Goal: Task Accomplishment & Management: Manage account settings

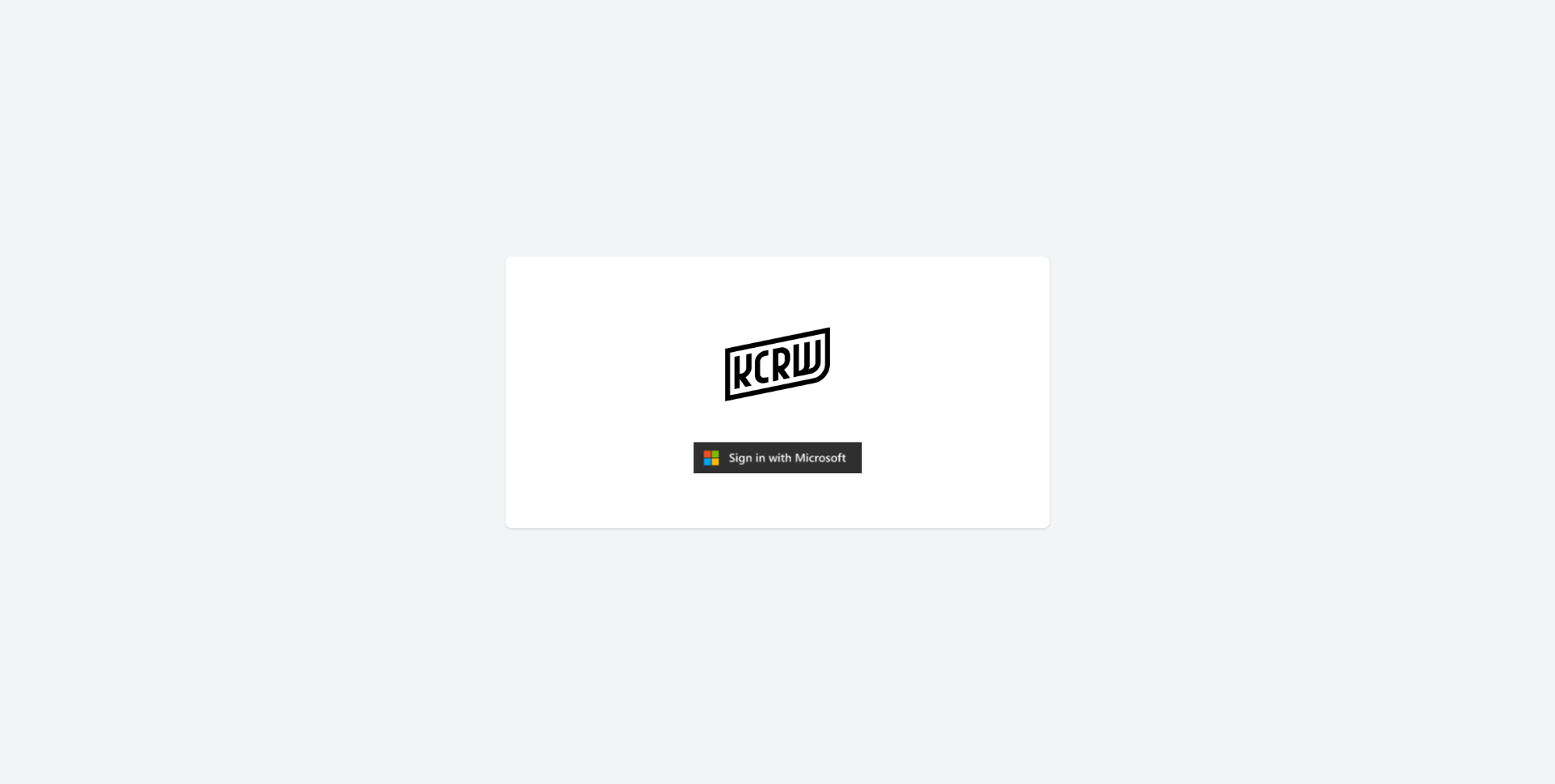
click at [791, 467] on img "submit" at bounding box center [778, 457] width 169 height 32
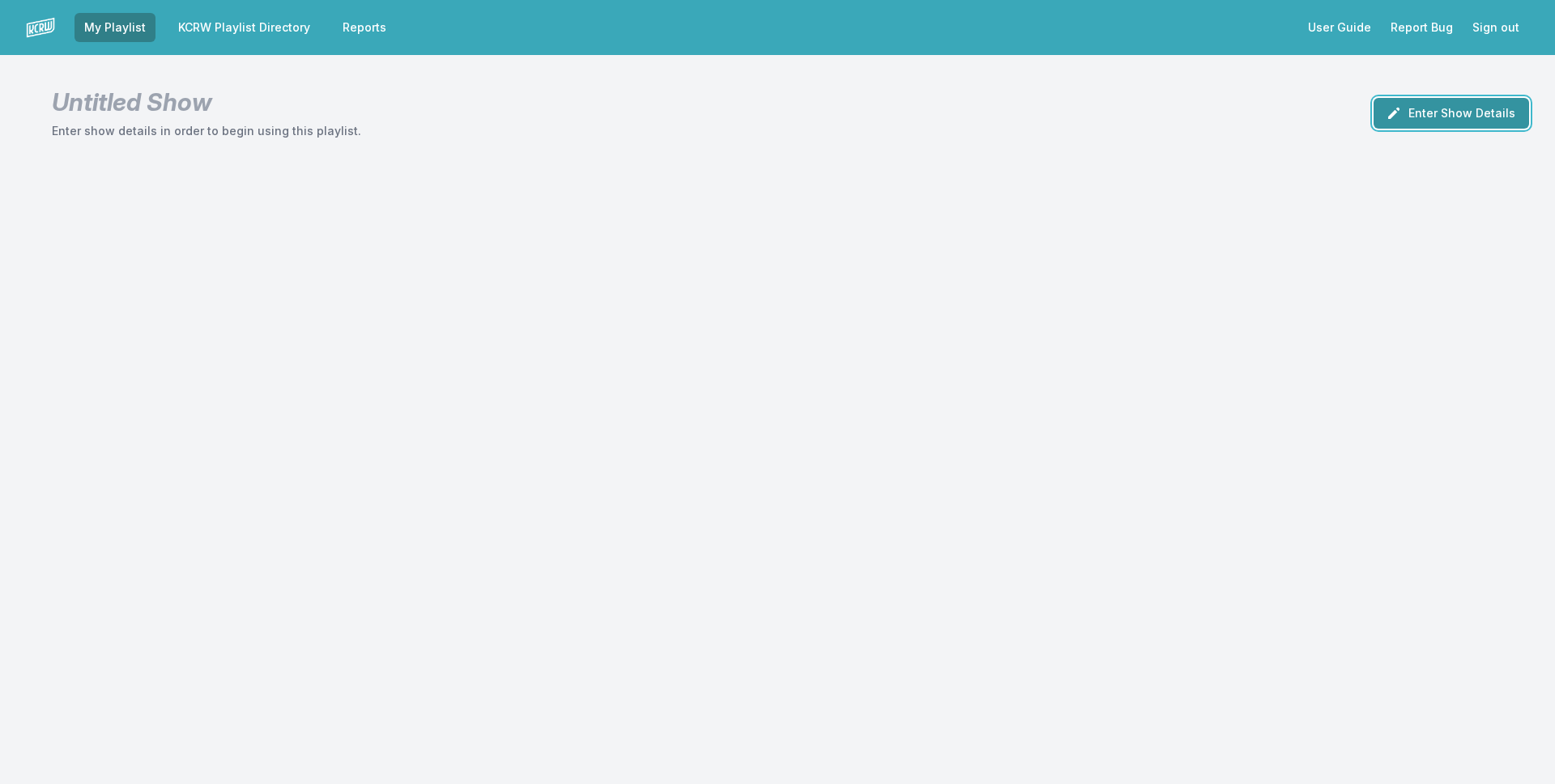
click at [1471, 124] on button "Enter Show Details" at bounding box center [1451, 113] width 156 height 31
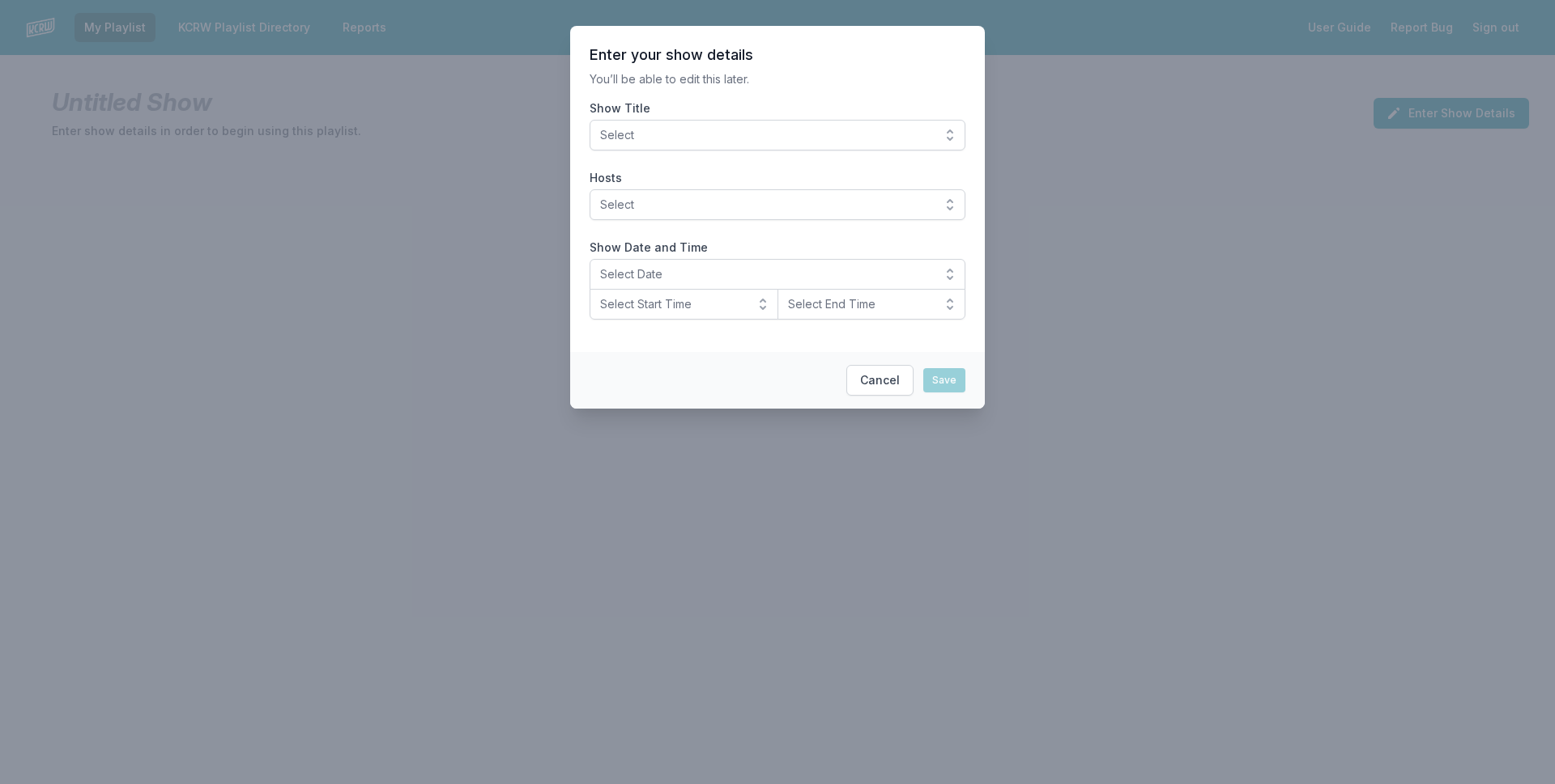
click at [727, 133] on span "Select" at bounding box center [766, 134] width 332 height 16
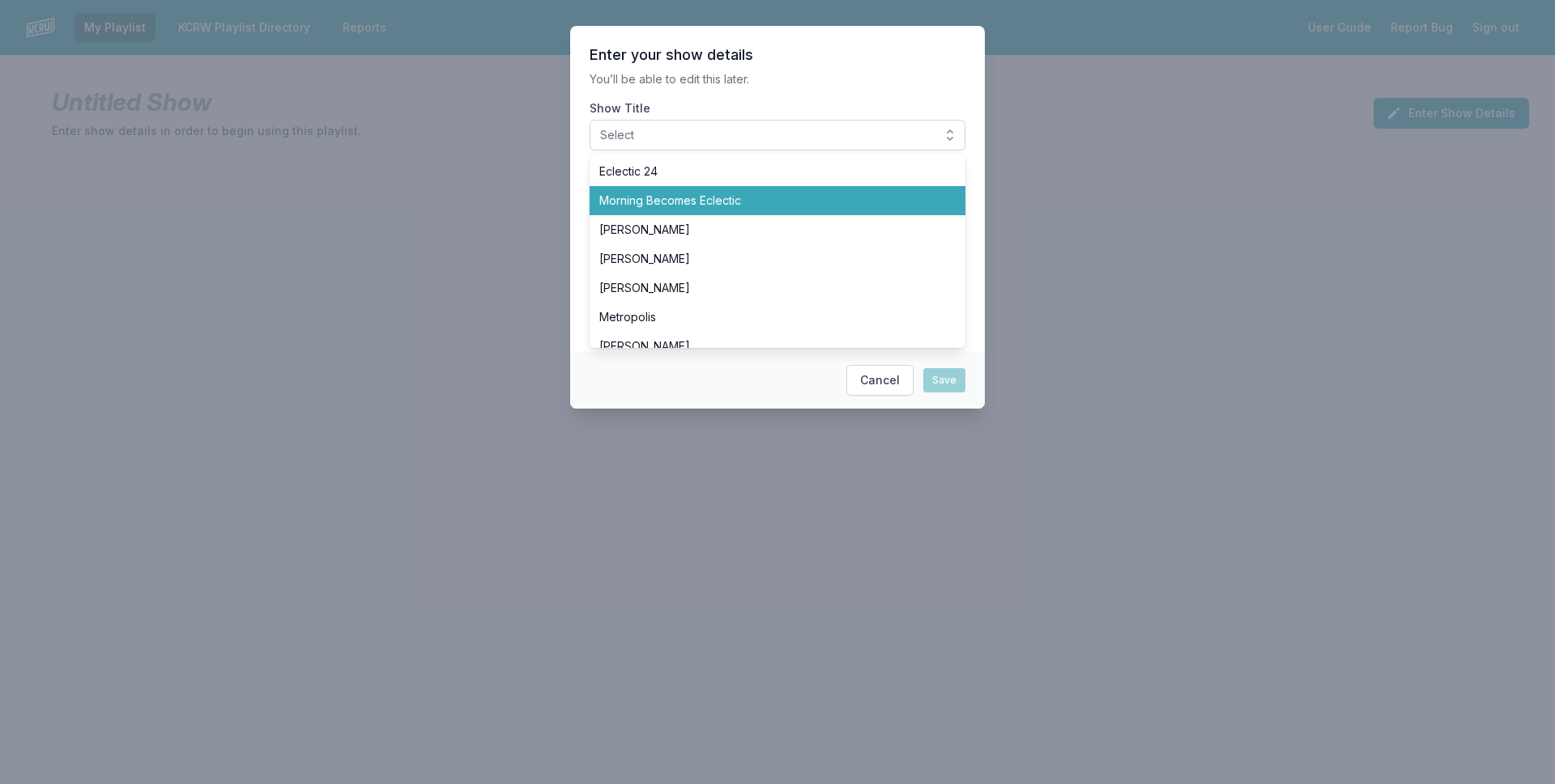
click at [732, 198] on span "Morning Becomes Eclectic" at bounding box center [768, 200] width 337 height 16
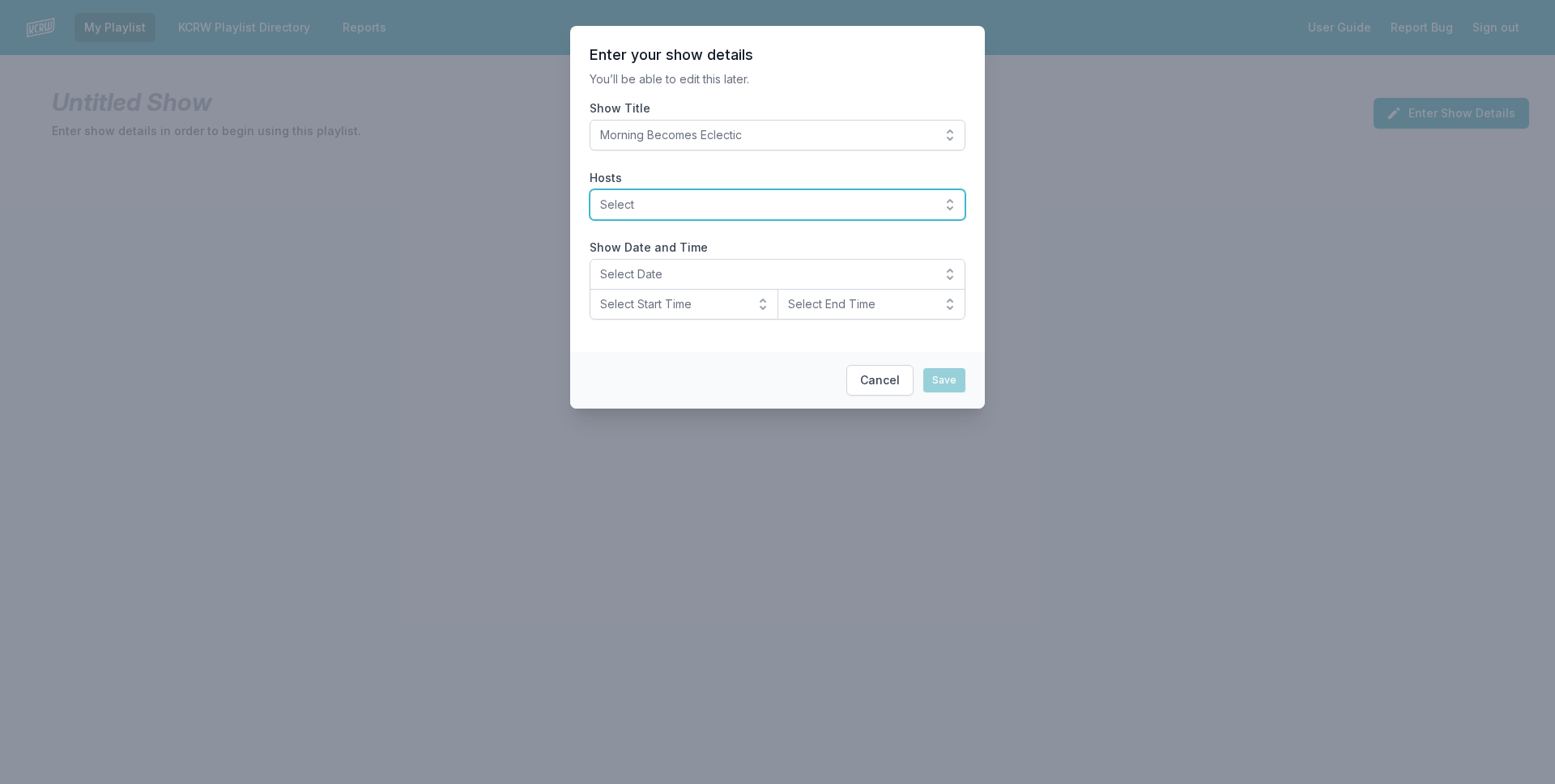
click at [734, 212] on span "Select" at bounding box center [766, 204] width 332 height 16
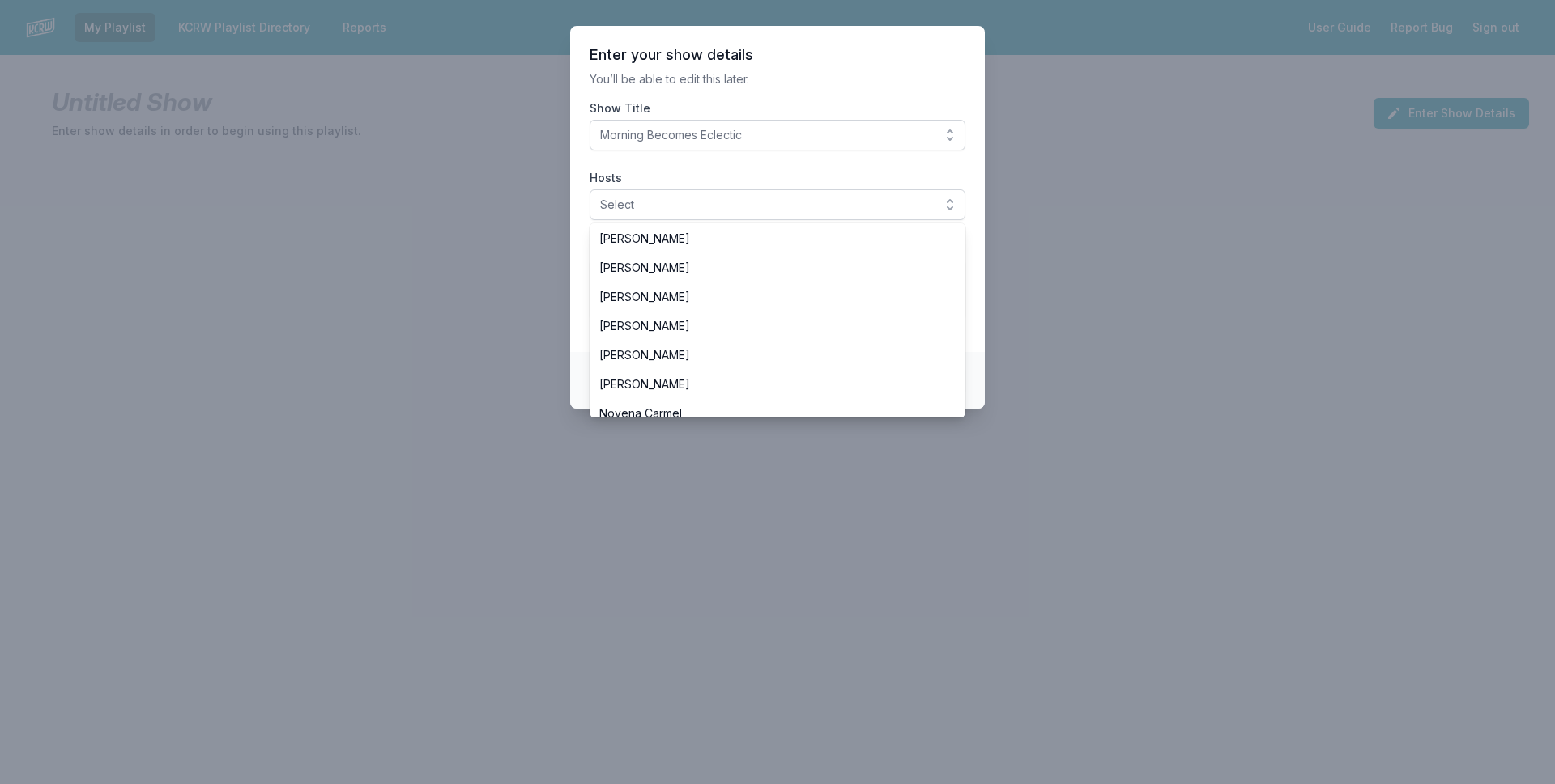
scroll to position [243, 0]
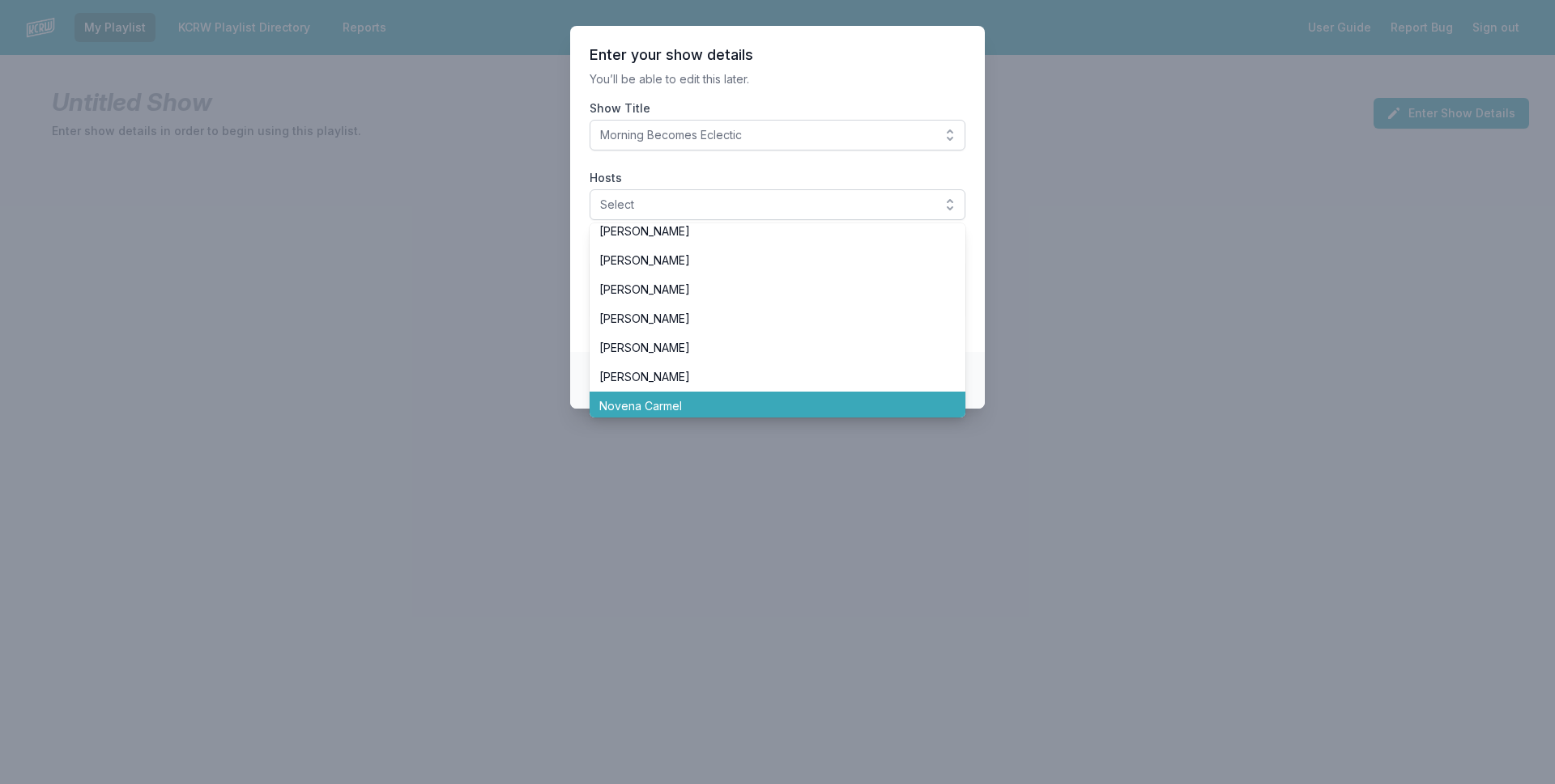
click at [726, 400] on span "Novena Carmel" at bounding box center [768, 405] width 337 height 16
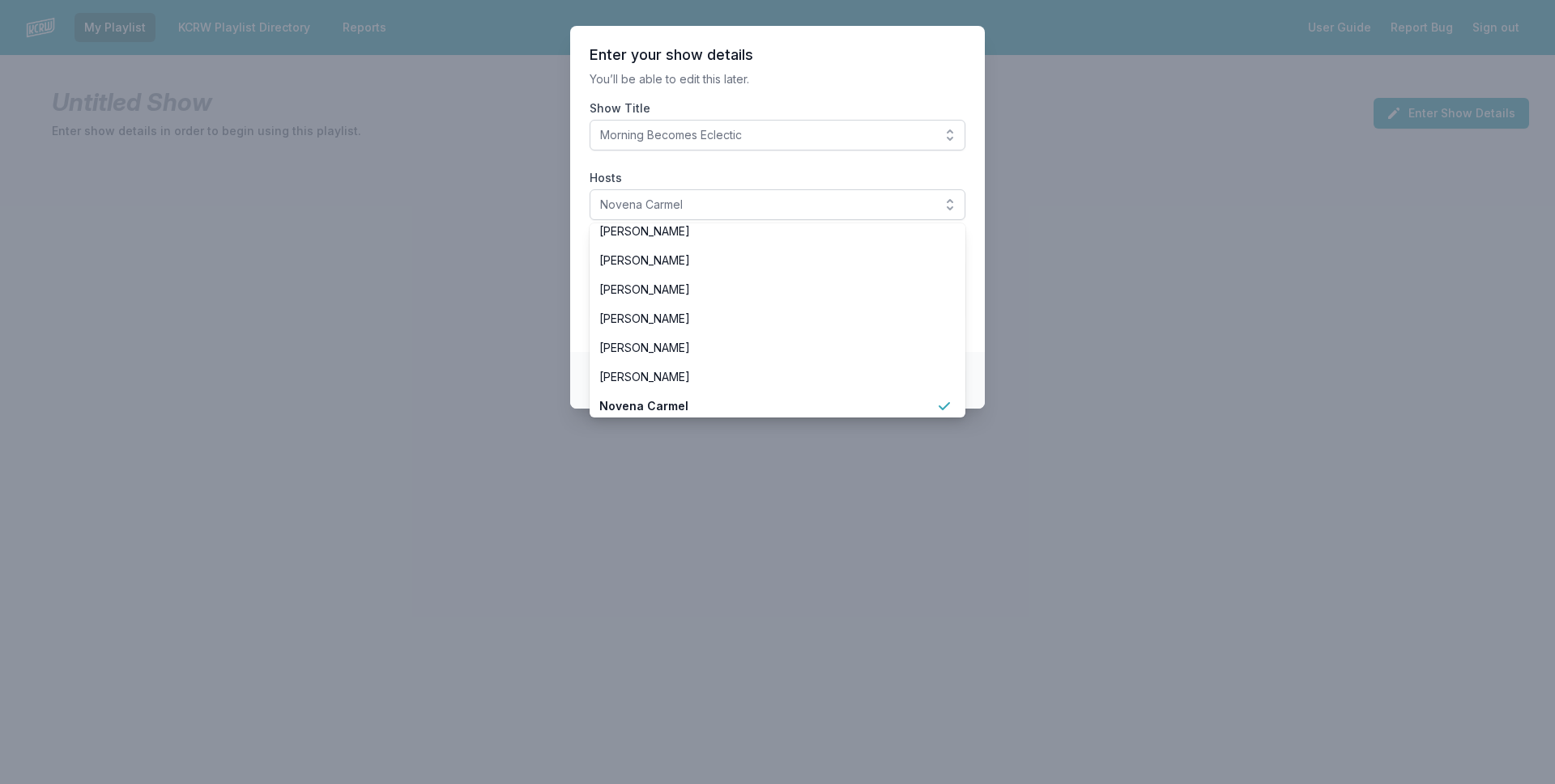
click at [777, 176] on label "Hosts" at bounding box center [778, 178] width 376 height 16
click at [777, 190] on button "Novena Carmel" at bounding box center [778, 205] width 376 height 31
click at [727, 181] on label "Hosts" at bounding box center [778, 178] width 376 height 16
click at [727, 190] on button "Novena Carmel" at bounding box center [778, 205] width 376 height 31
click at [758, 93] on section "Enter your show details You’ll be able to edit this later. Show Title Morning B…" at bounding box center [778, 189] width 415 height 326
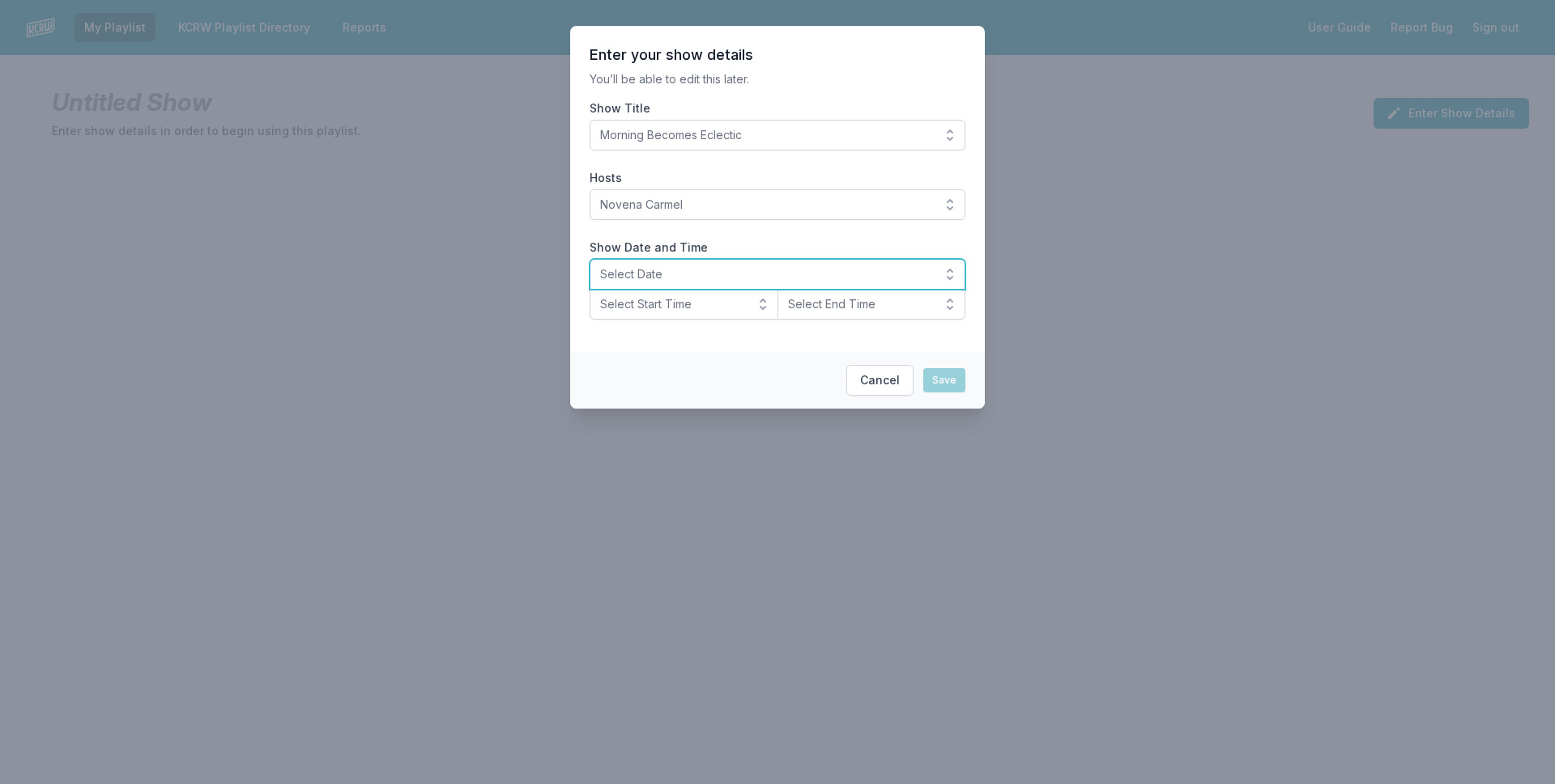
click at [668, 273] on span "Select Date" at bounding box center [766, 274] width 332 height 16
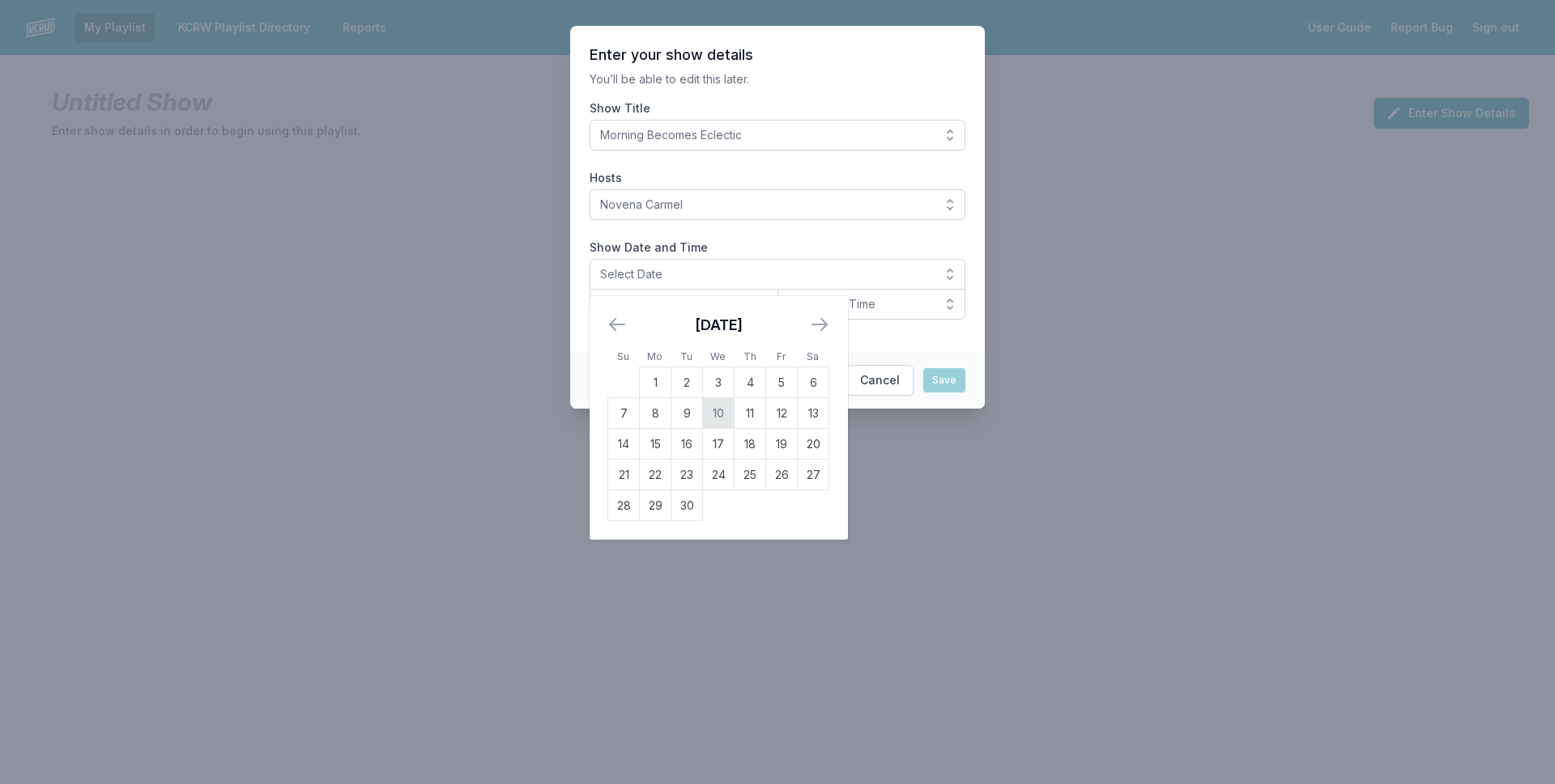
click at [721, 406] on td "10" at bounding box center [719, 413] width 31 height 31
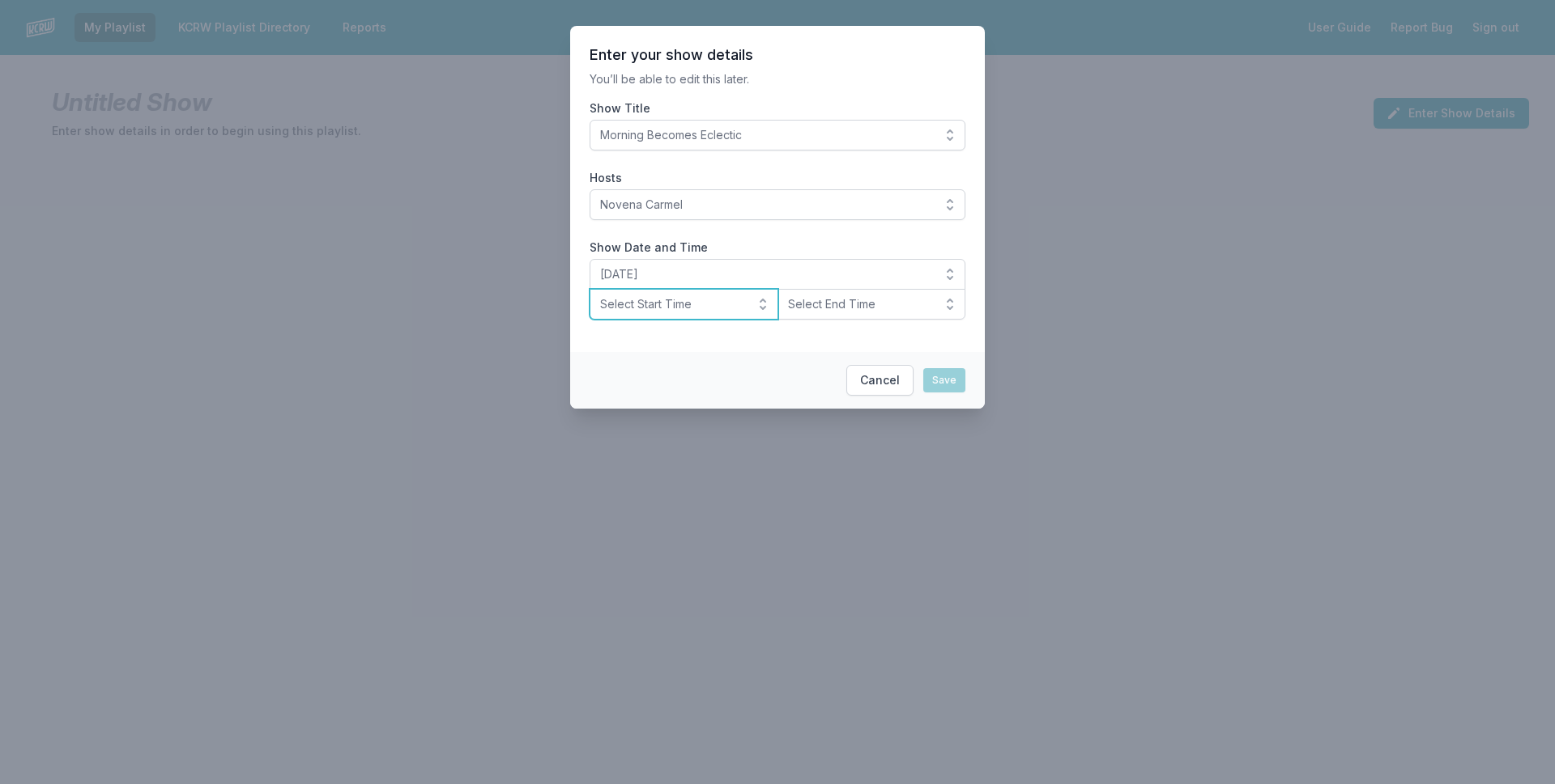
click at [697, 305] on span "Select Start Time" at bounding box center [672, 304] width 145 height 16
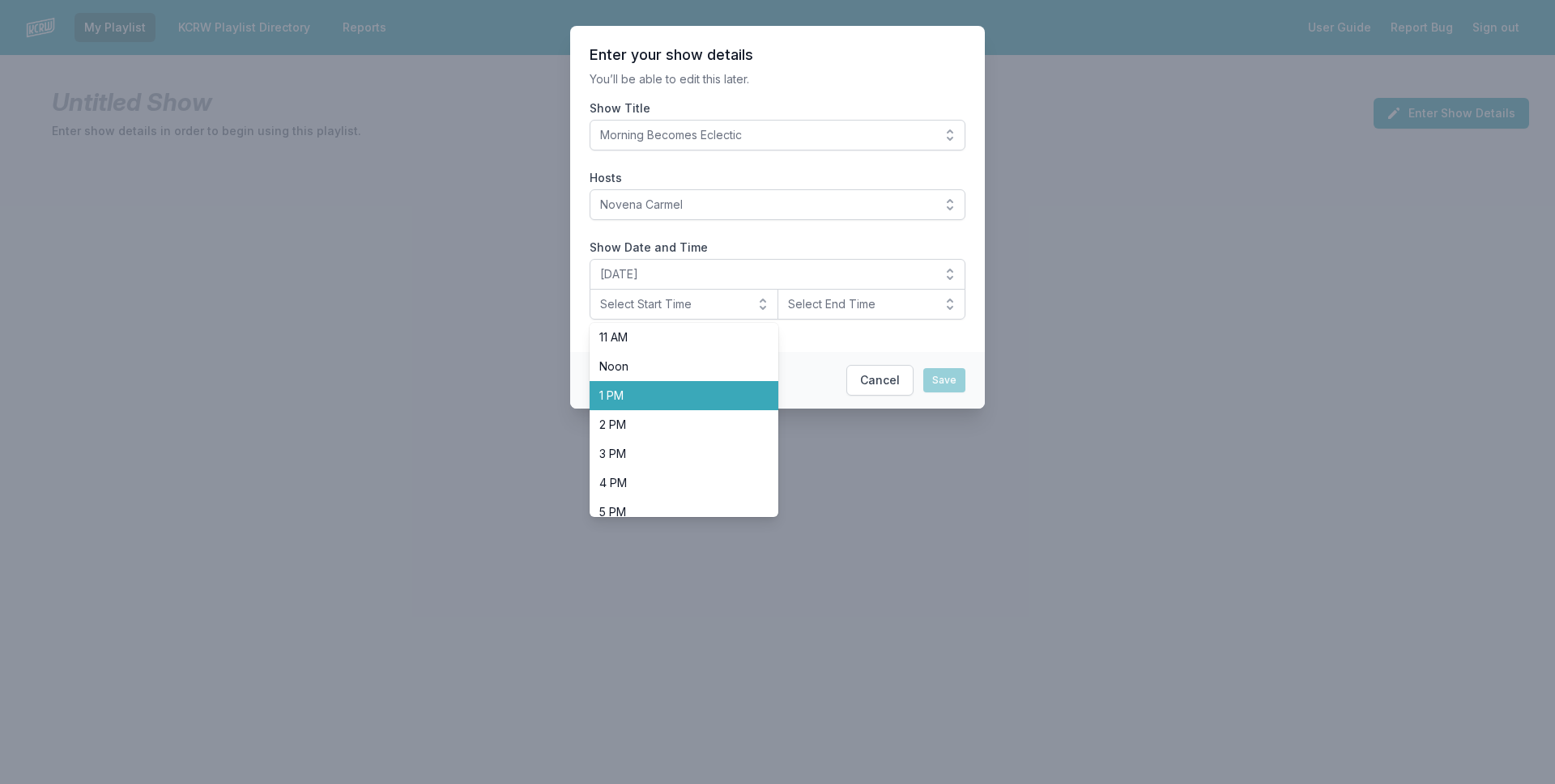
scroll to position [162, 0]
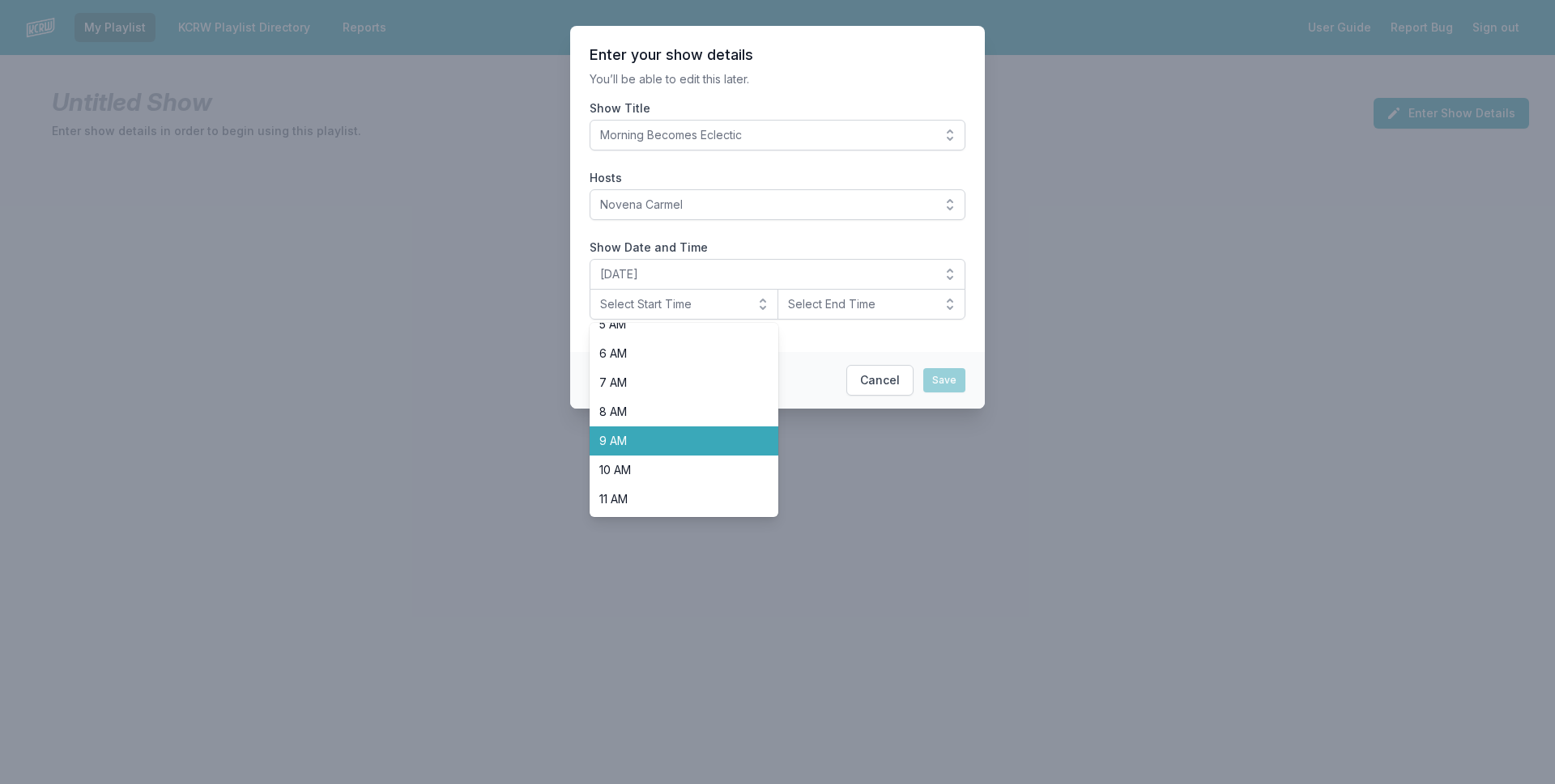
click at [649, 435] on span "9 AM" at bounding box center [674, 441] width 150 height 16
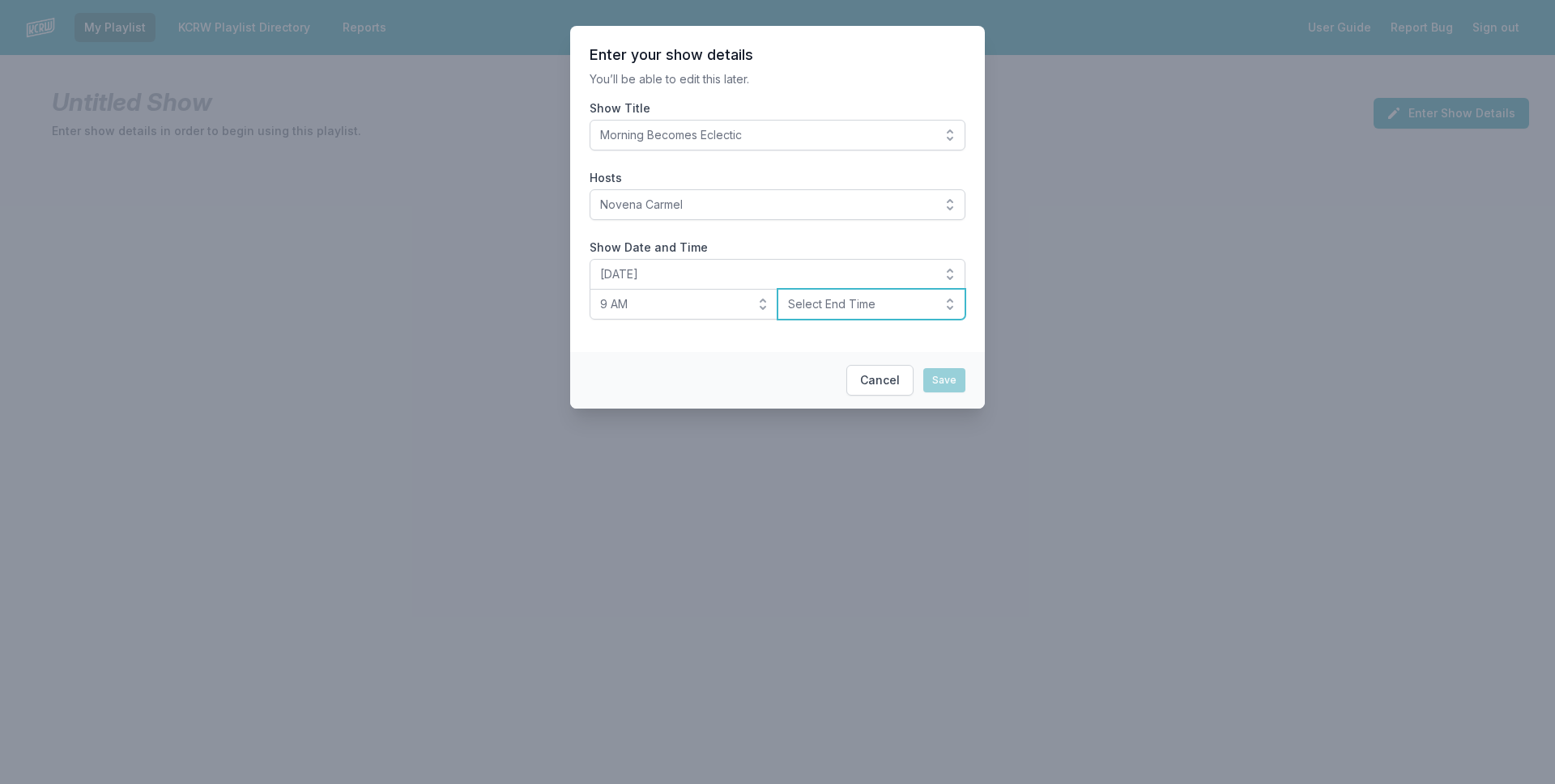
click at [884, 300] on span "Select End Time" at bounding box center [860, 304] width 145 height 16
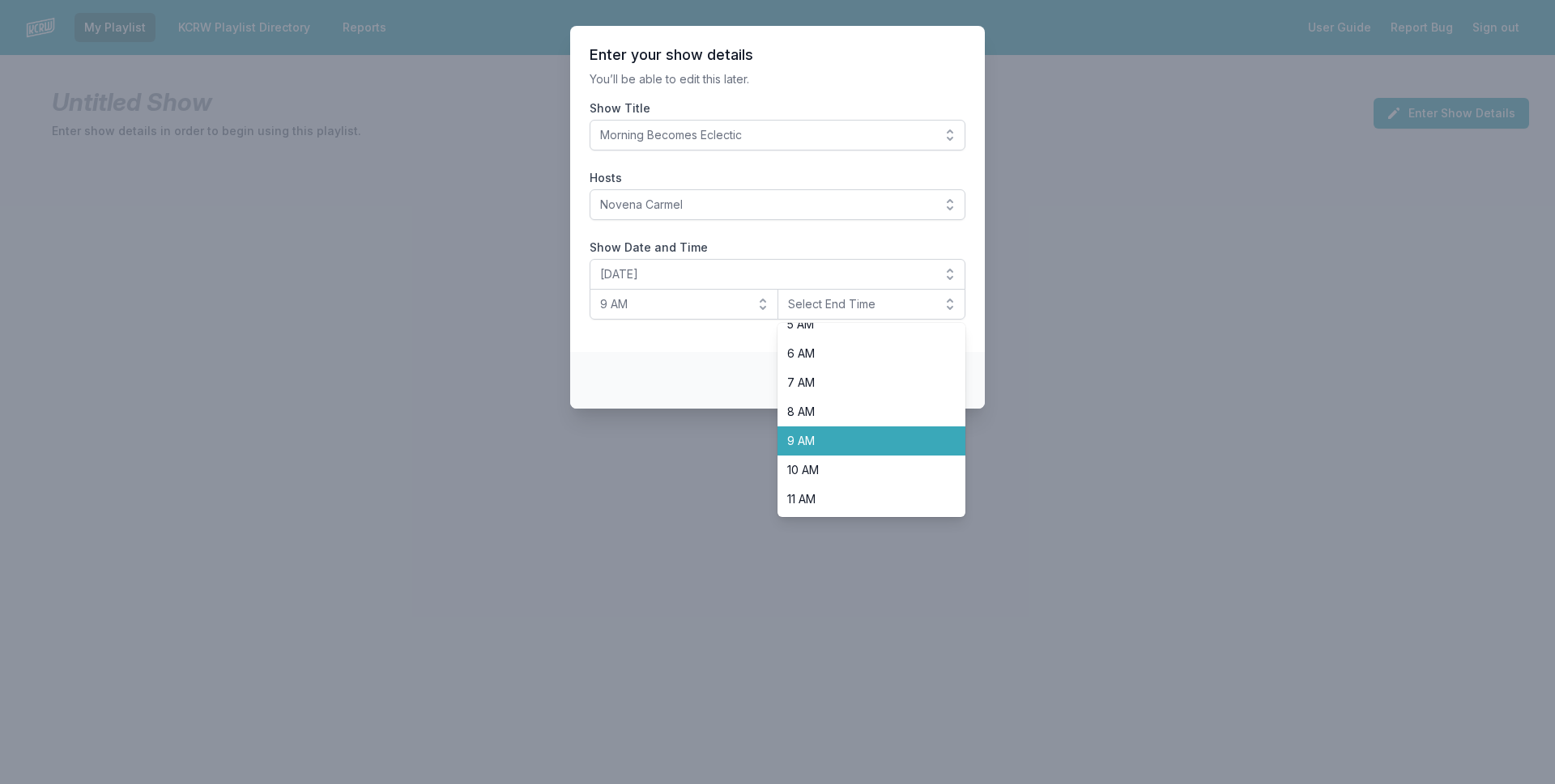
scroll to position [243, 0]
click at [821, 446] on span "Noon" at bounding box center [862, 447] width 150 height 16
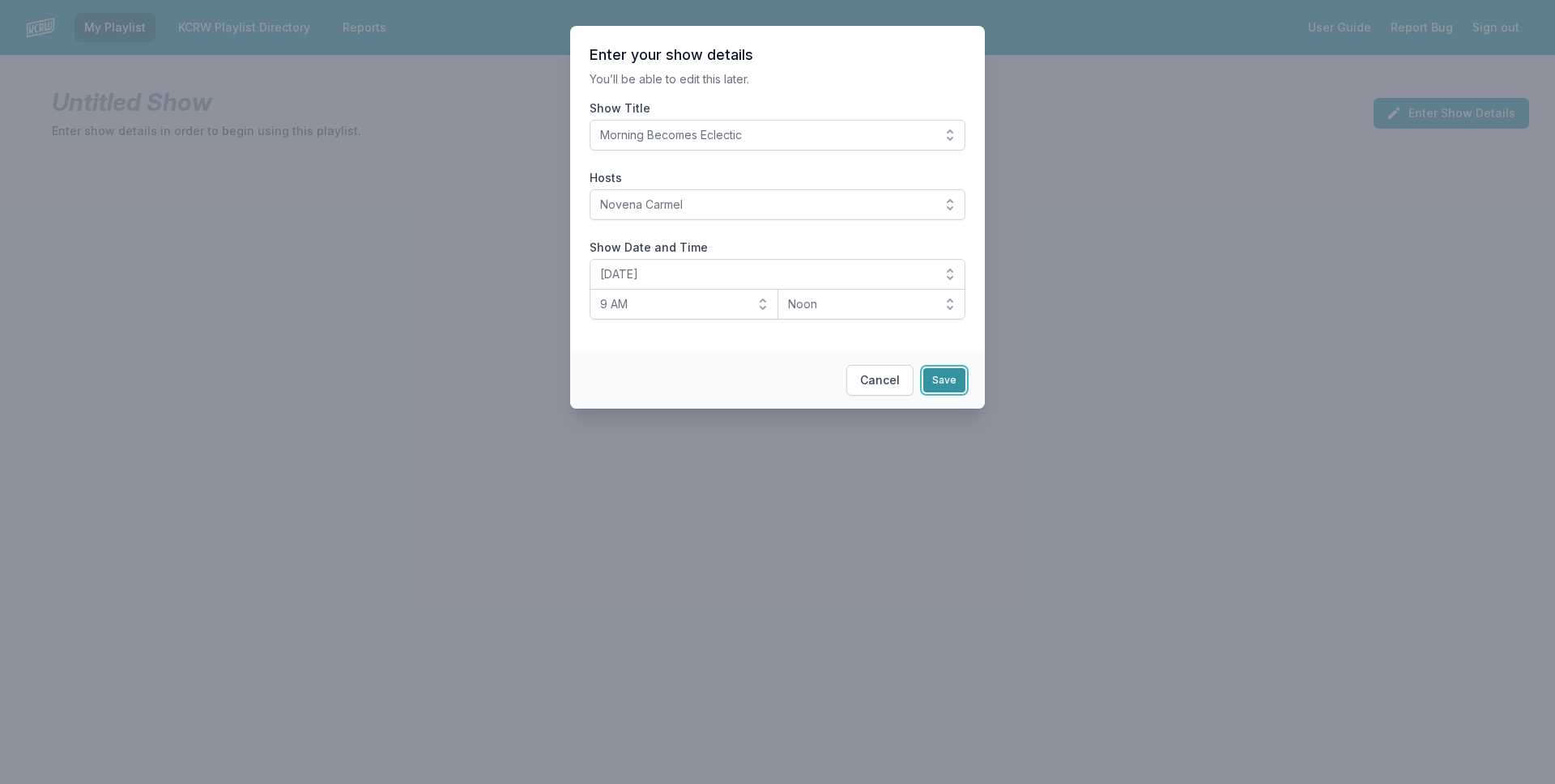
click at [950, 385] on button "Save" at bounding box center [944, 380] width 42 height 24
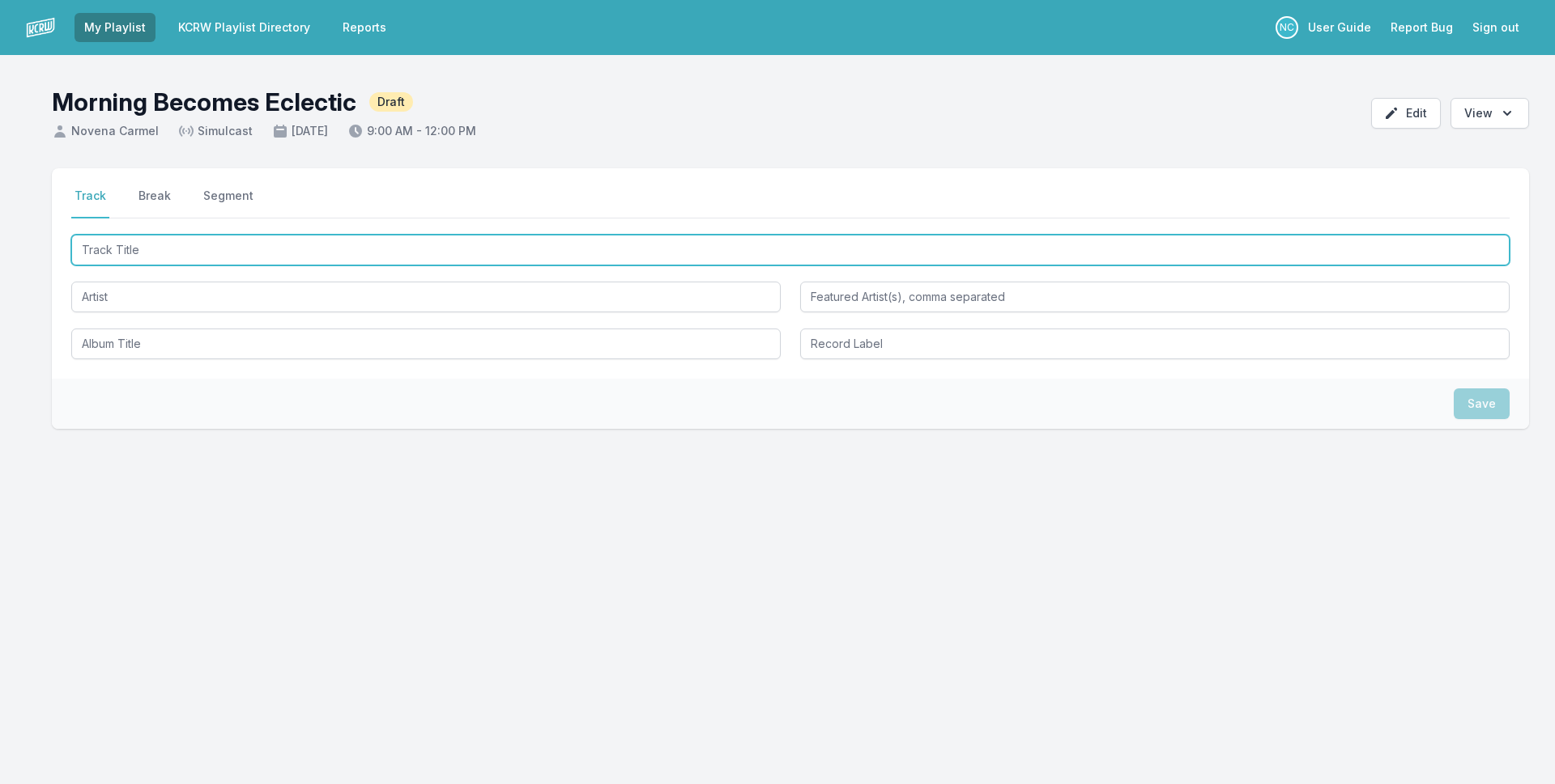
click at [329, 249] on input "Track Title" at bounding box center [790, 250] width 1438 height 31
type input "Stitches"
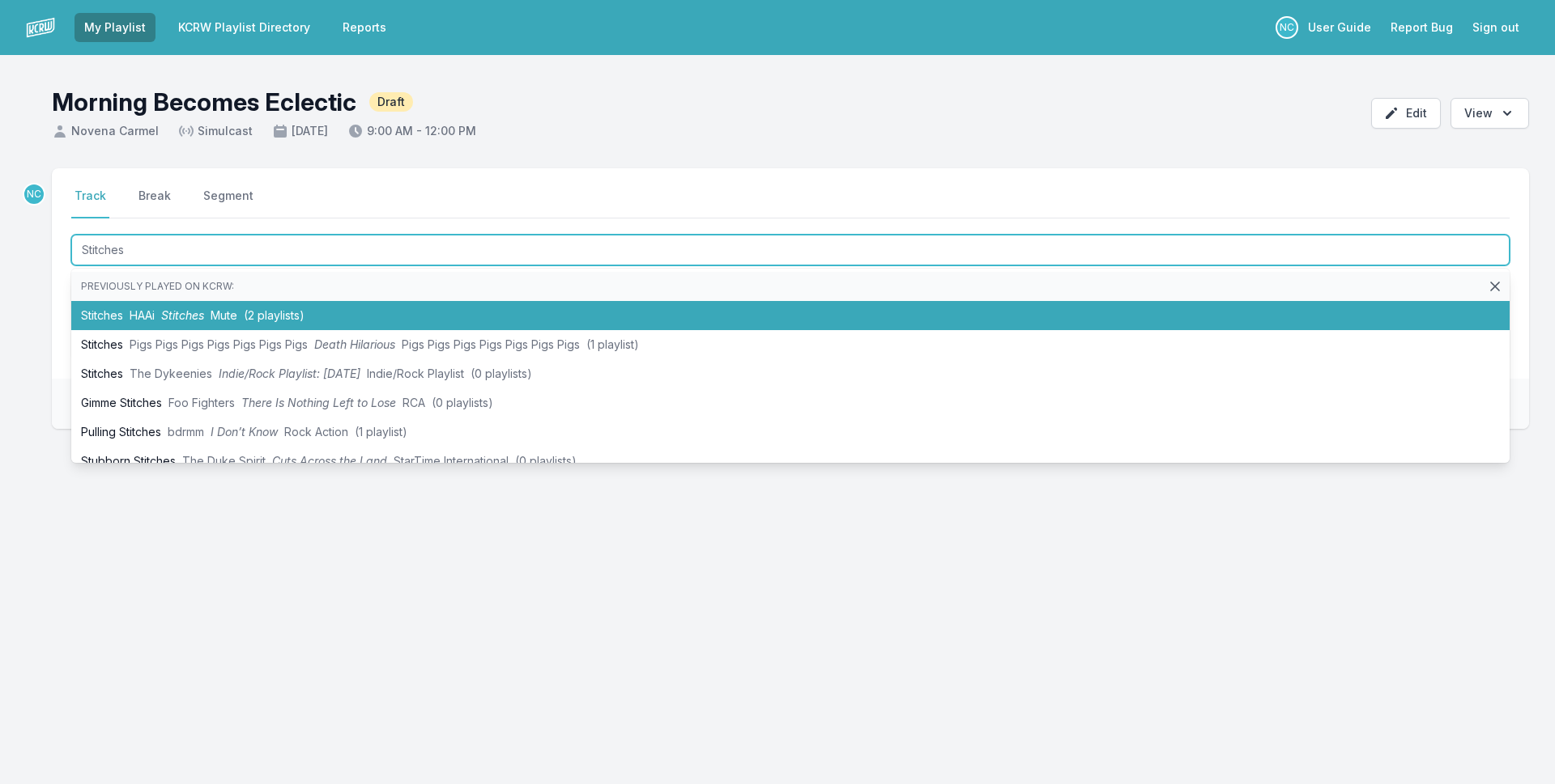
click at [561, 329] on li "Stitches HAAi Stitches Mute (2 playlists)" at bounding box center [790, 315] width 1438 height 29
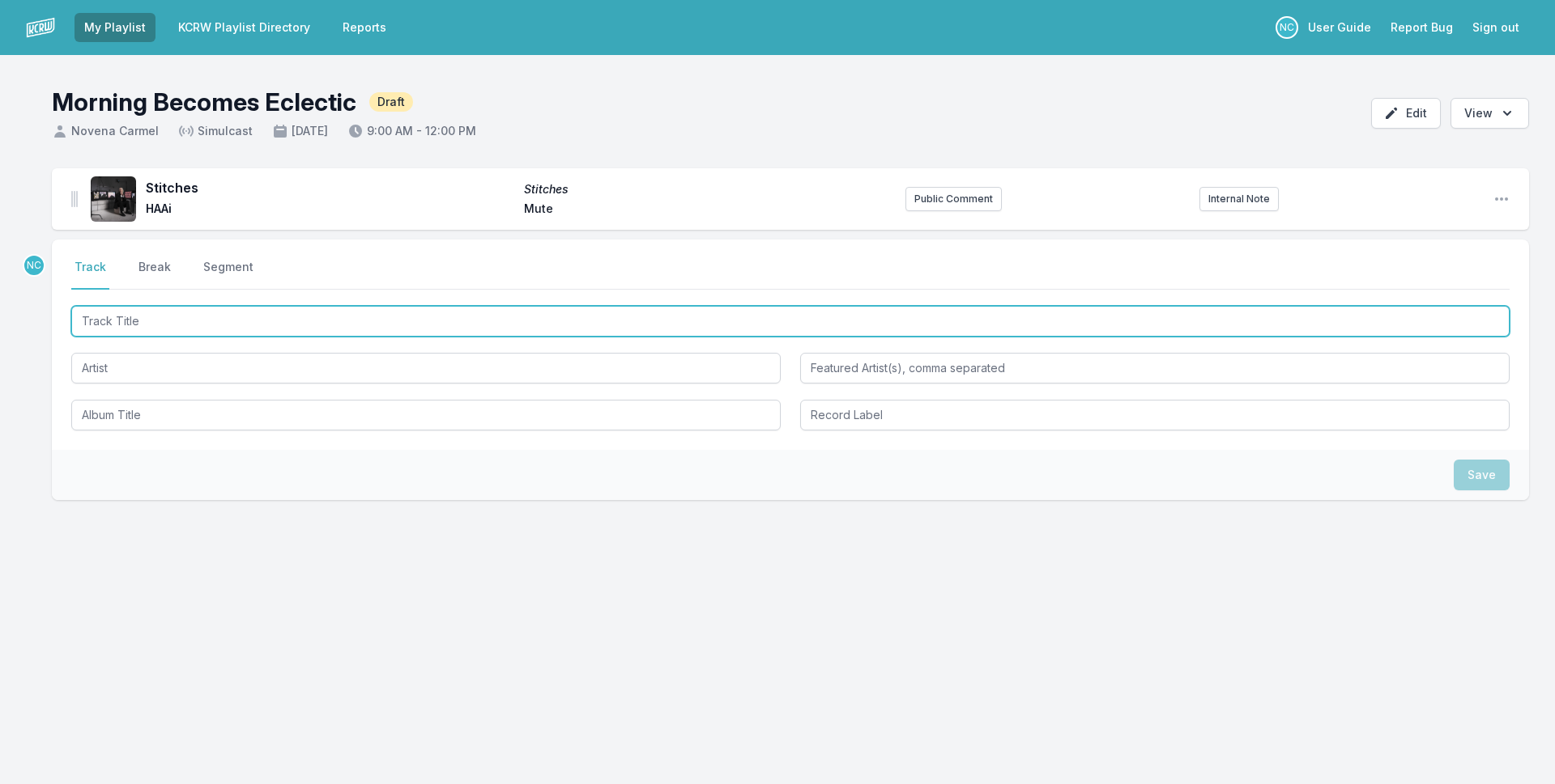
paste input "I Feel Bad For You, [PERSON_NAME]"
type input "I Feel Bad For You, [PERSON_NAME]"
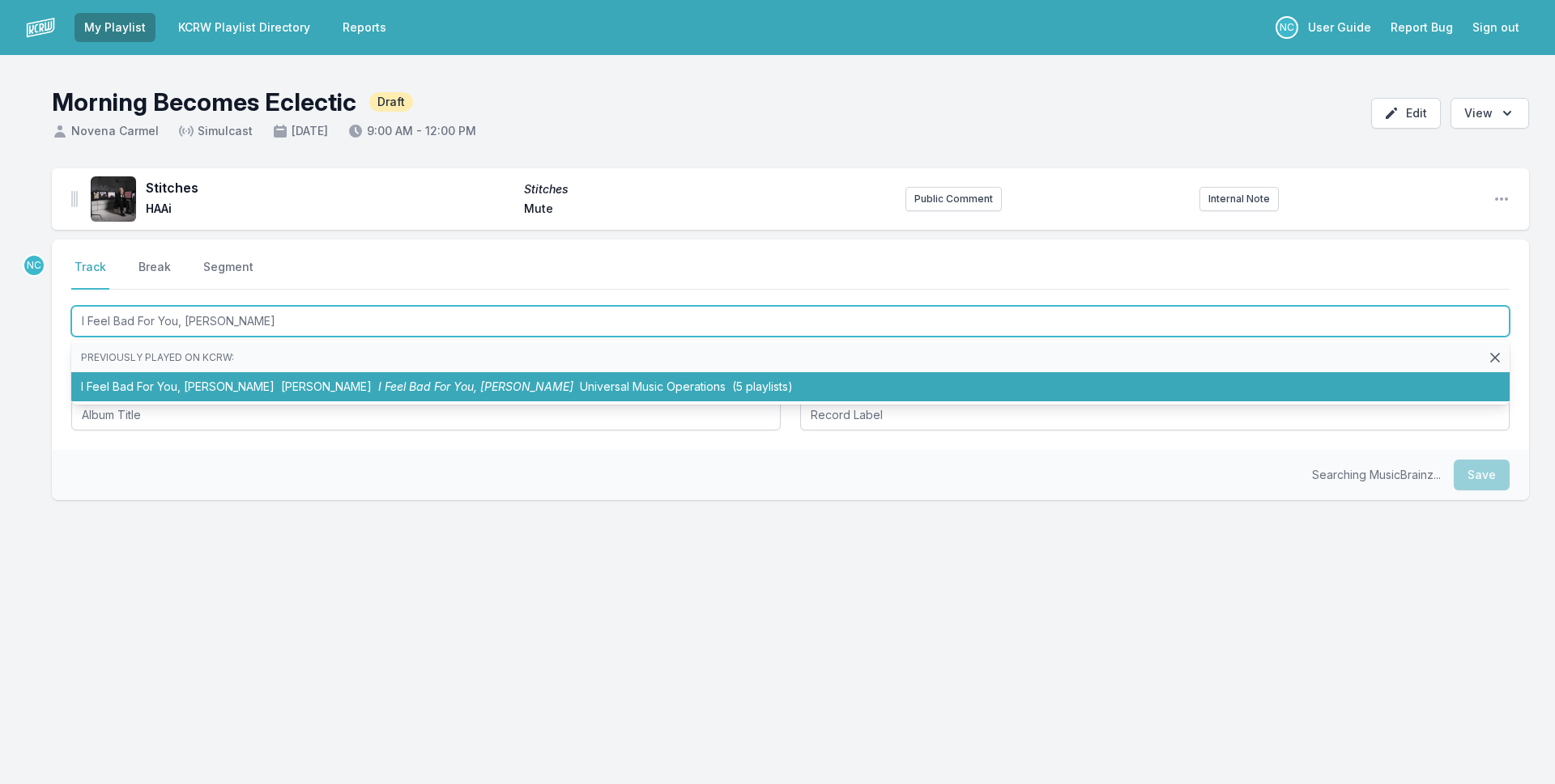
click at [378, 381] on span "I Feel Bad For You, [PERSON_NAME]" at bounding box center [475, 386] width 195 height 14
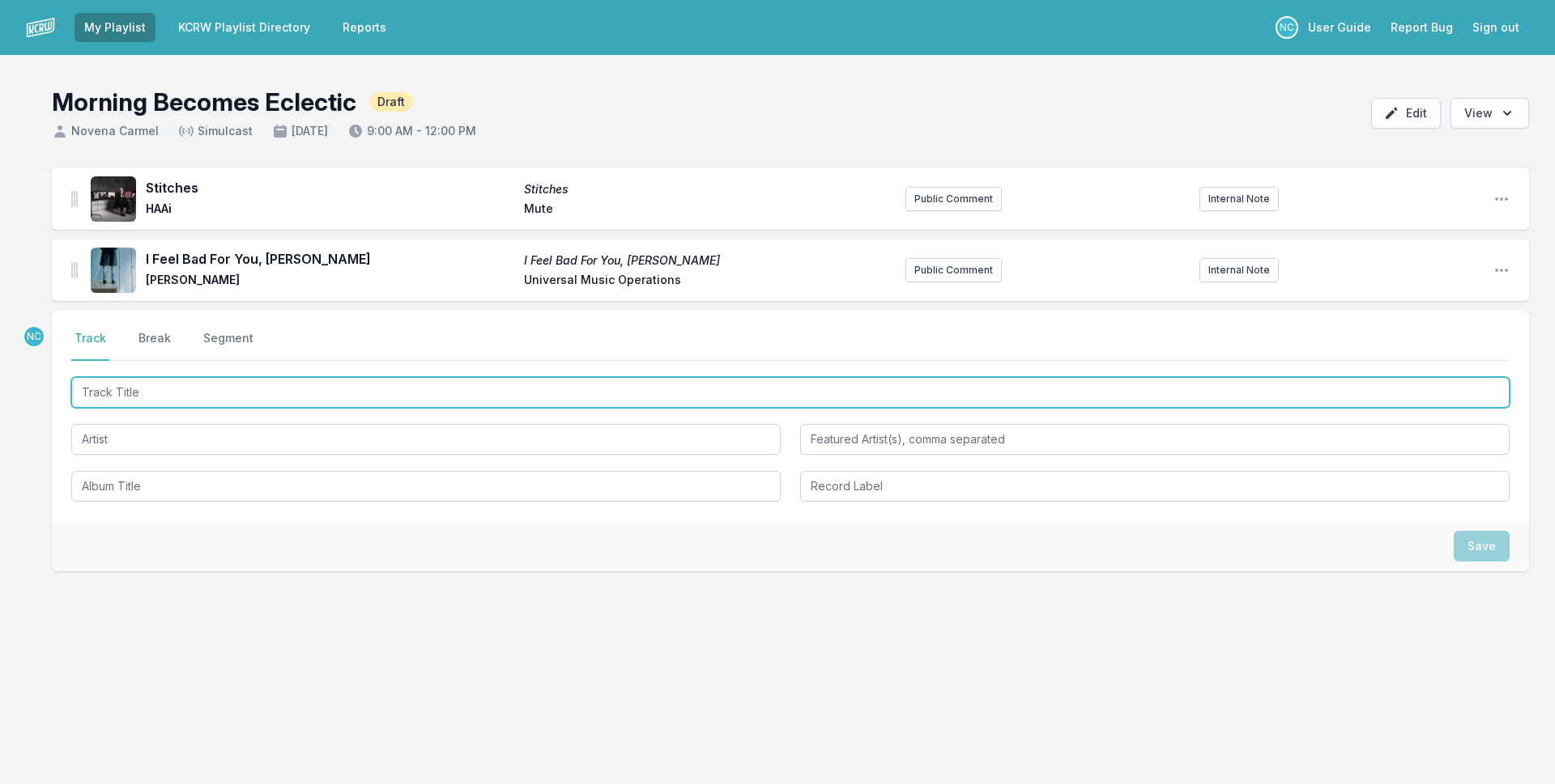
paste input "New Earth Time"
type input "New Earth Time"
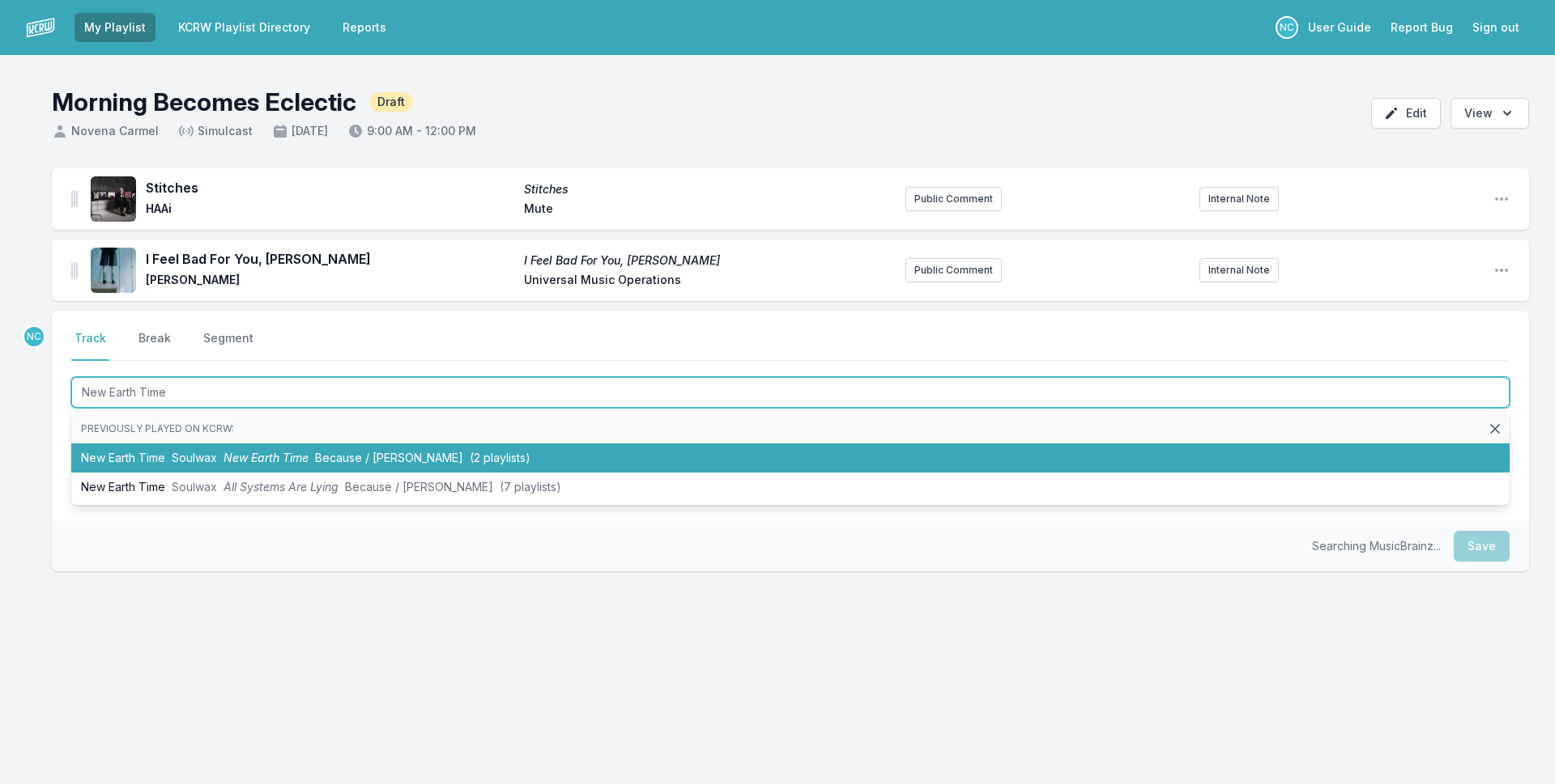
click at [307, 463] on span "New Earth Time" at bounding box center [266, 457] width 85 height 14
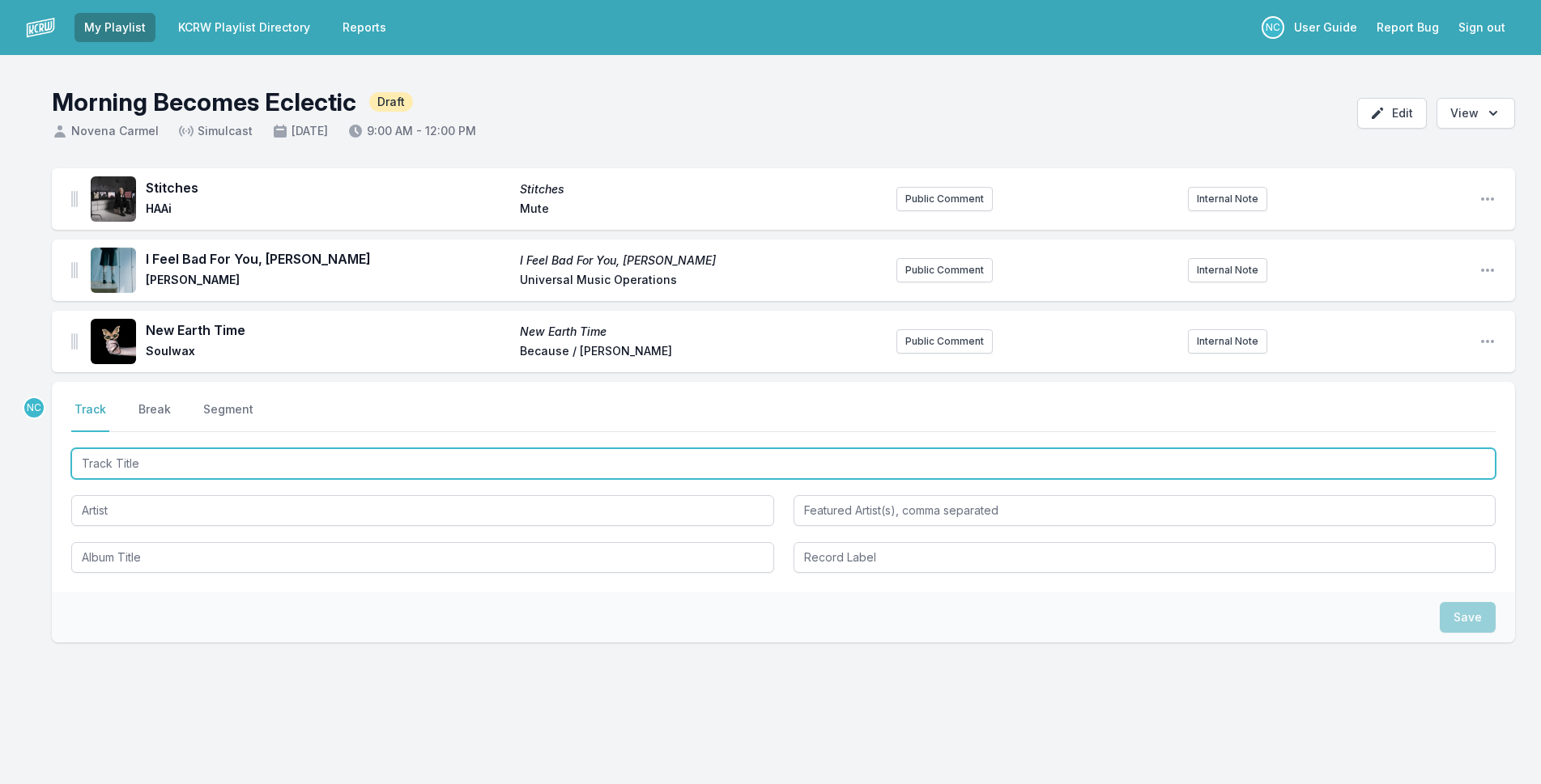
paste input "Embeces"
type input "Embeces"
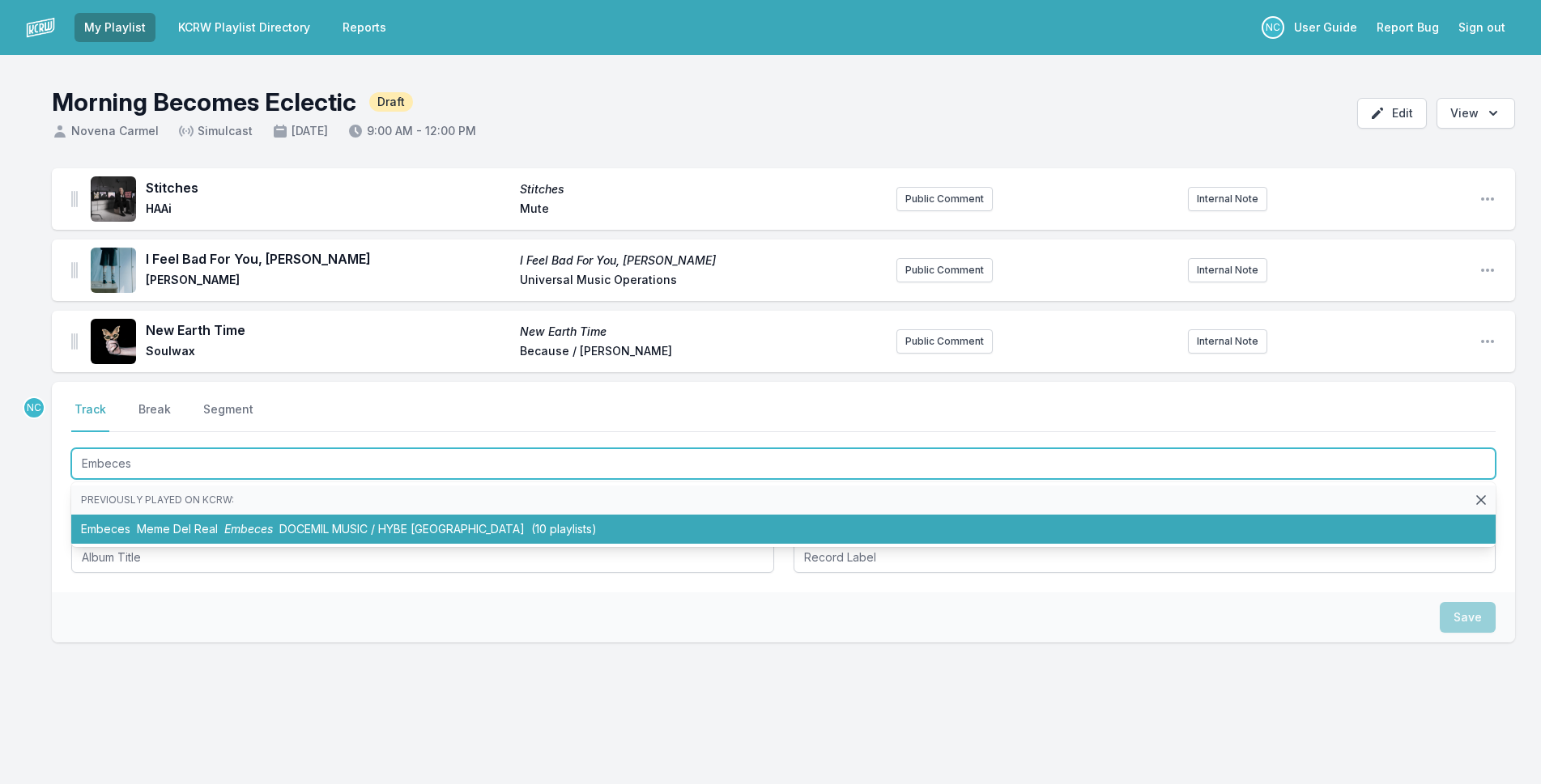
click at [561, 528] on li "Embeces Meme Del Real Embeces DOCEMIL MUSIC / HYBE [GEOGRAPHIC_DATA] (10 playli…" at bounding box center [783, 529] width 1424 height 29
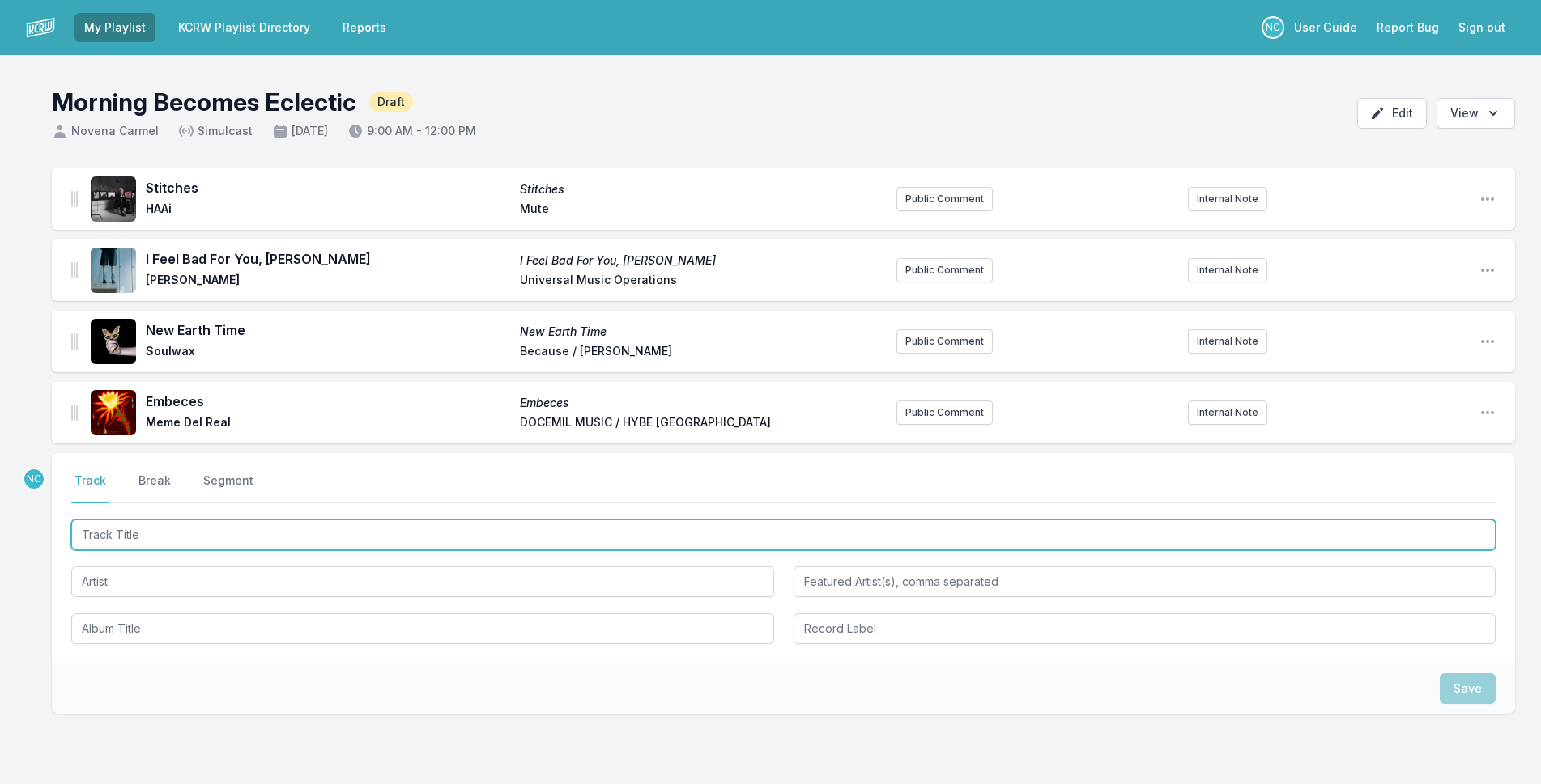
paste input "[PERSON_NAME]"
type input "[PERSON_NAME]"
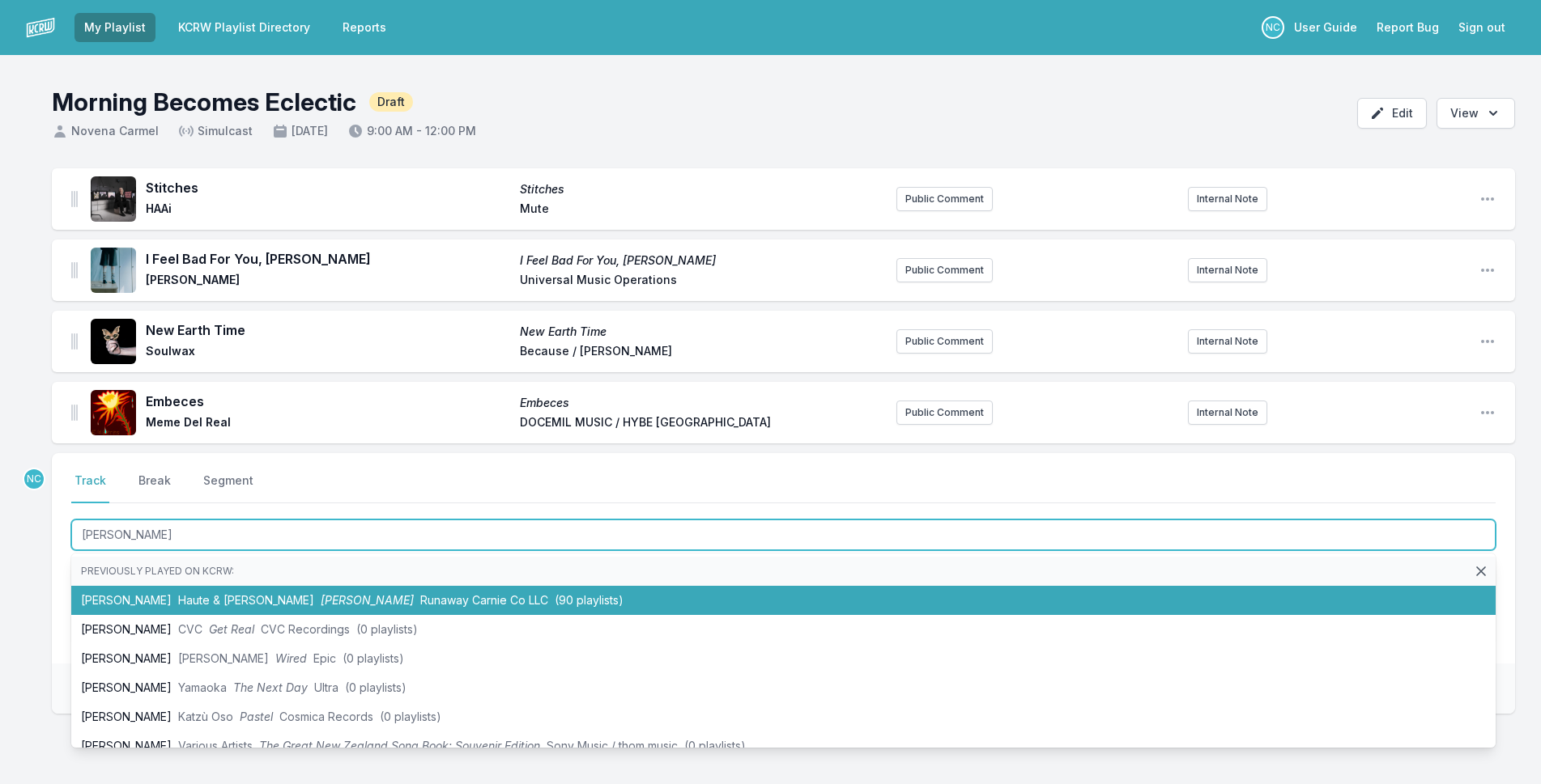
click at [611, 604] on li "[PERSON_NAME] & [PERSON_NAME] Runaway Carnie Co LLC (90 playlists)" at bounding box center [783, 600] width 1424 height 29
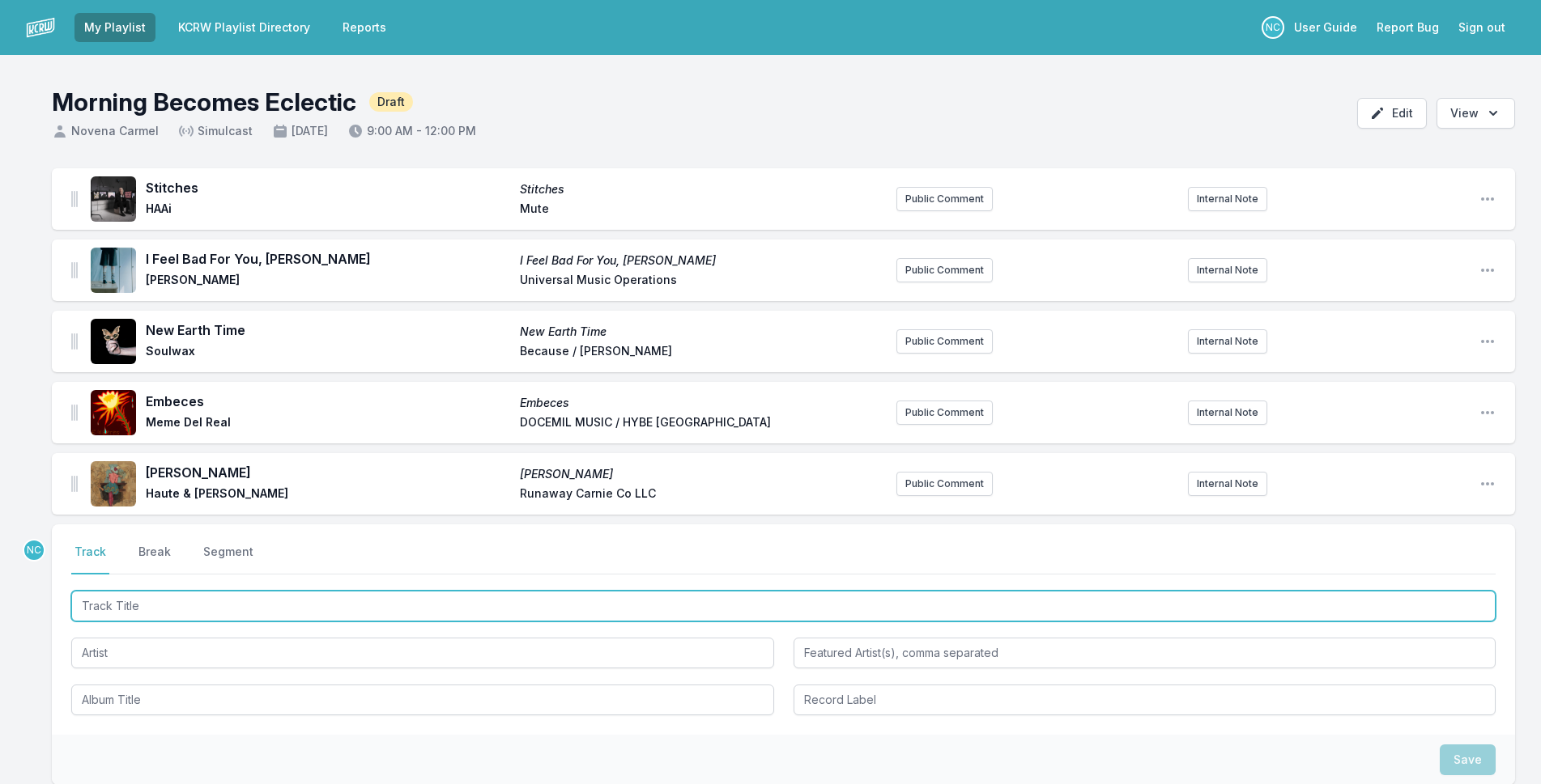
paste input "The Echo ([PERSON_NAME] Remix)"
type input "The Echo ([PERSON_NAME] Remix)"
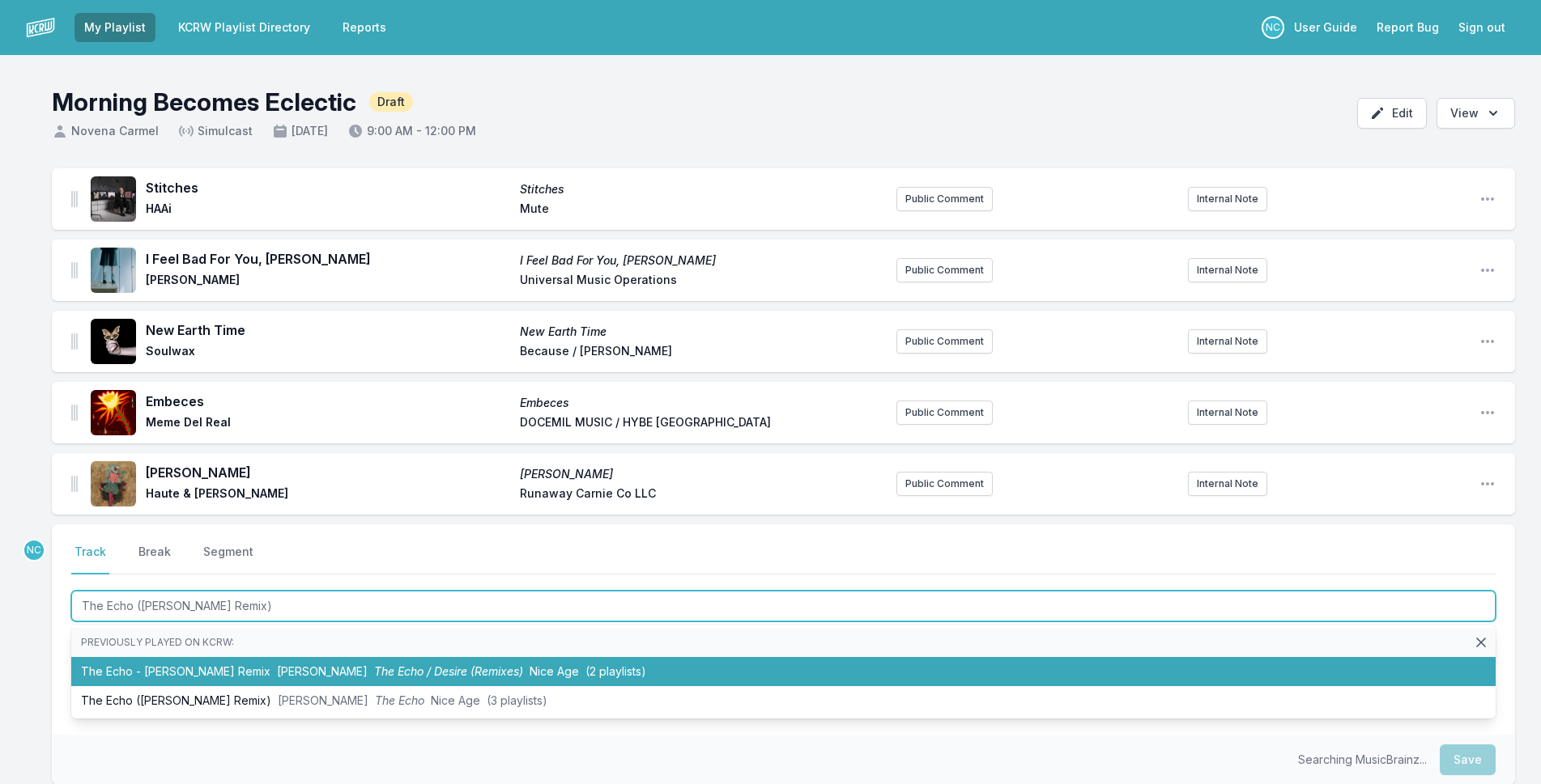
click at [312, 661] on li "The Echo - [PERSON_NAME] Remix [PERSON_NAME] The Echo / Desire (Remixes) Nice A…" at bounding box center [783, 671] width 1424 height 29
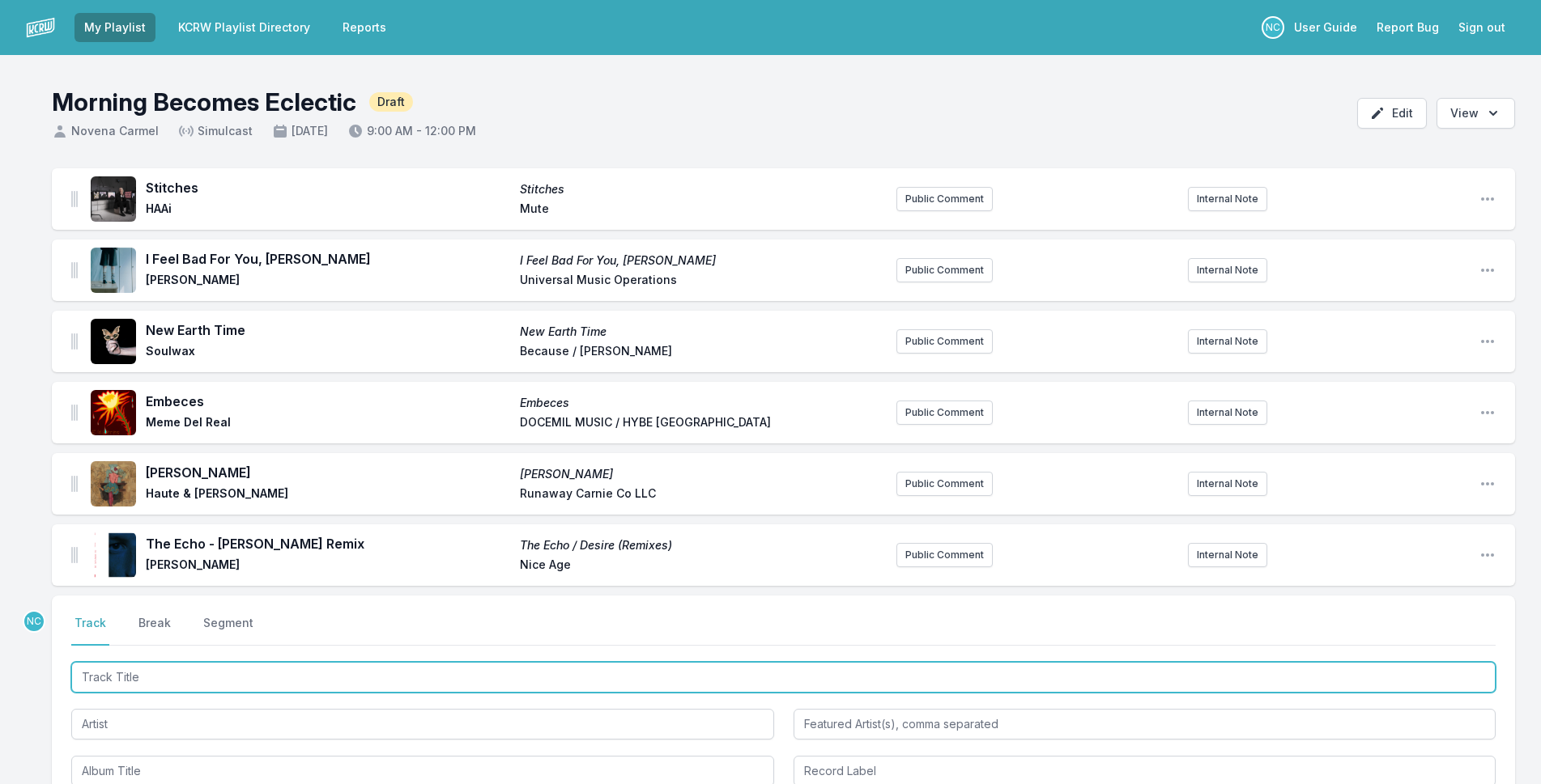
paste input "In Your Head"
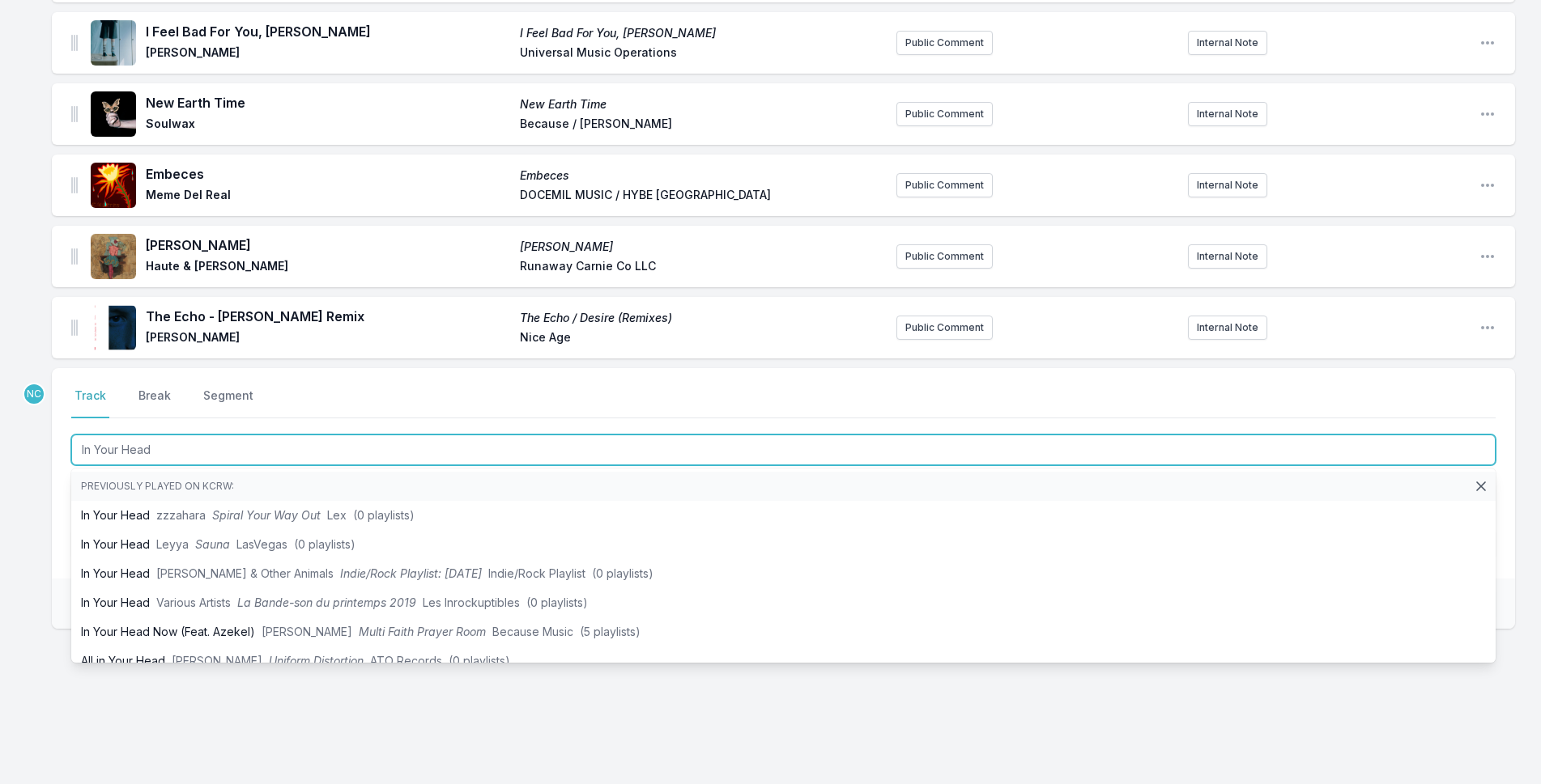
type input "In Your Head"
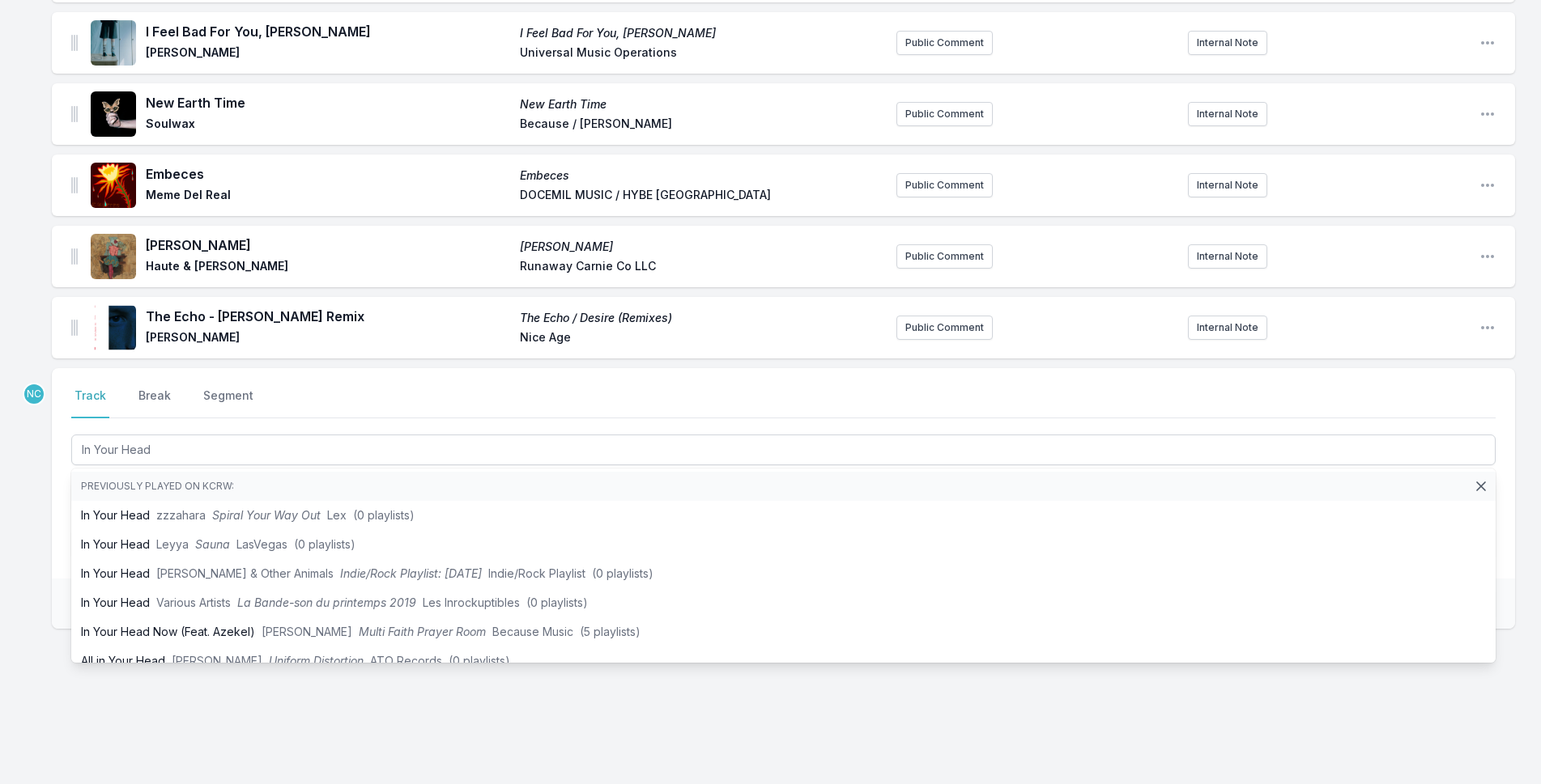
click at [29, 479] on div "Stitches Stitches HAAi Mute Public Comment Internal Note Open playlist item opt…" at bounding box center [770, 362] width 1541 height 843
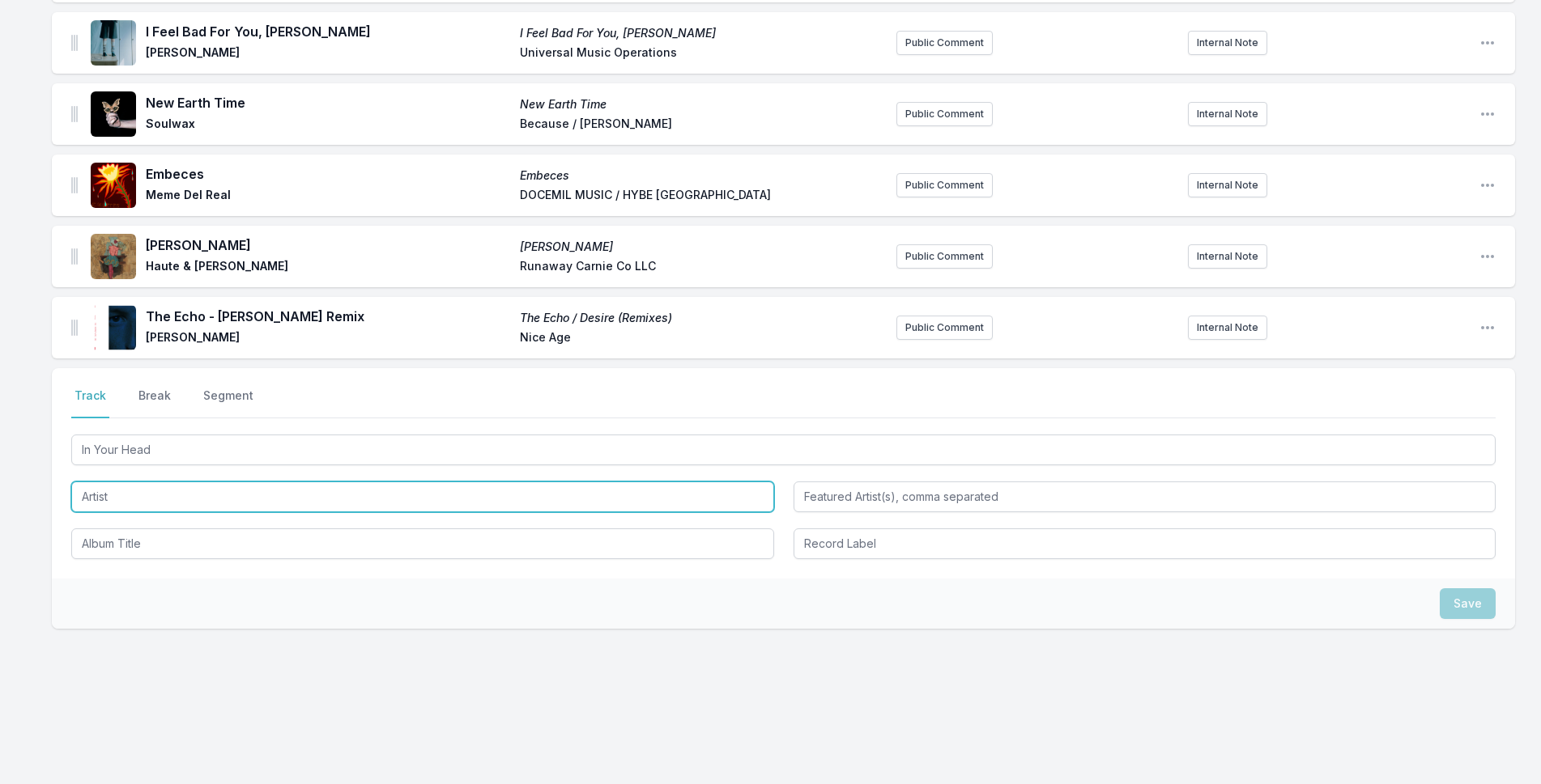
click at [116, 498] on input "Artist" at bounding box center [422, 496] width 703 height 31
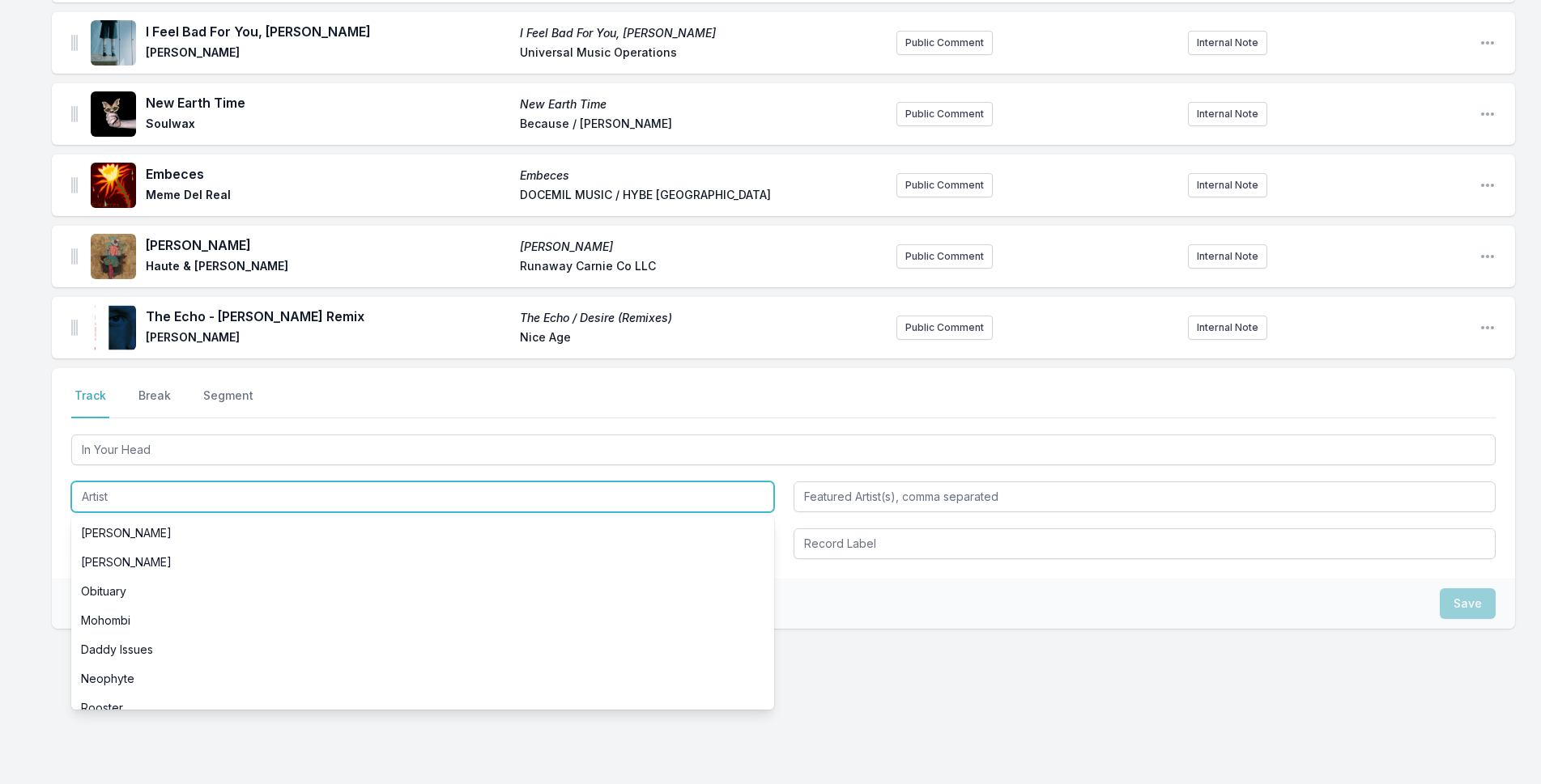
click at [116, 498] on input "Artist" at bounding box center [422, 496] width 703 height 31
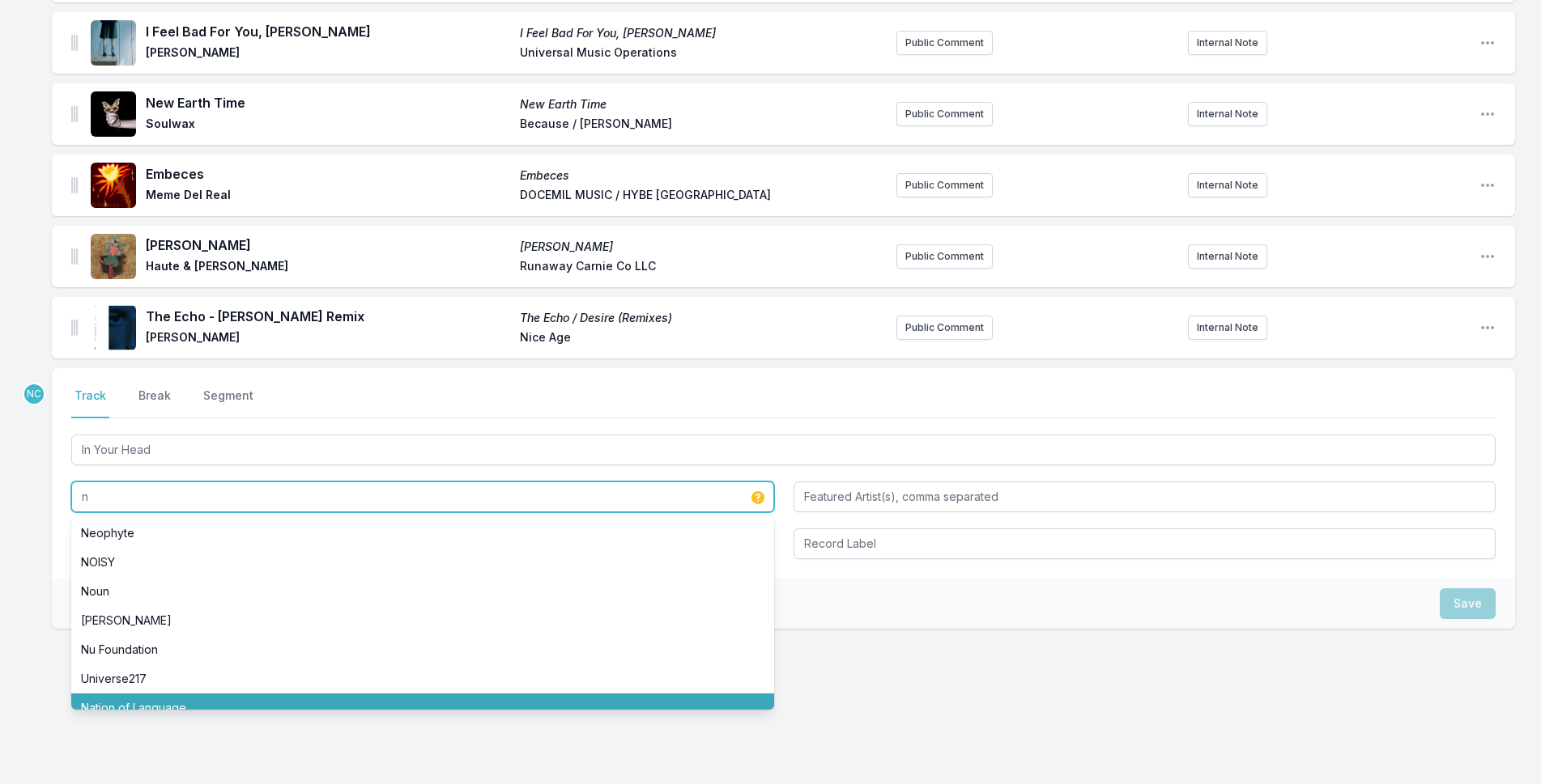
click at [141, 695] on li "Nation of Language" at bounding box center [422, 707] width 703 height 29
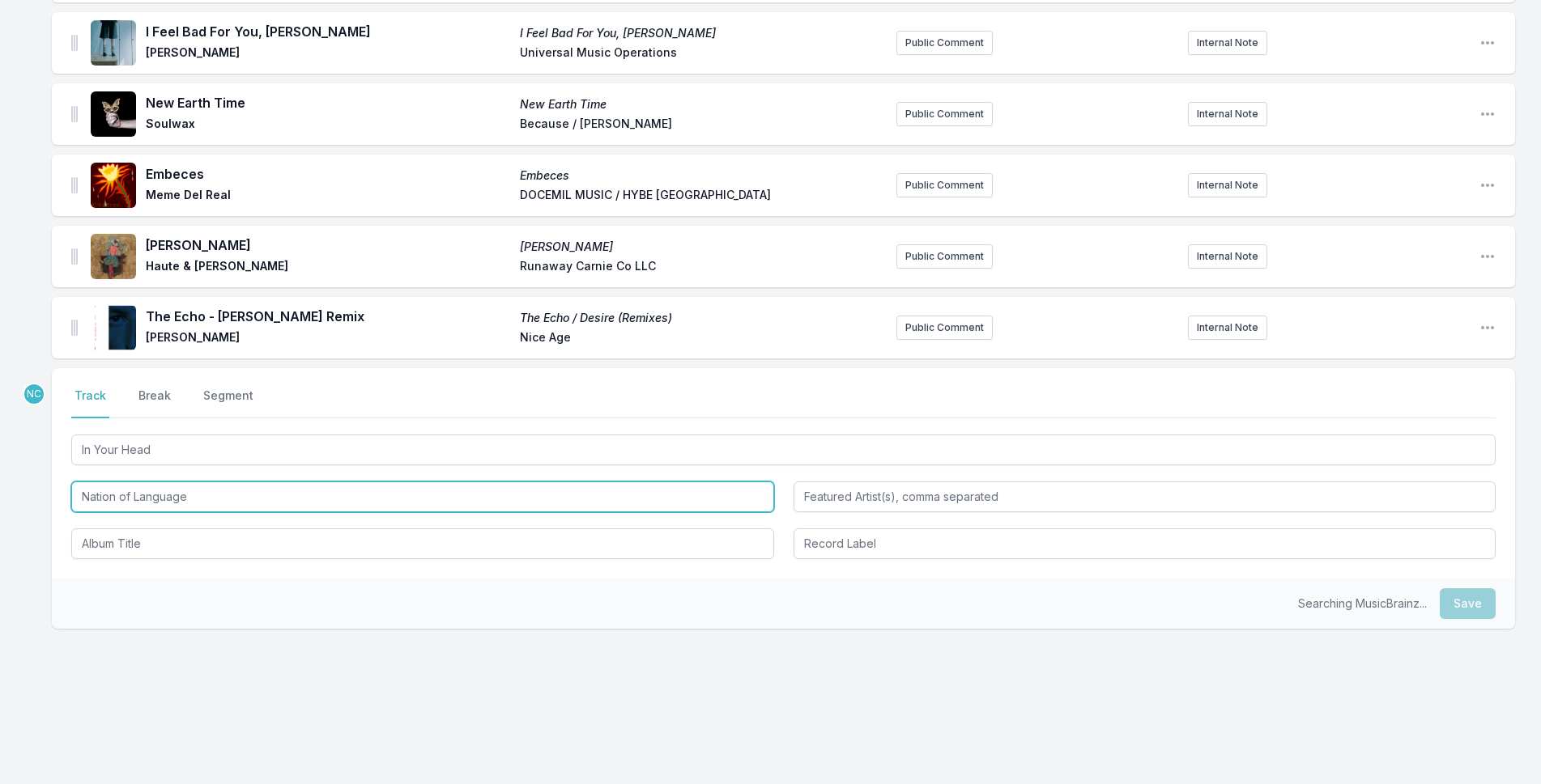
type input "Nation of Language"
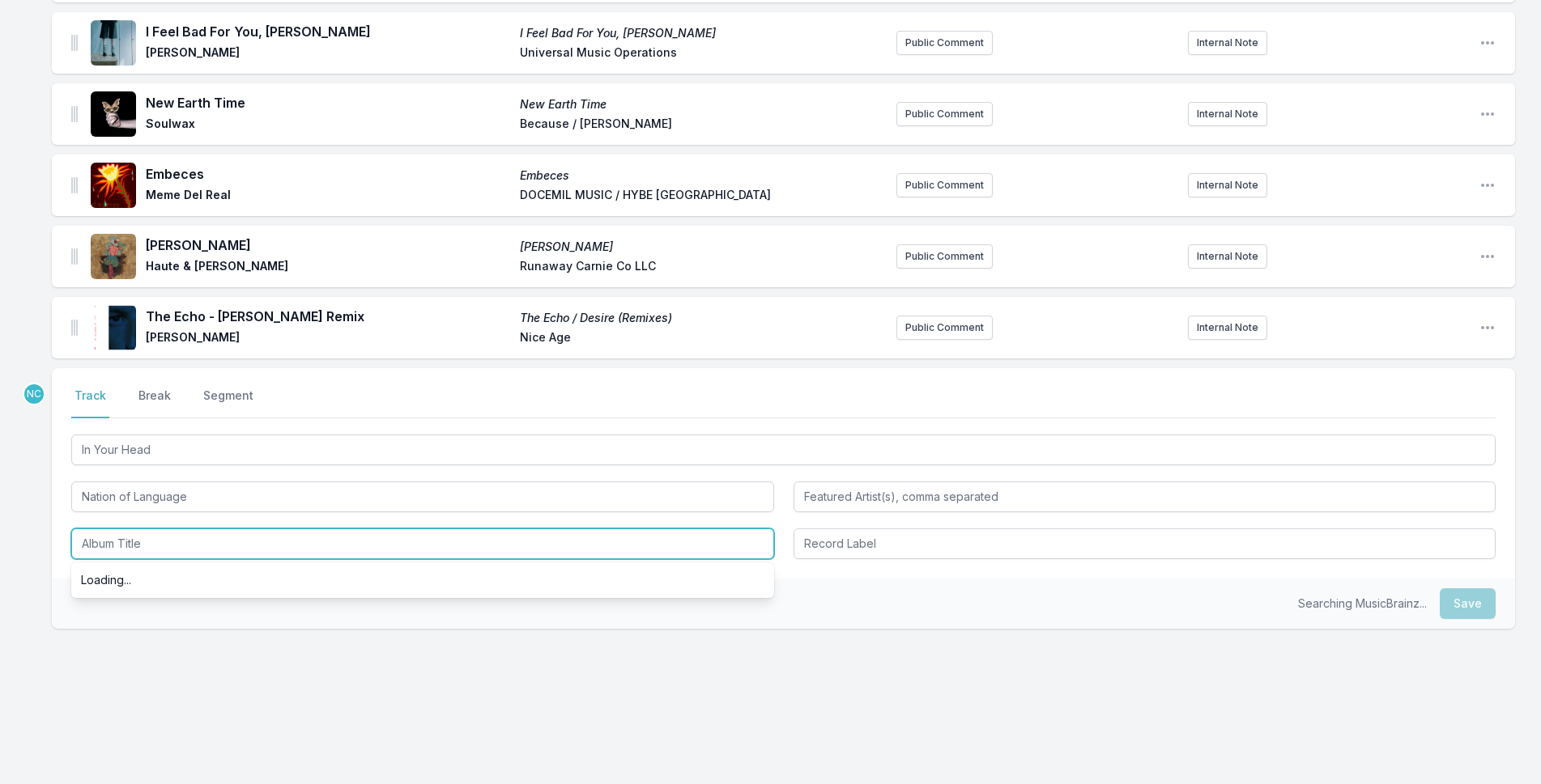
click at [159, 548] on input "Album Title" at bounding box center [422, 543] width 703 height 31
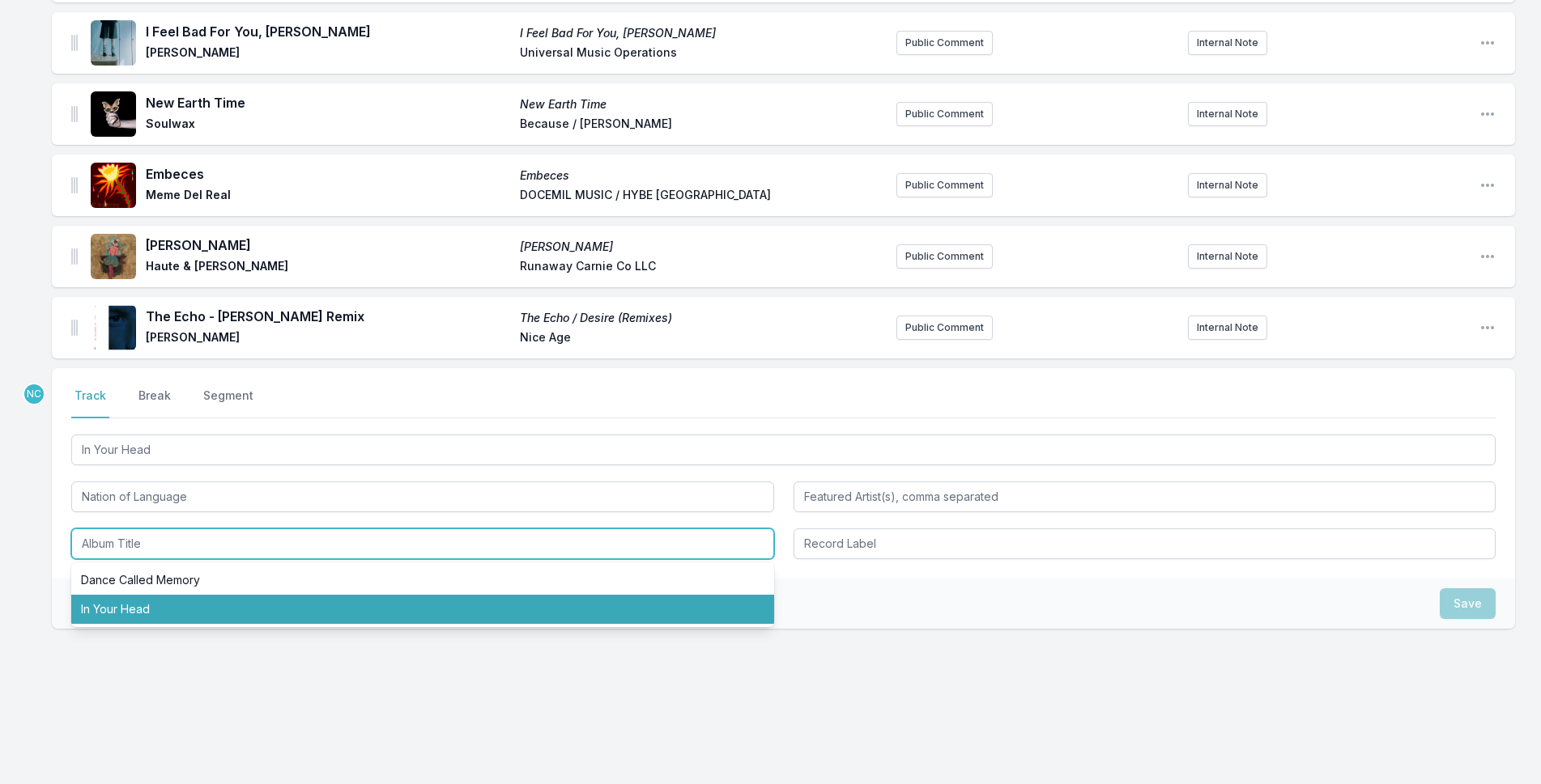
click at [164, 607] on li "In Your Head" at bounding box center [422, 609] width 703 height 29
type input "In Your Head"
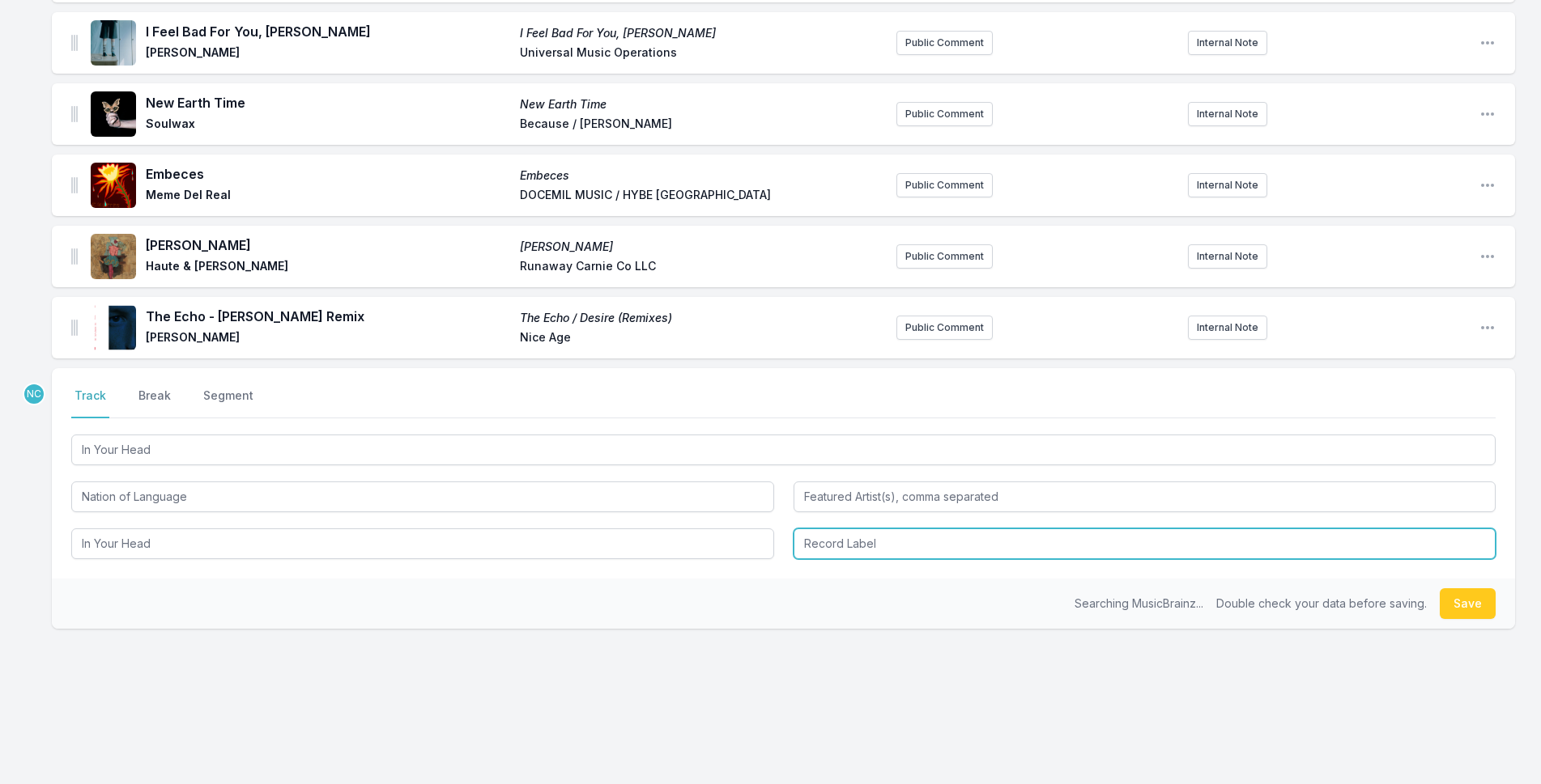
click at [810, 537] on input "Record Label" at bounding box center [1145, 543] width 703 height 31
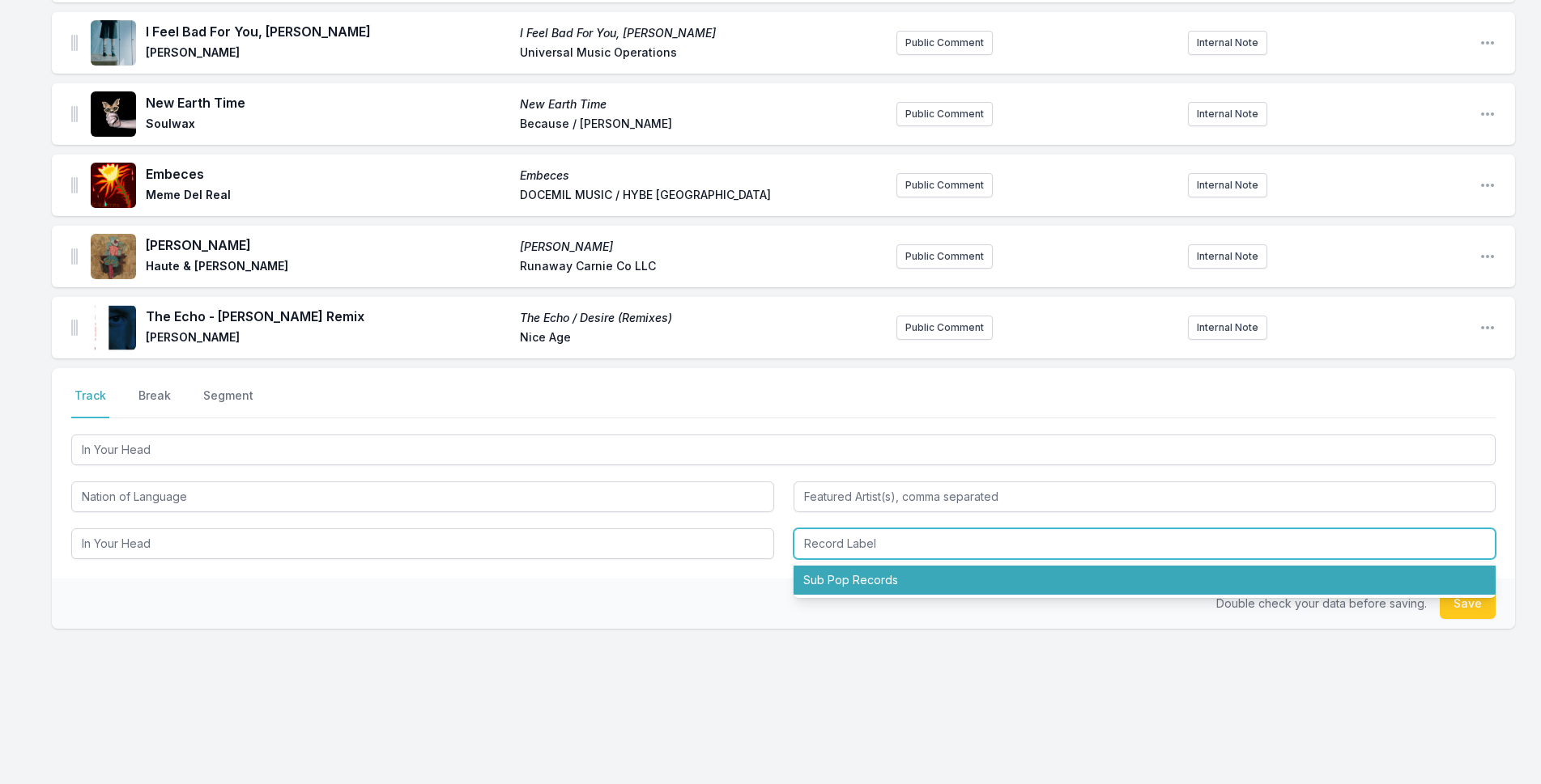
click at [859, 570] on li "Sub Pop Records" at bounding box center [1145, 579] width 703 height 29
type input "Sub Pop Records"
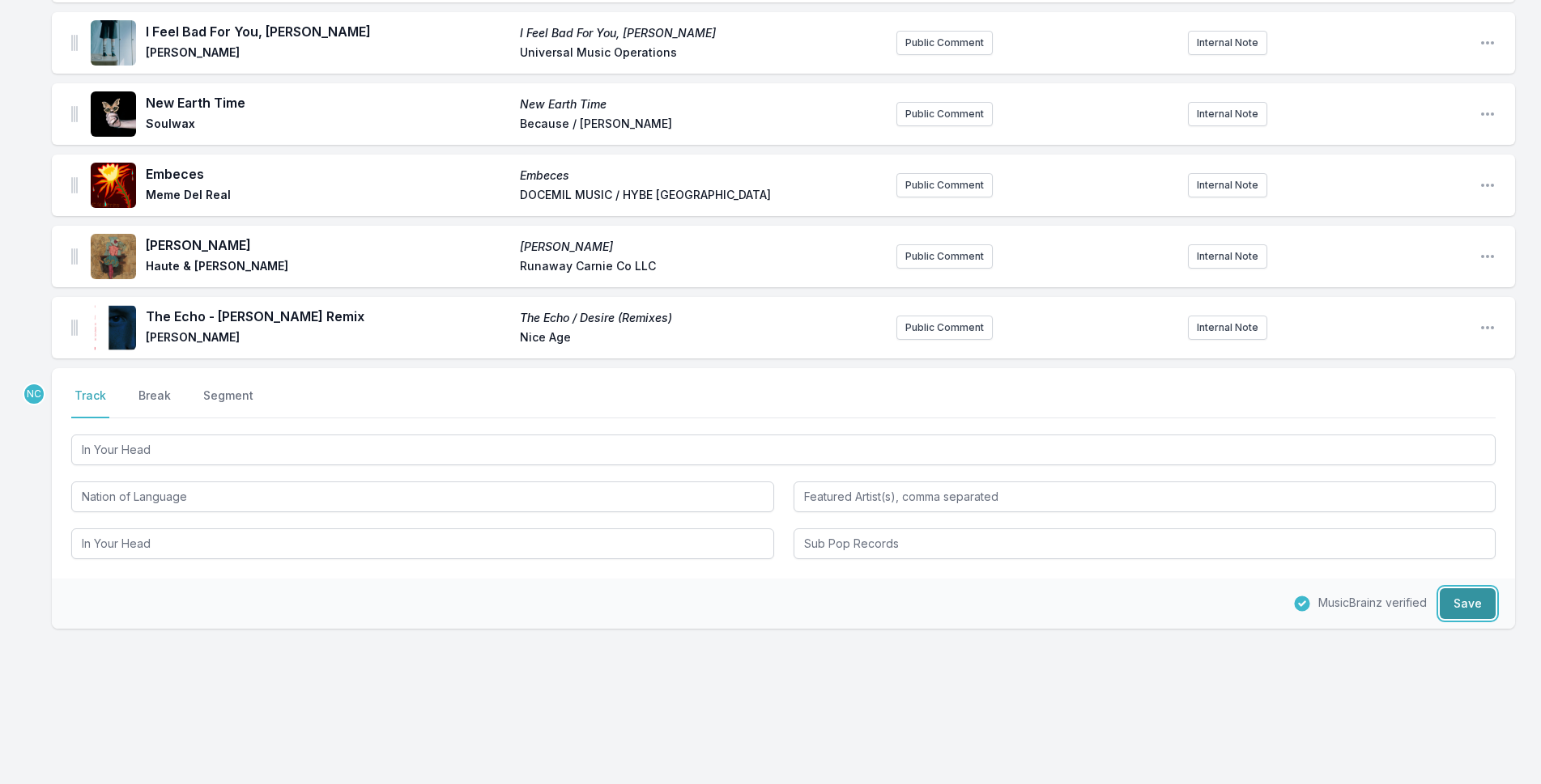
click at [1454, 599] on button "Save" at bounding box center [1468, 604] width 56 height 31
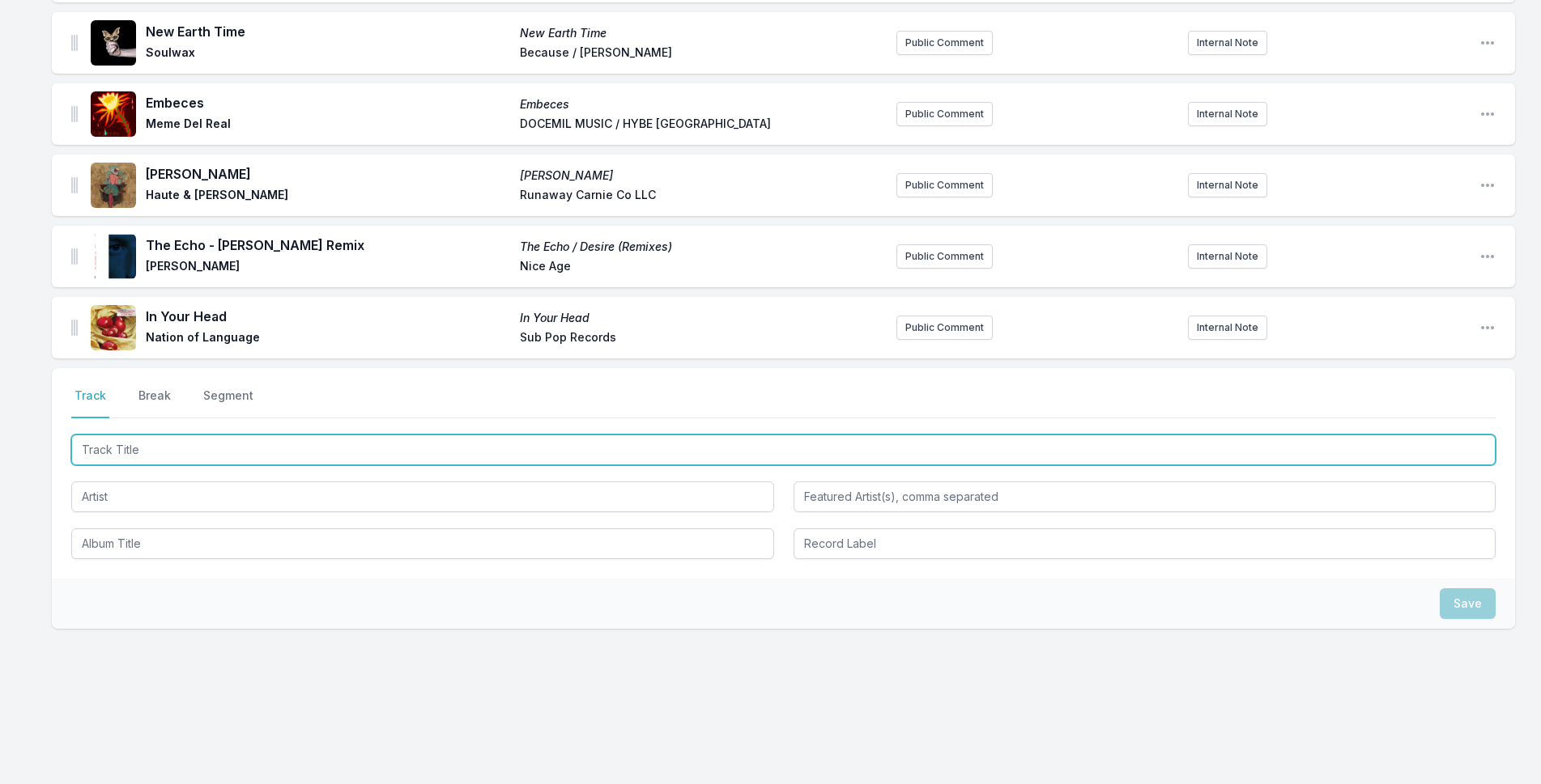
click at [215, 447] on input "Track Title" at bounding box center [783, 450] width 1424 height 31
paste input "Devotion (Boys' Shorts Remix)"
type input "Devotion (Boys' Shorts Remix)"
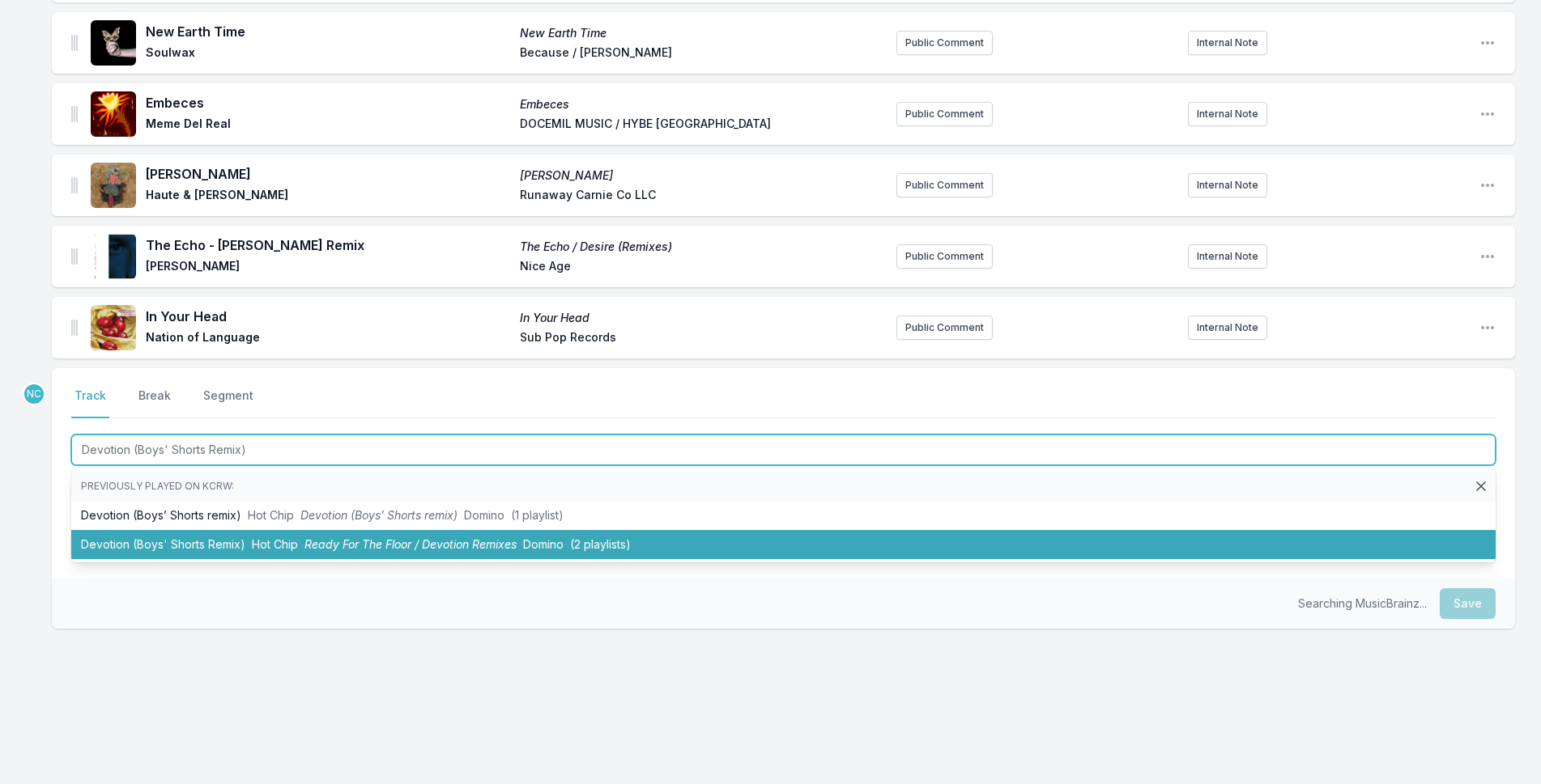
click at [281, 552] on li "Devotion (Boys' Shorts Remix) Hot Chip Ready For The Floor / Devotion Remixes D…" at bounding box center [783, 544] width 1424 height 29
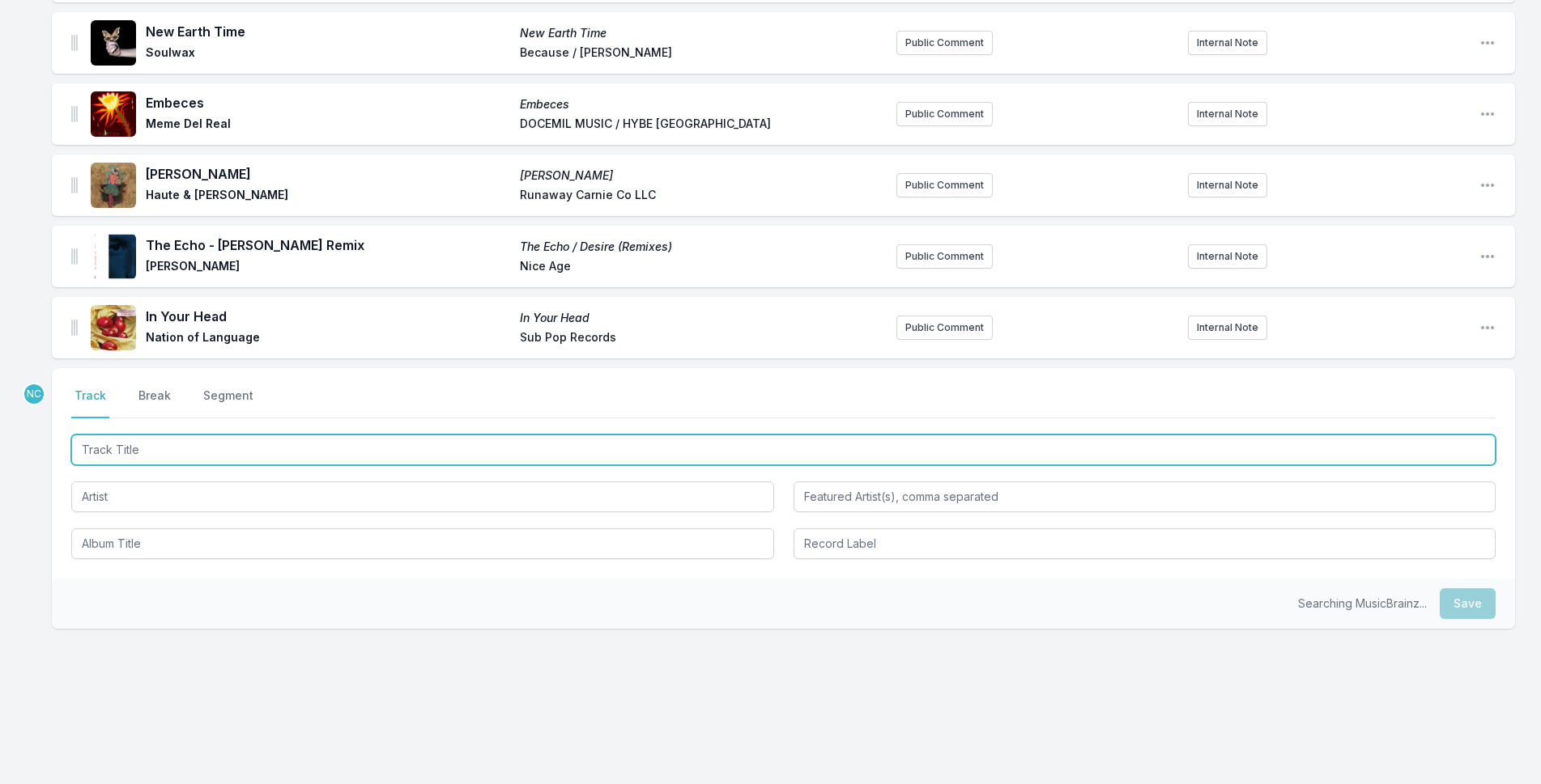
scroll to position [370, 0]
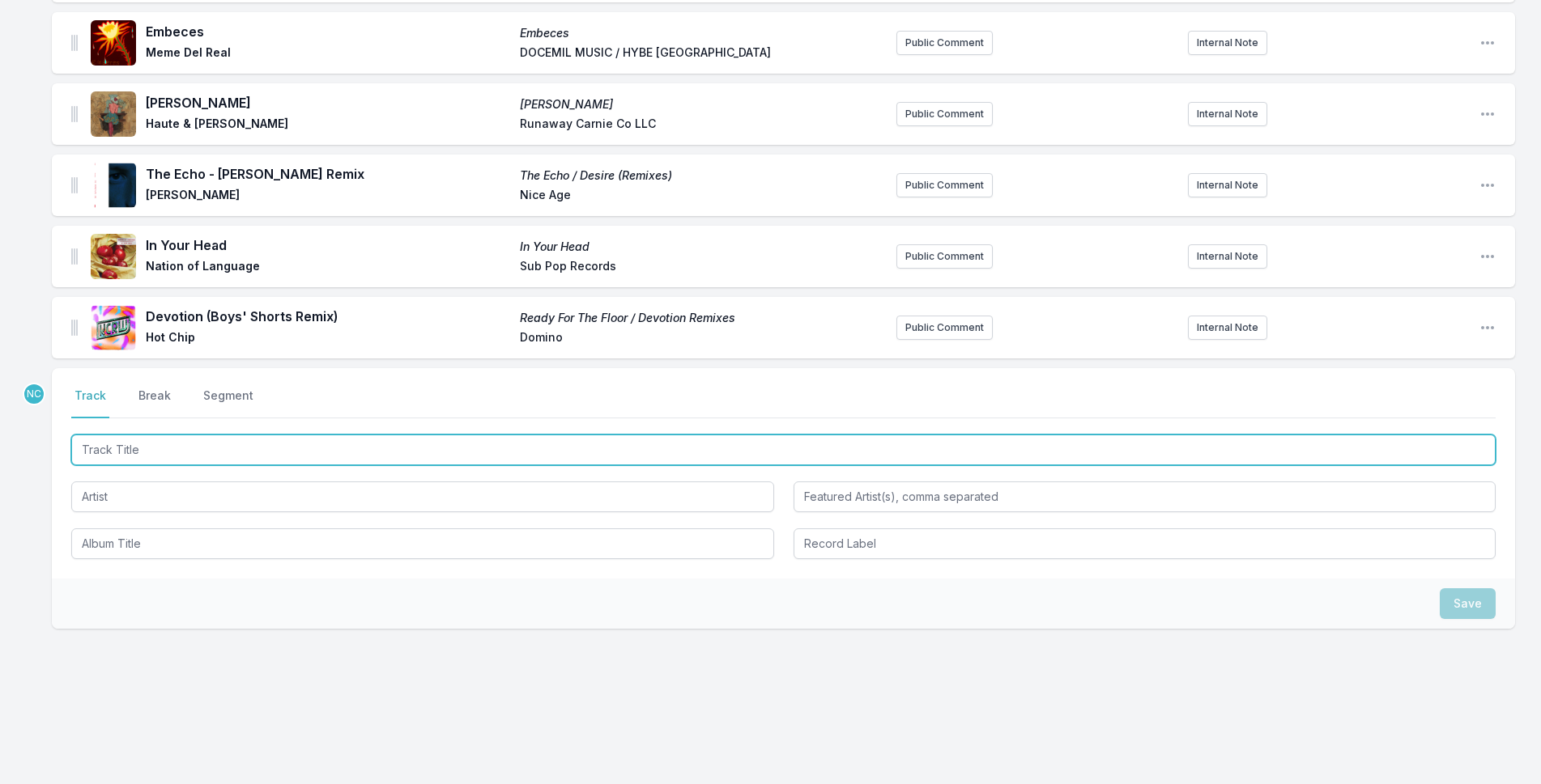
paste input "Obsession"
type input "Obsession"
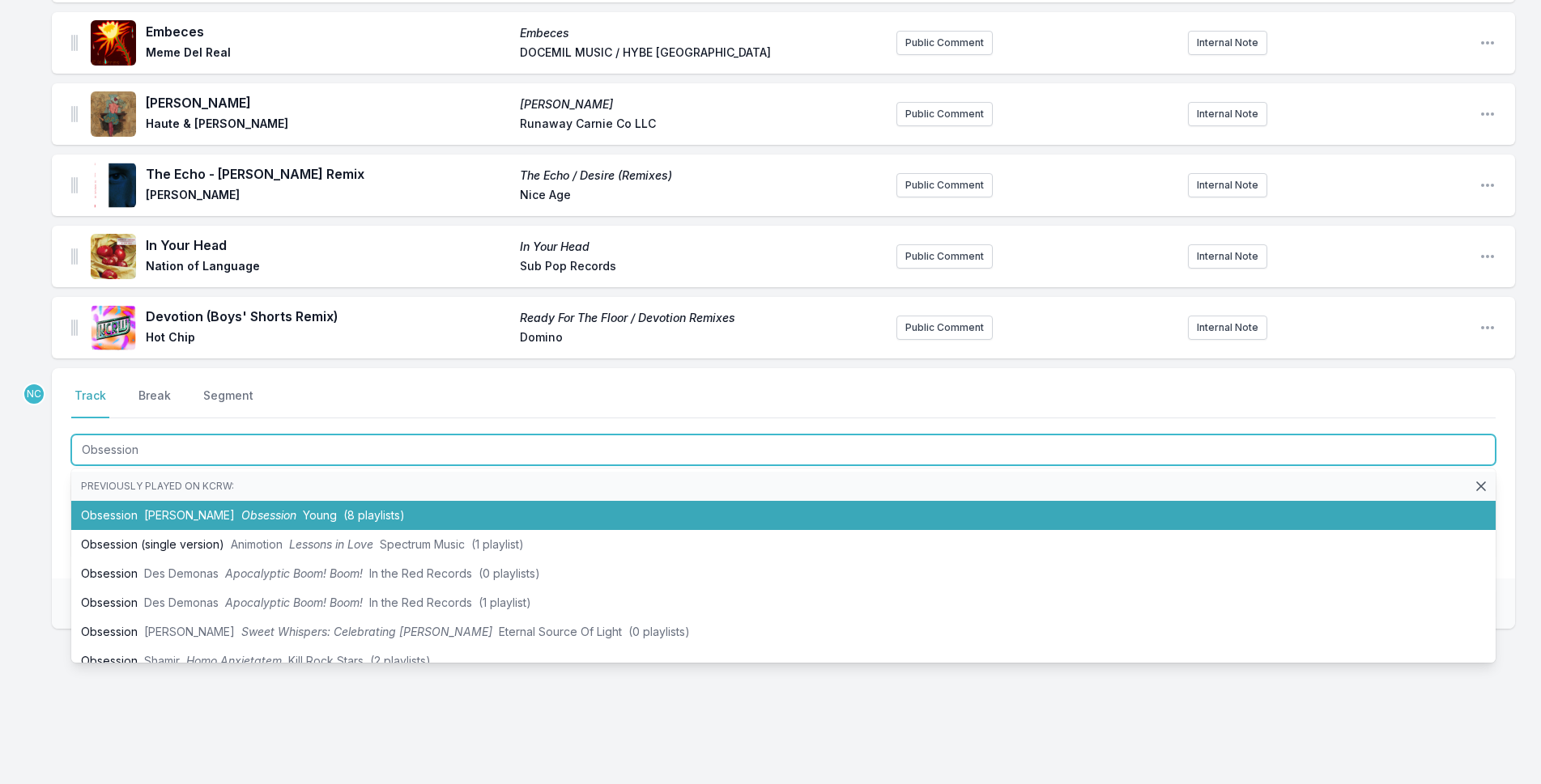
click at [305, 509] on li "Obsession Oliver Sim Obsession Young (8 playlists)" at bounding box center [783, 515] width 1424 height 29
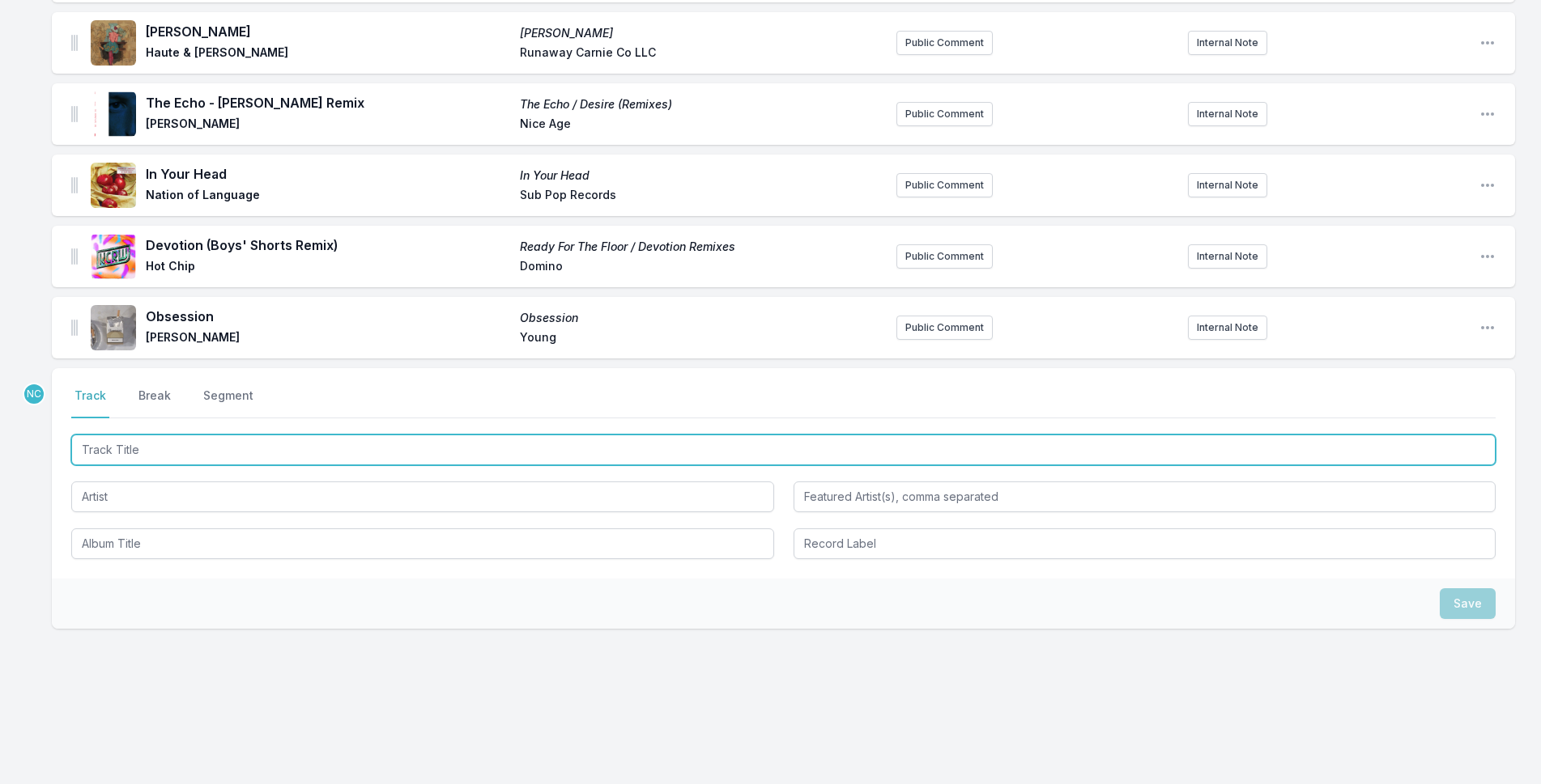
paste input "Pluto Is Not a Planet It’s a Restaurant"
type input "Pluto Is Not a Planet It’s a Restaurant"
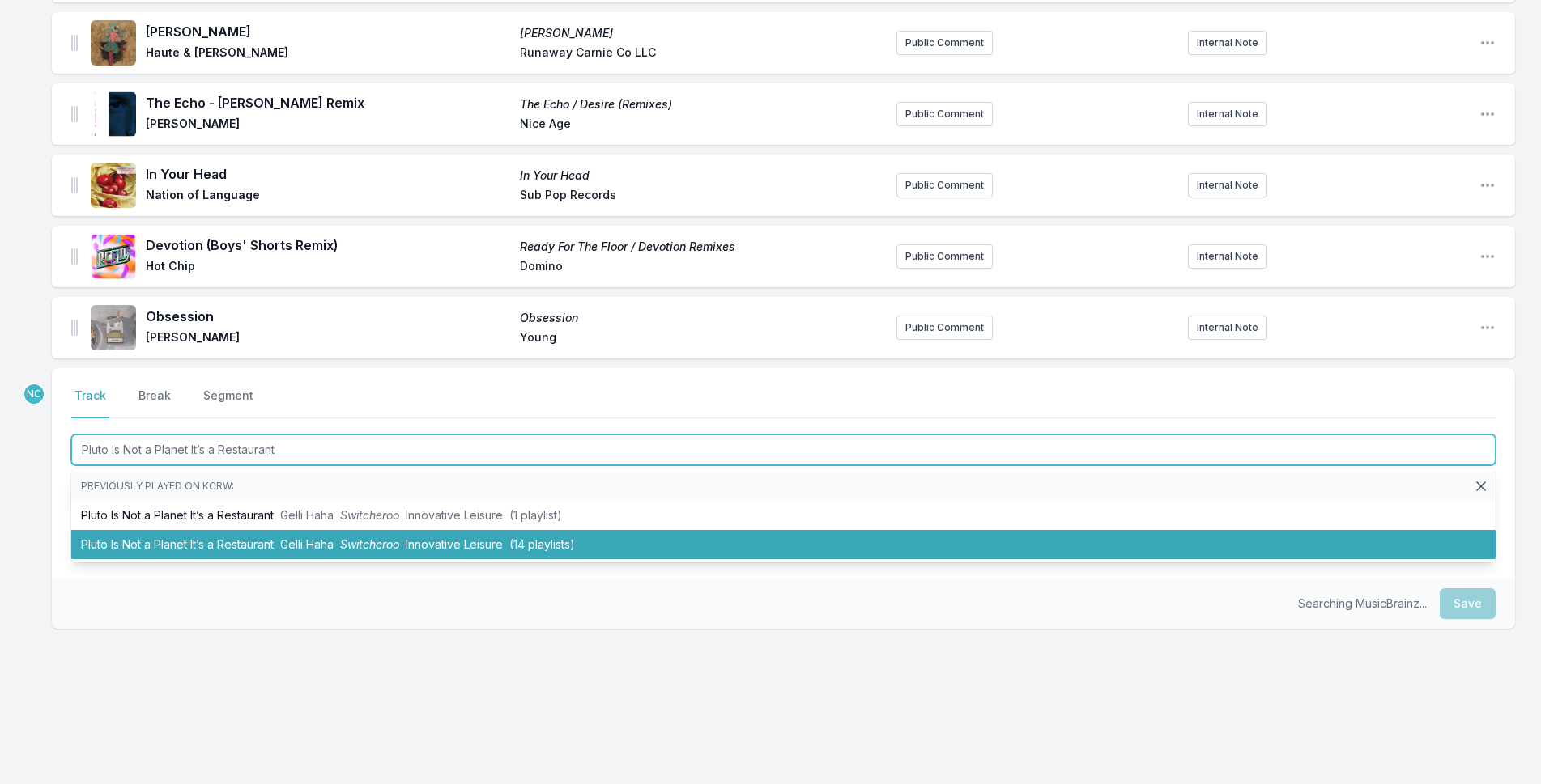
click at [251, 537] on li "Pluto Is Not a Planet It’s a Restaurant Gelli Haha Switcheroo Innovative Leisur…" at bounding box center [783, 544] width 1424 height 29
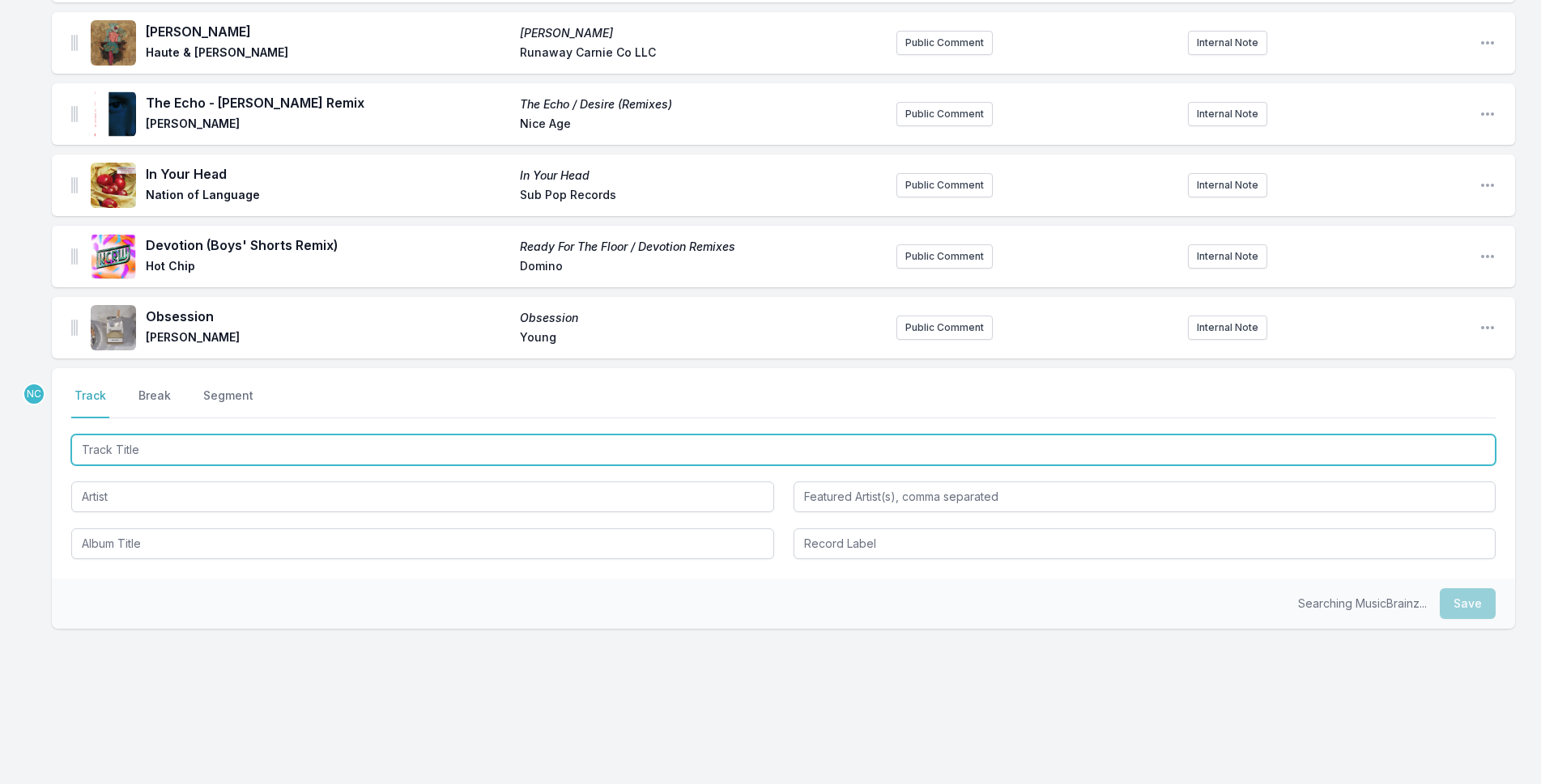
scroll to position [513, 0]
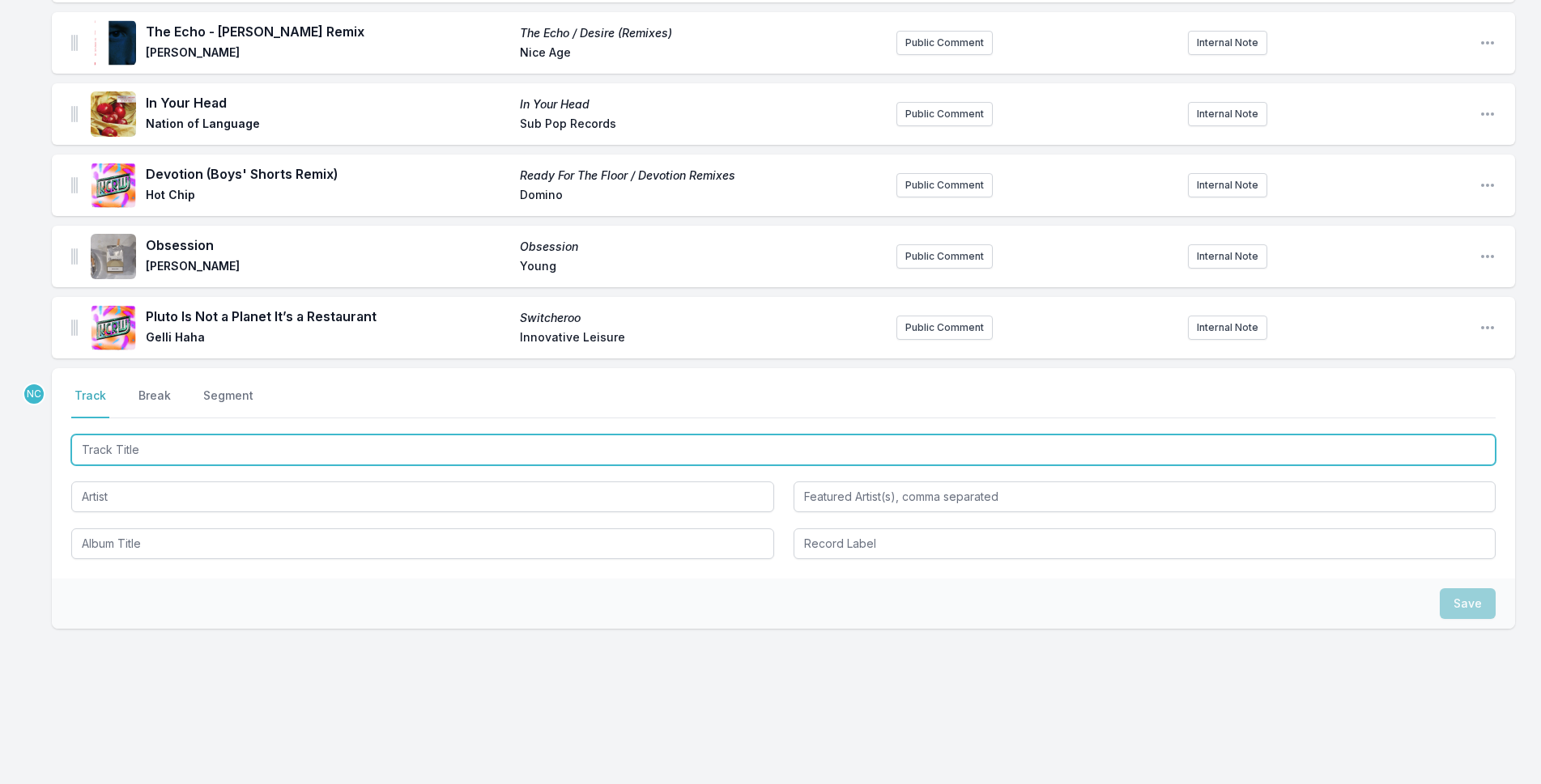
paste input "Last Time"
type input "Last Time"
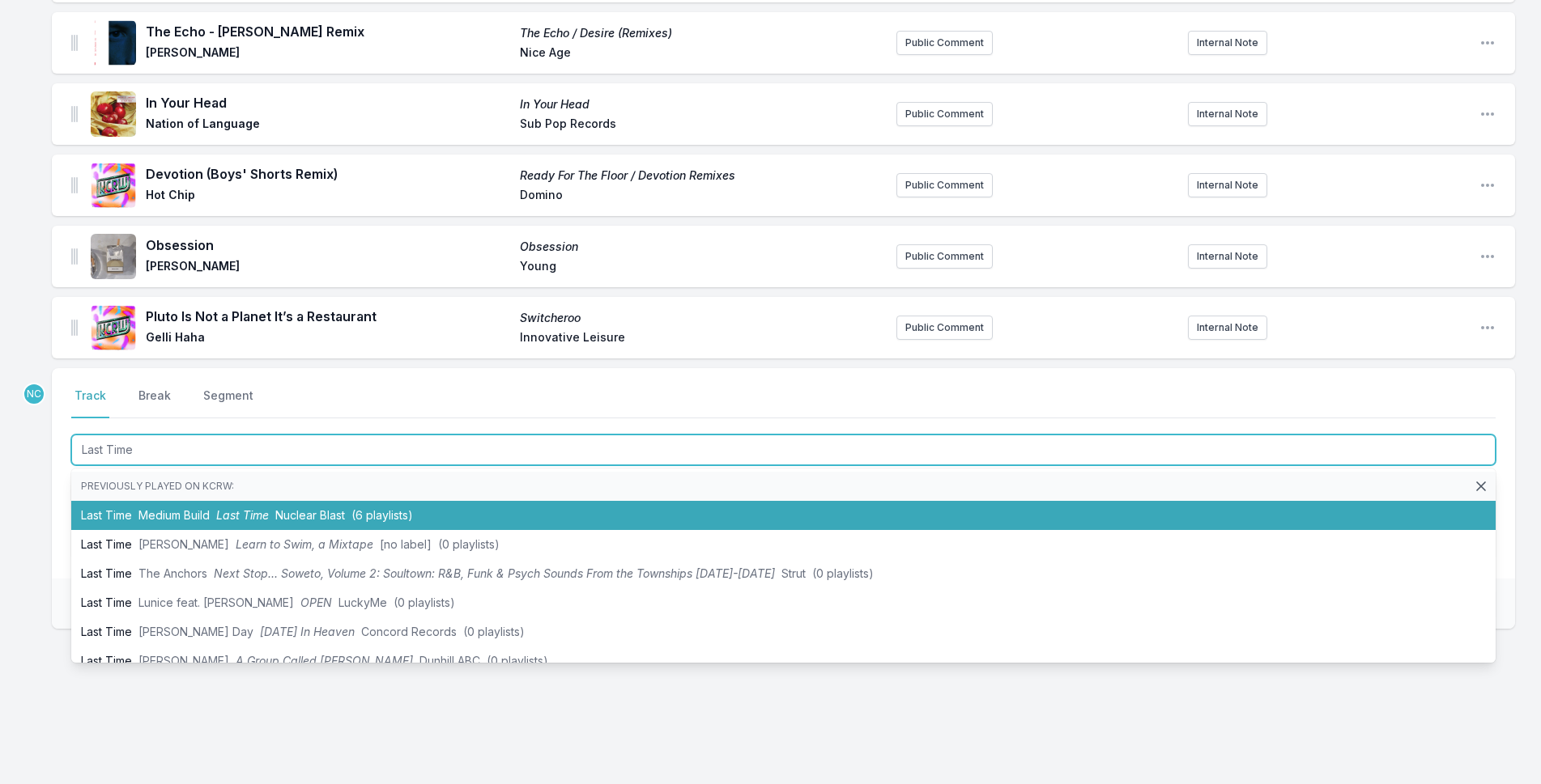
click at [268, 521] on span "Last Time" at bounding box center [242, 515] width 53 height 14
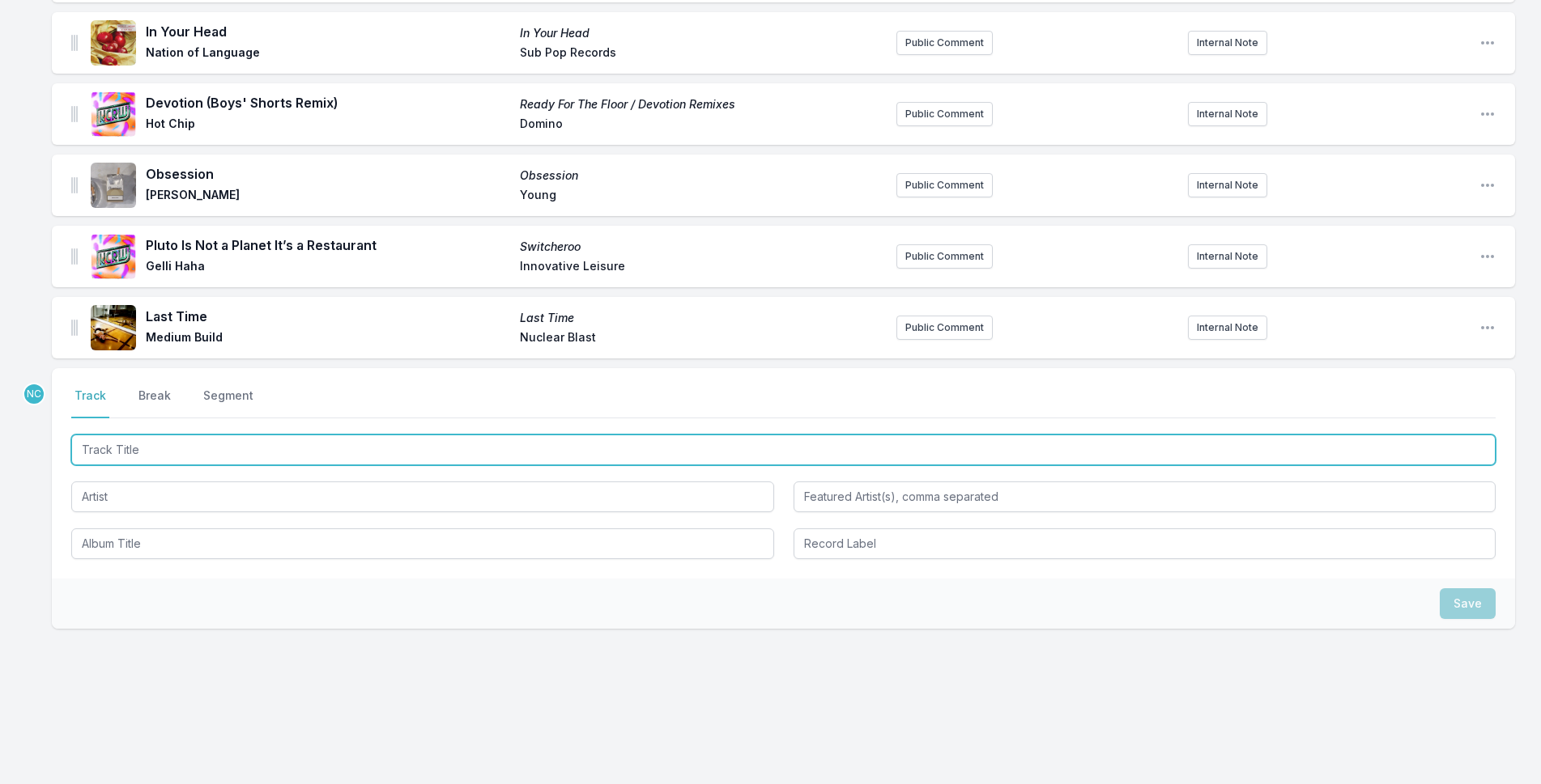
paste input "Lazy"
type input "Lazy"
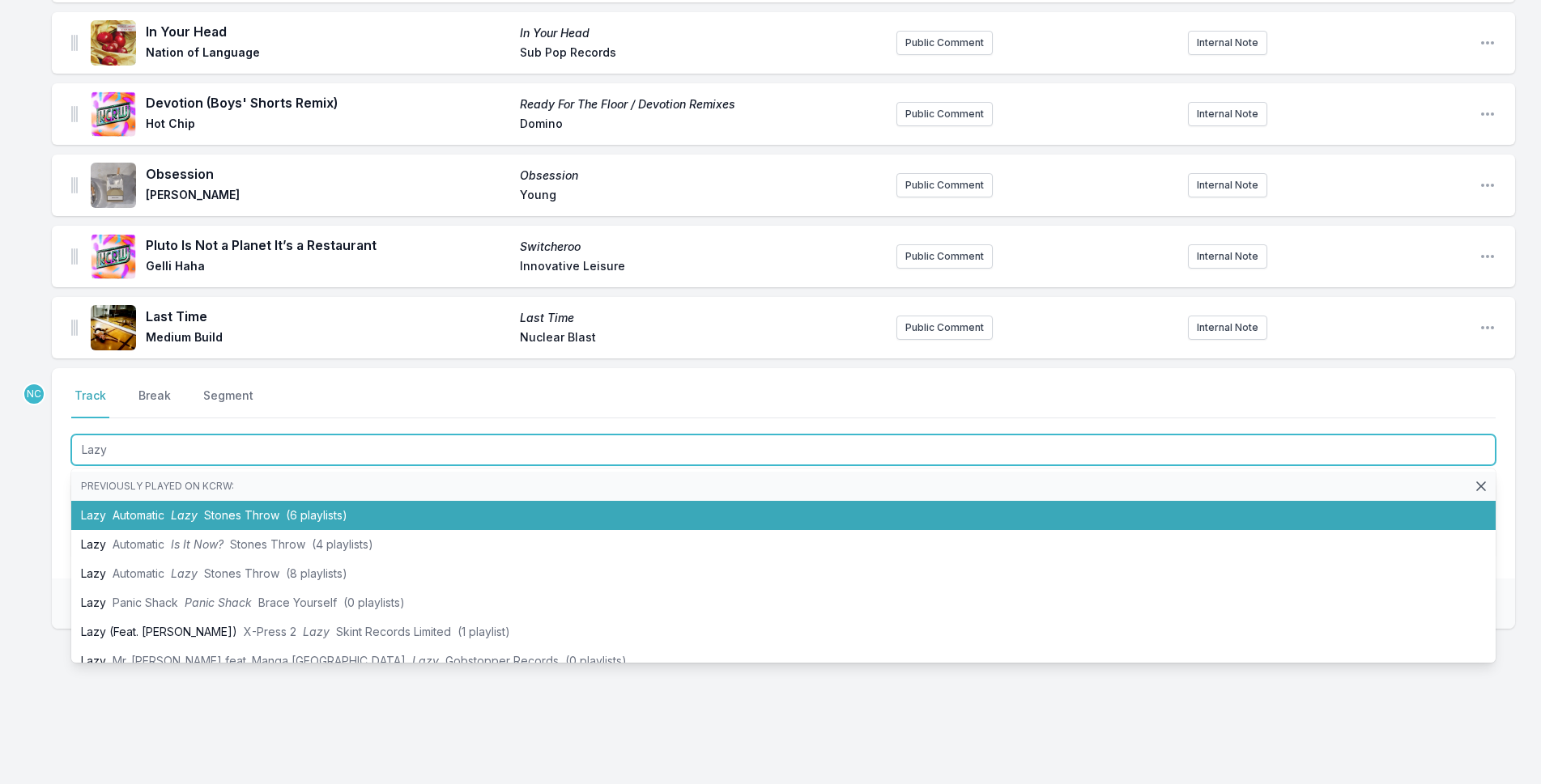
click at [246, 509] on span "Stones Throw" at bounding box center [241, 515] width 75 height 14
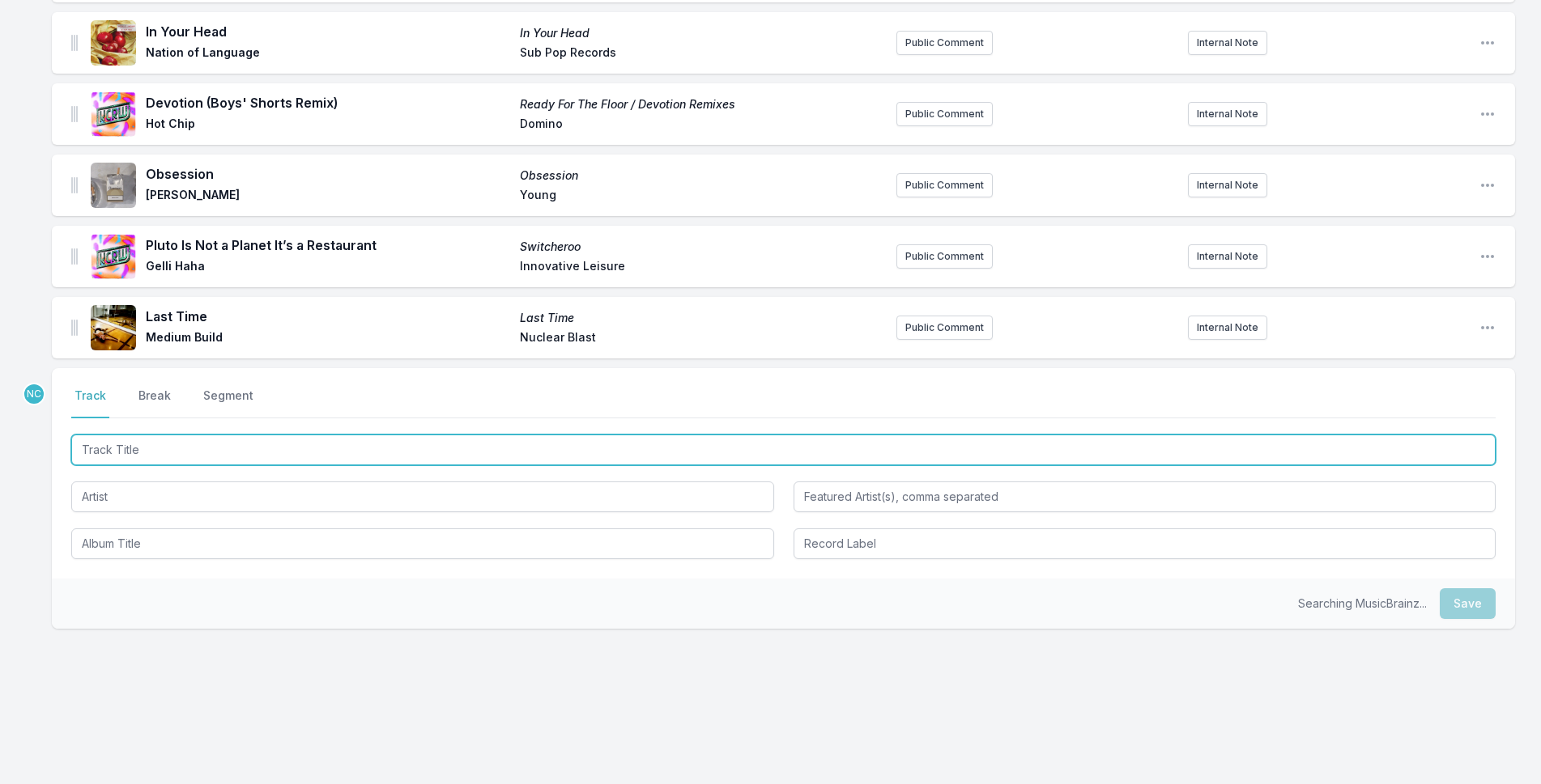
scroll to position [654, 0]
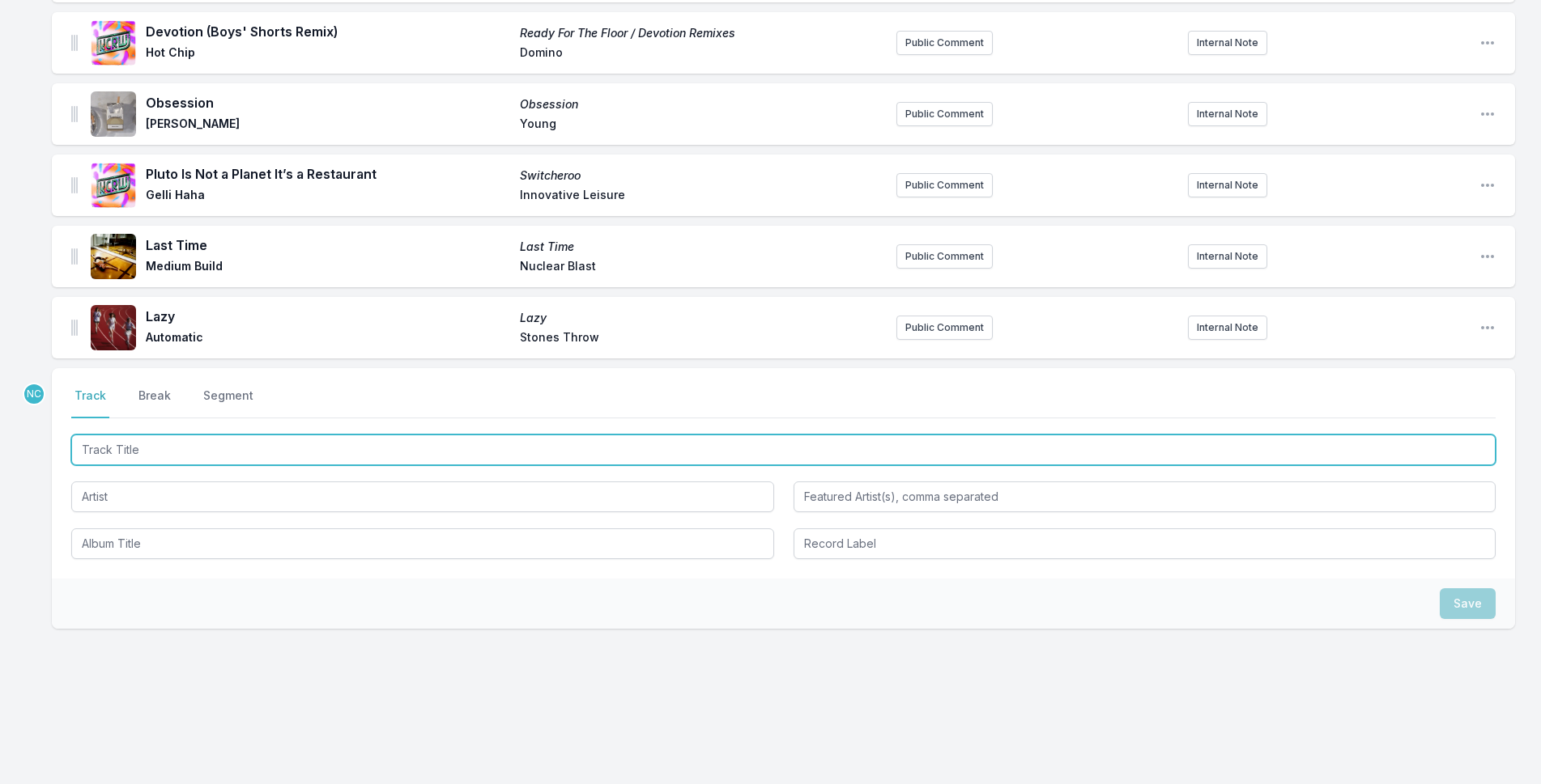
paste input "Awkward Backward"
type input "Awkward Backward"
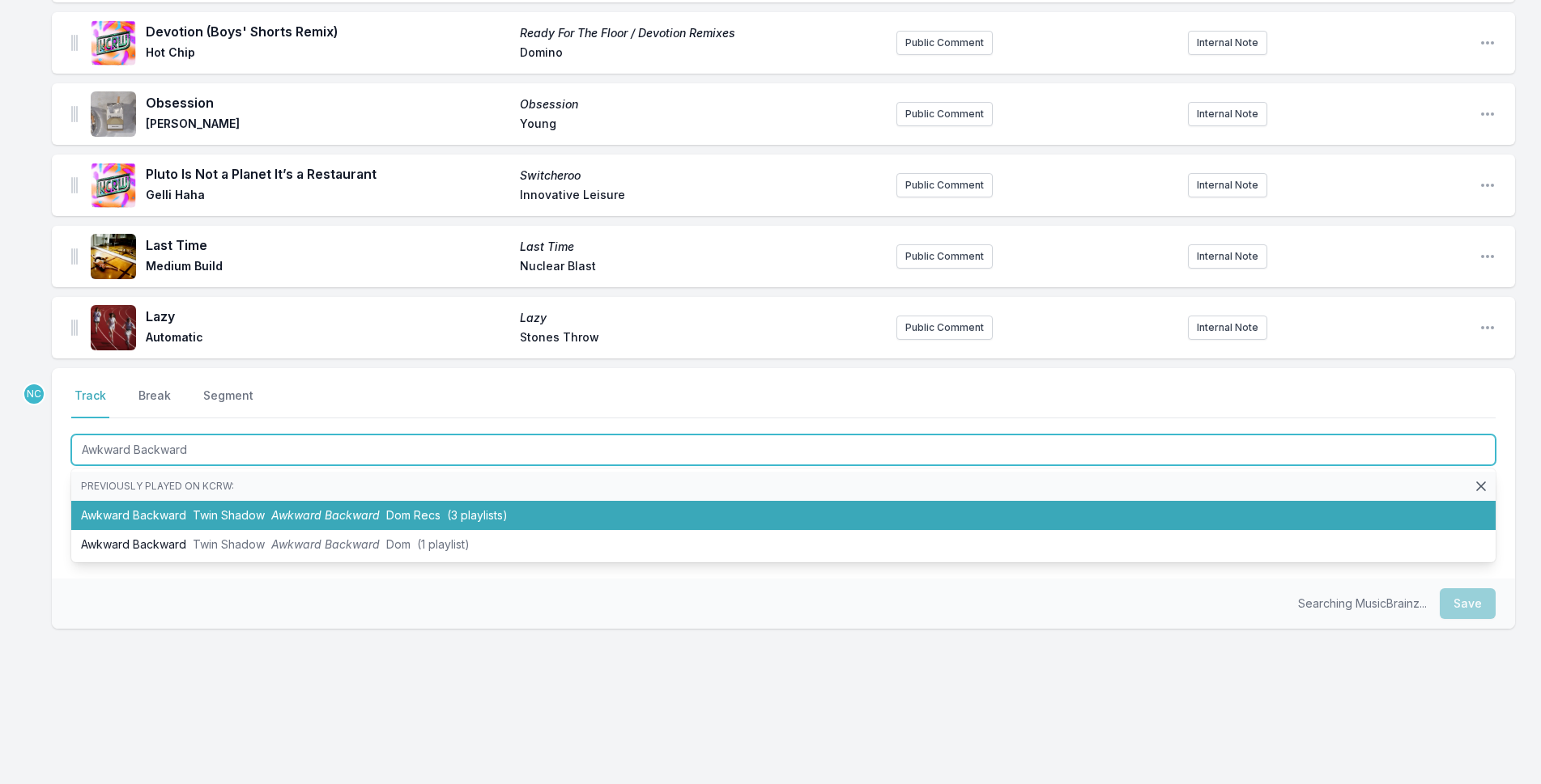
click at [232, 525] on li "Awkward Backward Twin Shadow Awkward Backward Dom Recs (3 playlists)" at bounding box center [783, 515] width 1424 height 29
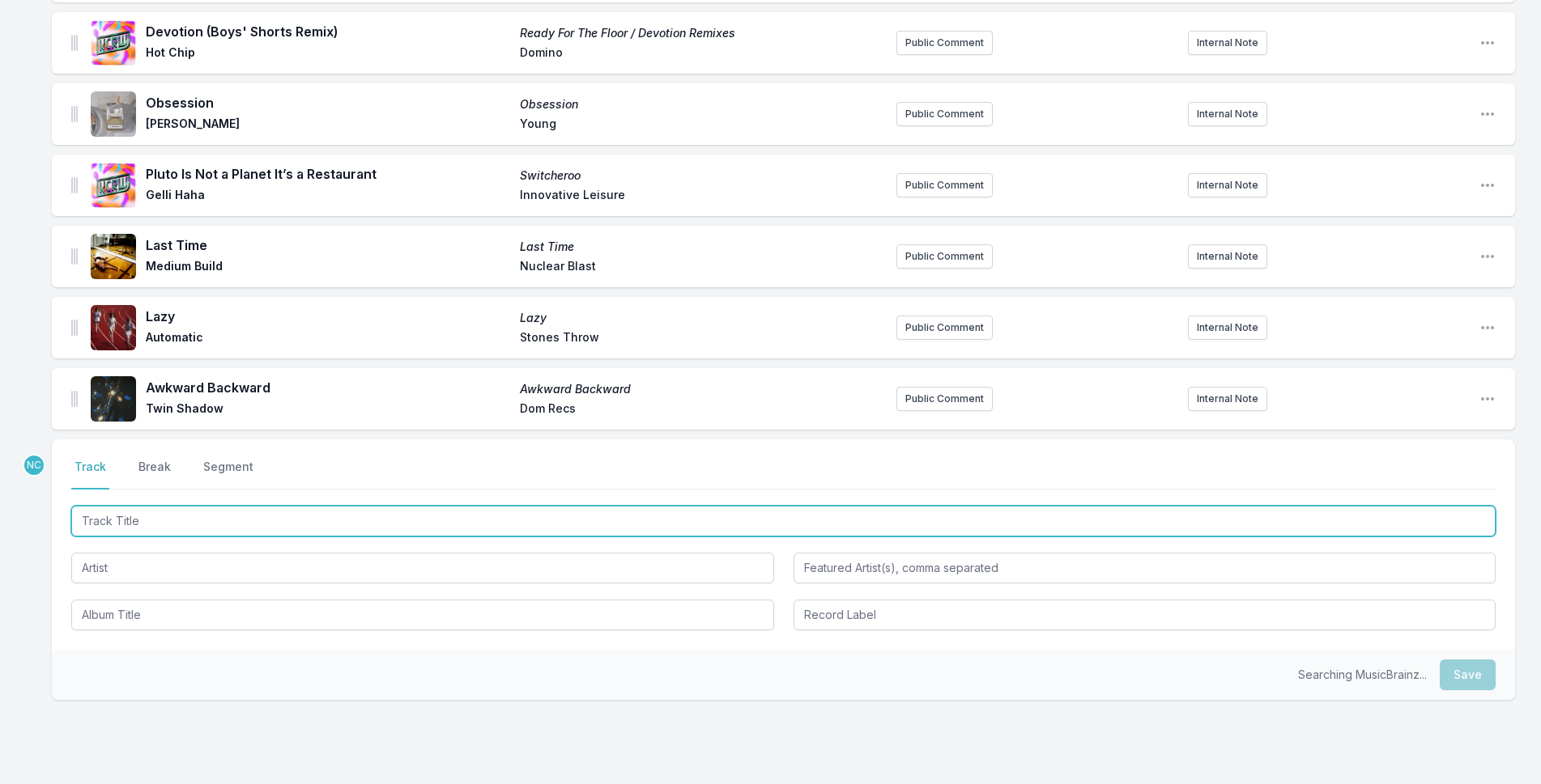
scroll to position [726, 0]
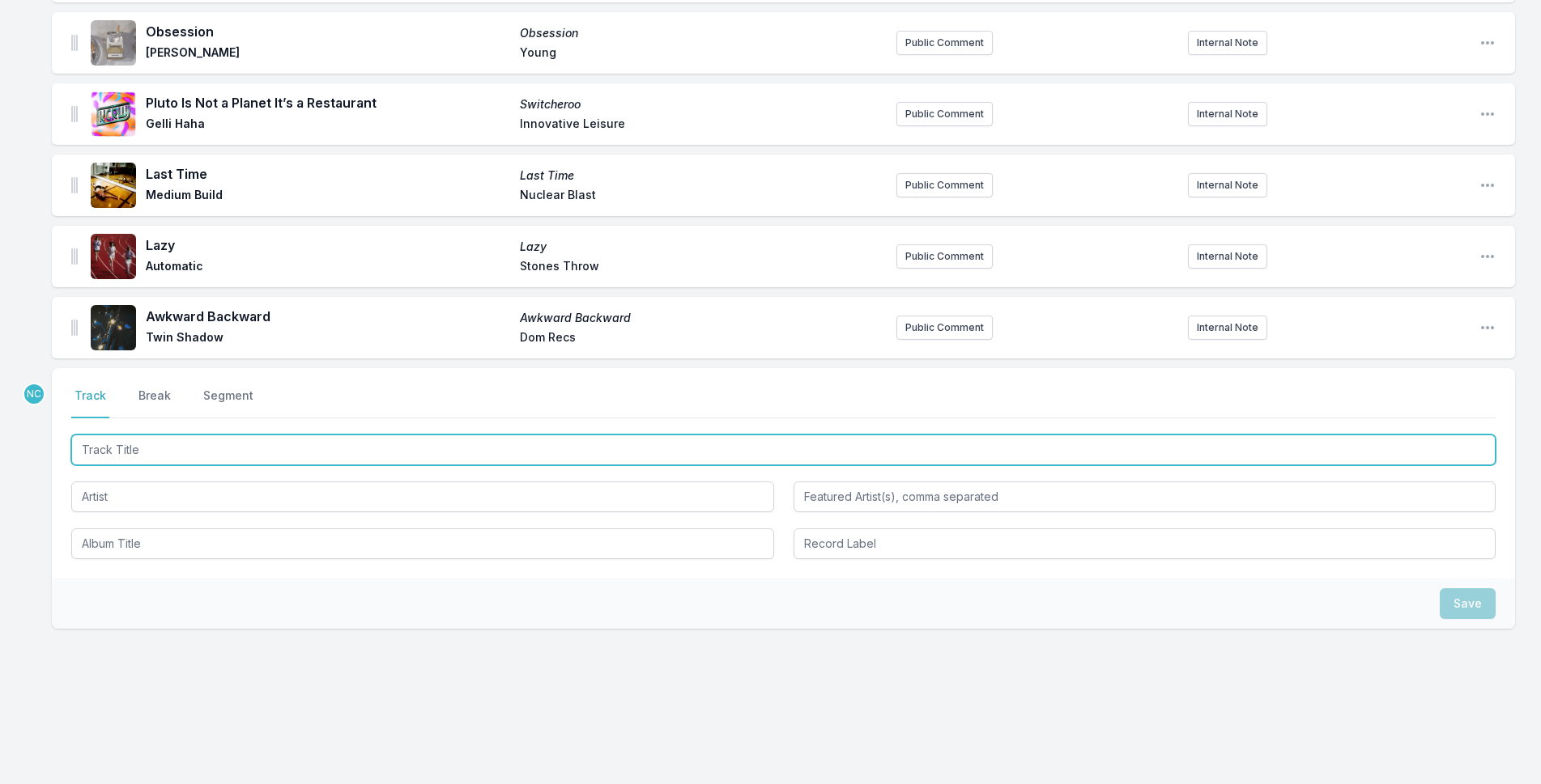
paste input "Carry Me Away feat.Norah Jones"
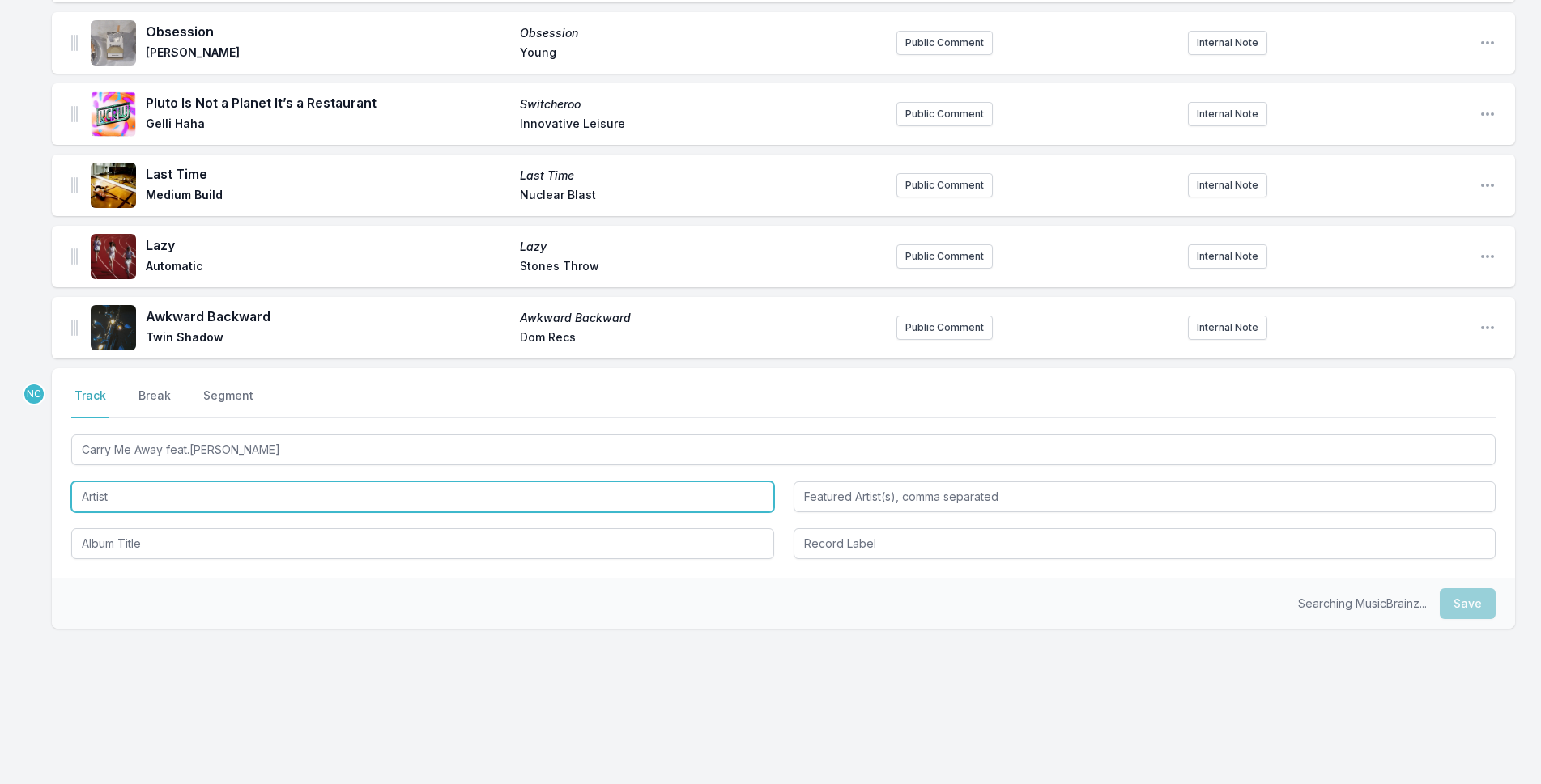
click at [234, 511] on input "Artist" at bounding box center [422, 496] width 703 height 31
type input "Carry Me Away"
type input "Norah Jones"
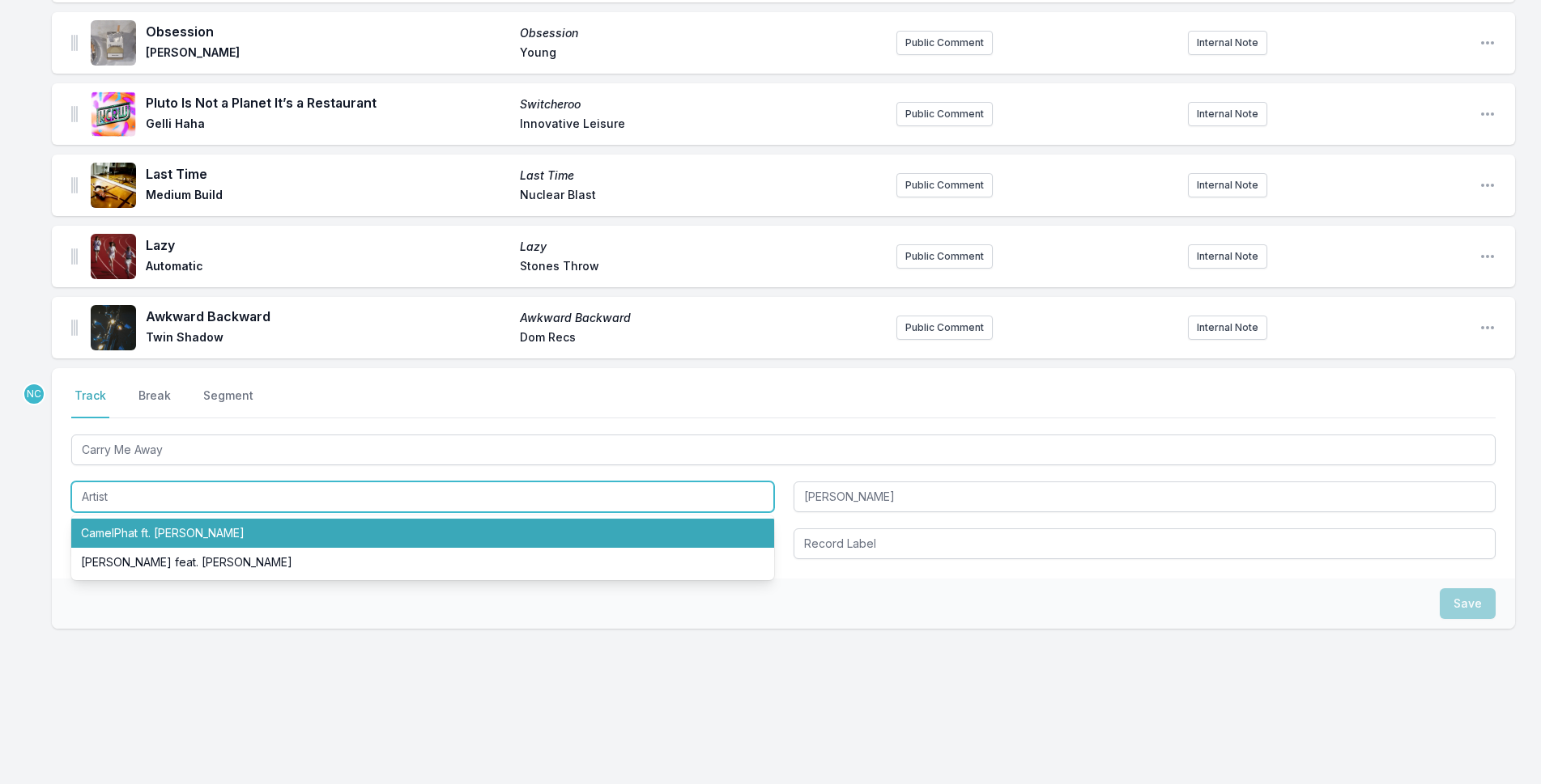
click at [229, 509] on input "Artist" at bounding box center [422, 496] width 703 height 31
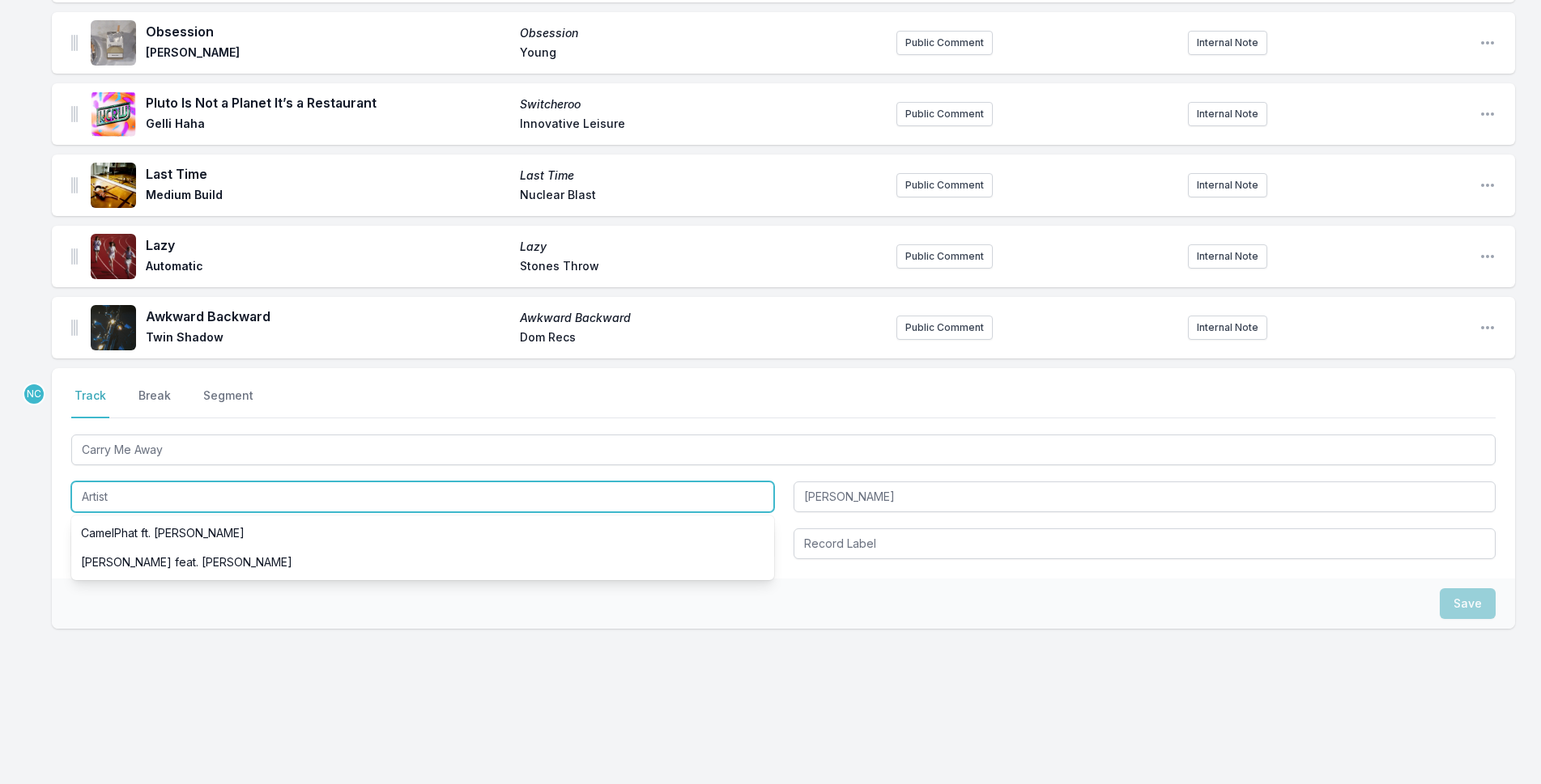
click at [227, 503] on input "Artist" at bounding box center [422, 496] width 703 height 31
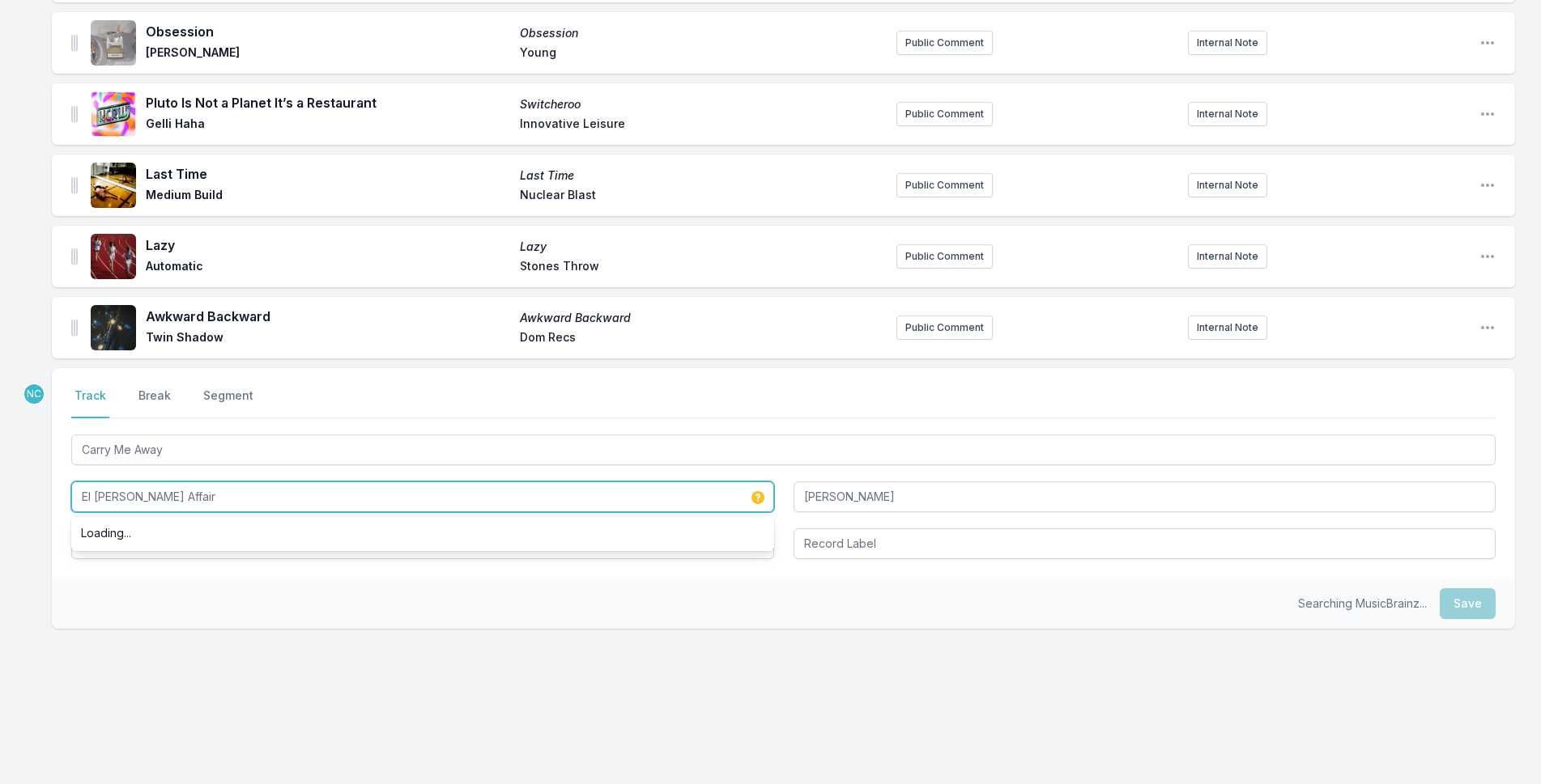
type input "El Michels Affair"
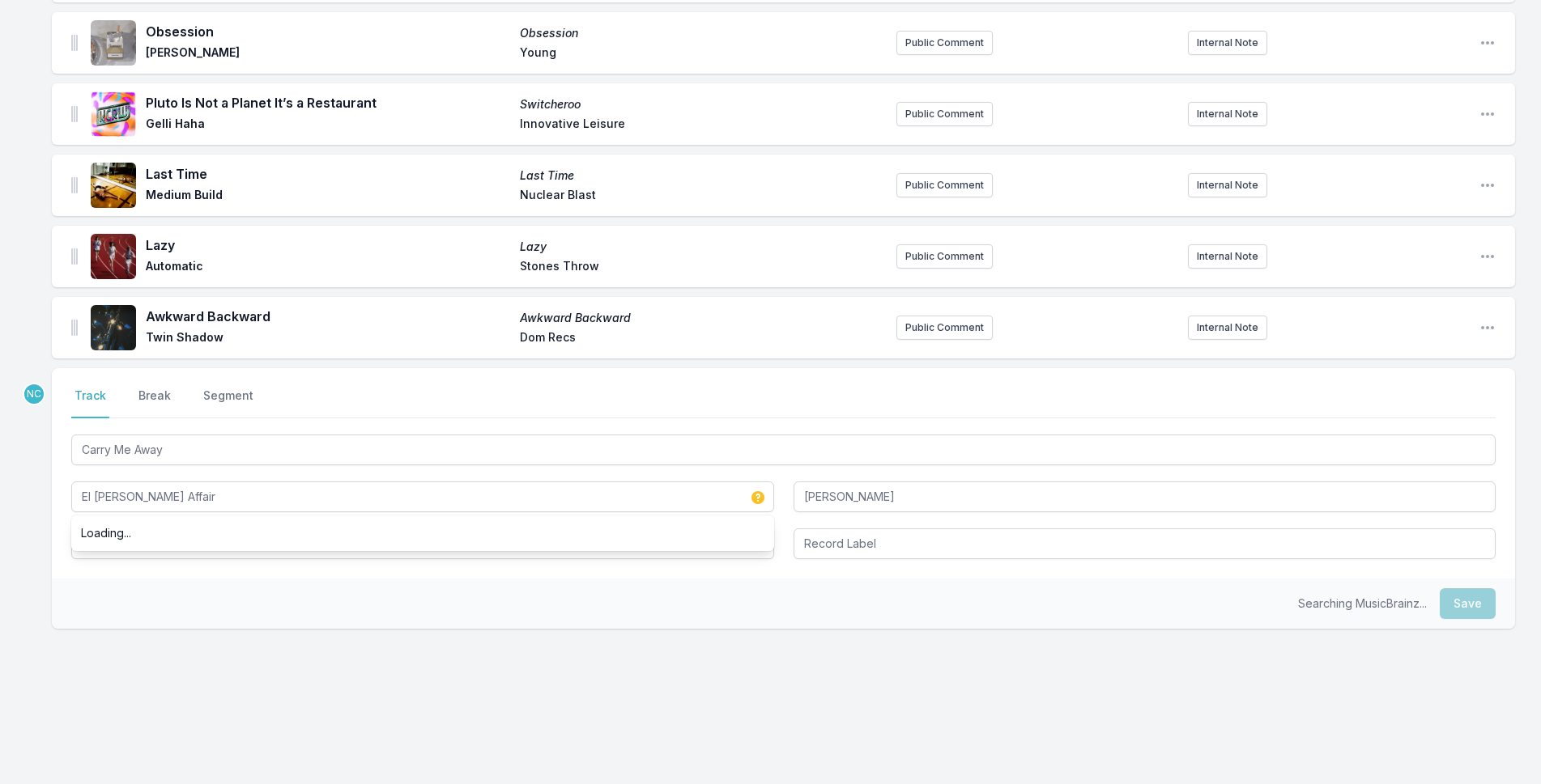
click at [326, 565] on div "Select a tab Track Break Segment Track Break Segment Carry Me Away El Michels A…" at bounding box center [783, 473] width 1463 height 210
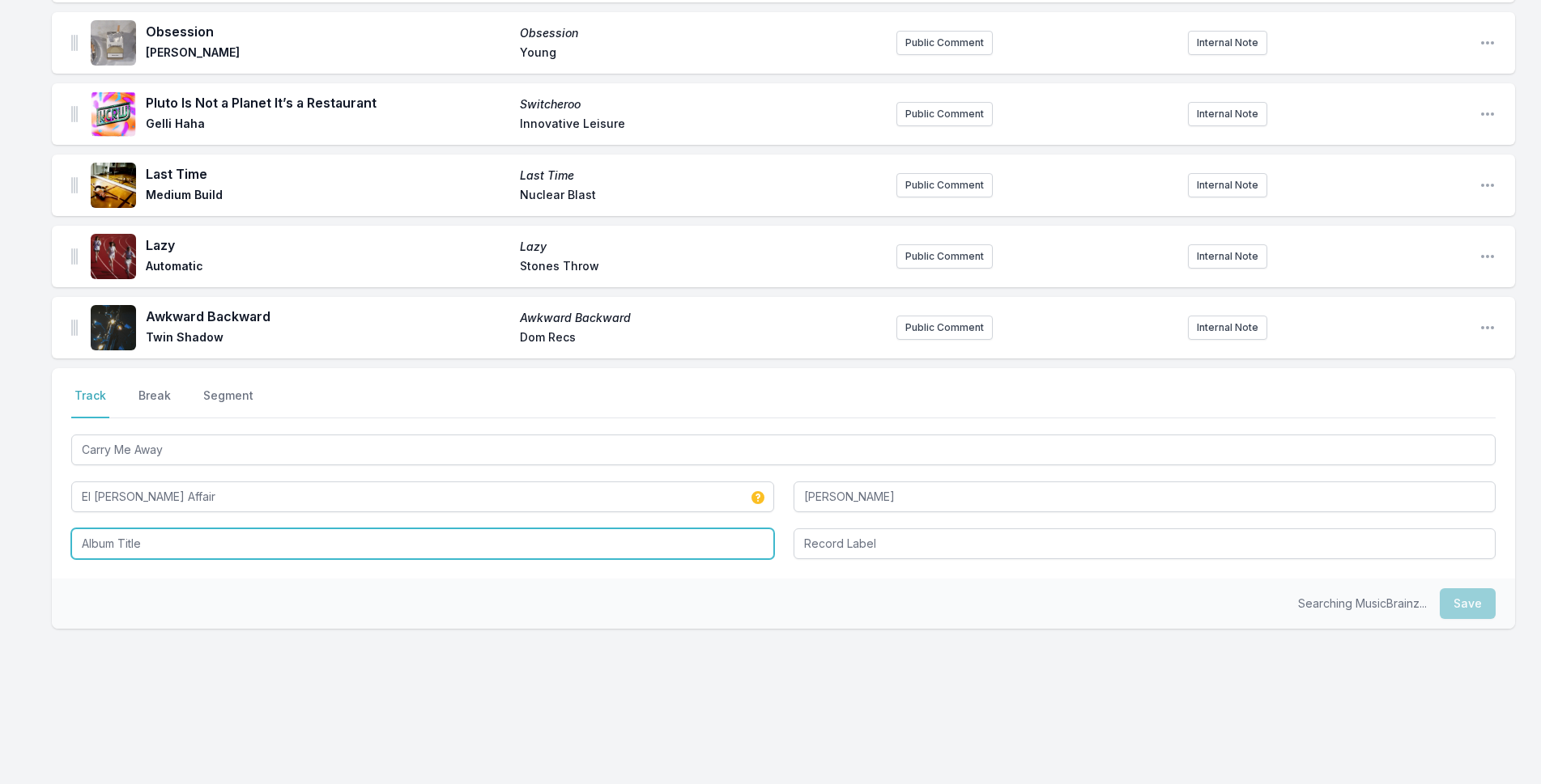
click at [355, 539] on input "Album Title" at bounding box center [422, 543] width 703 height 31
type input "24 Hr Sports"
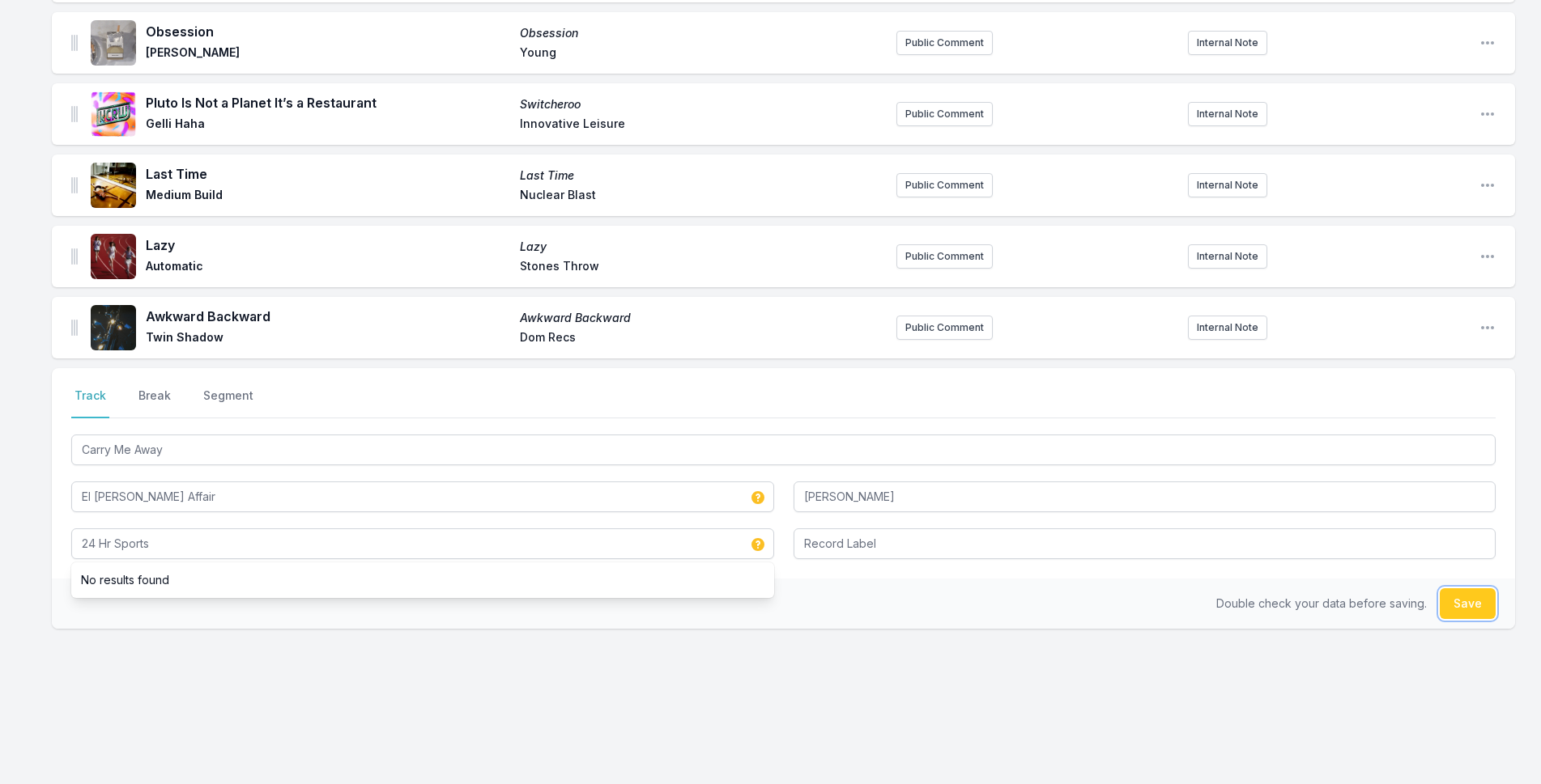
click at [1471, 603] on button "Save" at bounding box center [1468, 604] width 56 height 31
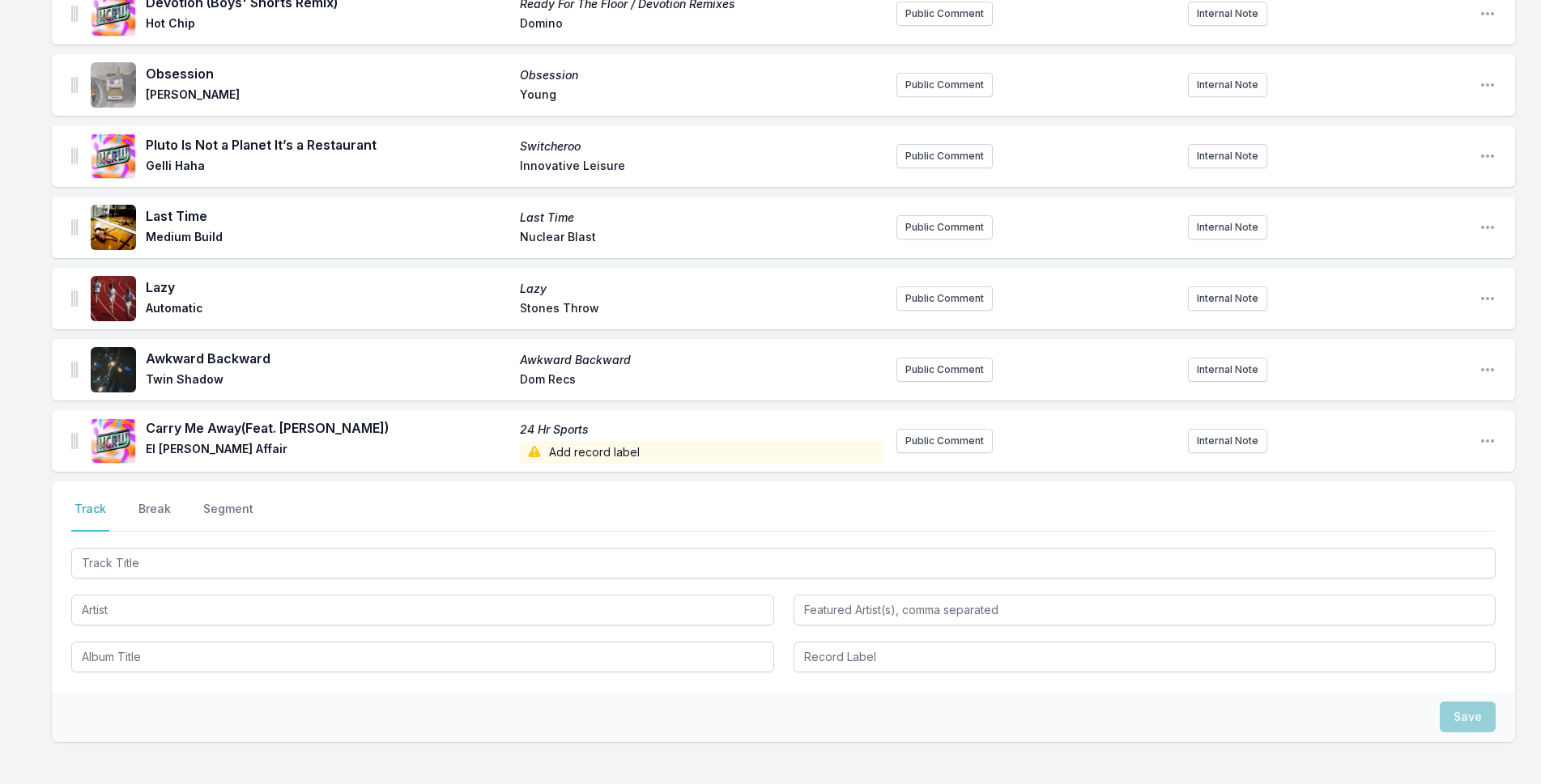
scroll to position [840, 0]
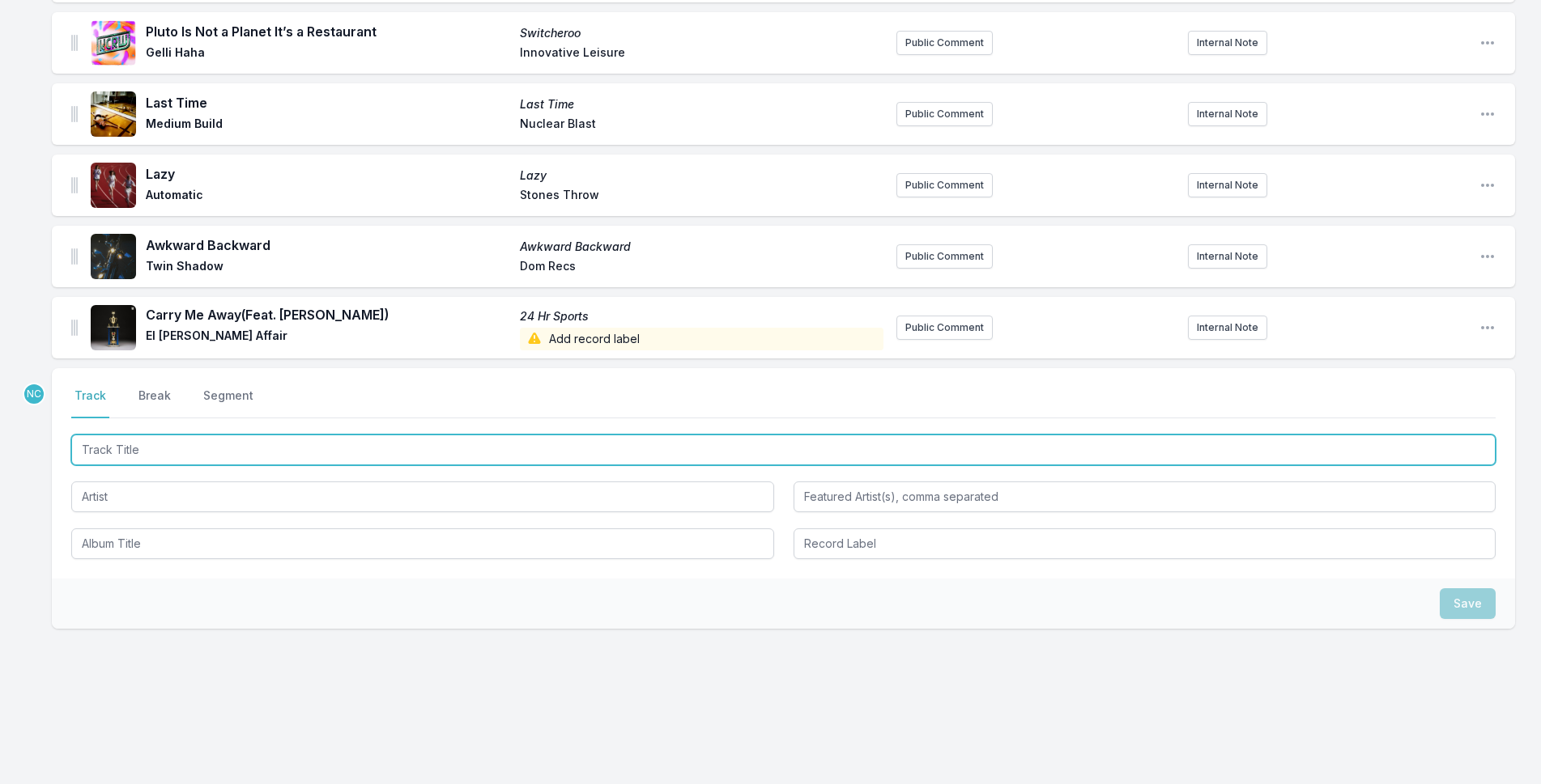
paste input "Still See Love"
type input "Still See Love"
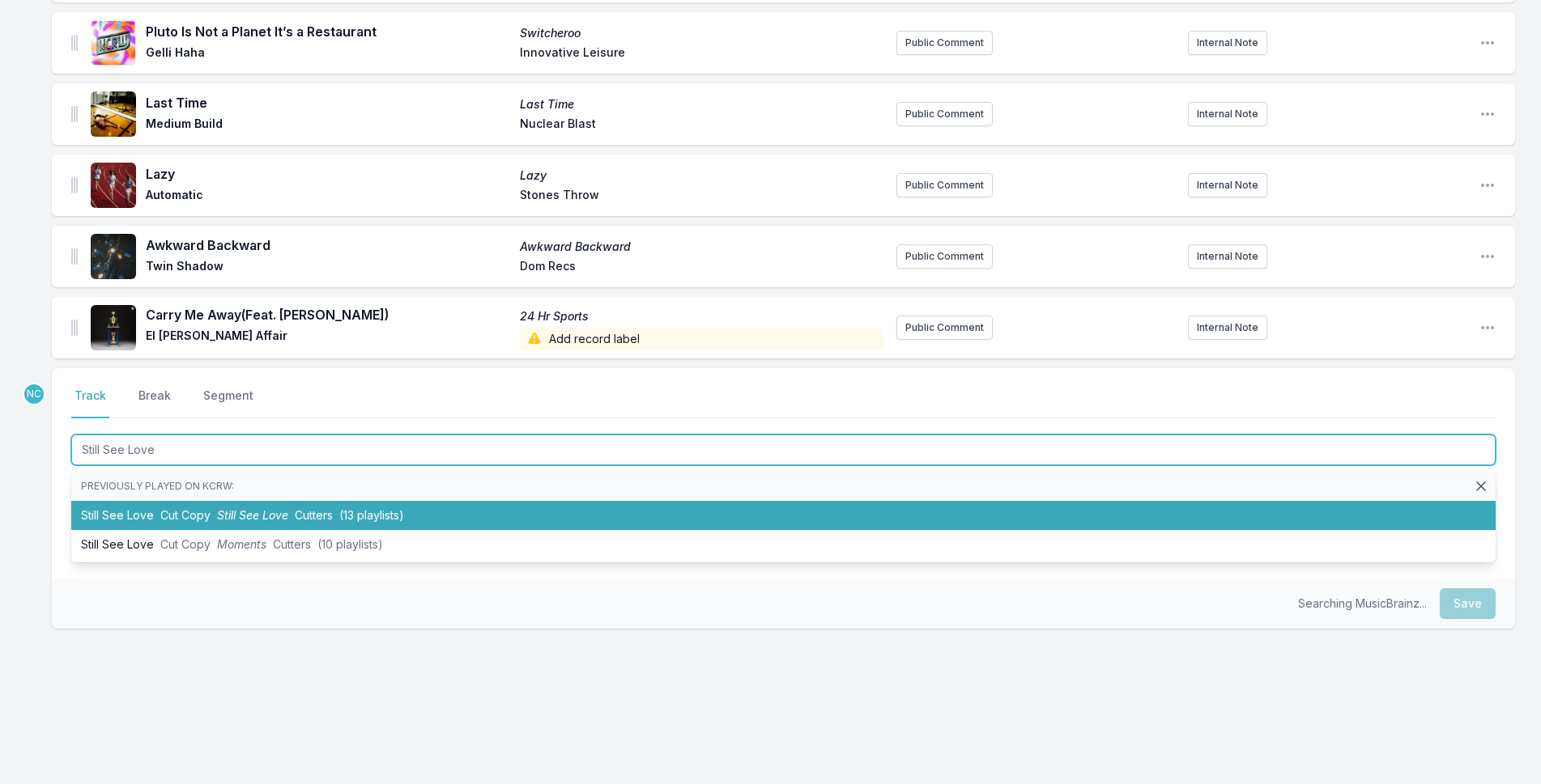
click at [420, 520] on li "Still See Love Cut Copy Still See Love Cutters (13 playlists)" at bounding box center [783, 515] width 1424 height 29
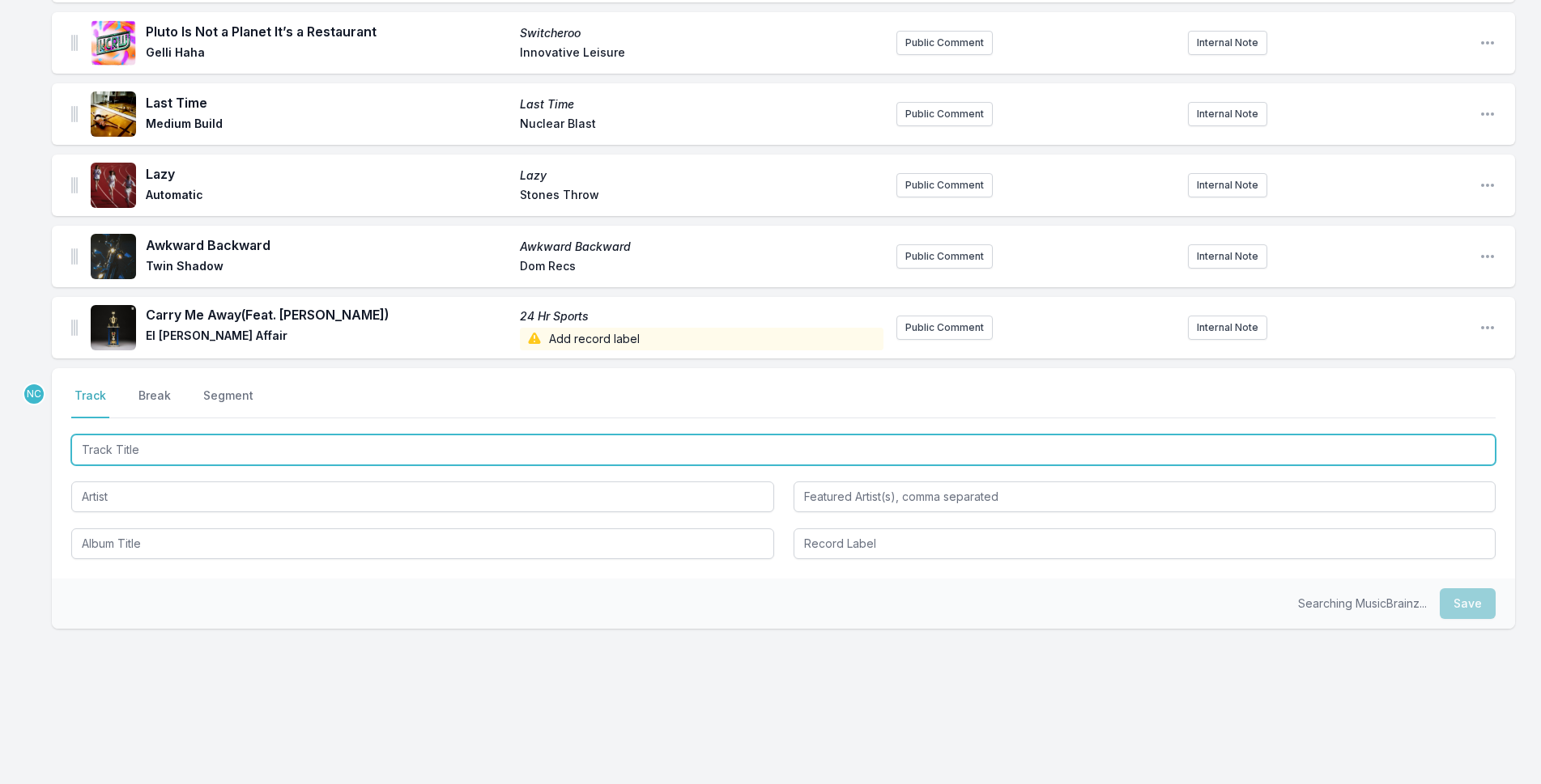
scroll to position [911, 0]
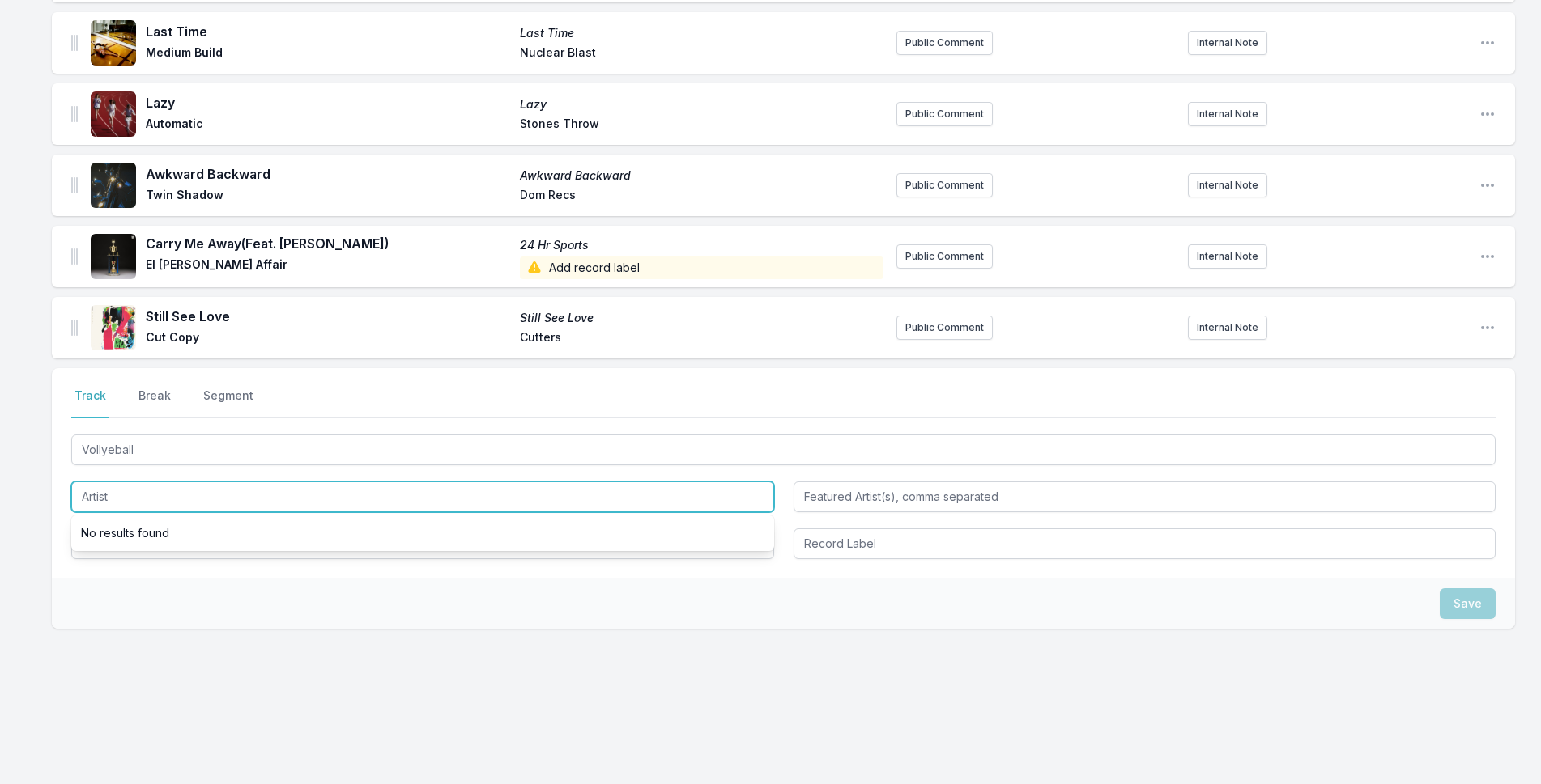
click at [294, 505] on input "Artist" at bounding box center [422, 496] width 703 height 31
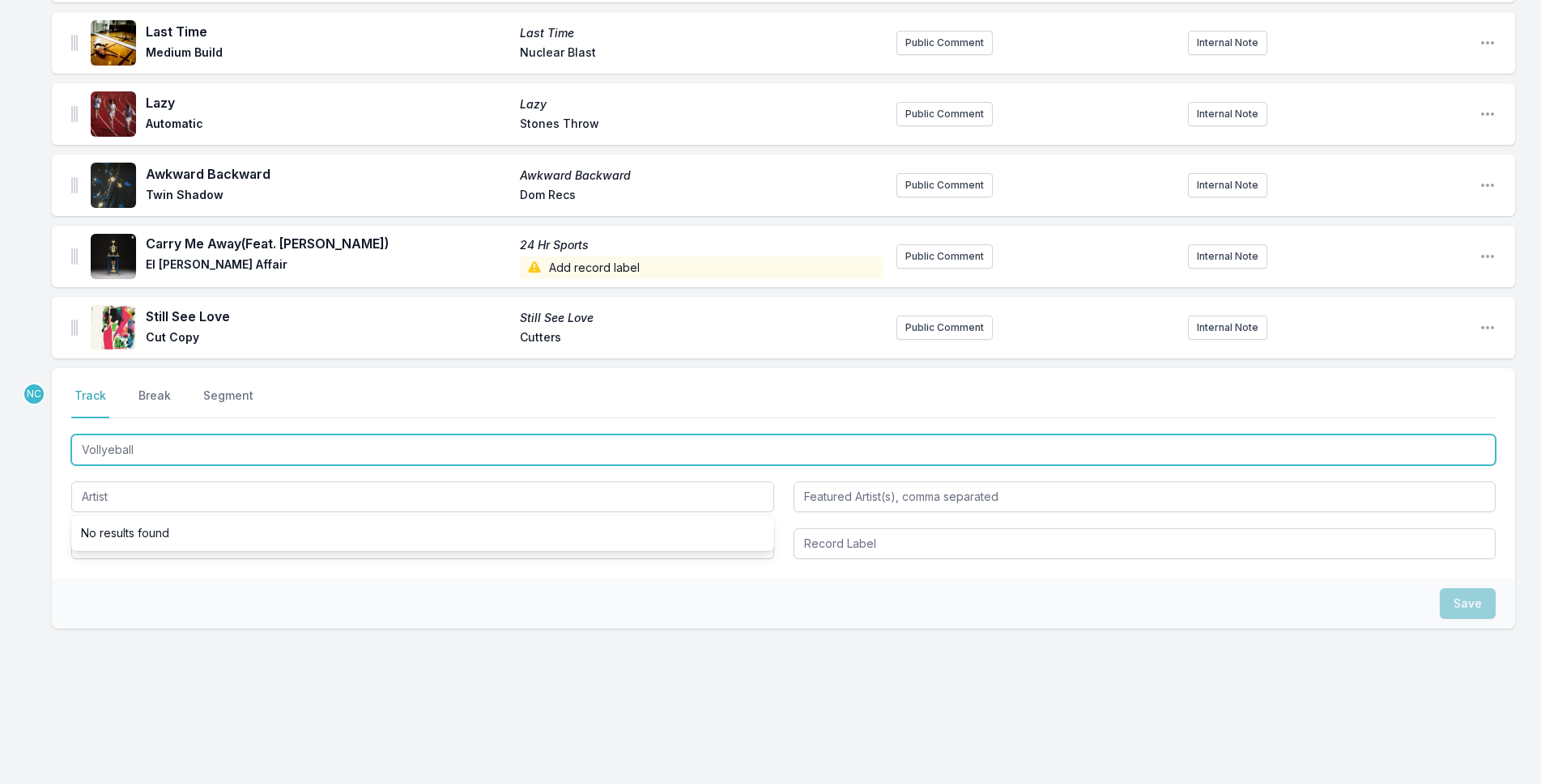
click at [288, 453] on input "Vollyeball" at bounding box center [783, 450] width 1424 height 31
type input "VOLLEYBALL"
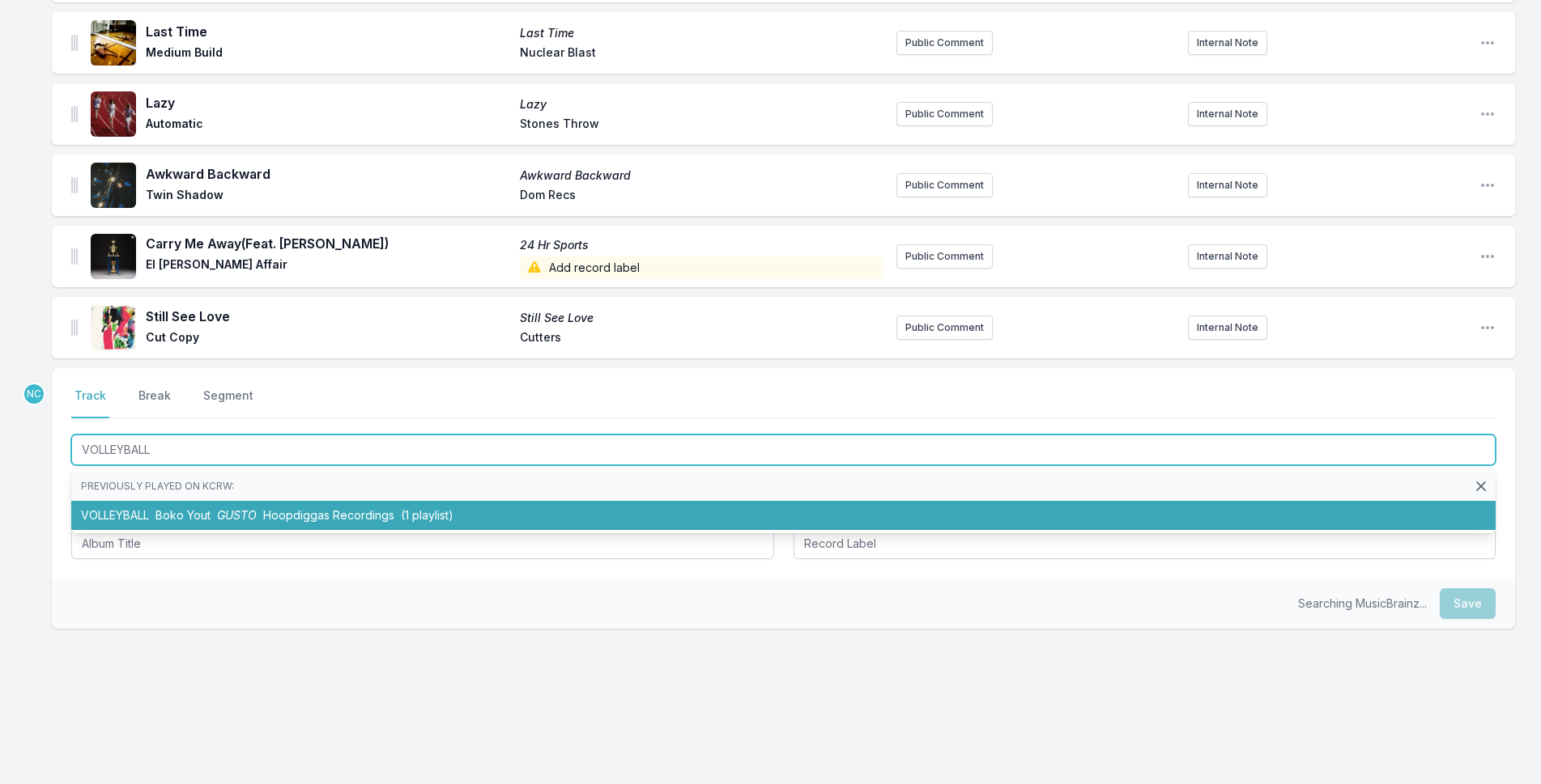
click at [276, 506] on li "VOLLEYBALL Boko Yout GUSTO Hoopdiggas Recordings (1 playlist)" at bounding box center [783, 515] width 1424 height 29
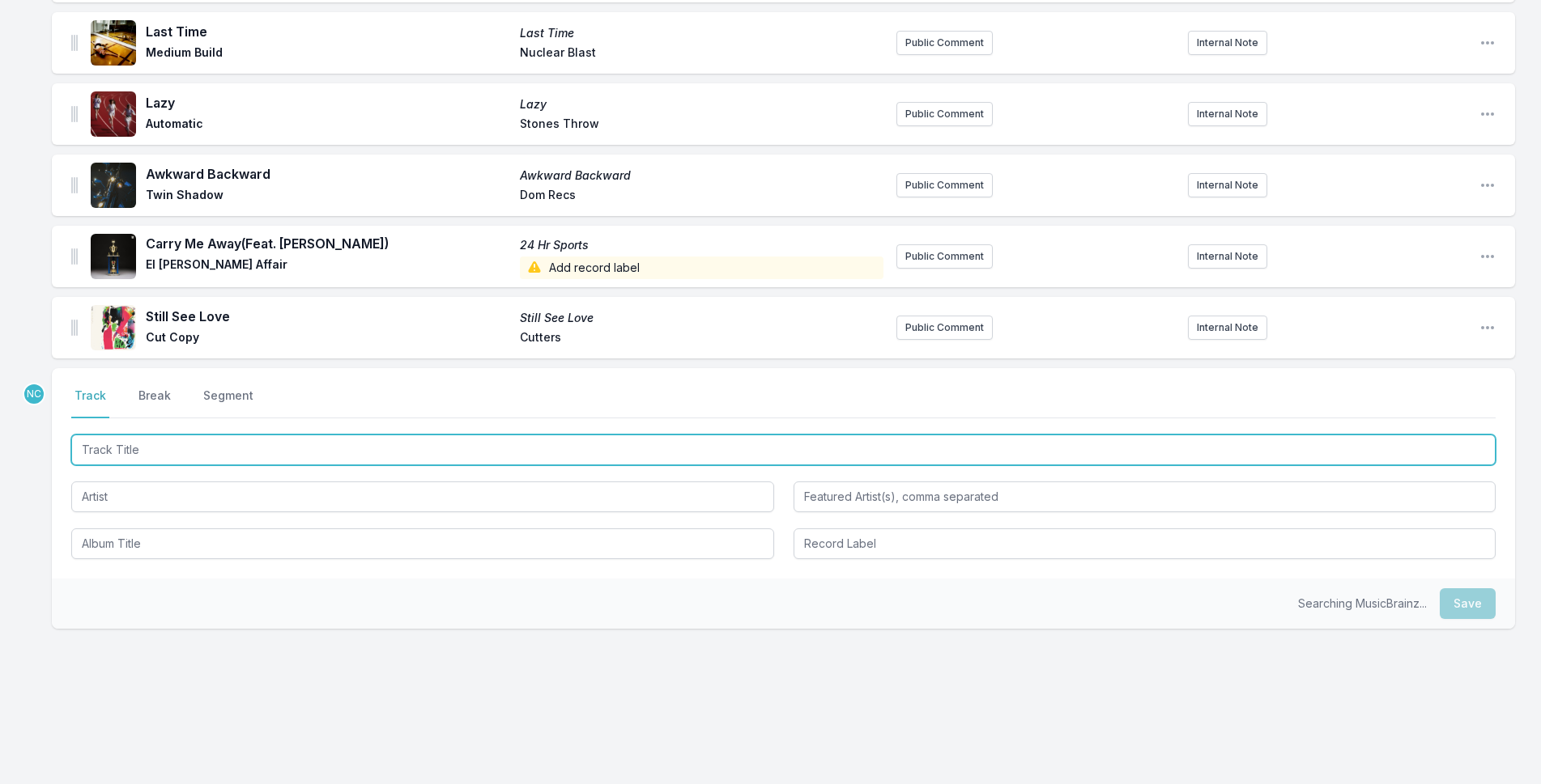
scroll to position [982, 0]
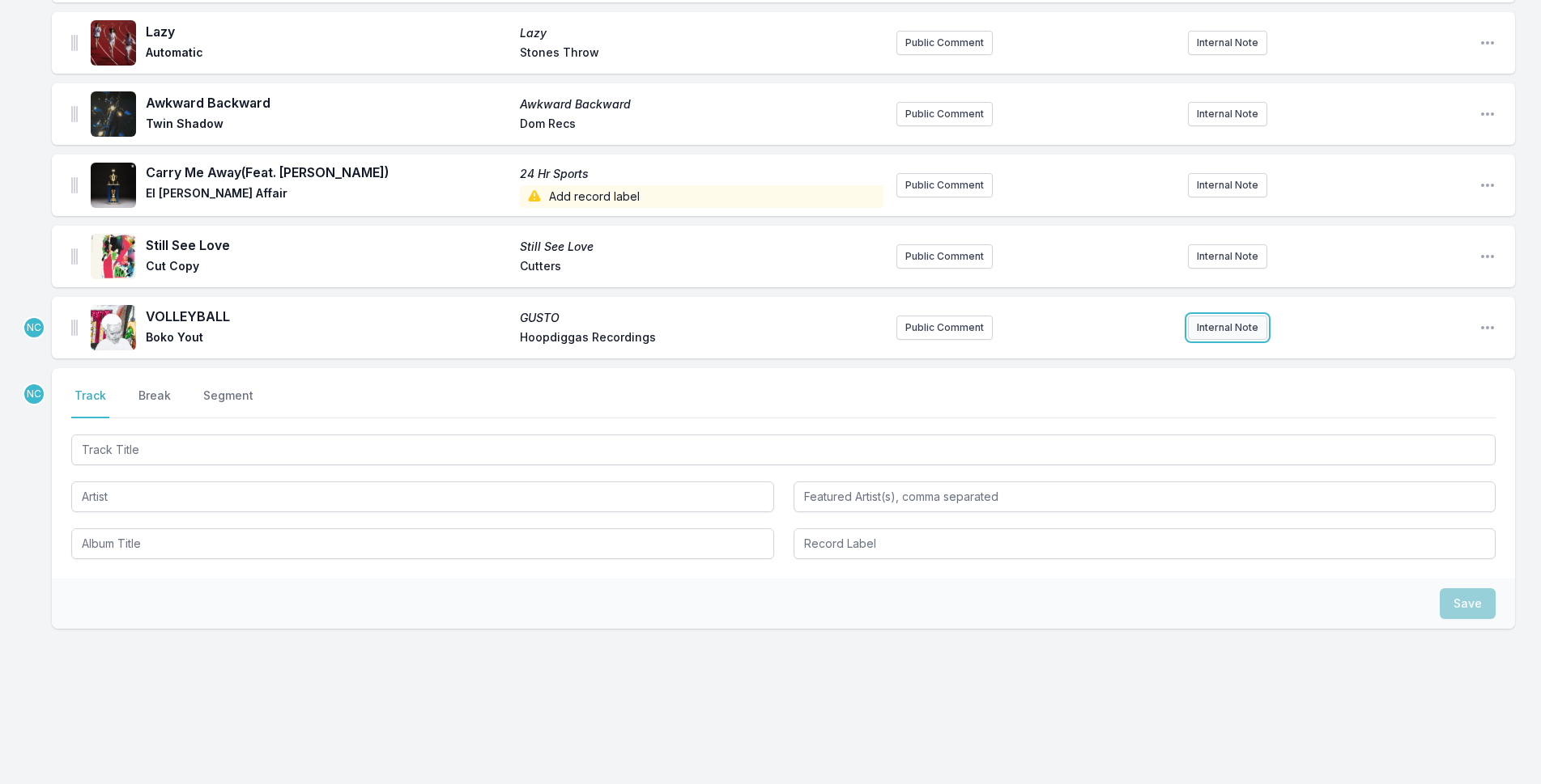
click at [1255, 318] on button "Internal Note" at bounding box center [1228, 328] width 80 height 24
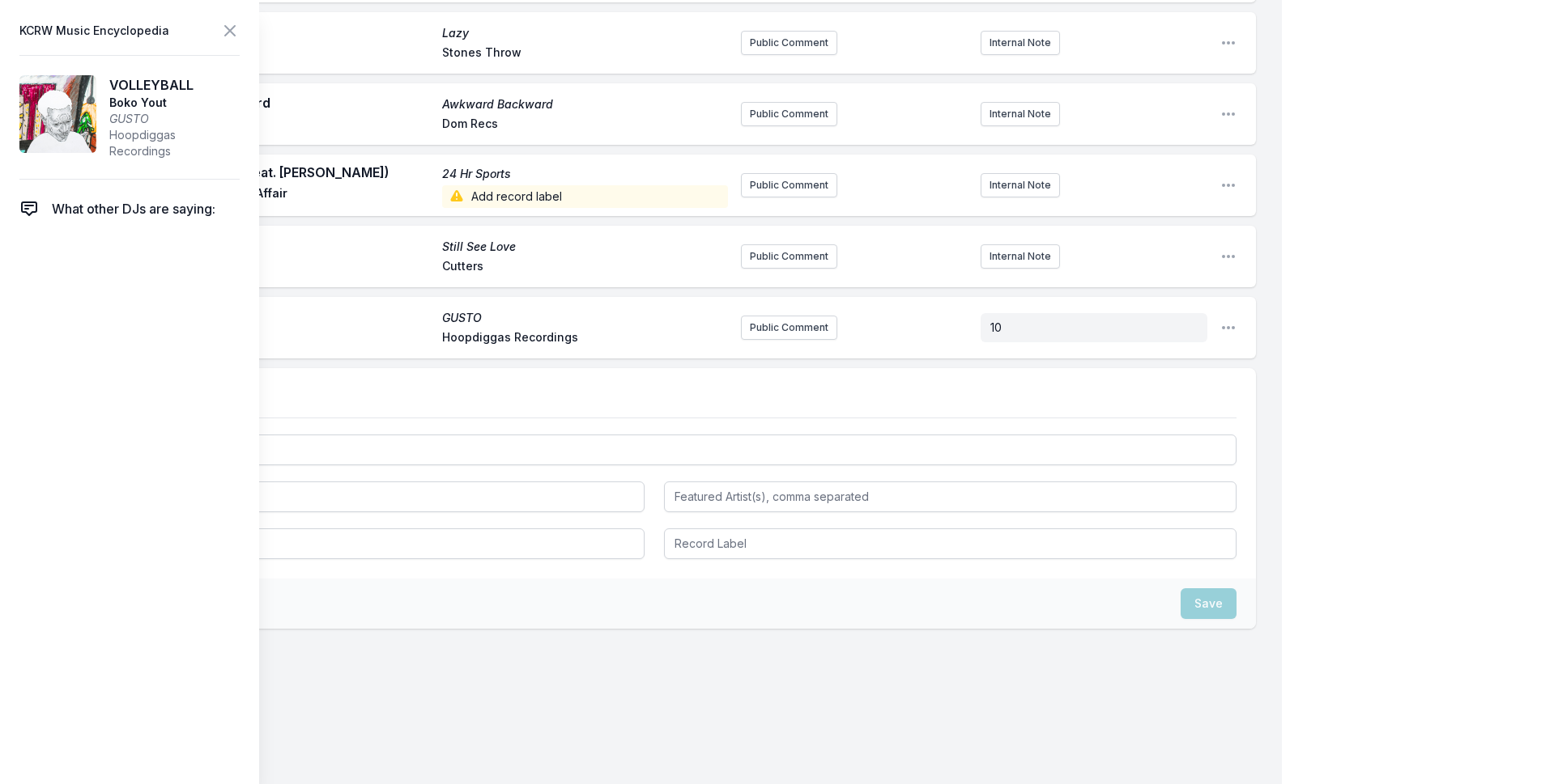
click at [229, 31] on icon at bounding box center [230, 31] width 9 height 9
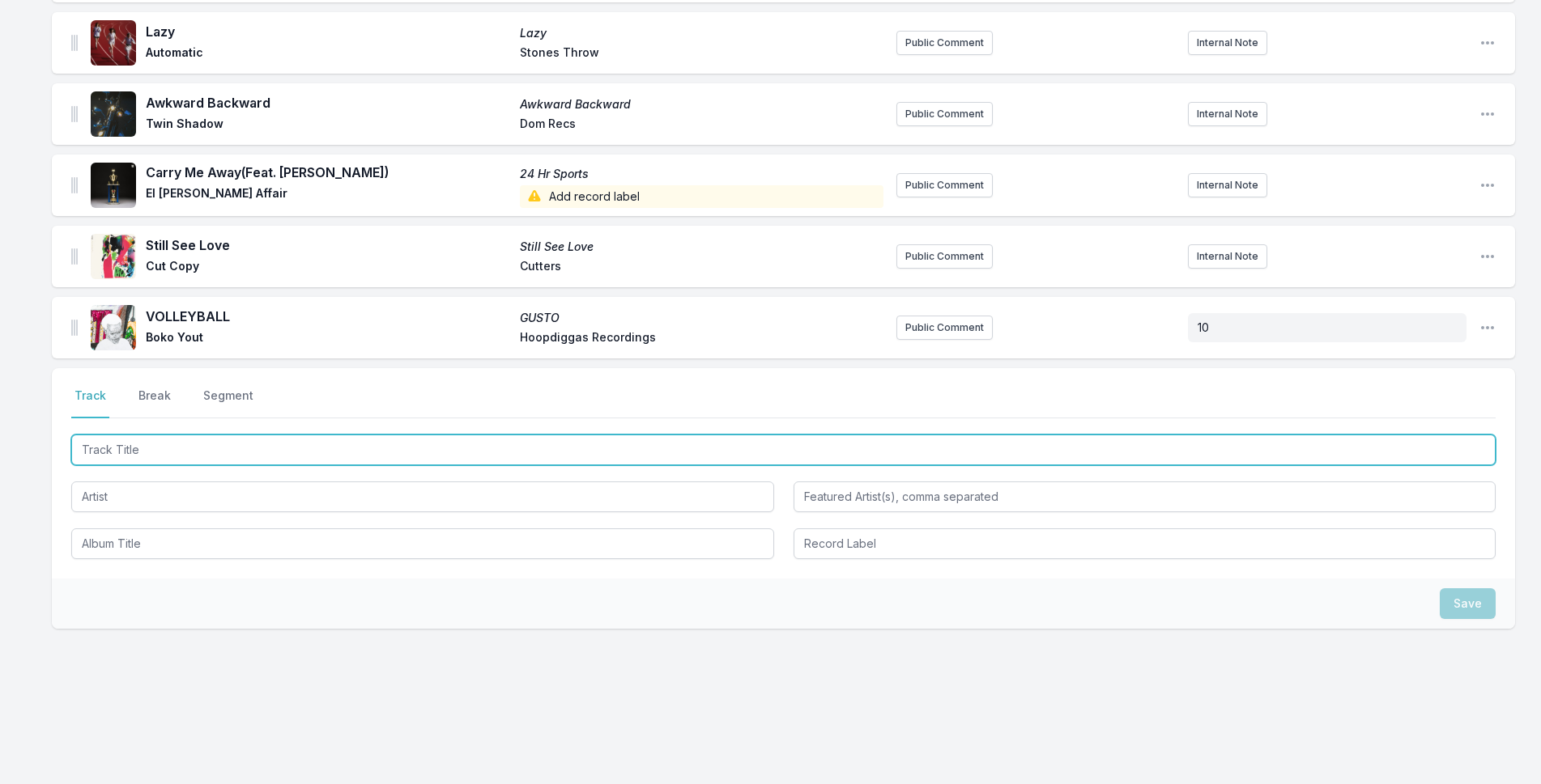
click at [215, 438] on input "Track Title" at bounding box center [783, 450] width 1424 height 31
type input "t"
type input "Take Cover"
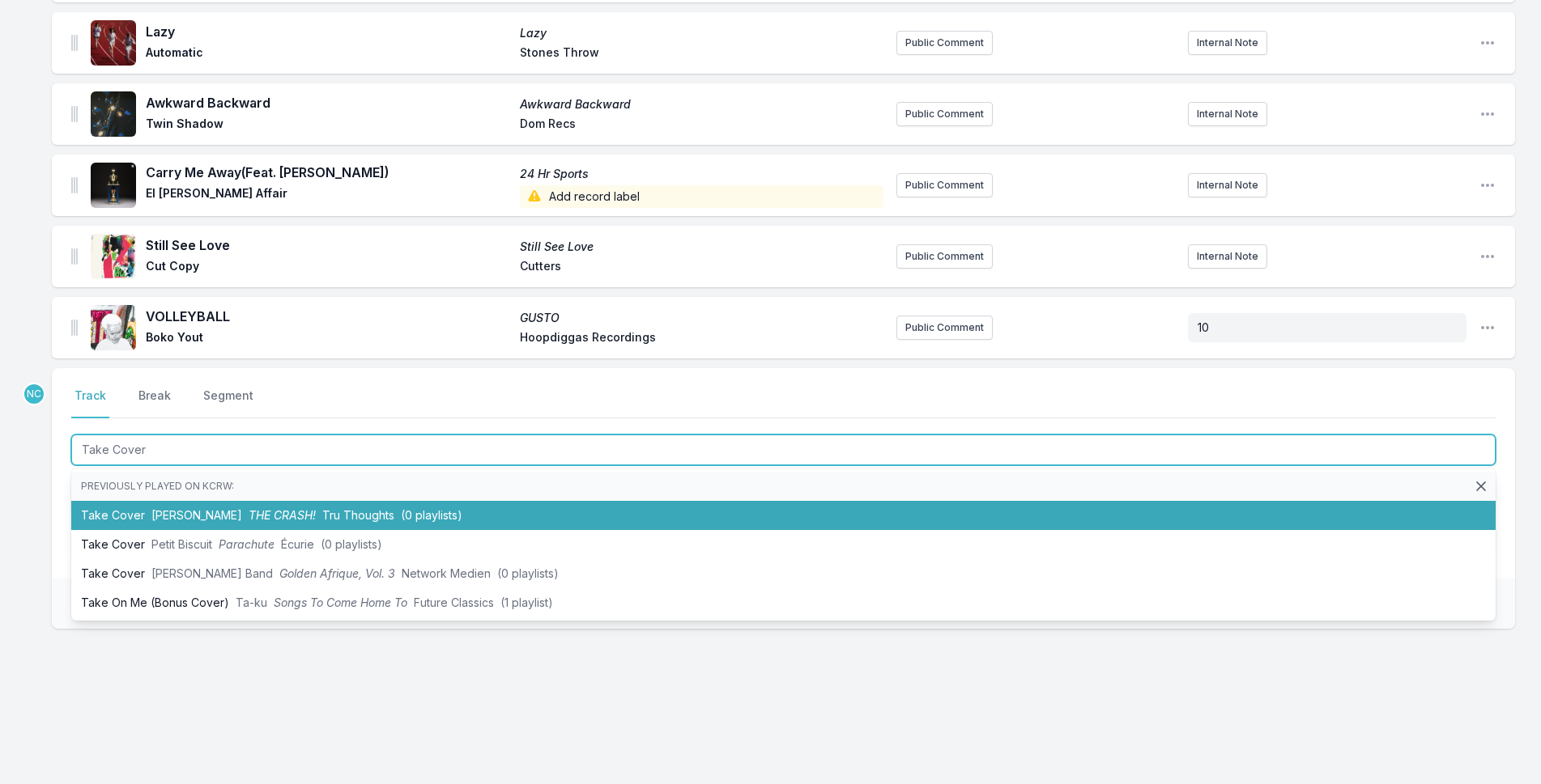
click at [421, 516] on span "(0 playlists)" at bounding box center [432, 515] width 61 height 14
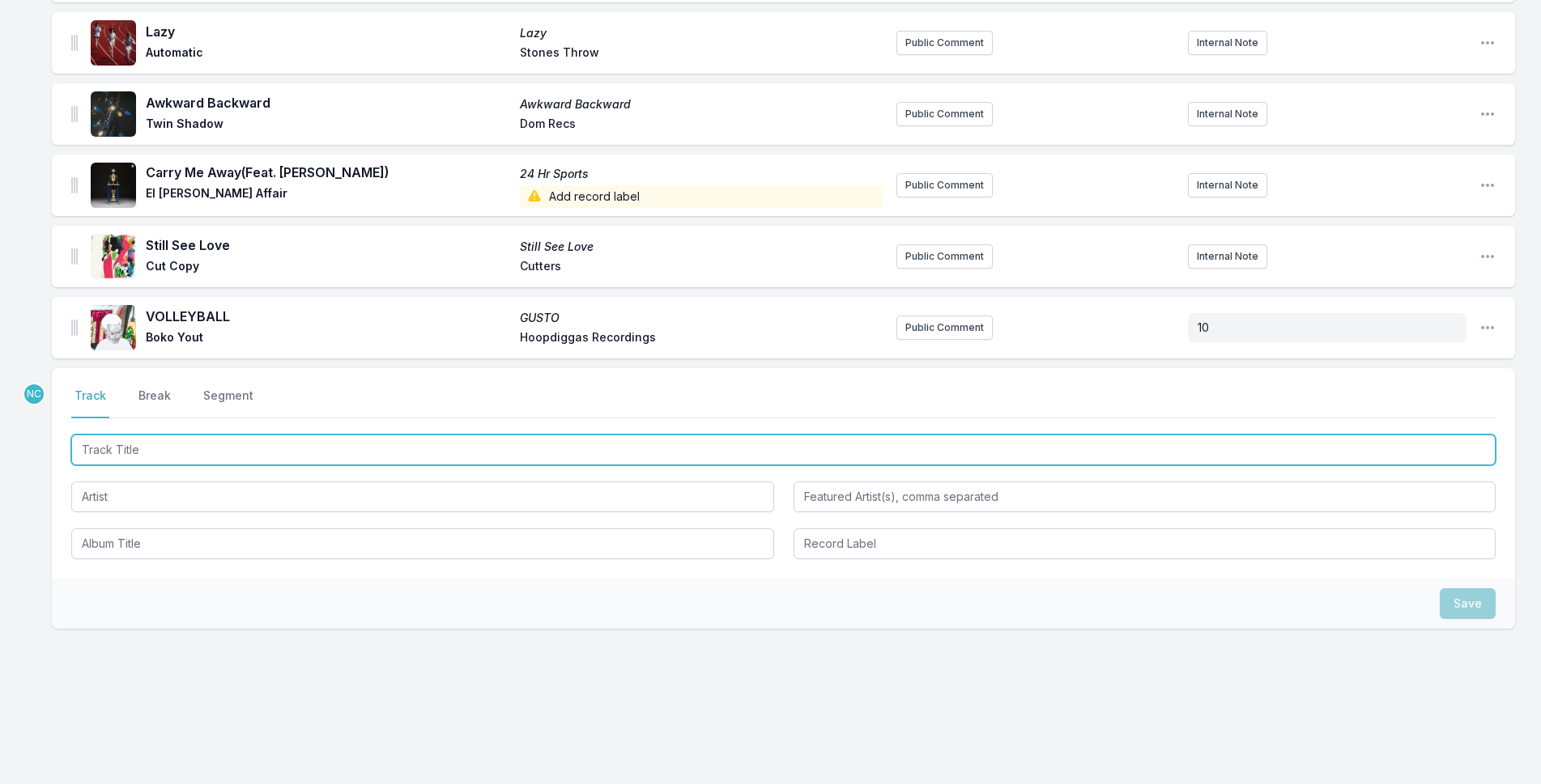
scroll to position [1053, 0]
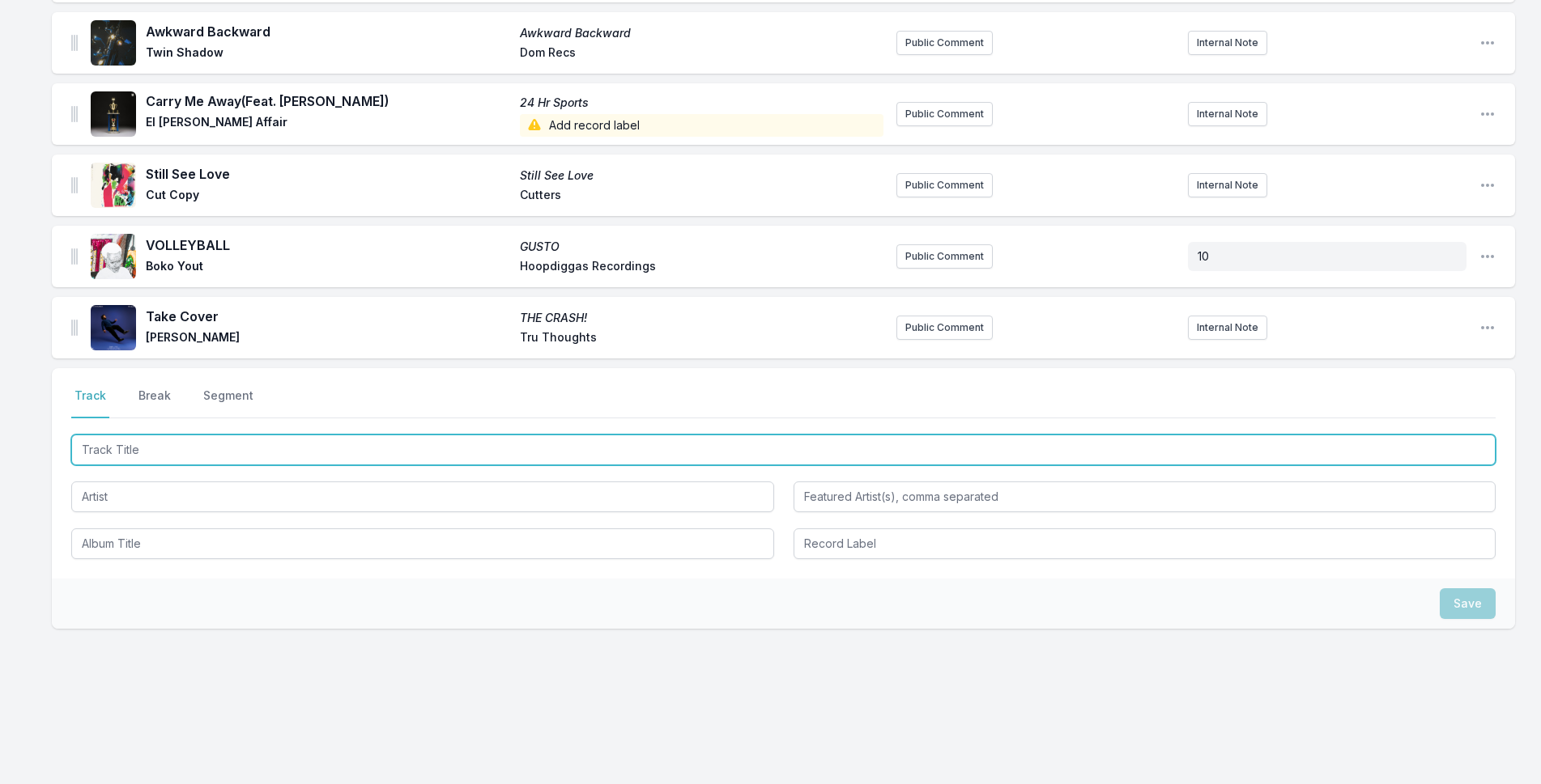
click at [407, 459] on input "Track Title" at bounding box center [783, 450] width 1424 height 31
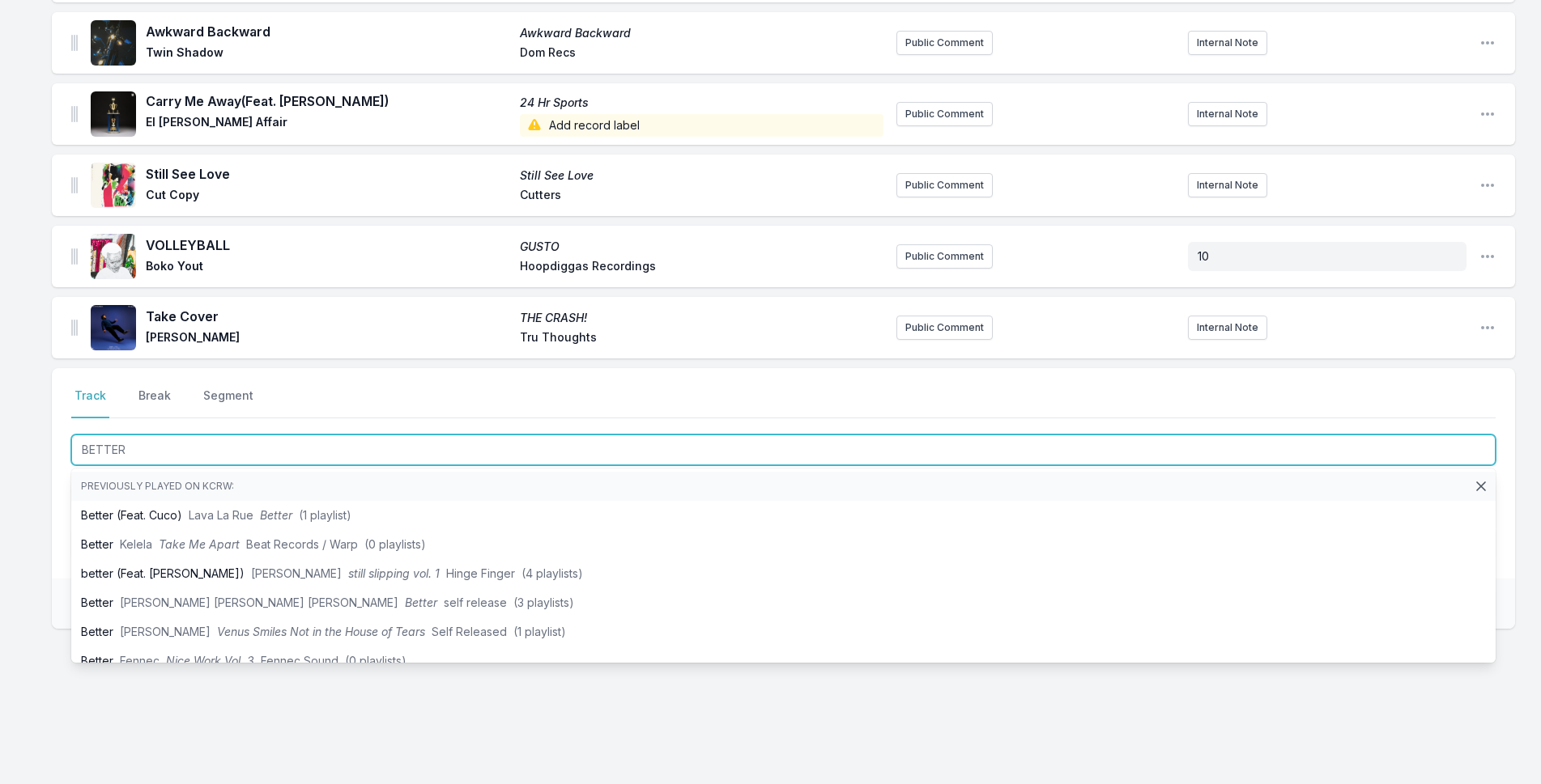
type input "BETTER"
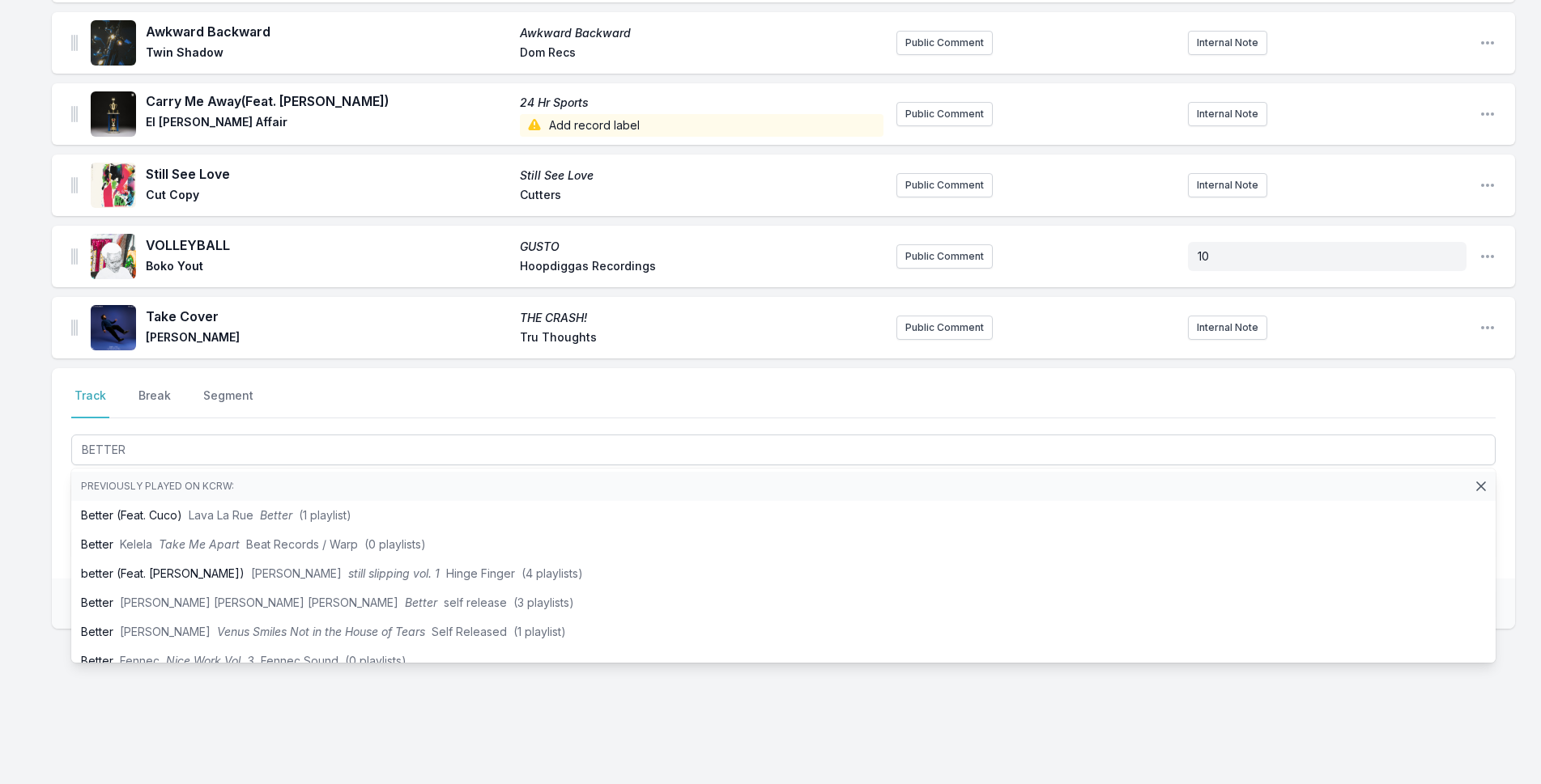
click at [57, 503] on div "Select a tab Track Break Segment Track Break Segment BETTER Previously played o…" at bounding box center [783, 473] width 1463 height 210
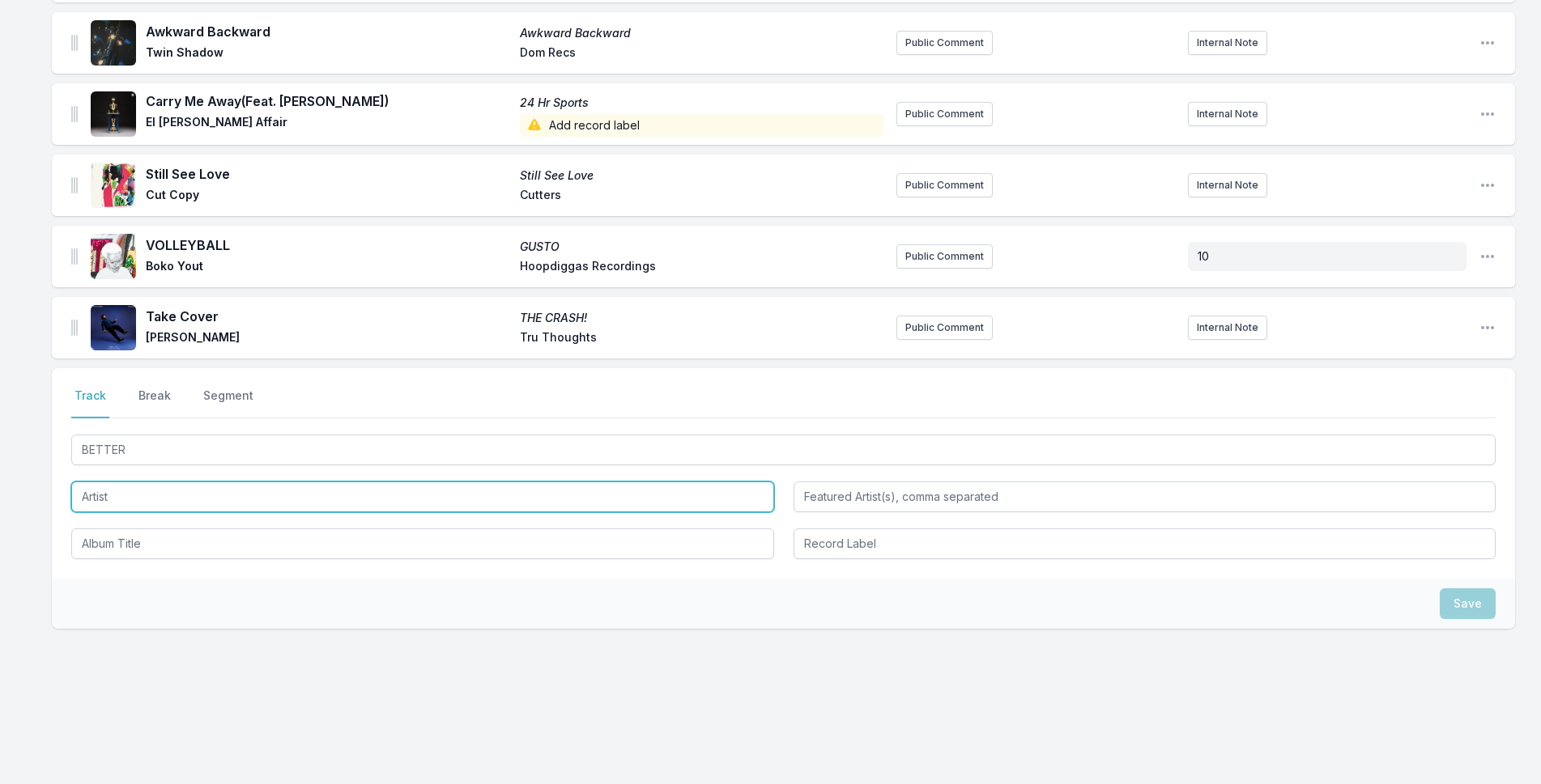
click at [175, 494] on input "Artist" at bounding box center [422, 496] width 703 height 31
type input "w"
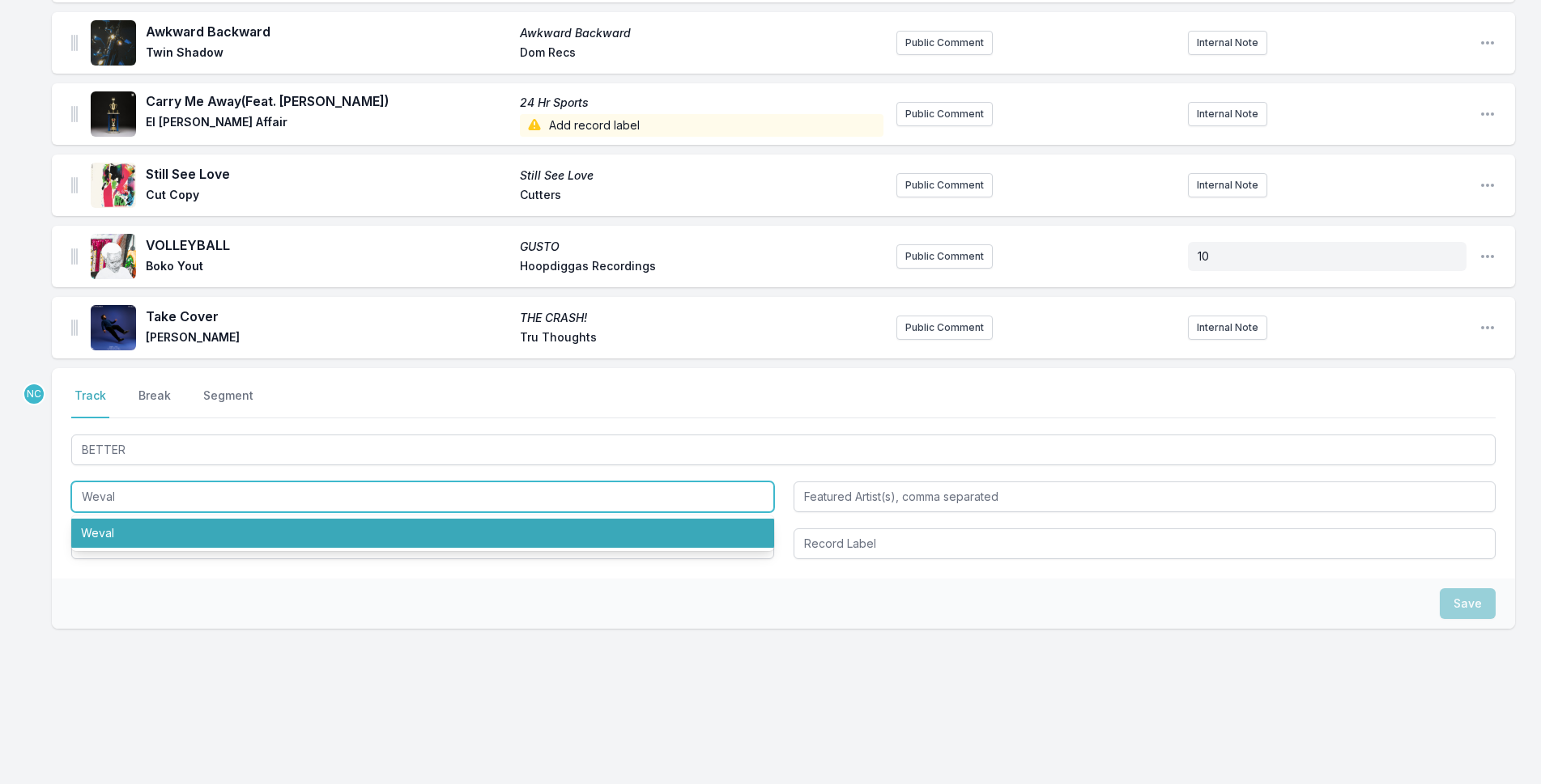
click at [338, 537] on li "Weval" at bounding box center [422, 533] width 703 height 29
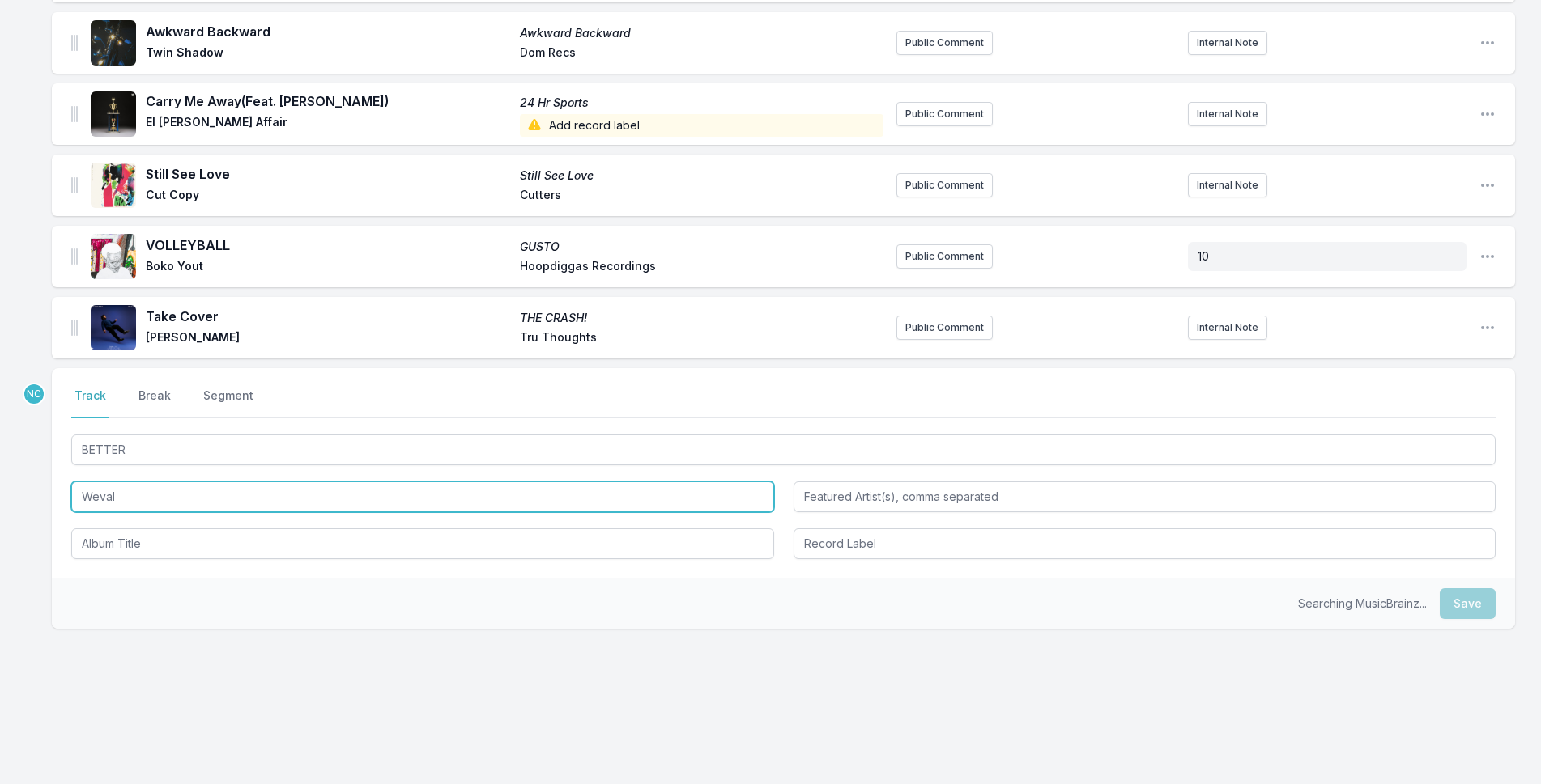
type input "Weval"
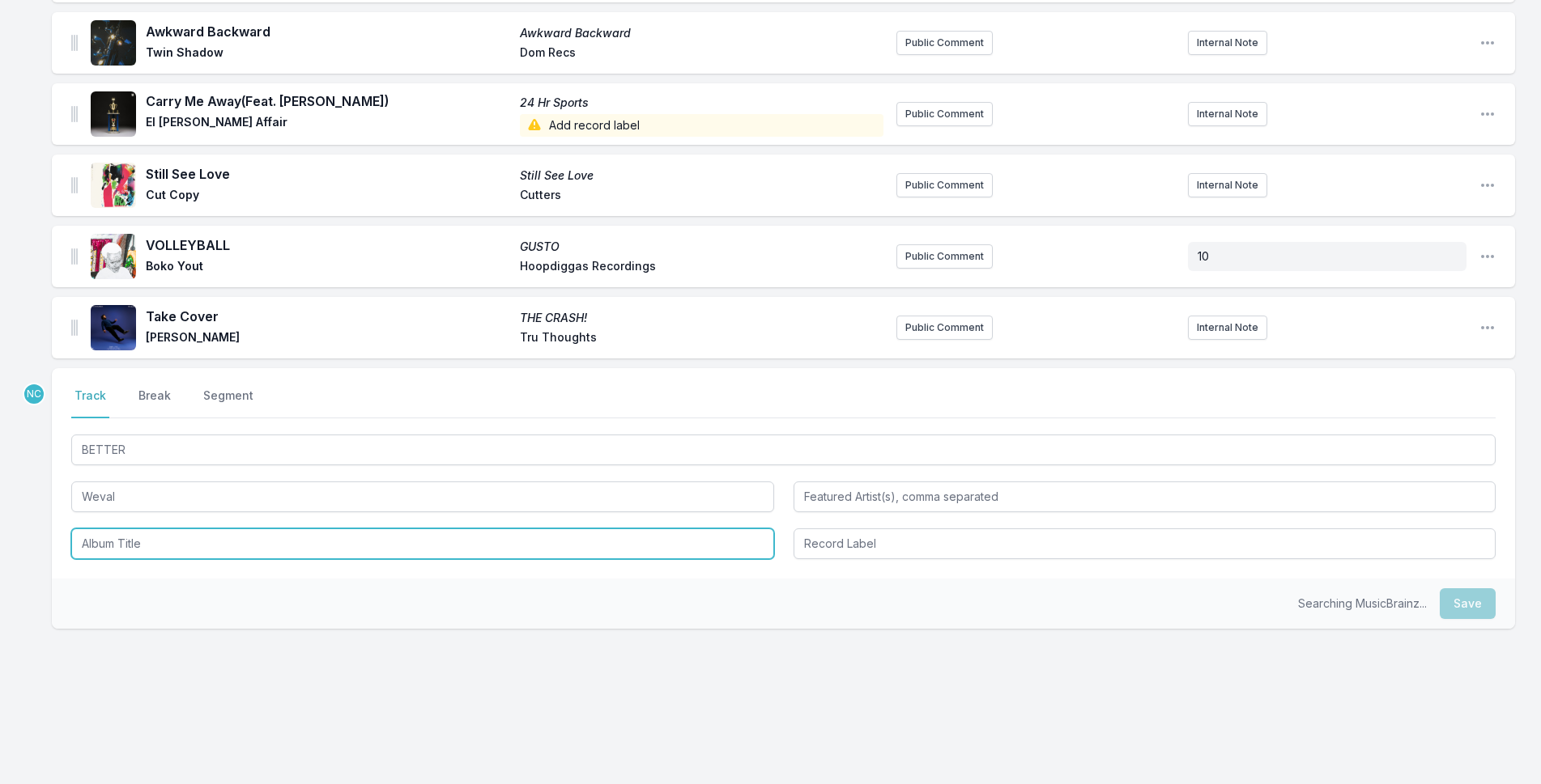
click at [335, 541] on input "Album Title" at bounding box center [422, 543] width 703 height 31
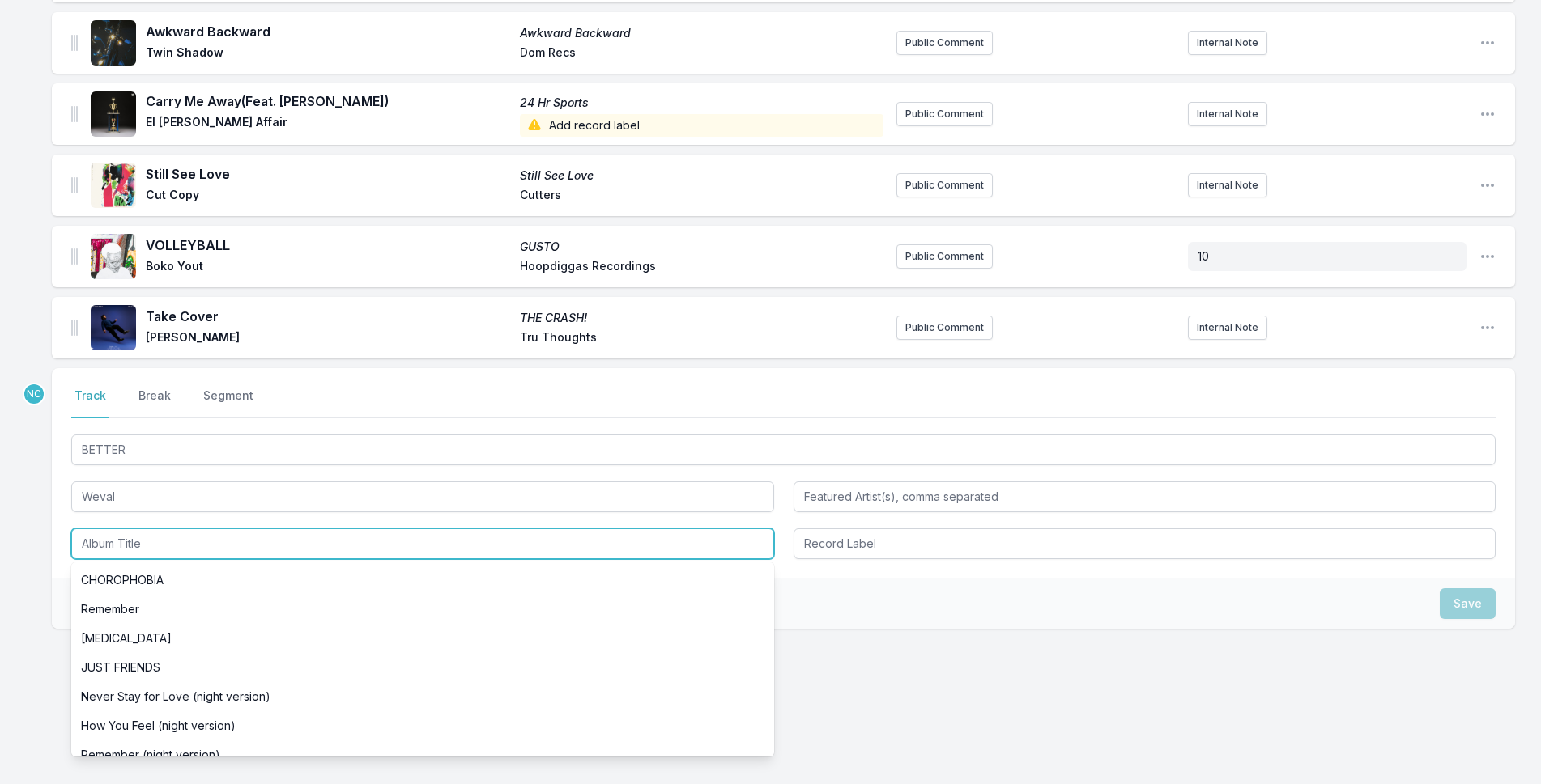
click at [335, 541] on input "Album Title" at bounding box center [422, 543] width 703 height 31
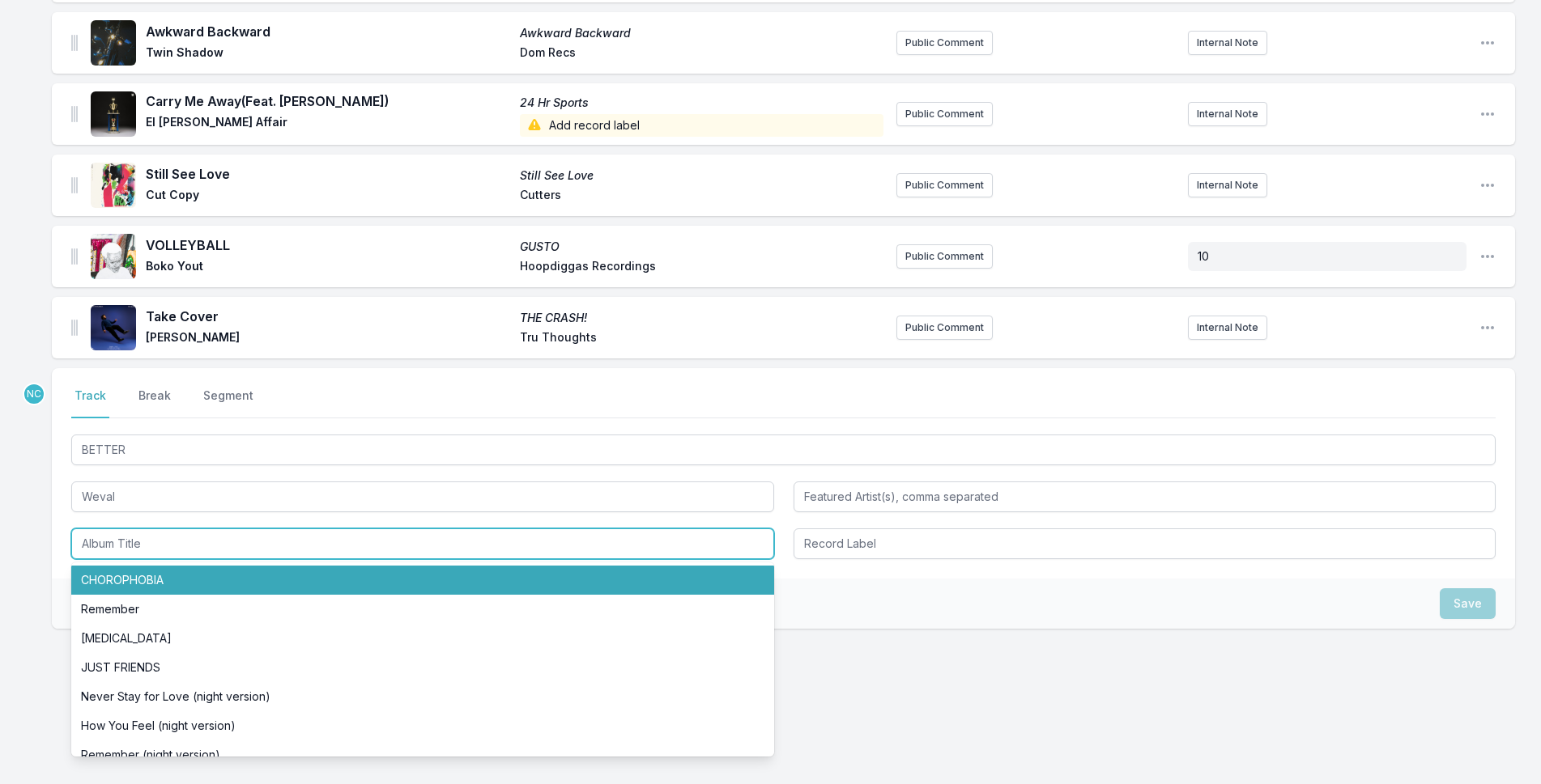
click at [340, 568] on li "CHOROPHOBIA" at bounding box center [422, 579] width 703 height 29
type input "CHOROPHOBIA"
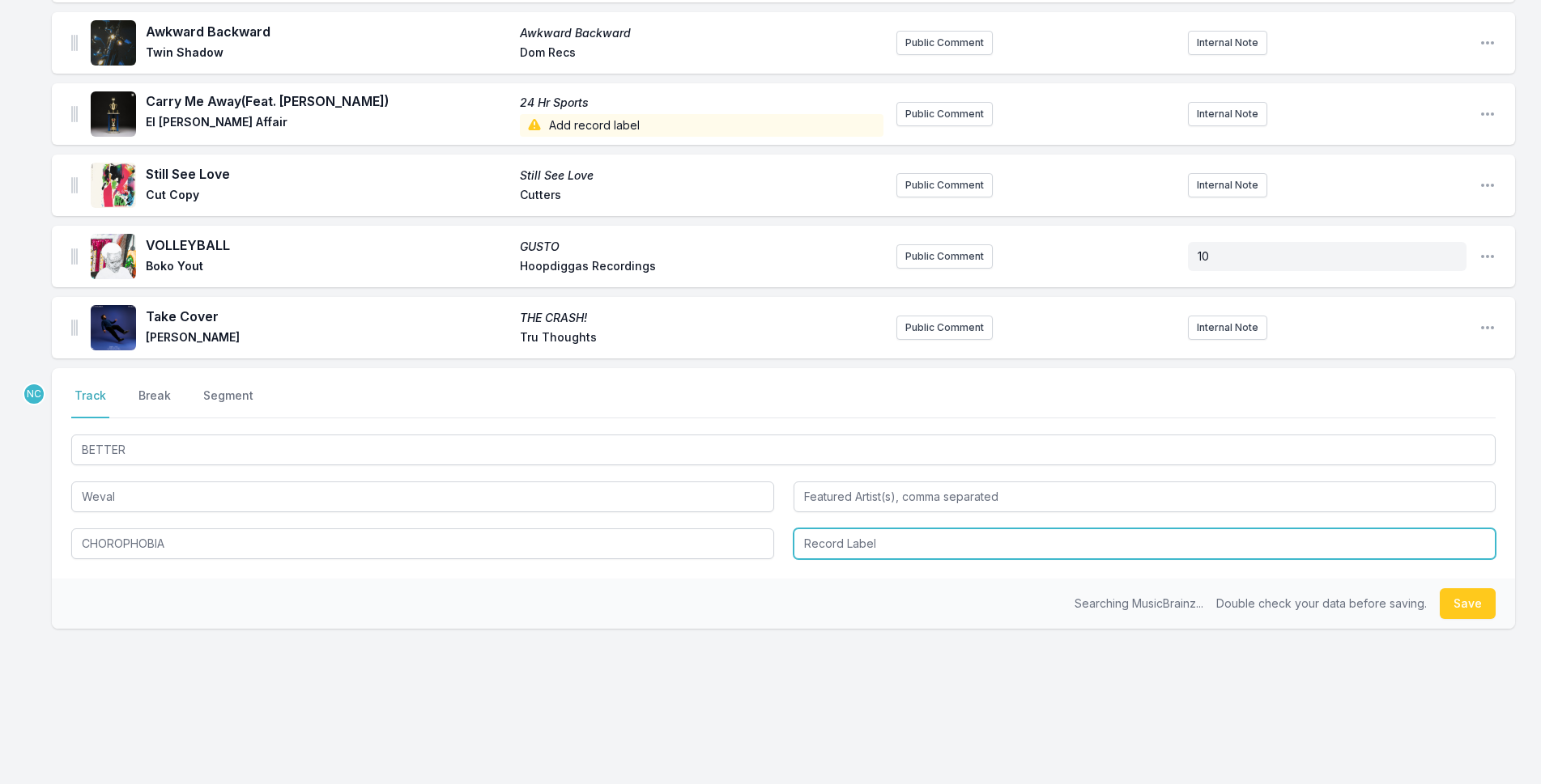
click at [867, 541] on input "Record Label" at bounding box center [1145, 543] width 703 height 31
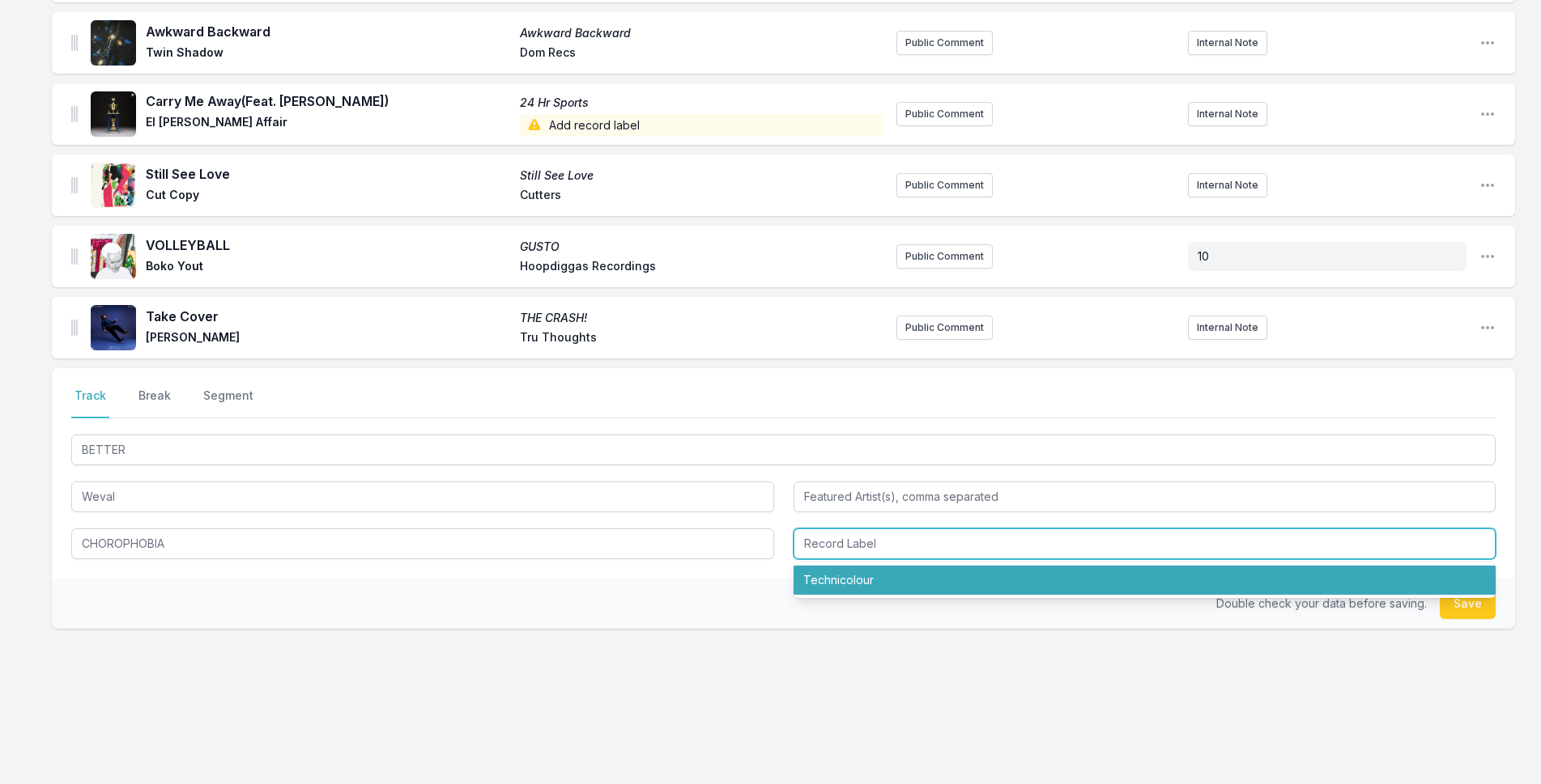
click at [860, 578] on li "Technicolour" at bounding box center [1145, 579] width 703 height 29
type input "Technicolour"
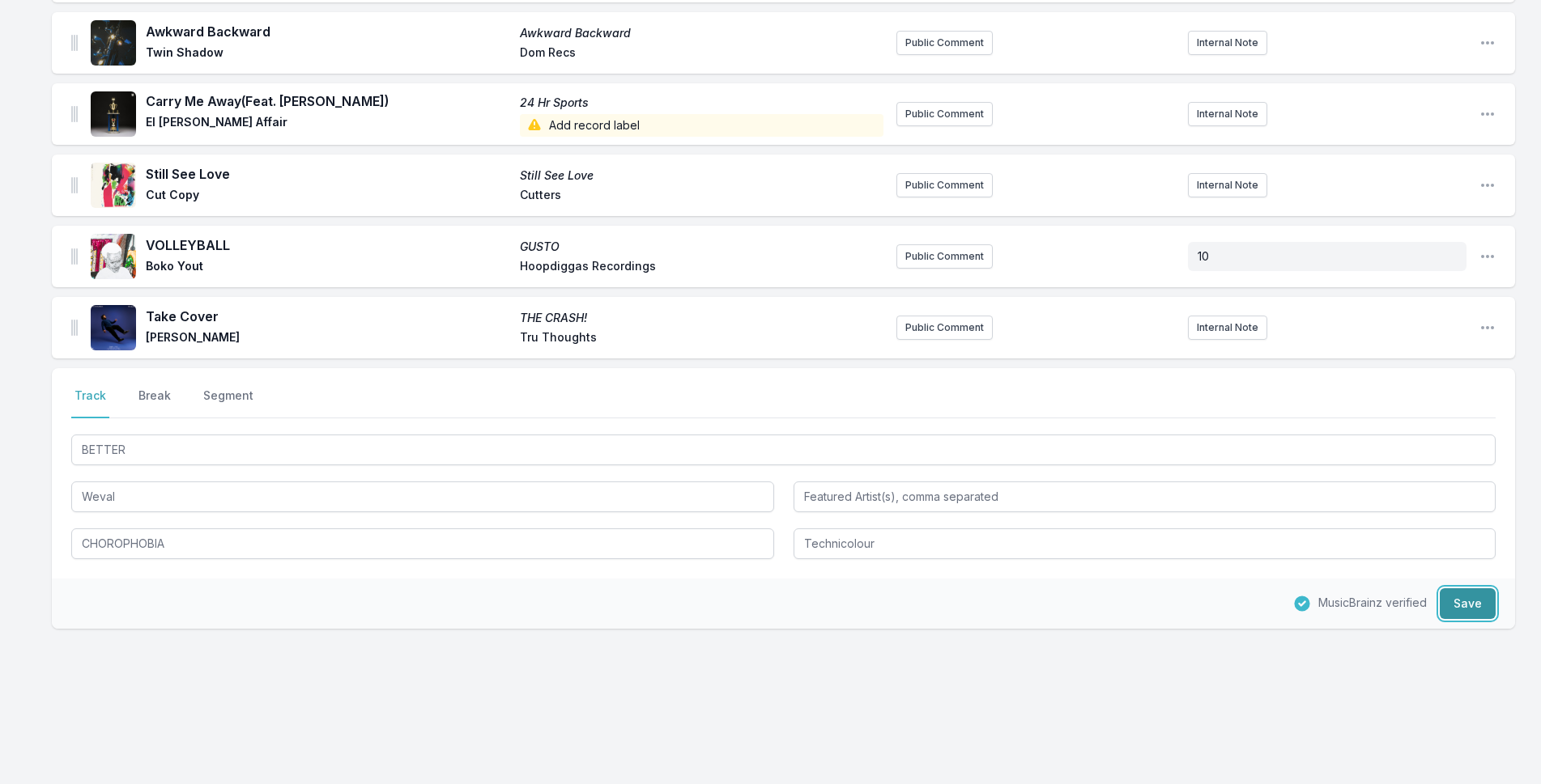
click at [1474, 603] on button "Save" at bounding box center [1468, 604] width 56 height 31
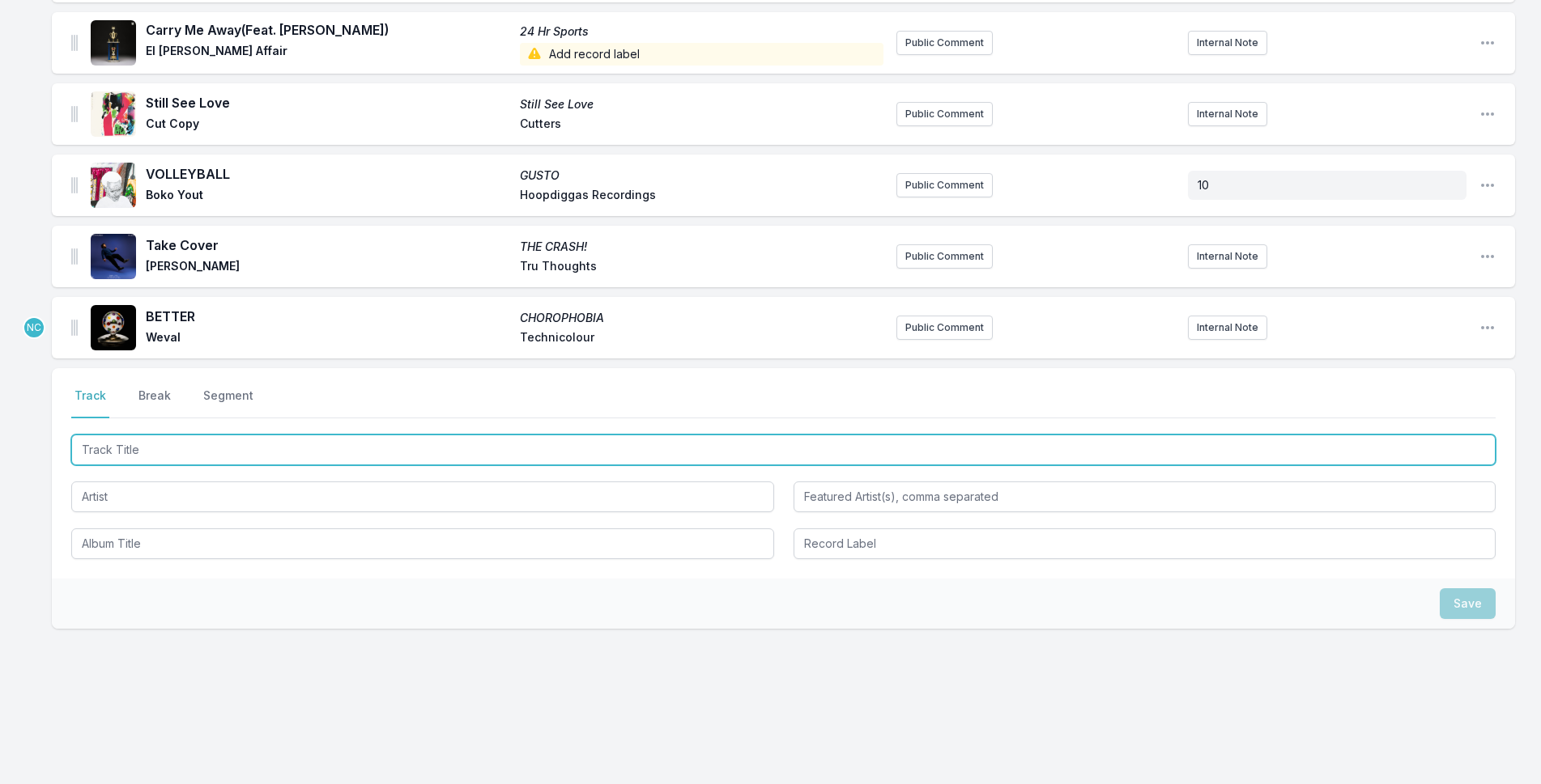
click at [814, 448] on input "Track Title" at bounding box center [783, 450] width 1424 height 31
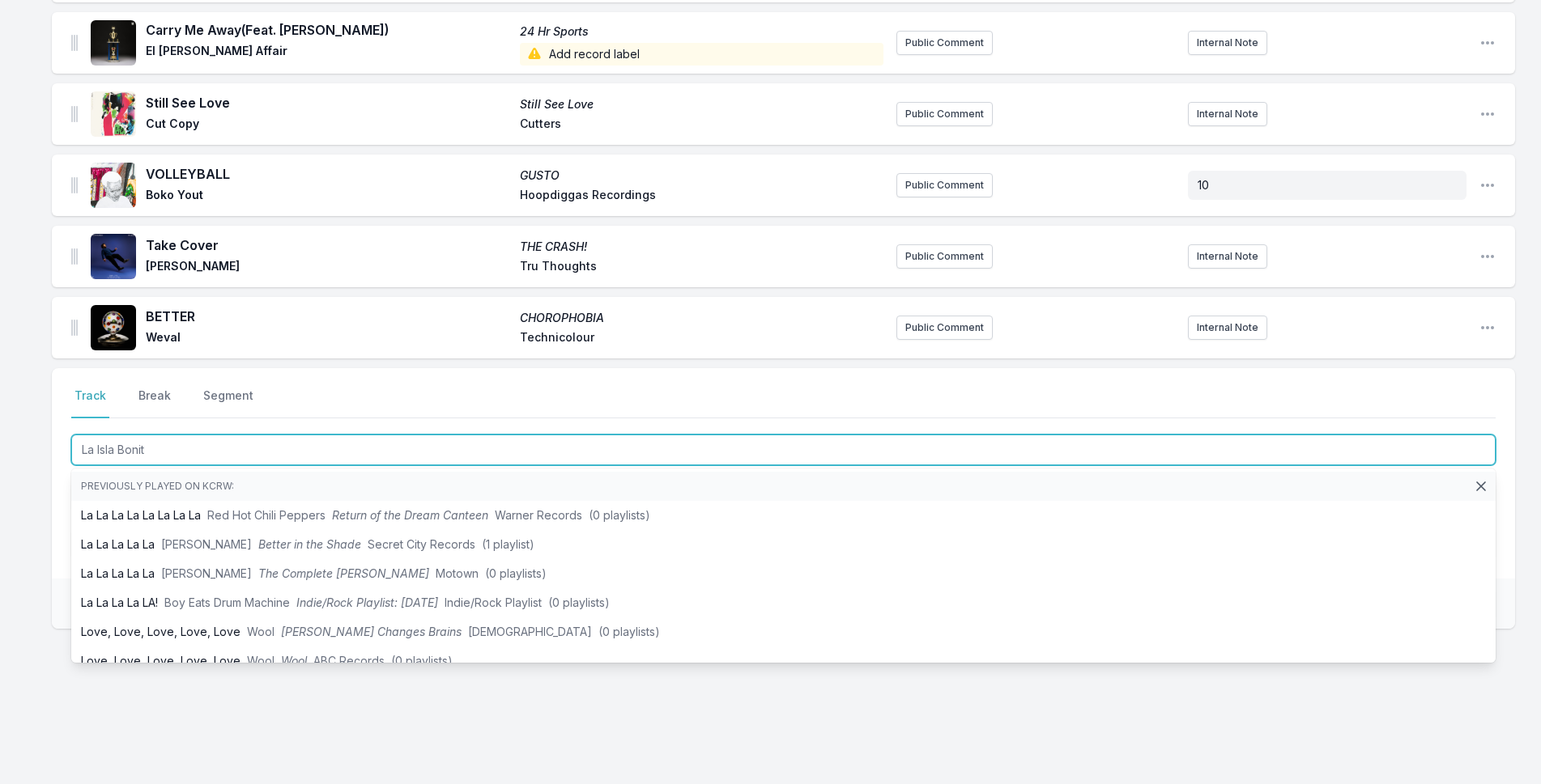
type input "La Isla Bonita"
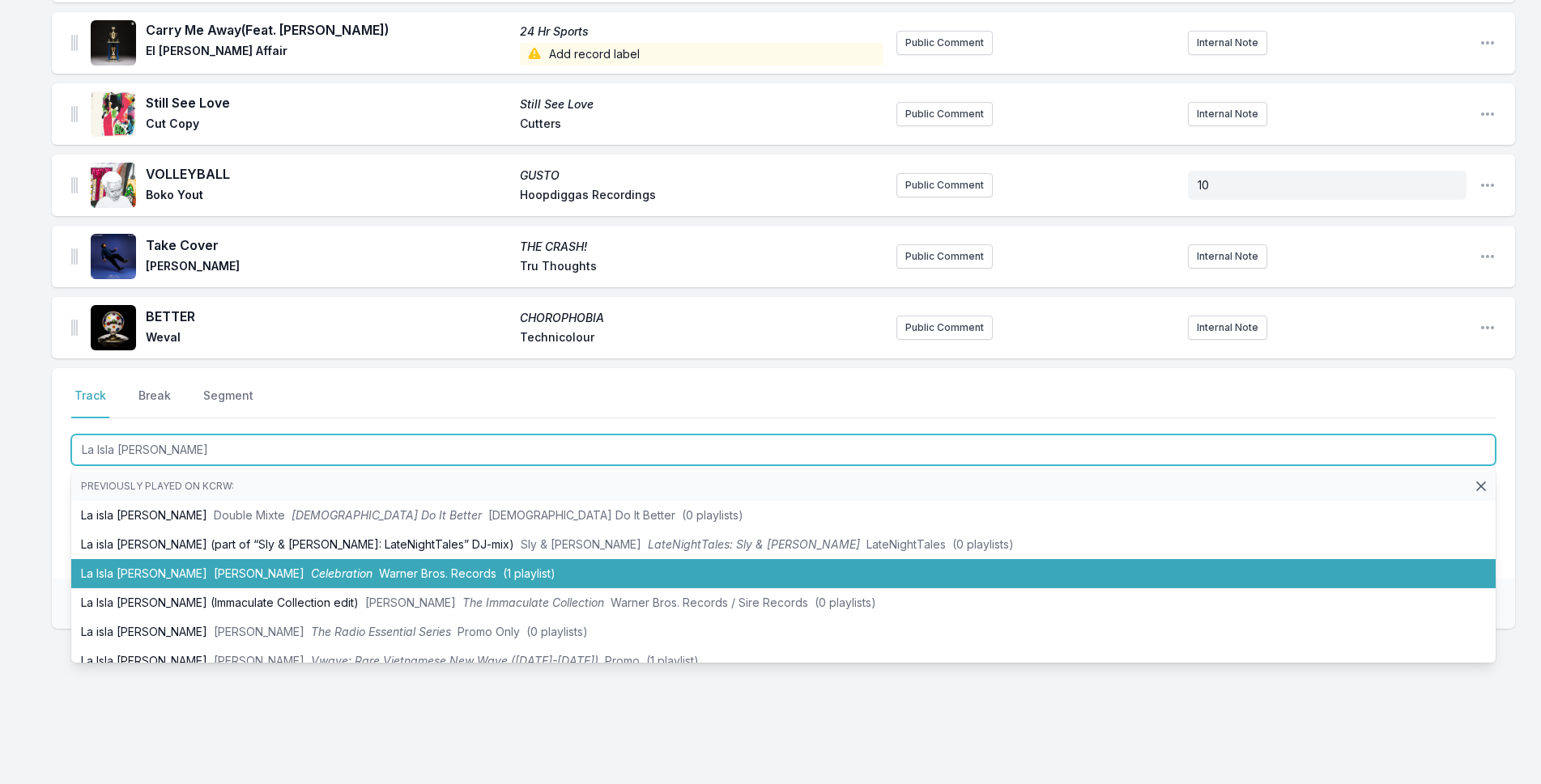
click at [661, 570] on li "La Isla Bonita Madonna Celebration Warner Bros. Records (1 playlist)" at bounding box center [783, 573] width 1424 height 29
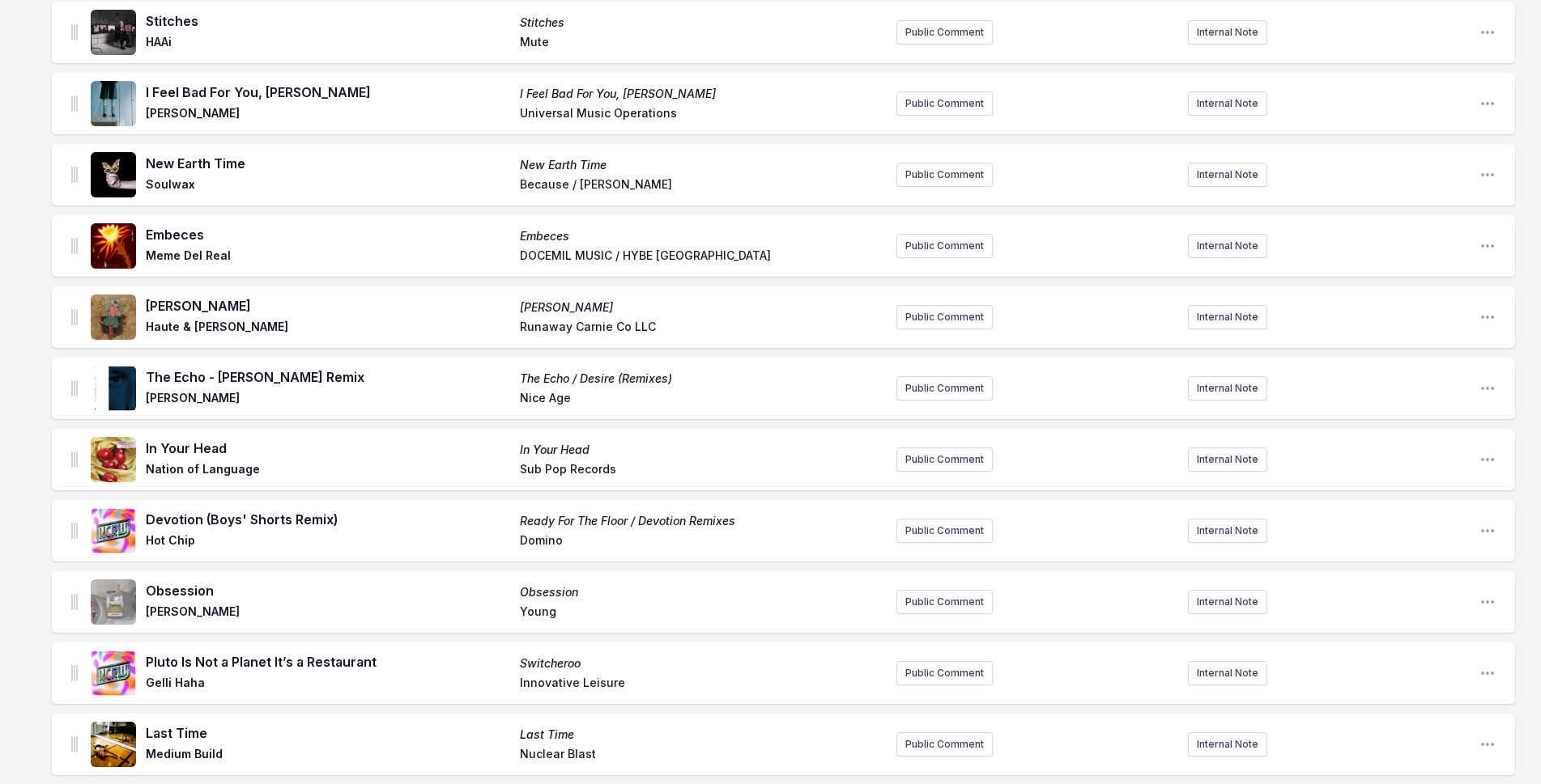
scroll to position [0, 0]
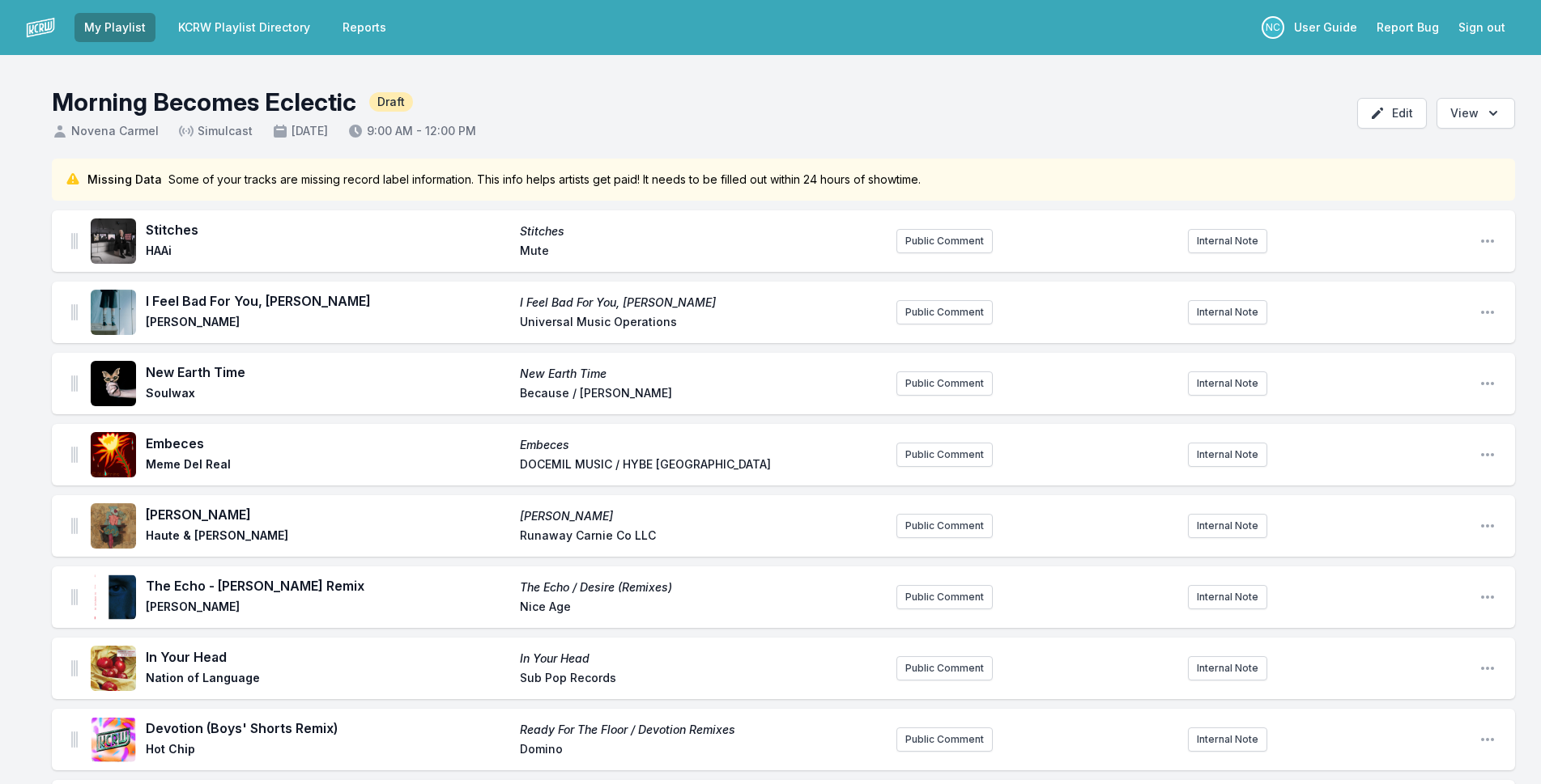
click at [266, 22] on link "KCRW Playlist Directory" at bounding box center [244, 27] width 152 height 29
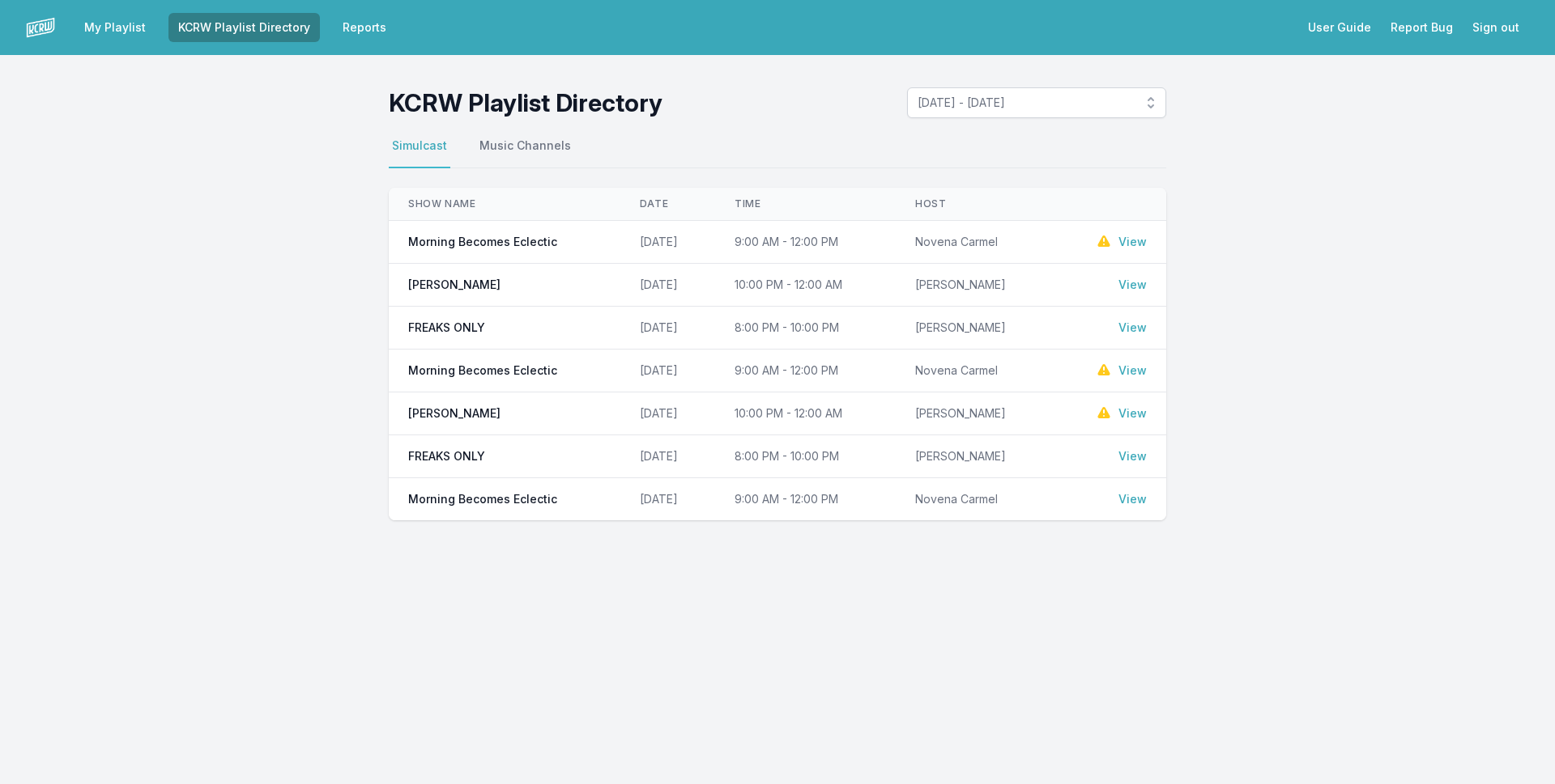
click at [1127, 245] on link "View" at bounding box center [1133, 242] width 29 height 16
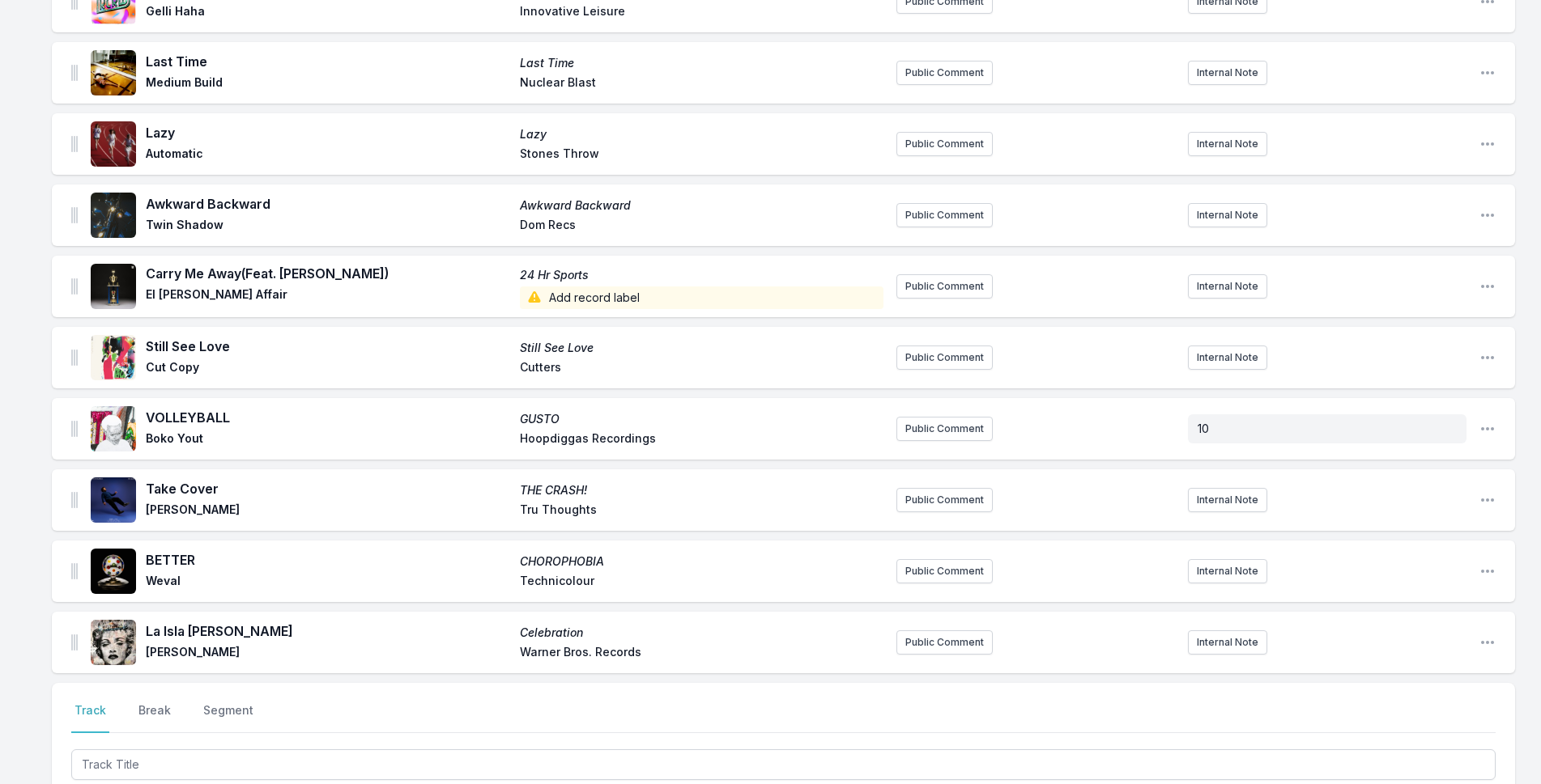
scroll to position [1196, 0]
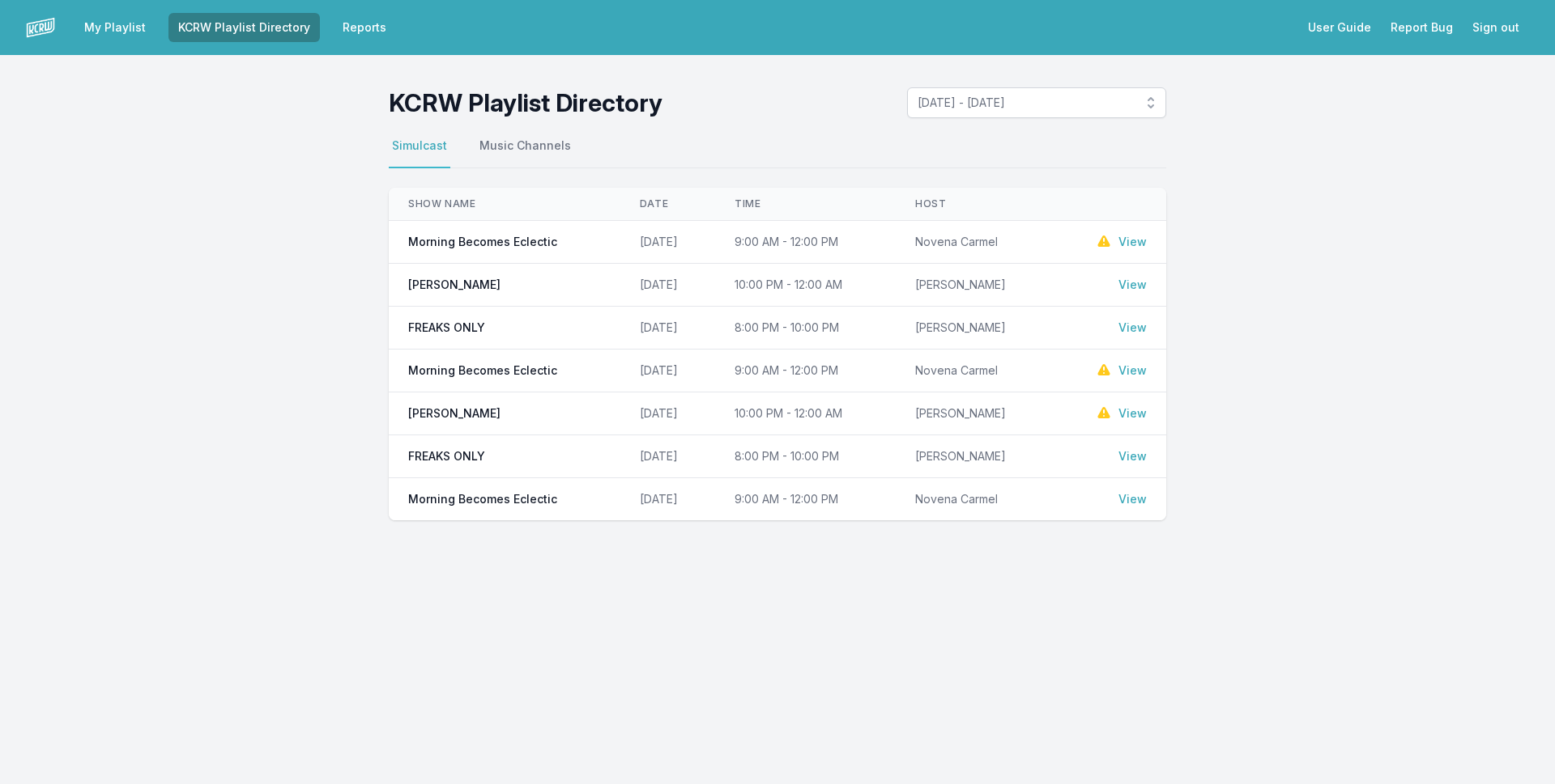
click at [1126, 370] on link "View" at bounding box center [1133, 370] width 29 height 16
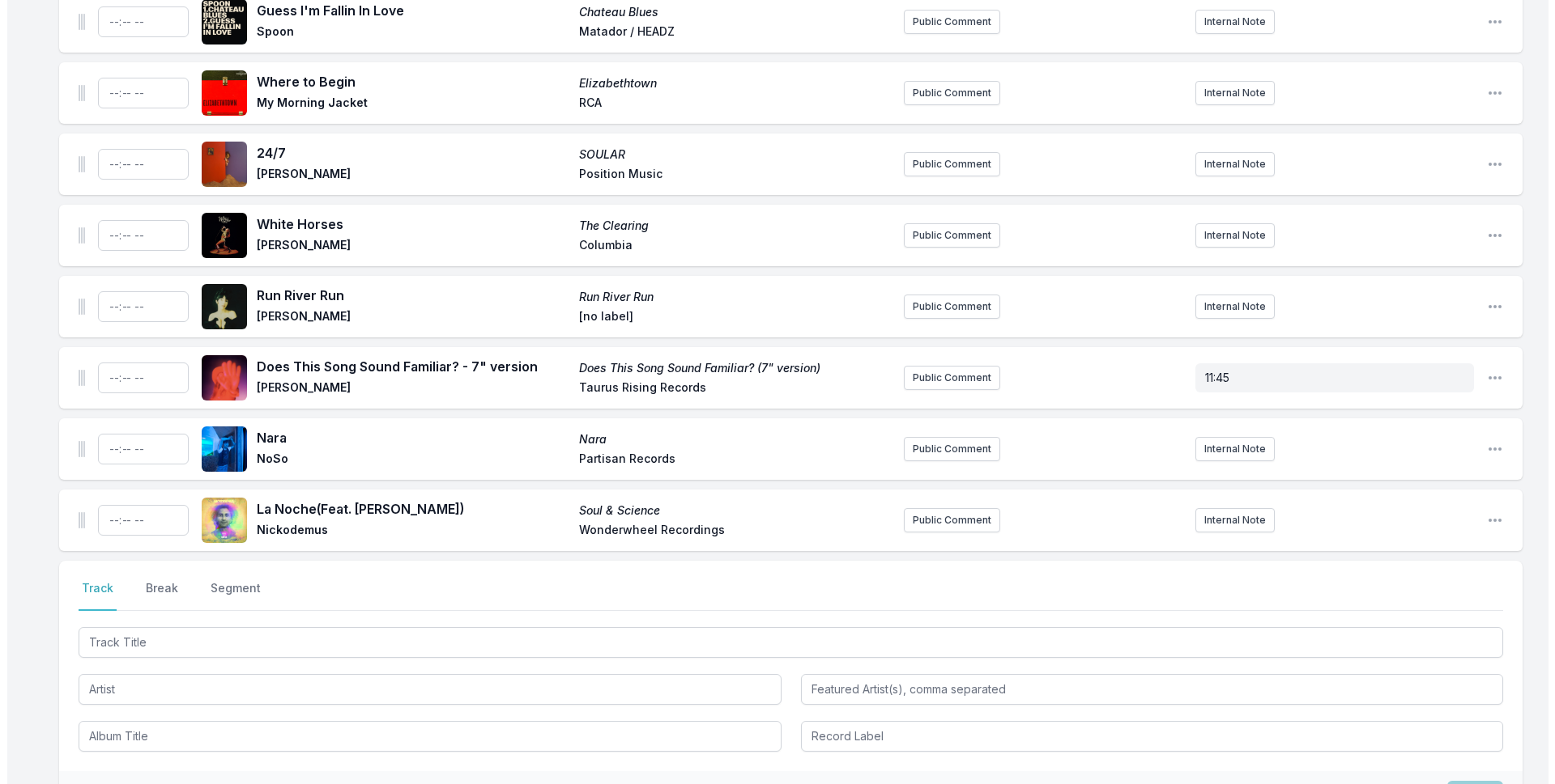
scroll to position [5181, 0]
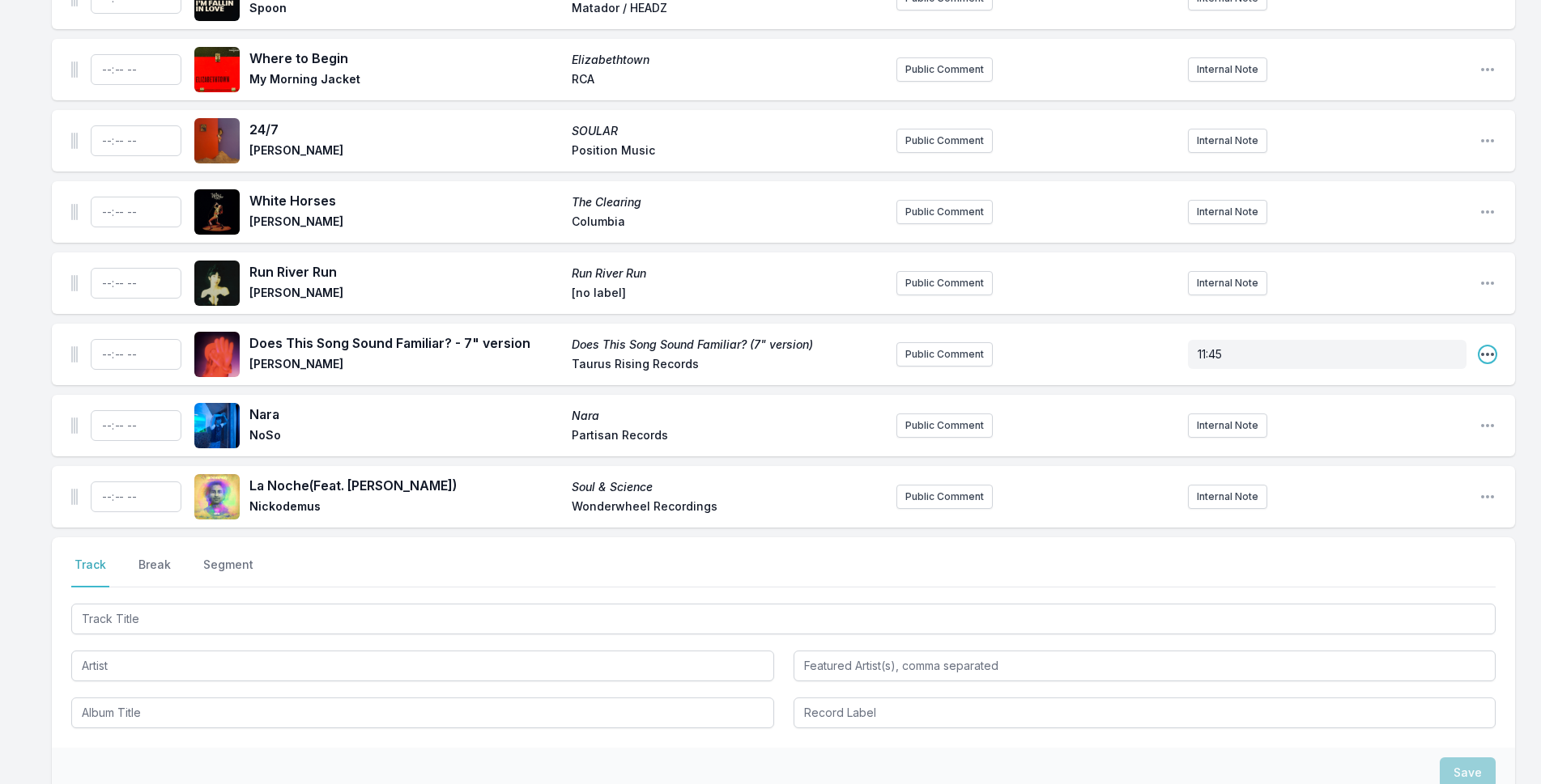
click at [1490, 346] on icon "Open playlist item options" at bounding box center [1487, 354] width 16 height 16
click at [1432, 430] on button "Delete Entry" at bounding box center [1405, 444] width 182 height 29
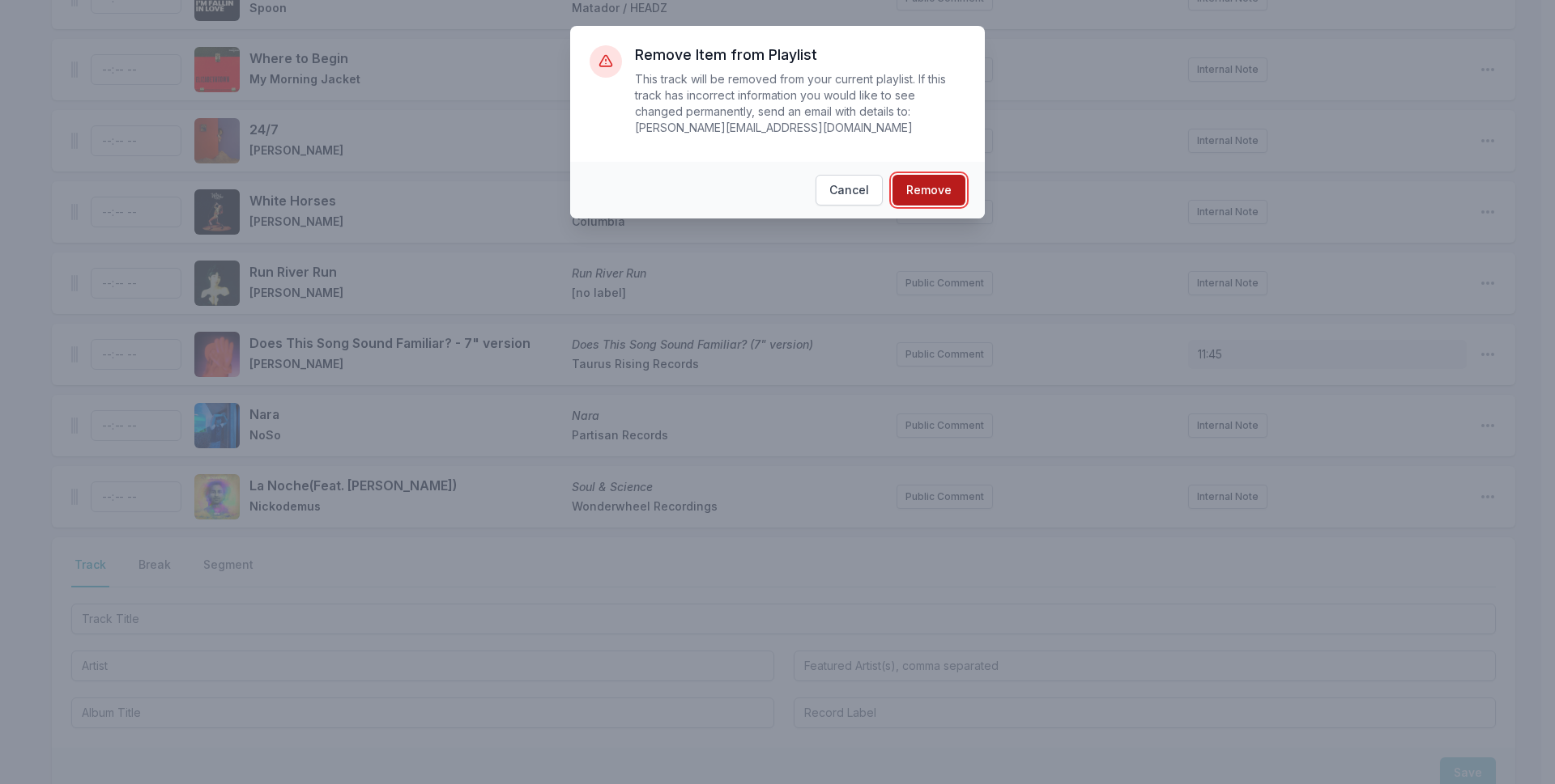
click at [913, 178] on button "Remove" at bounding box center [929, 190] width 73 height 31
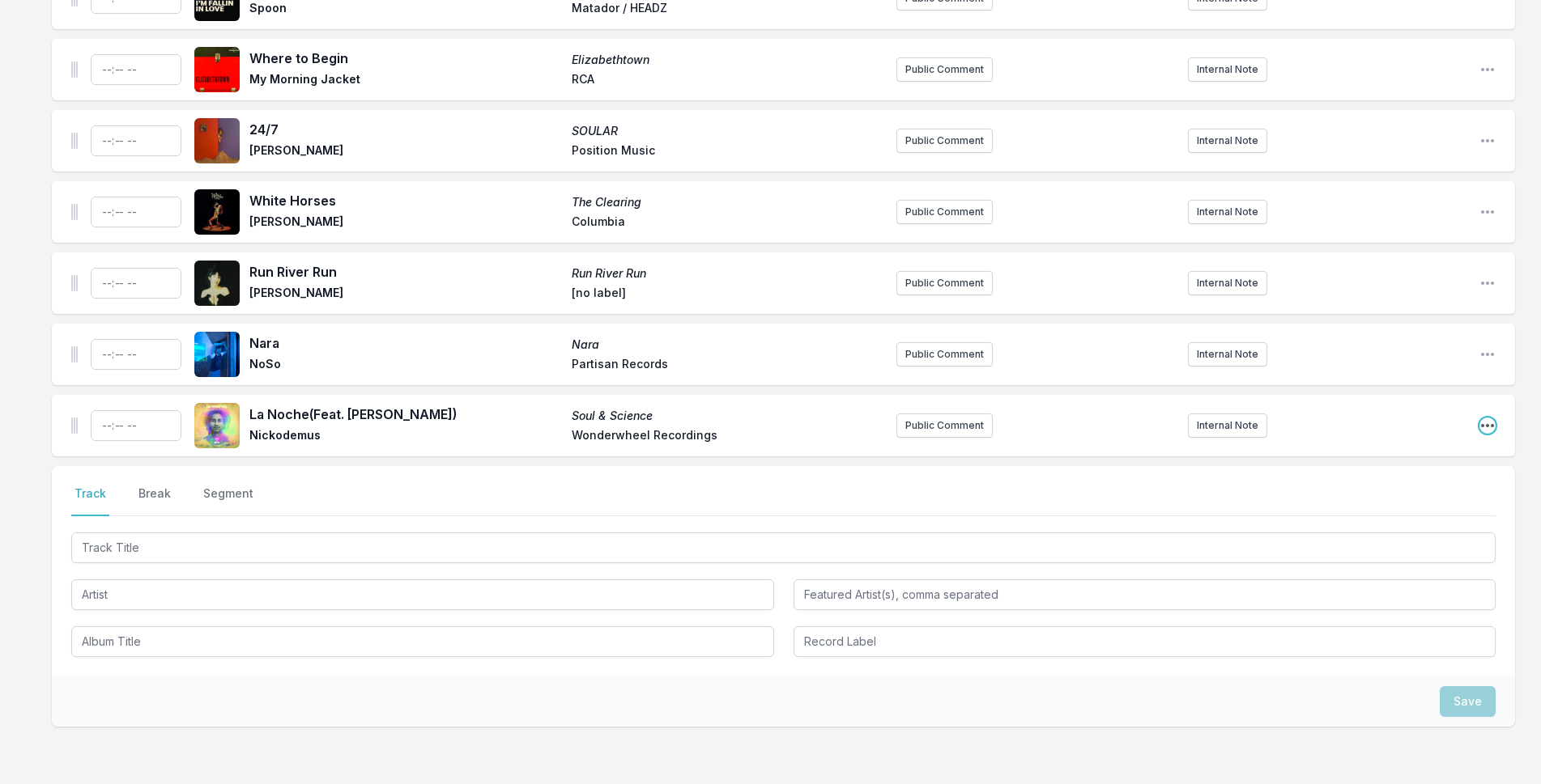
click at [1484, 424] on icon "Open playlist item options" at bounding box center [1487, 425] width 13 height 3
click at [1400, 502] on button "Delete Entry" at bounding box center [1405, 516] width 182 height 29
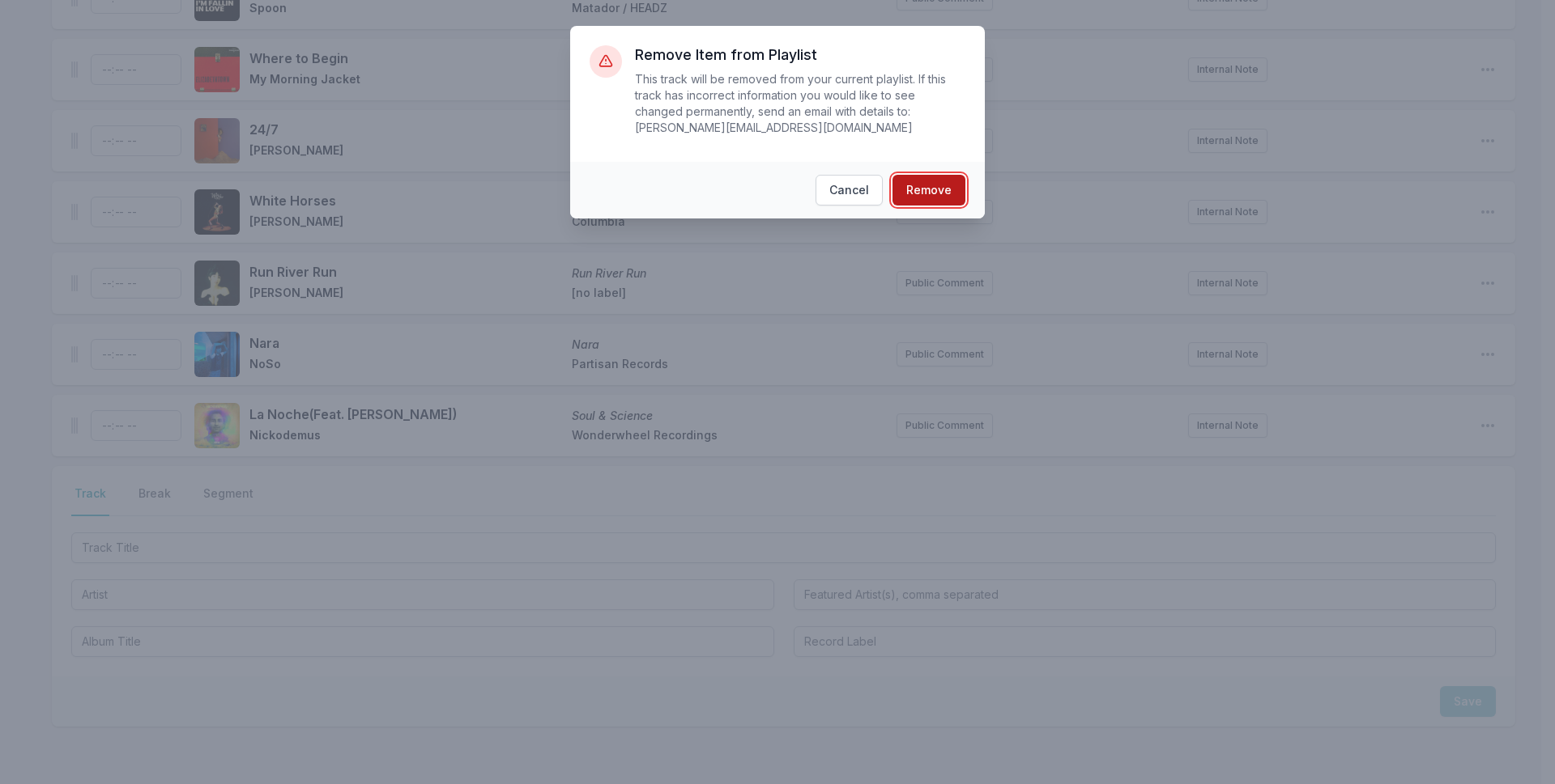
click at [908, 175] on button "Remove" at bounding box center [929, 190] width 73 height 31
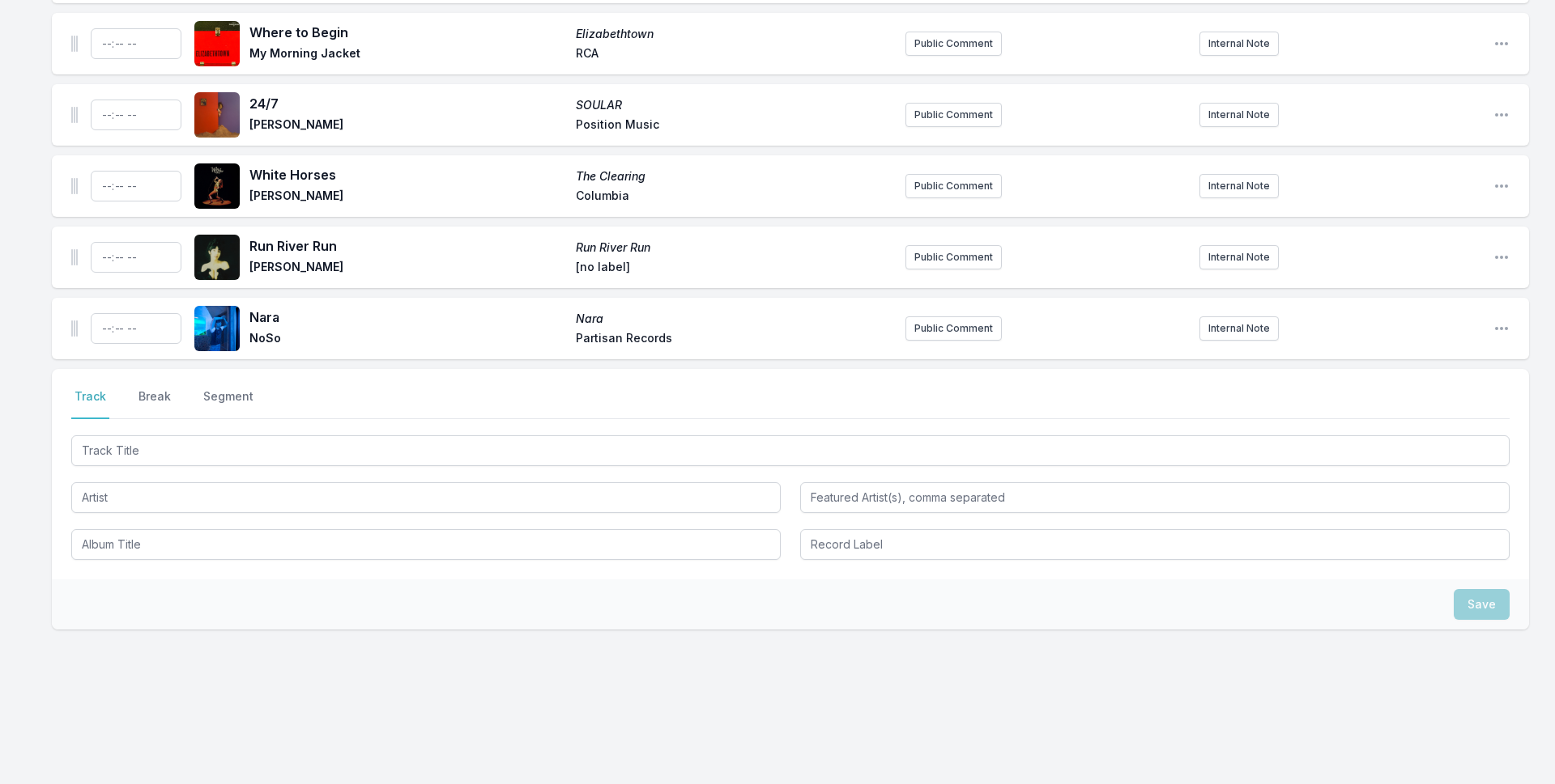
scroll to position [5110, 0]
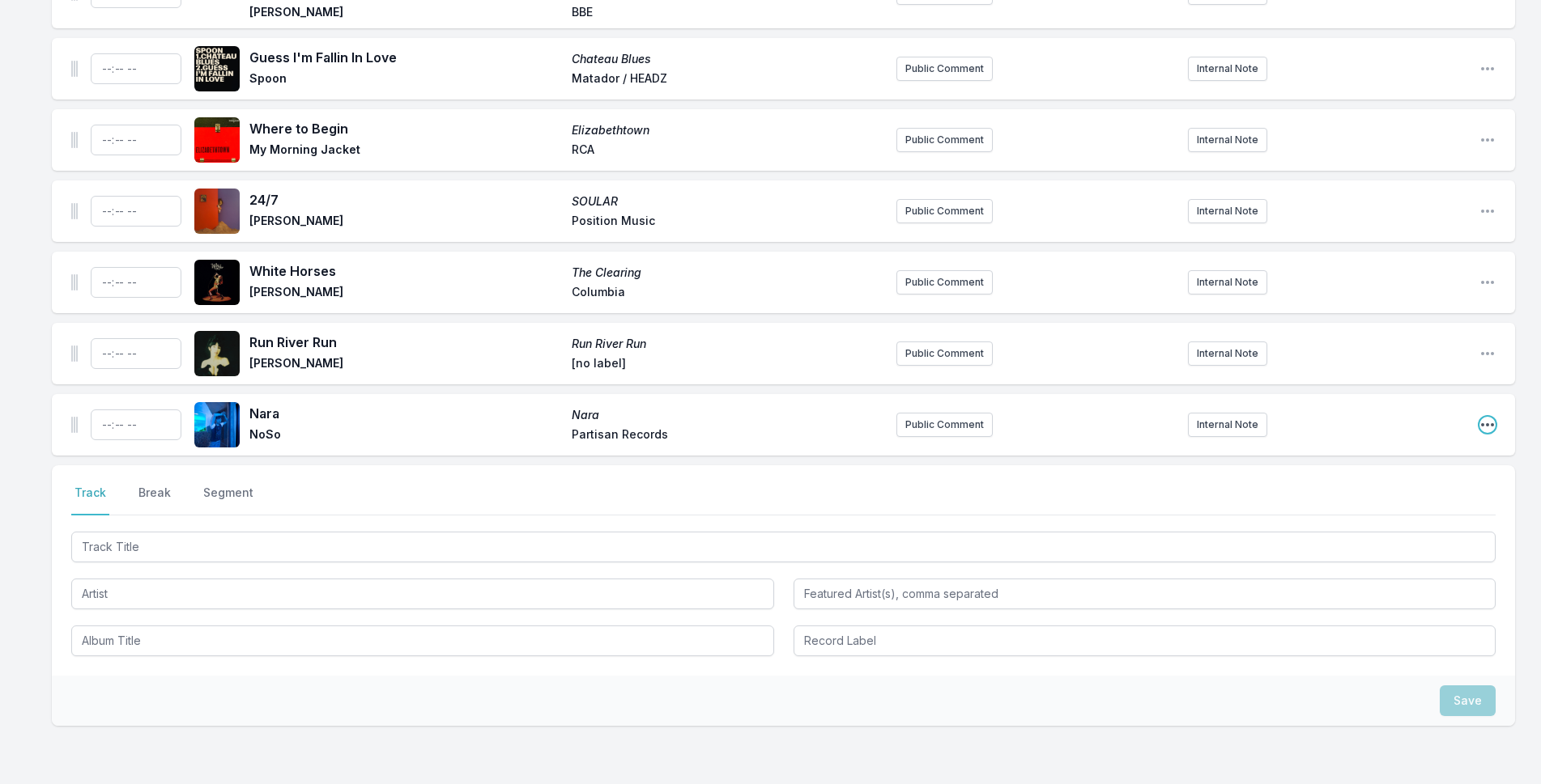
click at [1488, 417] on icon "Open playlist item options" at bounding box center [1487, 424] width 16 height 16
click at [1380, 501] on button "Delete Entry" at bounding box center [1405, 515] width 182 height 29
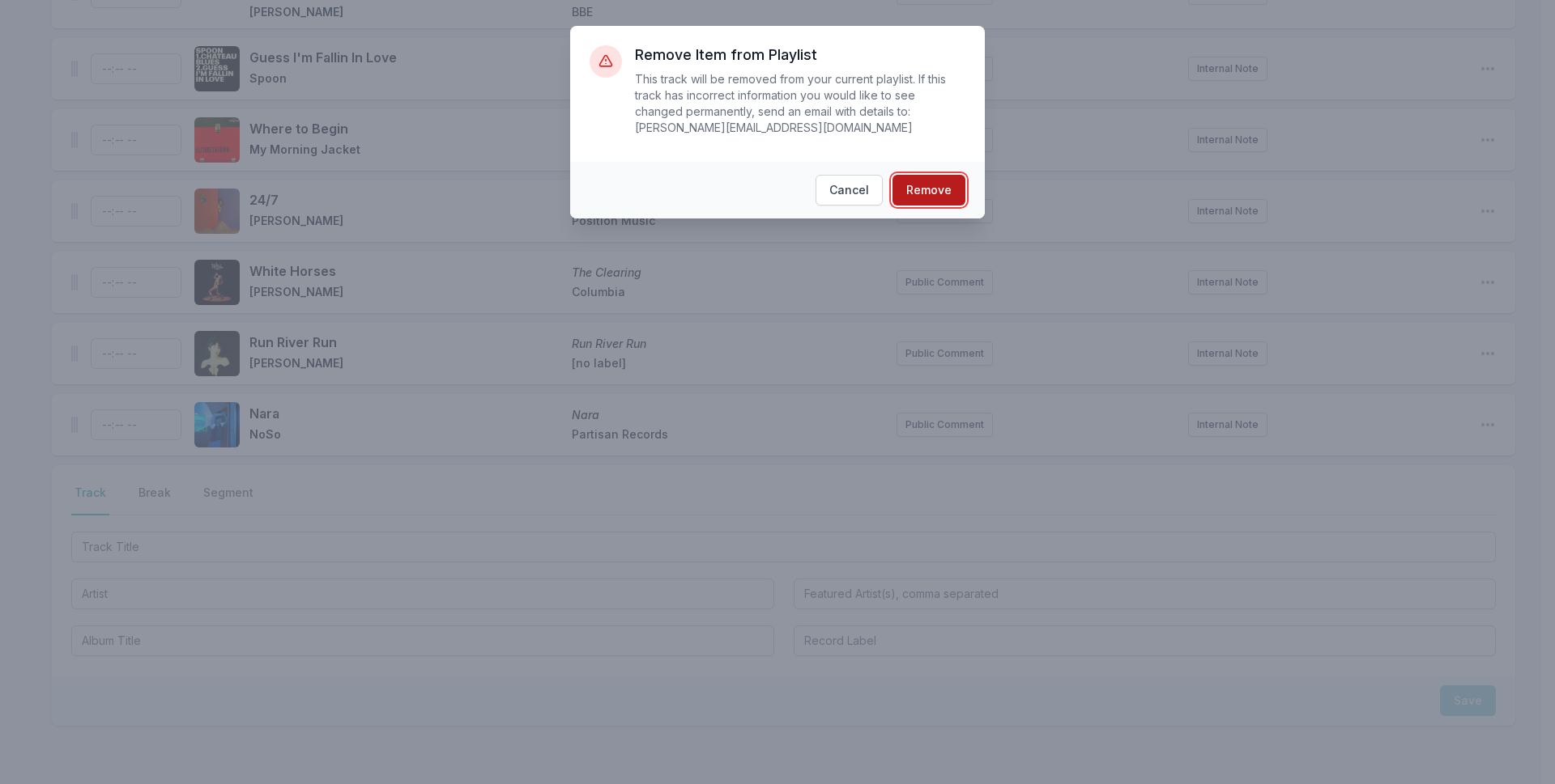
click at [959, 175] on button "Remove" at bounding box center [929, 190] width 73 height 31
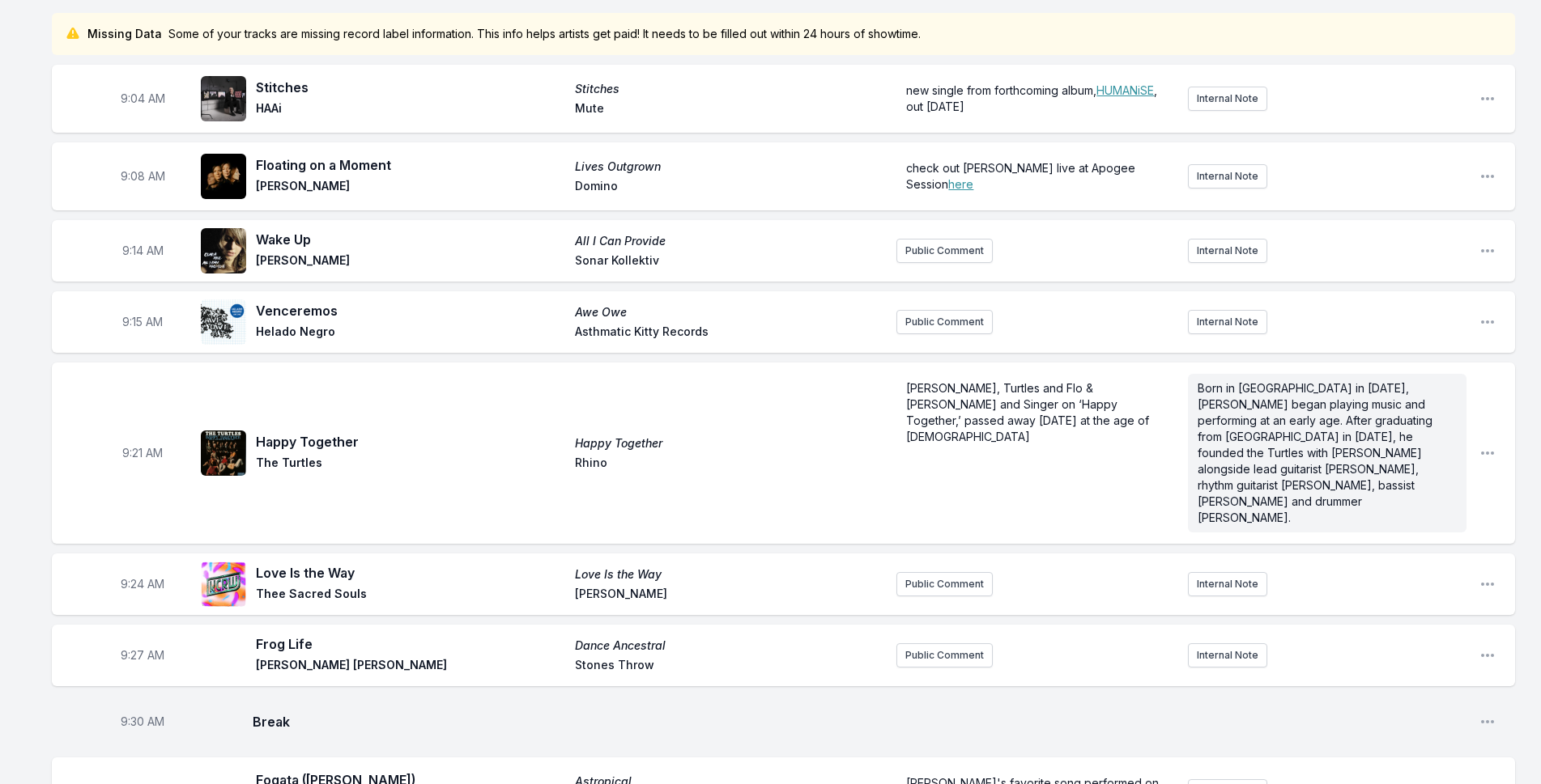
scroll to position [0, 0]
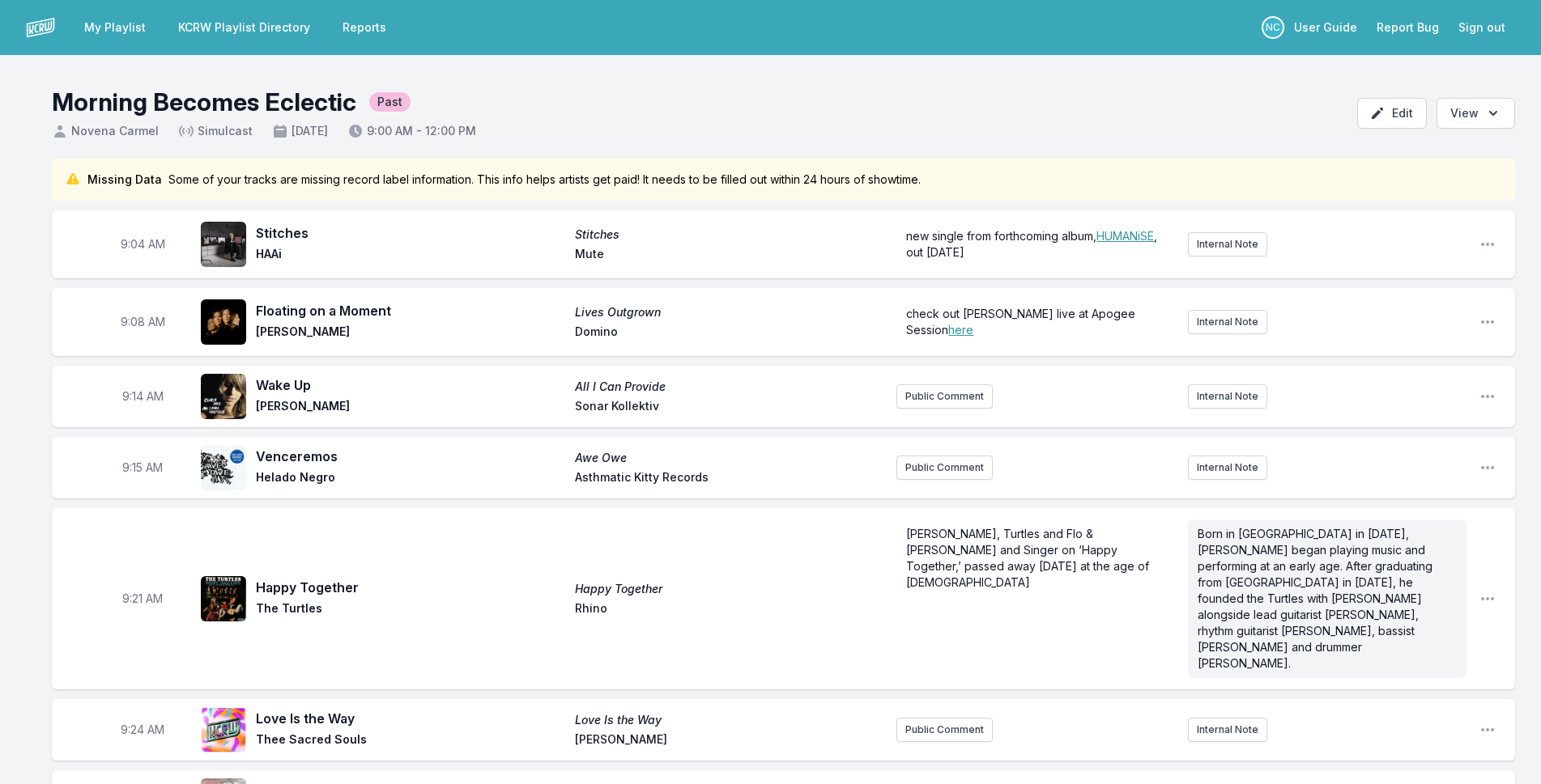
click at [272, 22] on link "KCRW Playlist Directory" at bounding box center [244, 27] width 152 height 29
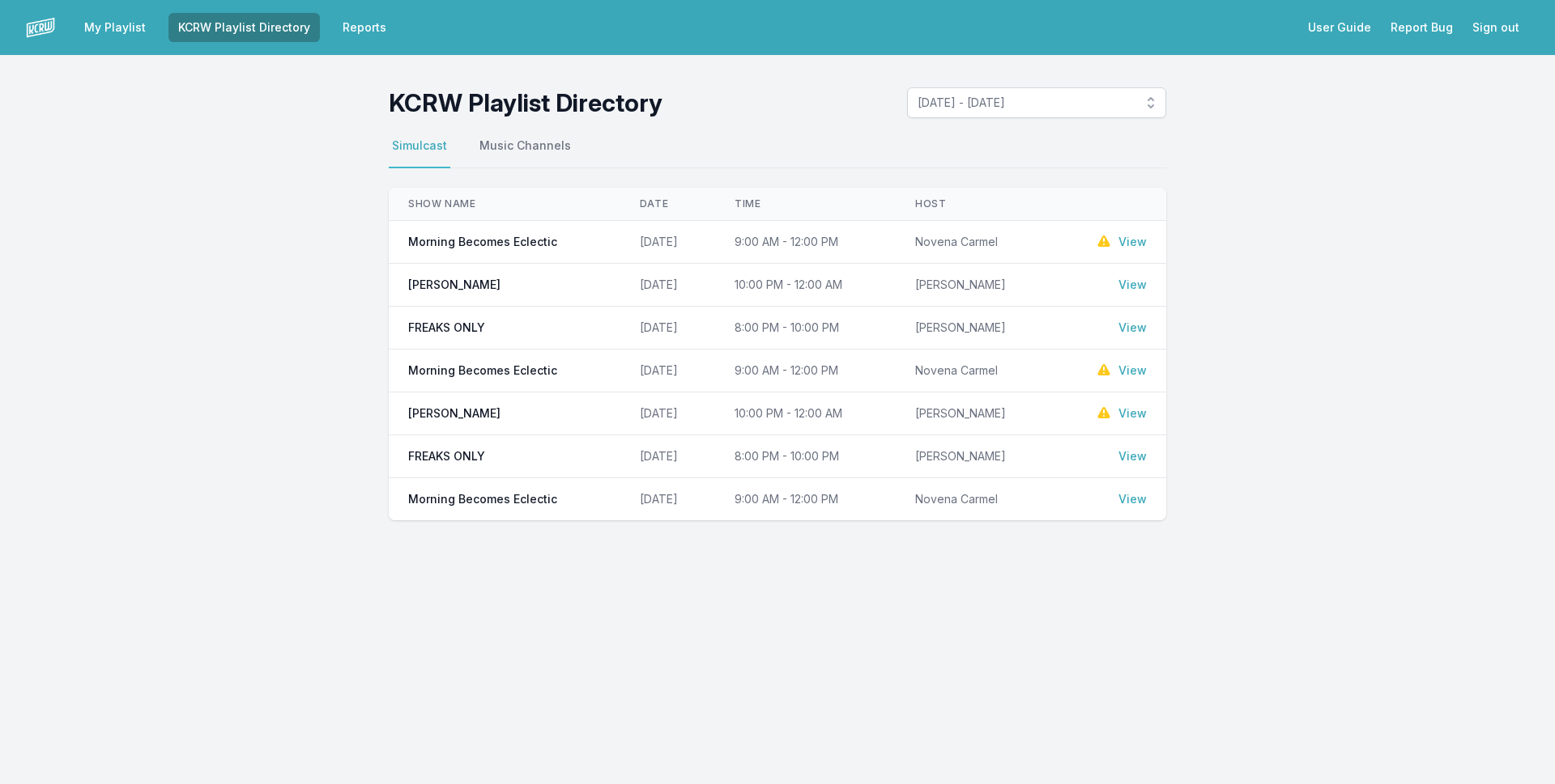
click at [1131, 243] on link "View" at bounding box center [1133, 242] width 29 height 16
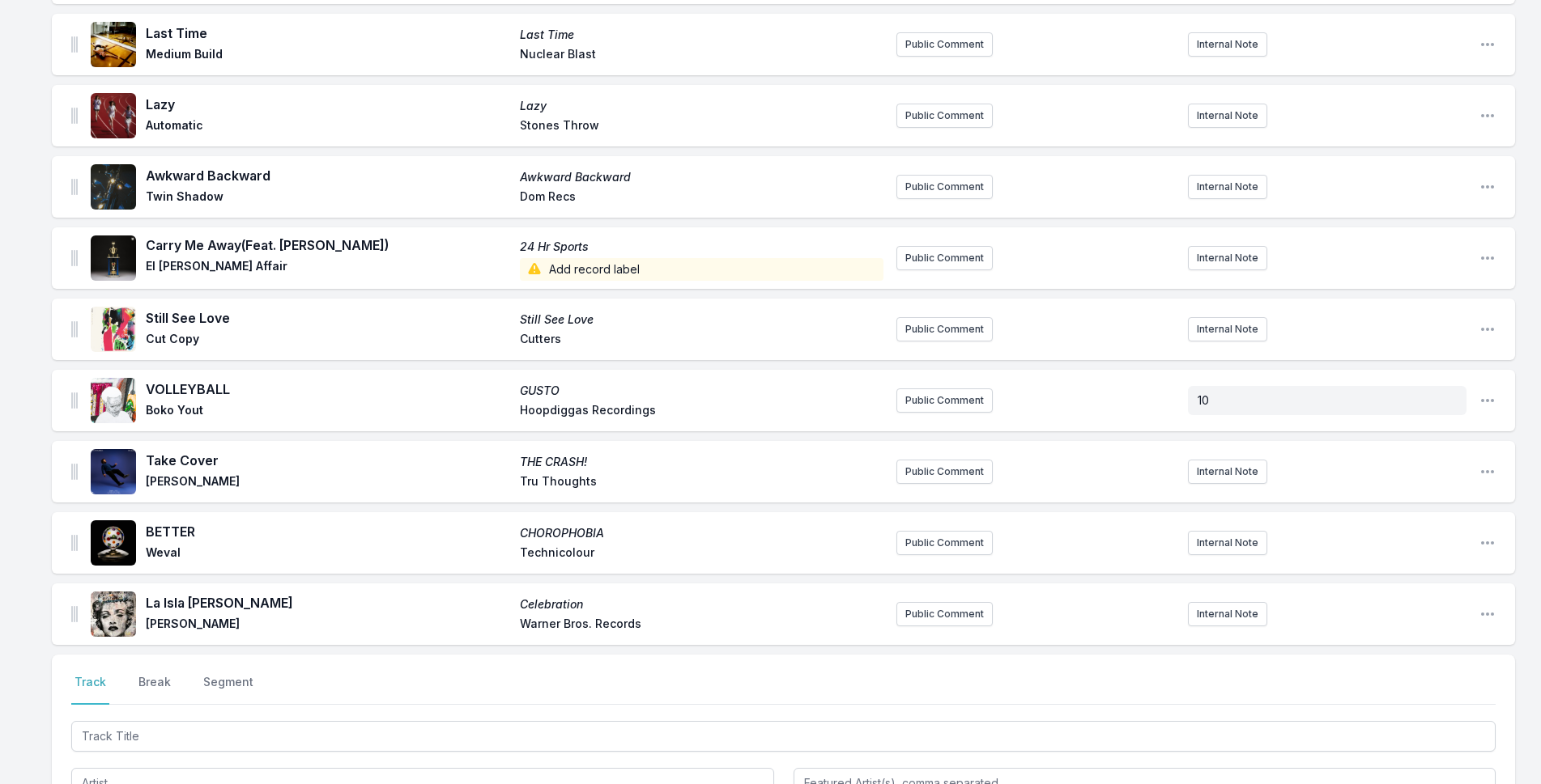
scroll to position [1196, 0]
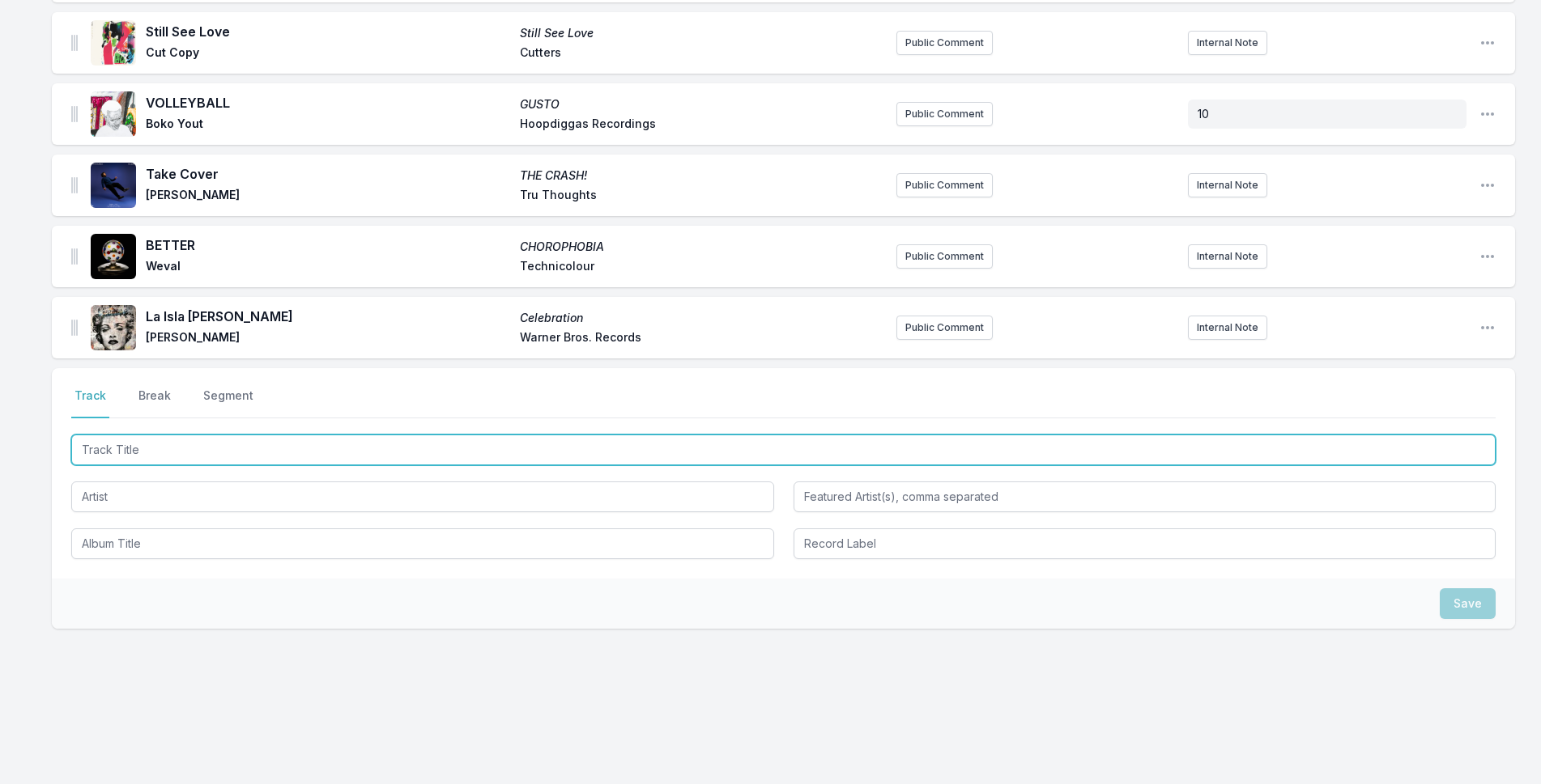
click at [545, 460] on input "Track Title" at bounding box center [783, 450] width 1424 height 31
type input "Nara"
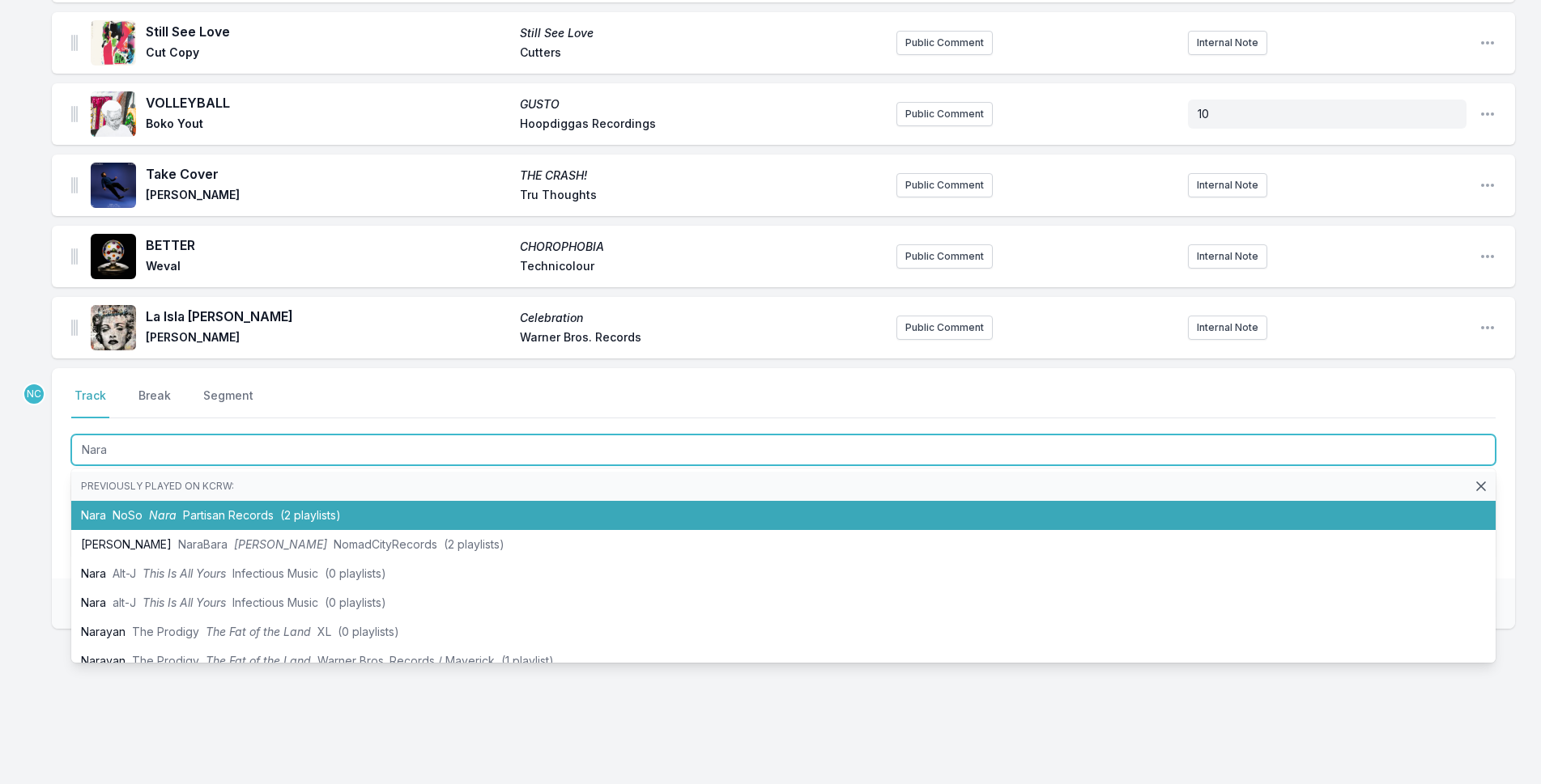
click at [484, 506] on li "Nara NoSo Nara Partisan Records (2 playlists)" at bounding box center [783, 515] width 1424 height 29
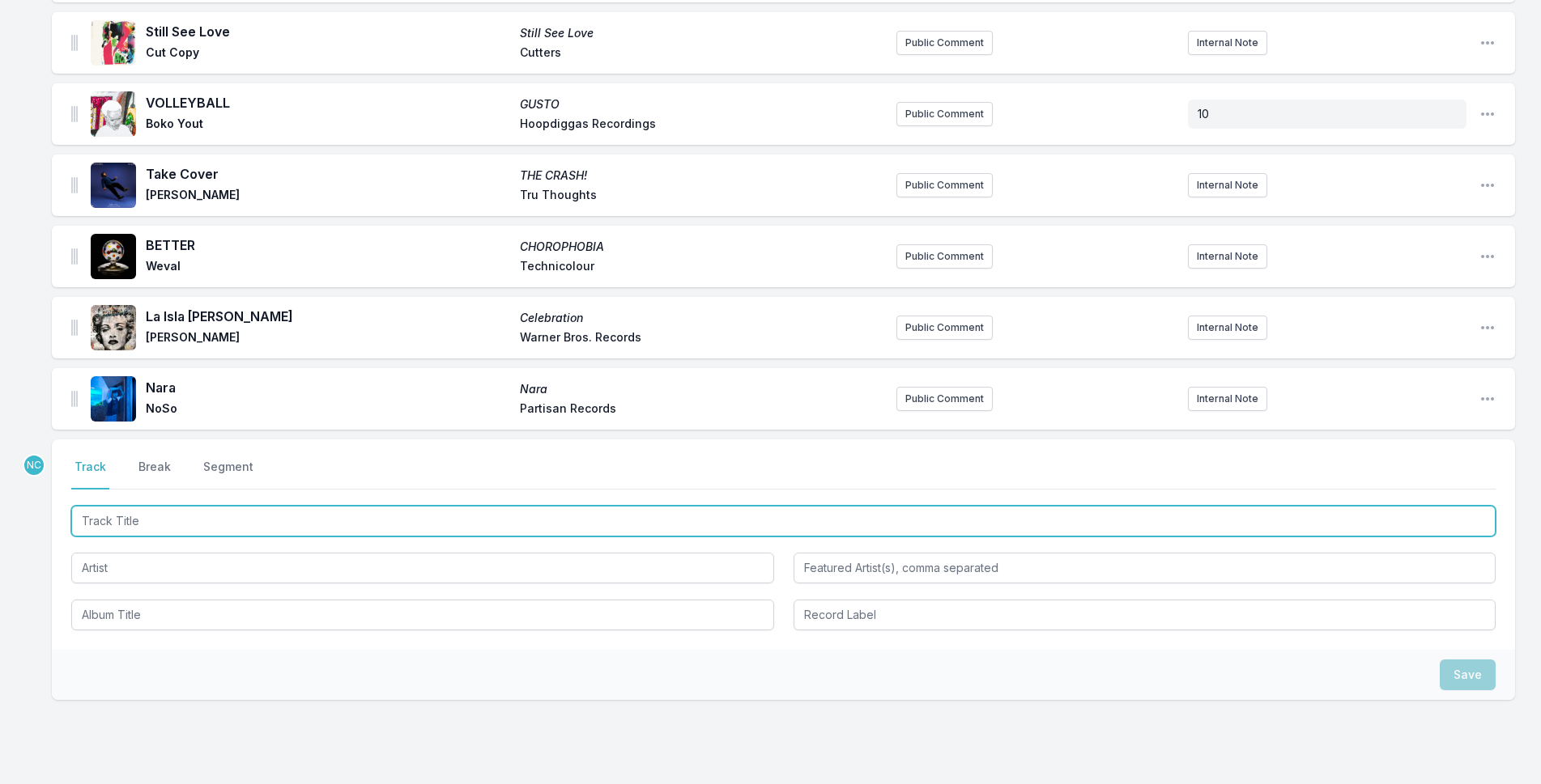
scroll to position [1267, 0]
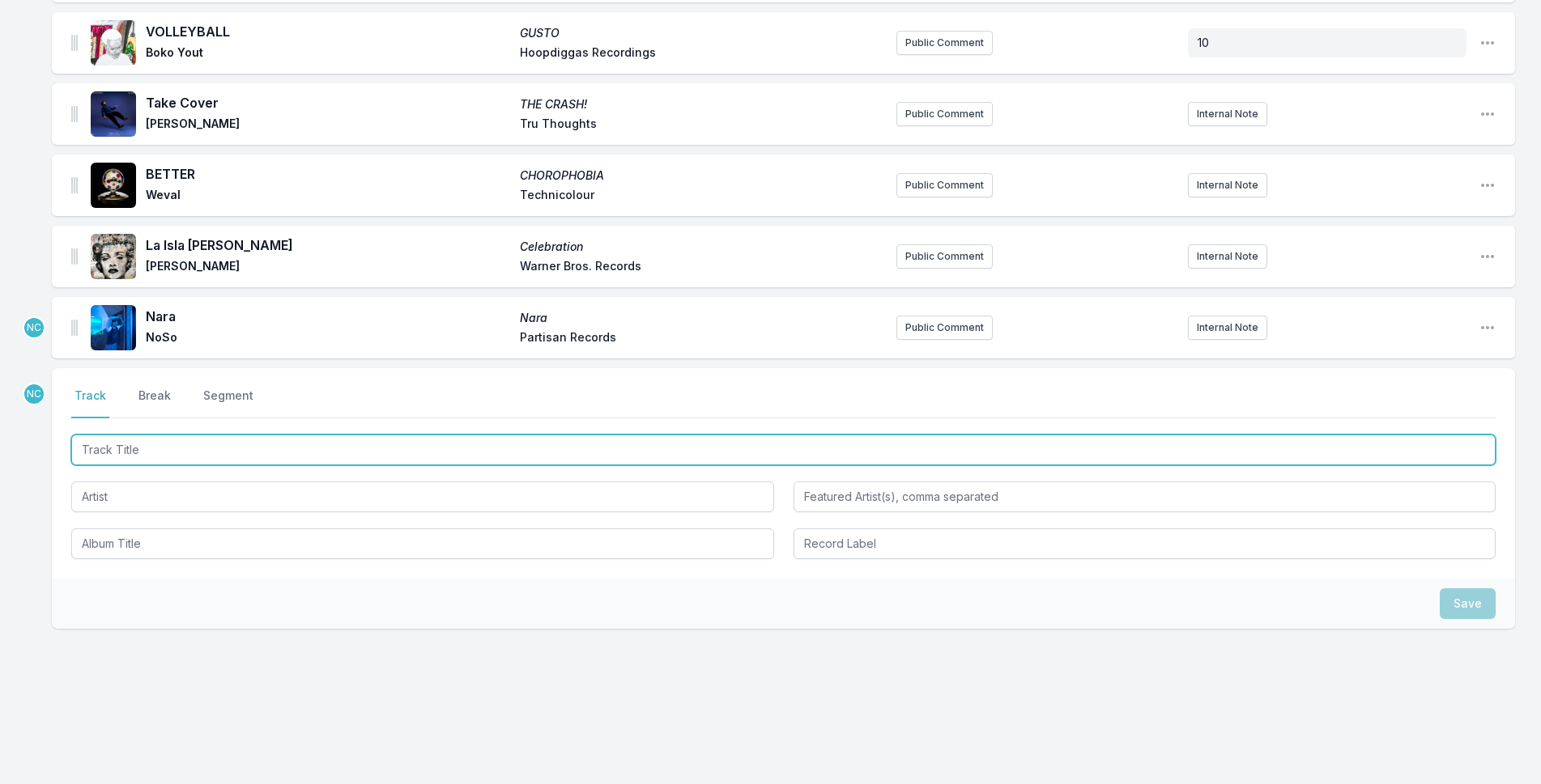
click at [438, 446] on input "Track Title" at bounding box center [783, 450] width 1424 height 31
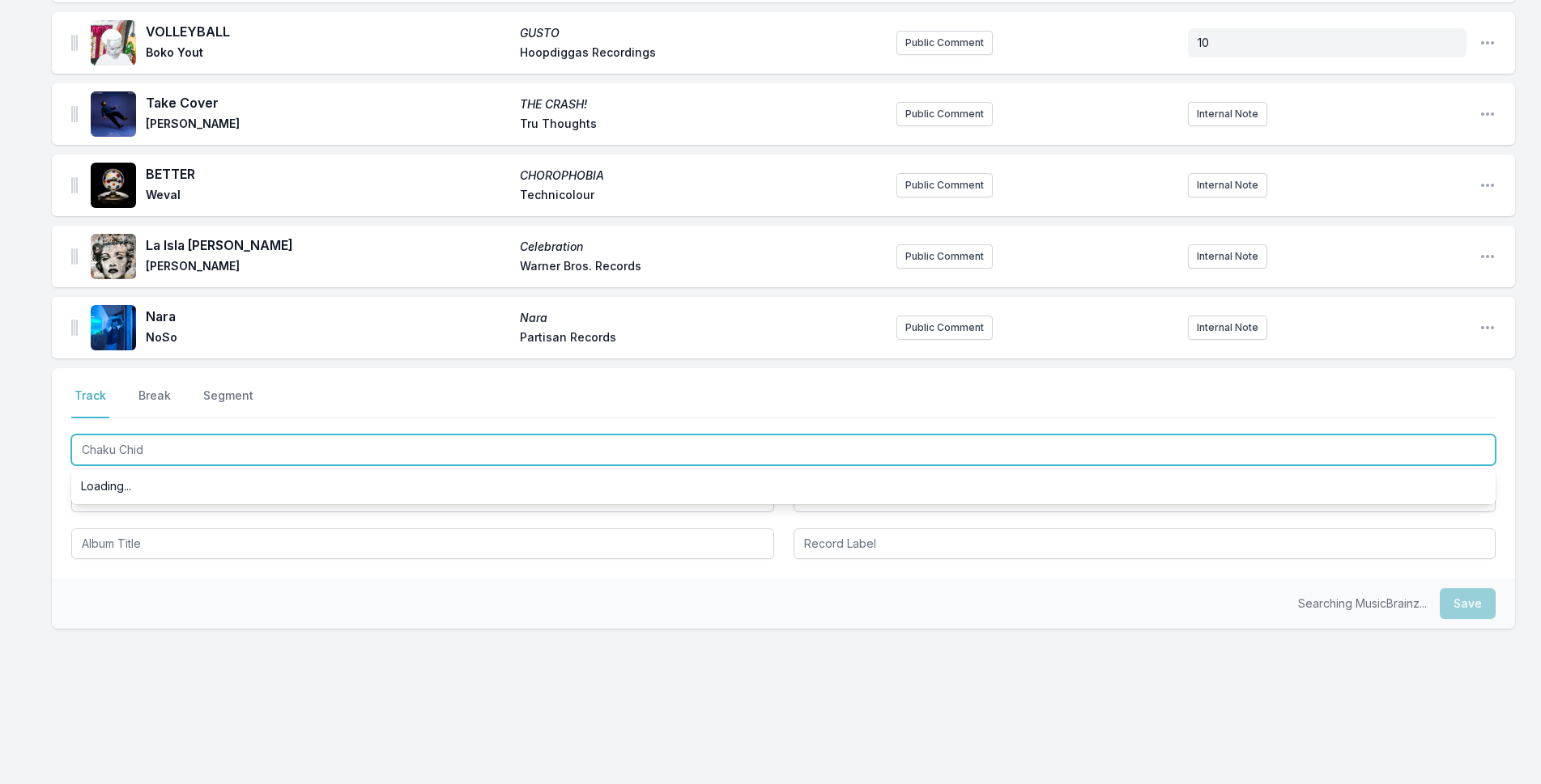
type input "Chaku Chidi"
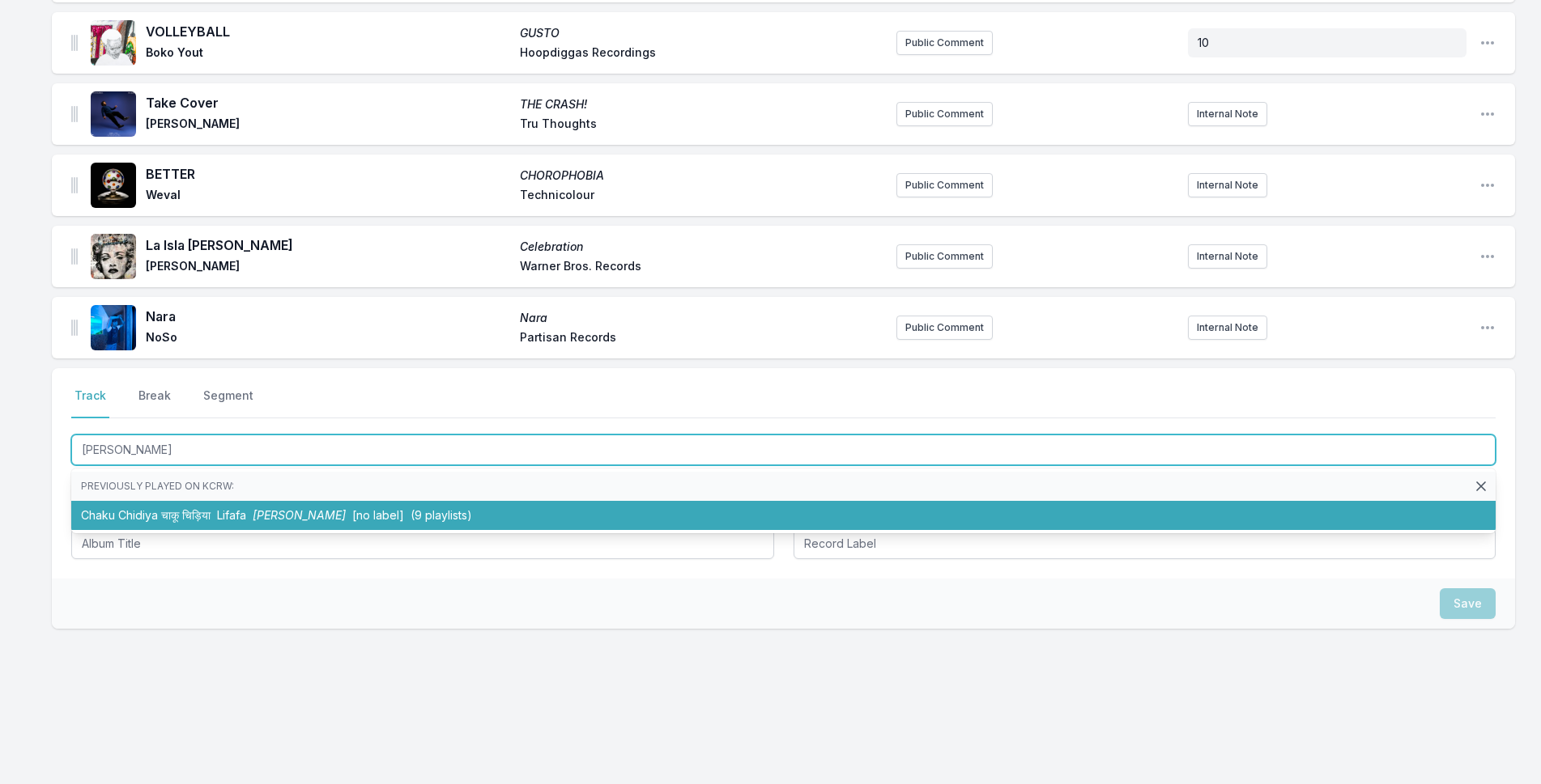
click at [422, 511] on span "(9 playlists)" at bounding box center [441, 515] width 61 height 14
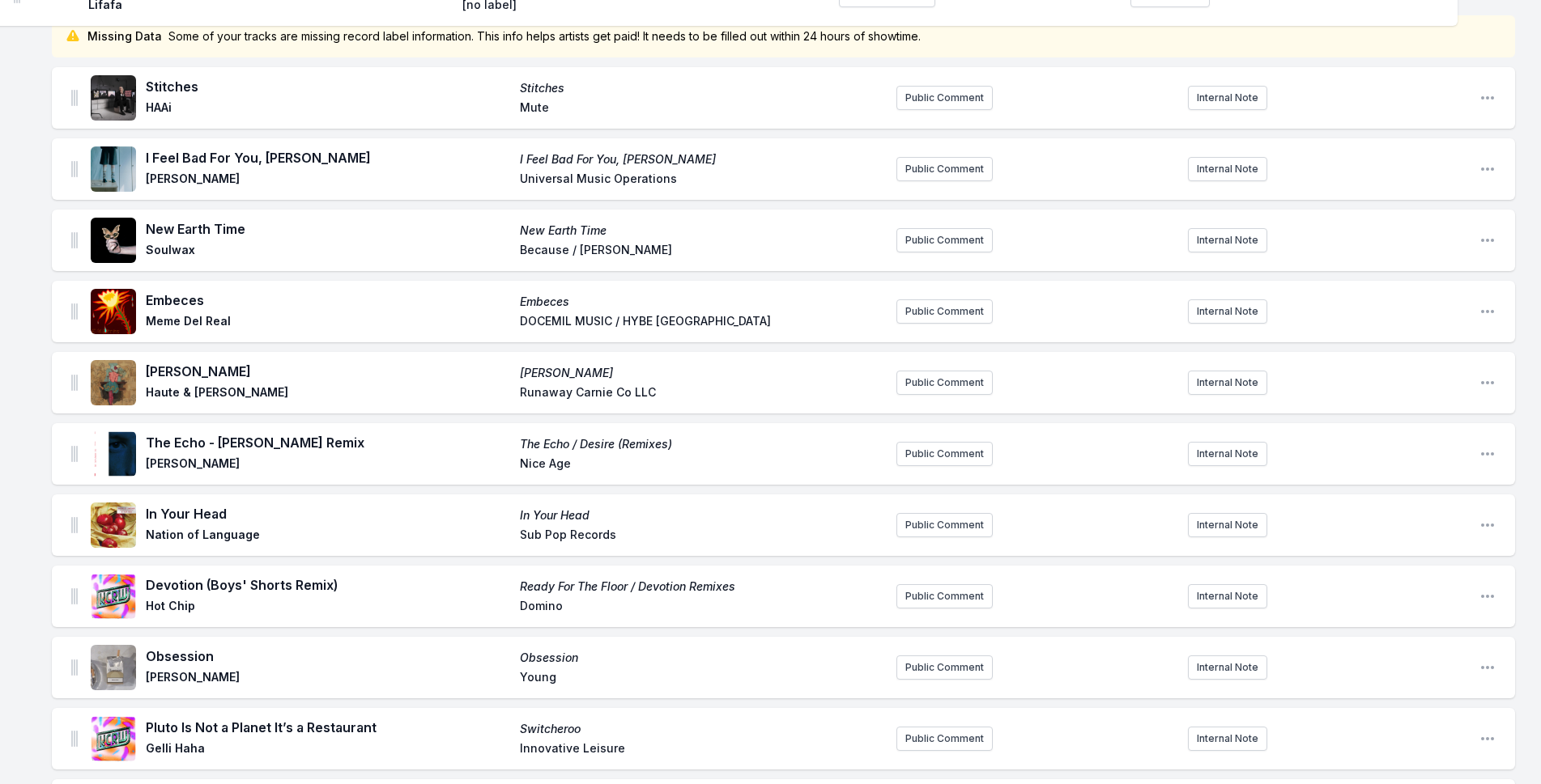
scroll to position [0, 0]
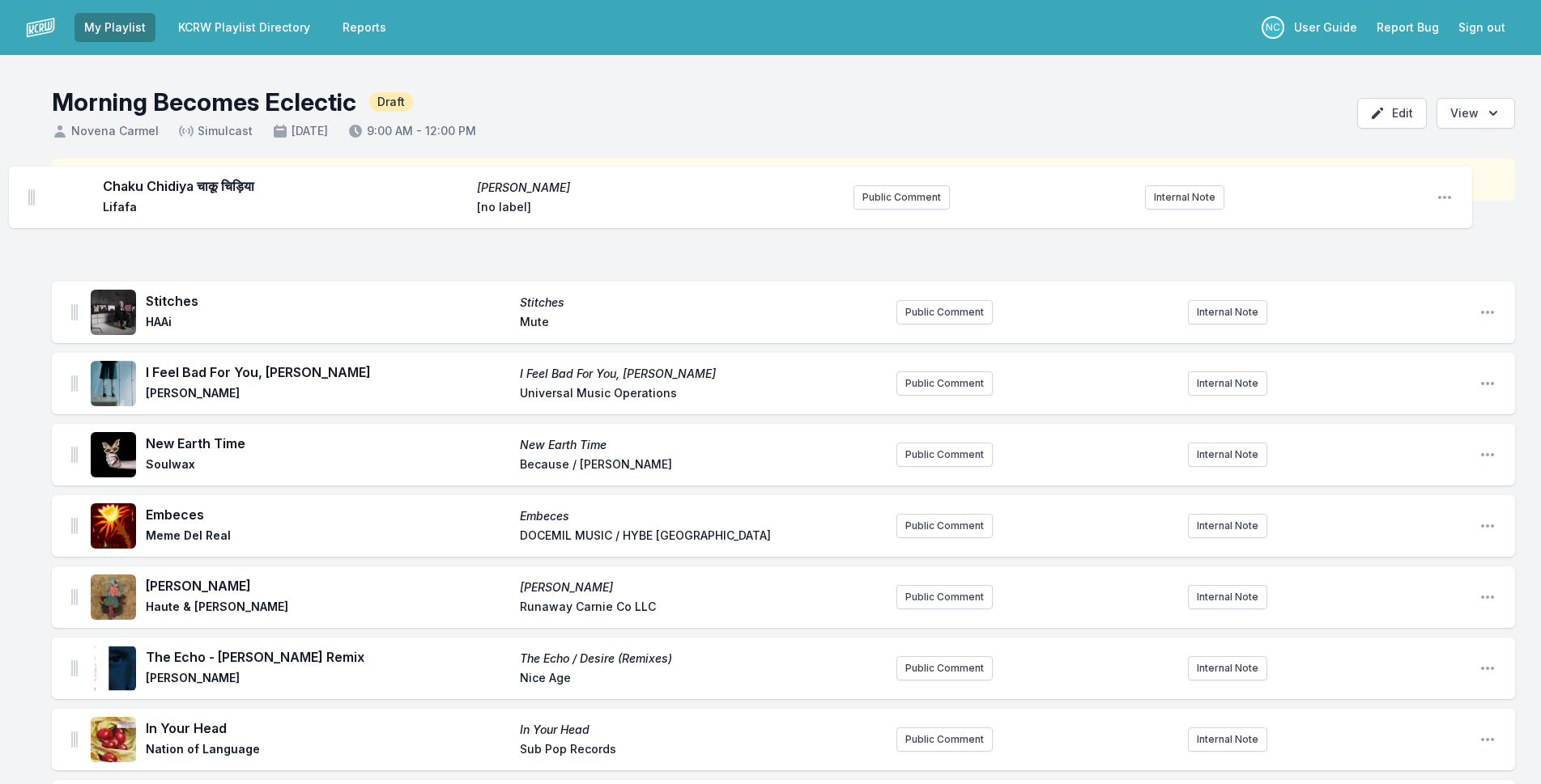
drag, startPoint x: 71, startPoint y: 239, endPoint x: 32, endPoint y: 187, distance: 65.0
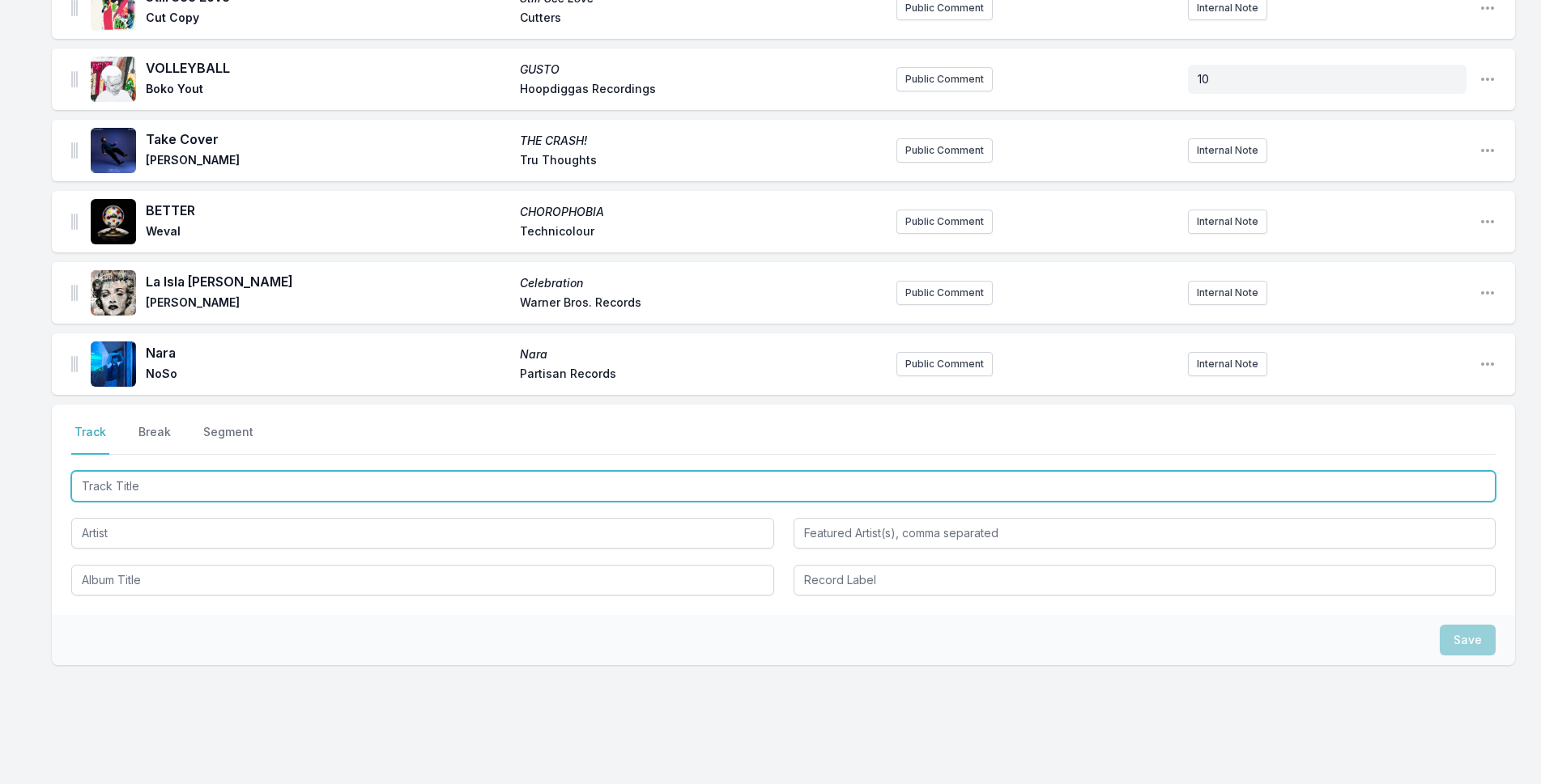
scroll to position [1338, 0]
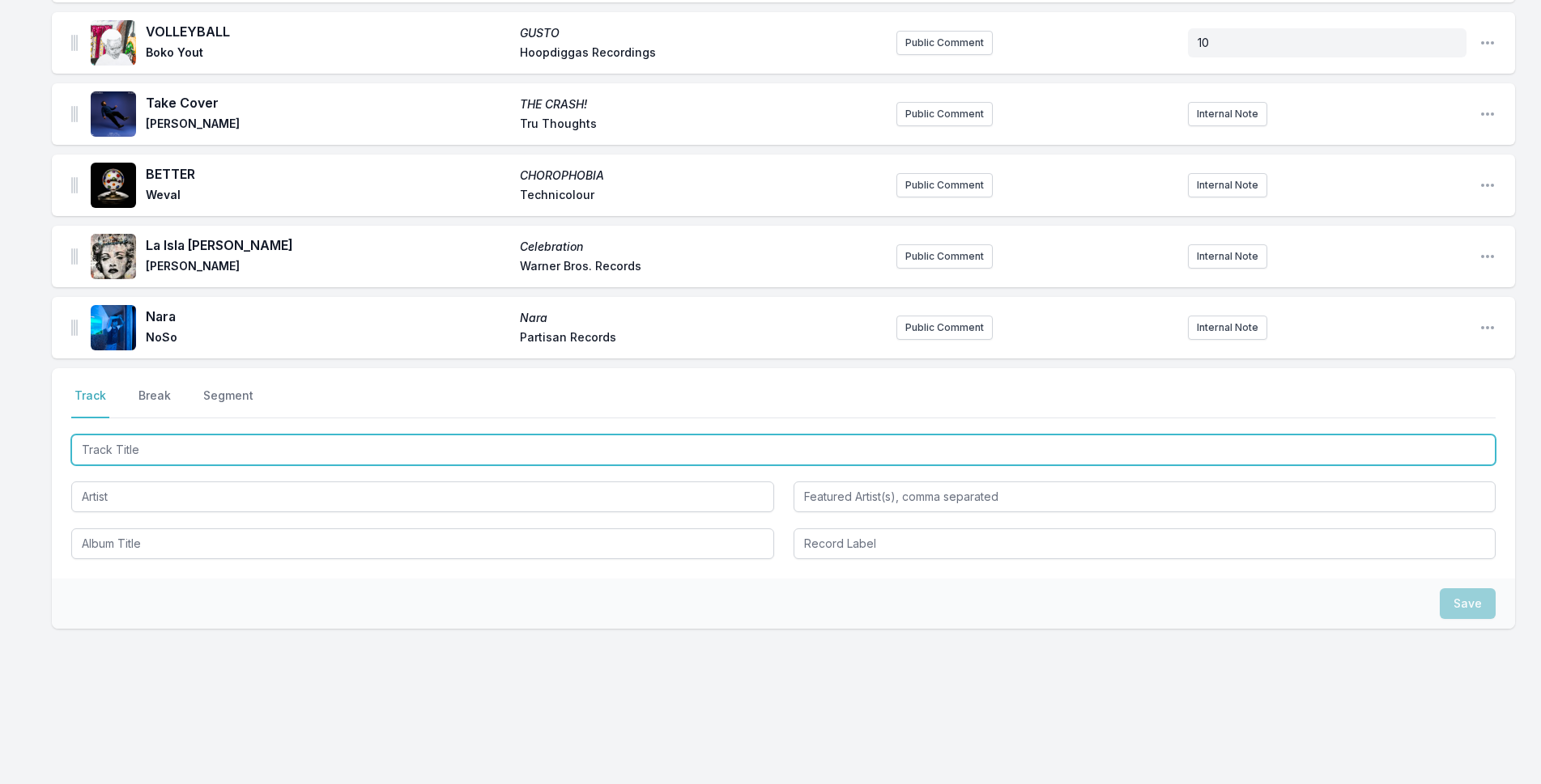
drag, startPoint x: 217, startPoint y: 449, endPoint x: 1236, endPoint y: 391, distance: 1020.6
click at [291, 450] on input "Track Title" at bounding box center [783, 450] width 1424 height 31
type input "Bengue"
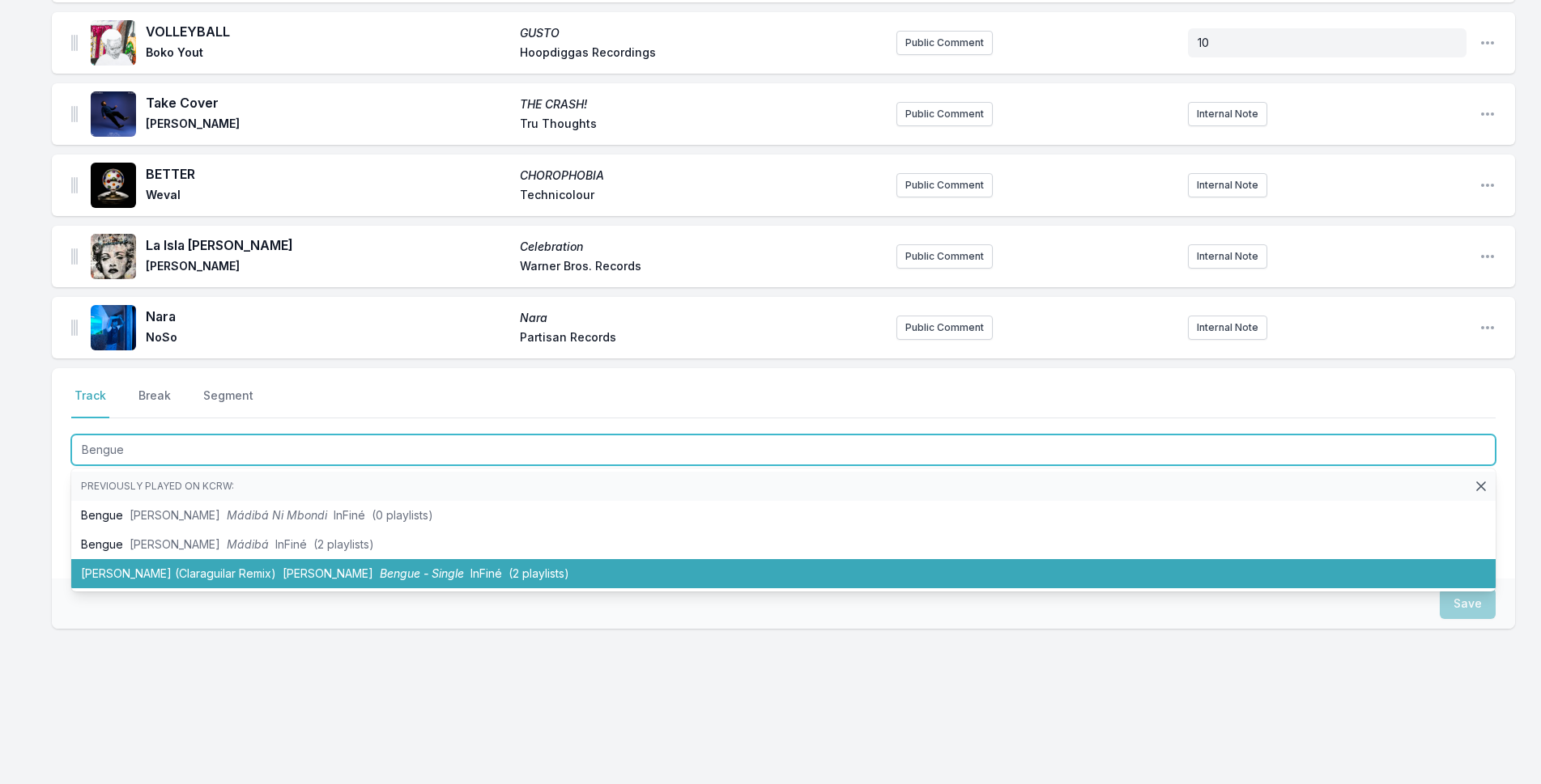
click at [122, 573] on li "Bengue (Claraguilar Remix) Blick Bassy Bengue - Single InFiné (2 playlists)" at bounding box center [783, 573] width 1424 height 29
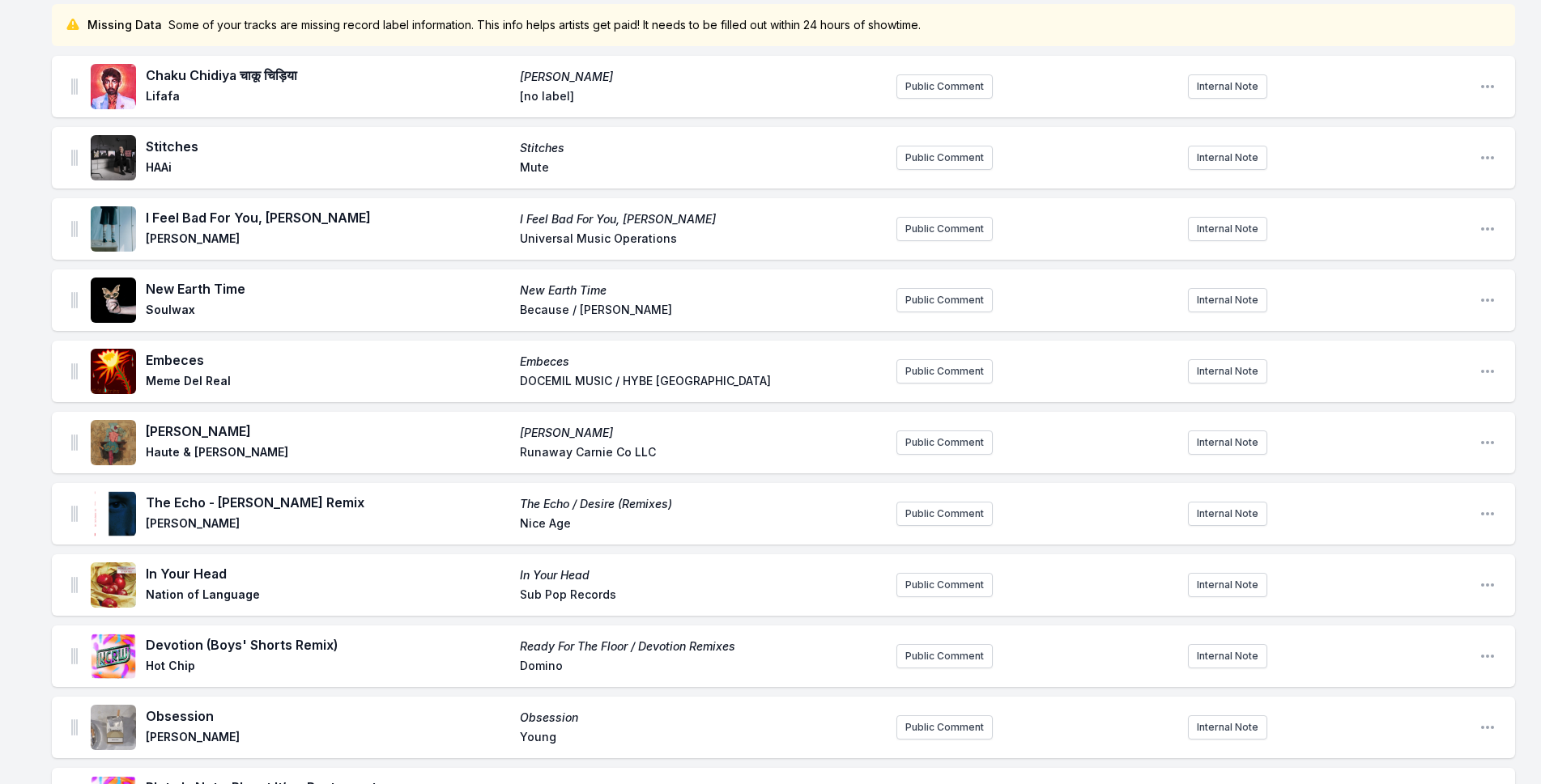
scroll to position [0, 0]
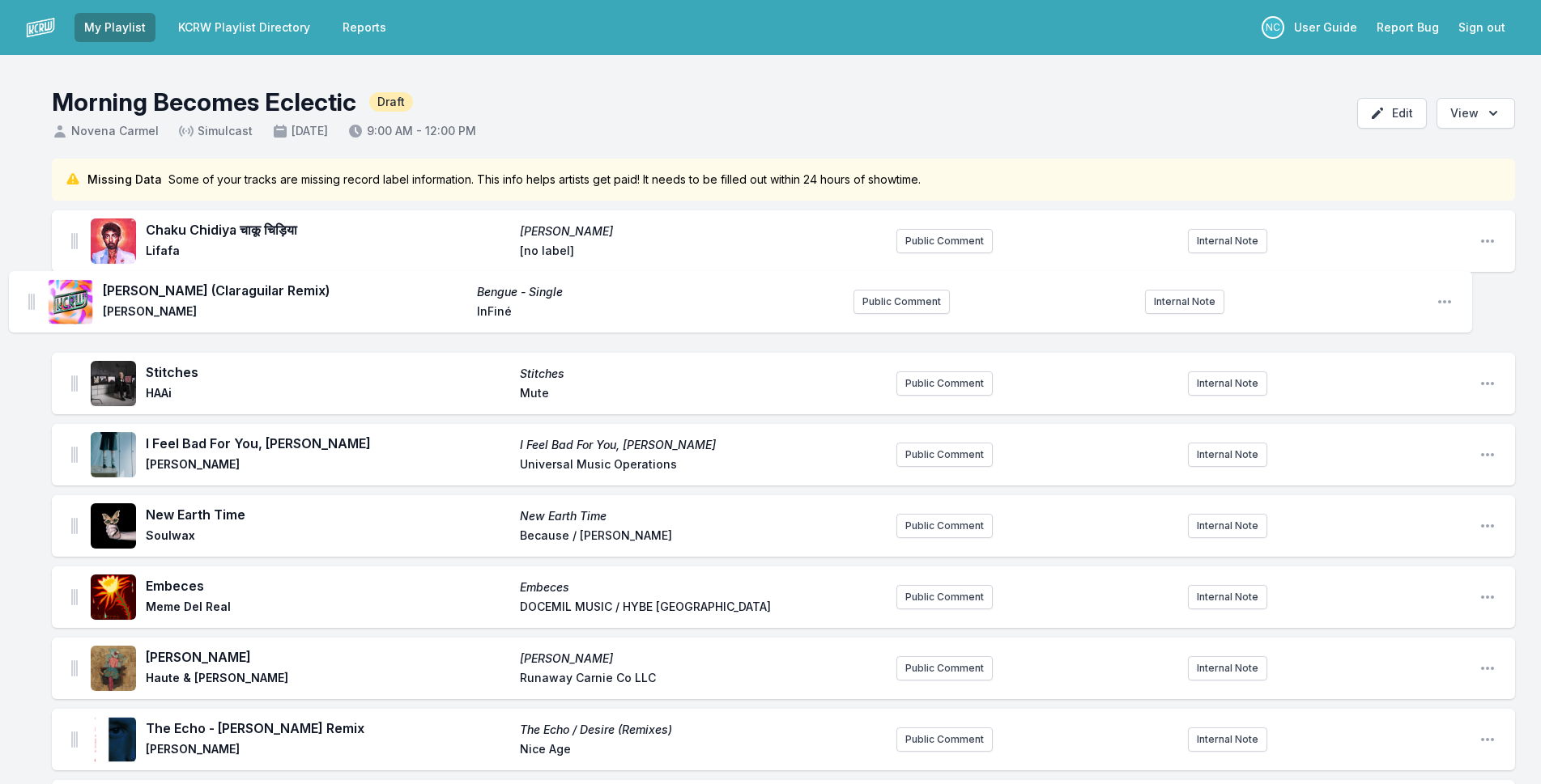
drag, startPoint x: 76, startPoint y: 324, endPoint x: 34, endPoint y: 280, distance: 60.8
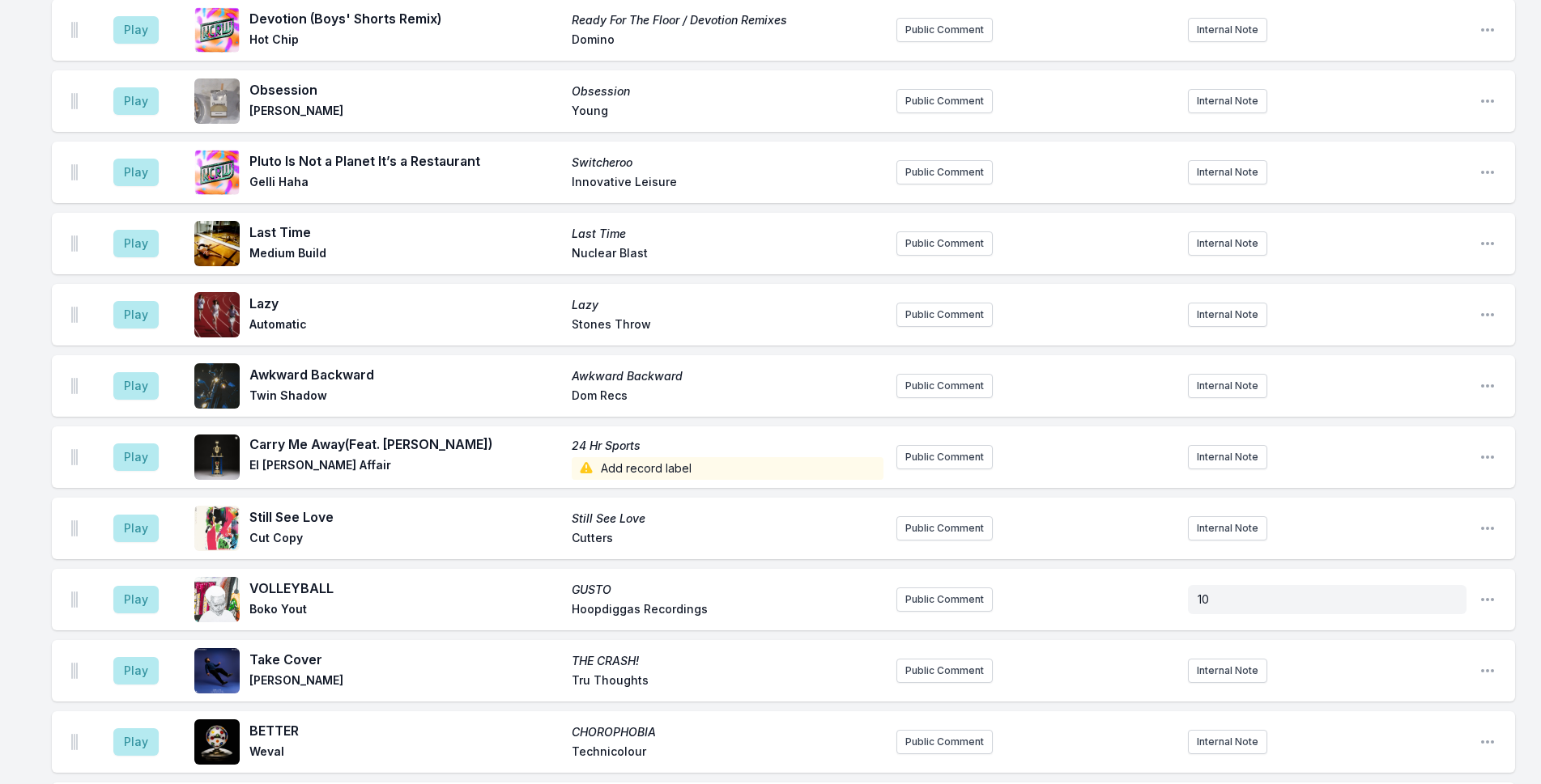
scroll to position [1409, 0]
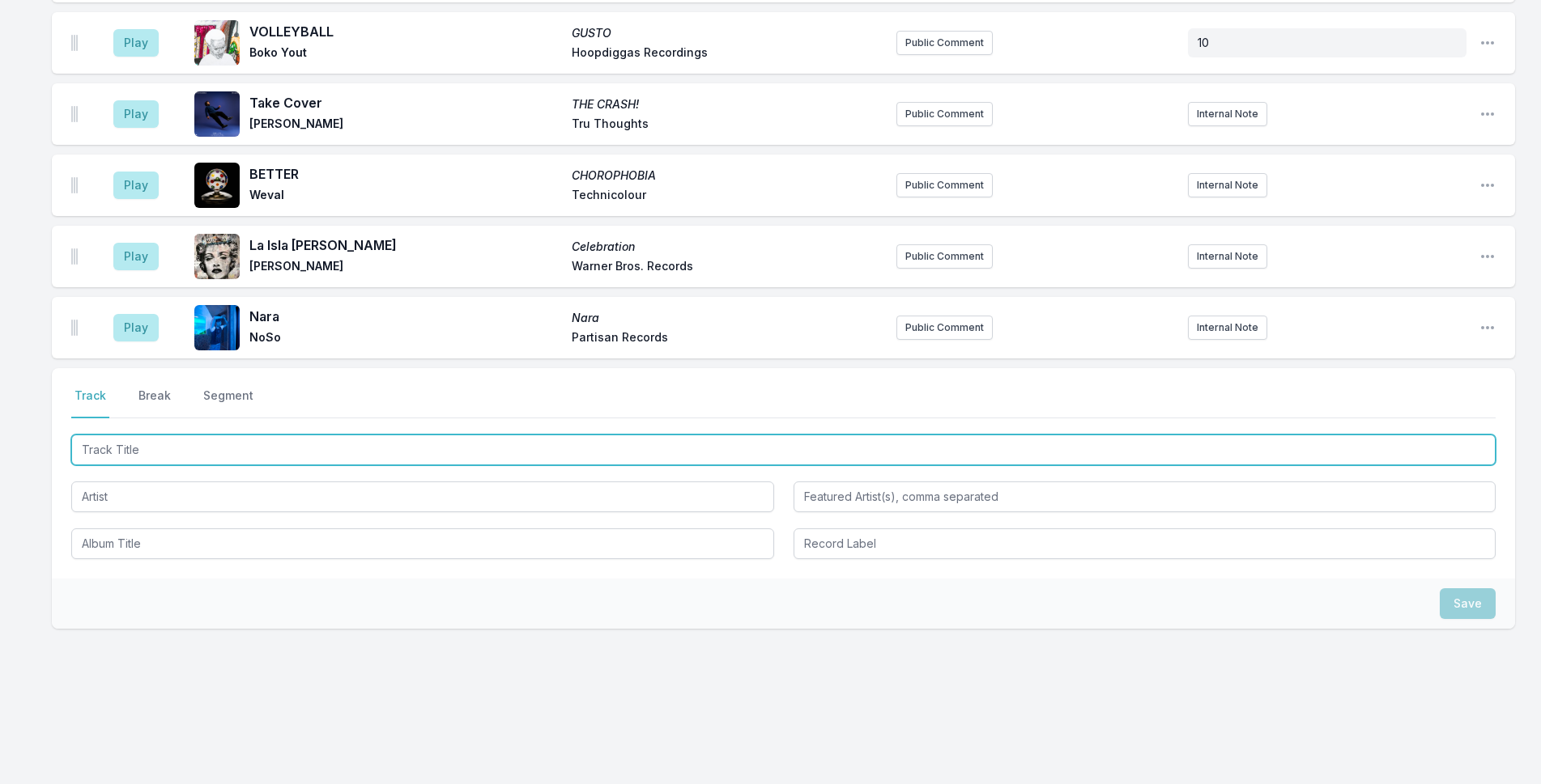
click at [440, 436] on input "Track Title" at bounding box center [783, 450] width 1424 height 31
type input "Across the Street"
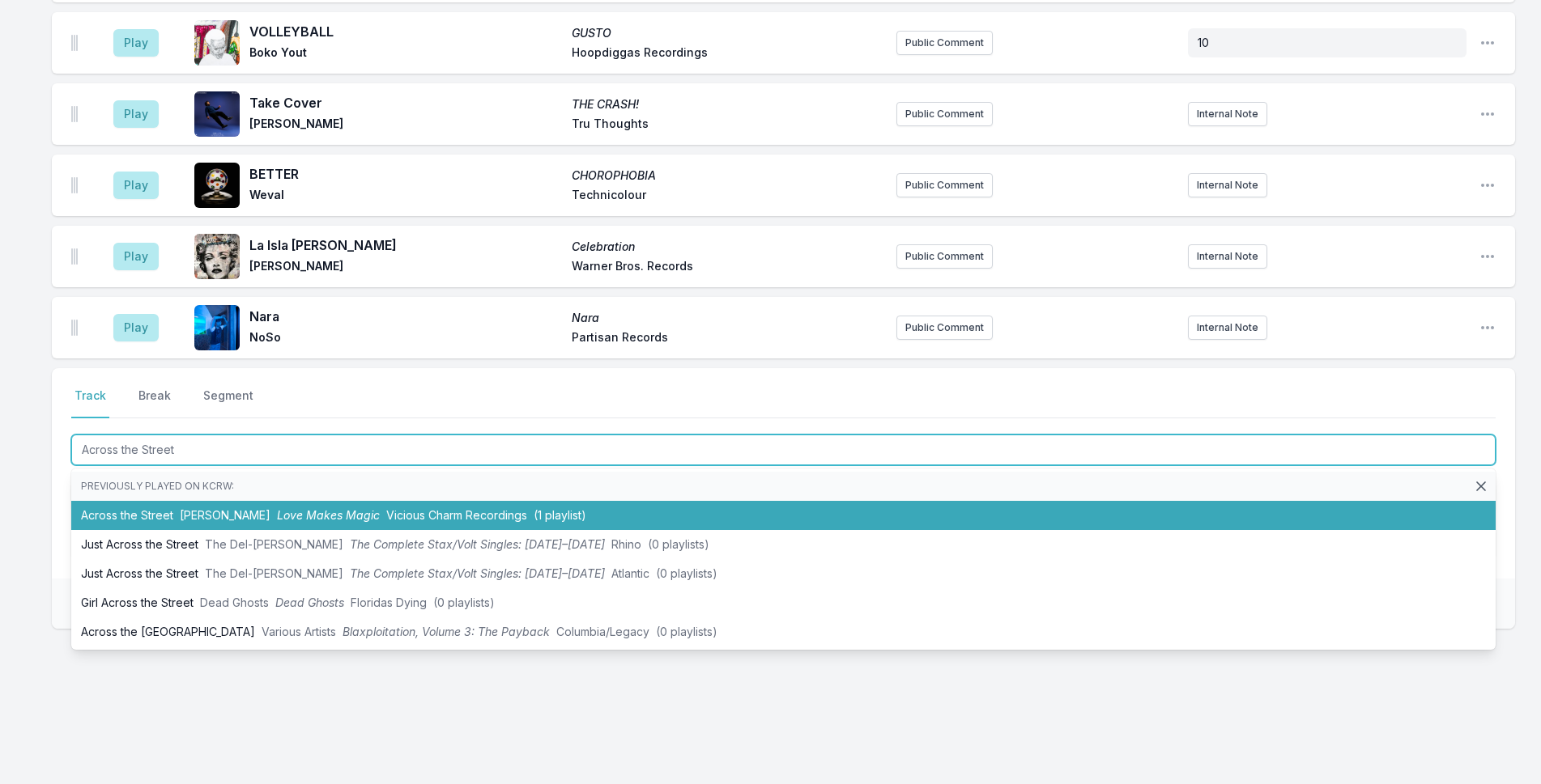
click at [137, 523] on li "Across the Street JIM Love Makes Magic Vicious Charm Recordings (1 playlist)" at bounding box center [783, 515] width 1424 height 29
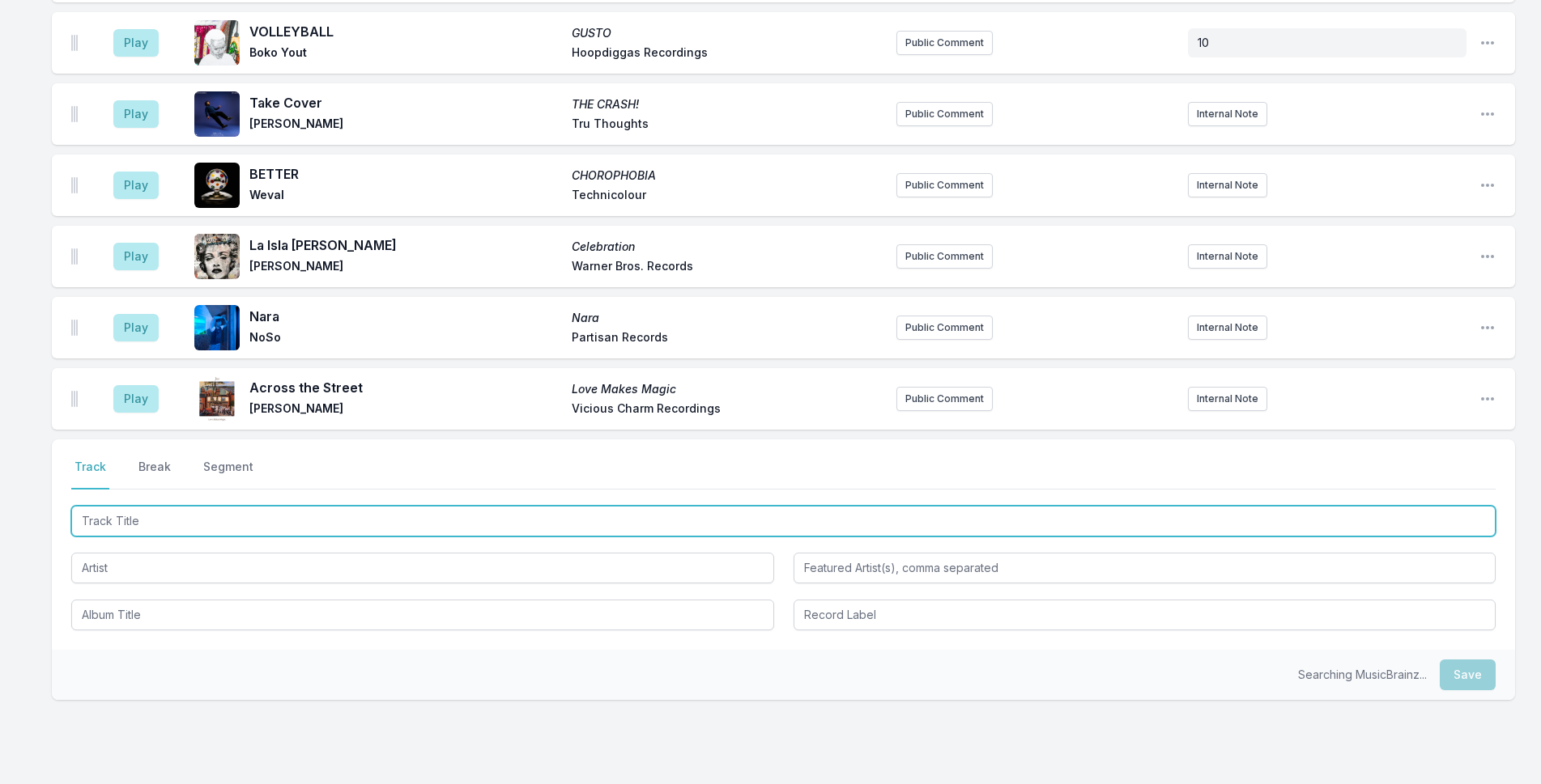
scroll to position [1480, 0]
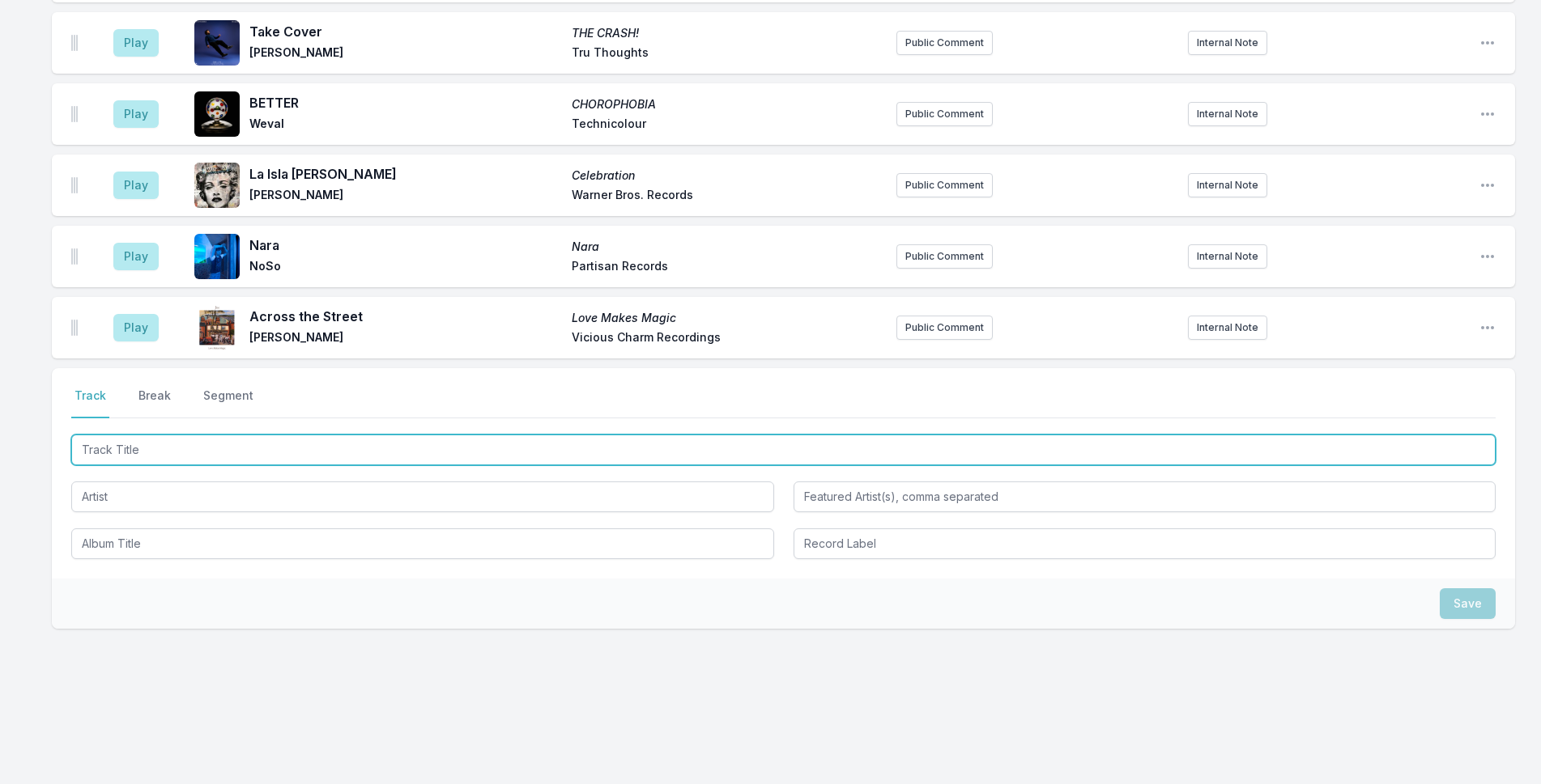
type input "I"
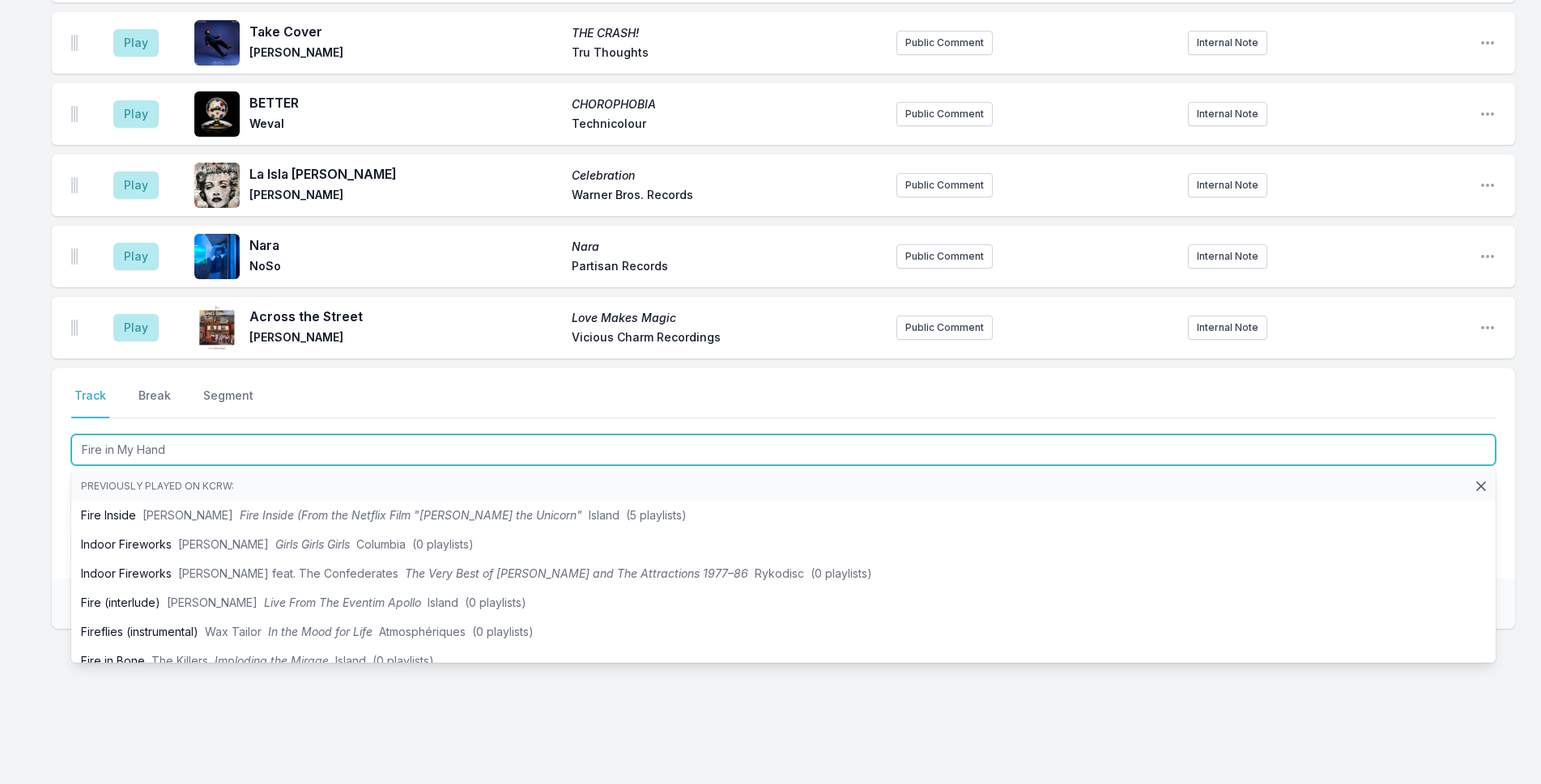
type input "Fire in My Hands"
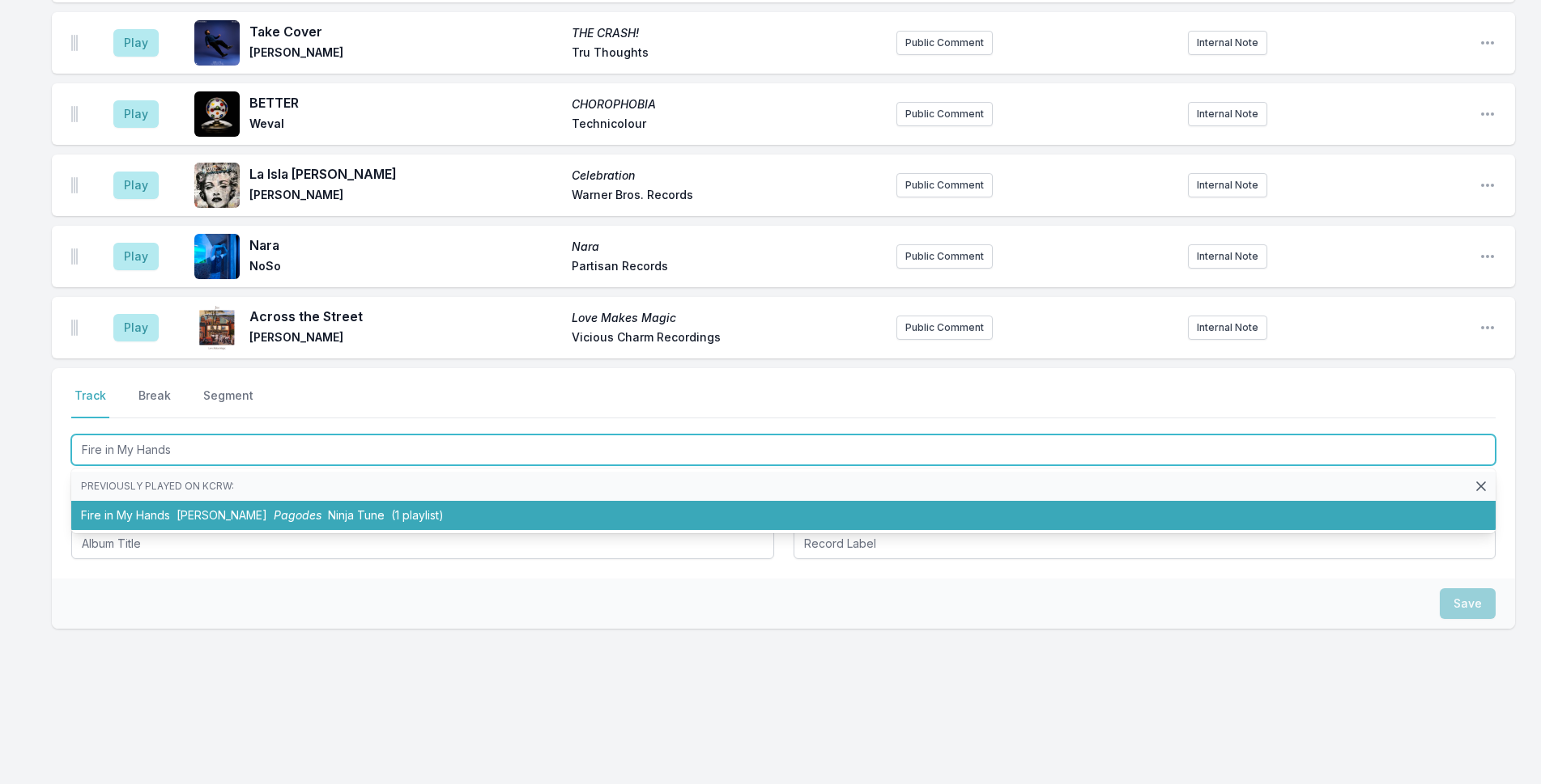
click at [147, 516] on li "Fire in My Hands Jono McCleery Pagodes Ninja Tune (1 playlist)" at bounding box center [783, 515] width 1424 height 29
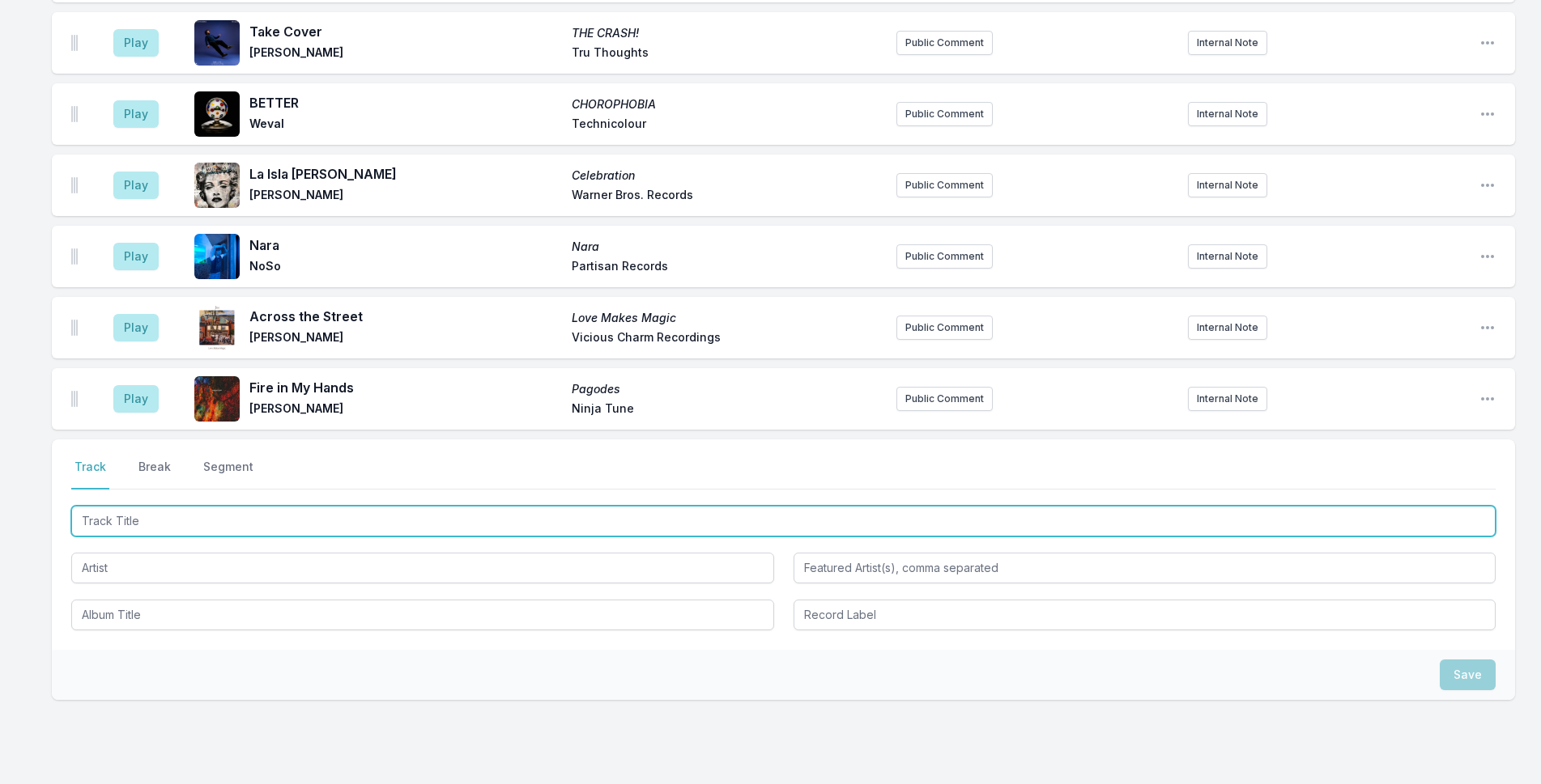
scroll to position [1551, 0]
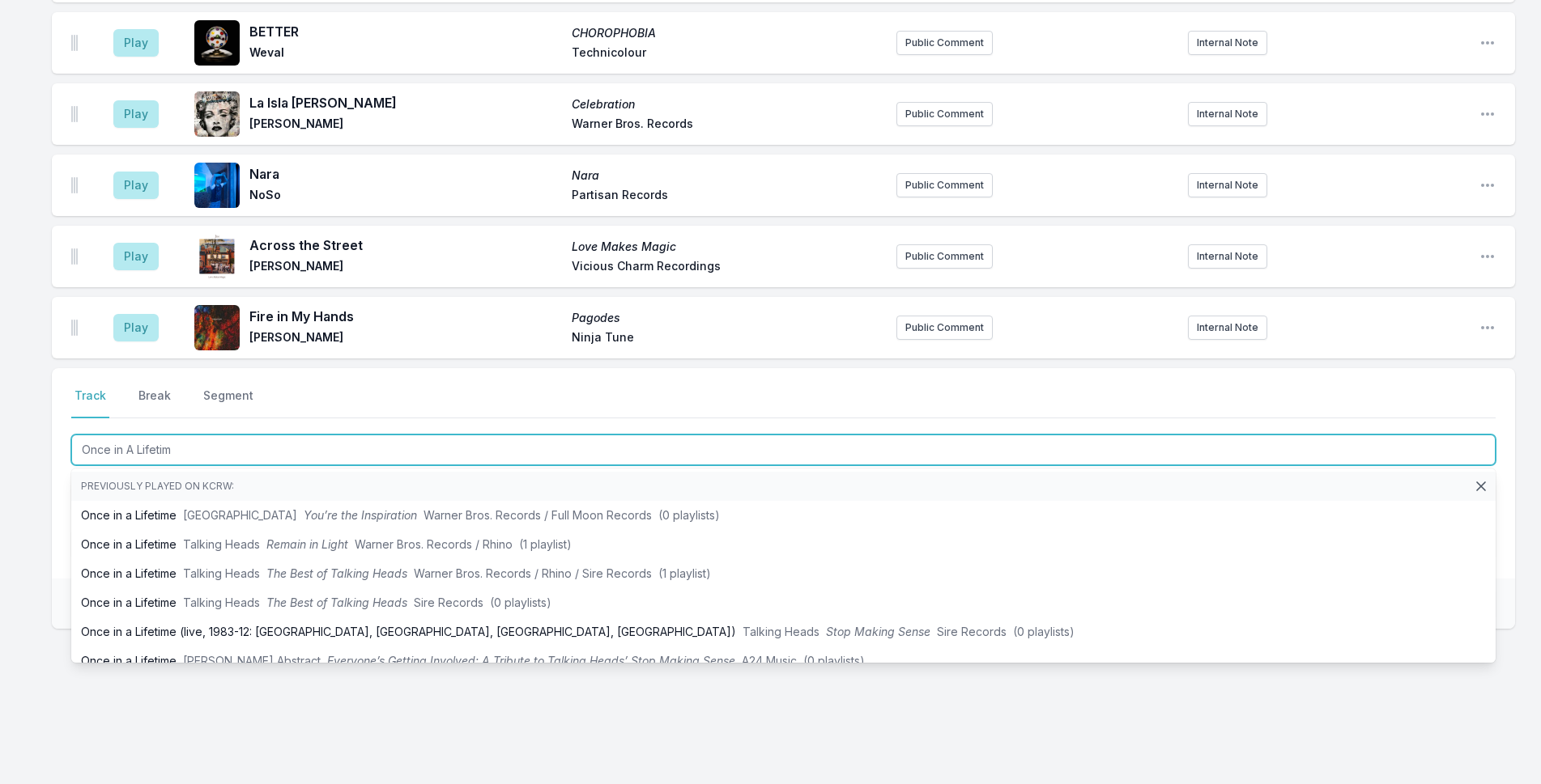
type input "Once in A Lifetime"
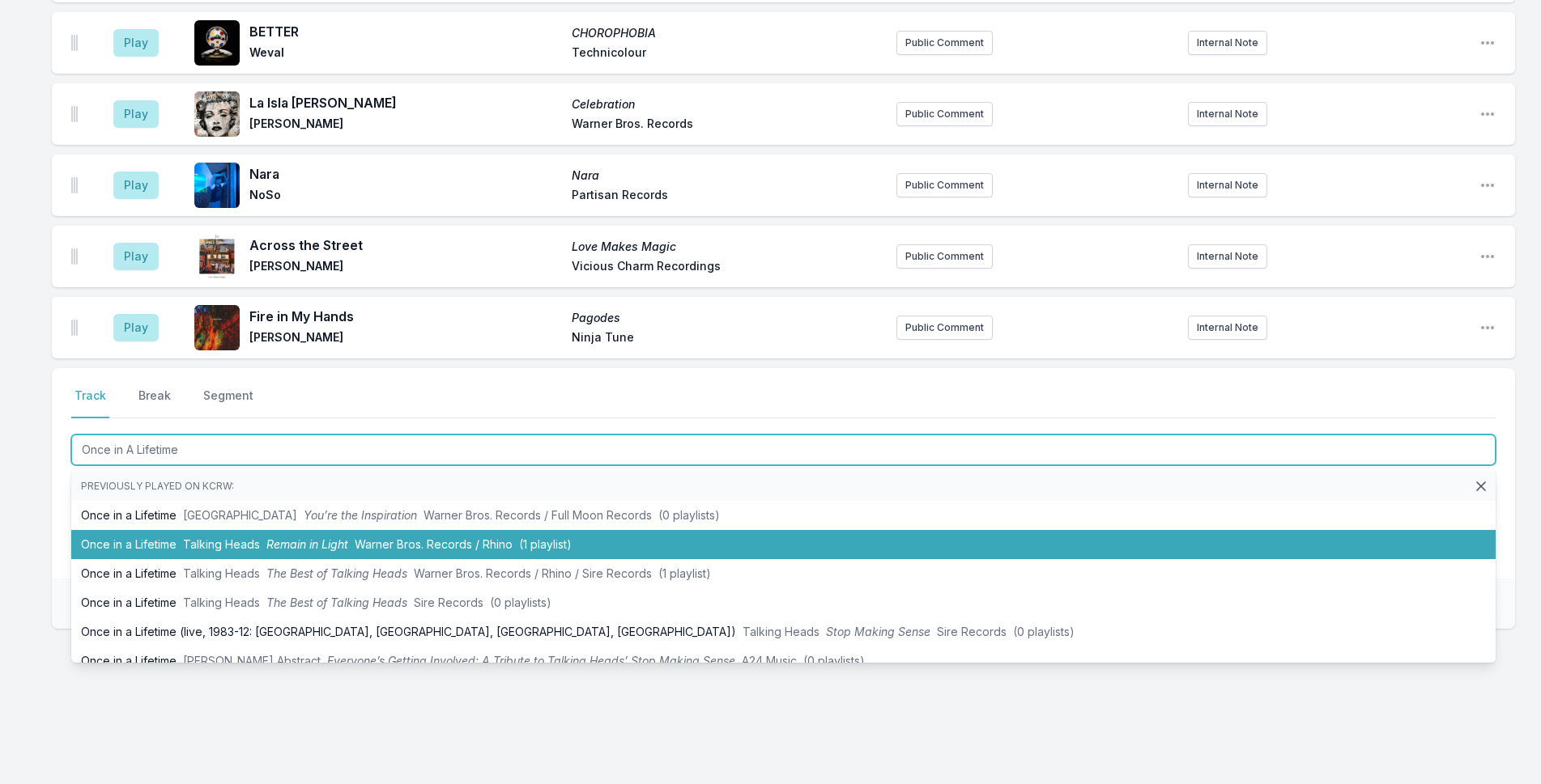
scroll to position [81, 0]
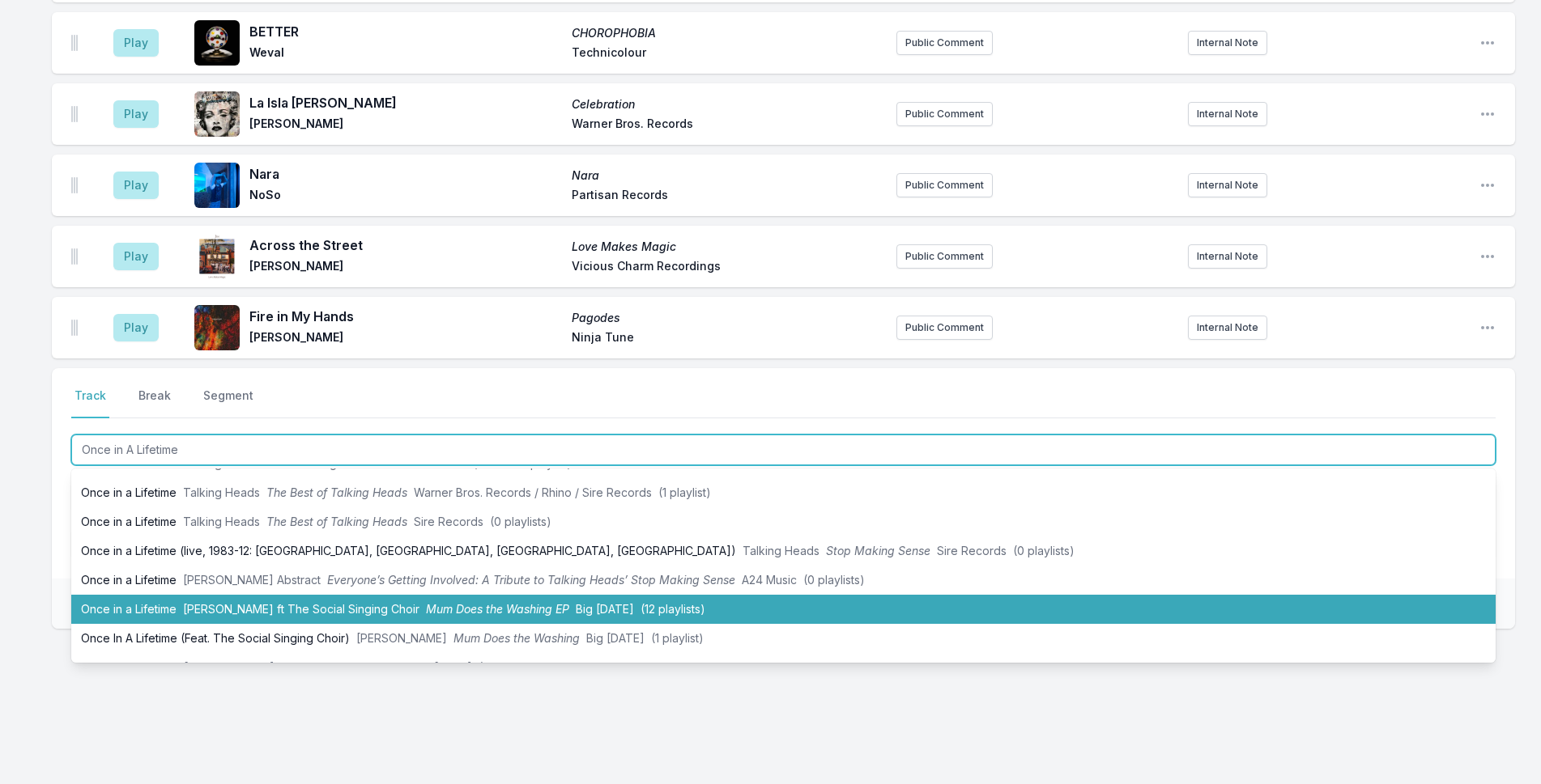
click at [155, 603] on li "Once in a Lifetime Joshua Idehen ft The Social Singing Choir Mum Does the Washi…" at bounding box center [783, 609] width 1424 height 29
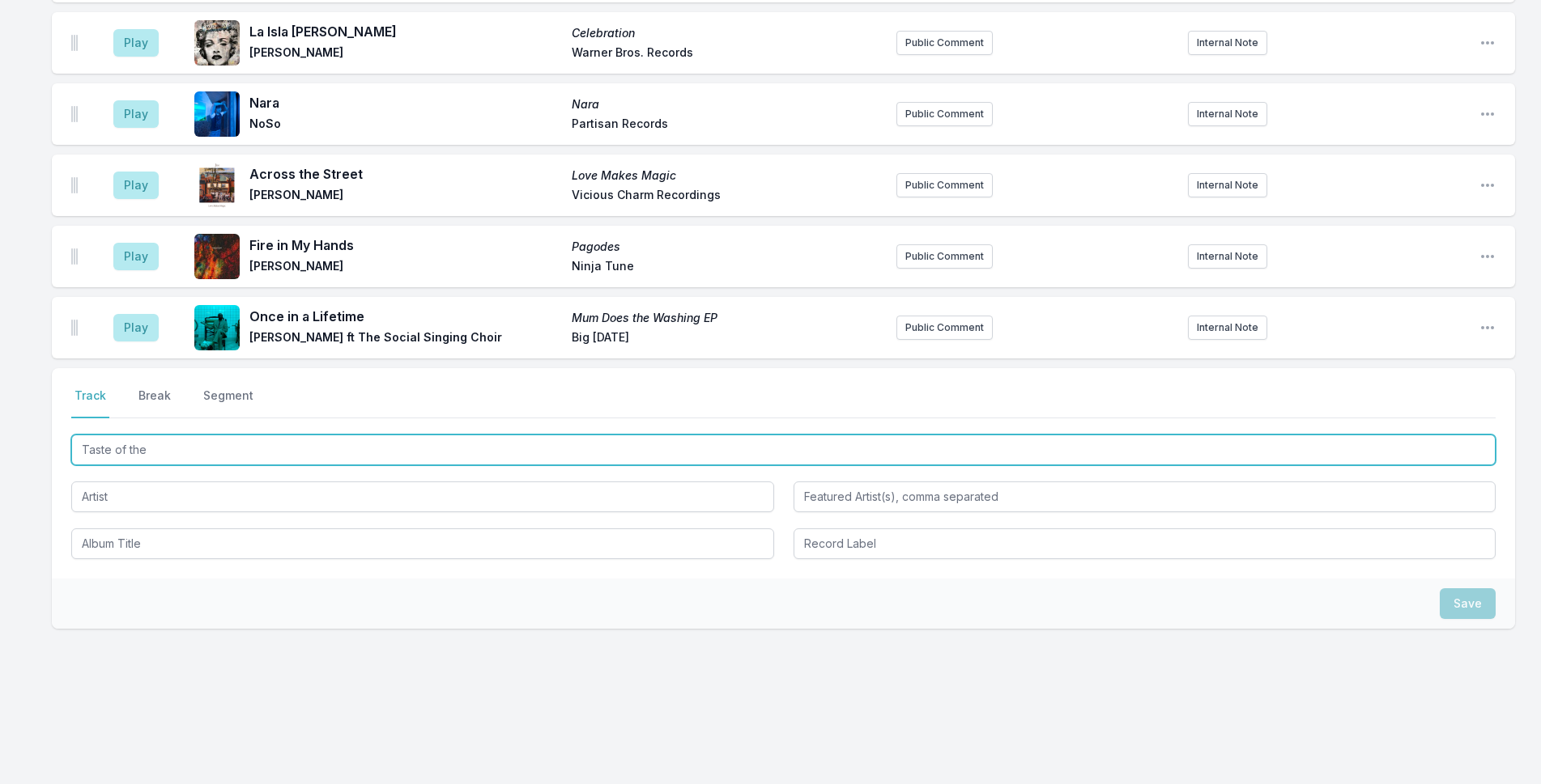
scroll to position [0, 0]
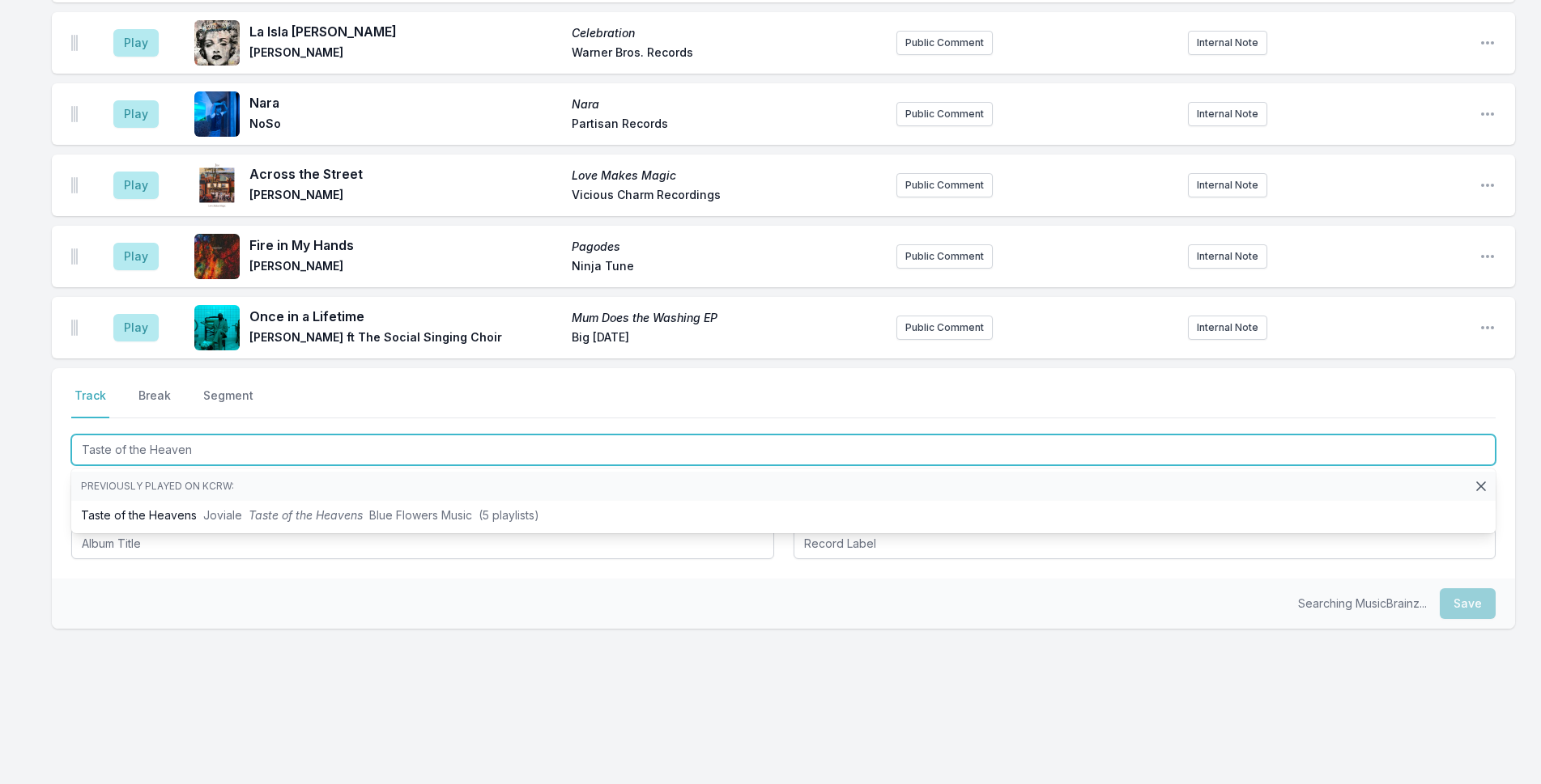
type input "Taste of the Heavens"
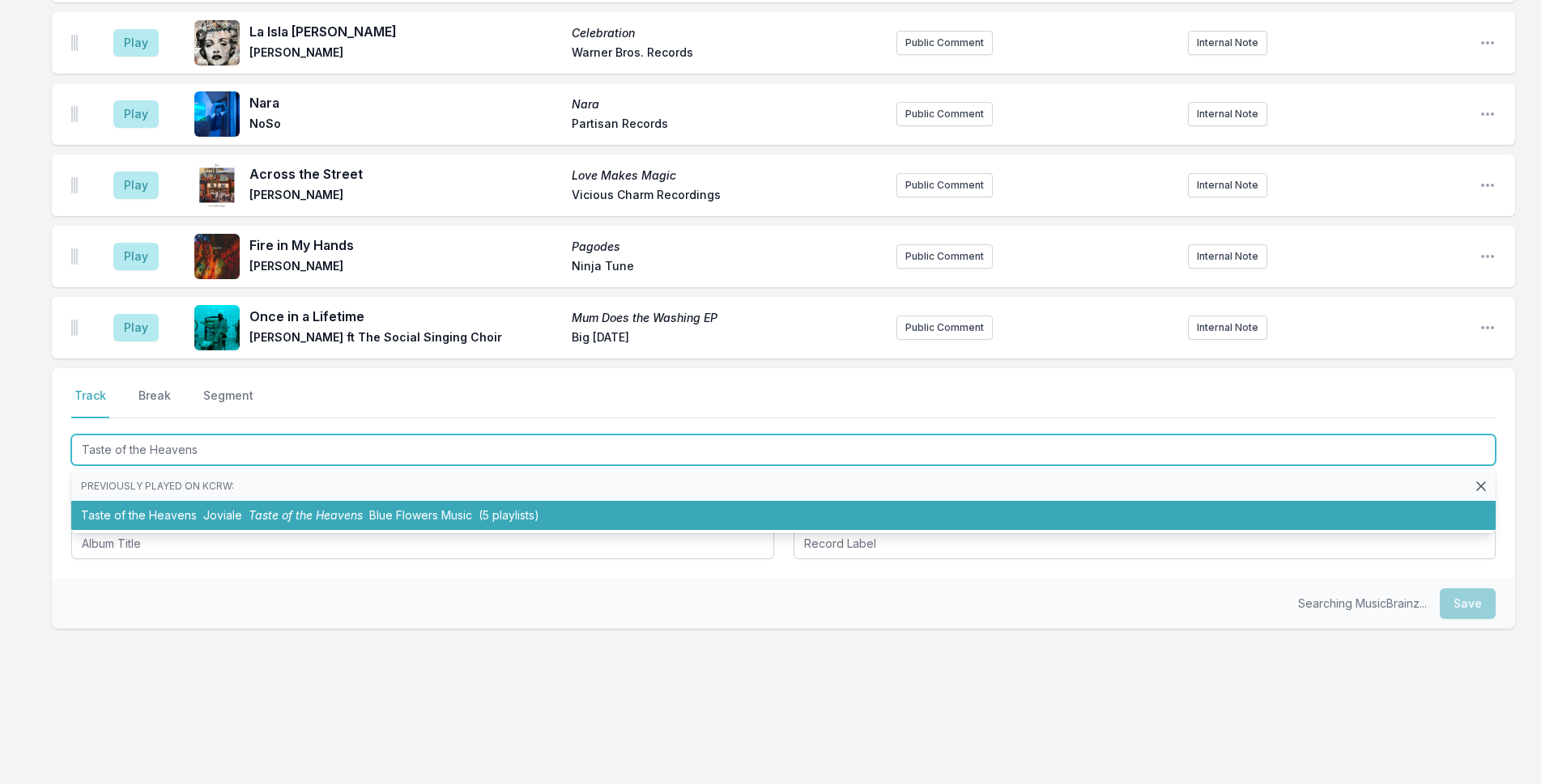
click at [280, 516] on span "Taste of the Heavens" at bounding box center [305, 515] width 114 height 14
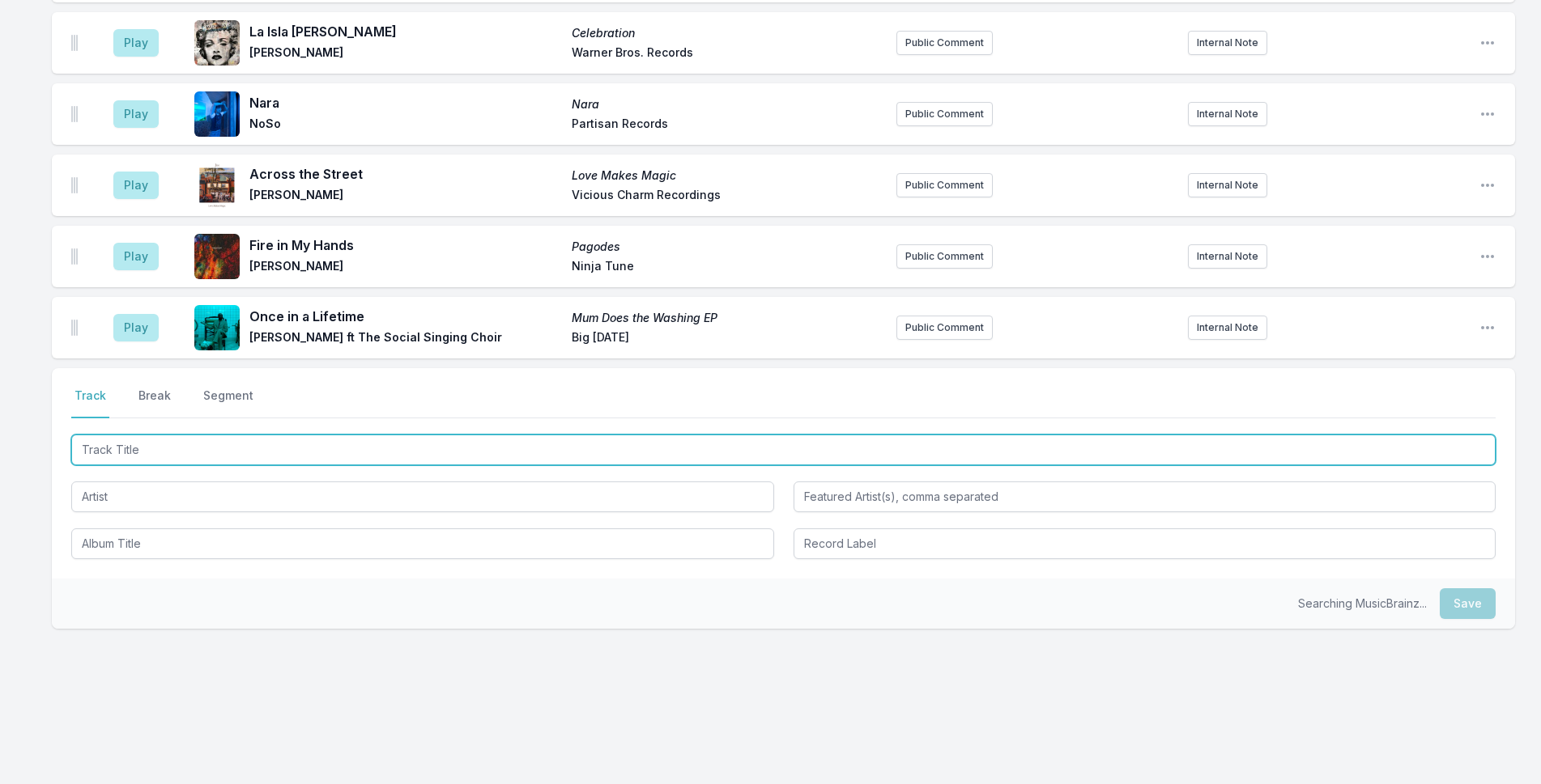
scroll to position [1694, 0]
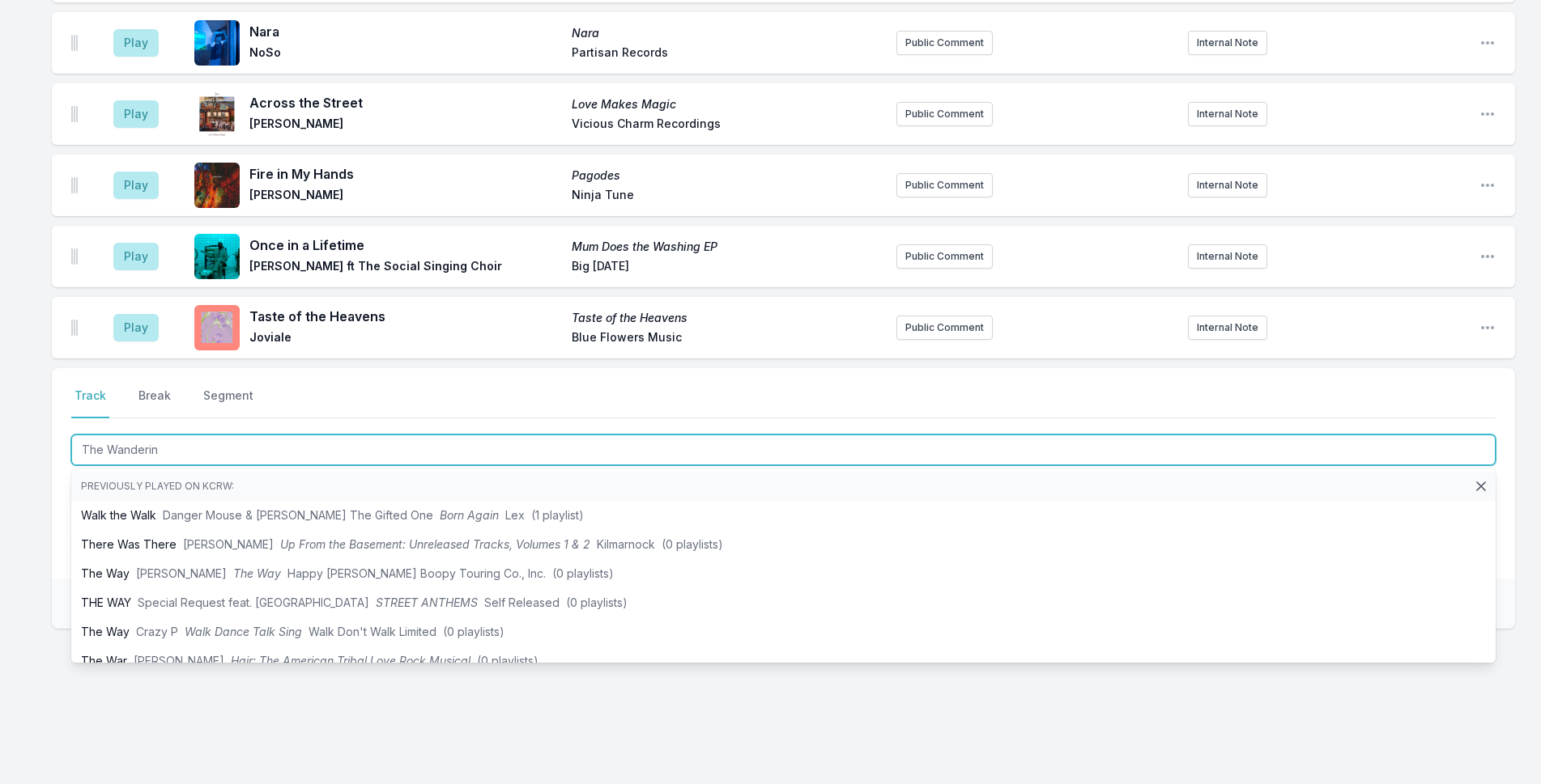
type input "The Wandering"
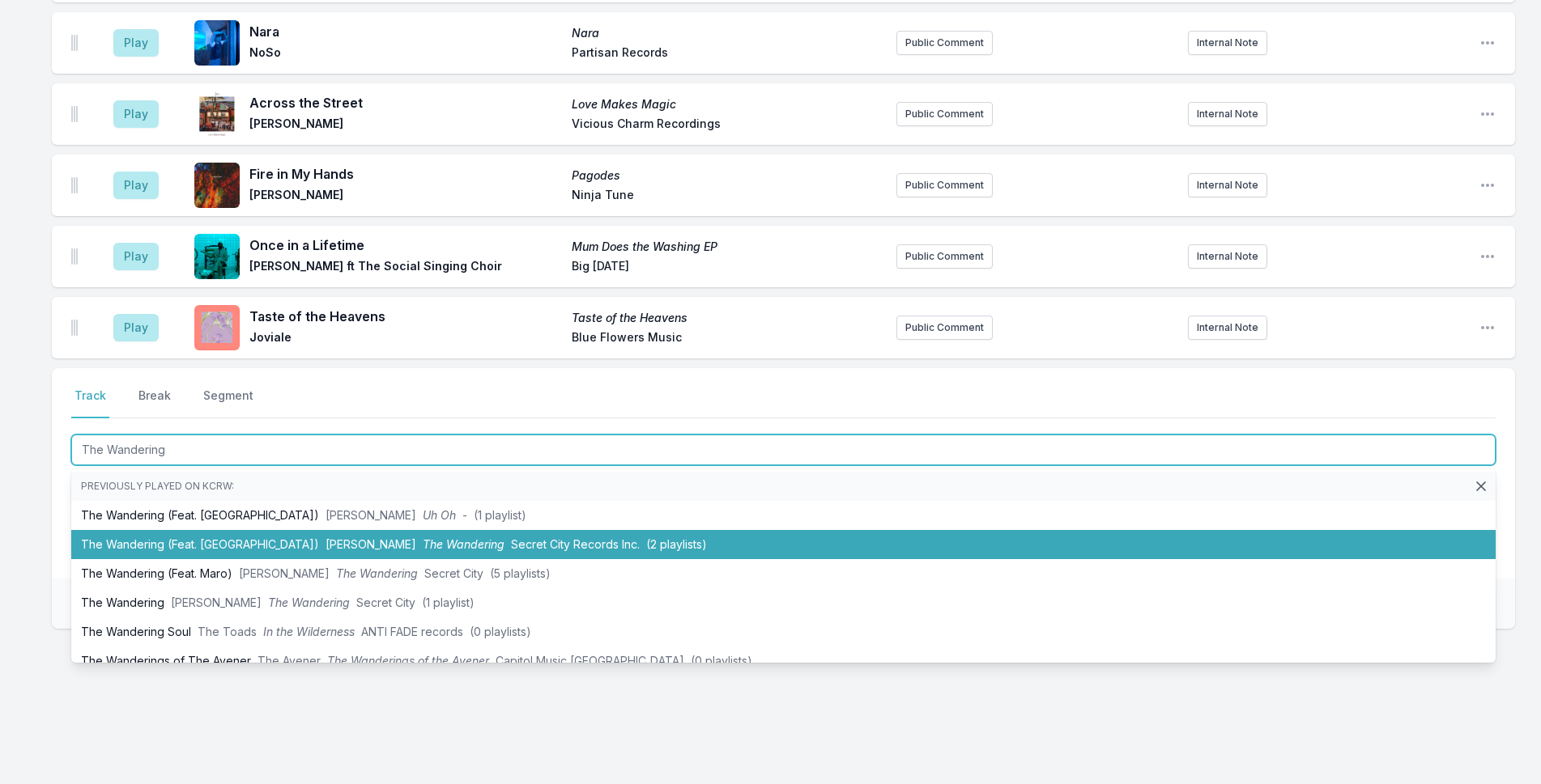
click at [269, 532] on li "The Wandering (Feat. MARO) Patrick Watson The Wandering Secret City Records Inc…" at bounding box center [783, 544] width 1424 height 29
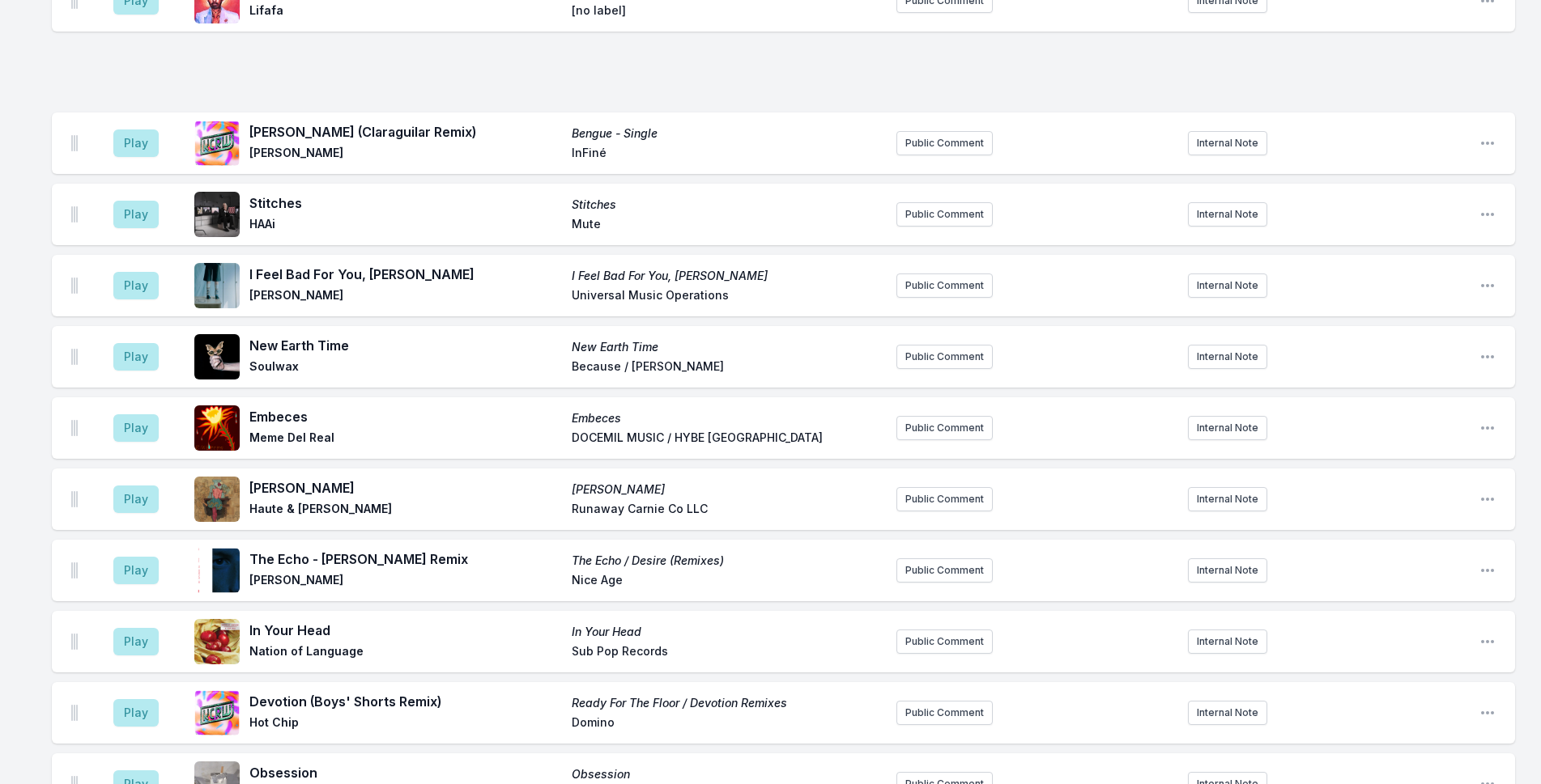
scroll to position [0, 0]
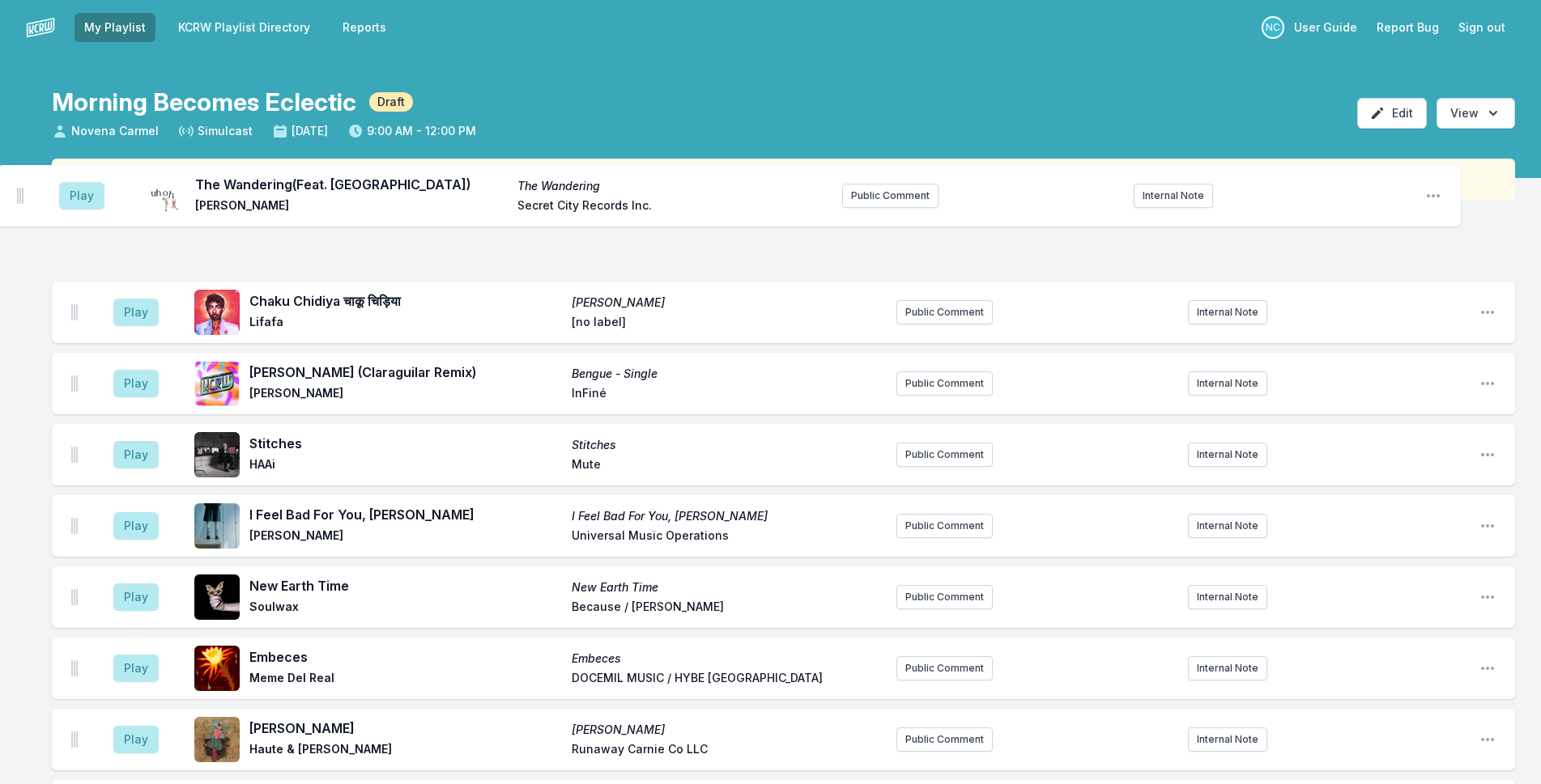
drag, startPoint x: 73, startPoint y: 323, endPoint x: 16, endPoint y: 180, distance: 153.9
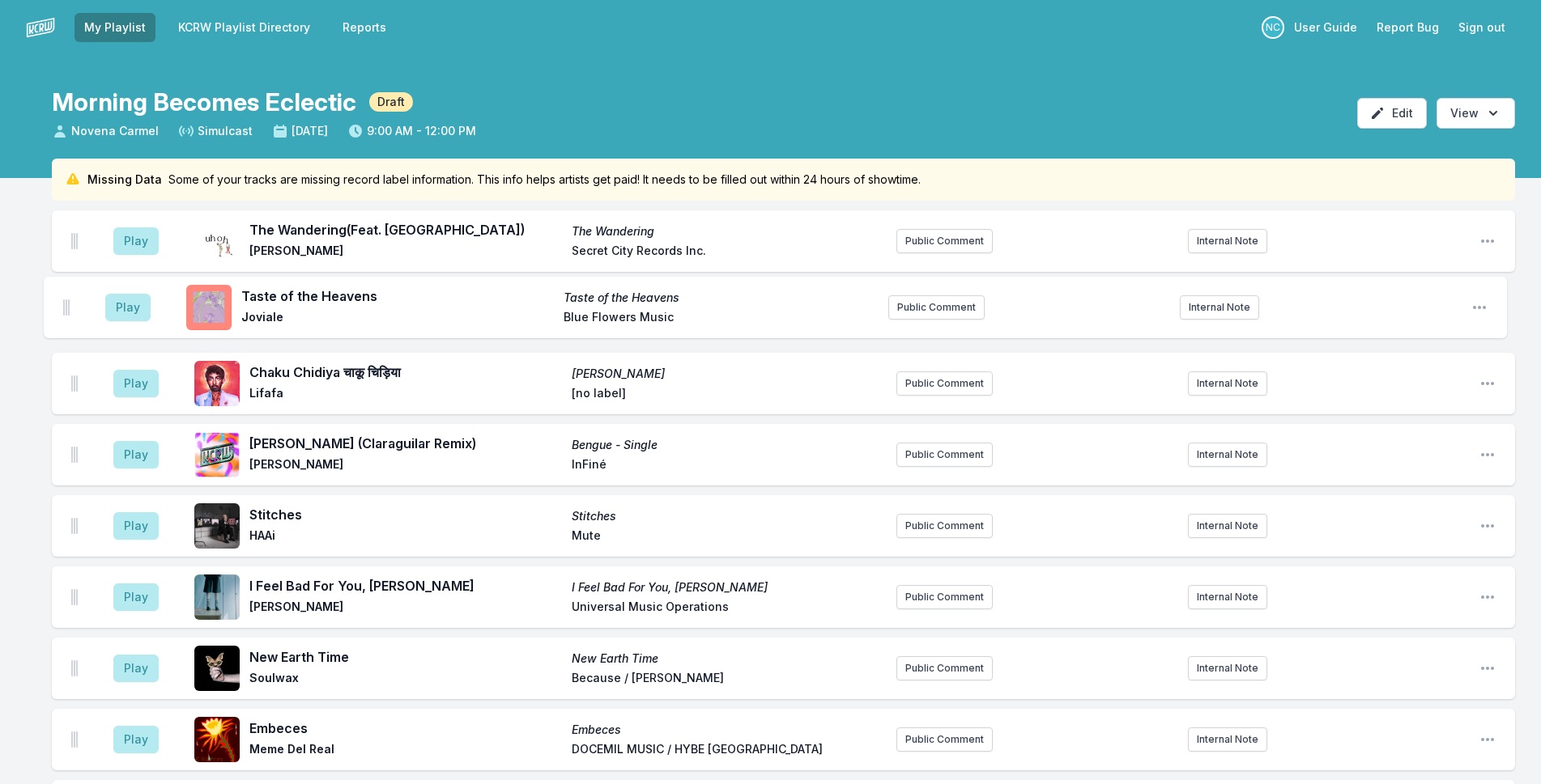
drag, startPoint x: 73, startPoint y: 325, endPoint x: 65, endPoint y: 298, distance: 28.2
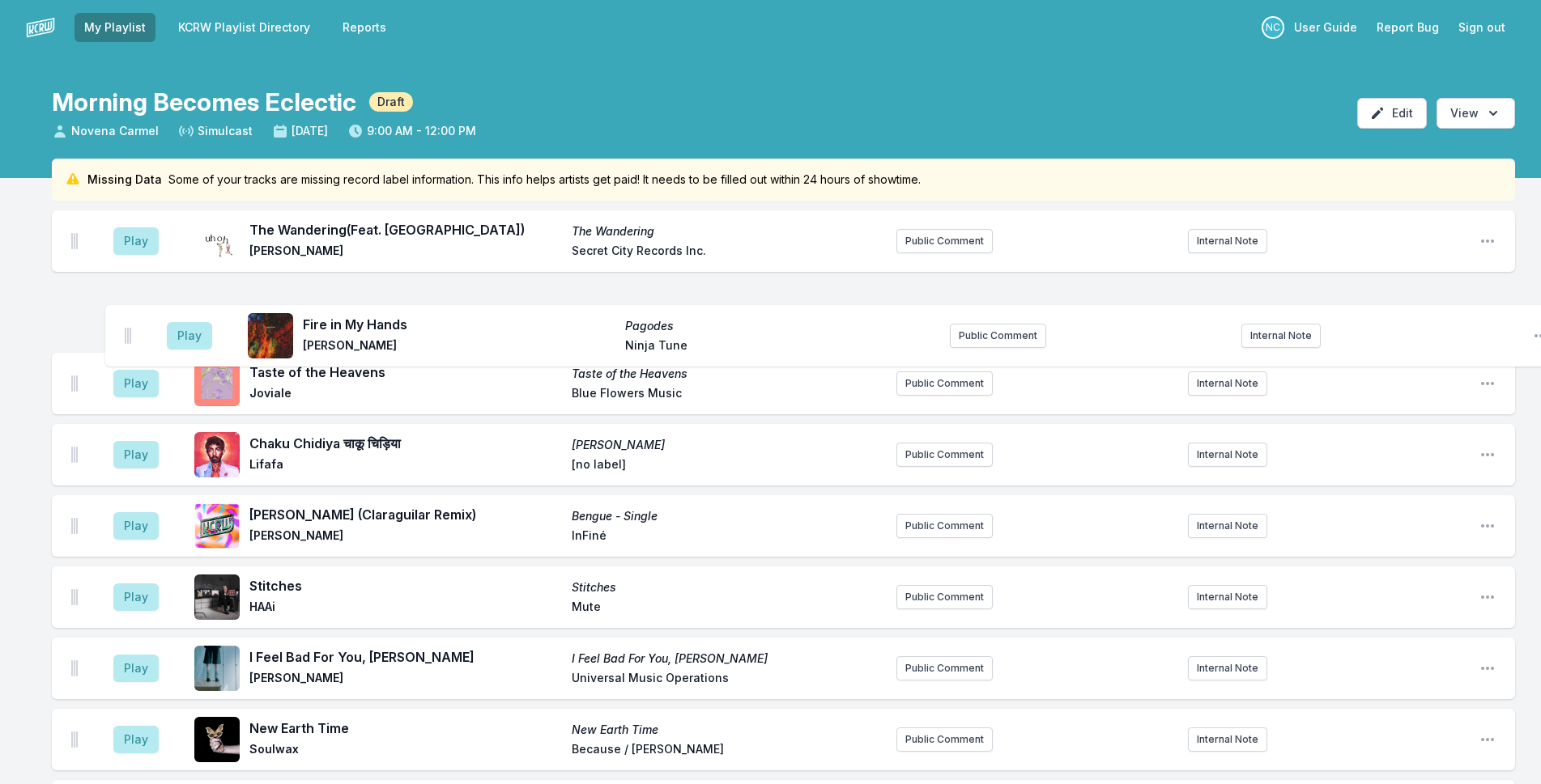
drag, startPoint x: 74, startPoint y: 321, endPoint x: 127, endPoint y: 328, distance: 53.5
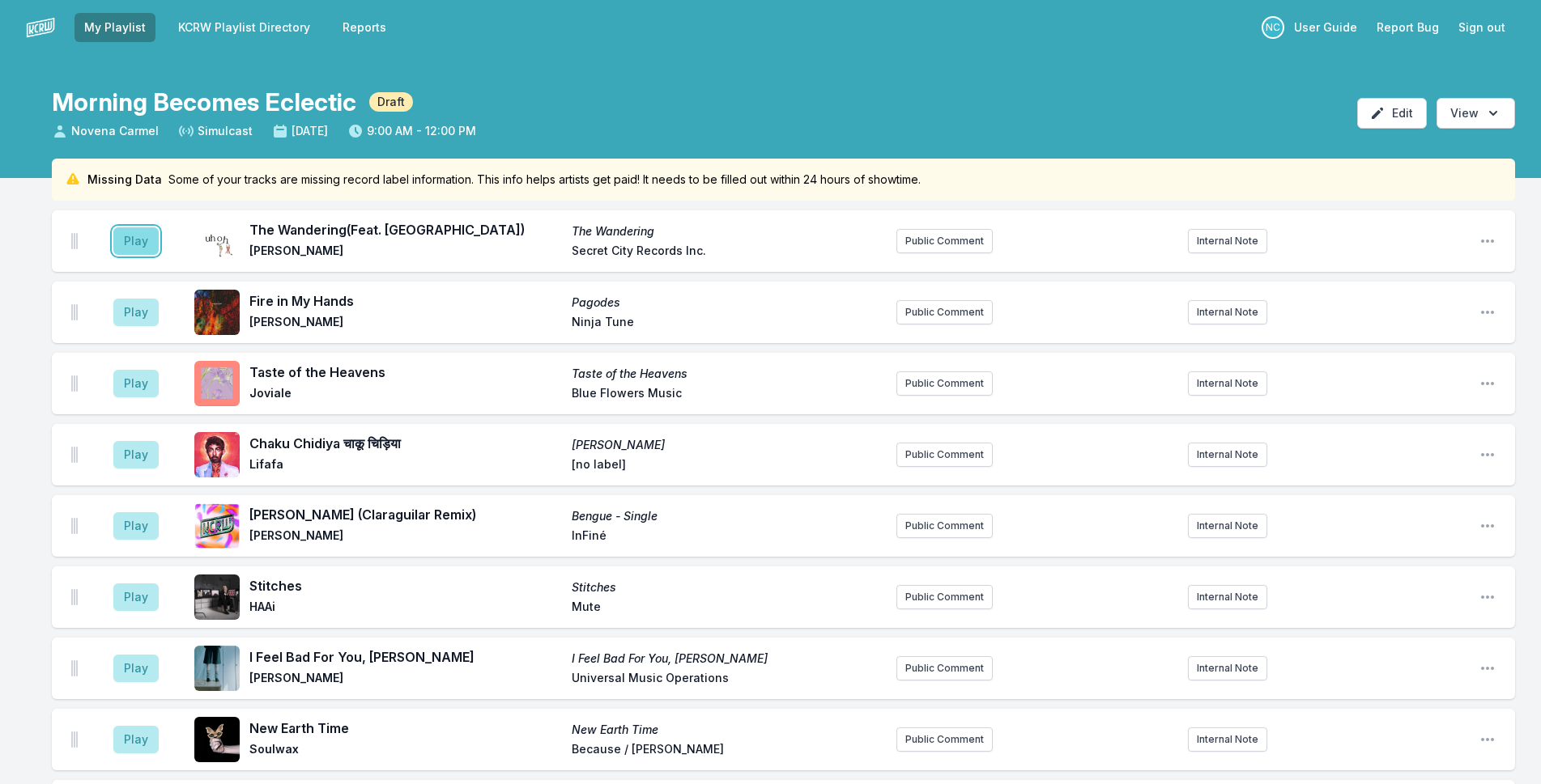
click at [136, 242] on button "Play" at bounding box center [135, 242] width 45 height 28
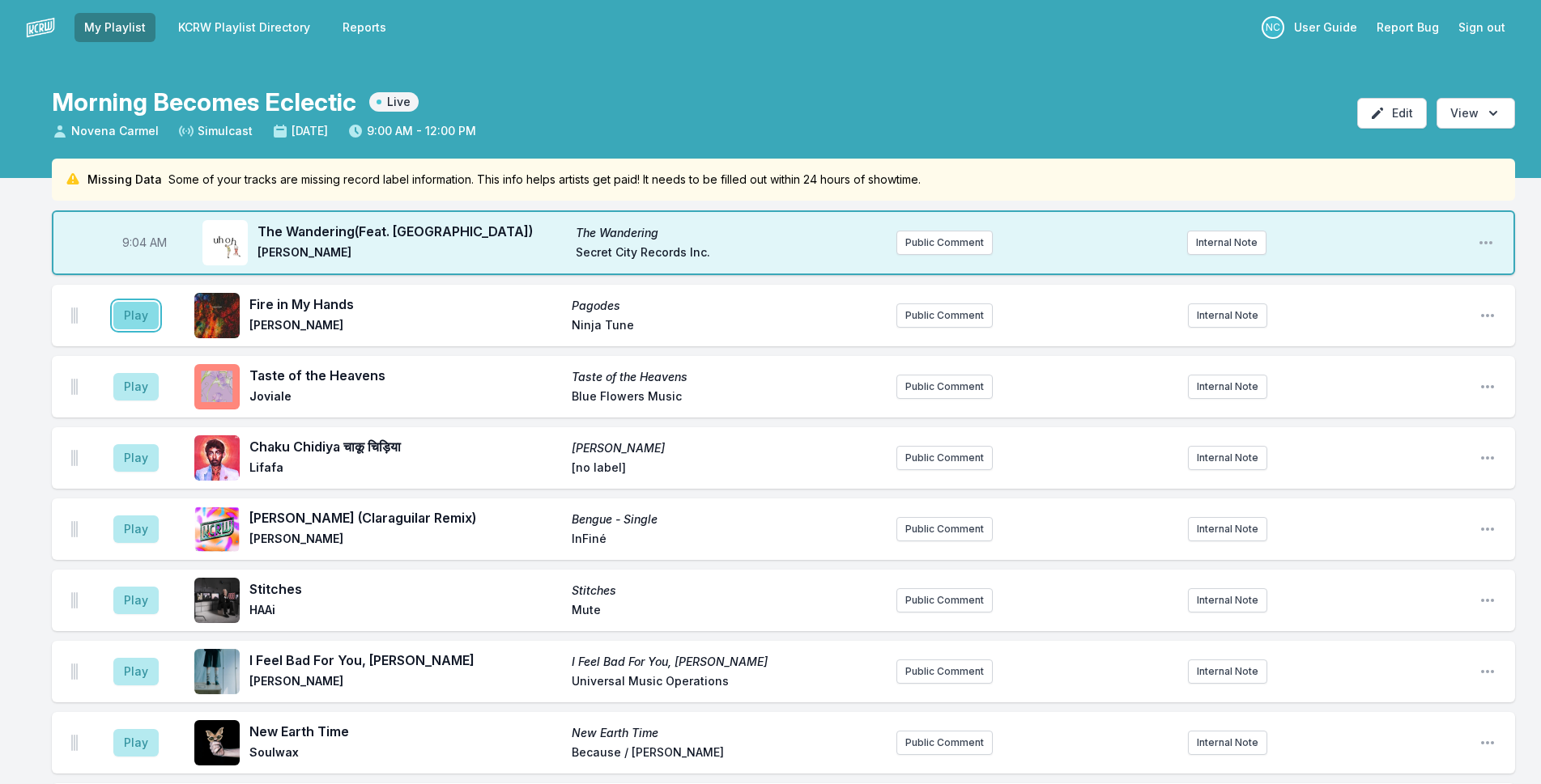
click at [140, 321] on button "Play" at bounding box center [135, 316] width 45 height 28
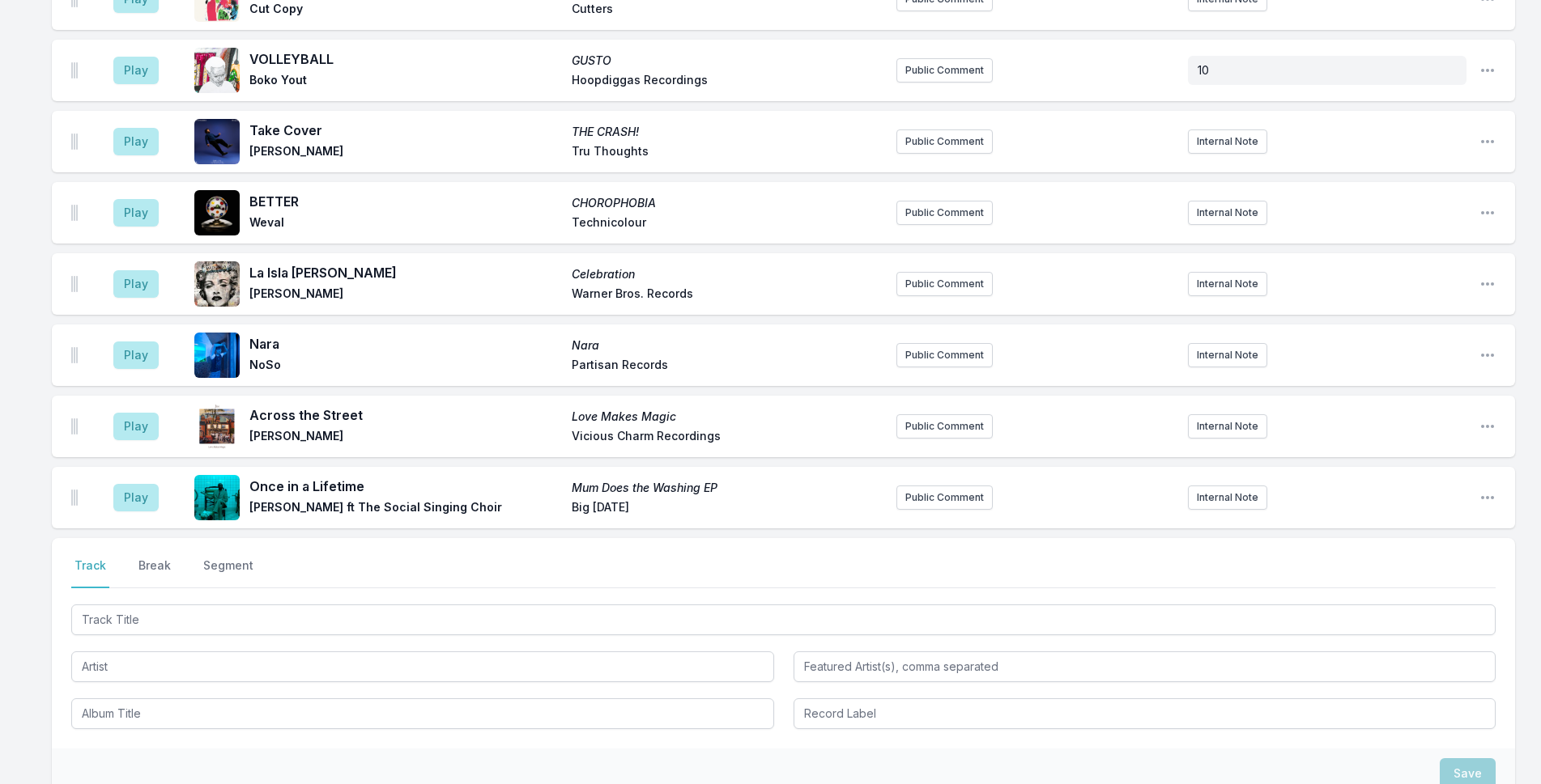
scroll to position [1769, 0]
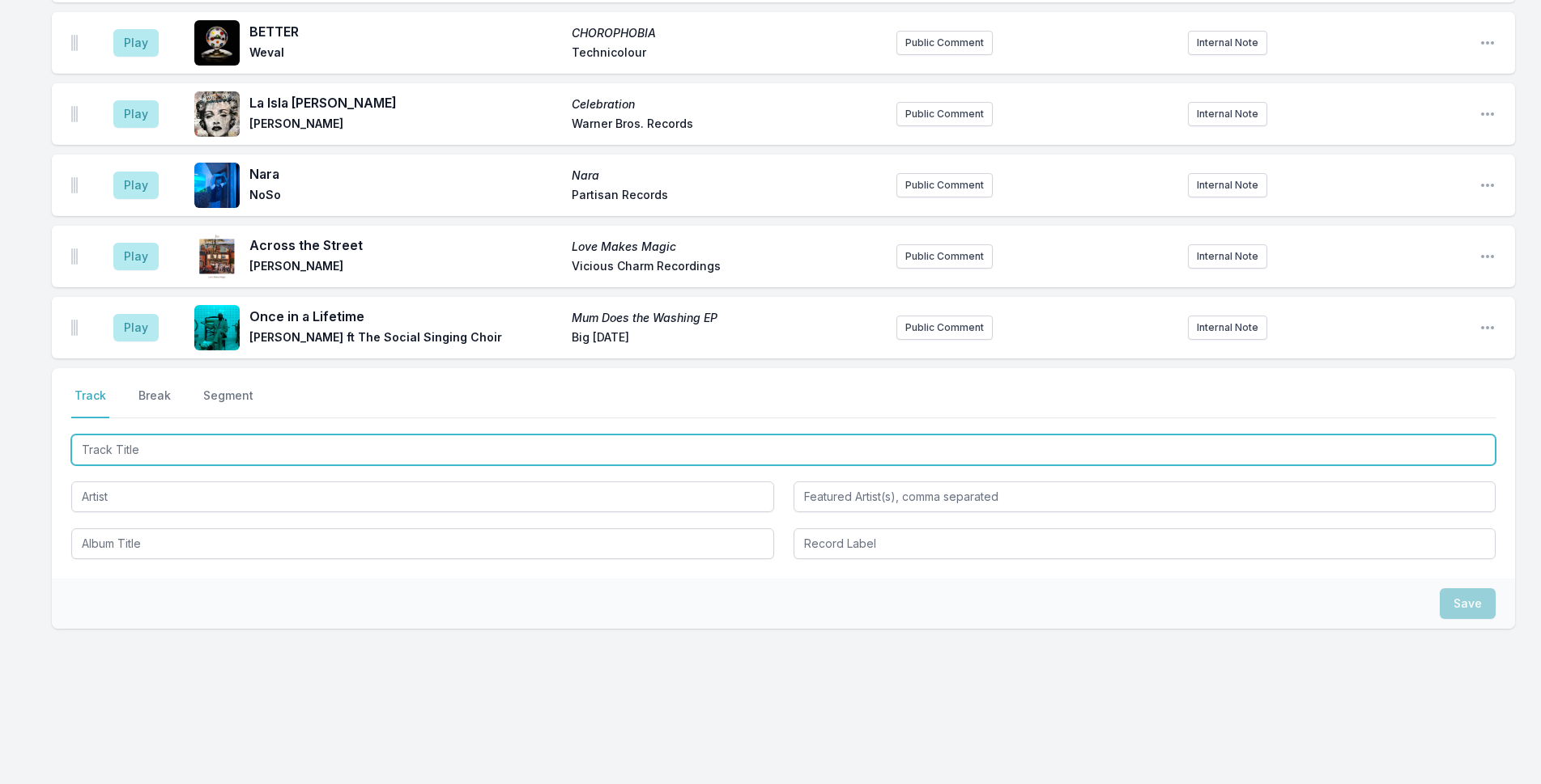
click at [352, 449] on input "Track Title" at bounding box center [783, 450] width 1424 height 31
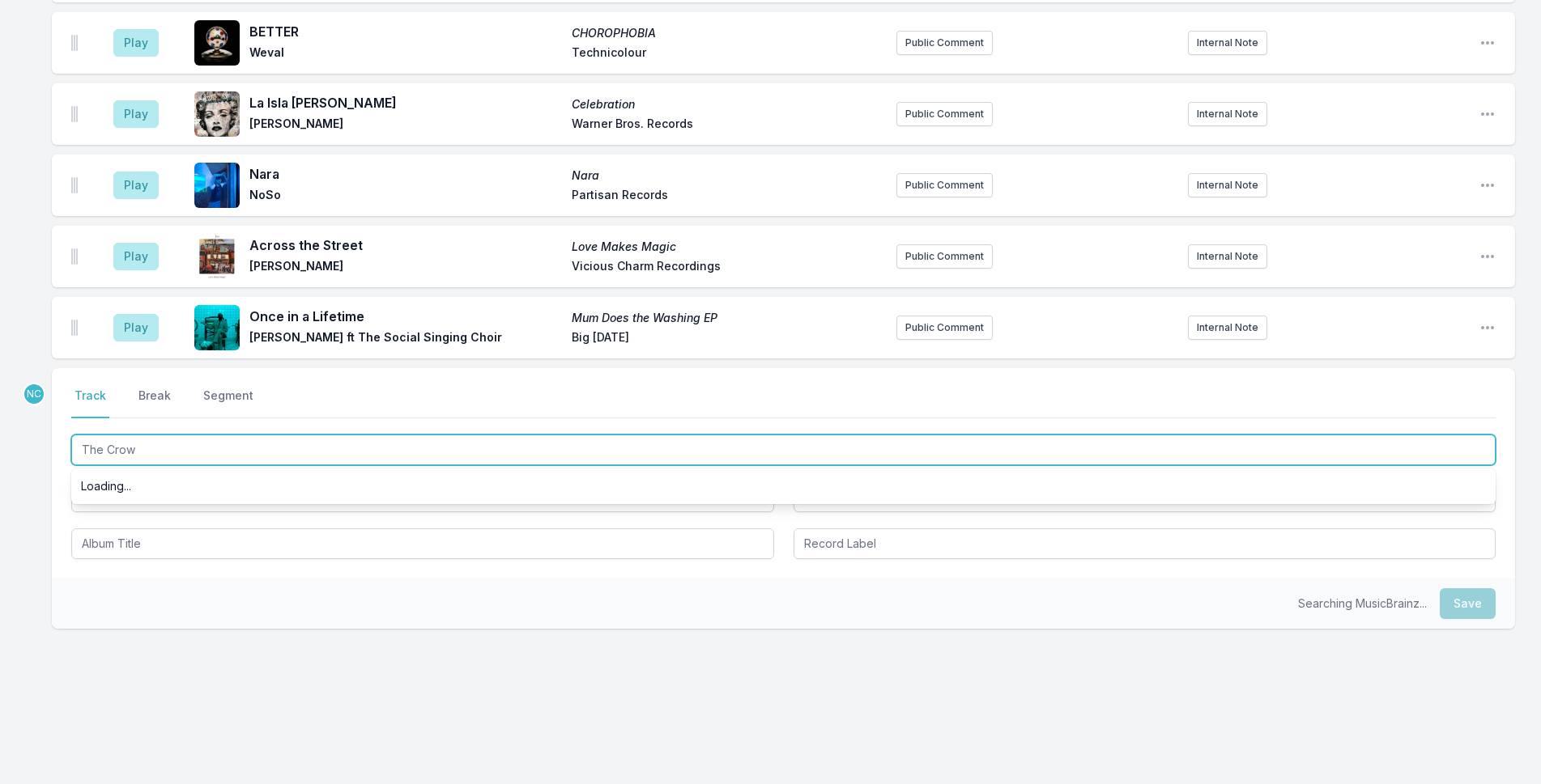
type input "The Crowd"
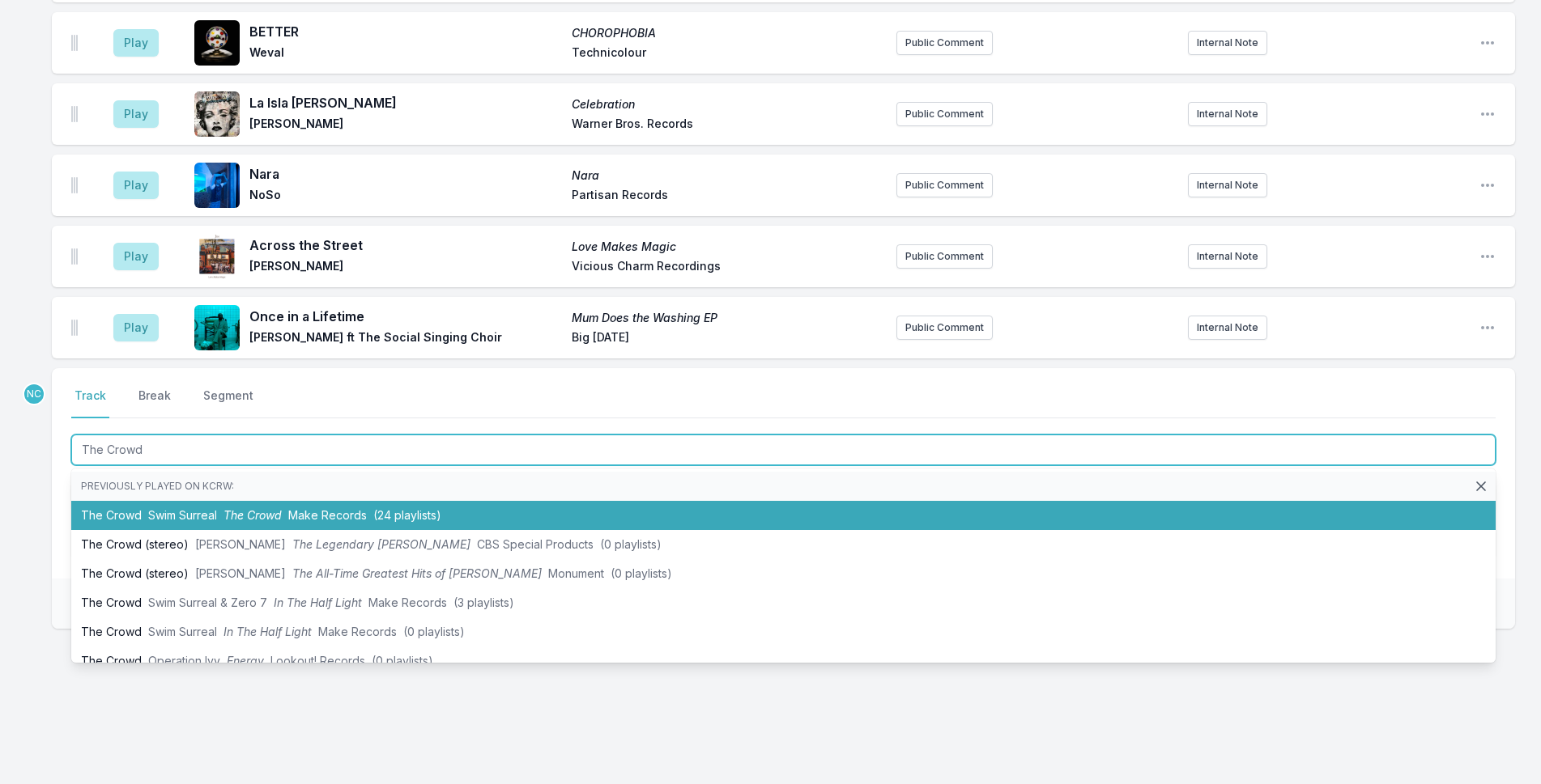
click at [504, 506] on li "The Crowd Swim Surreal The Crowd Make Records (24 playlists)" at bounding box center [783, 515] width 1424 height 29
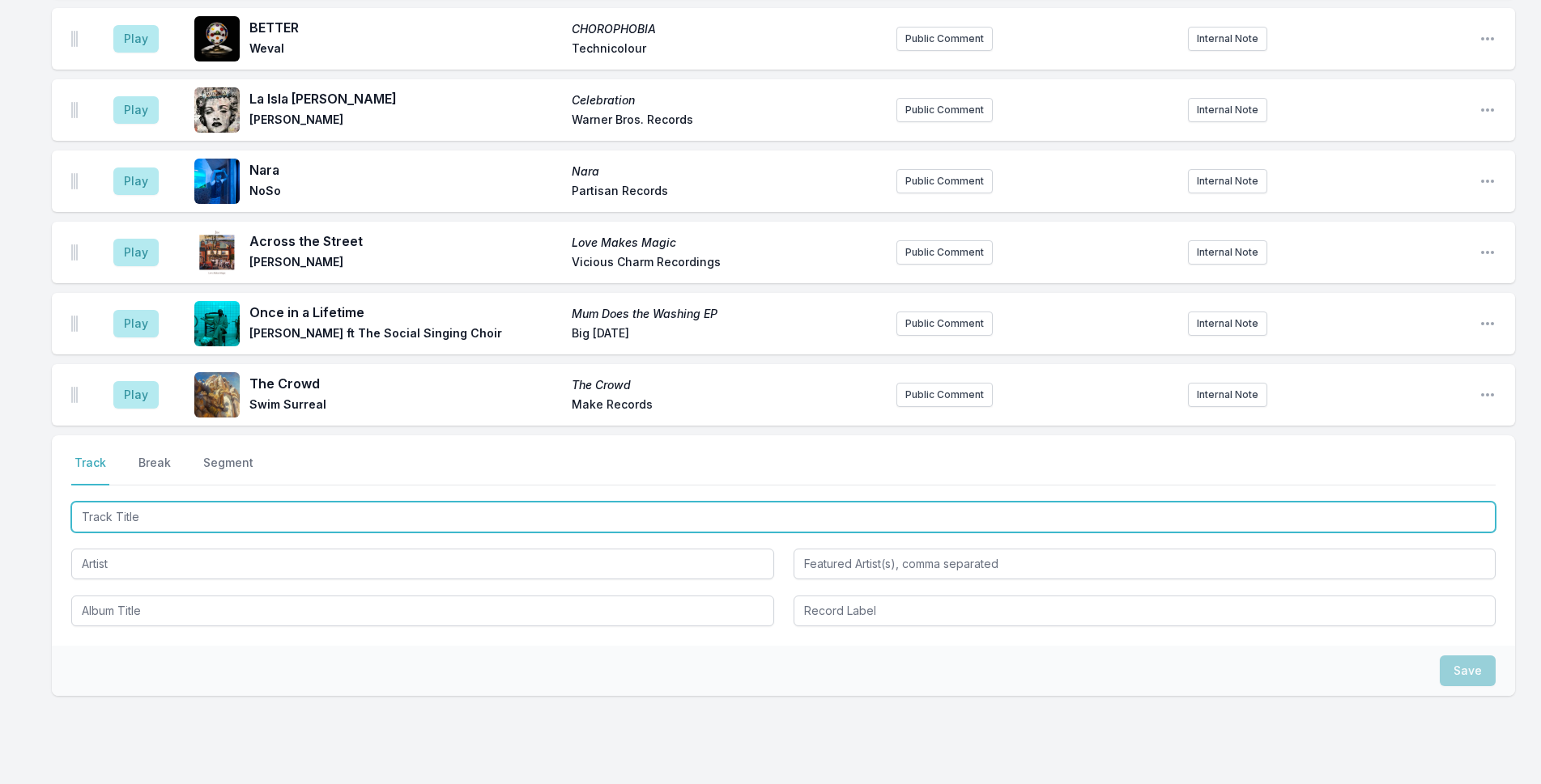
scroll to position [1840, 0]
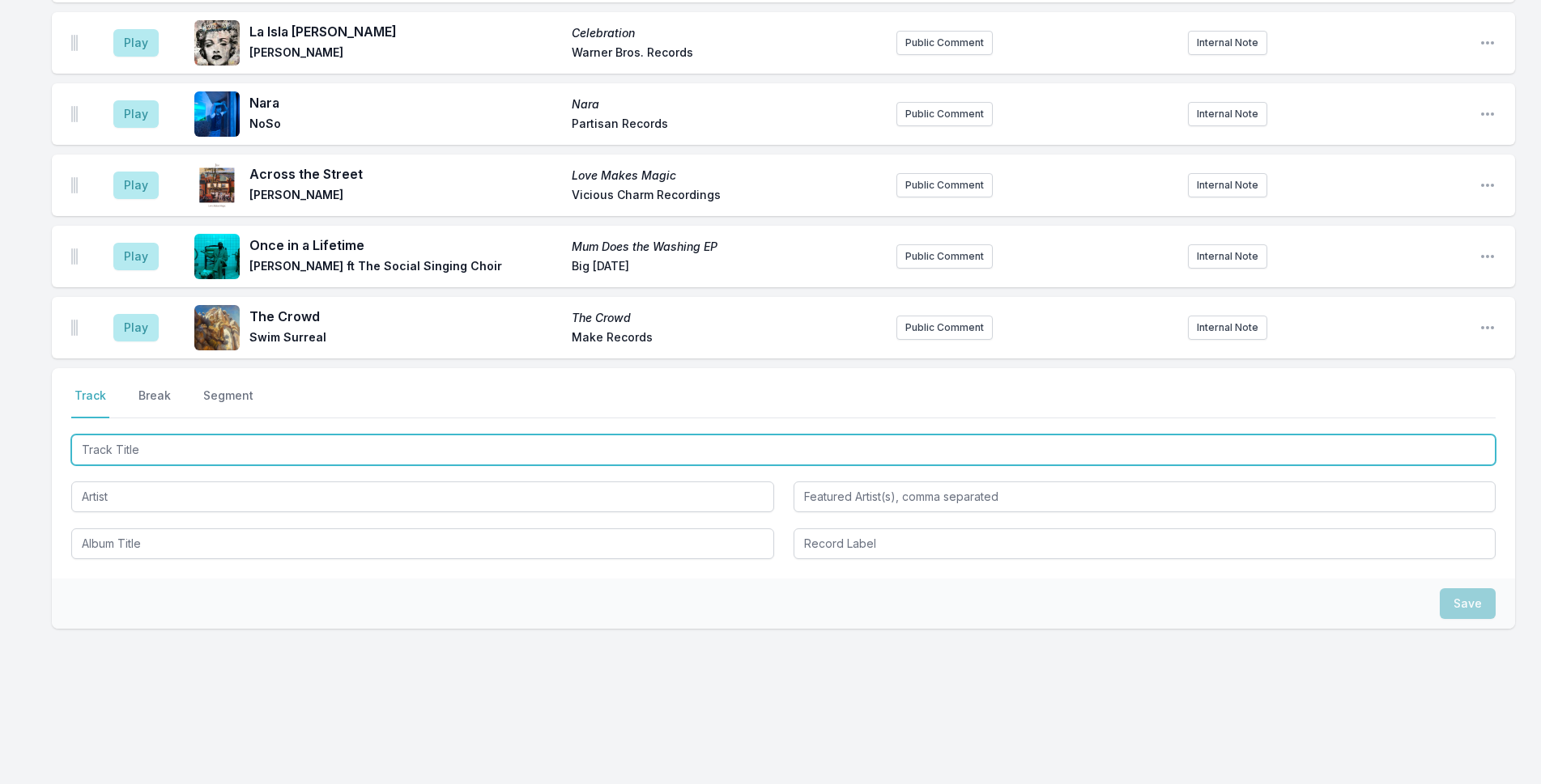
click at [551, 435] on input "Track Title" at bounding box center [783, 450] width 1424 height 31
type input "Call It A Draw"
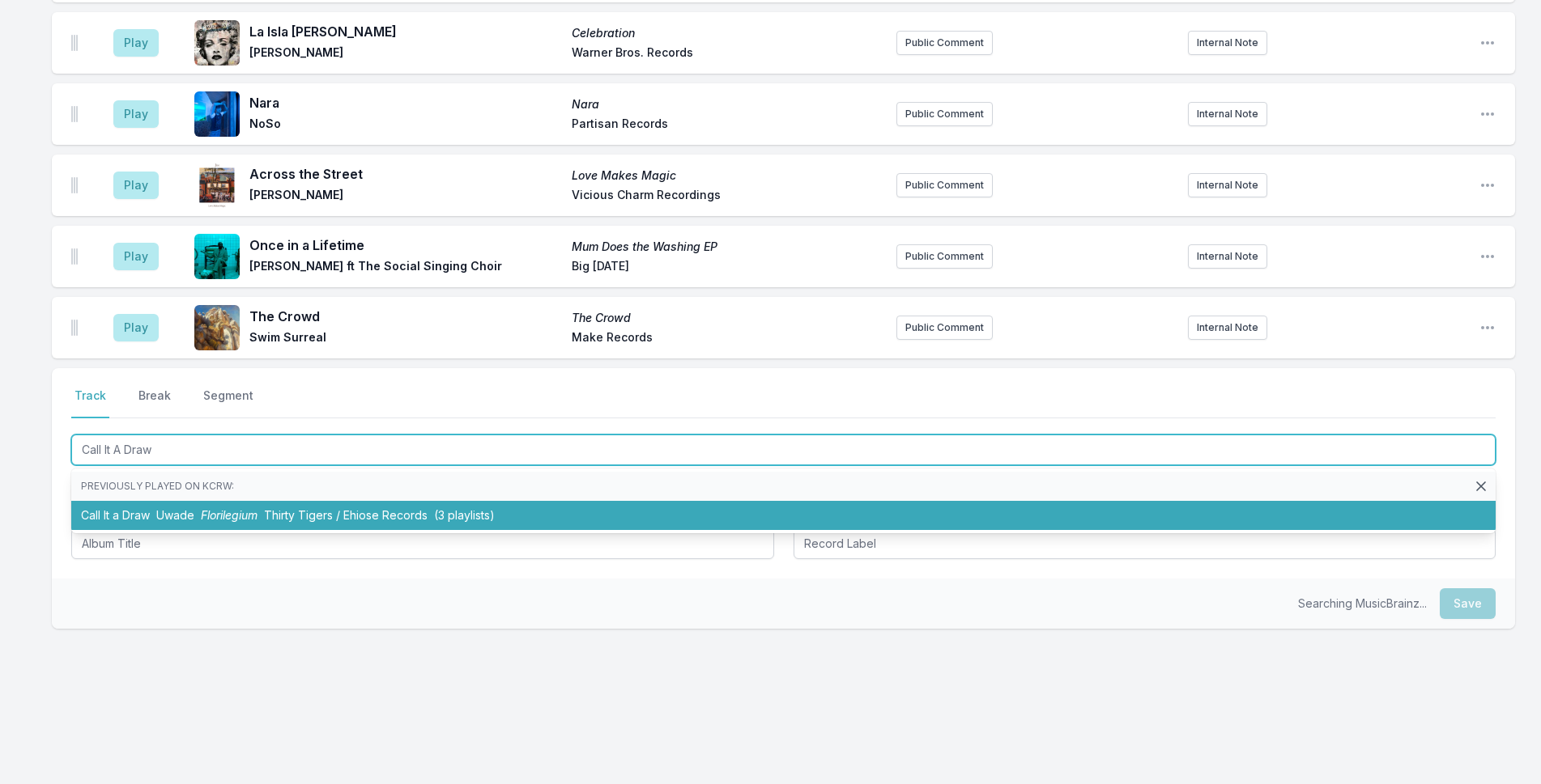
click at [633, 504] on li "Call It a Draw Uwade Florilegium Thirty Tigers / Ehiose Records (3 playlists)" at bounding box center [783, 515] width 1424 height 29
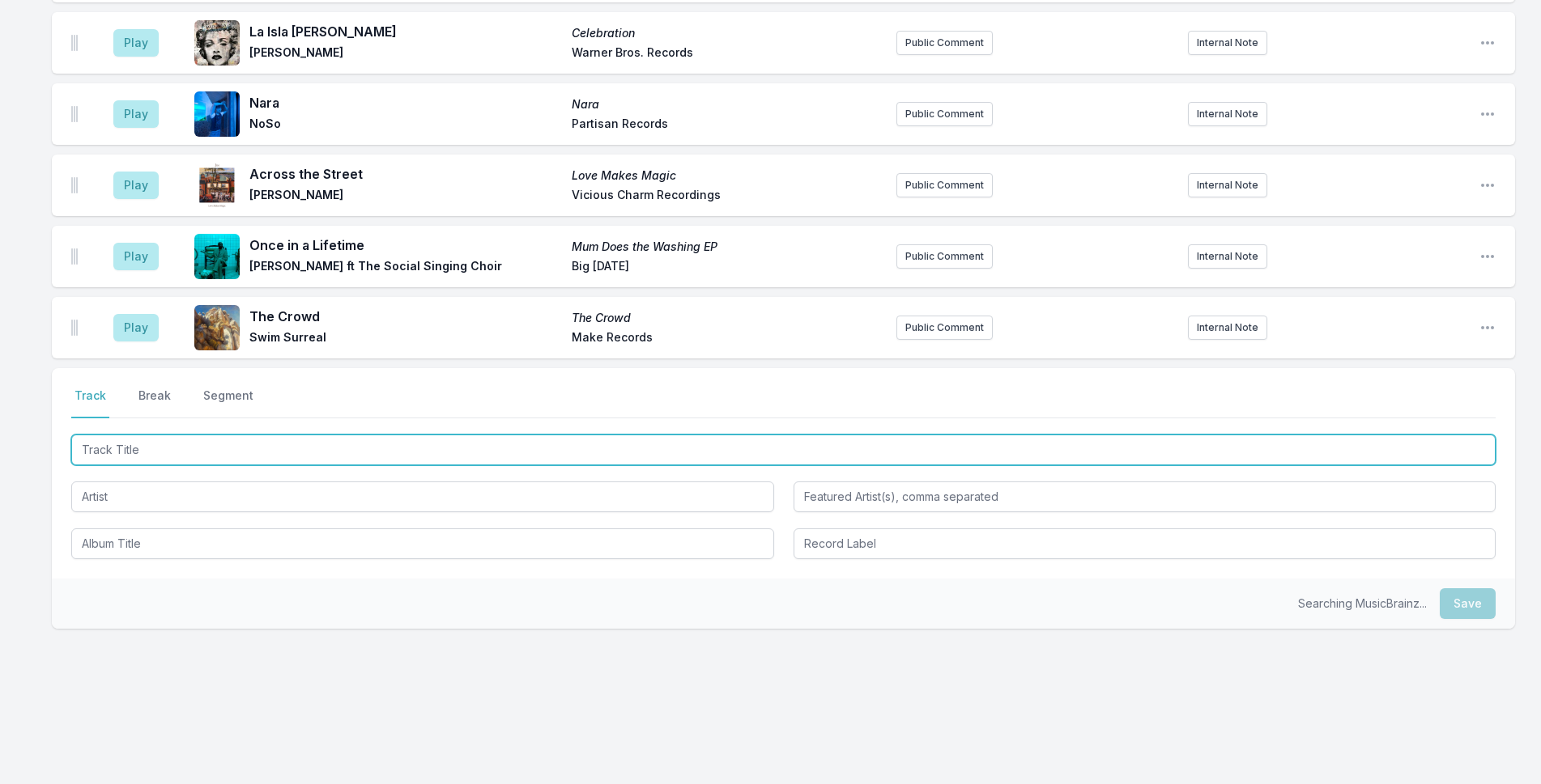
scroll to position [1911, 0]
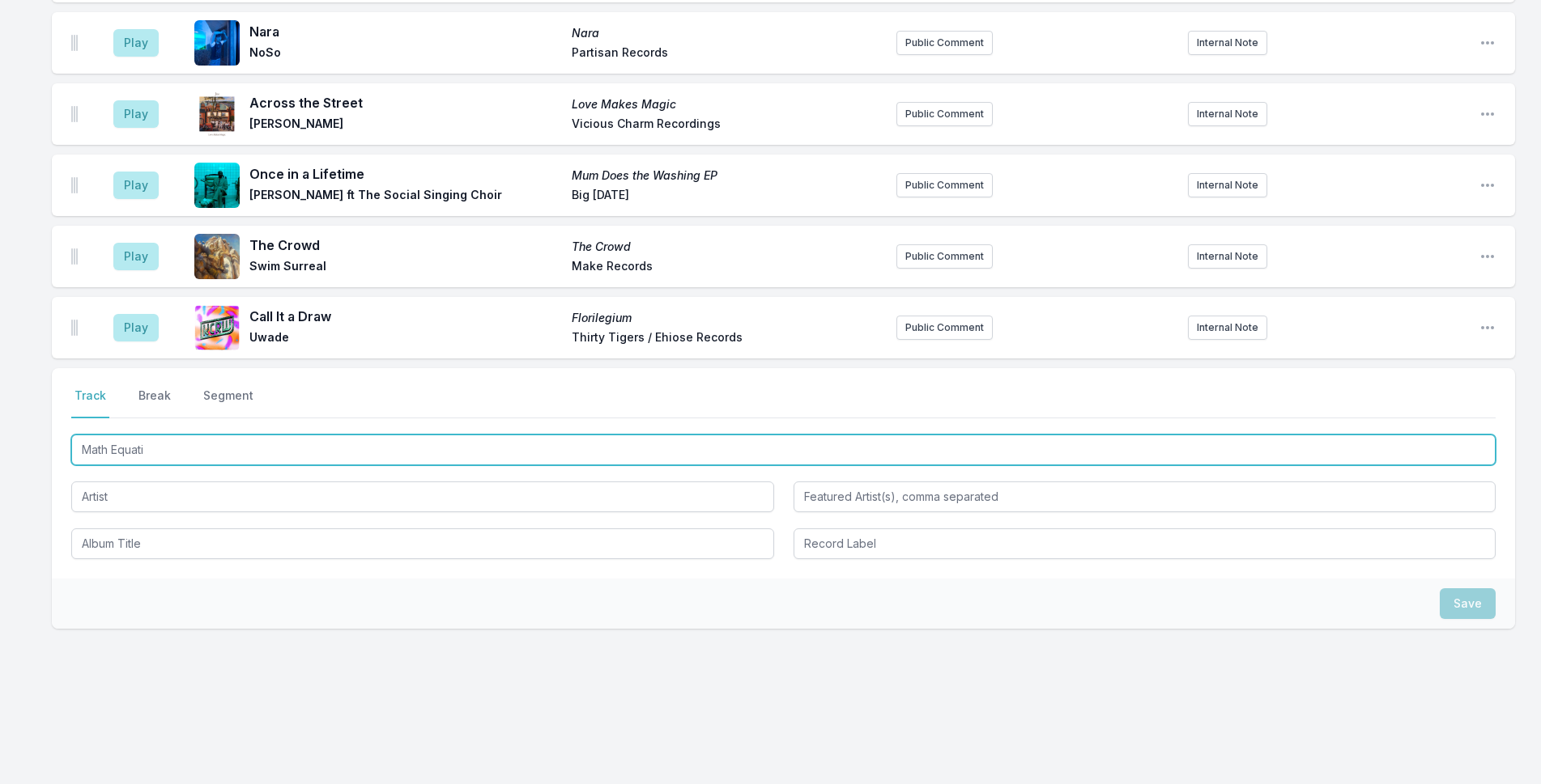
type input "Math Equatio"
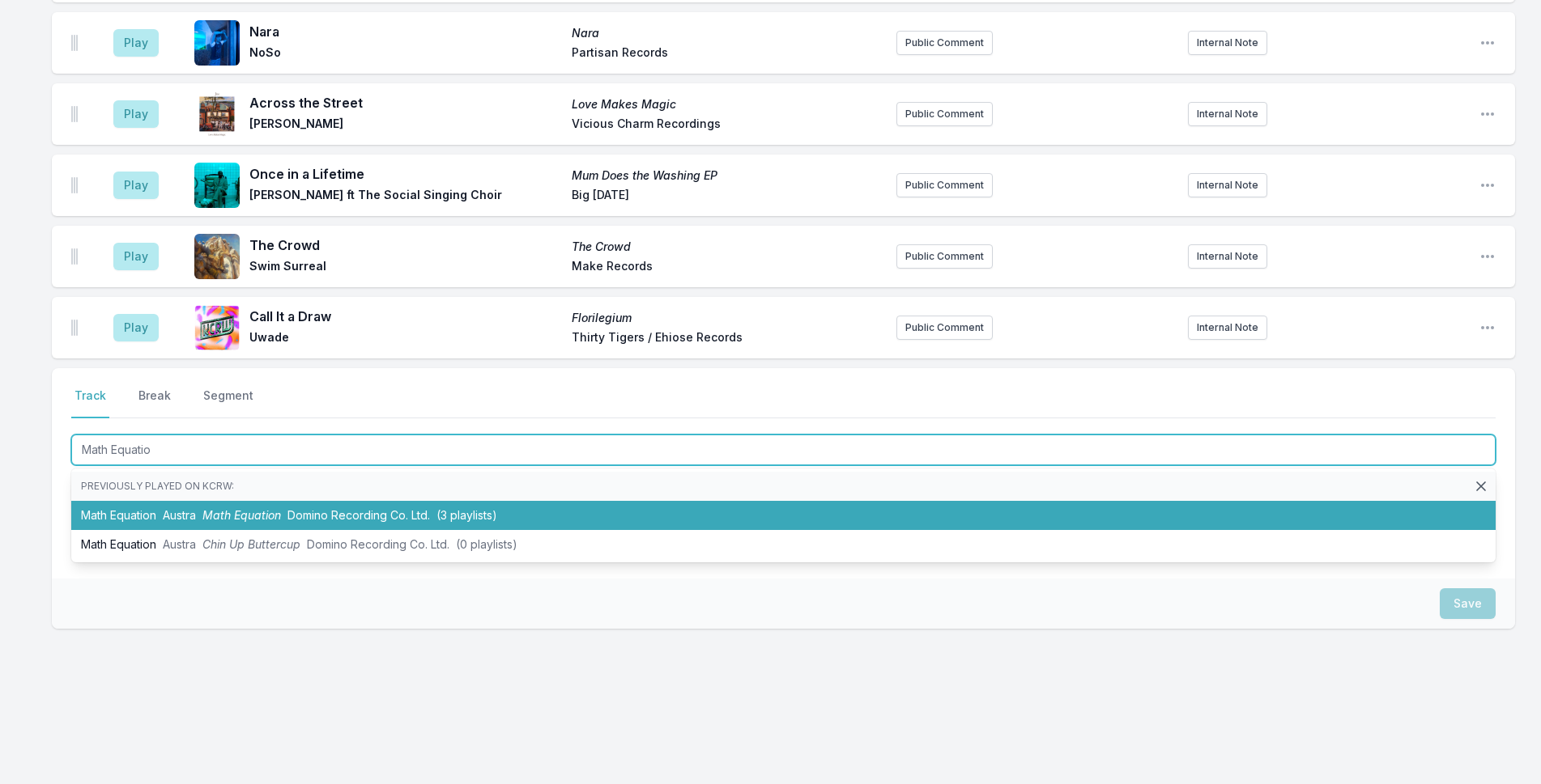
click at [633, 511] on li "Math Equation Austra Math Equation Domino Recording Co. Ltd. (3 playlists)" at bounding box center [783, 515] width 1424 height 29
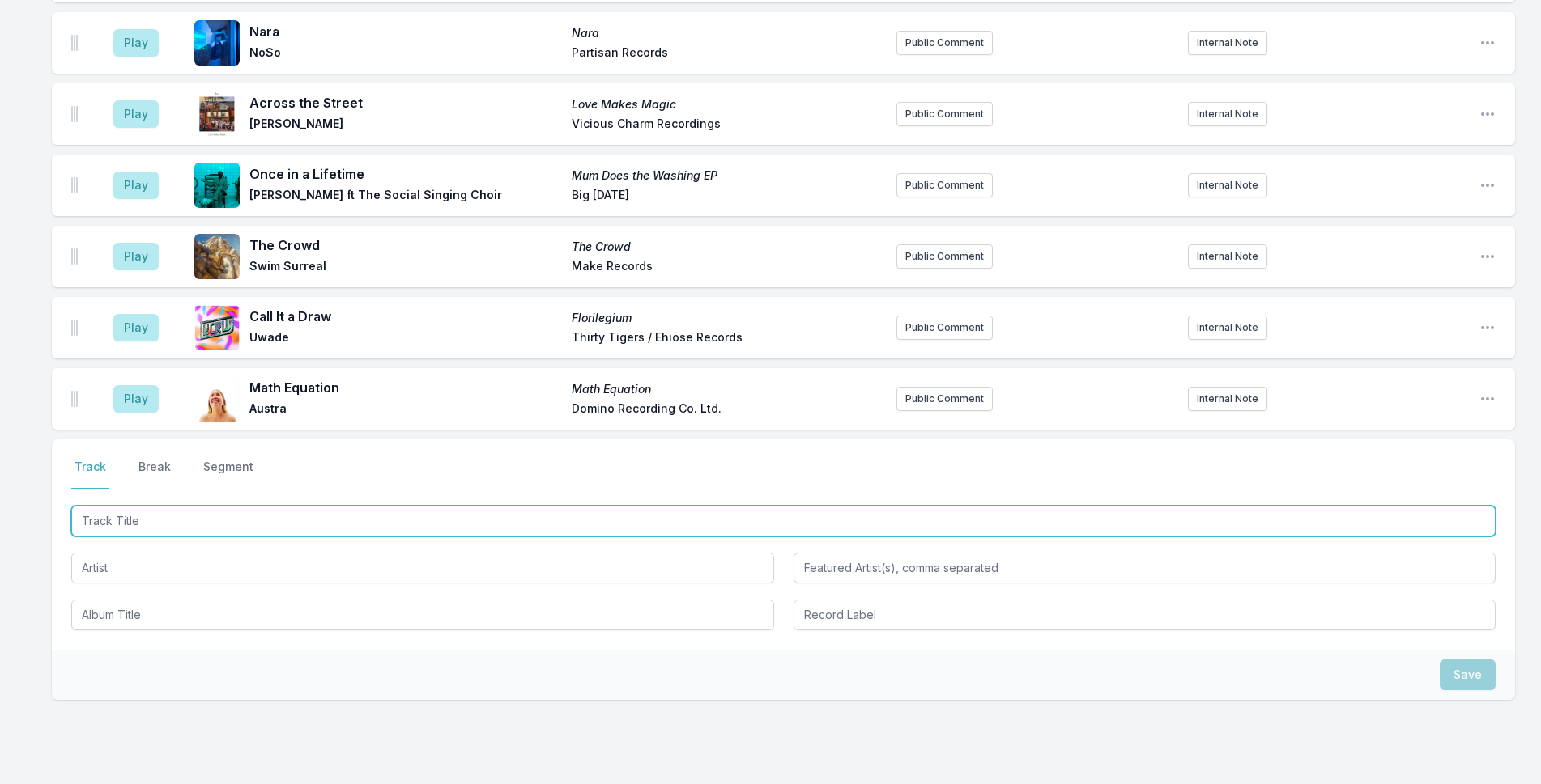
scroll to position [1983, 0]
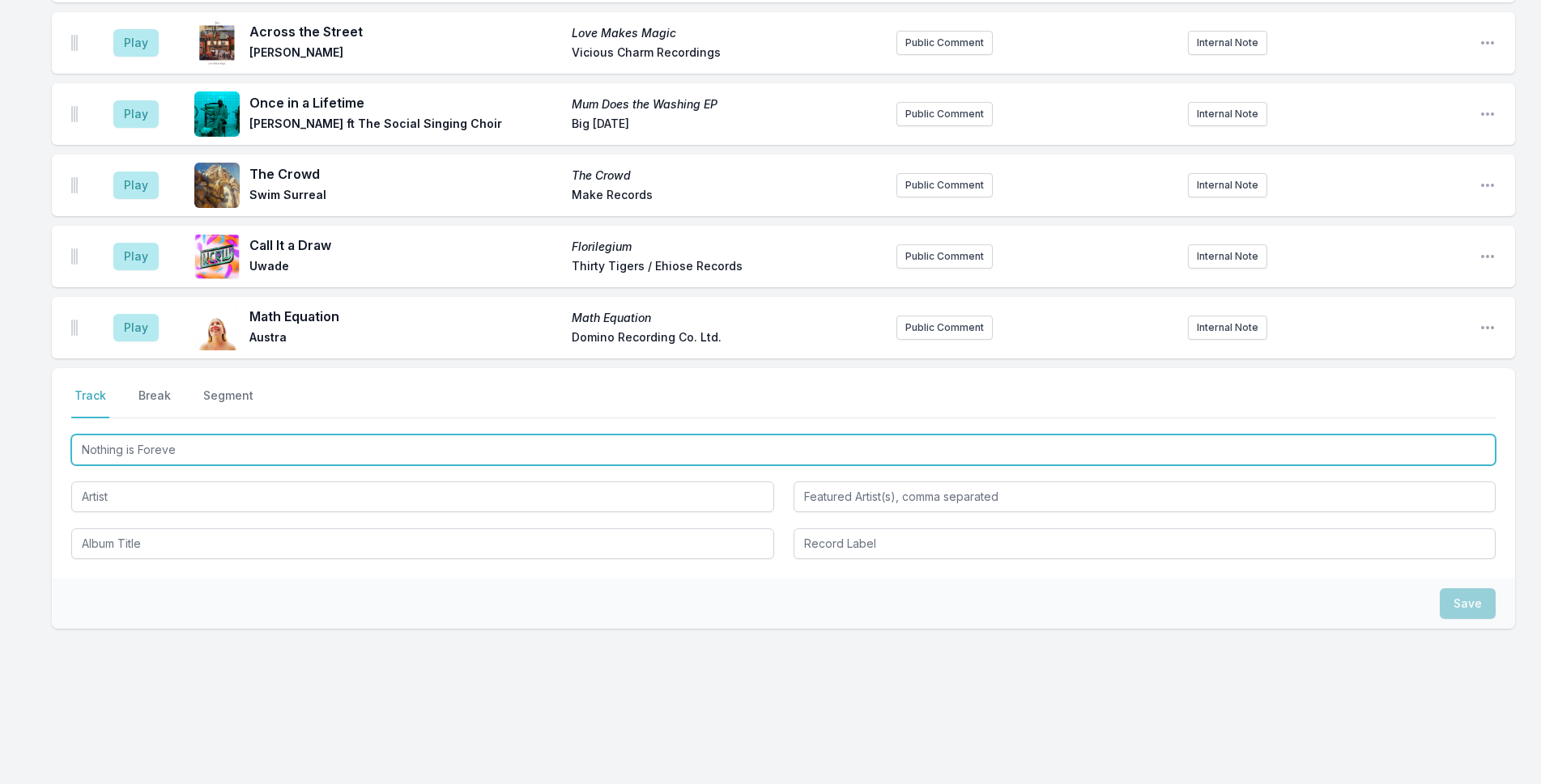
type input "Nothing is Forever"
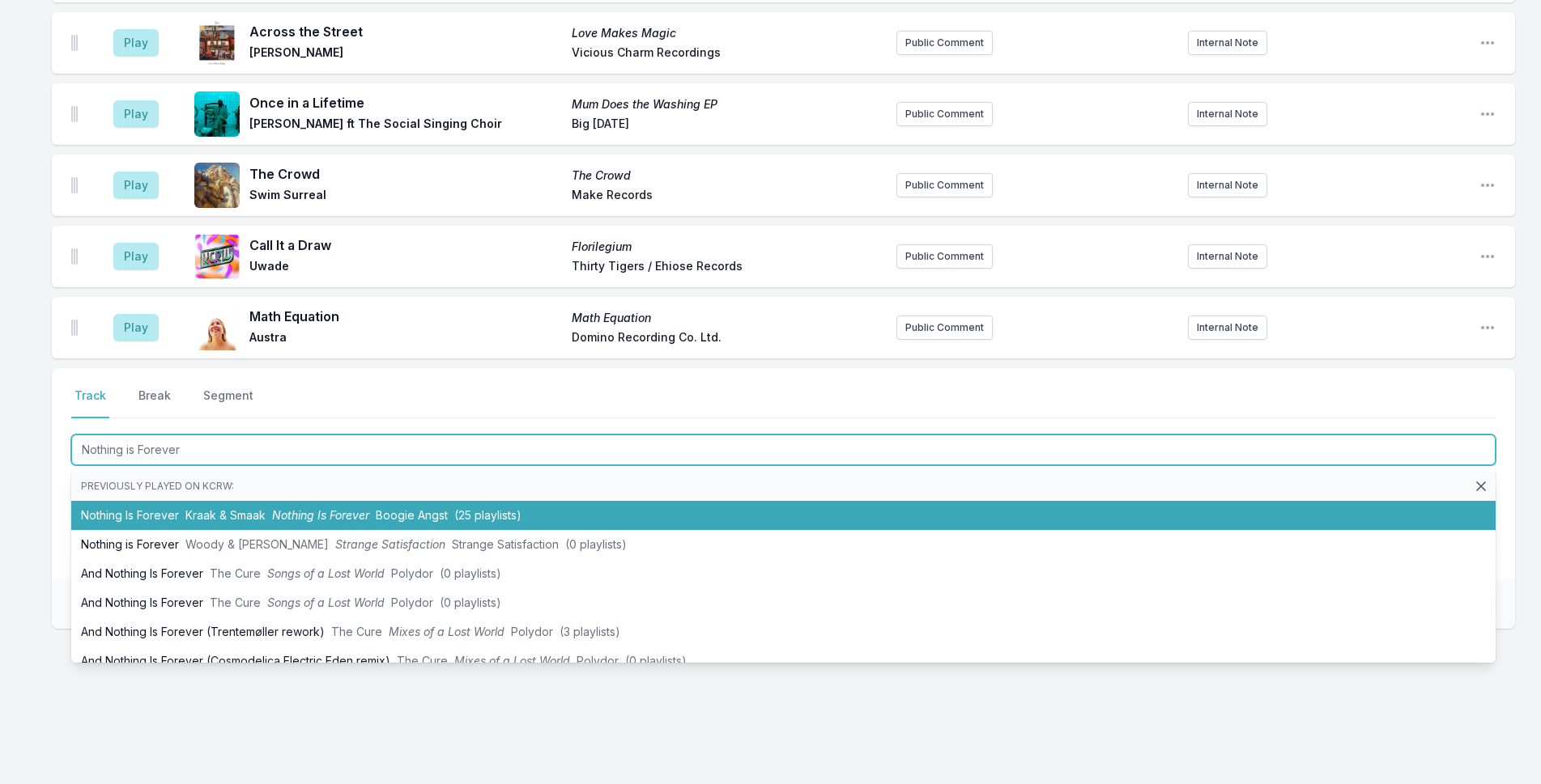
click at [221, 511] on span "Kraak & Smaak" at bounding box center [225, 515] width 81 height 14
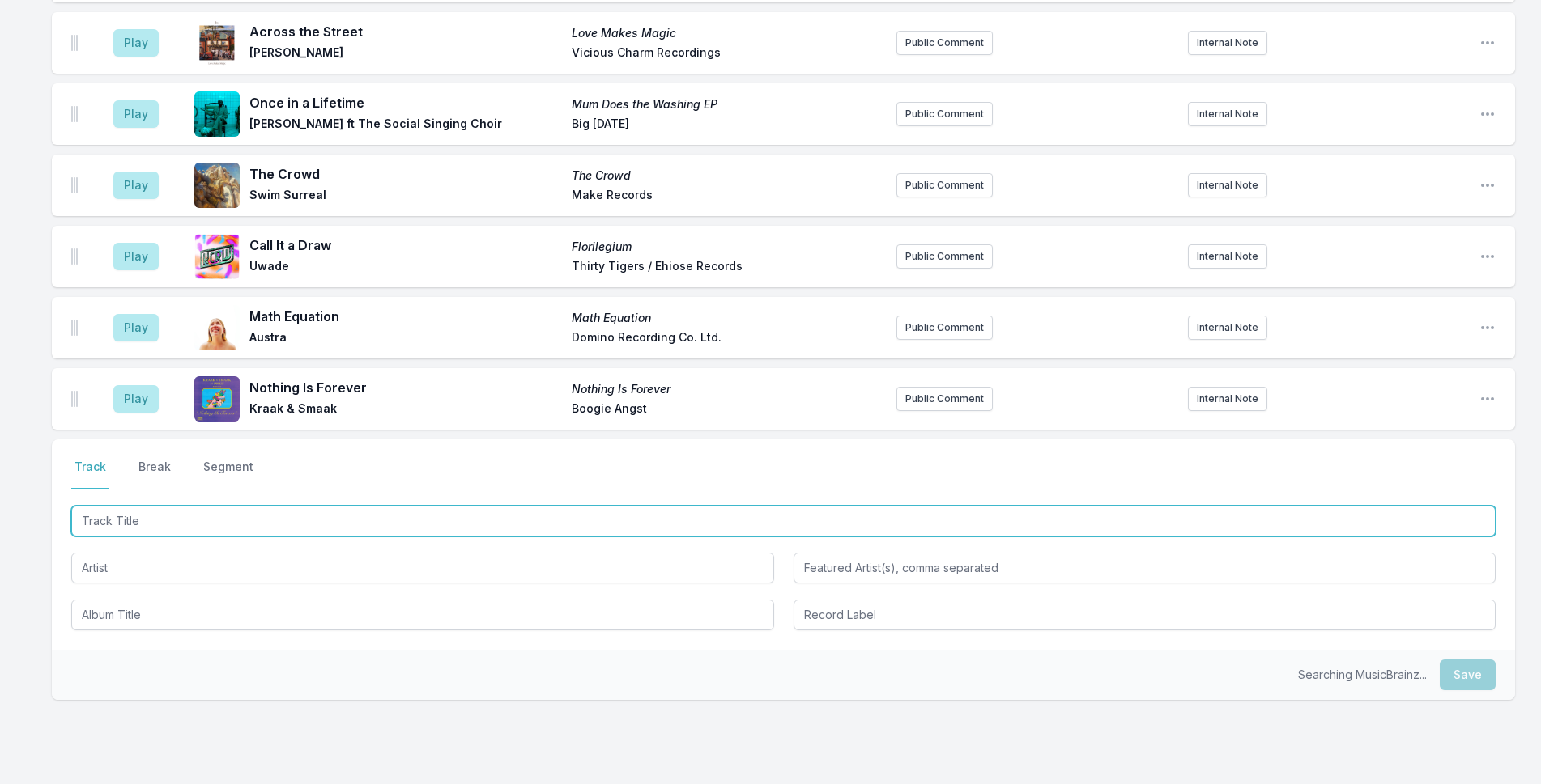
scroll to position [2054, 0]
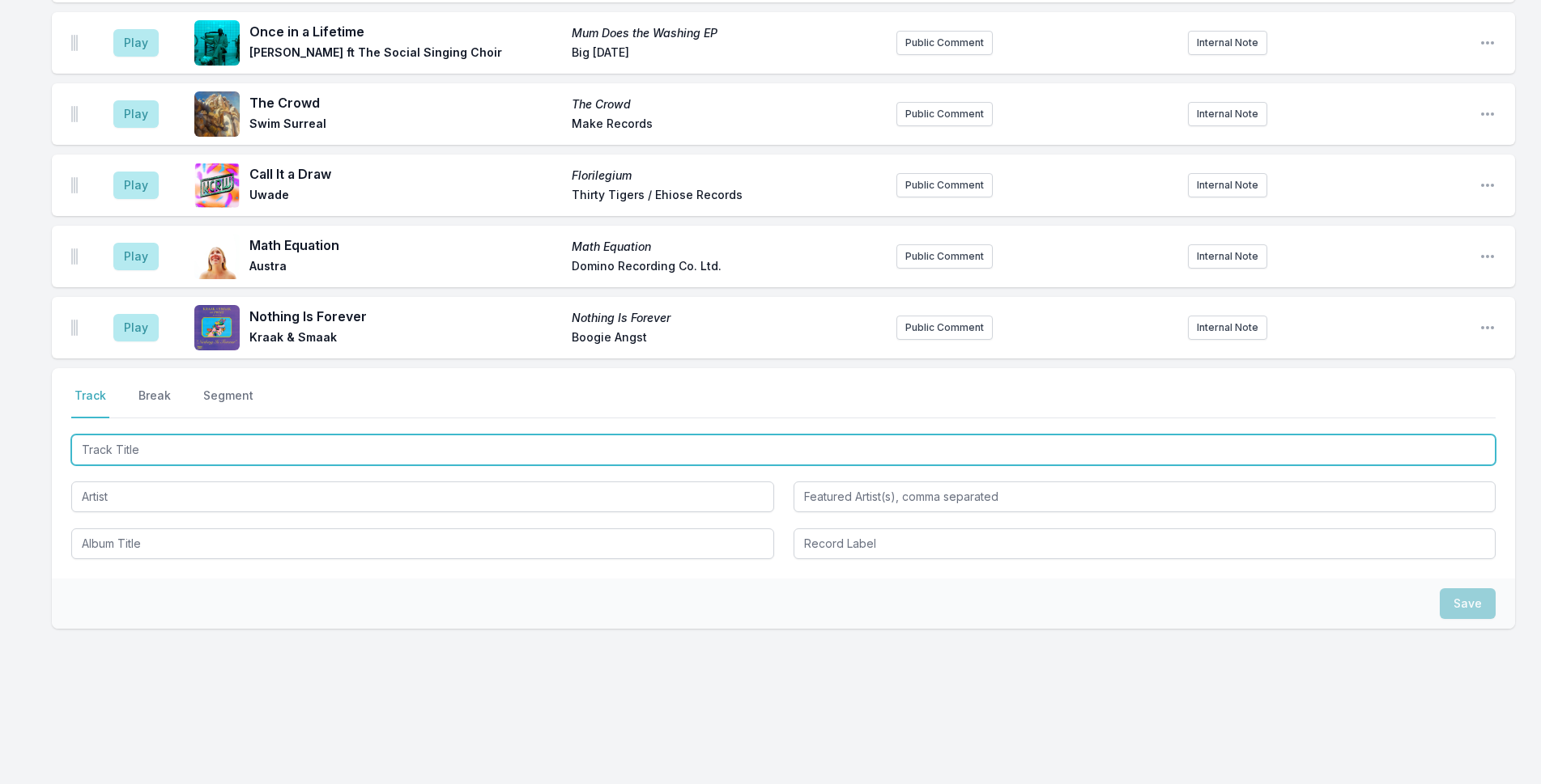
click at [229, 449] on input "Track Title" at bounding box center [783, 450] width 1424 height 31
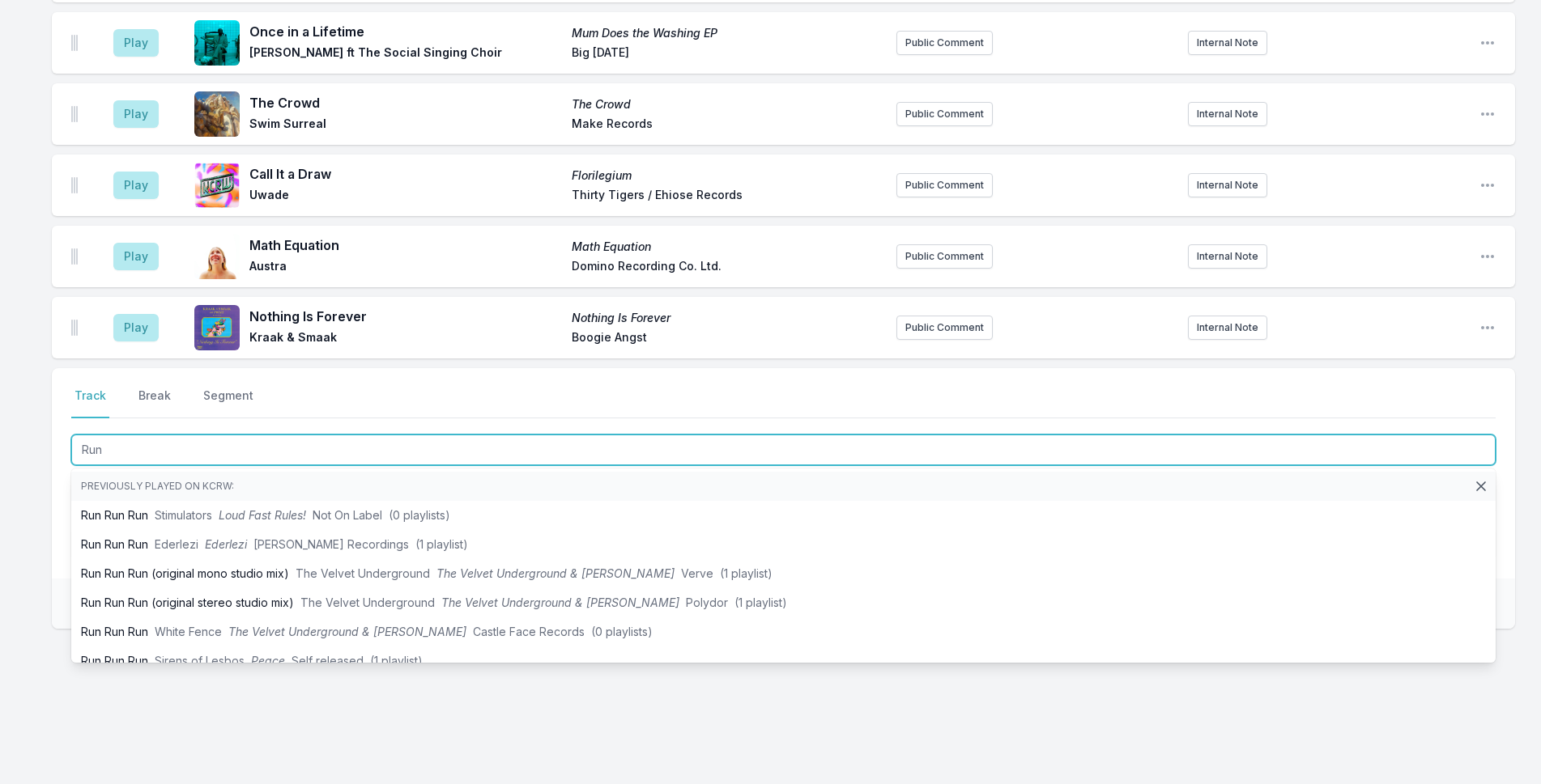
type input "Run"
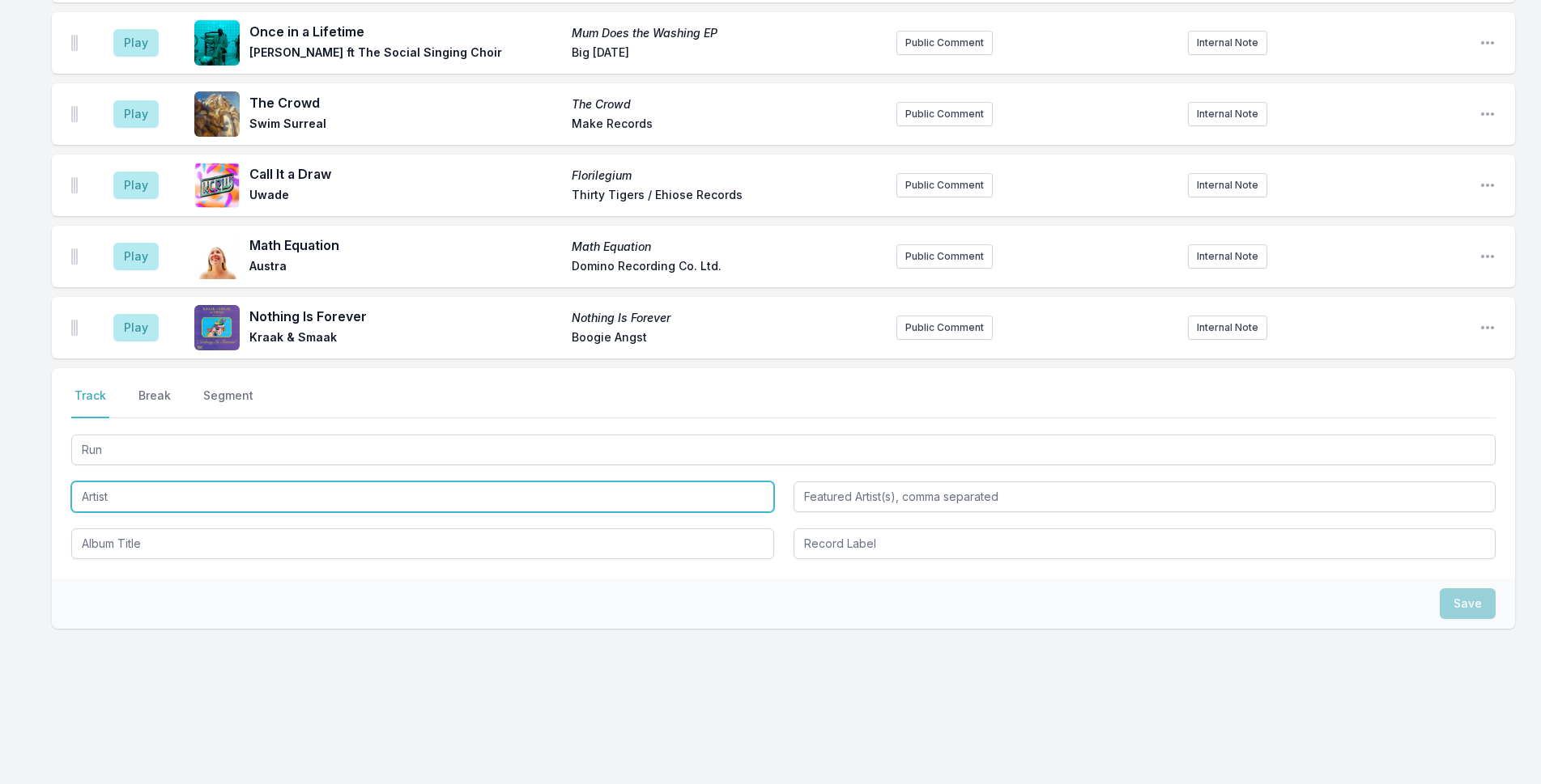
click at [219, 493] on input "Artist" at bounding box center [422, 496] width 703 height 31
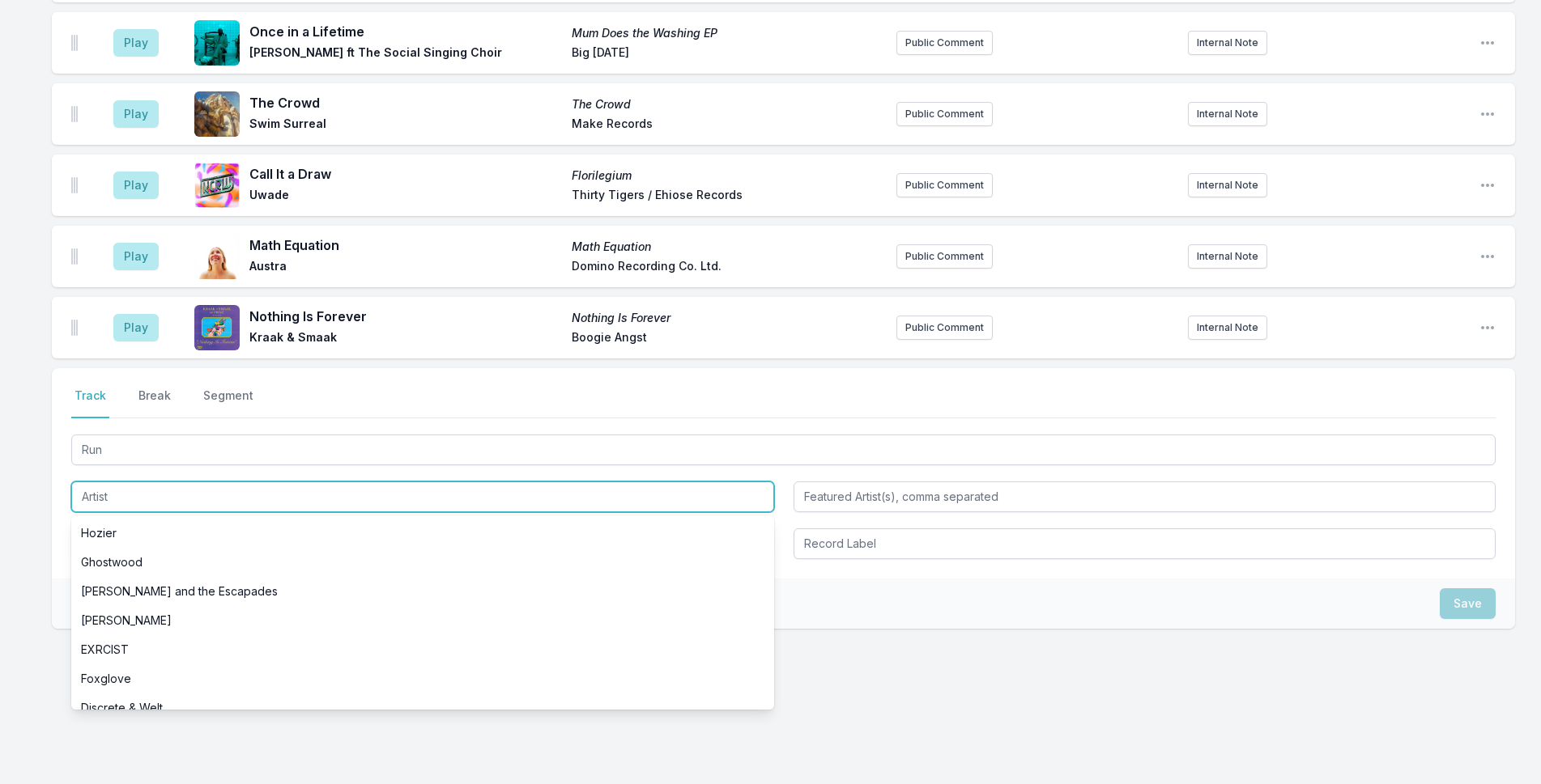
click at [219, 493] on input "Artist" at bounding box center [422, 496] width 703 height 31
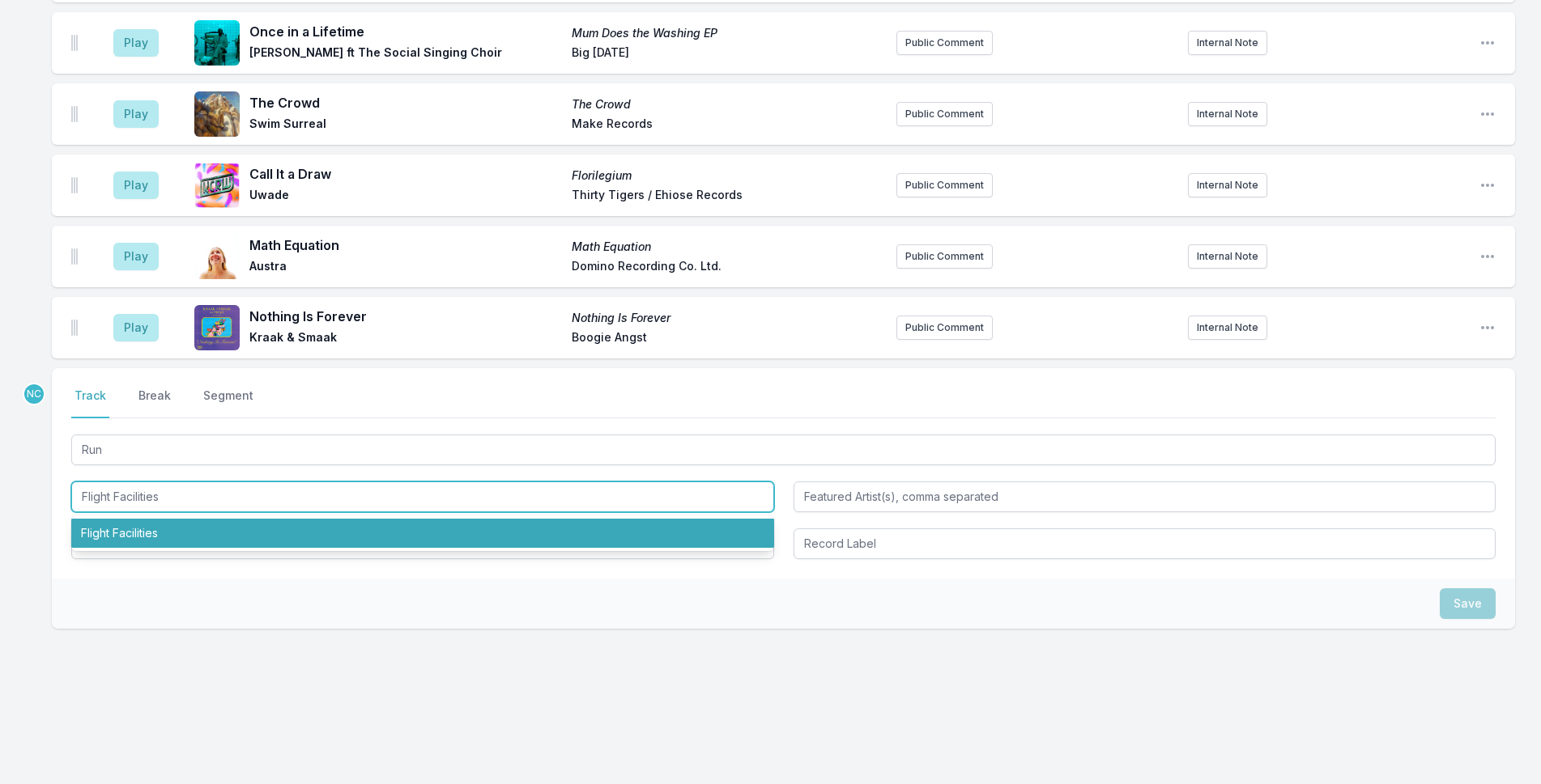
click at [241, 537] on li "Flight Facilities" at bounding box center [422, 533] width 703 height 29
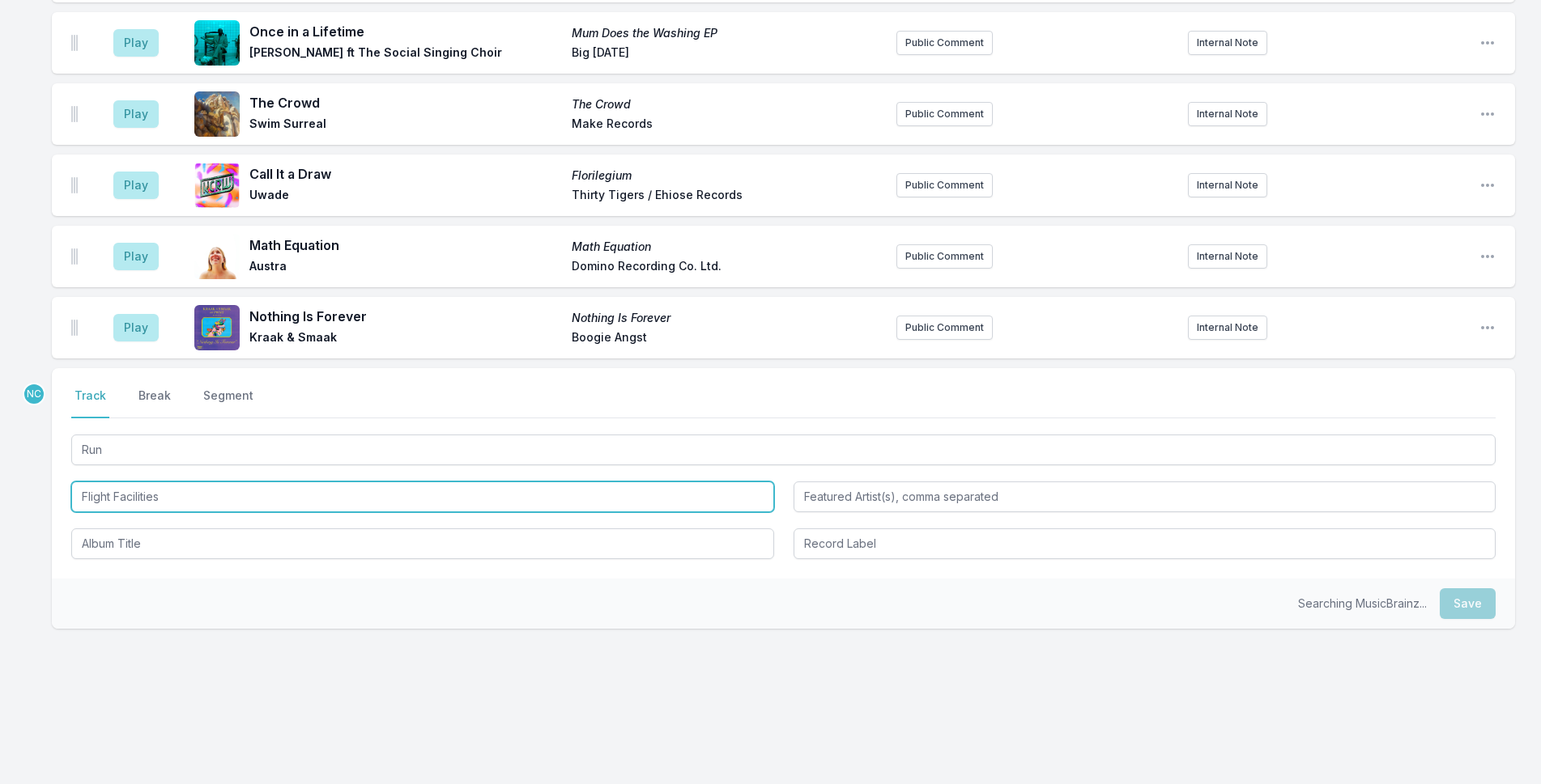
type input "Flight Facilities"
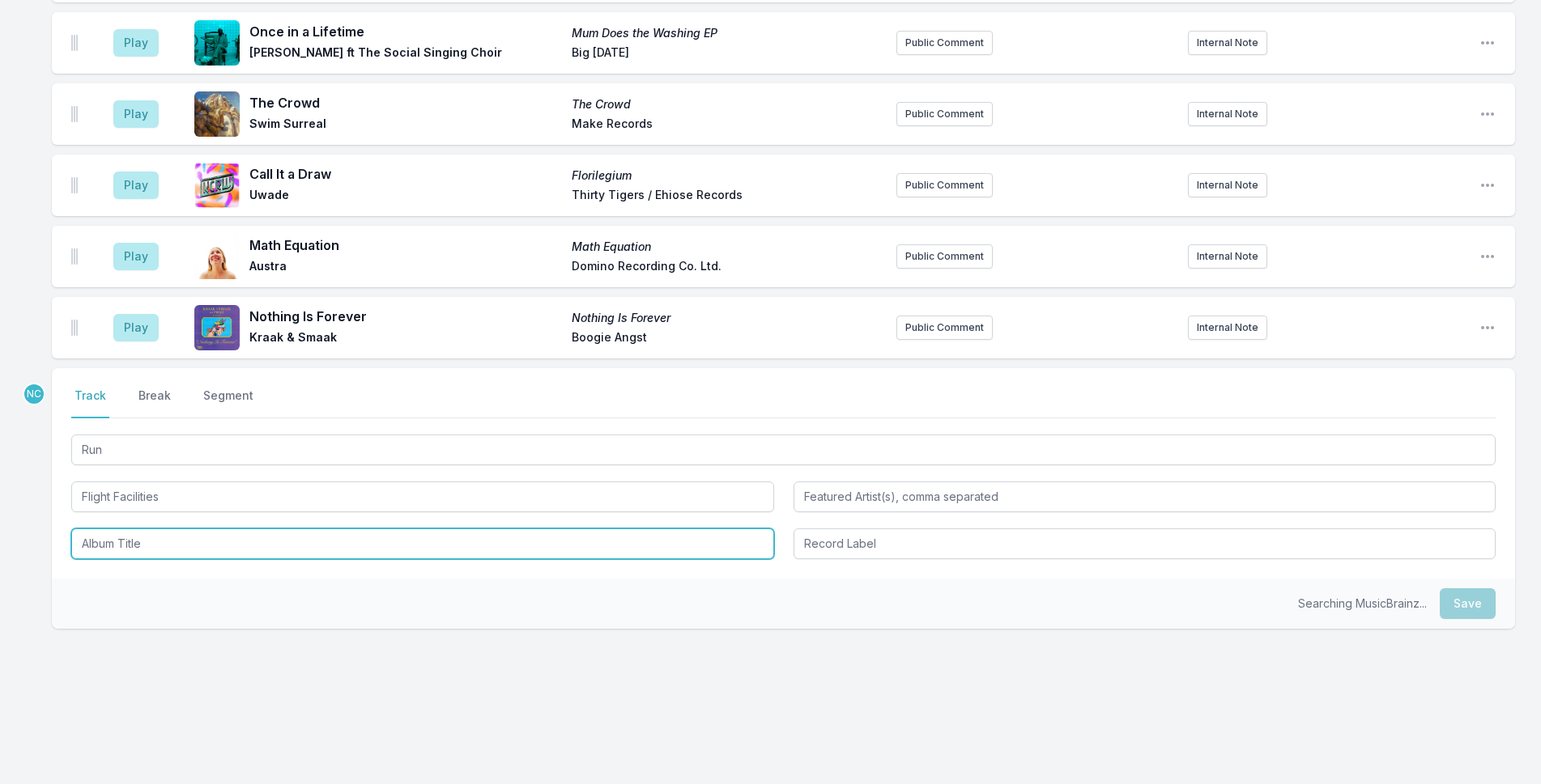
click at [242, 539] on input "Album Title" at bounding box center [422, 543] width 703 height 31
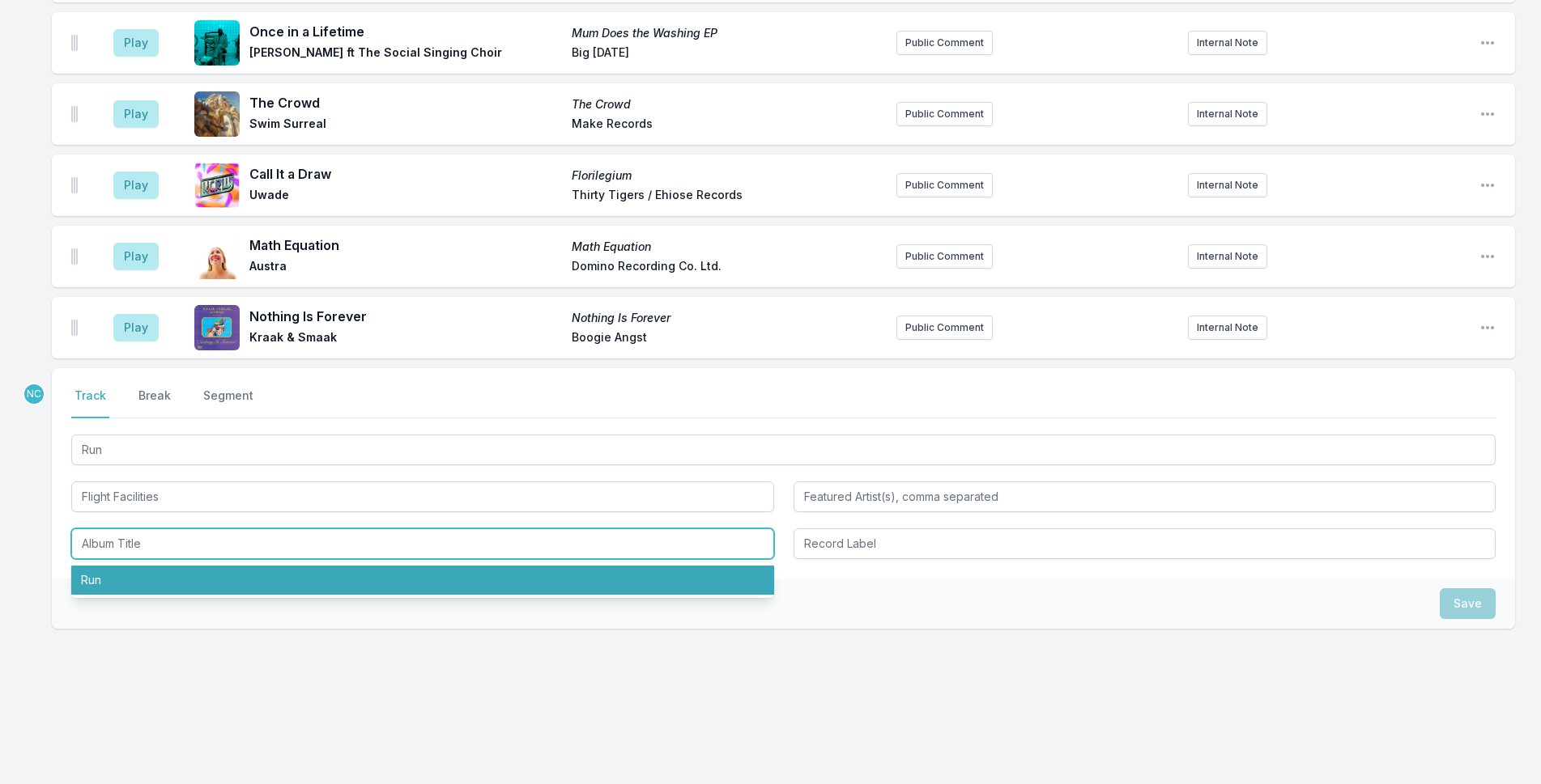
click at [244, 573] on li "Run" at bounding box center [422, 579] width 703 height 29
type input "Run"
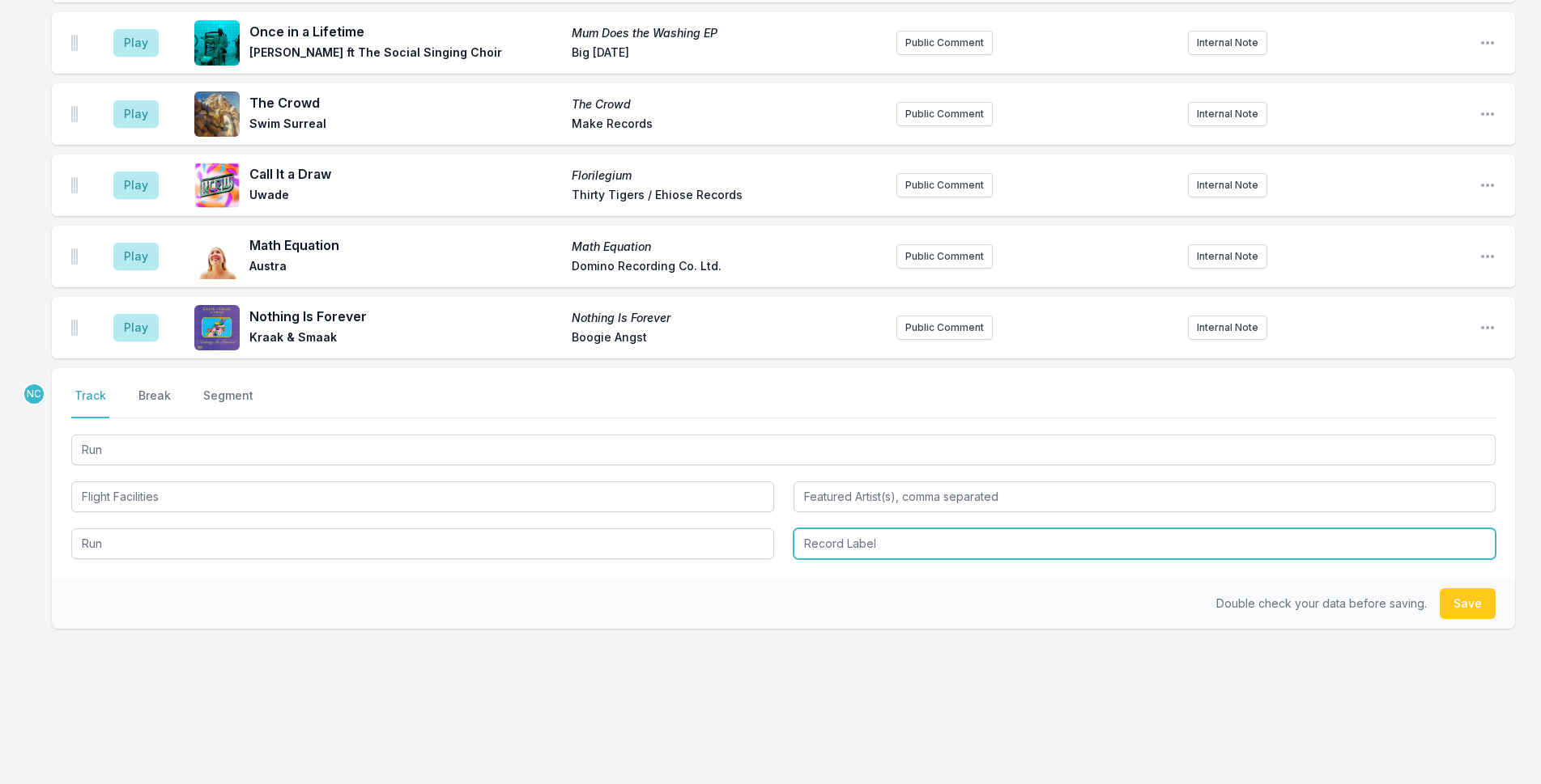
click at [850, 539] on input "Record Label" at bounding box center [1145, 543] width 703 height 31
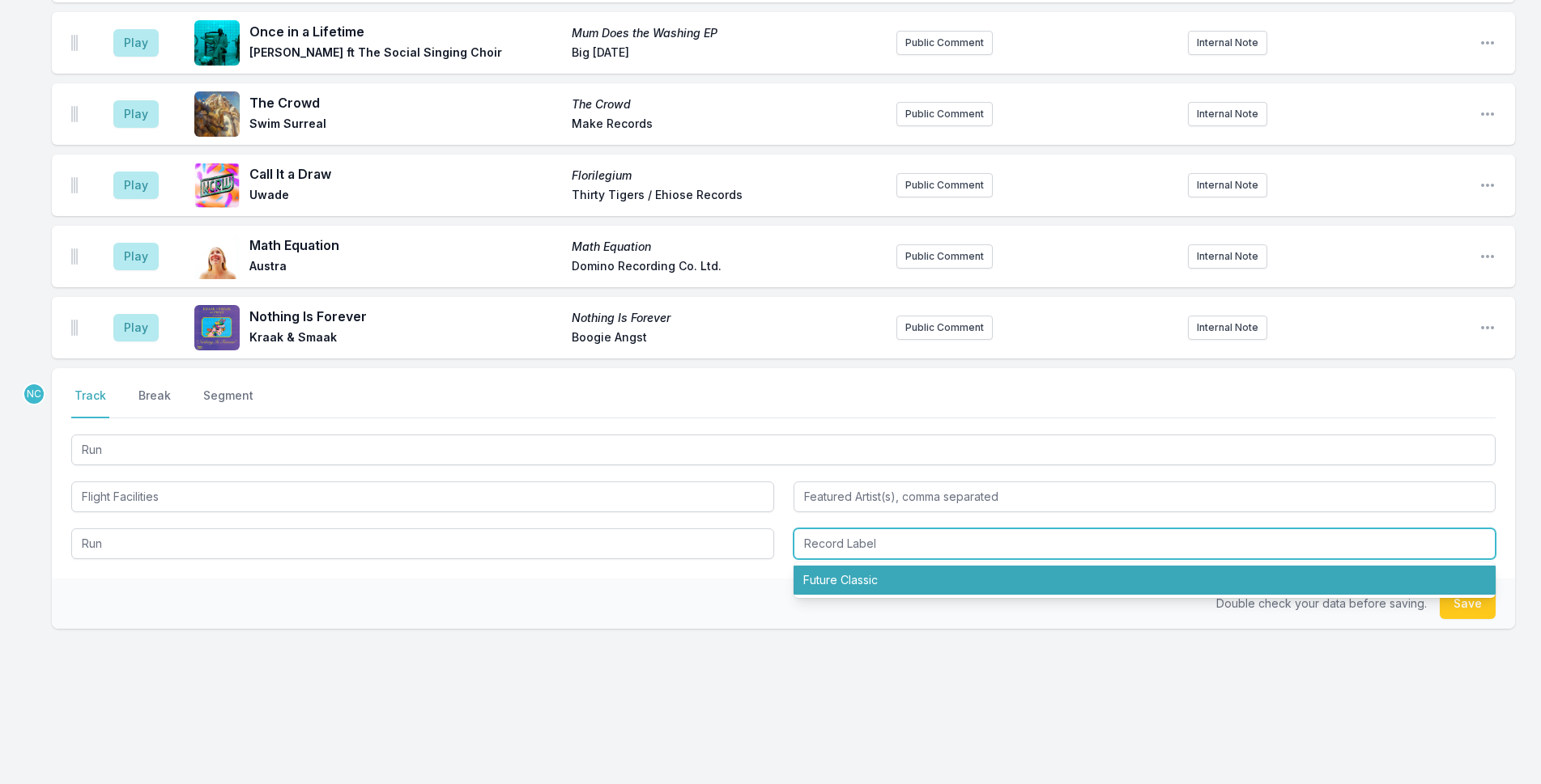
click at [947, 566] on li "Future Classic" at bounding box center [1145, 579] width 703 height 29
type input "Future Classic"
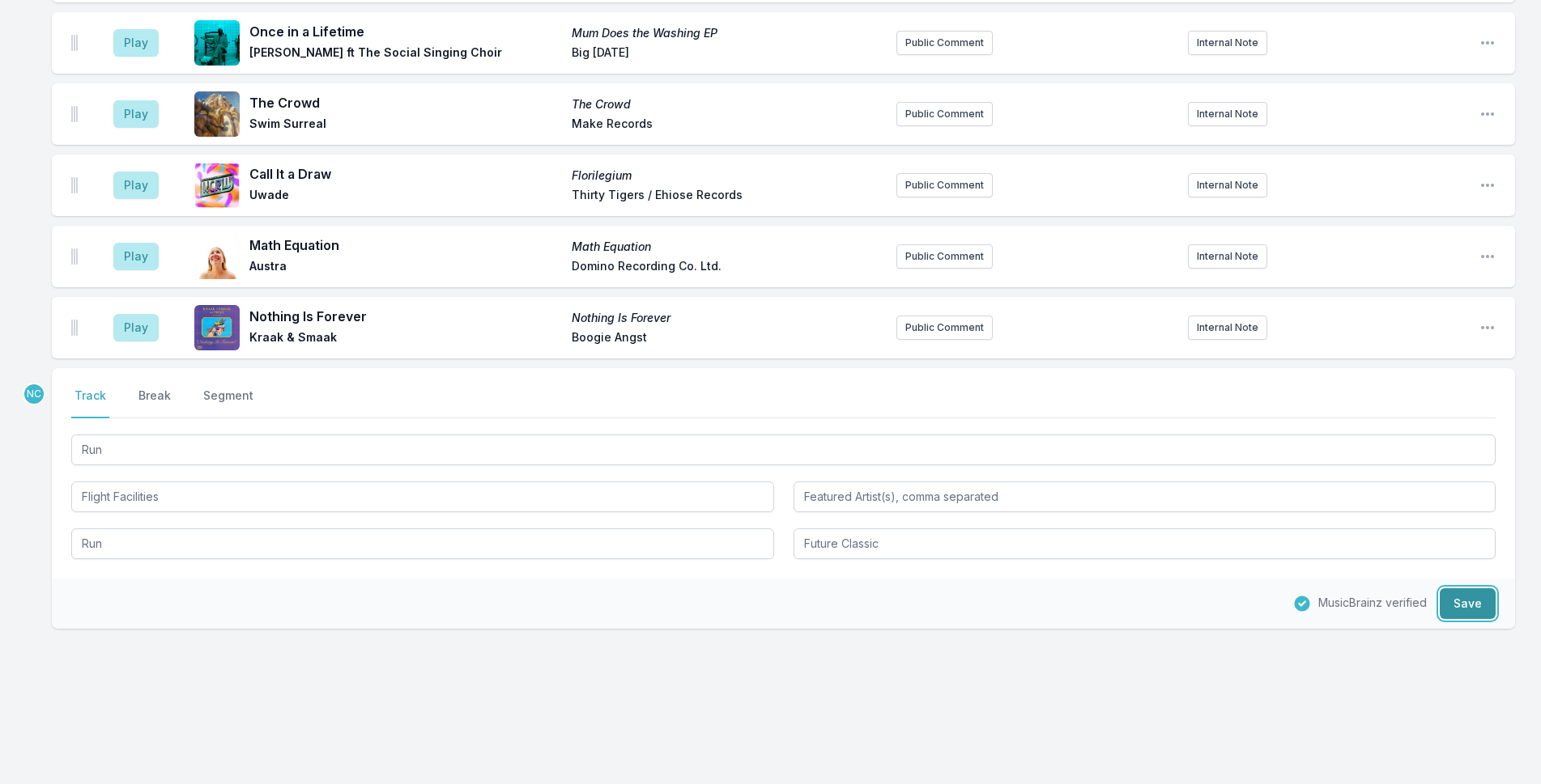
click at [1465, 603] on button "Save" at bounding box center [1468, 604] width 56 height 31
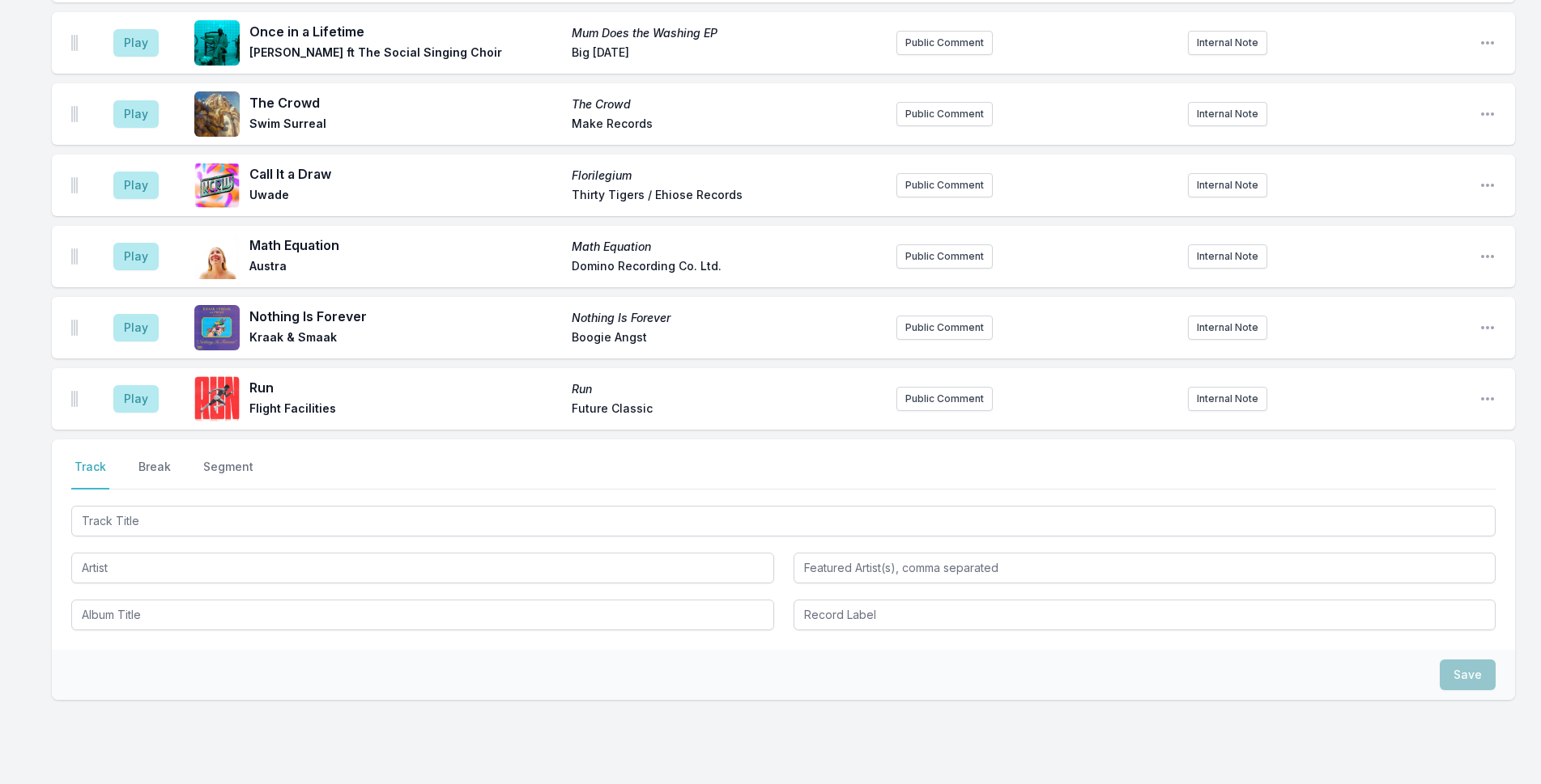
scroll to position [2125, 0]
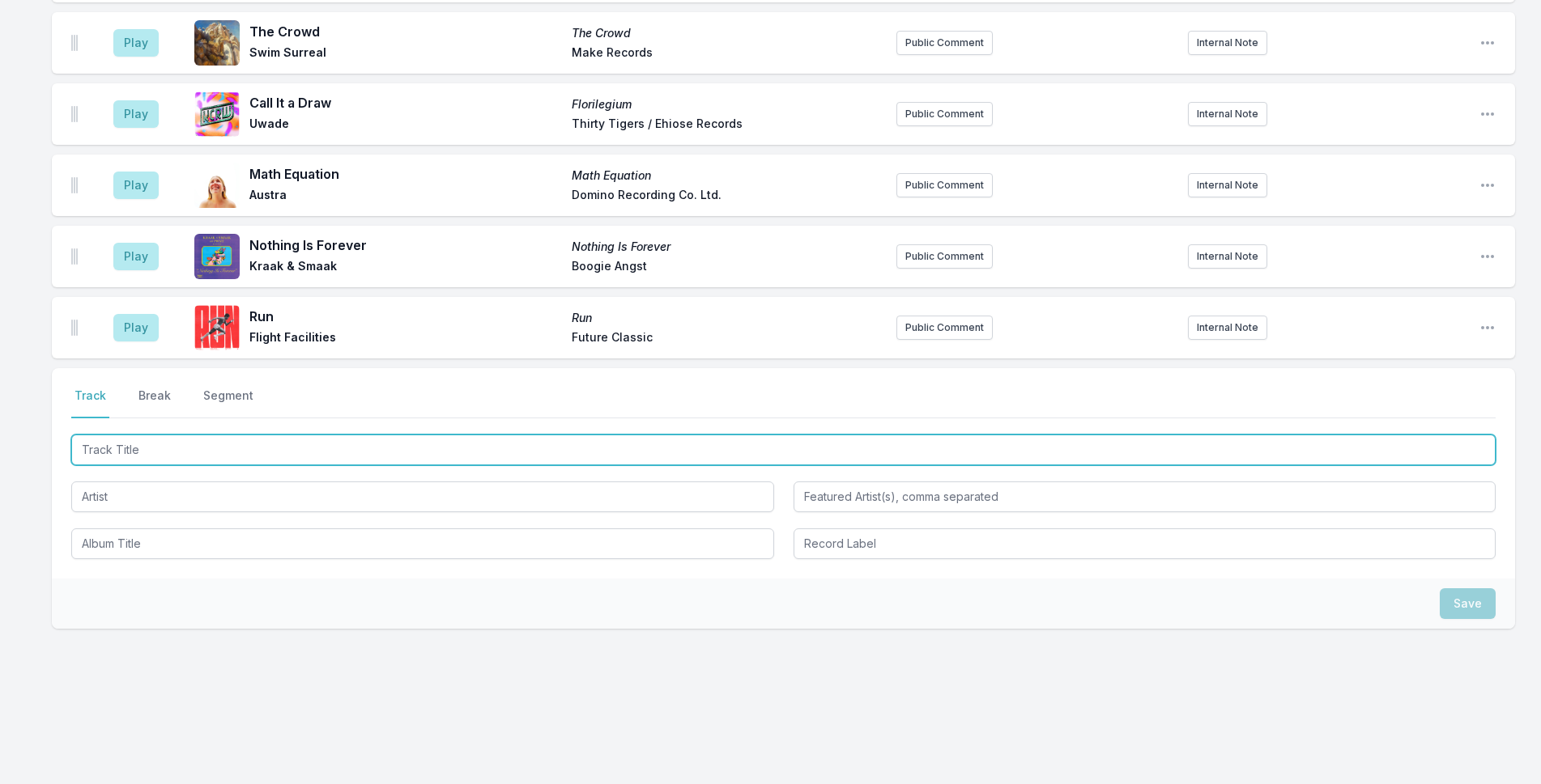
click at [792, 441] on input "Track Title" at bounding box center [783, 450] width 1424 height 31
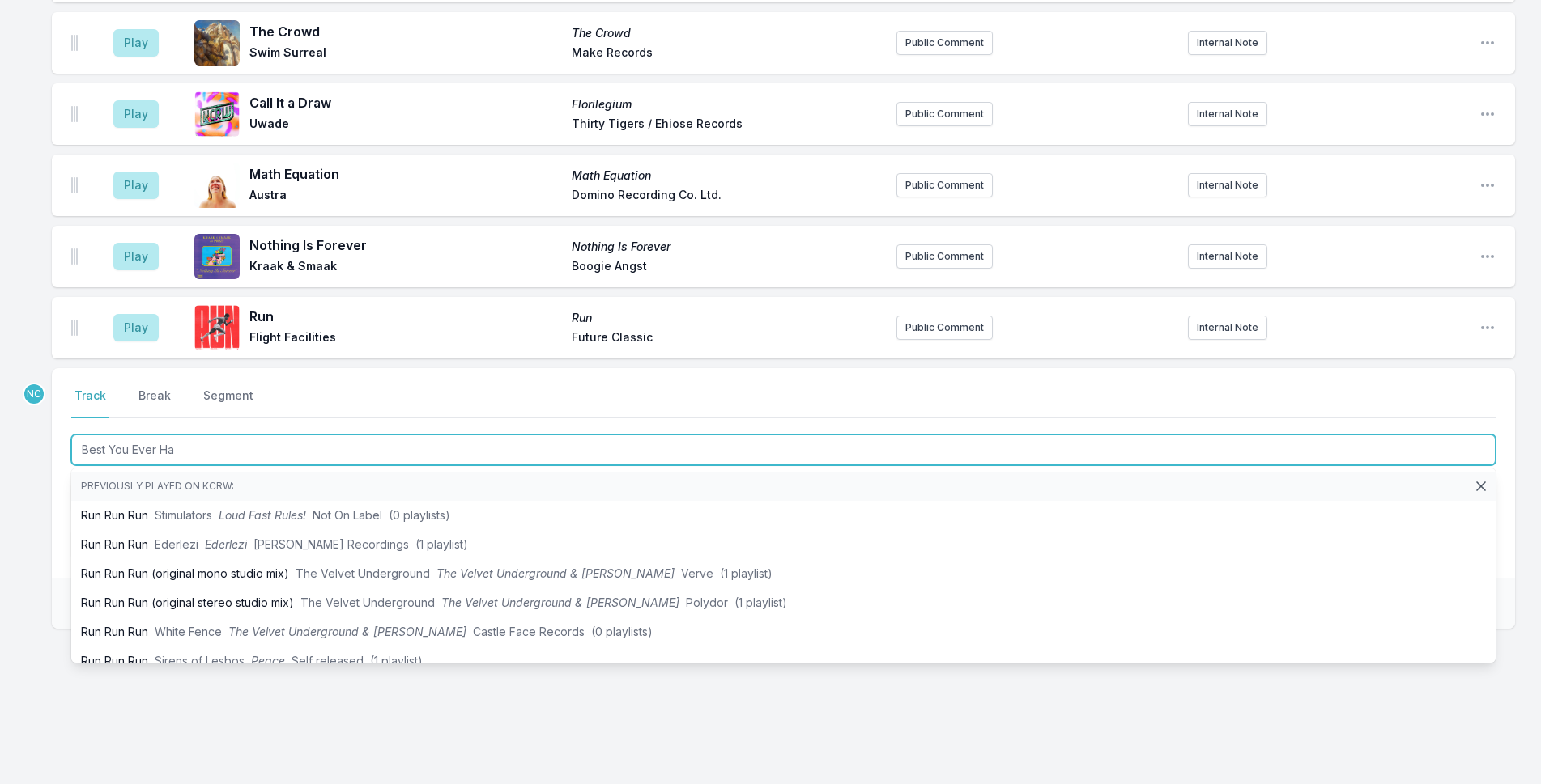
type input "Best You Ever Had"
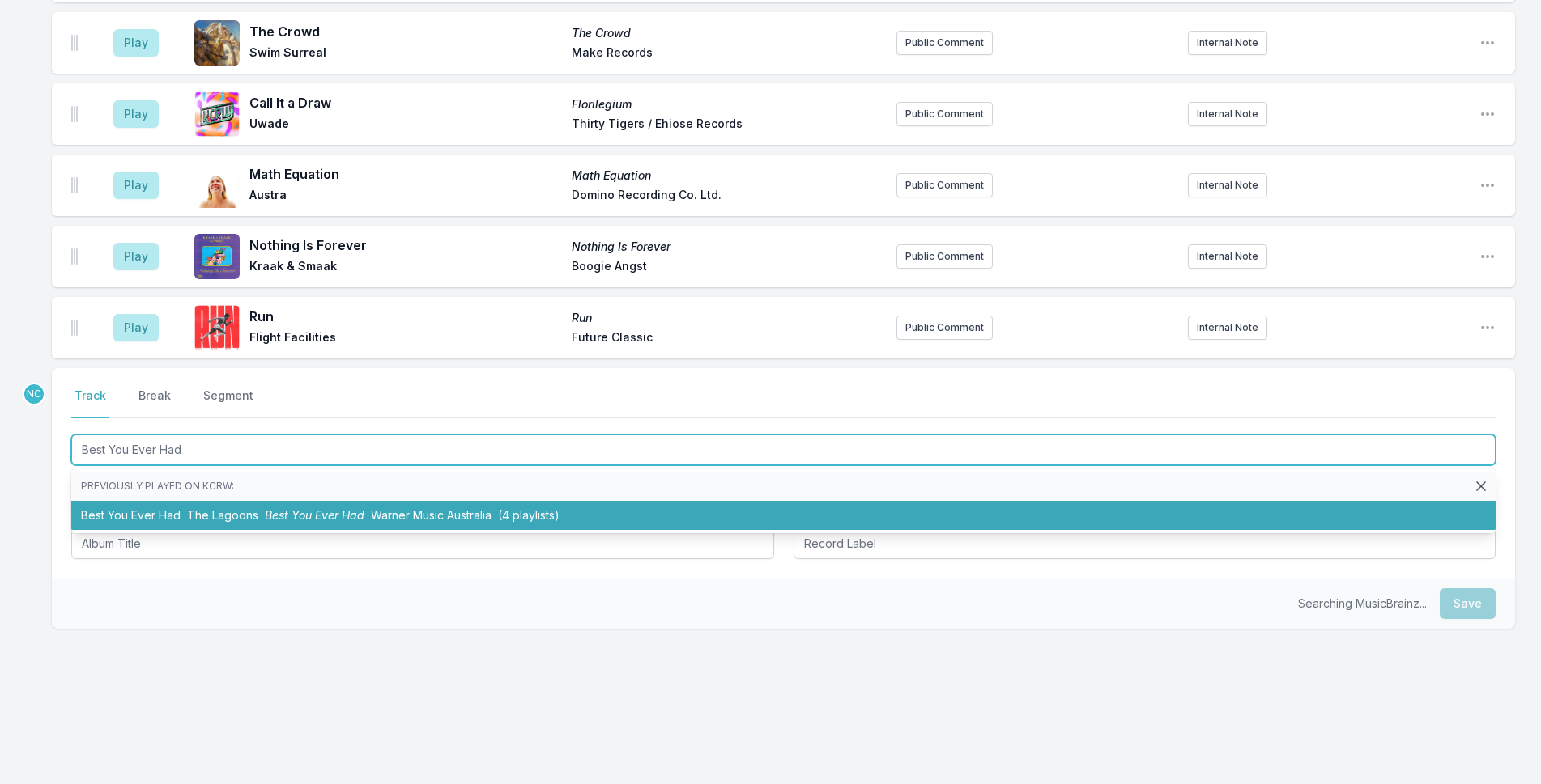
click at [873, 507] on li "Best You Ever Had The Lagoons Best You Ever Had Warner Music Australia (4 playl…" at bounding box center [783, 515] width 1424 height 29
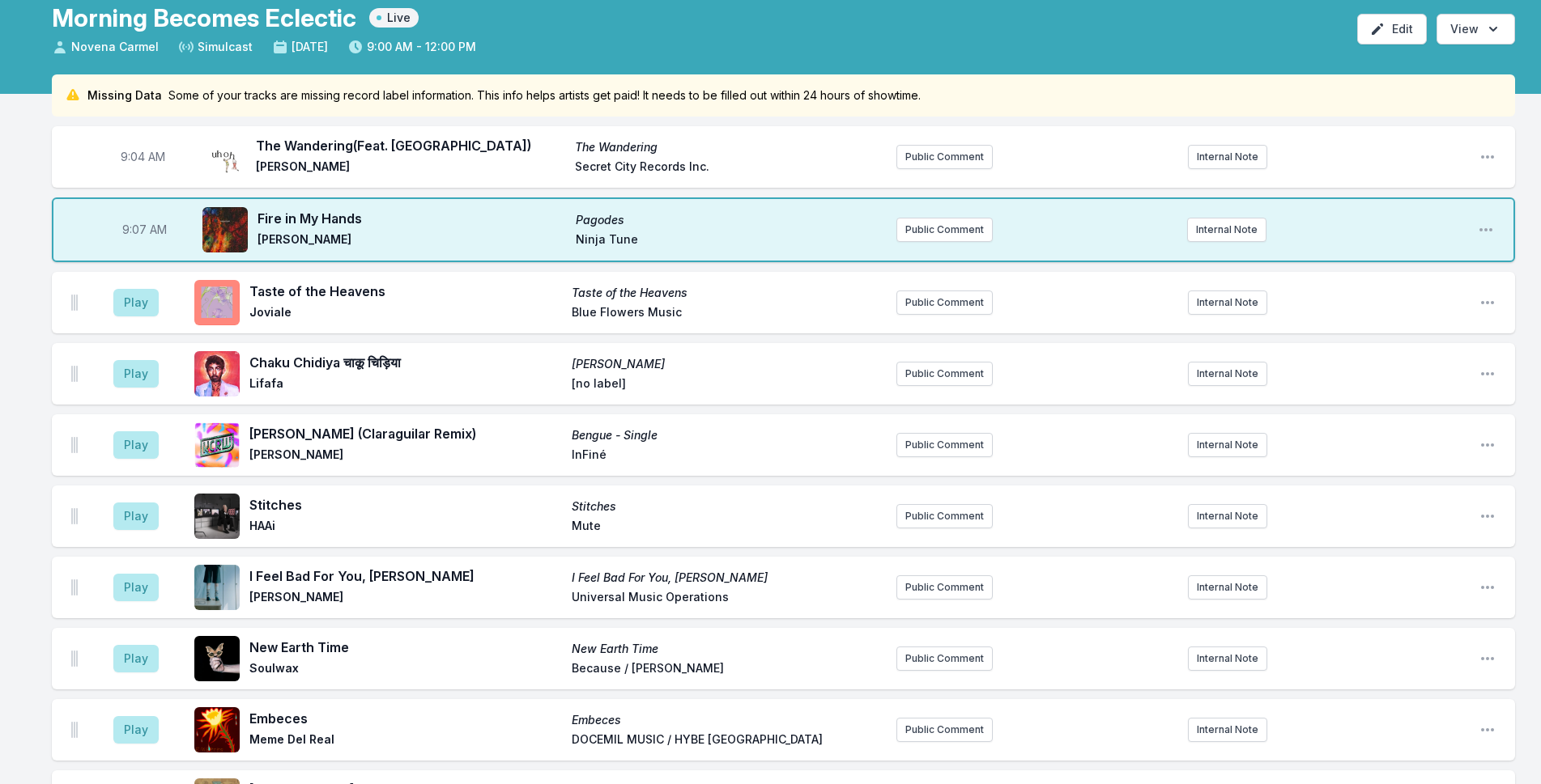
scroll to position [0, 0]
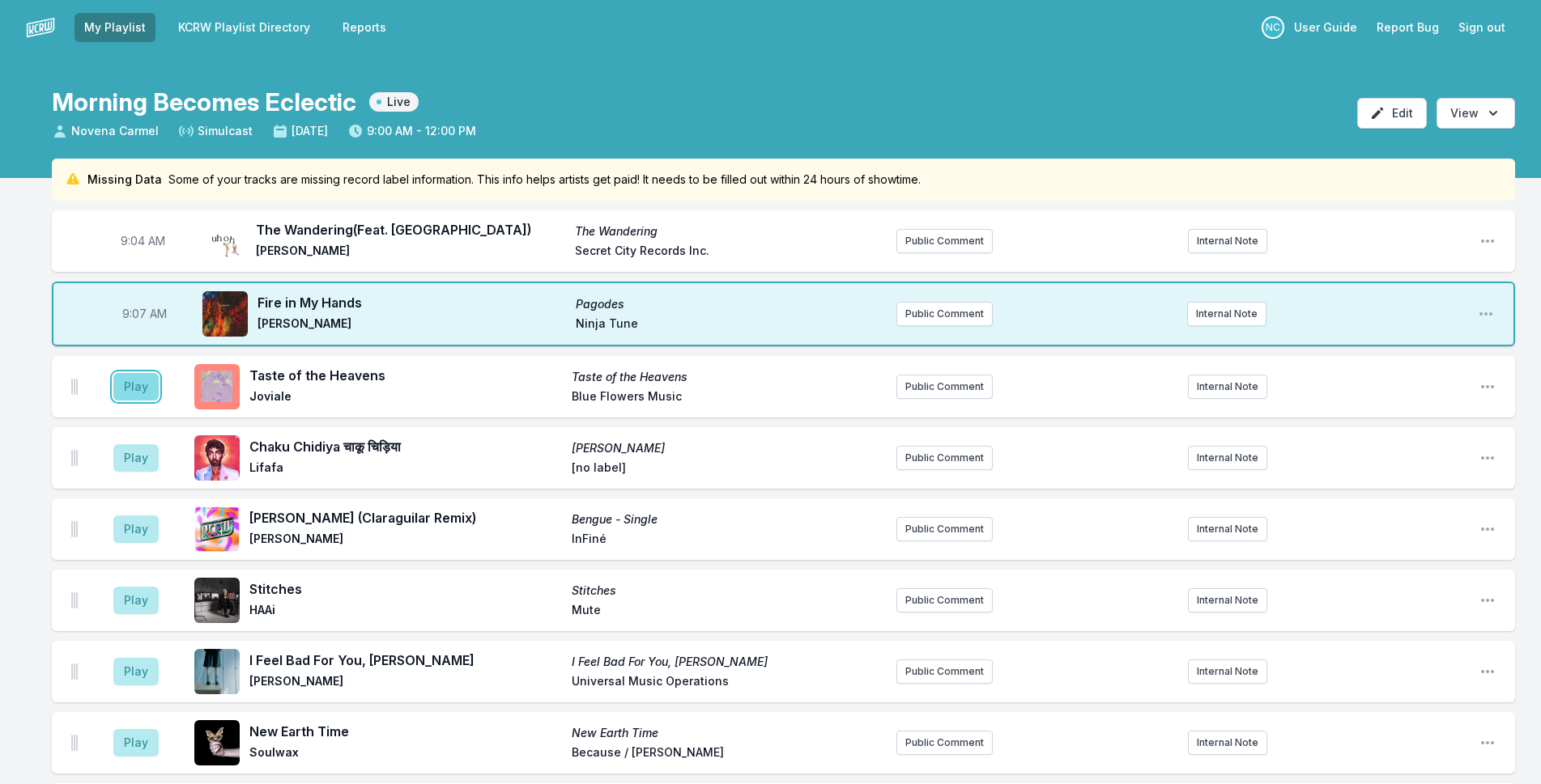
click at [151, 391] on button "Play" at bounding box center [135, 387] width 45 height 28
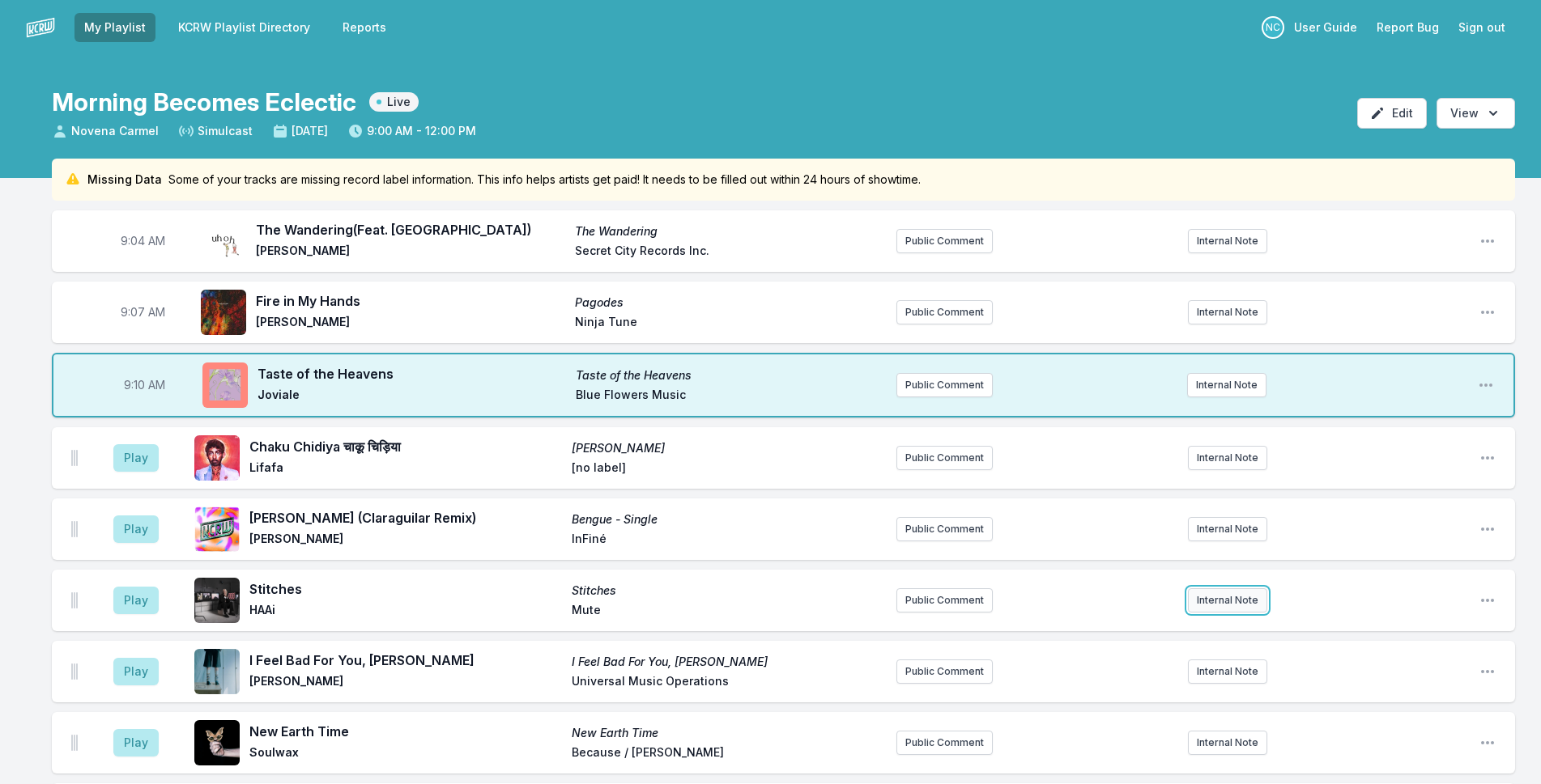
click at [1229, 600] on button "Internal Note" at bounding box center [1228, 601] width 80 height 24
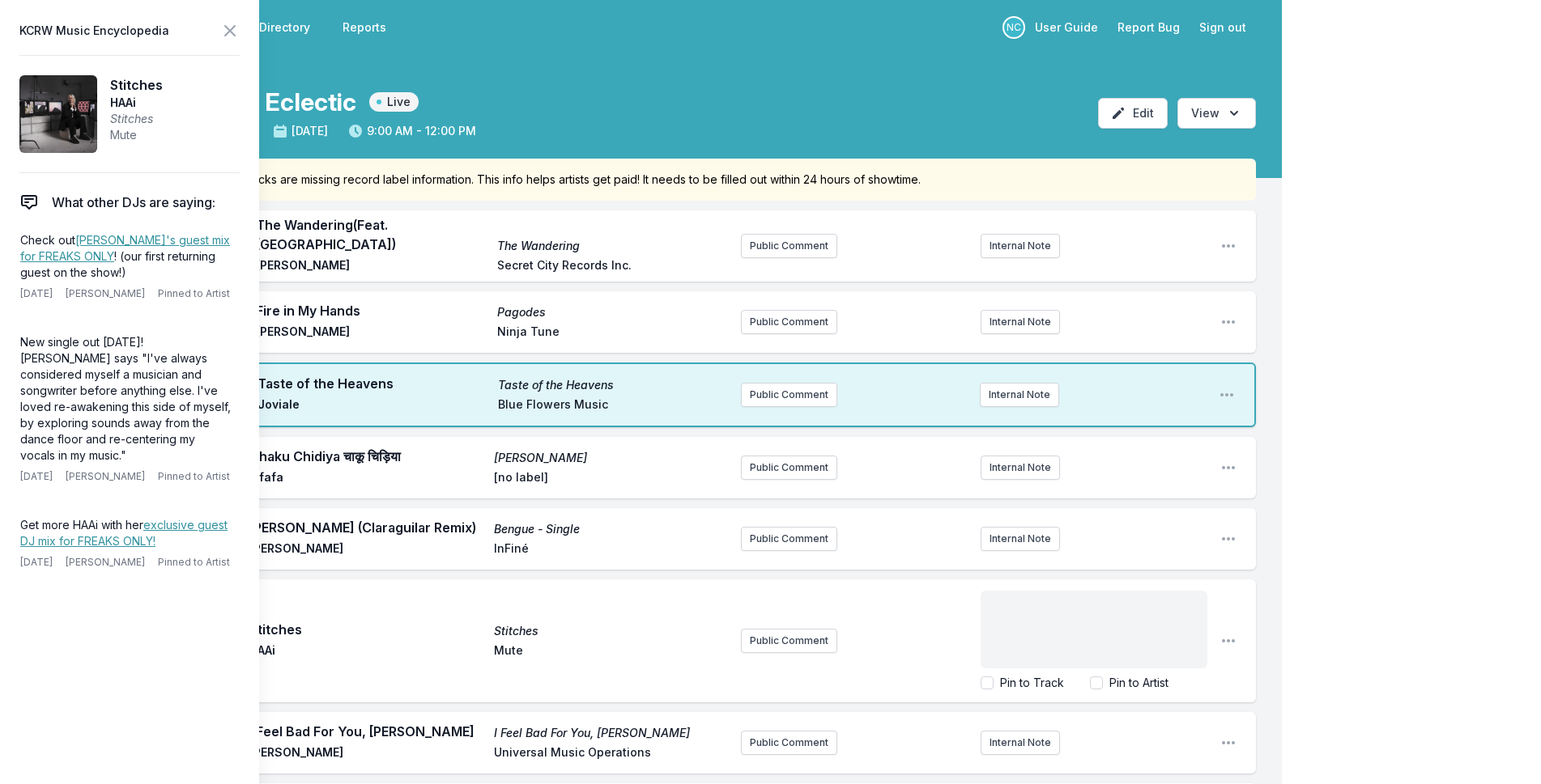
click at [1063, 599] on p "﻿" at bounding box center [1094, 604] width 207 height 16
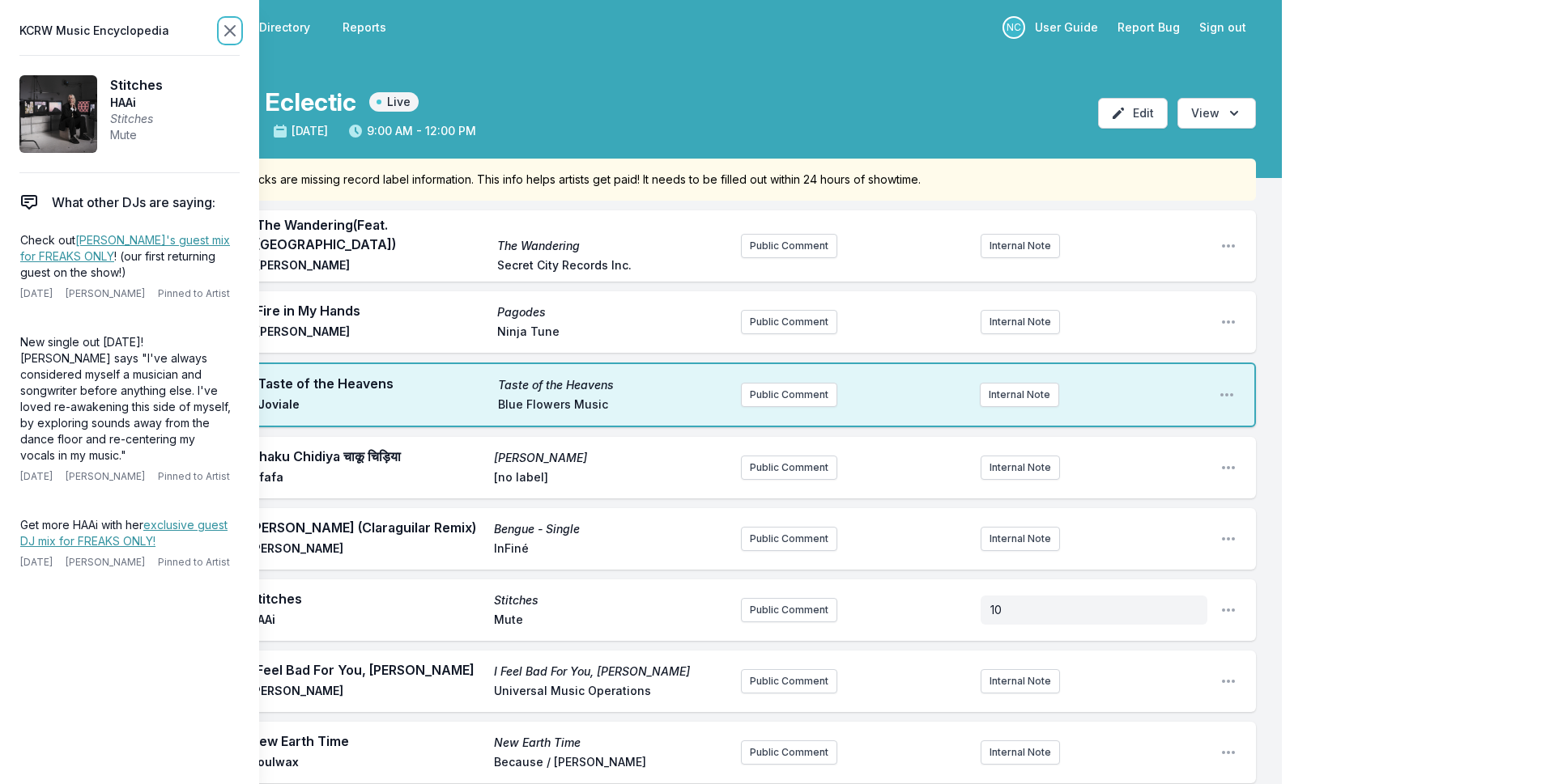
click at [230, 29] on icon at bounding box center [230, 31] width 19 height 19
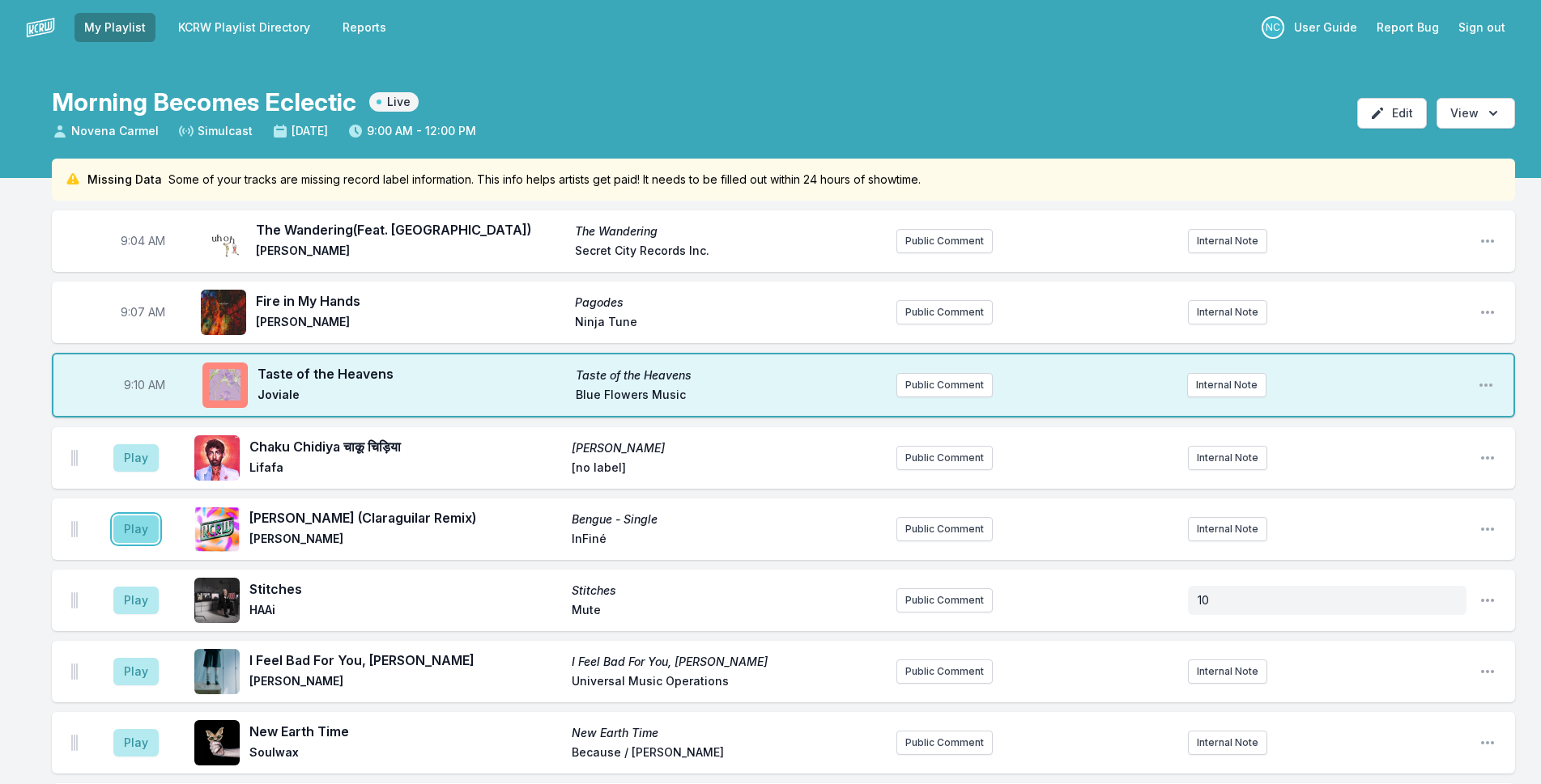
click at [132, 521] on button "Play" at bounding box center [135, 529] width 45 height 28
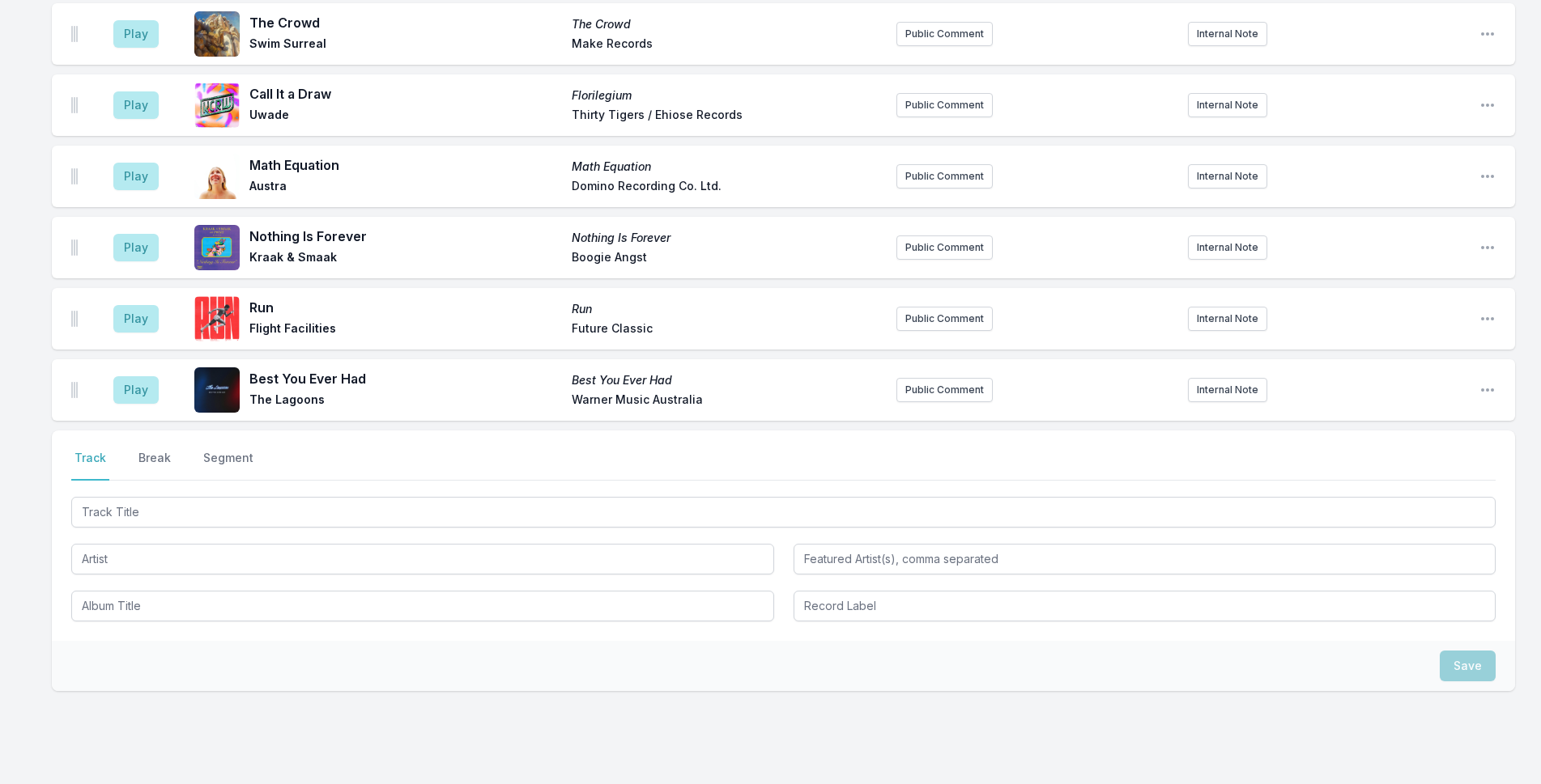
scroll to position [2196, 0]
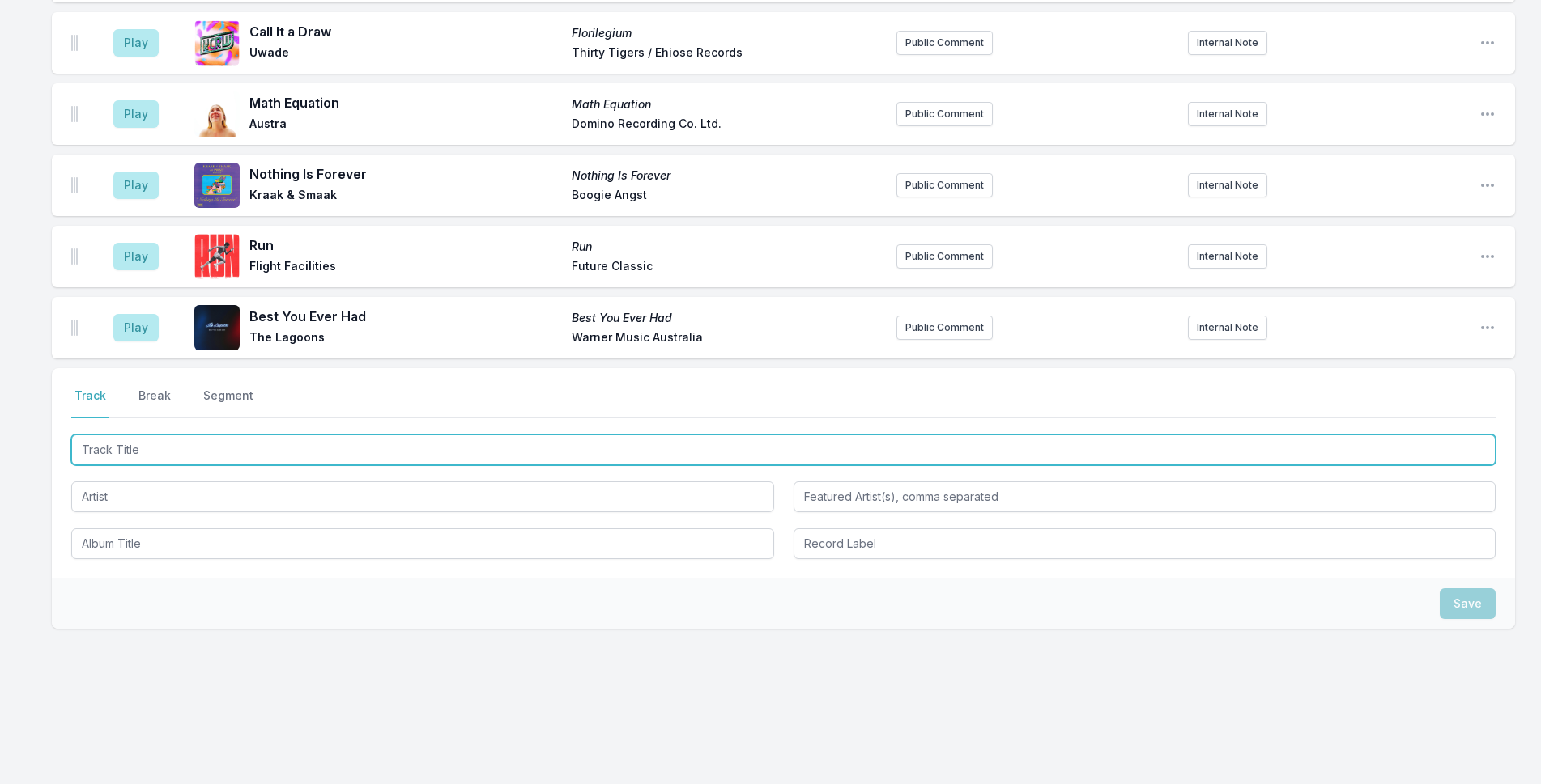
click at [479, 441] on input "Track Title" at bounding box center [783, 450] width 1424 height 31
type input "Where to Begin"
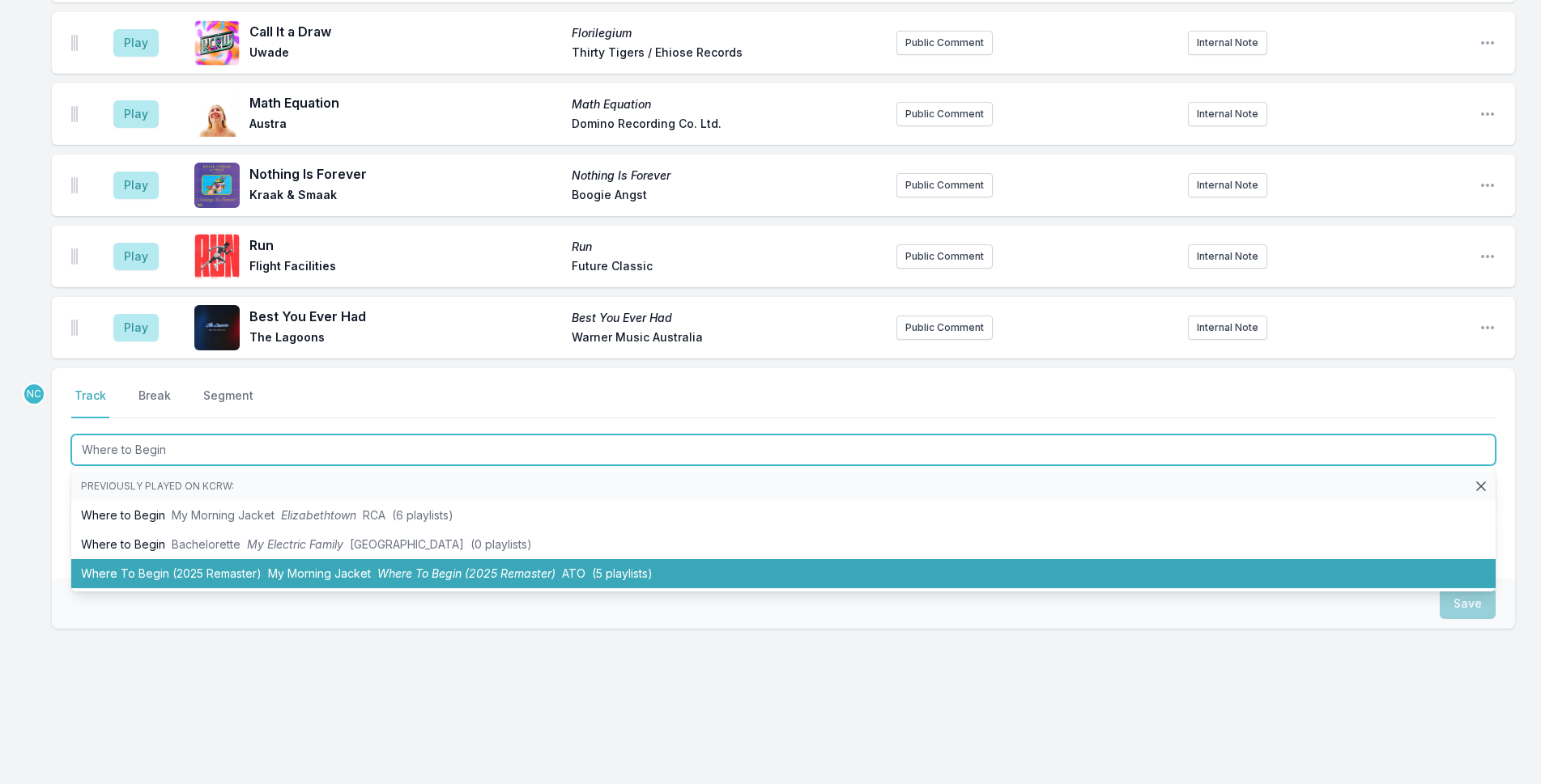
click at [673, 570] on li "Where To Begin (2025 Remaster) My Morning Jacket Where To Begin (2025 Remaster)…" at bounding box center [783, 573] width 1424 height 29
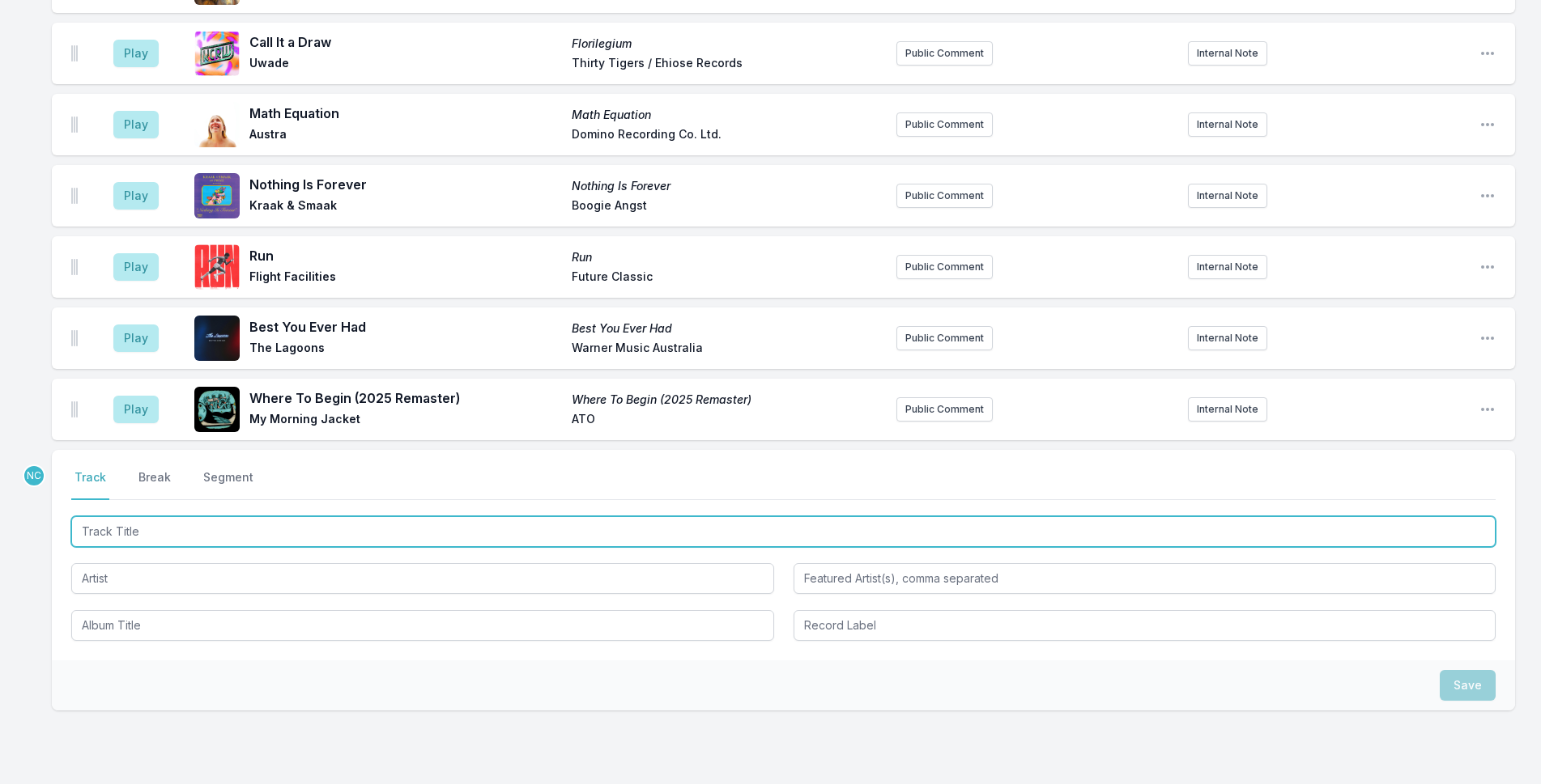
scroll to position [2186, 0]
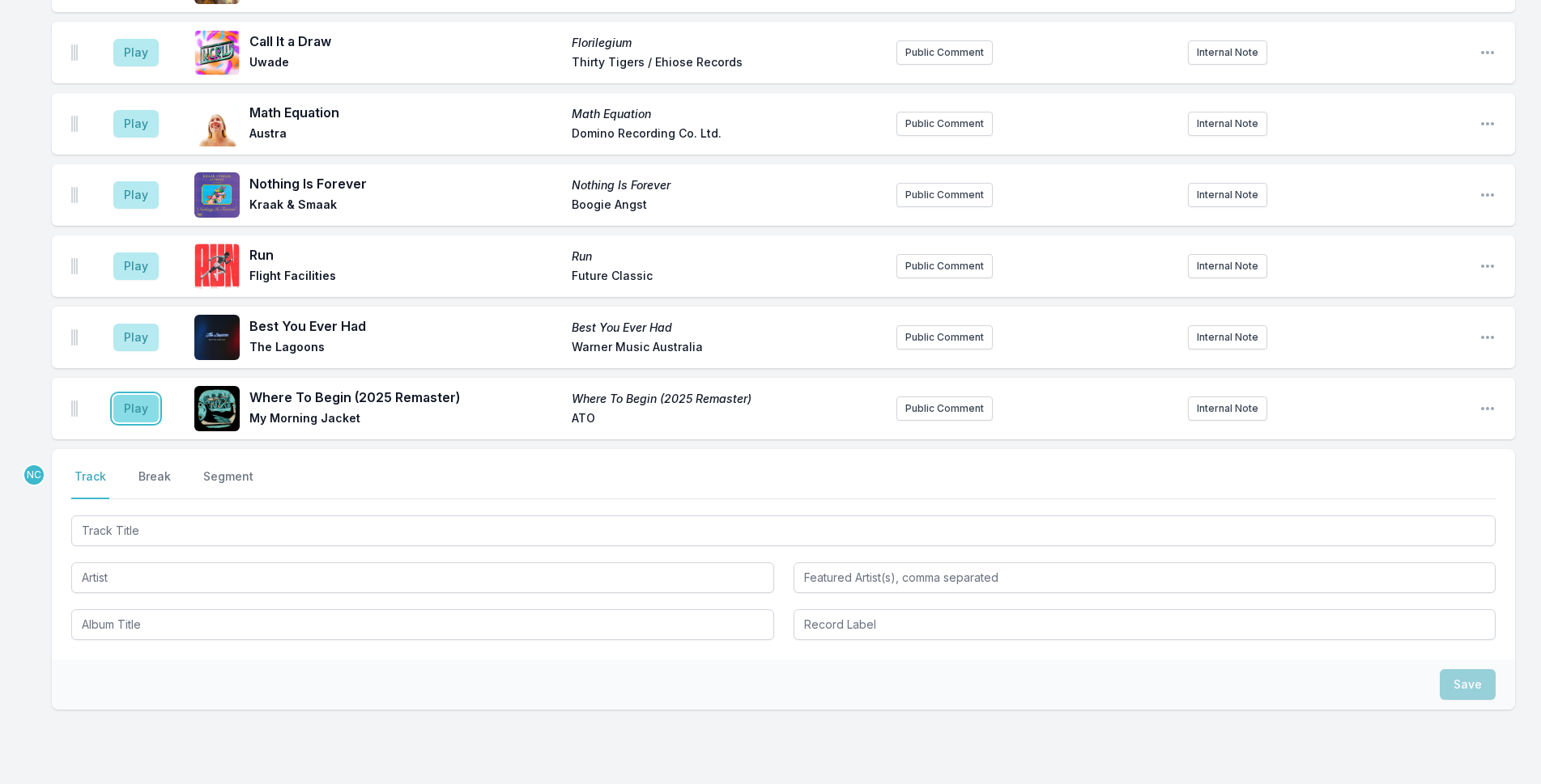
click at [153, 403] on button "Play" at bounding box center [135, 409] width 45 height 28
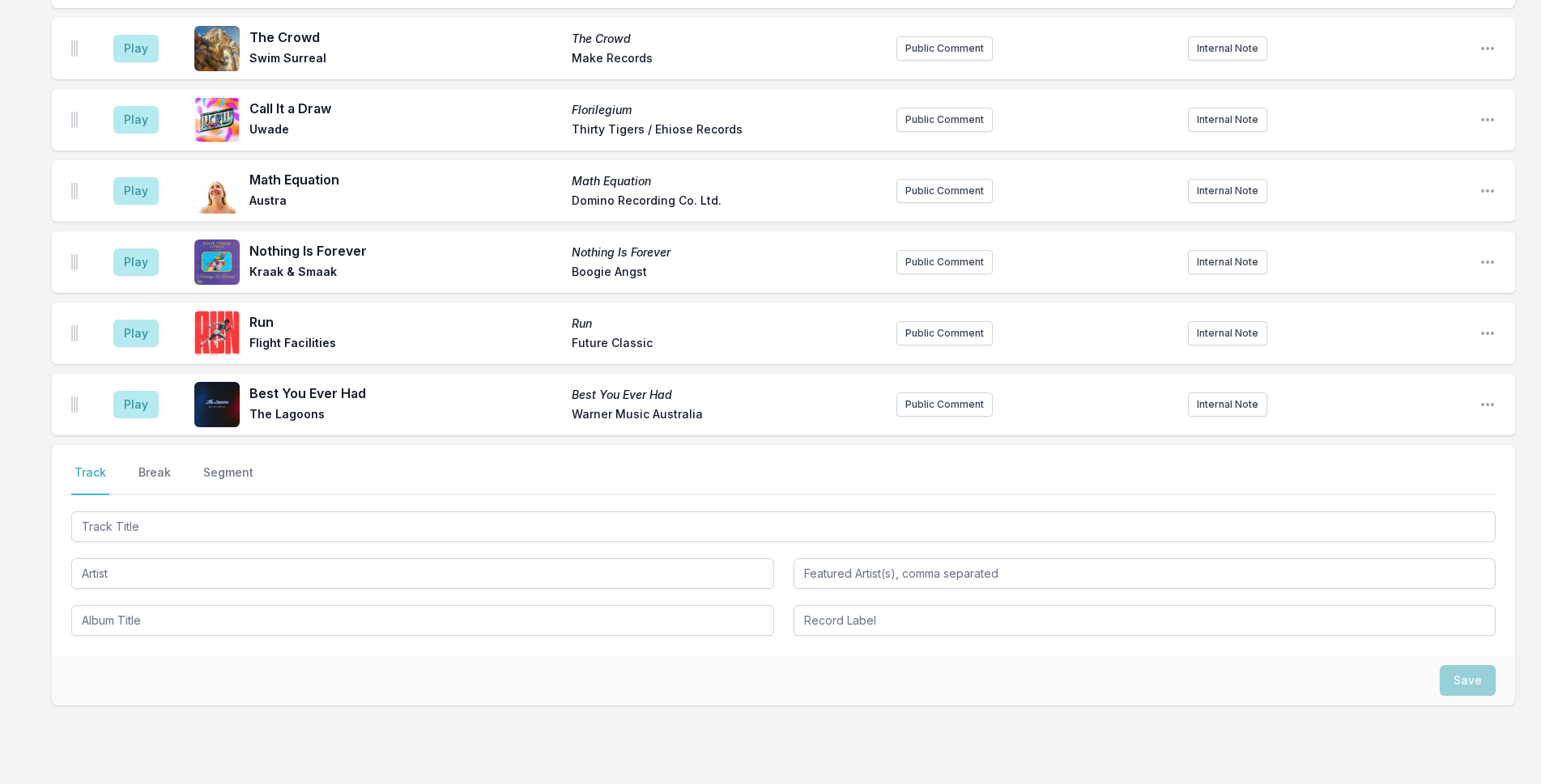
scroll to position [2267, 0]
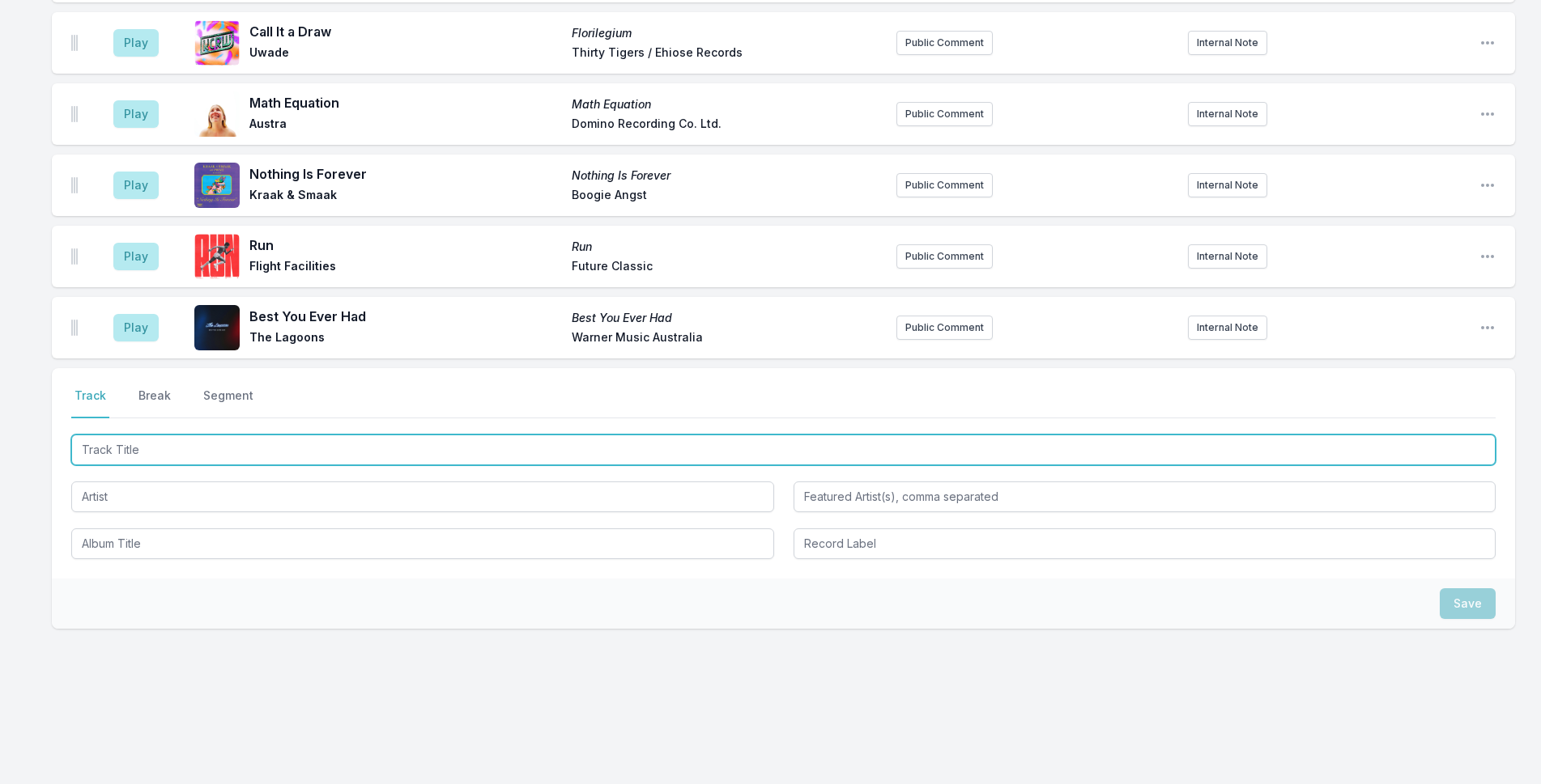
click at [345, 455] on input "Track Title" at bounding box center [783, 450] width 1424 height 31
type input "Yakamoz"
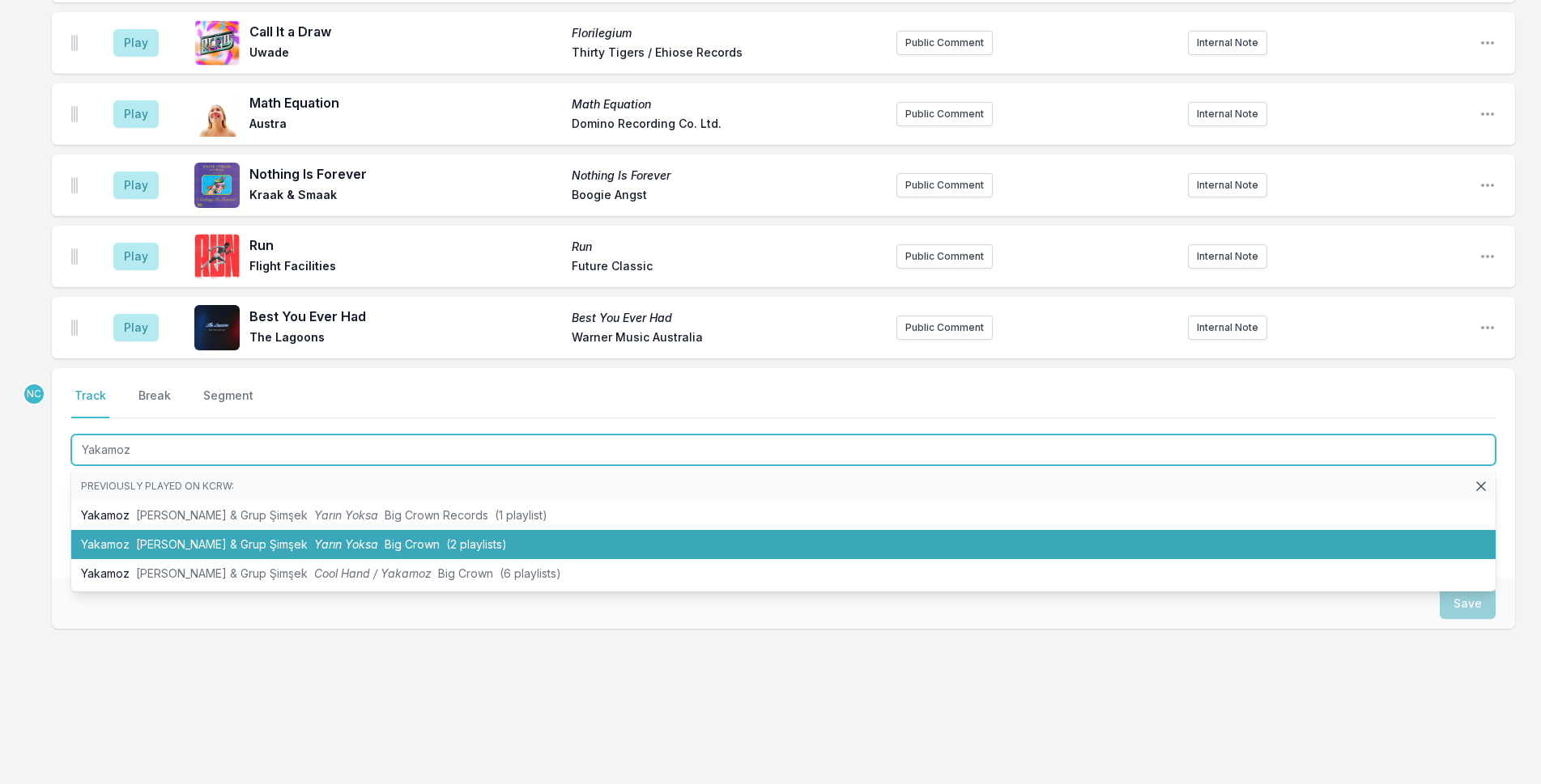
click at [323, 547] on span "Yarın Yoksa" at bounding box center [345, 544] width 64 height 14
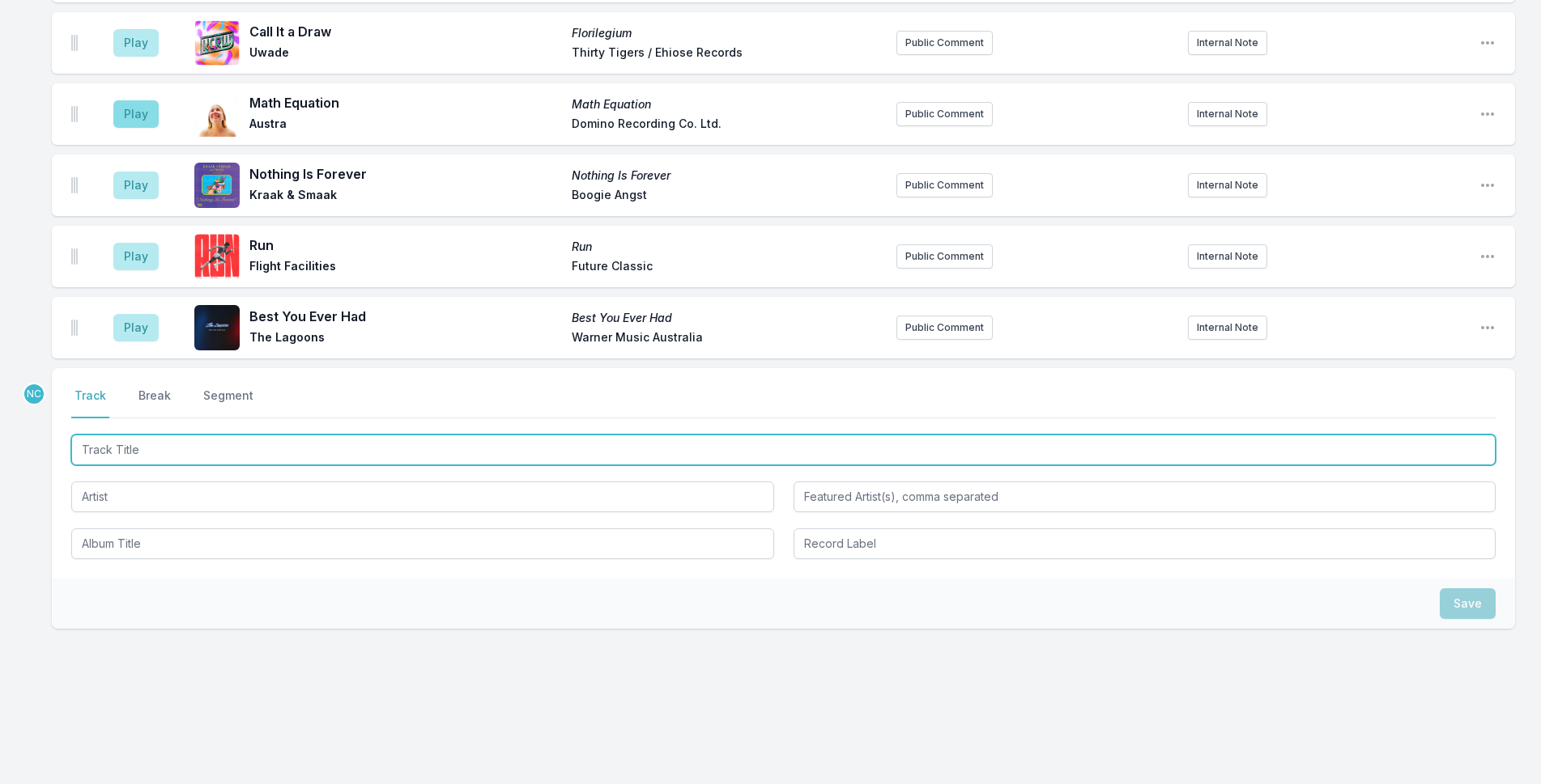
scroll to position [2338, 0]
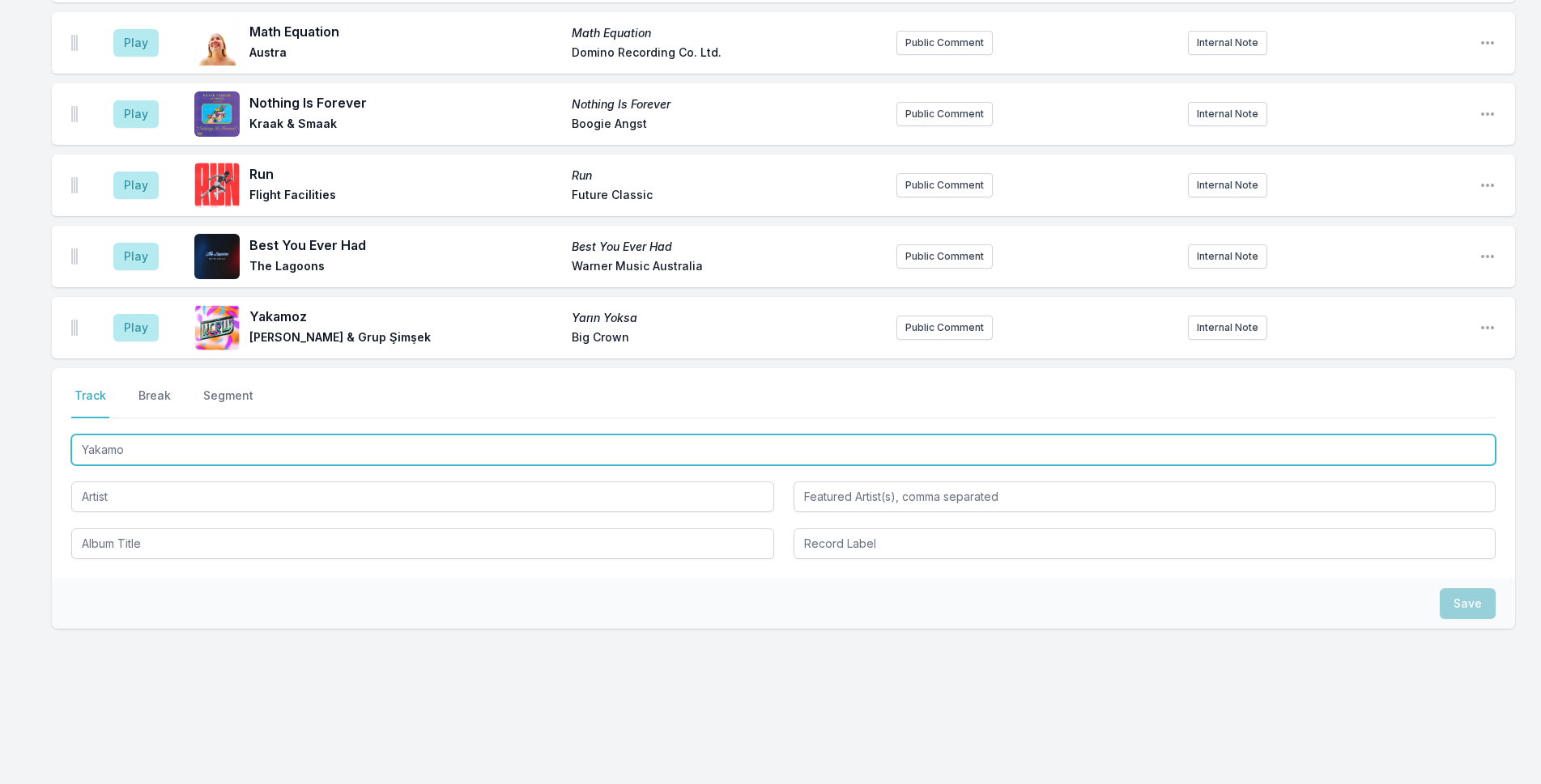
type input "Yakamo"
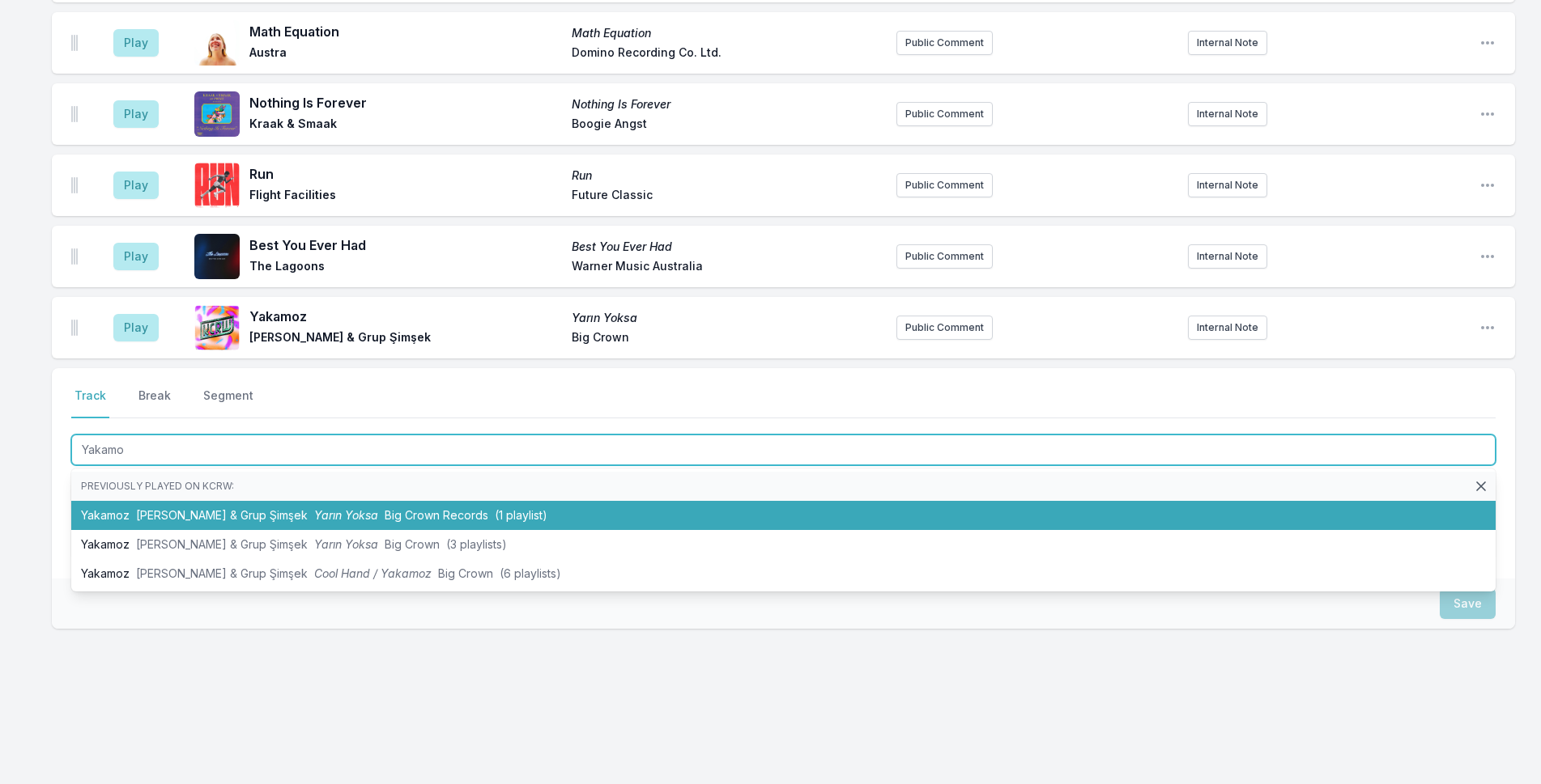
click at [263, 511] on span "Derya Yıldırım & Grup Şimşek" at bounding box center [221, 515] width 171 height 14
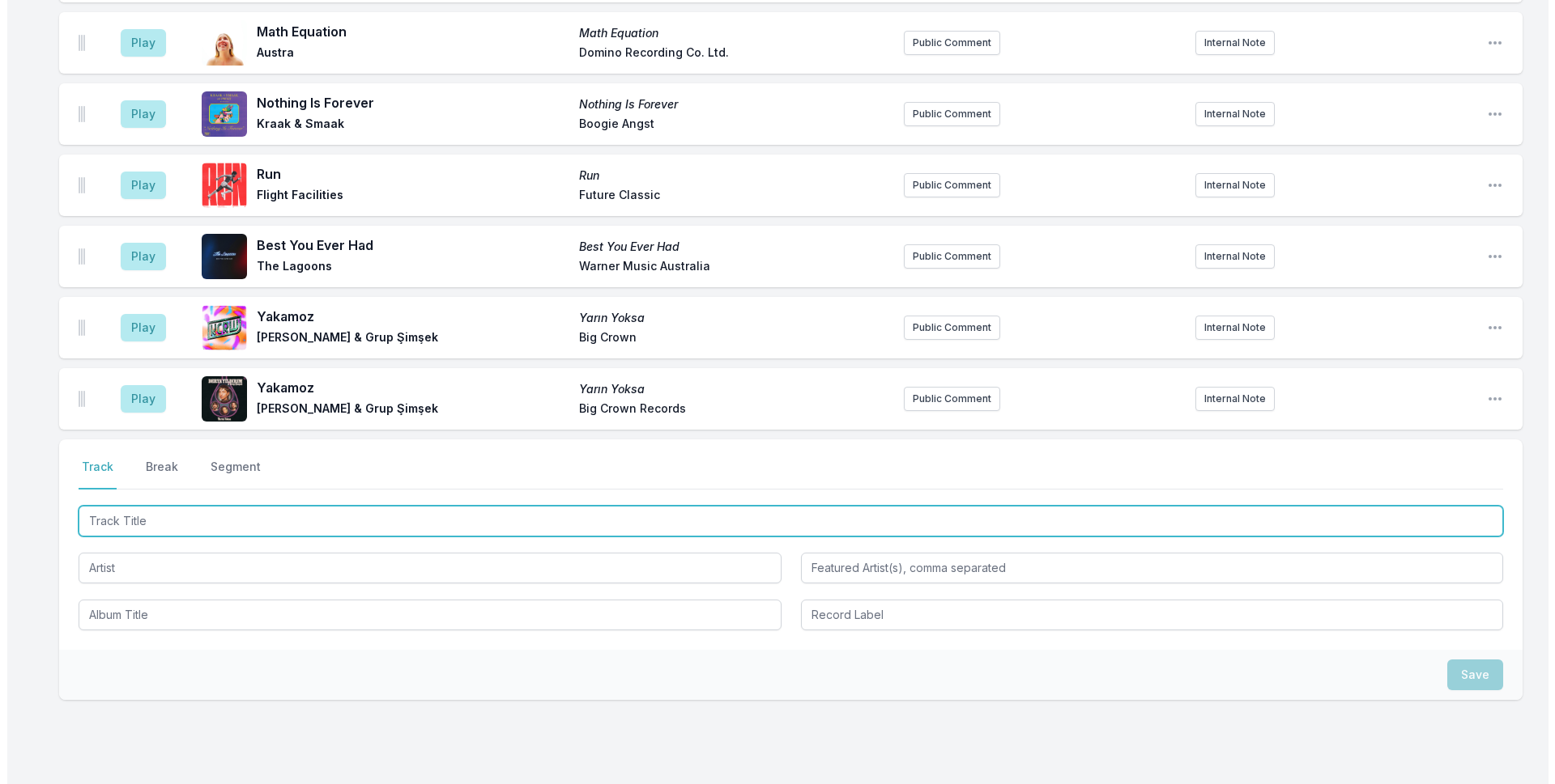
scroll to position [2409, 0]
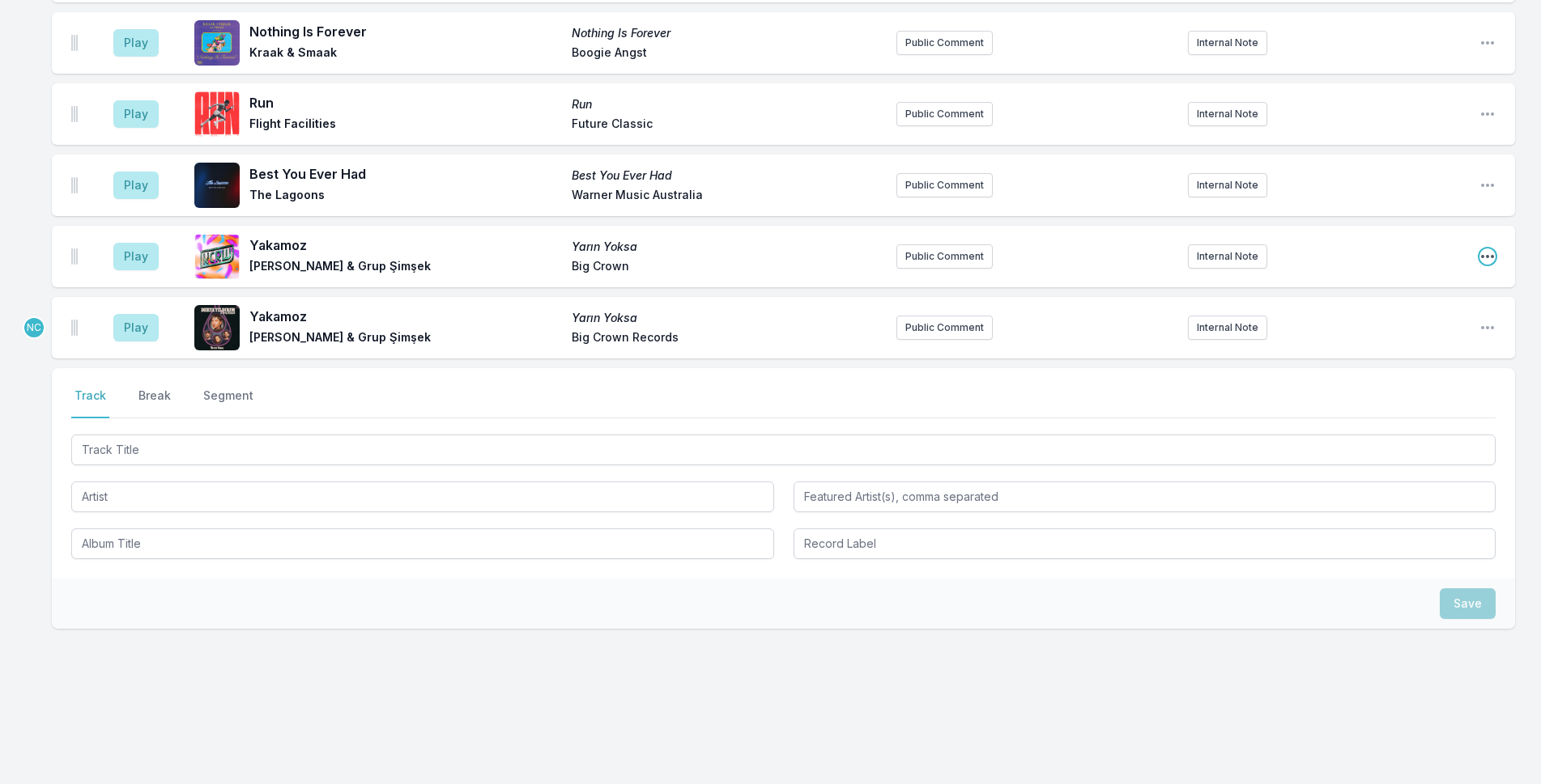
click at [1490, 258] on icon "Open playlist item options" at bounding box center [1487, 255] width 16 height 16
click at [1433, 353] on button "Delete Entry" at bounding box center [1405, 346] width 182 height 29
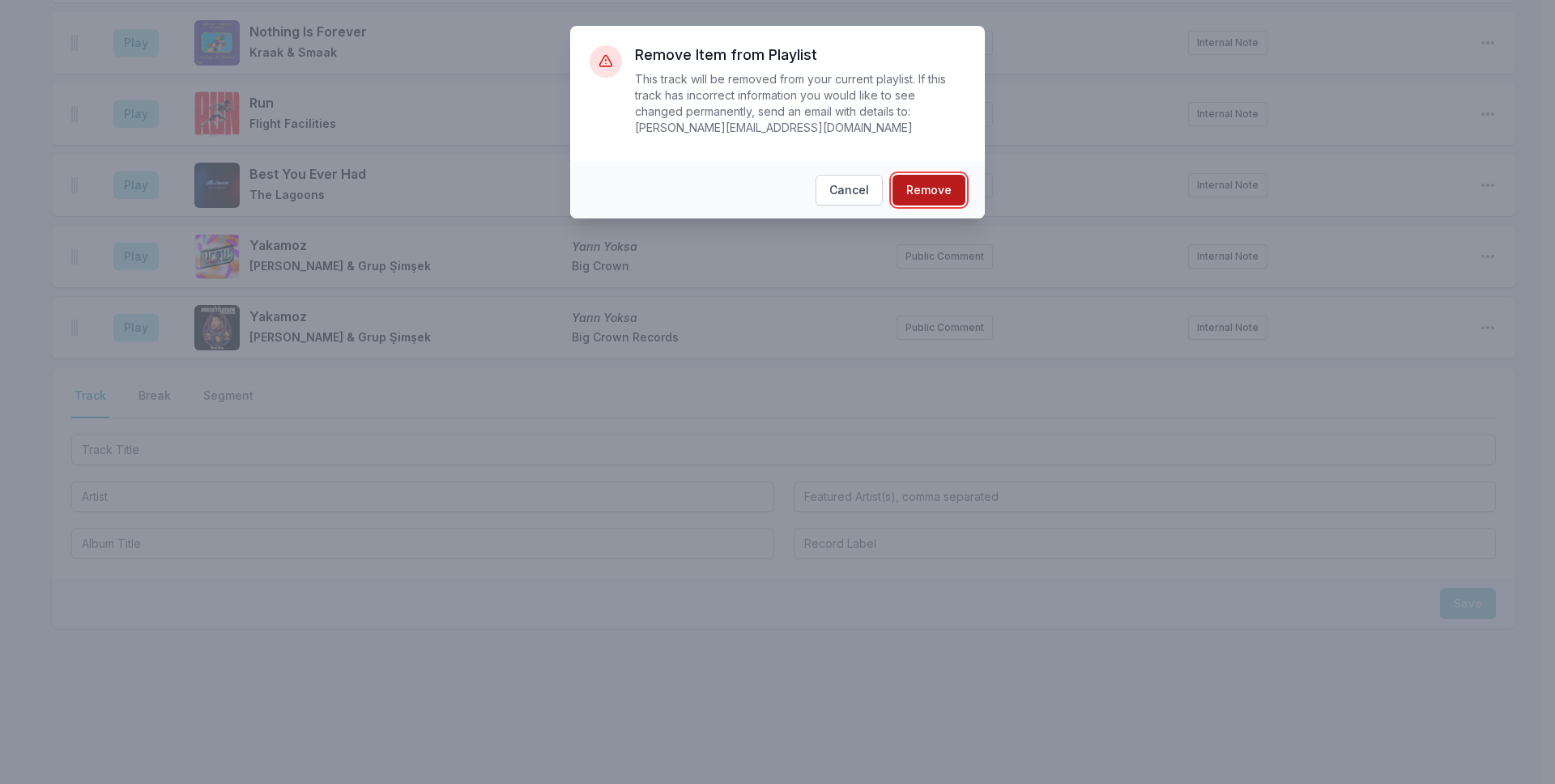
click at [942, 175] on button "Remove" at bounding box center [929, 190] width 73 height 31
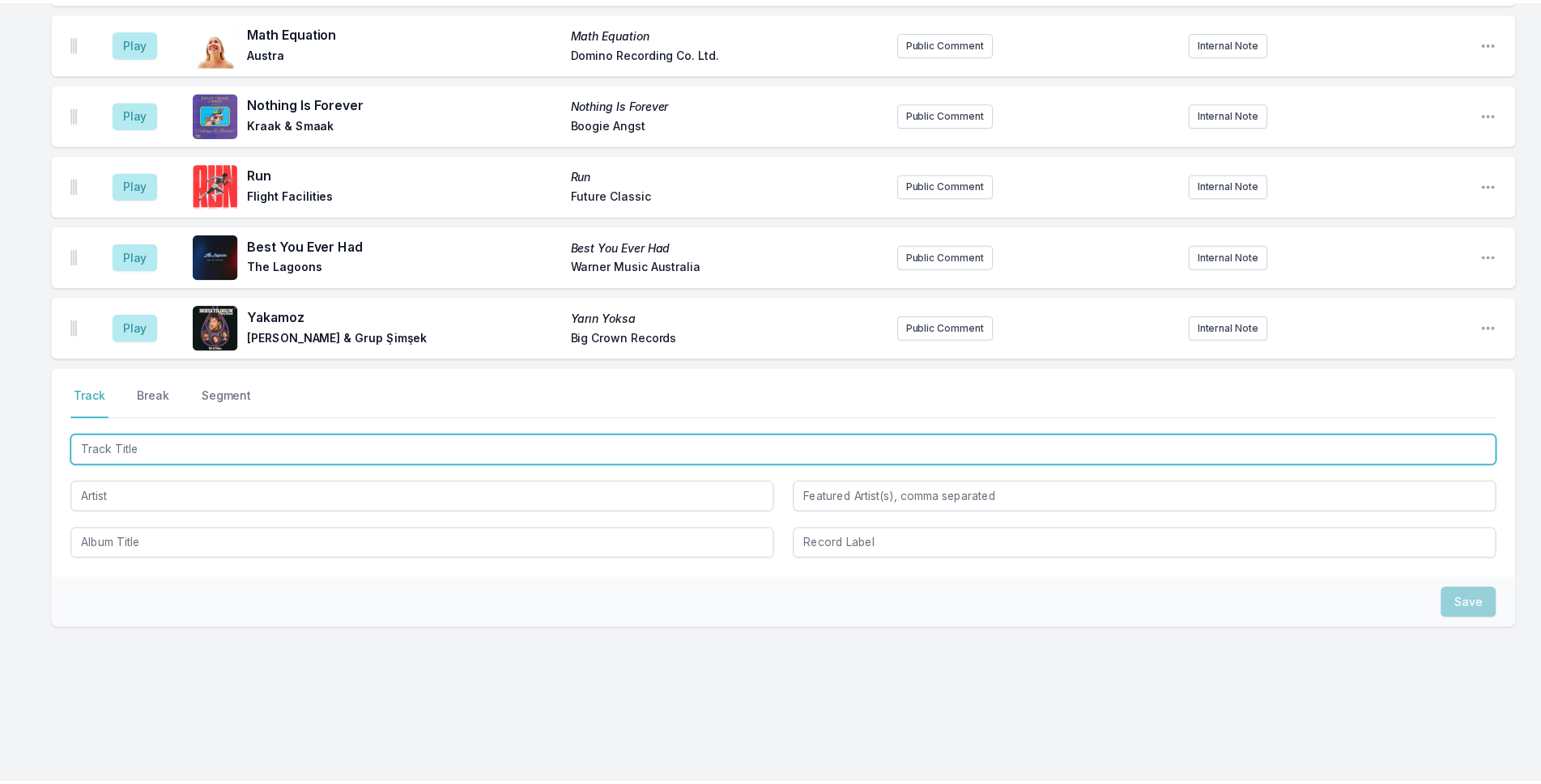
scroll to position [2338, 0]
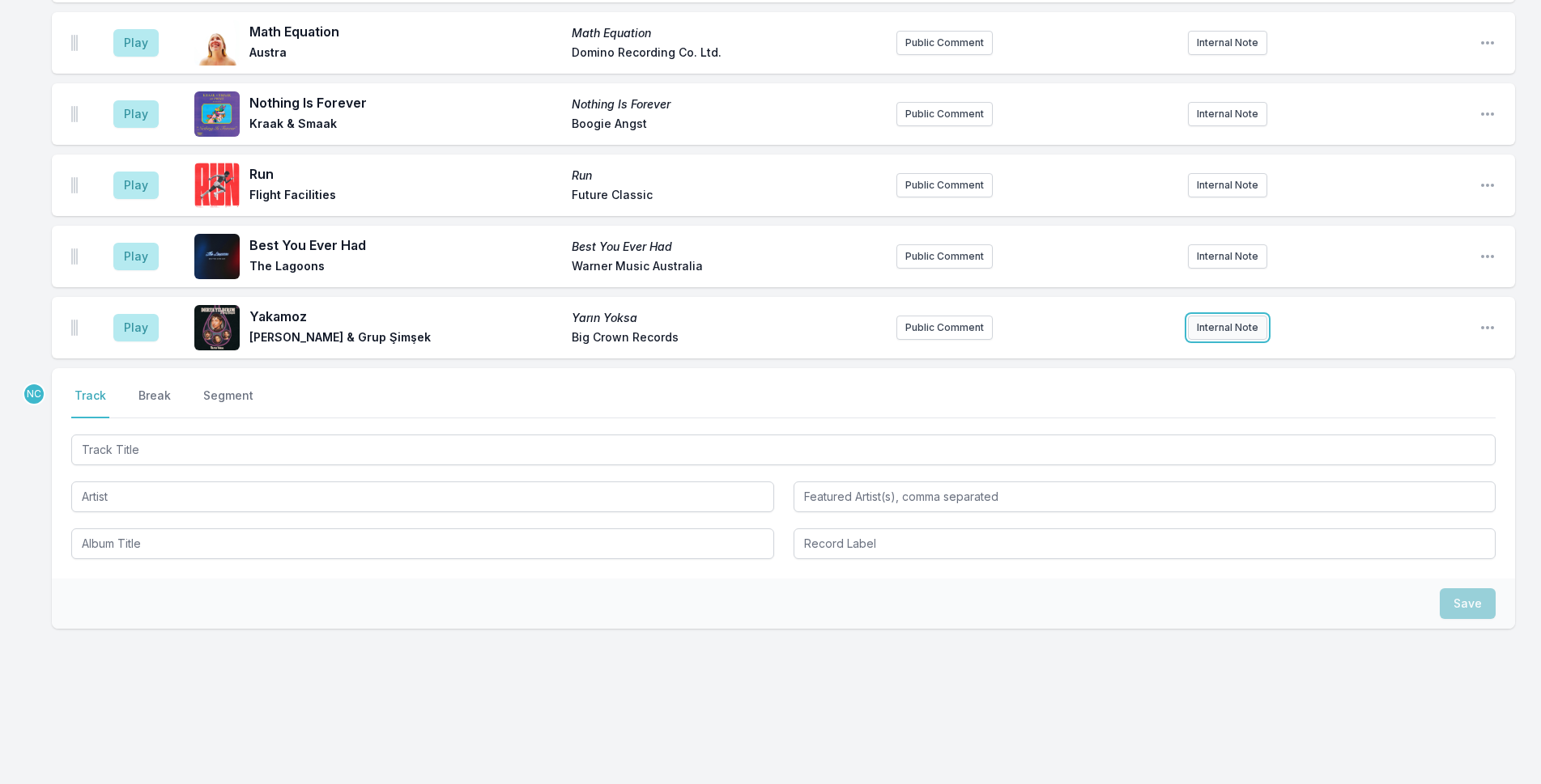
click at [1242, 332] on button "Internal Note" at bounding box center [1228, 328] width 80 height 24
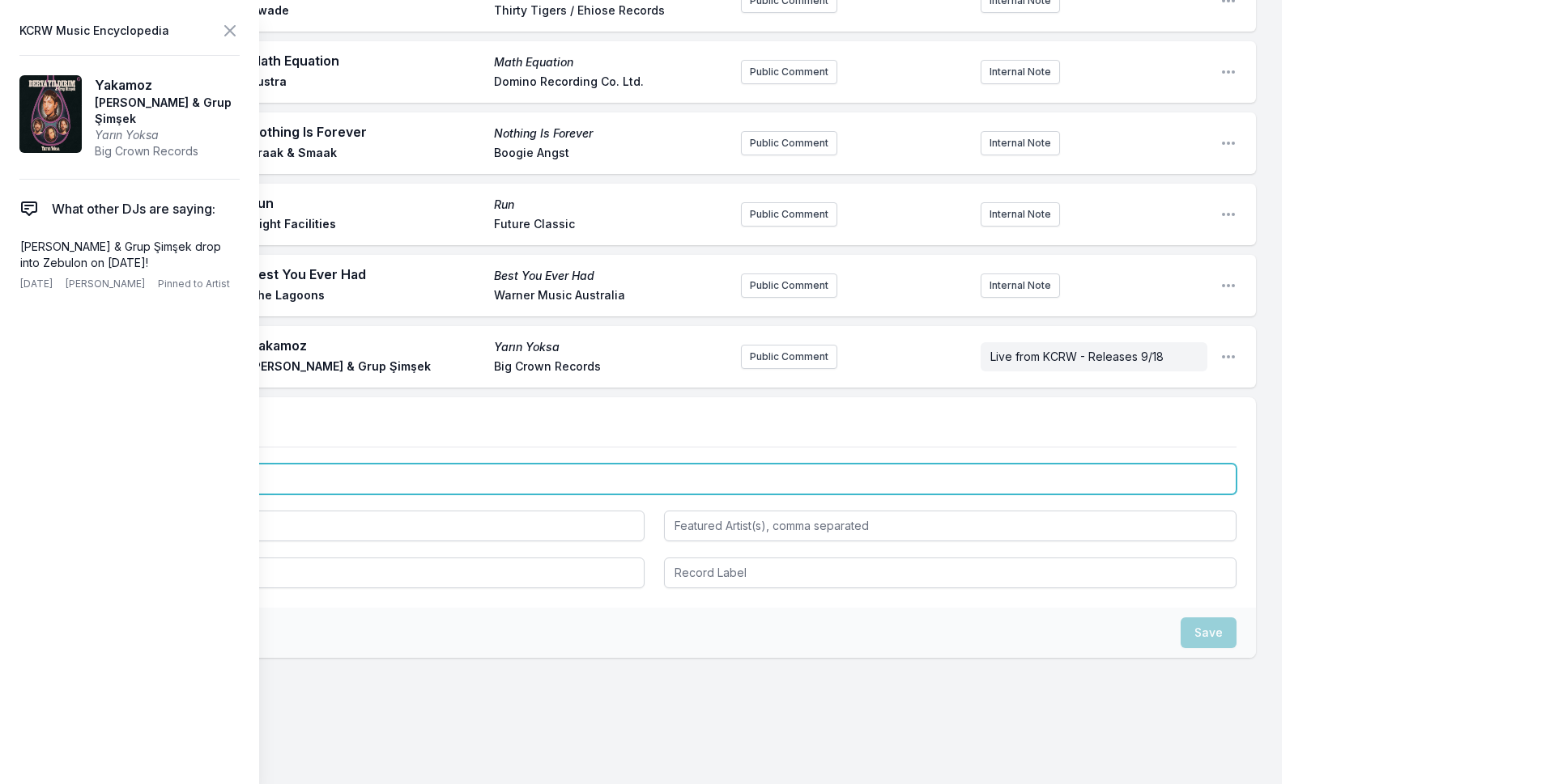
click at [326, 464] on input "Track Title" at bounding box center [654, 479] width 1165 height 31
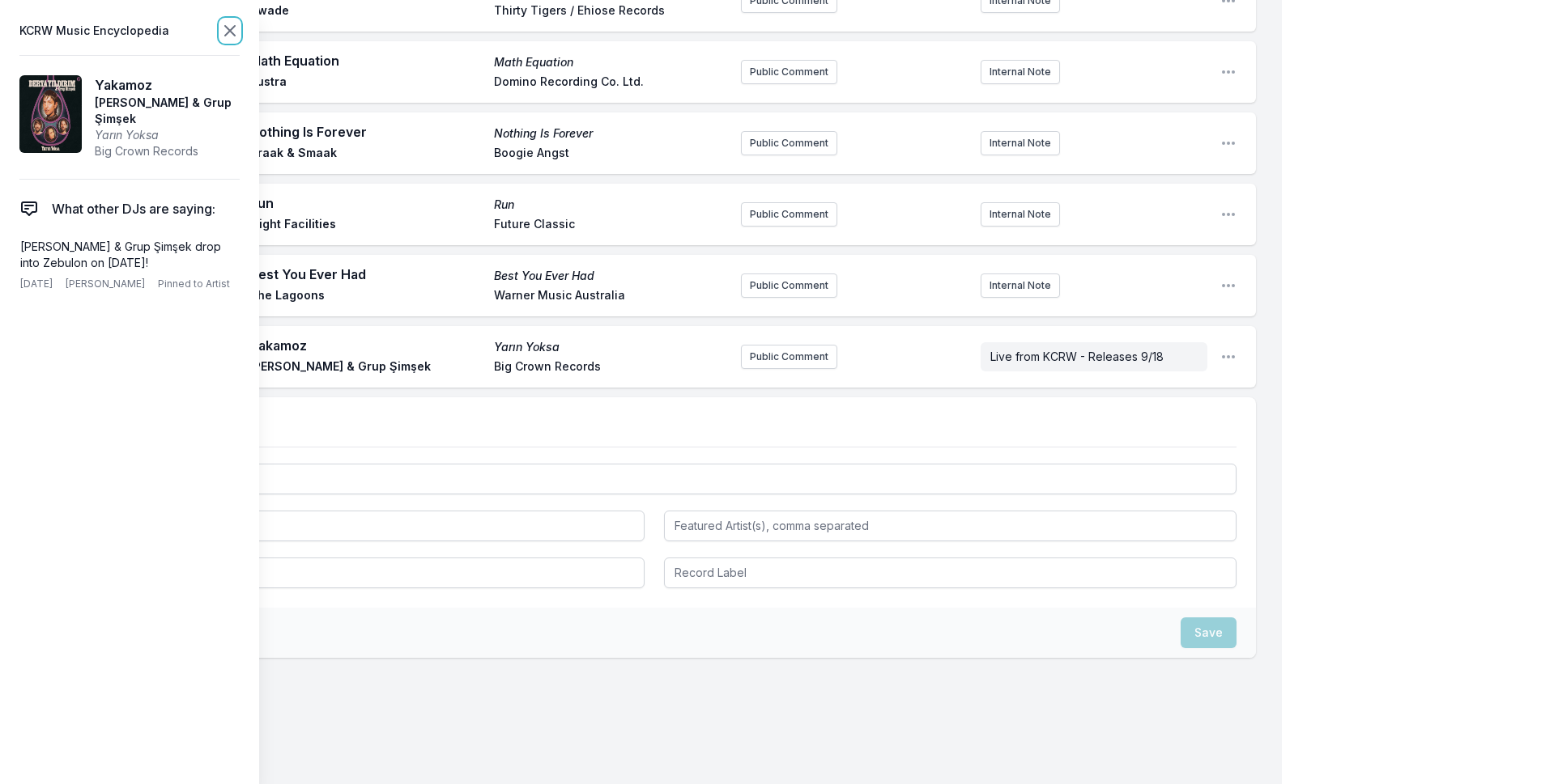
click at [235, 32] on icon at bounding box center [230, 31] width 19 height 19
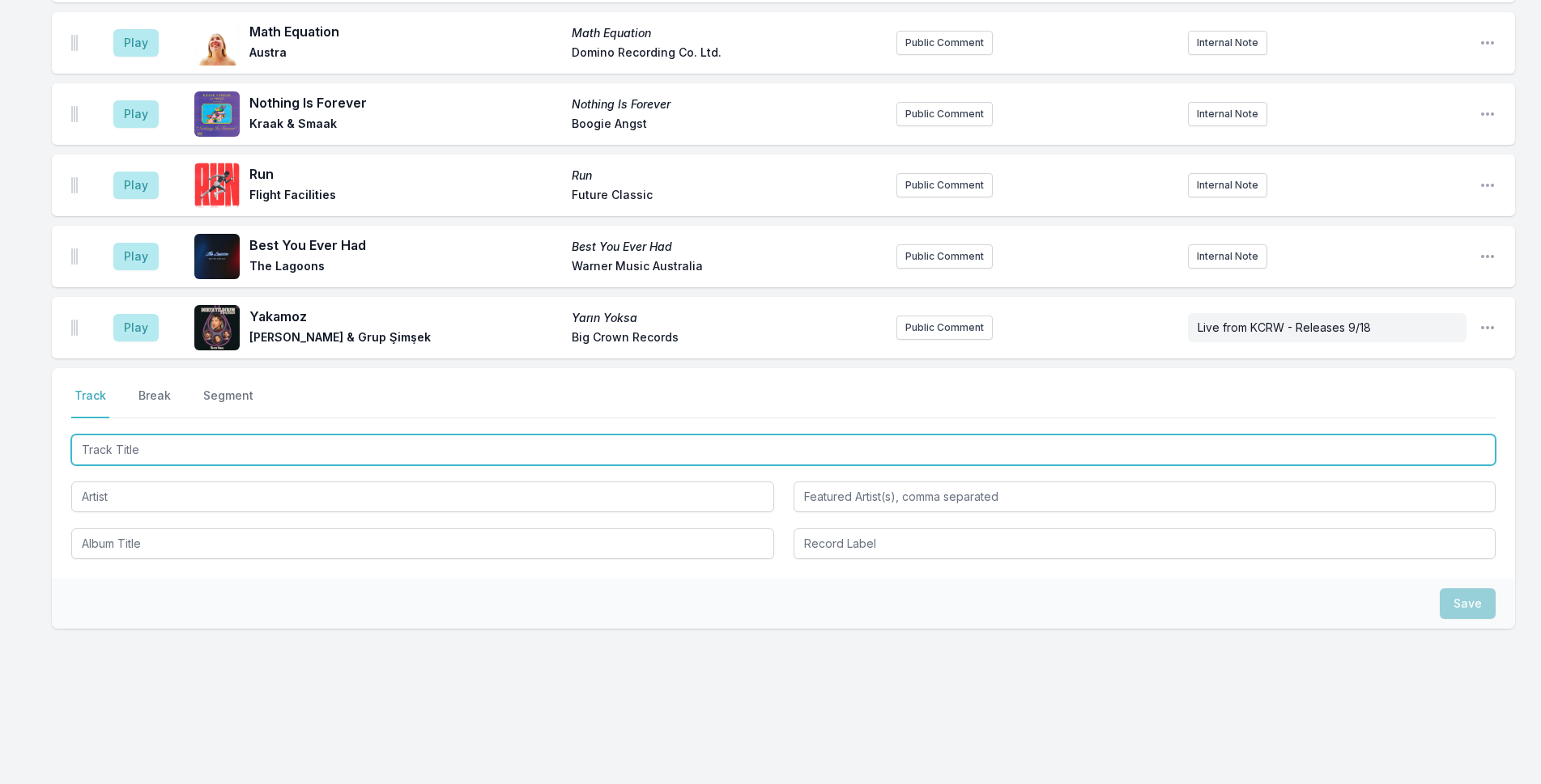
click at [309, 457] on input "Track Title" at bounding box center [783, 450] width 1424 height 31
type input "Be Someone New"
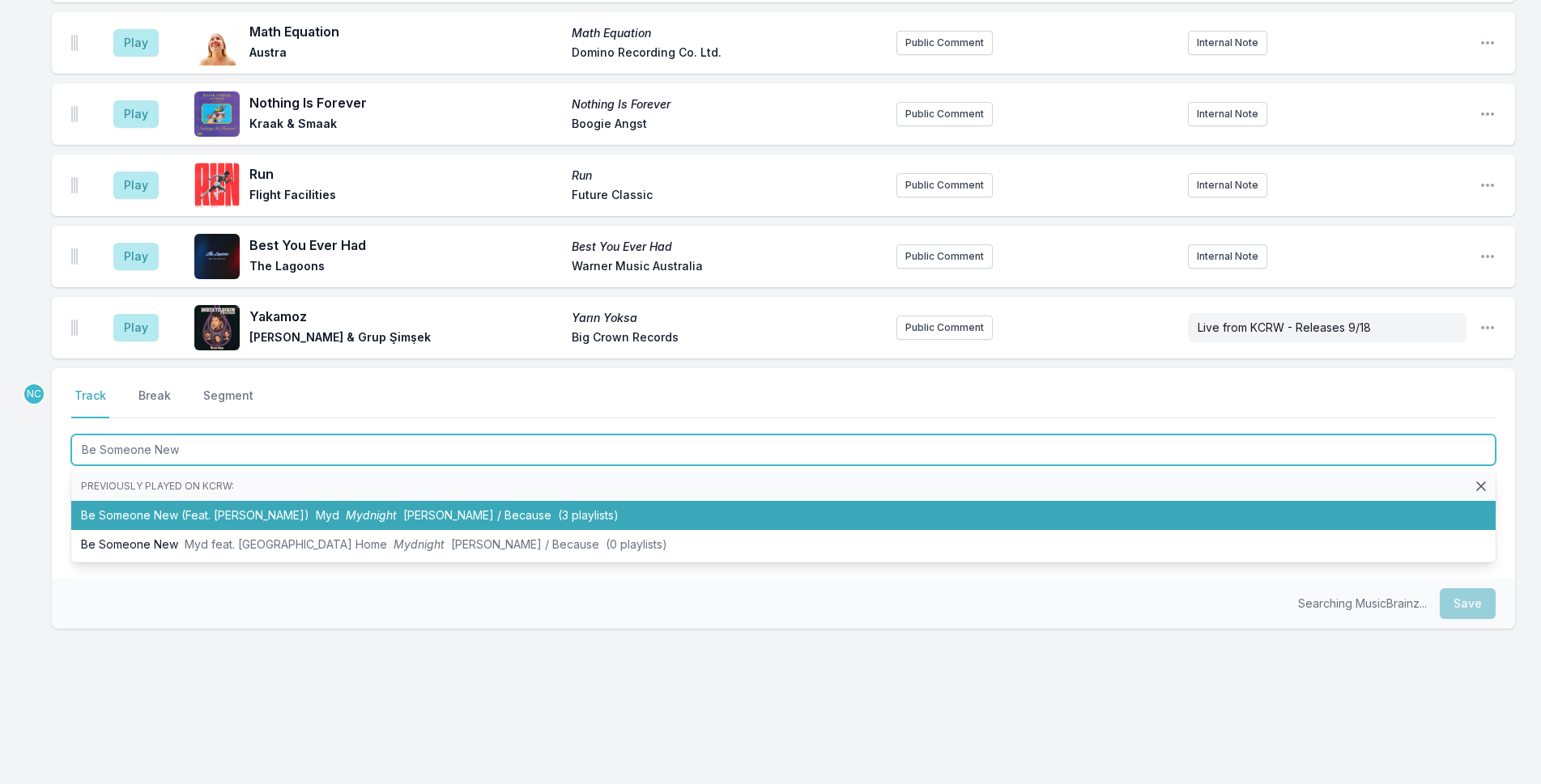
click at [403, 513] on span "Ed Banger / Because" at bounding box center [477, 515] width 148 height 14
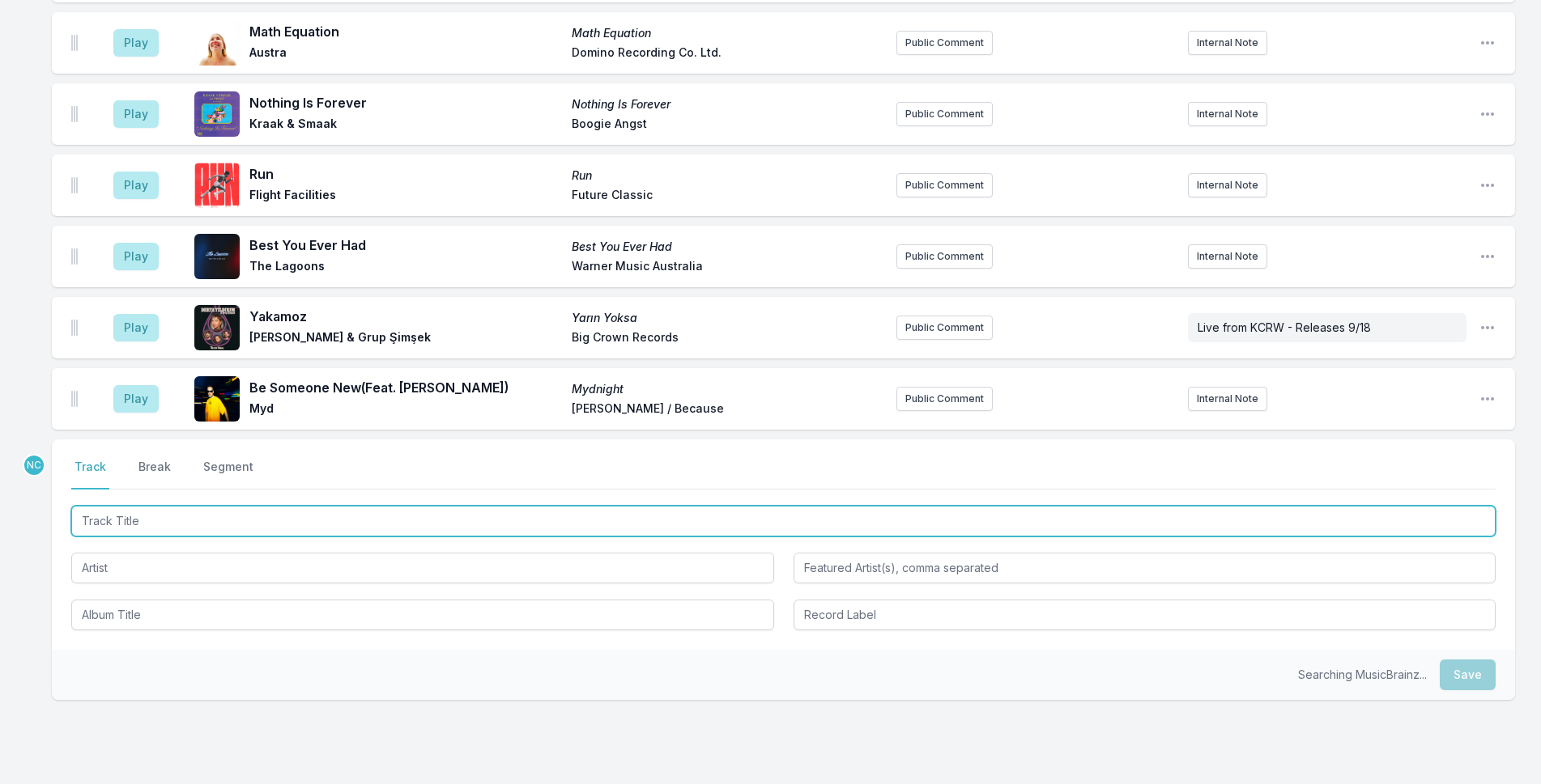
scroll to position [2409, 0]
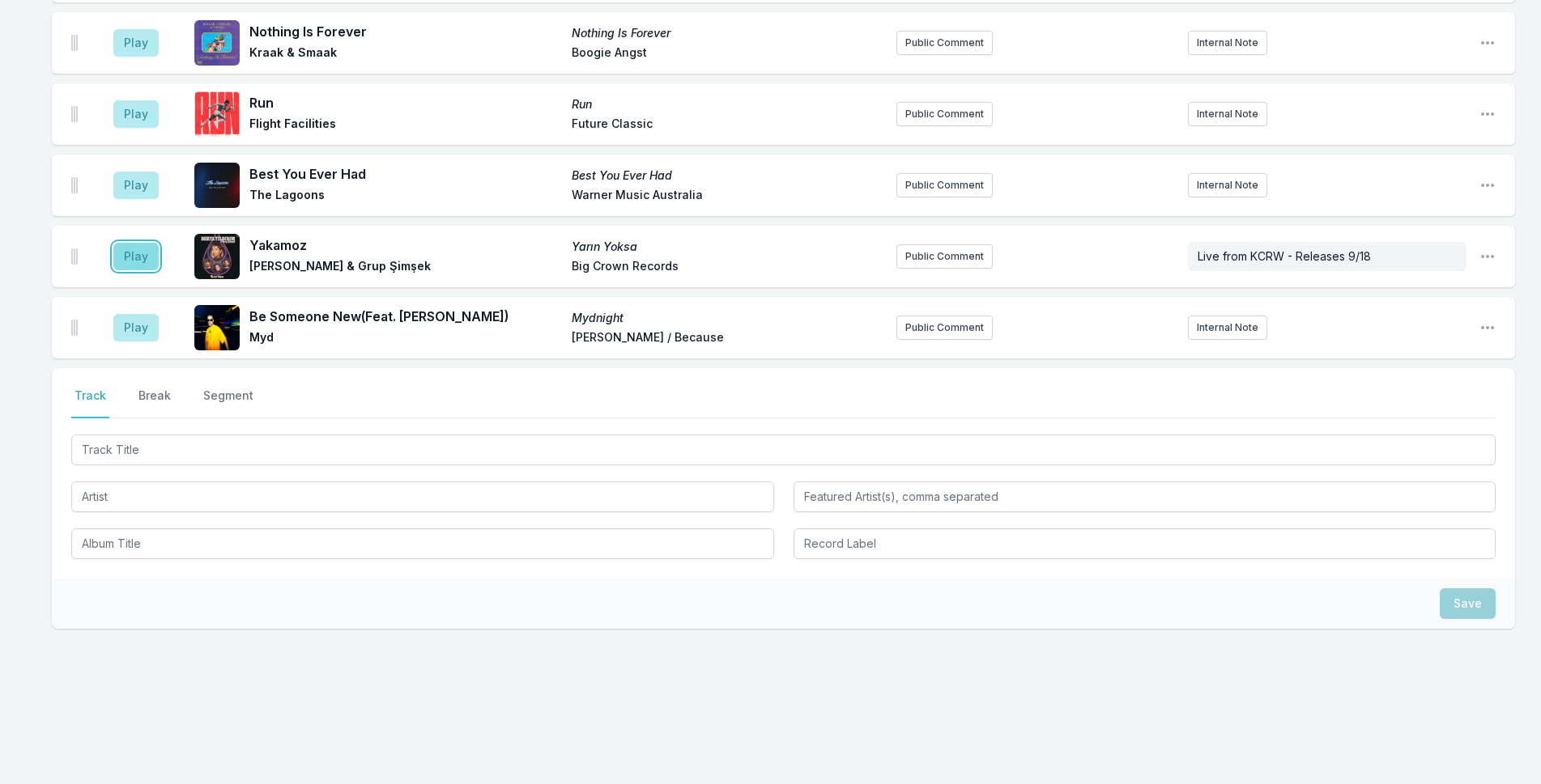
click at [151, 261] on button "Play" at bounding box center [135, 256] width 45 height 28
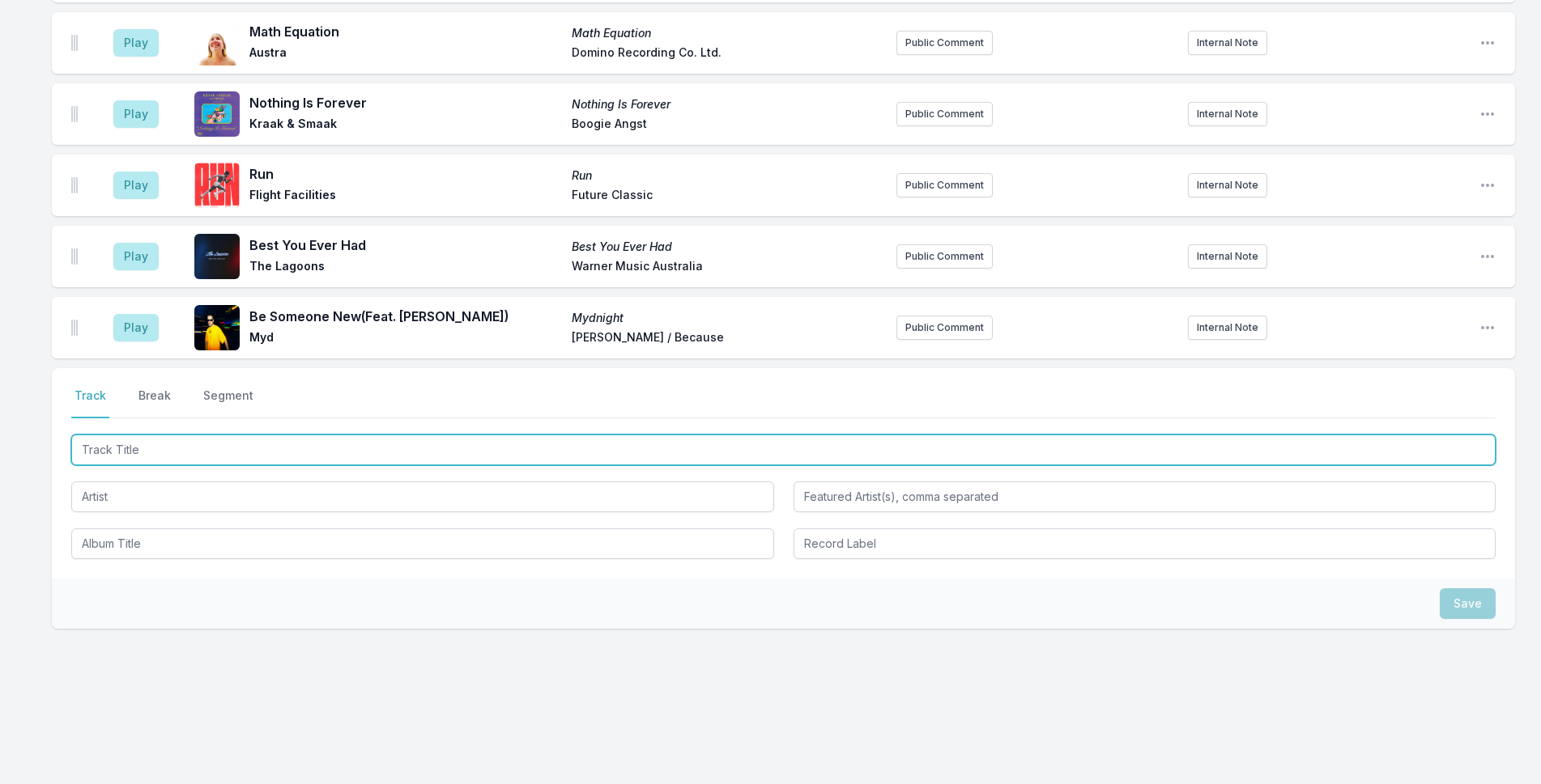
click at [197, 444] on input "Track Title" at bounding box center [783, 450] width 1424 height 31
type input "24/7"
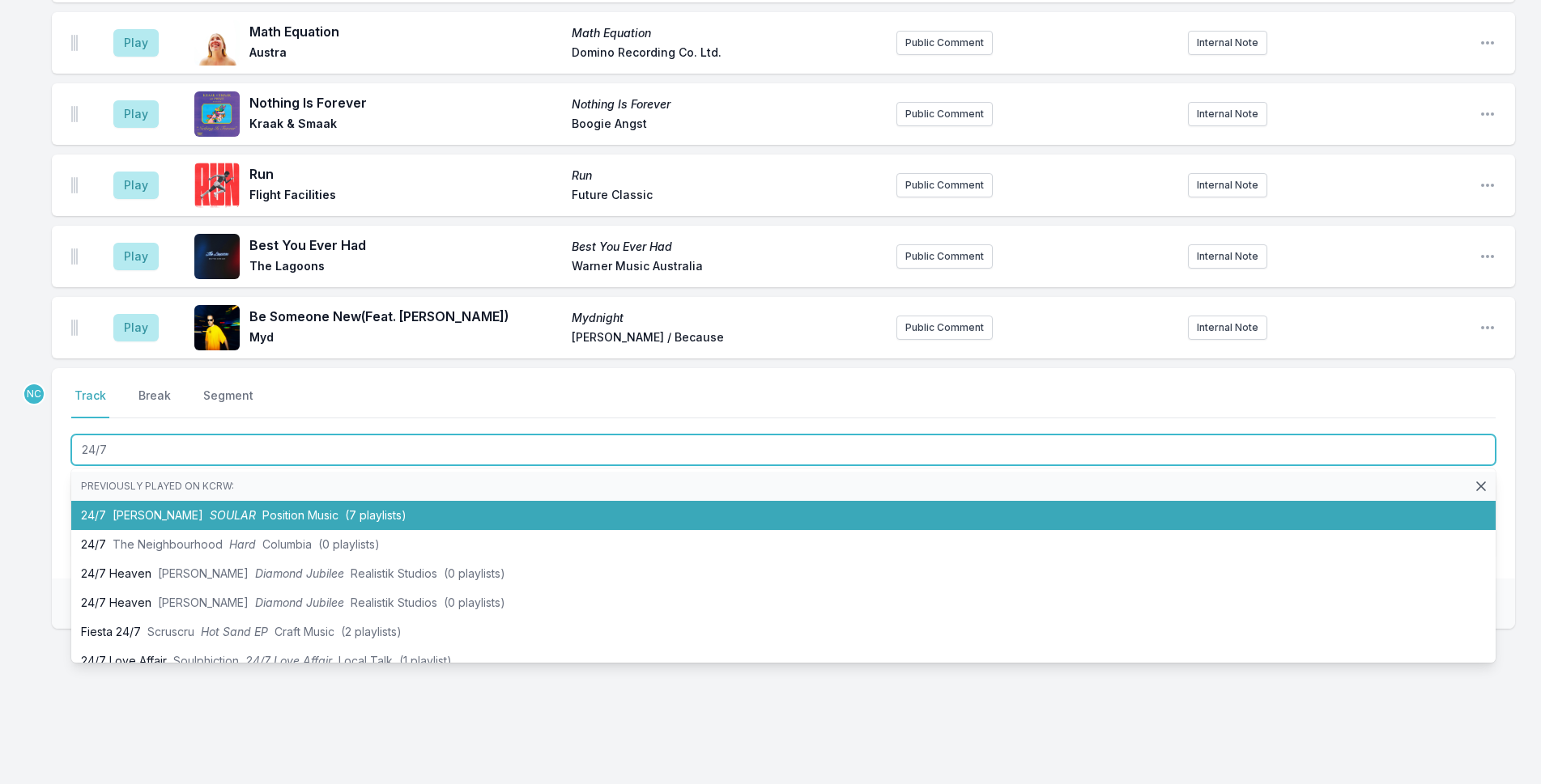
click at [437, 505] on li "24/7 Kyle Dion SOULAR Position Music (7 playlists)" at bounding box center [783, 515] width 1424 height 29
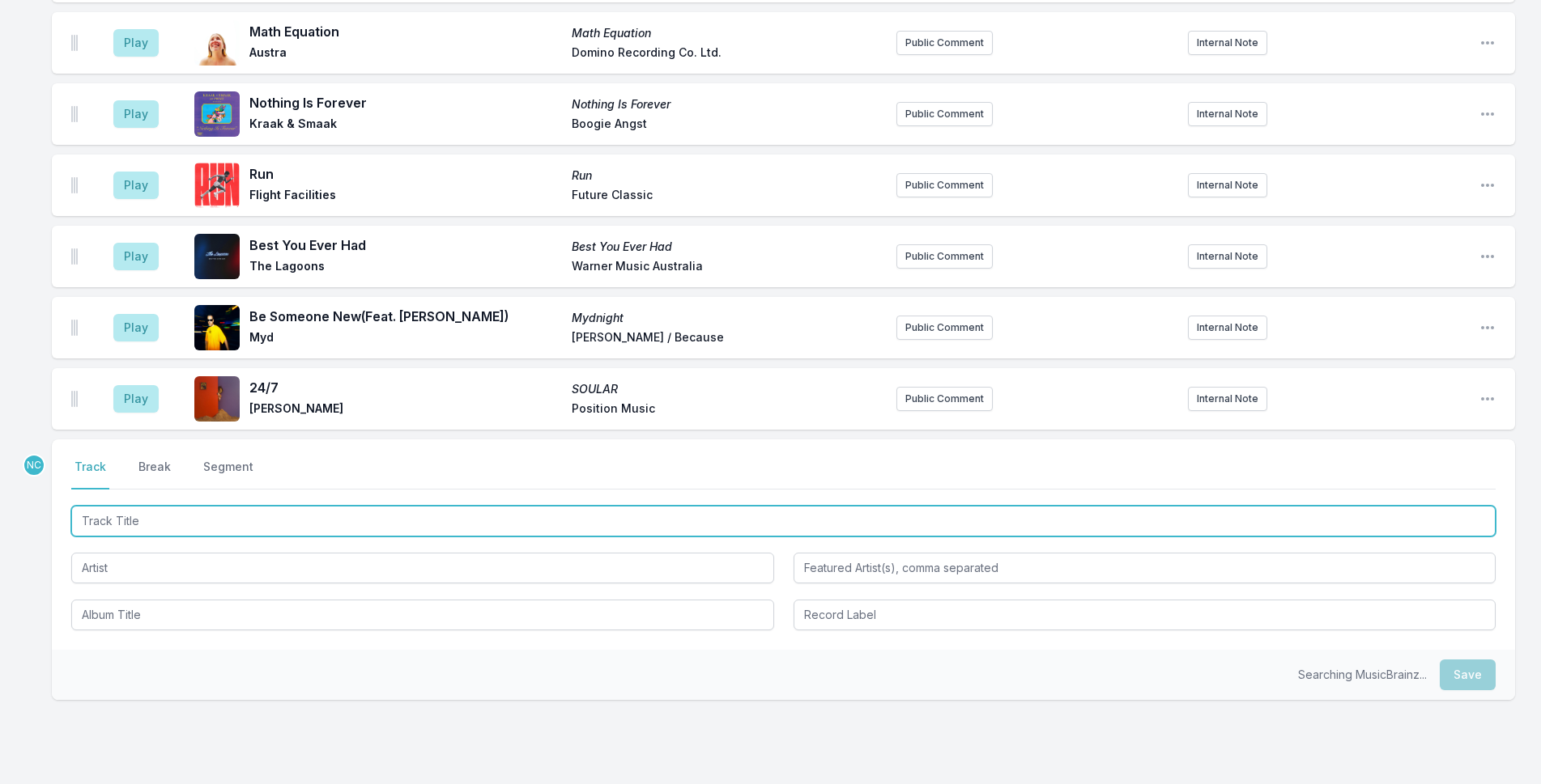
scroll to position [2481, 0]
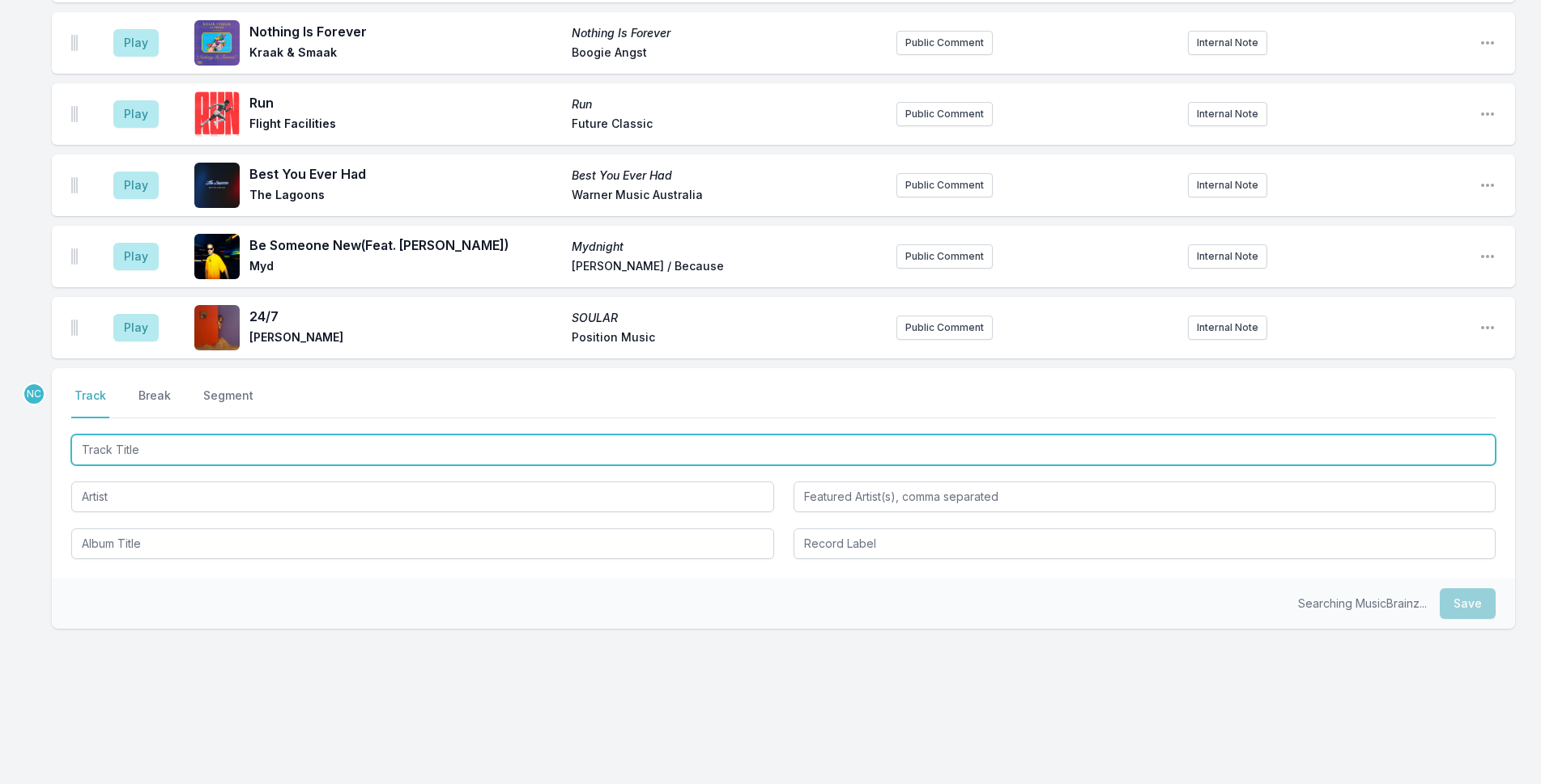
click at [354, 449] on input "Track Title" at bounding box center [783, 450] width 1424 height 31
type input "Run River Run"
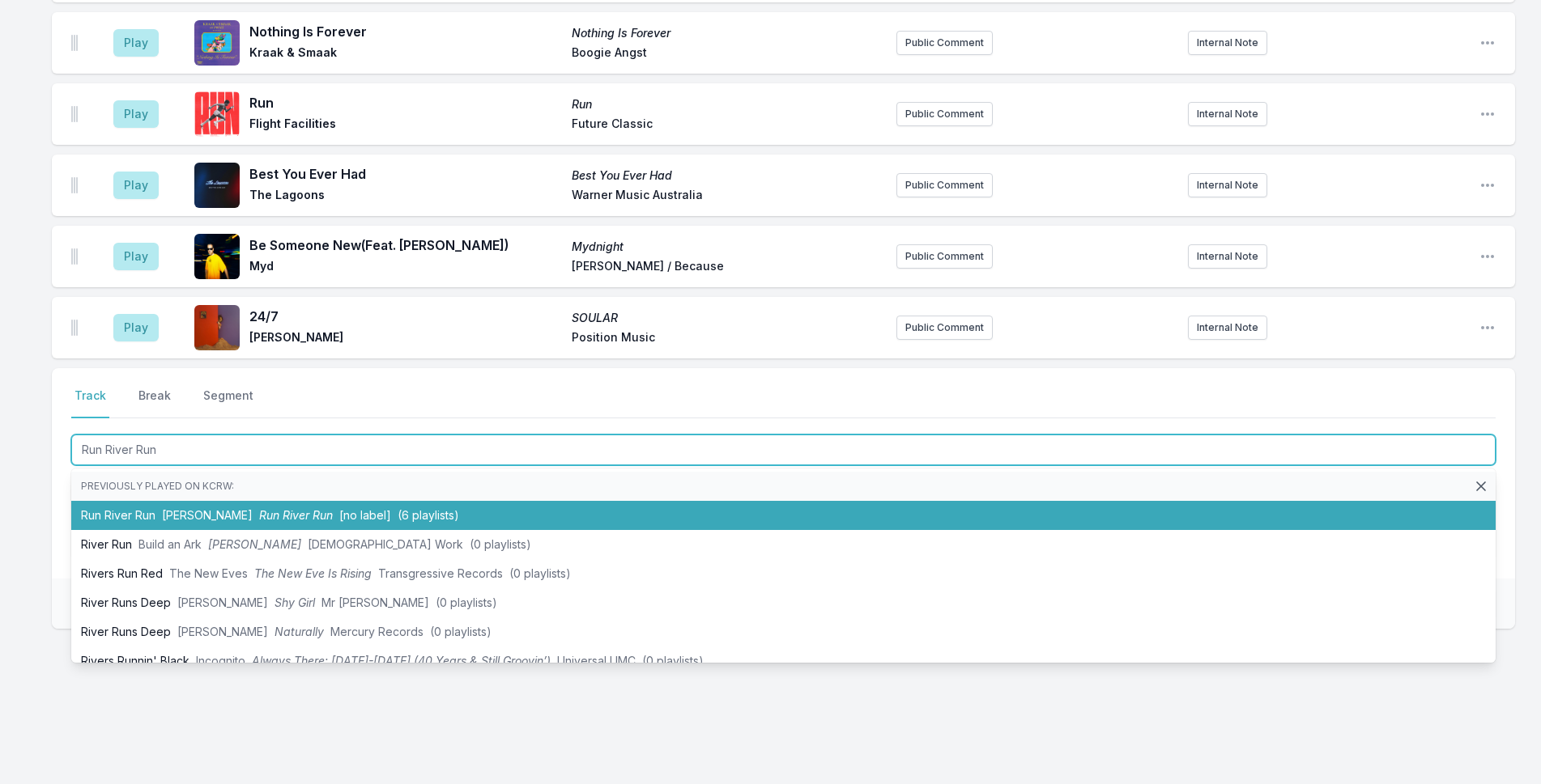
click at [519, 507] on li "Run River Run Katie Schecter Run River Run [no label] (6 playlists)" at bounding box center [783, 515] width 1424 height 29
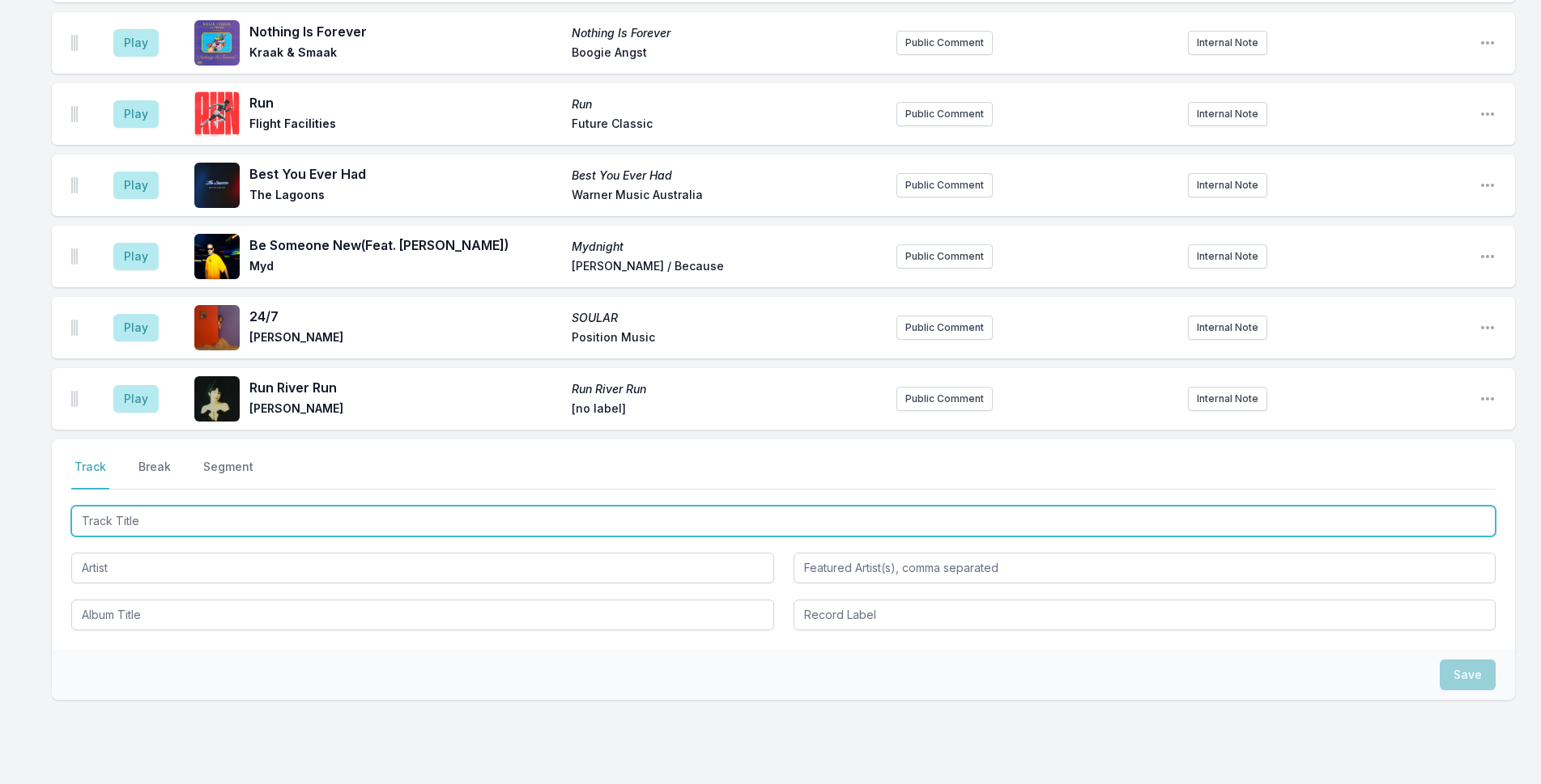
scroll to position [2552, 0]
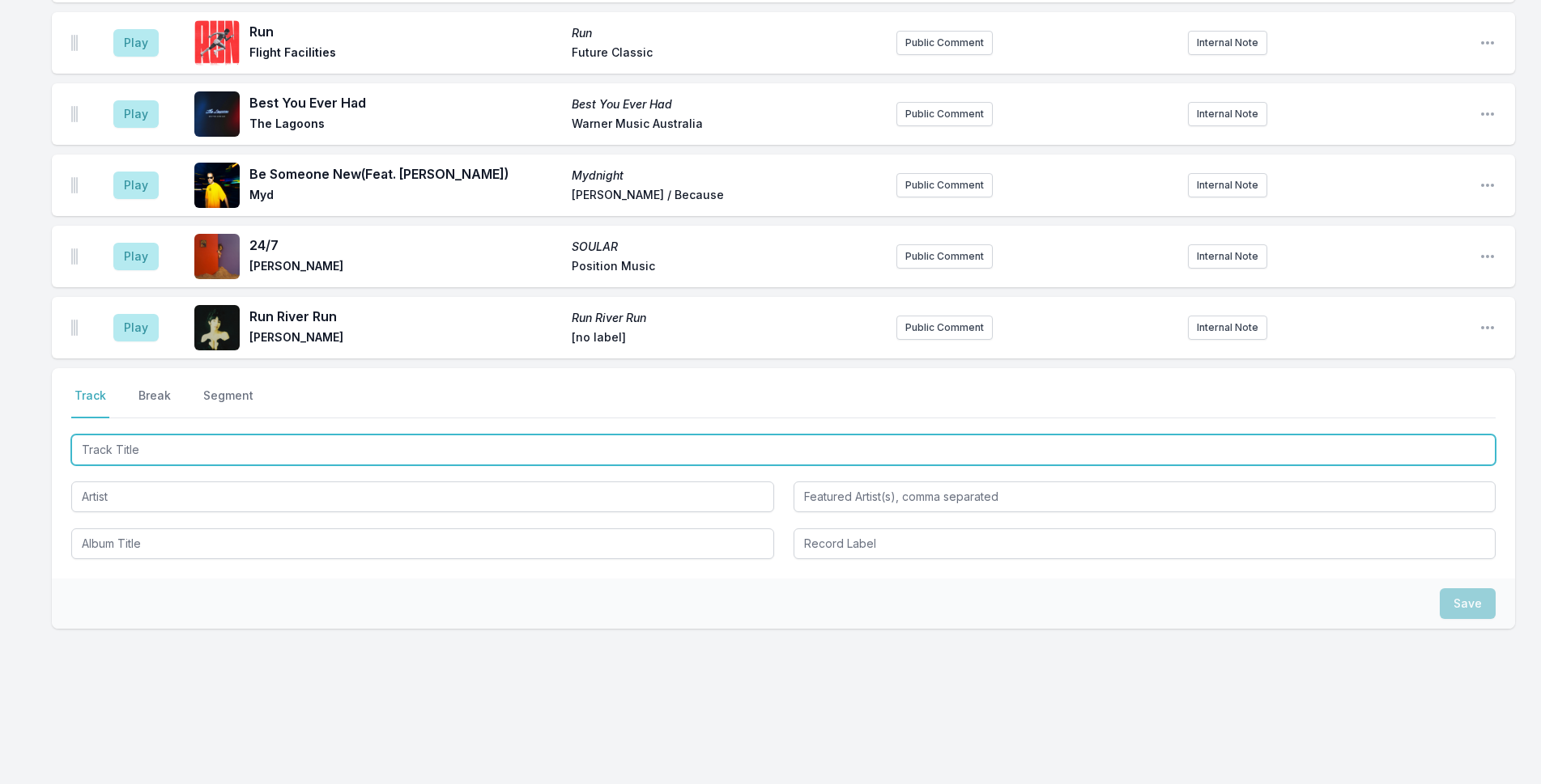
click at [474, 450] on input "Track Title" at bounding box center [783, 450] width 1424 height 31
type input "White Horses"
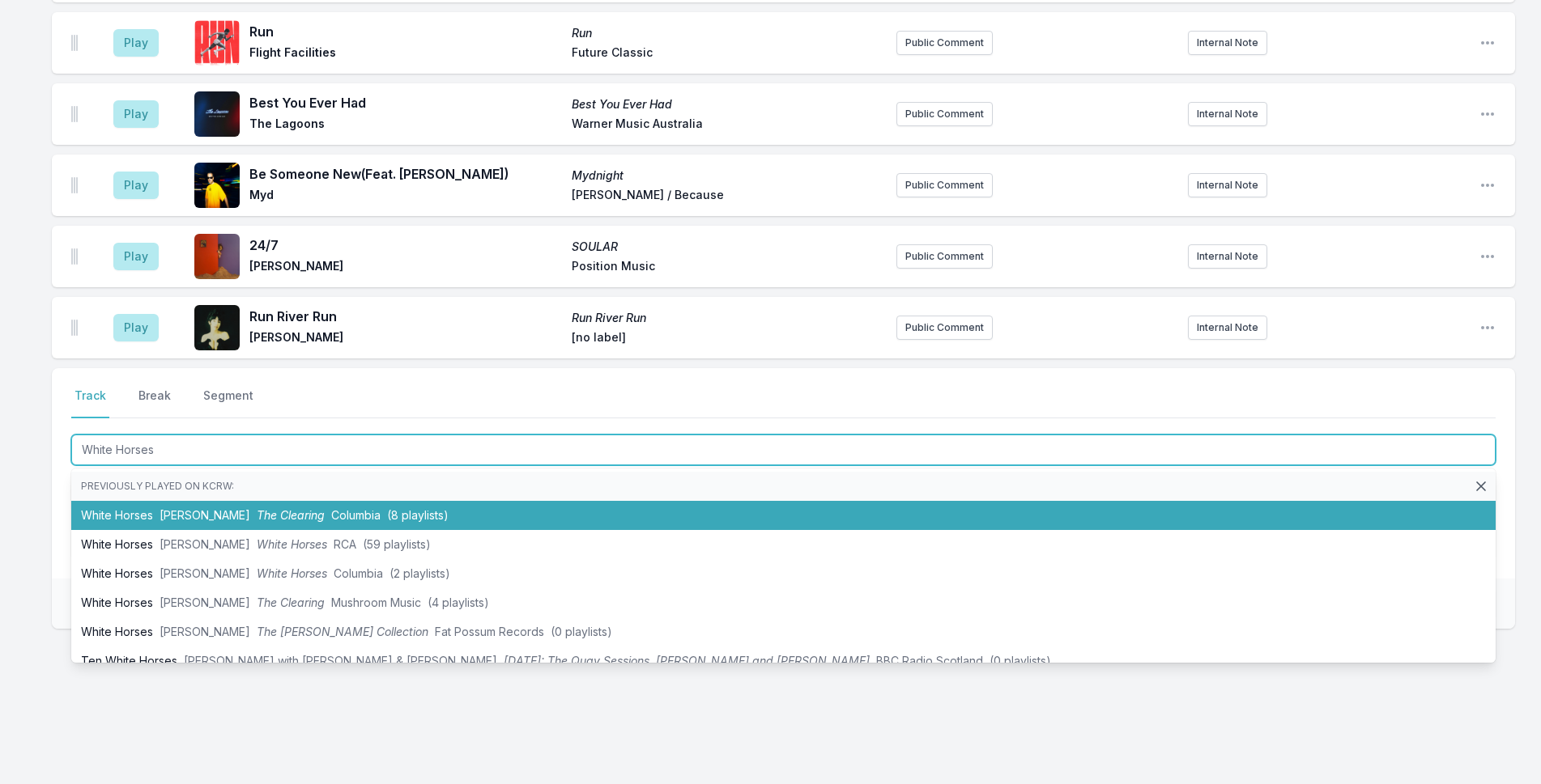
click at [397, 520] on span "(8 playlists)" at bounding box center [418, 515] width 61 height 14
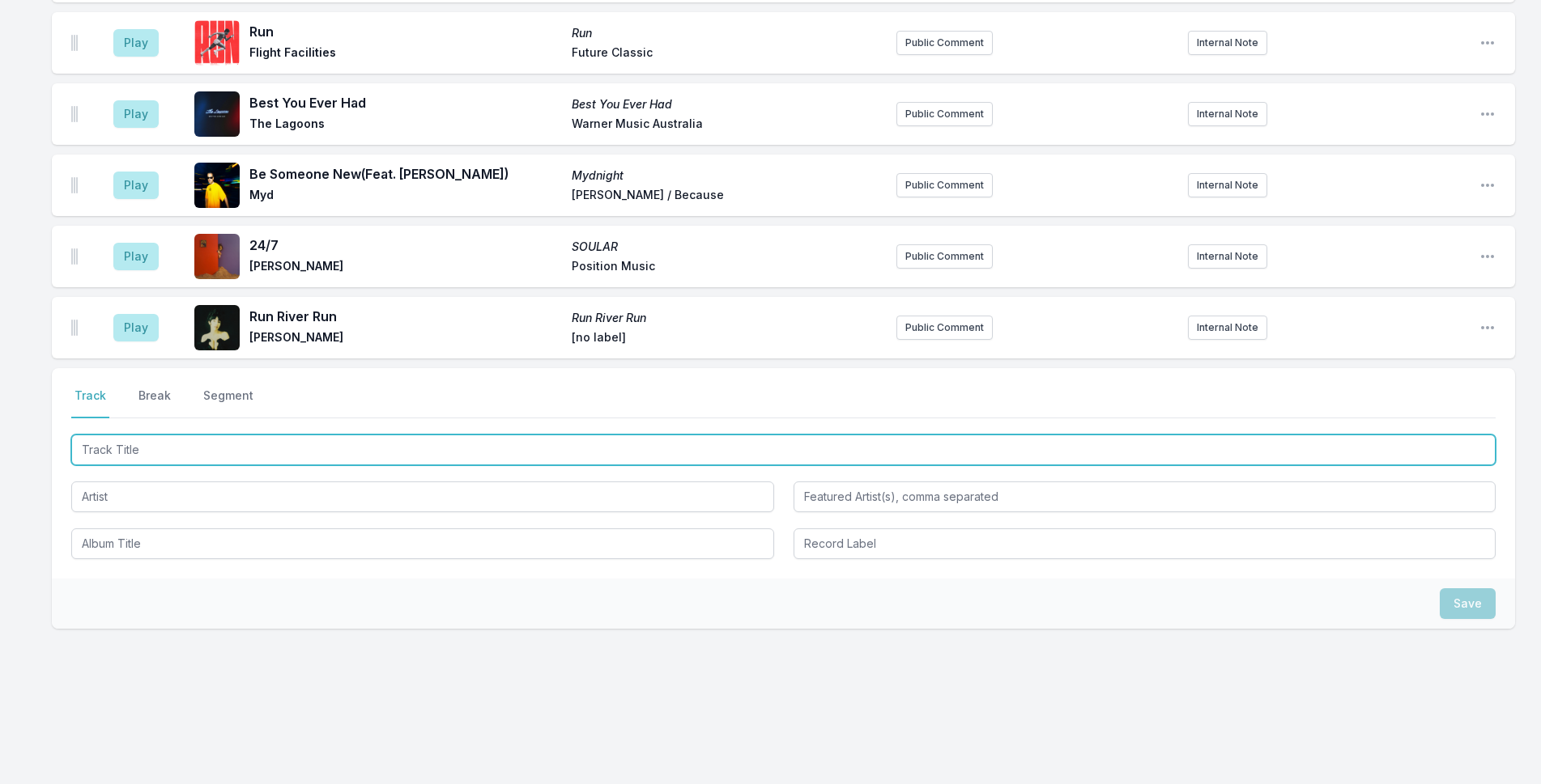
scroll to position [2623, 0]
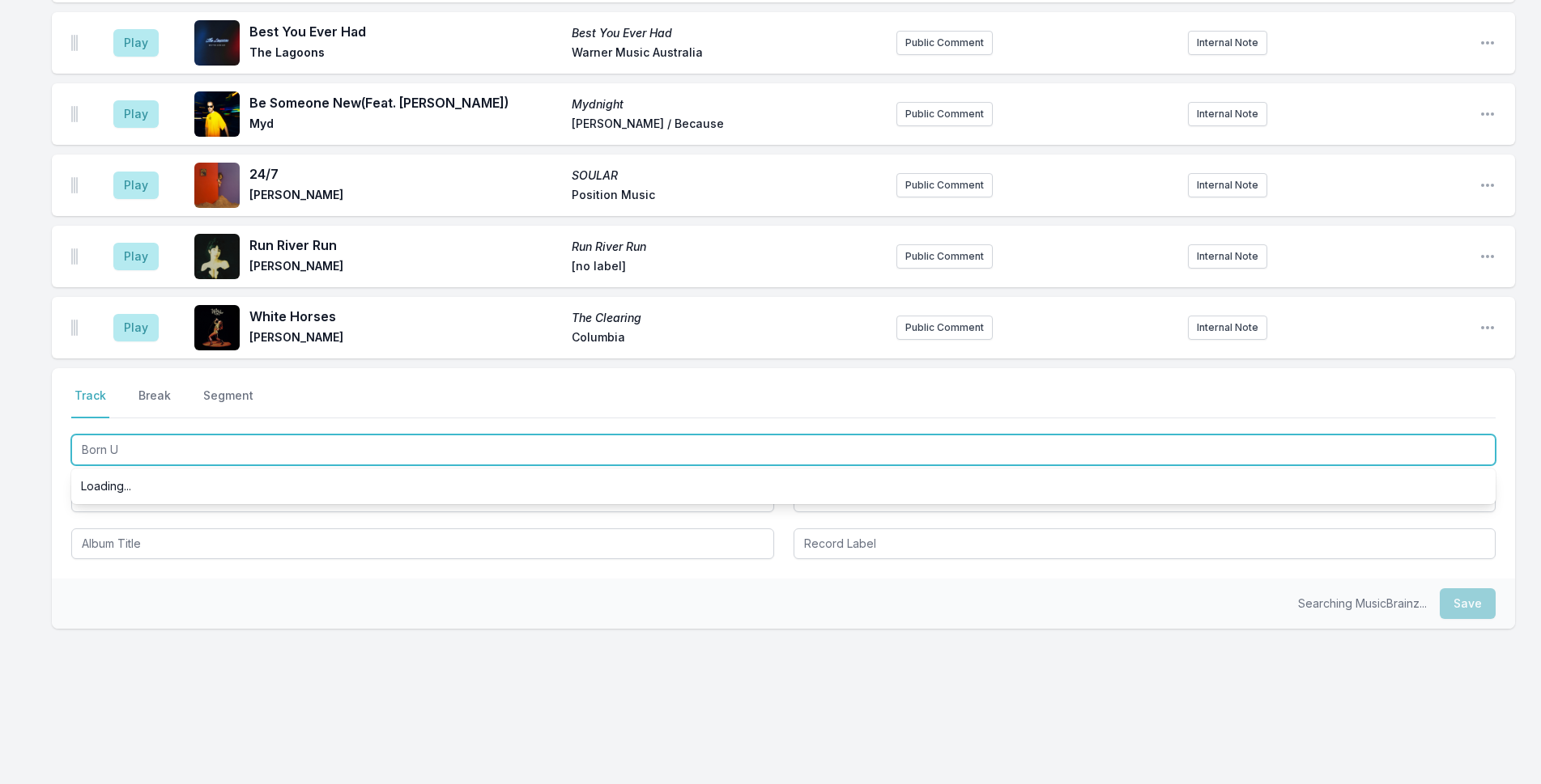
type input "Born Un"
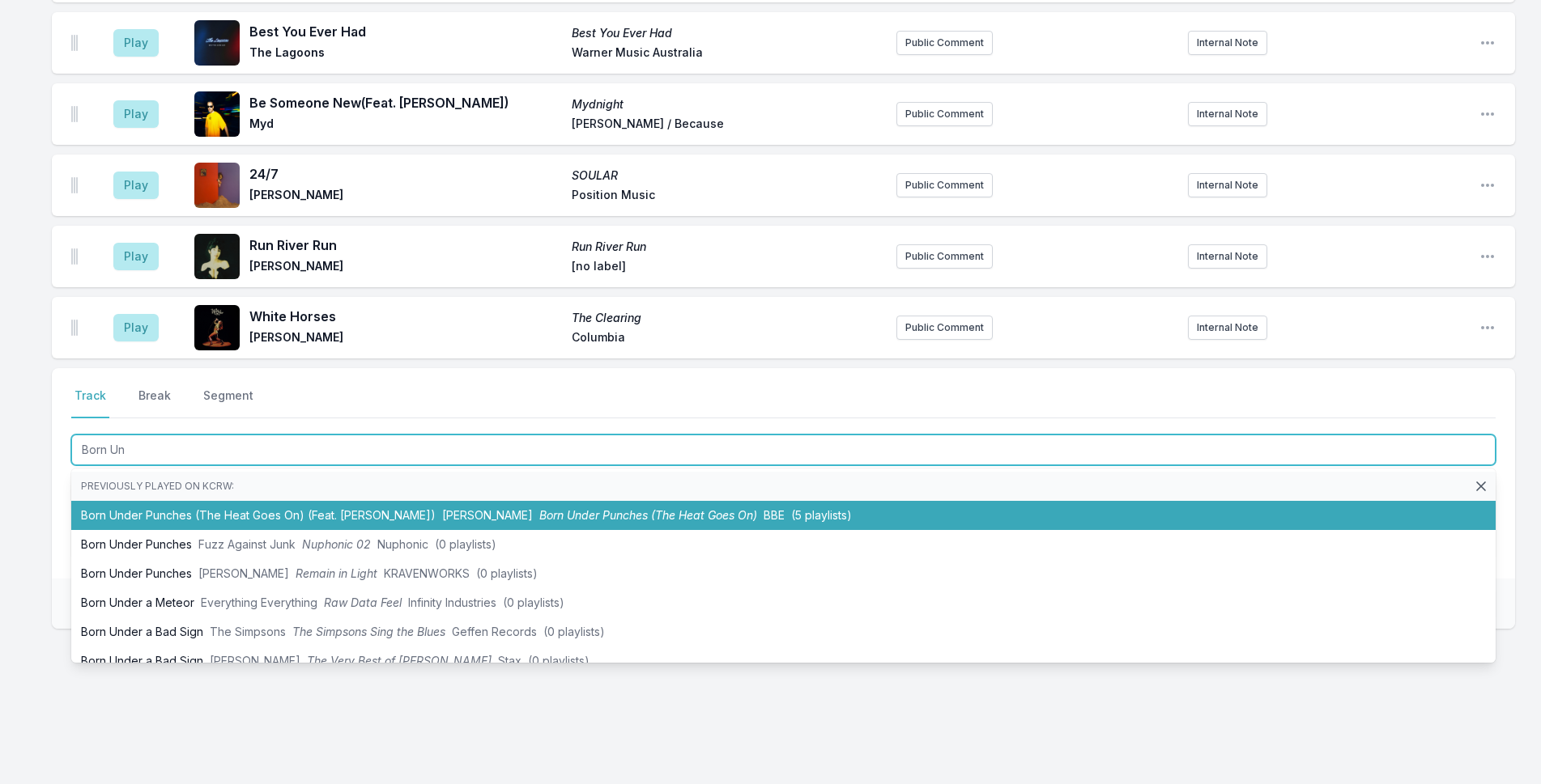
click at [941, 509] on li "Born Under Punches (The Heat Goes On) (Feat. Roisin Murphy) Kenny Dope Born Und…" at bounding box center [783, 515] width 1424 height 29
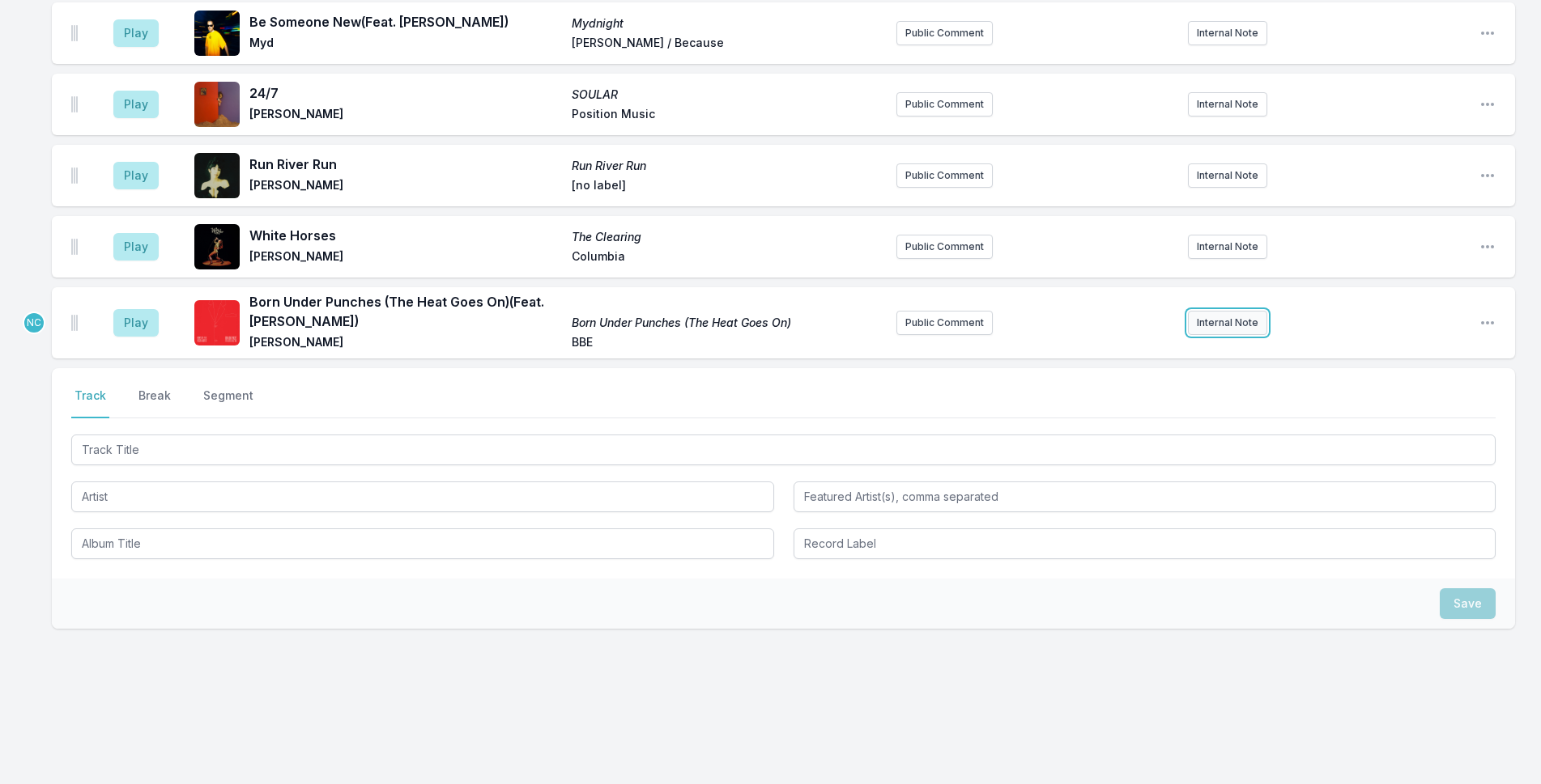
click at [1234, 319] on button "Internal Note" at bounding box center [1228, 323] width 80 height 24
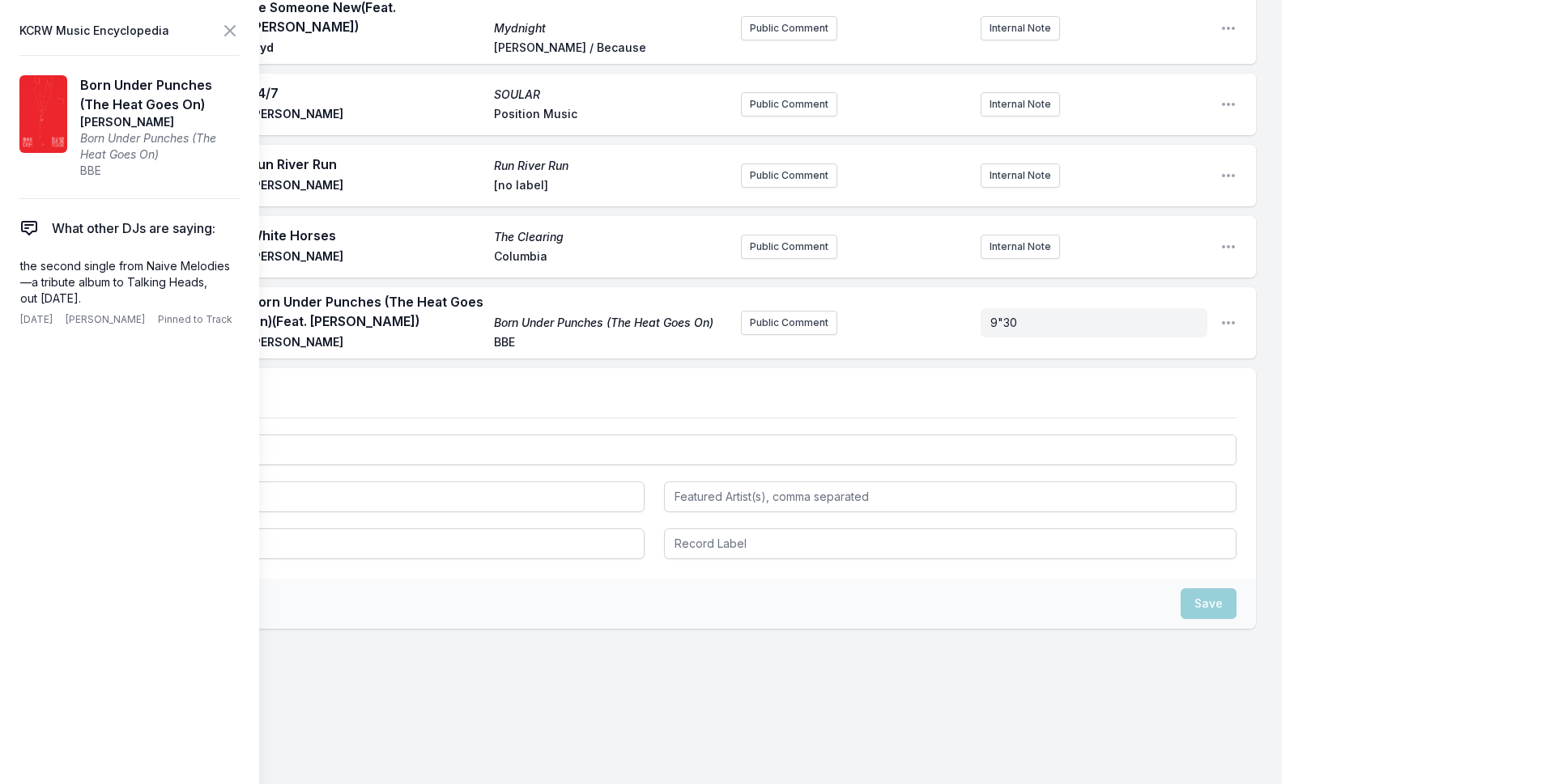
scroll to position [2705, 0]
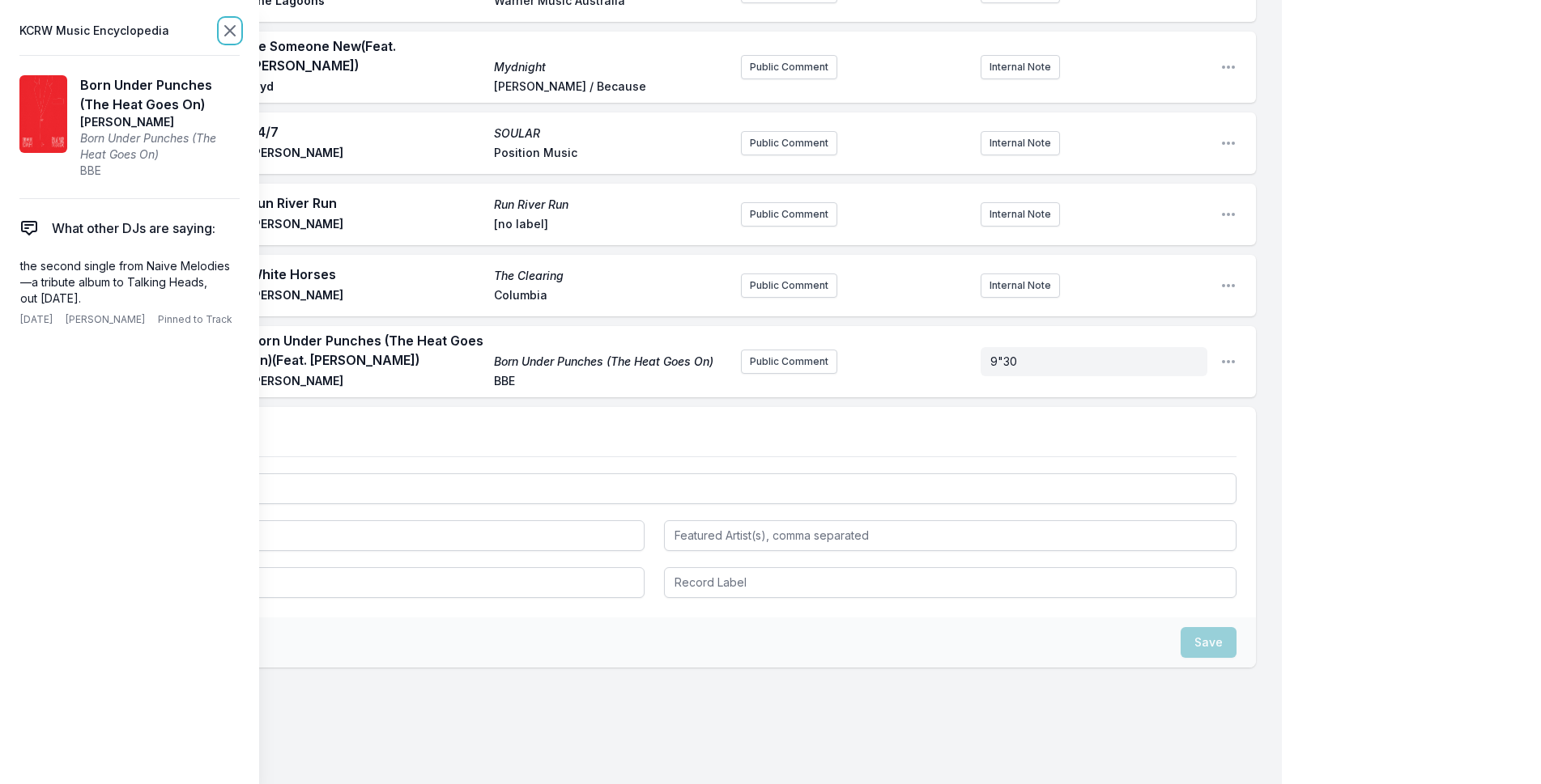
click at [233, 27] on icon at bounding box center [230, 31] width 9 height 9
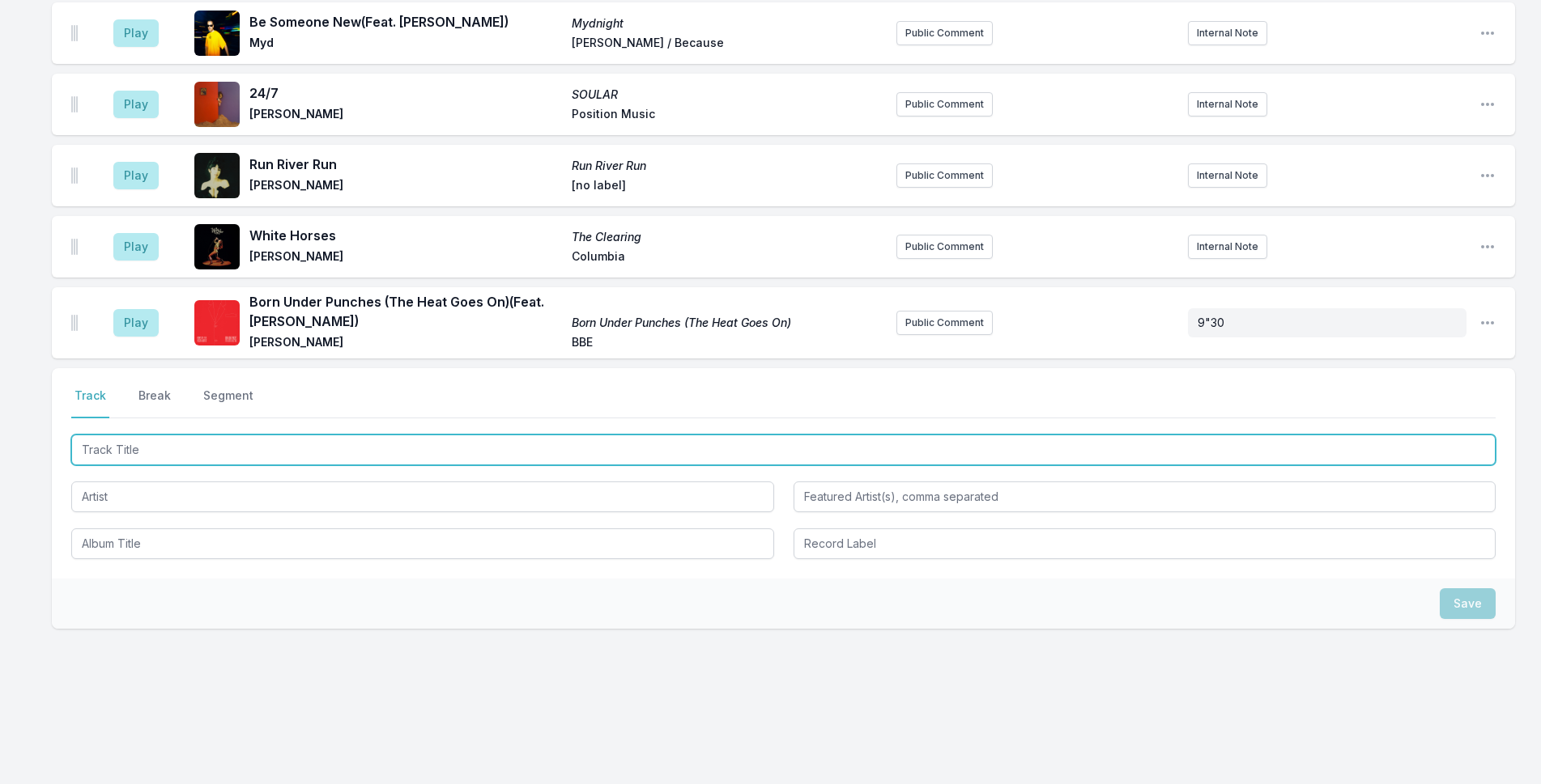
click at [481, 462] on input "Track Title" at bounding box center [783, 450] width 1424 height 31
type input "Magic or Medicine"
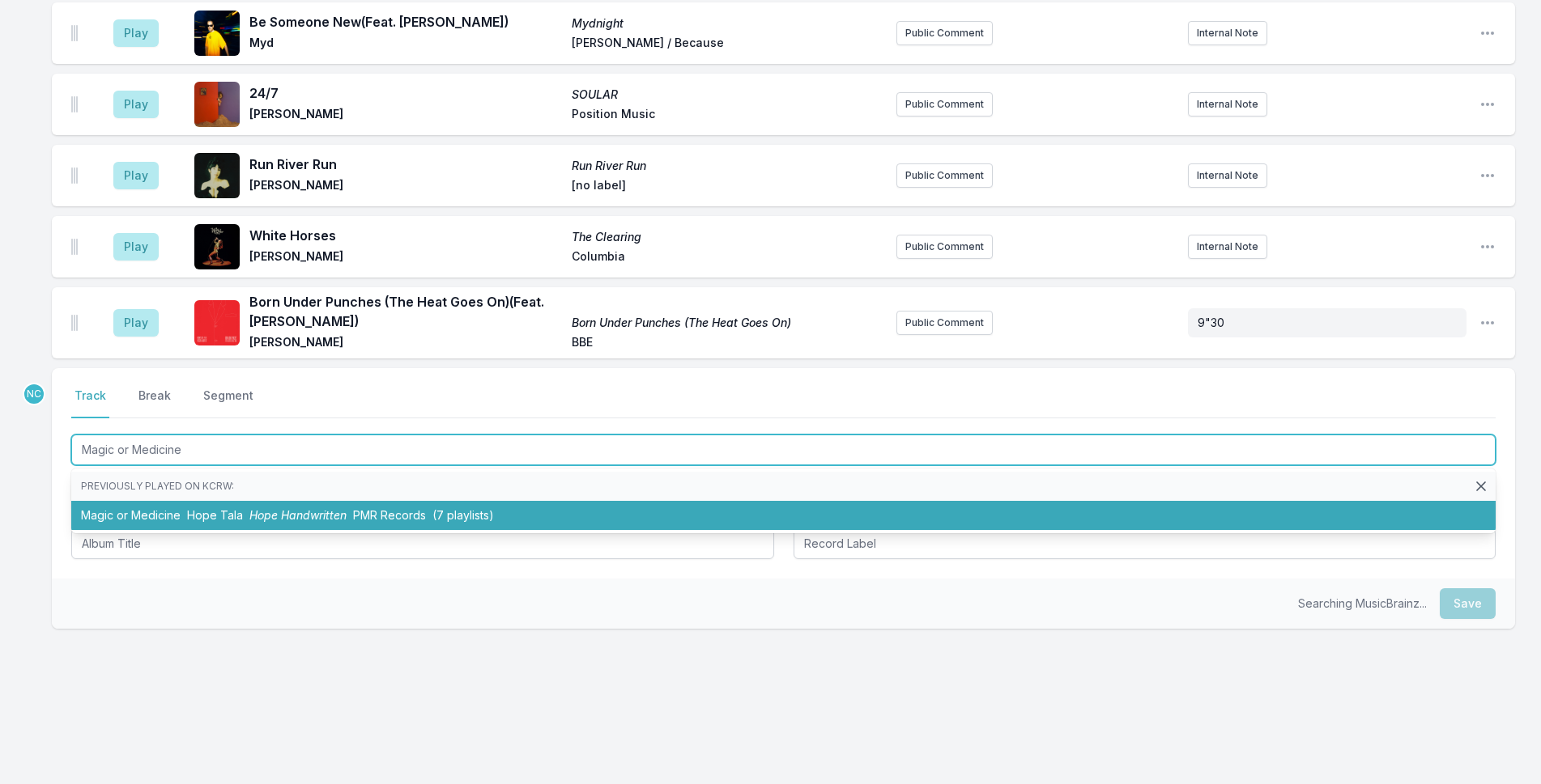
click at [491, 505] on li "Magic or Medicine Hope Tala Hope Handwritten PMR Records (7 playlists)" at bounding box center [783, 515] width 1424 height 29
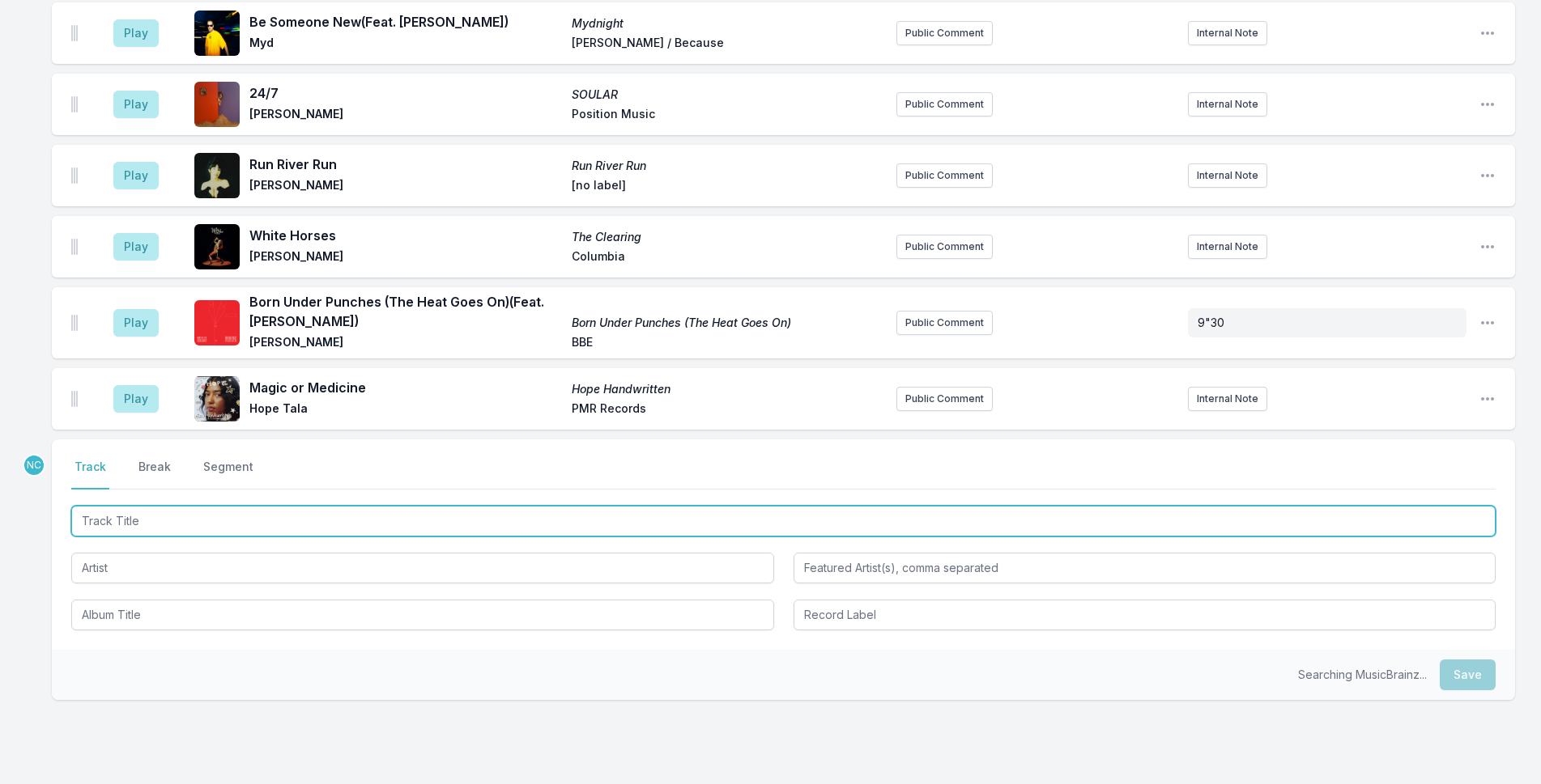
scroll to position [2776, 0]
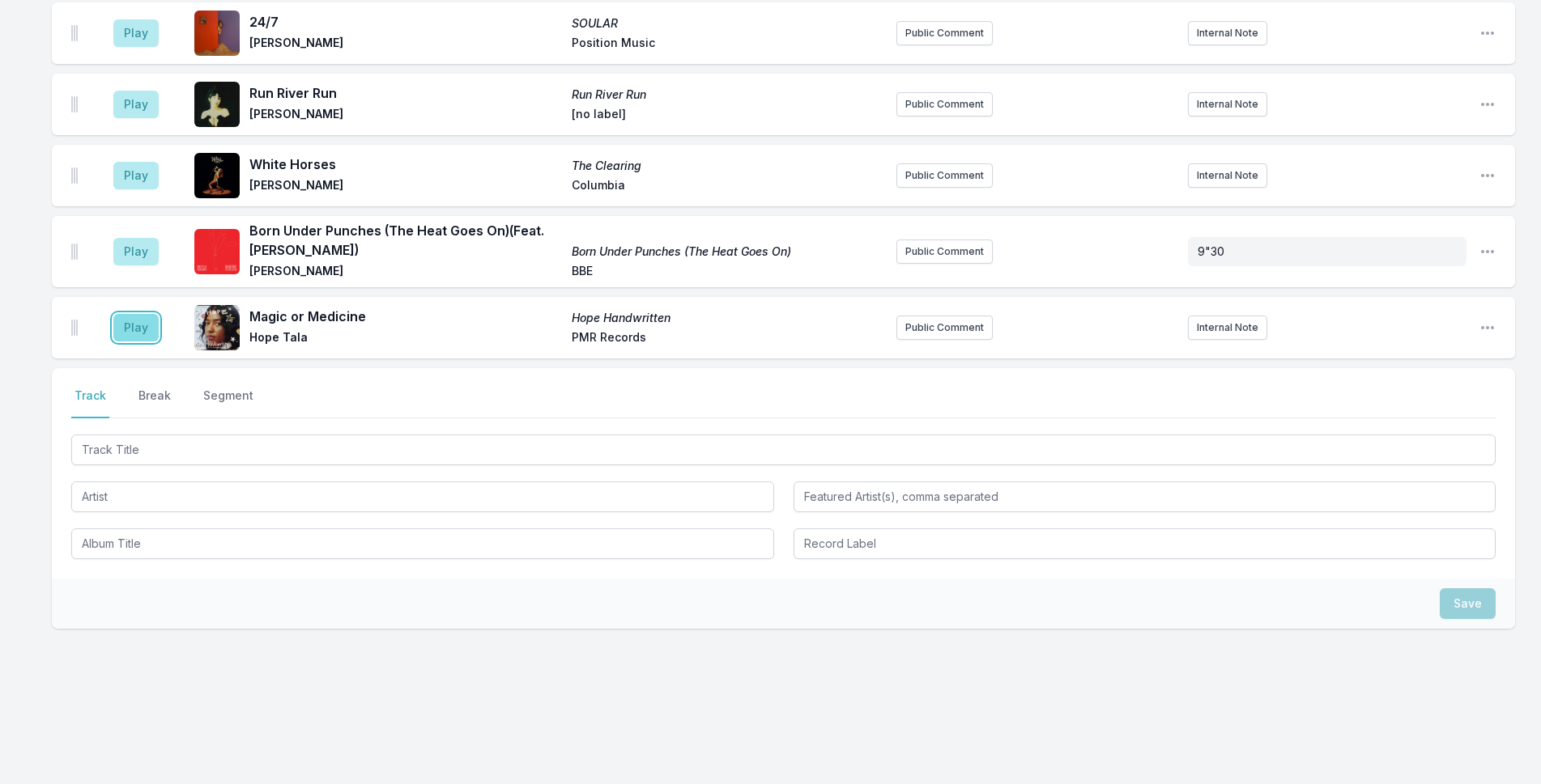
click at [144, 330] on button "Play" at bounding box center [135, 328] width 45 height 28
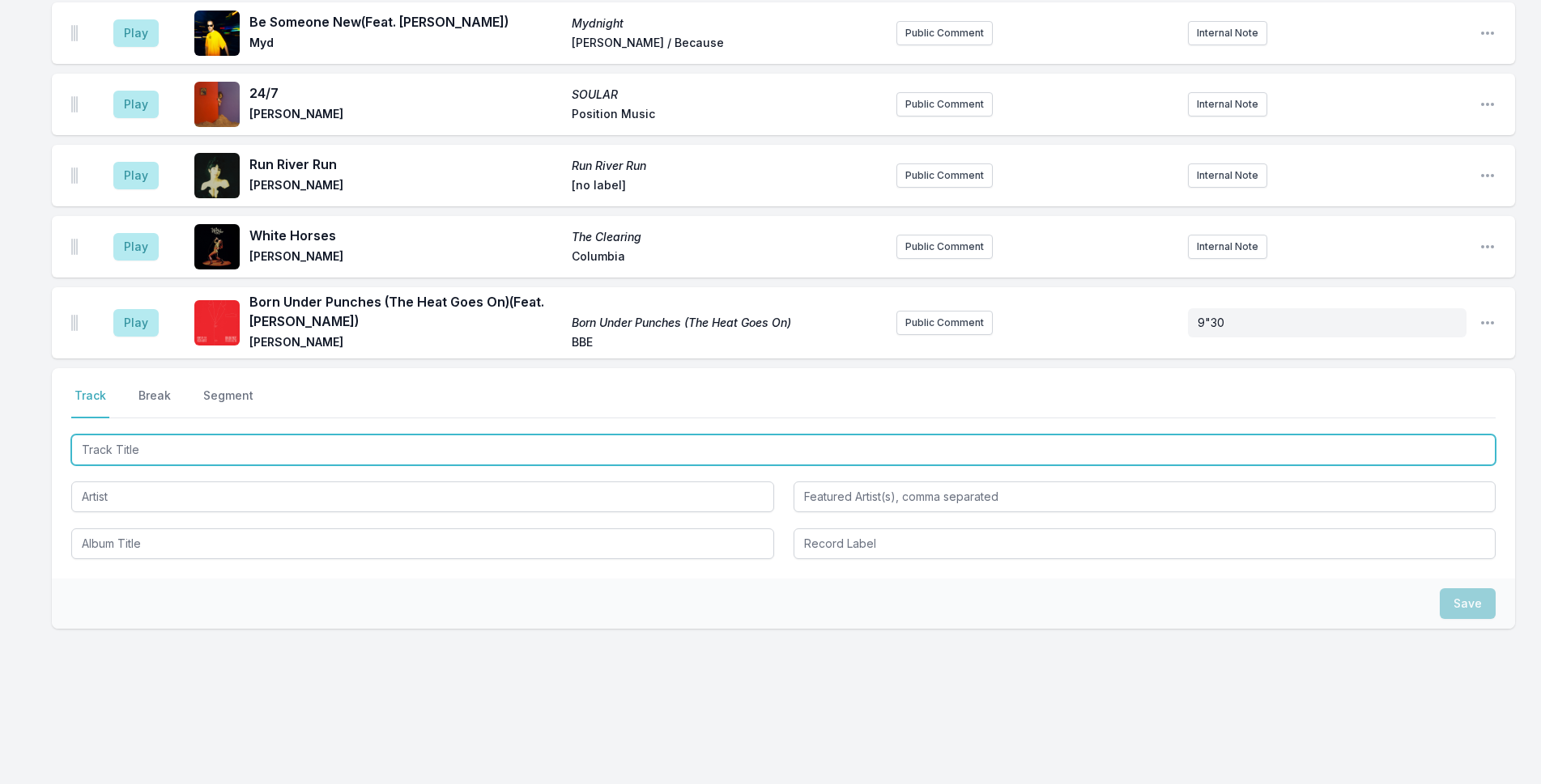
click at [416, 448] on input "Track Title" at bounding box center [783, 450] width 1424 height 31
type input "Smells Like Teen Spirit"
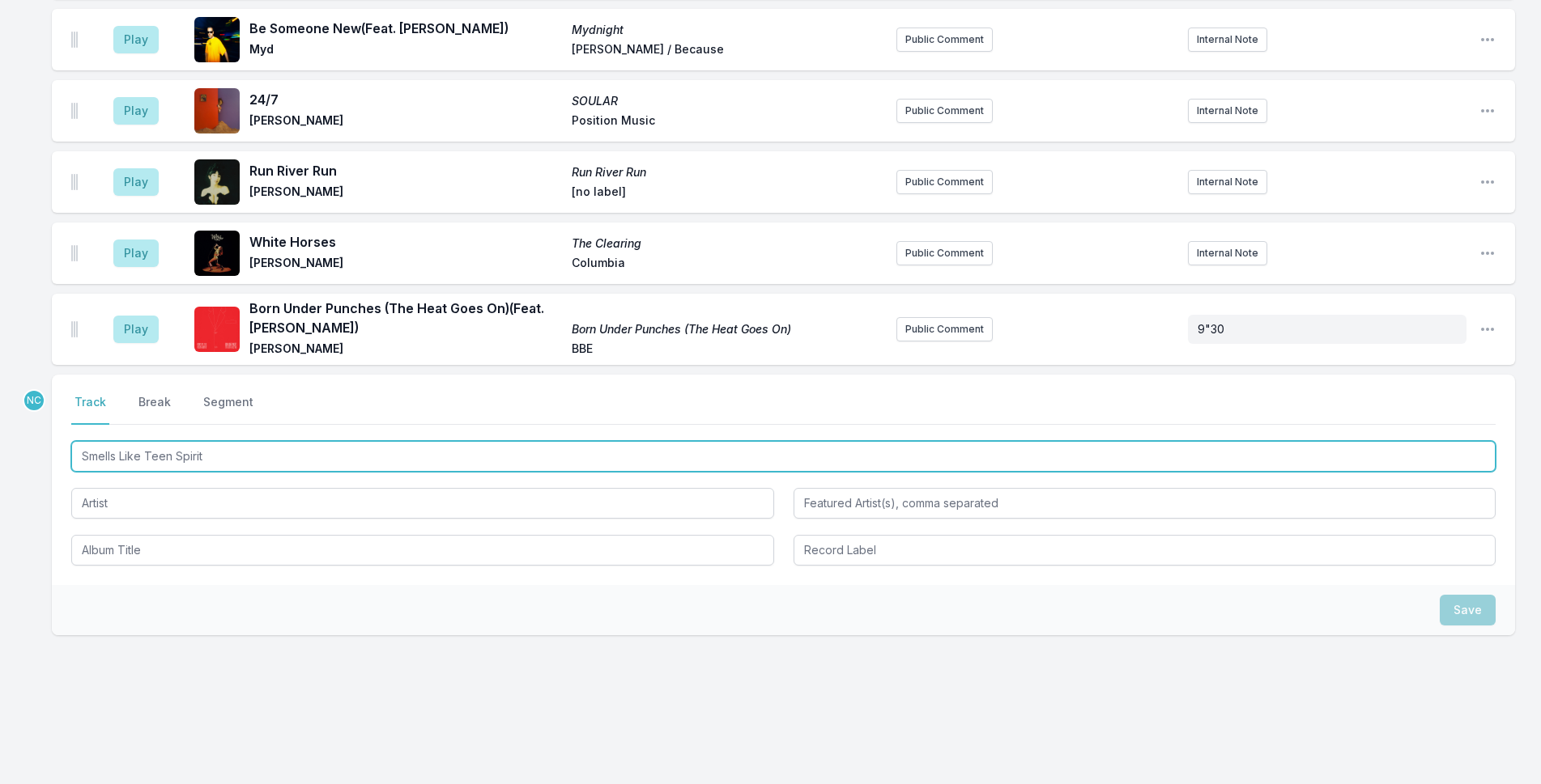
scroll to position [2782, 0]
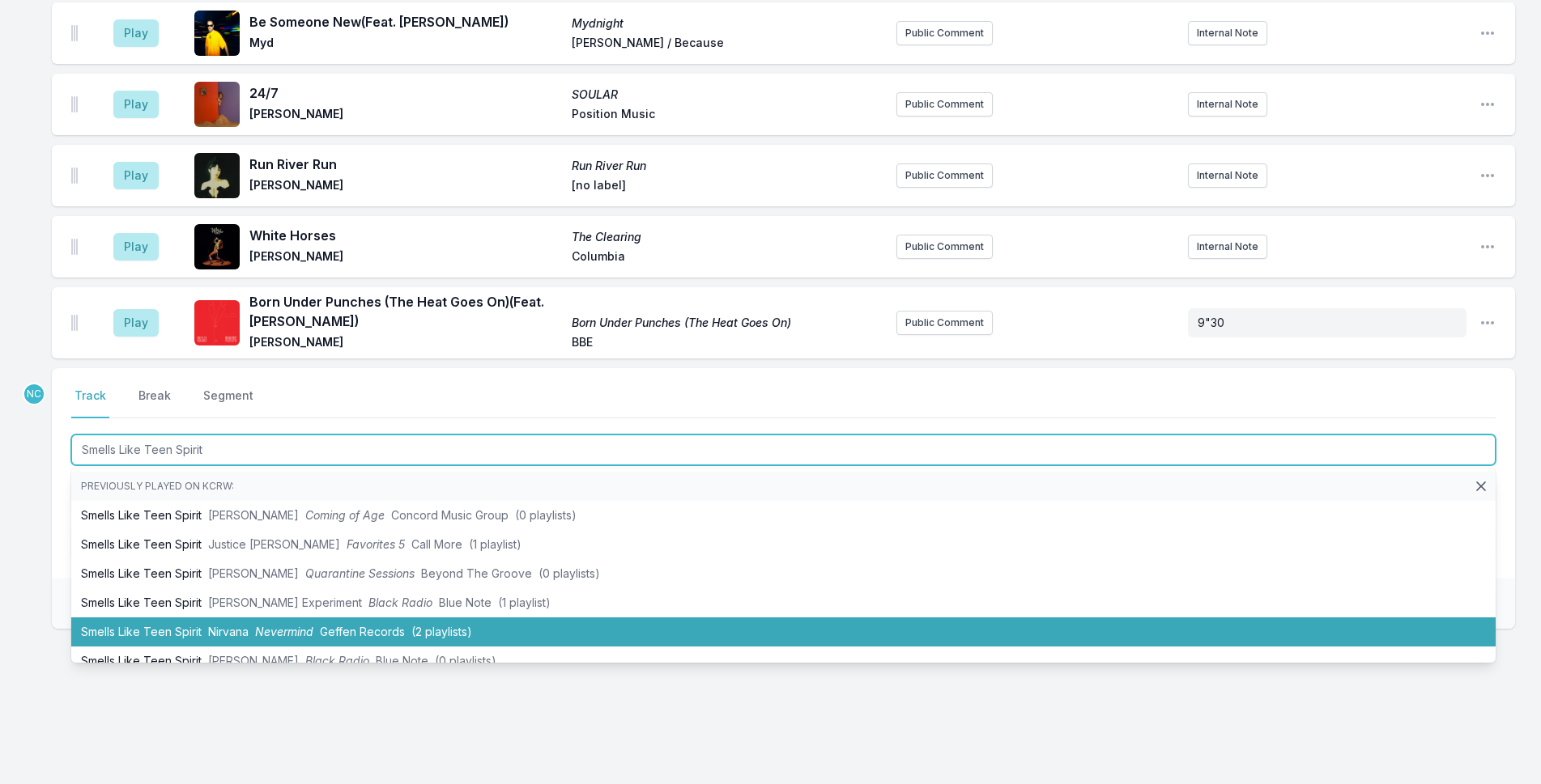
click at [474, 628] on li "Smells Like Teen Spirit Nirvana Nevermind Geffen Records (2 playlists)" at bounding box center [783, 631] width 1424 height 29
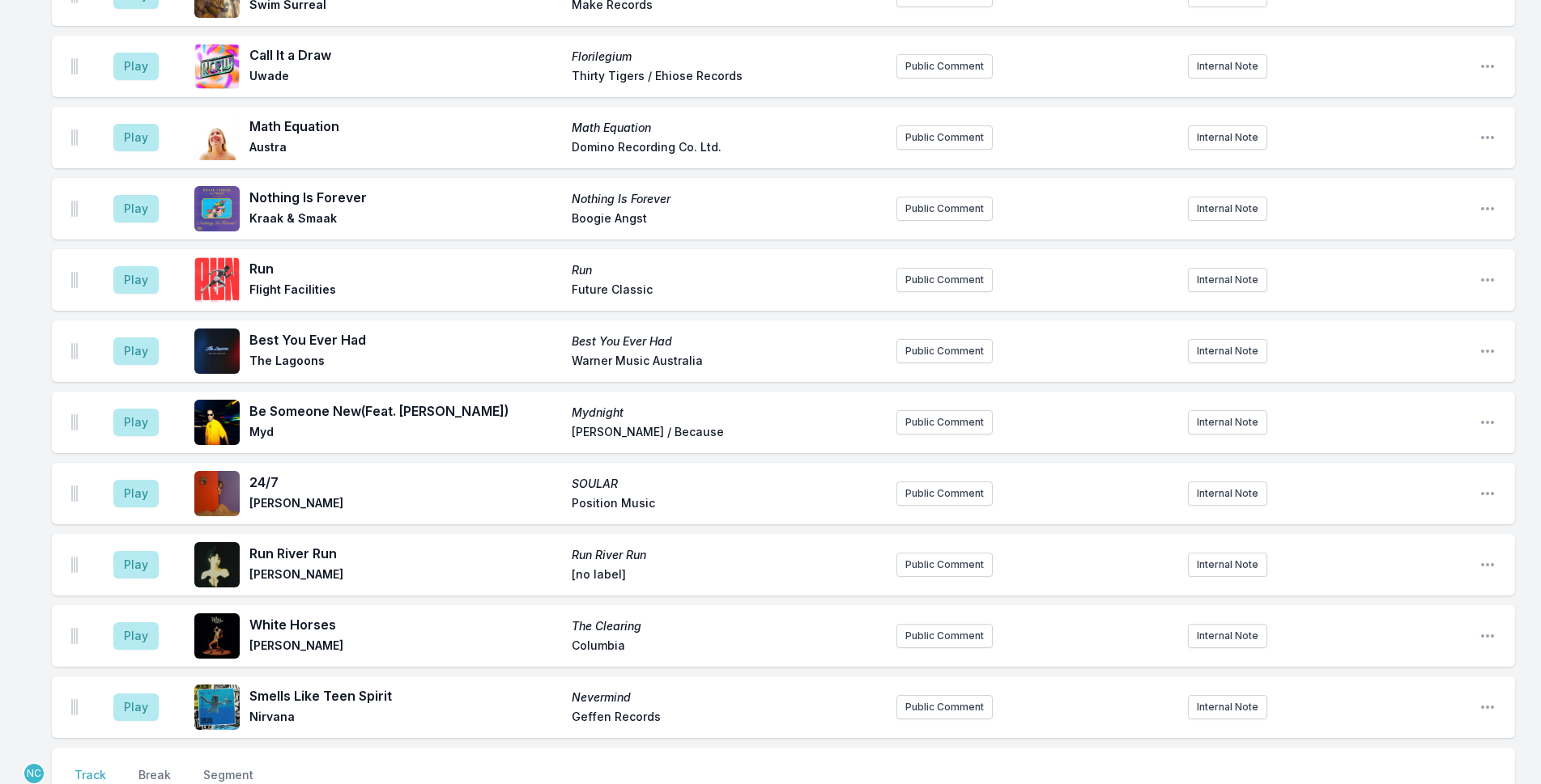
scroll to position [2698, 0]
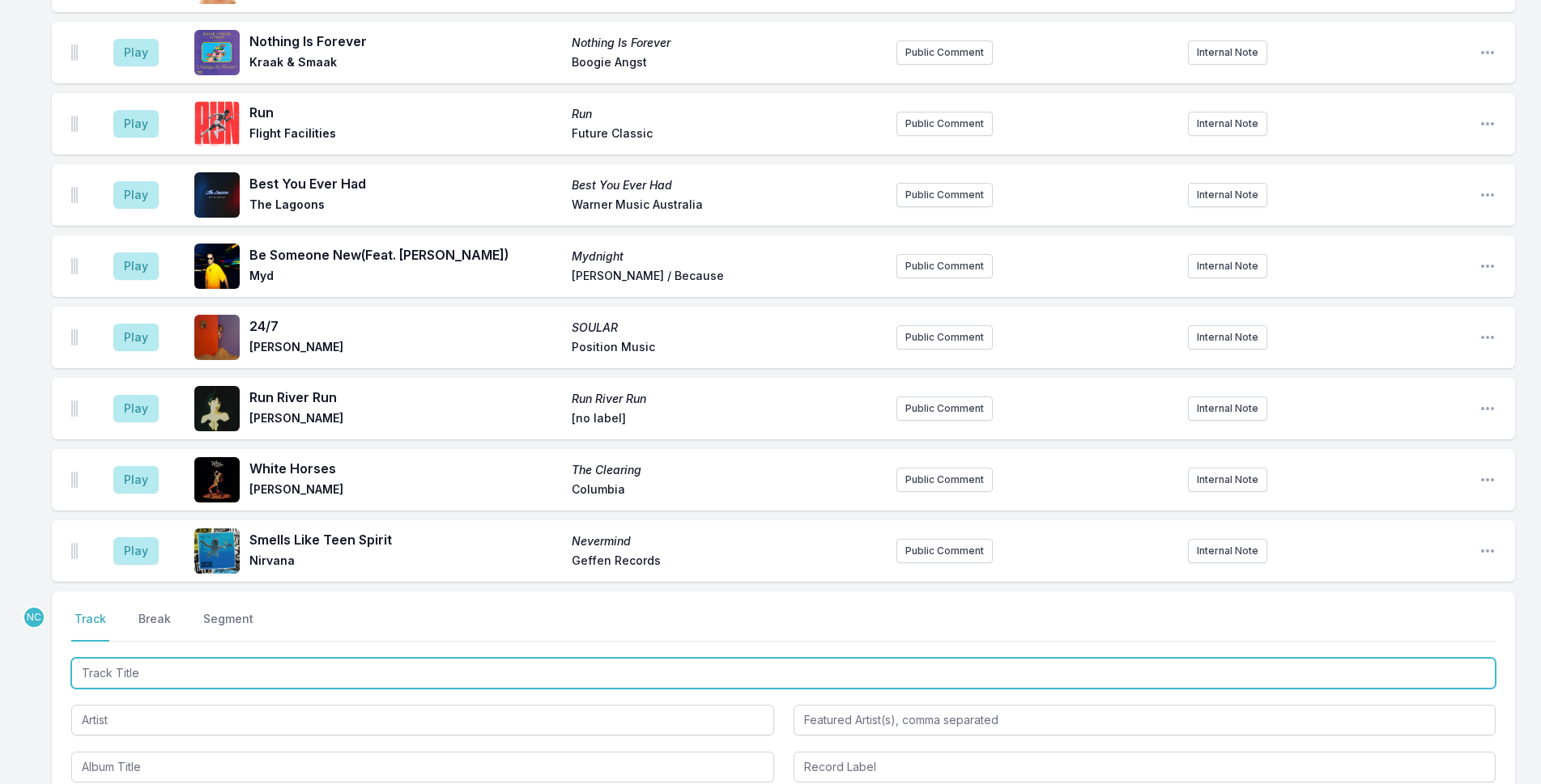
click at [533, 663] on input "Track Title" at bounding box center [783, 673] width 1424 height 31
type input "Brand New Feeling"
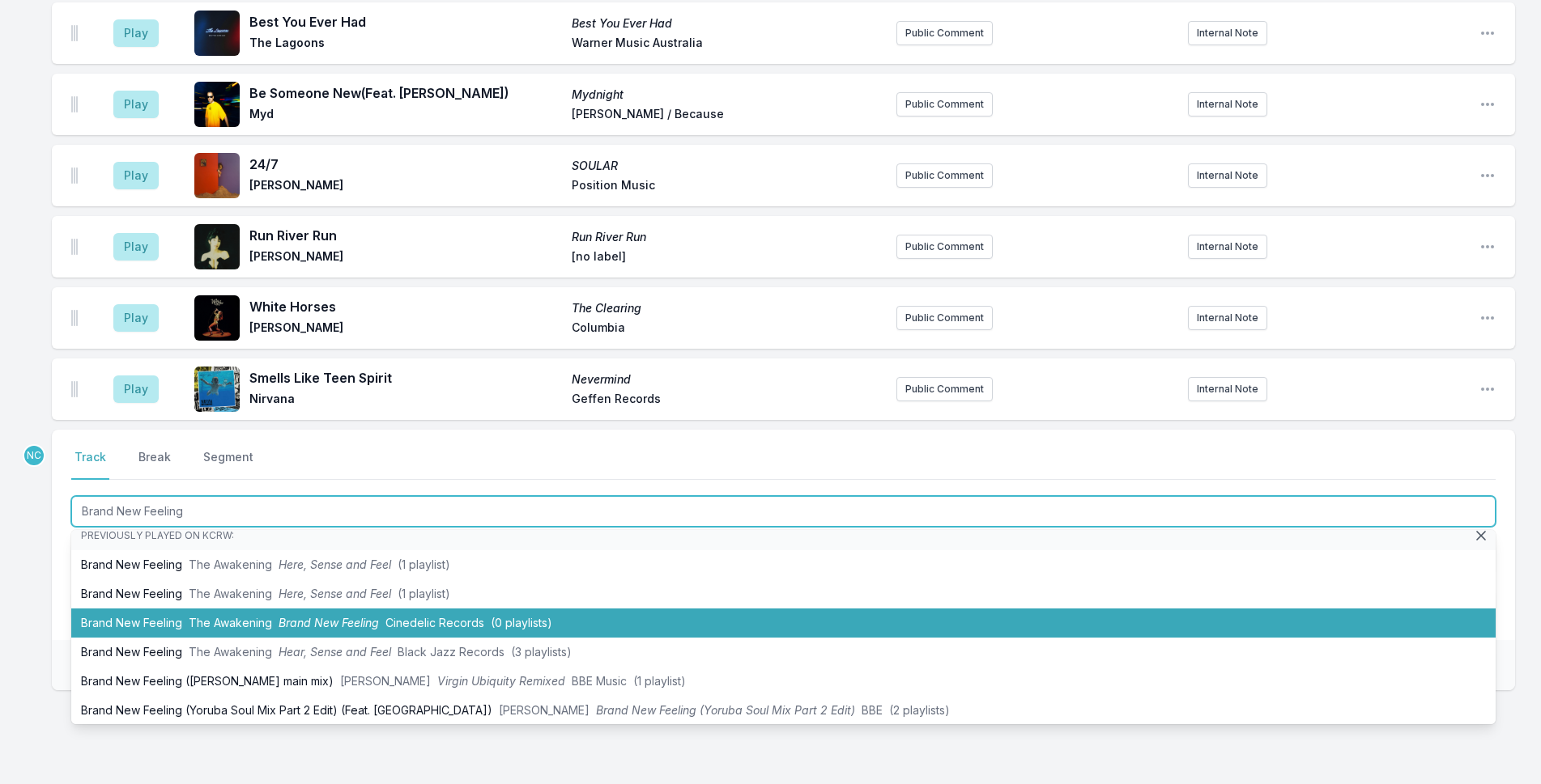
scroll to position [16, 0]
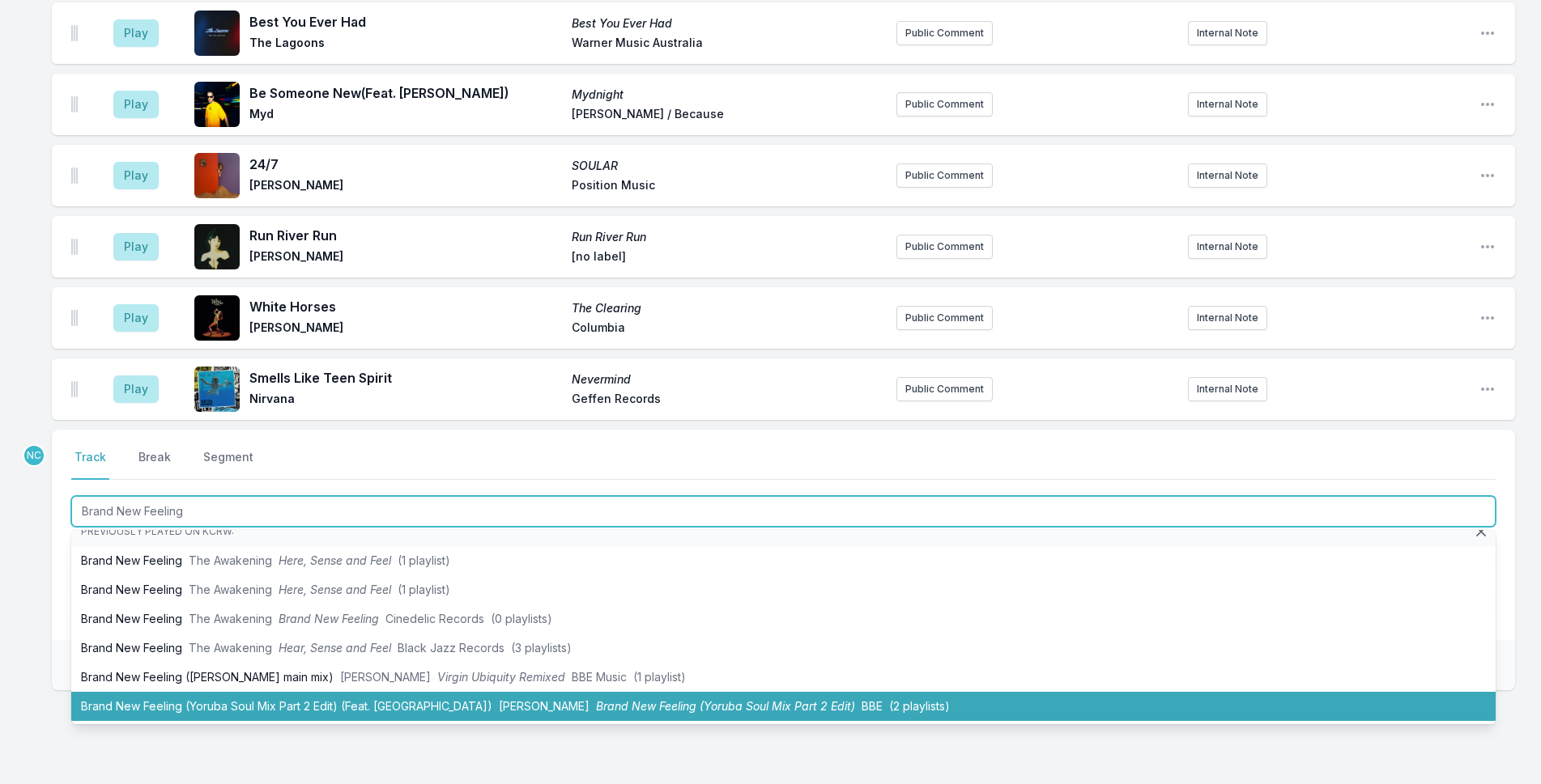
click at [658, 706] on span "Brand New Feeling (Yoruba Soul Mix Part 2 Edit)" at bounding box center [726, 706] width 259 height 14
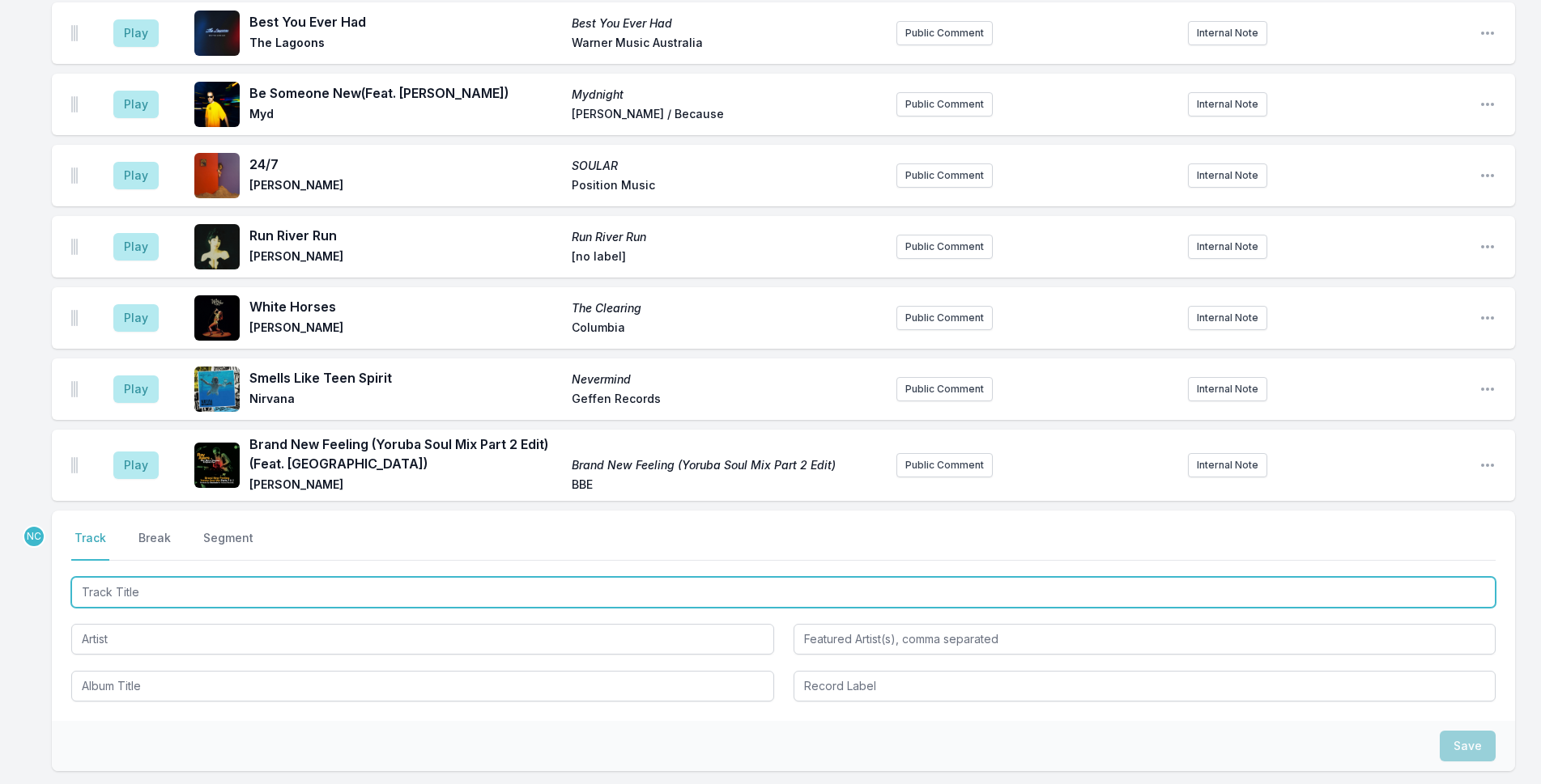
scroll to position [2941, 0]
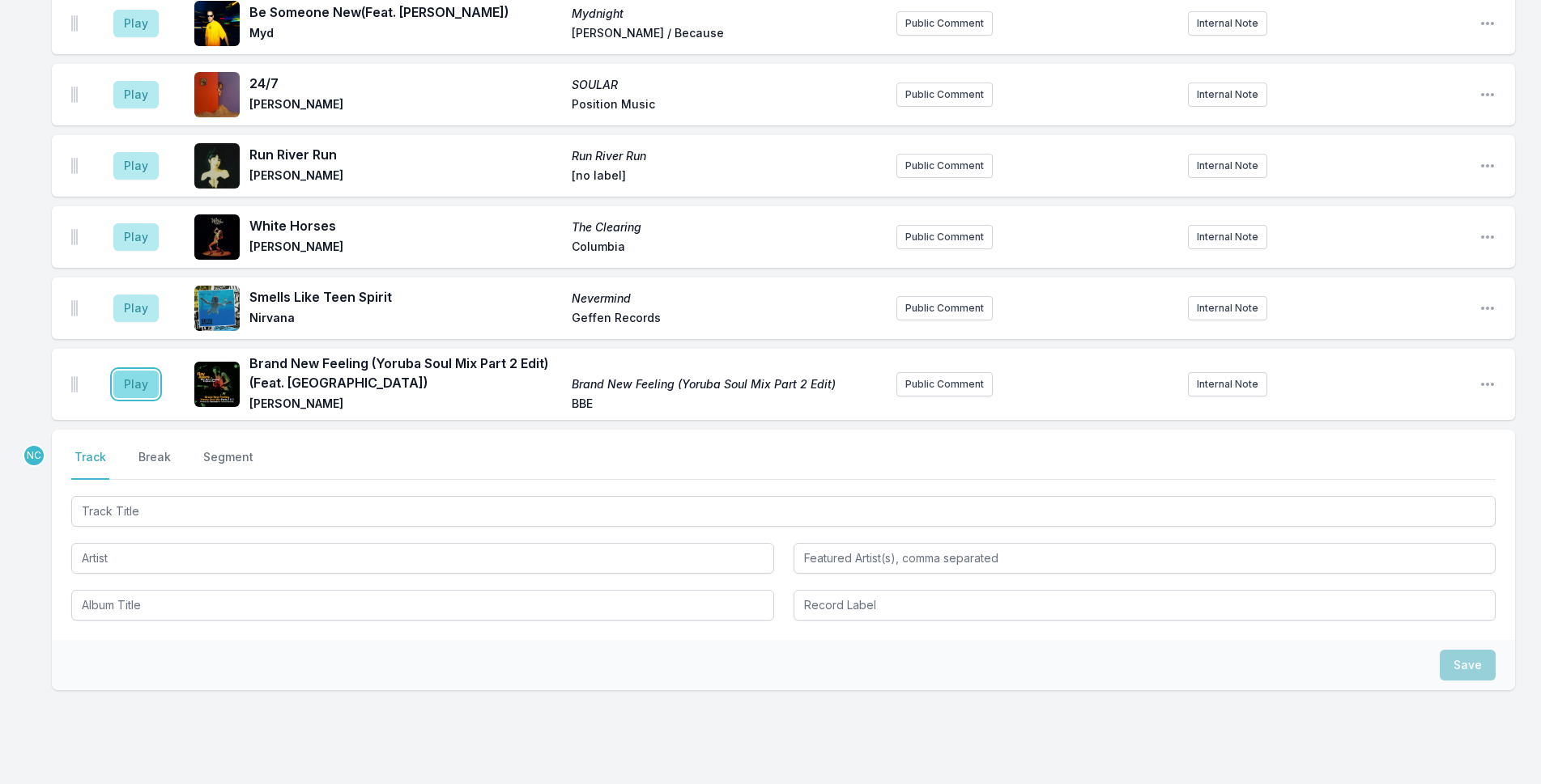
click at [144, 387] on button "Play" at bounding box center [135, 385] width 45 height 28
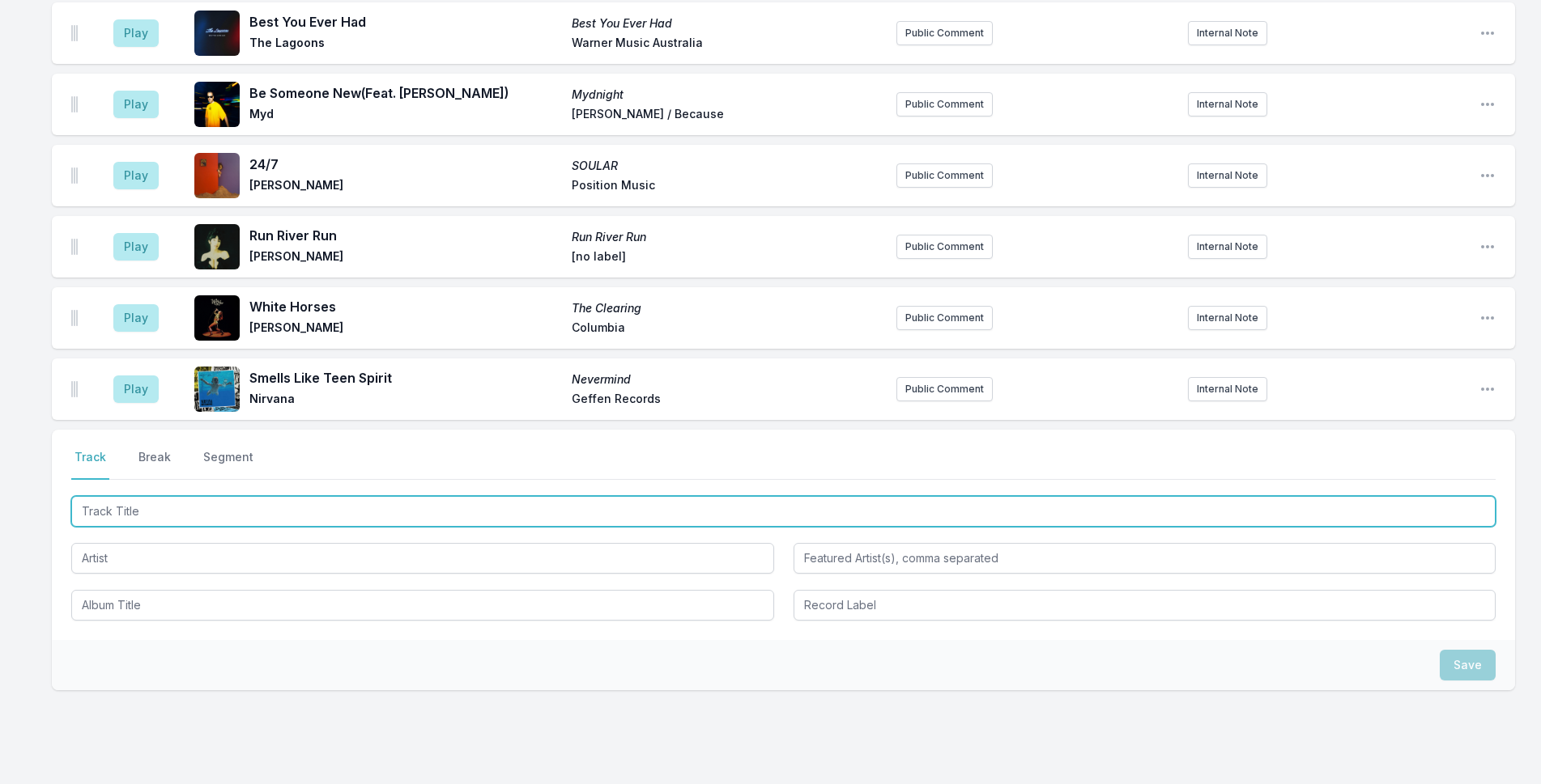
click at [407, 506] on input "Track Title" at bounding box center [783, 511] width 1424 height 31
type input "Young at Heart"
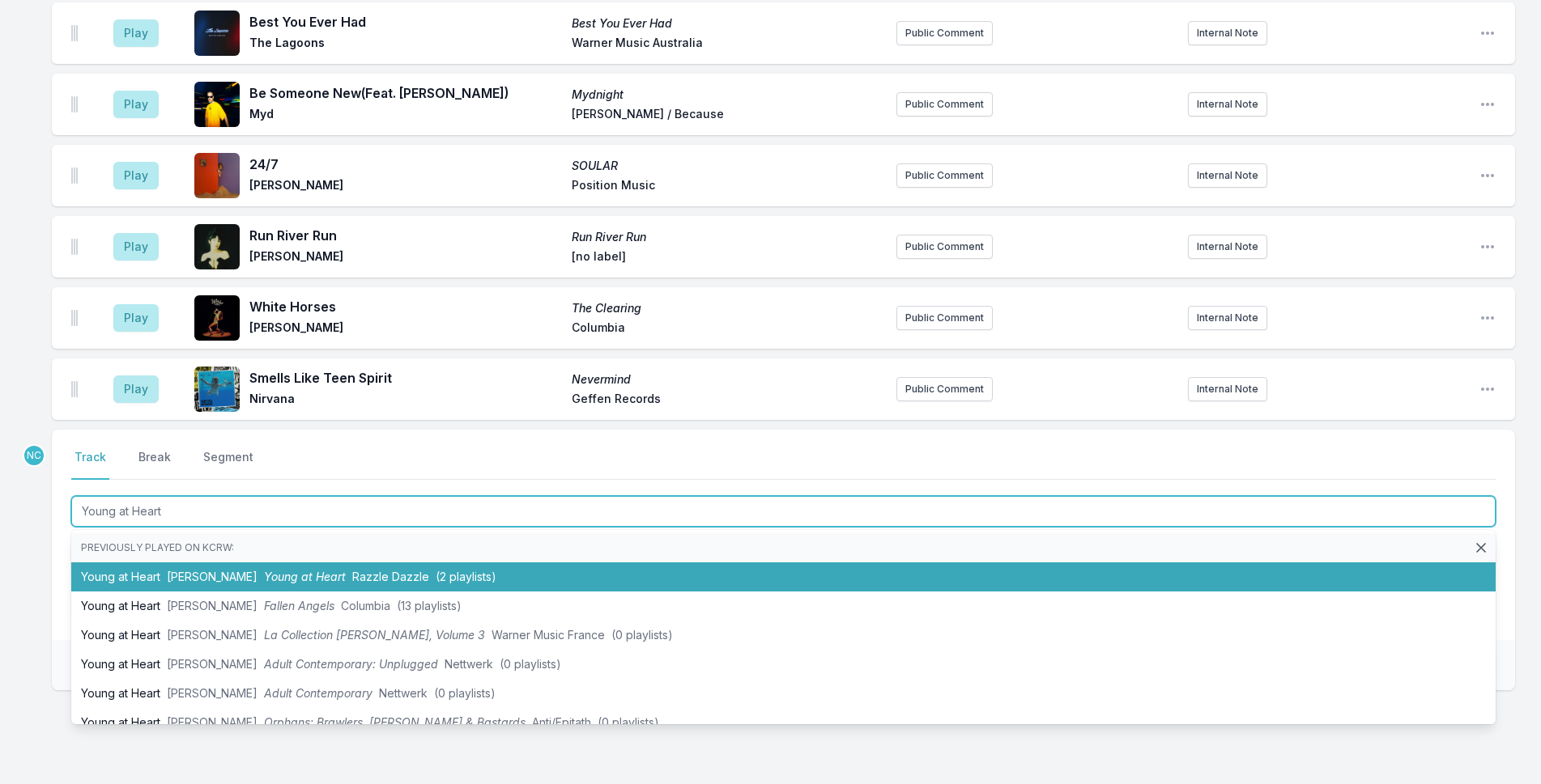
click at [445, 582] on span "(2 playlists)" at bounding box center [466, 577] width 61 height 14
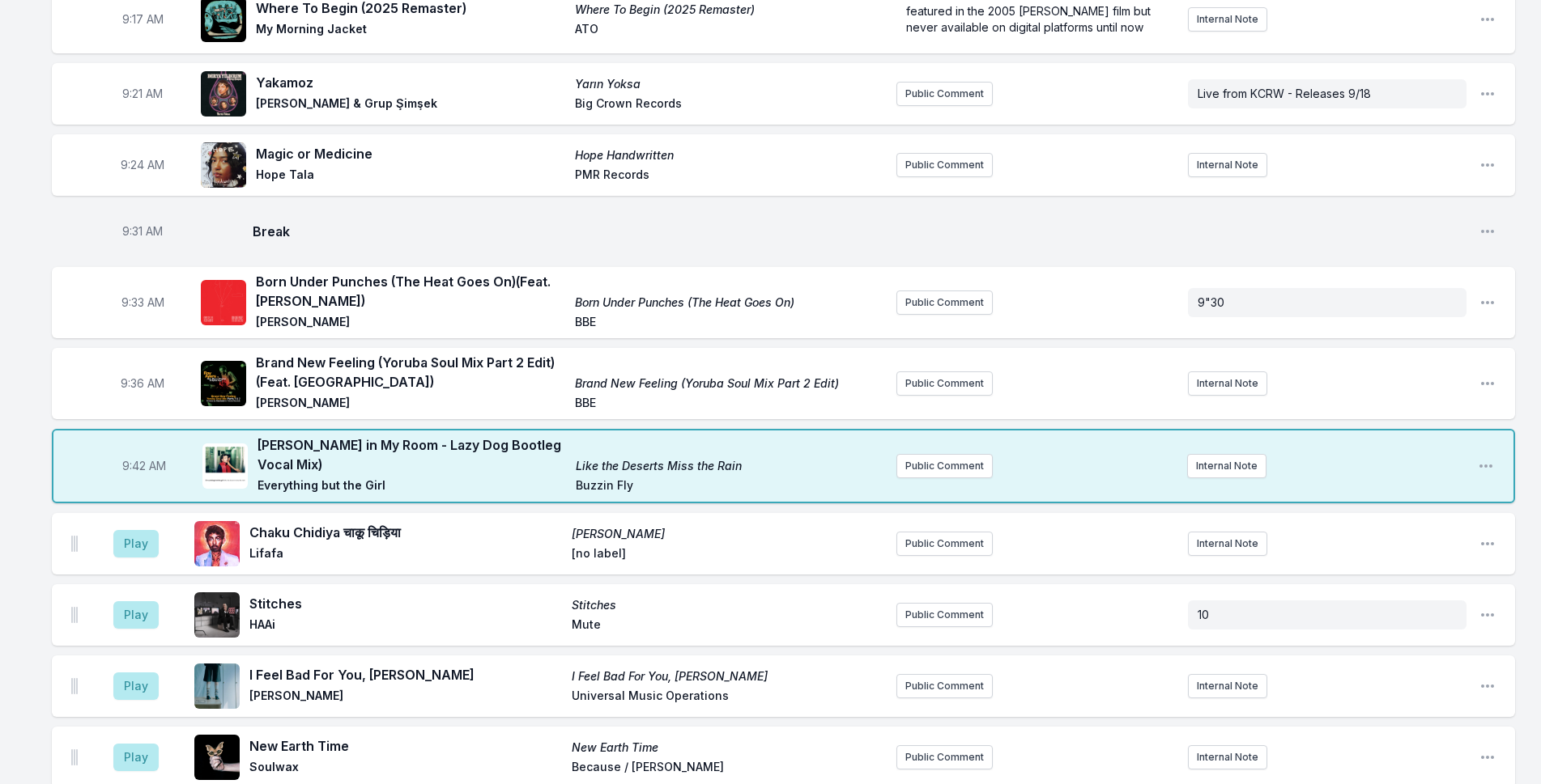
scroll to position [503, 0]
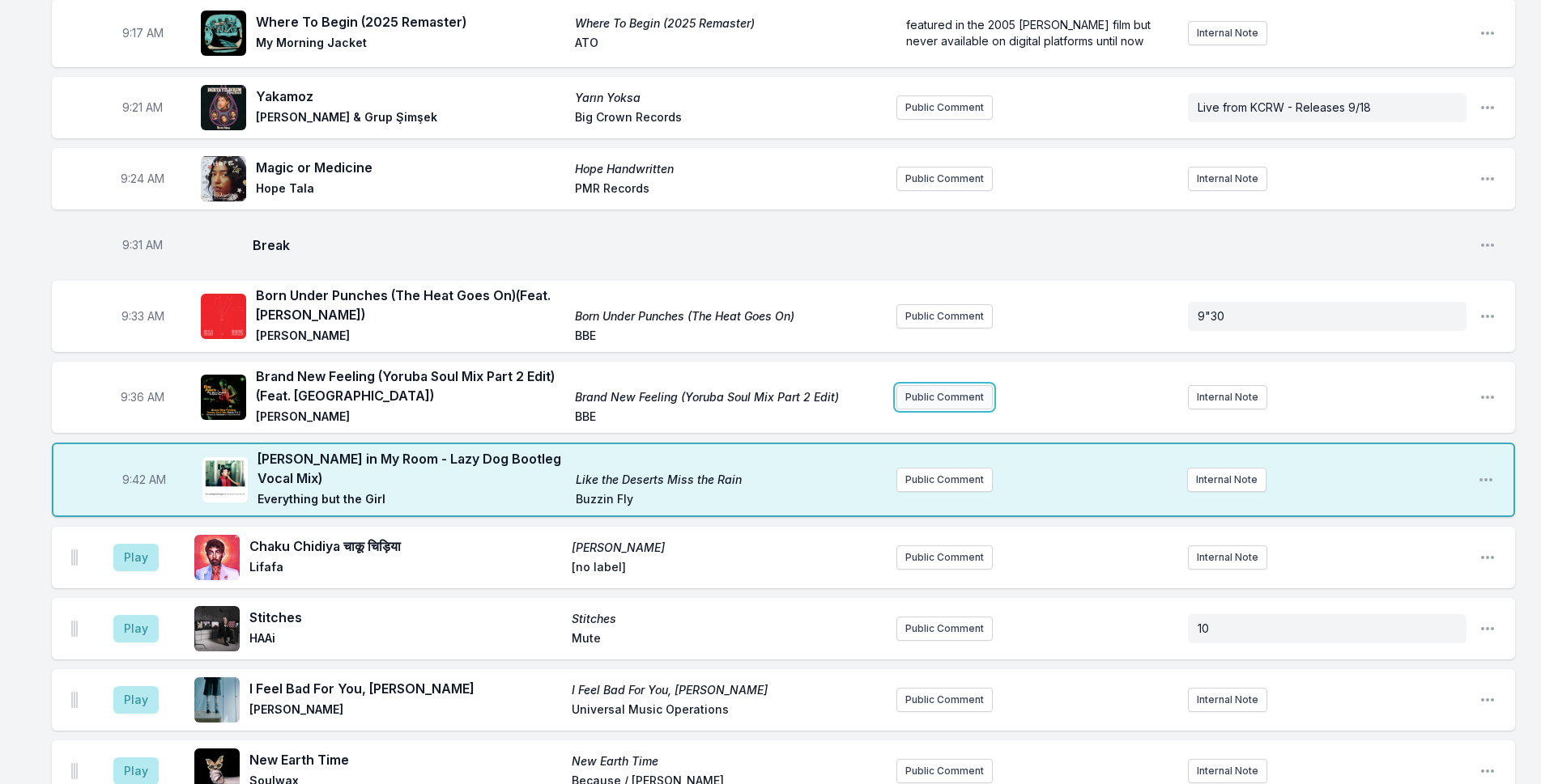
click at [971, 395] on button "Public Comment" at bounding box center [945, 397] width 96 height 24
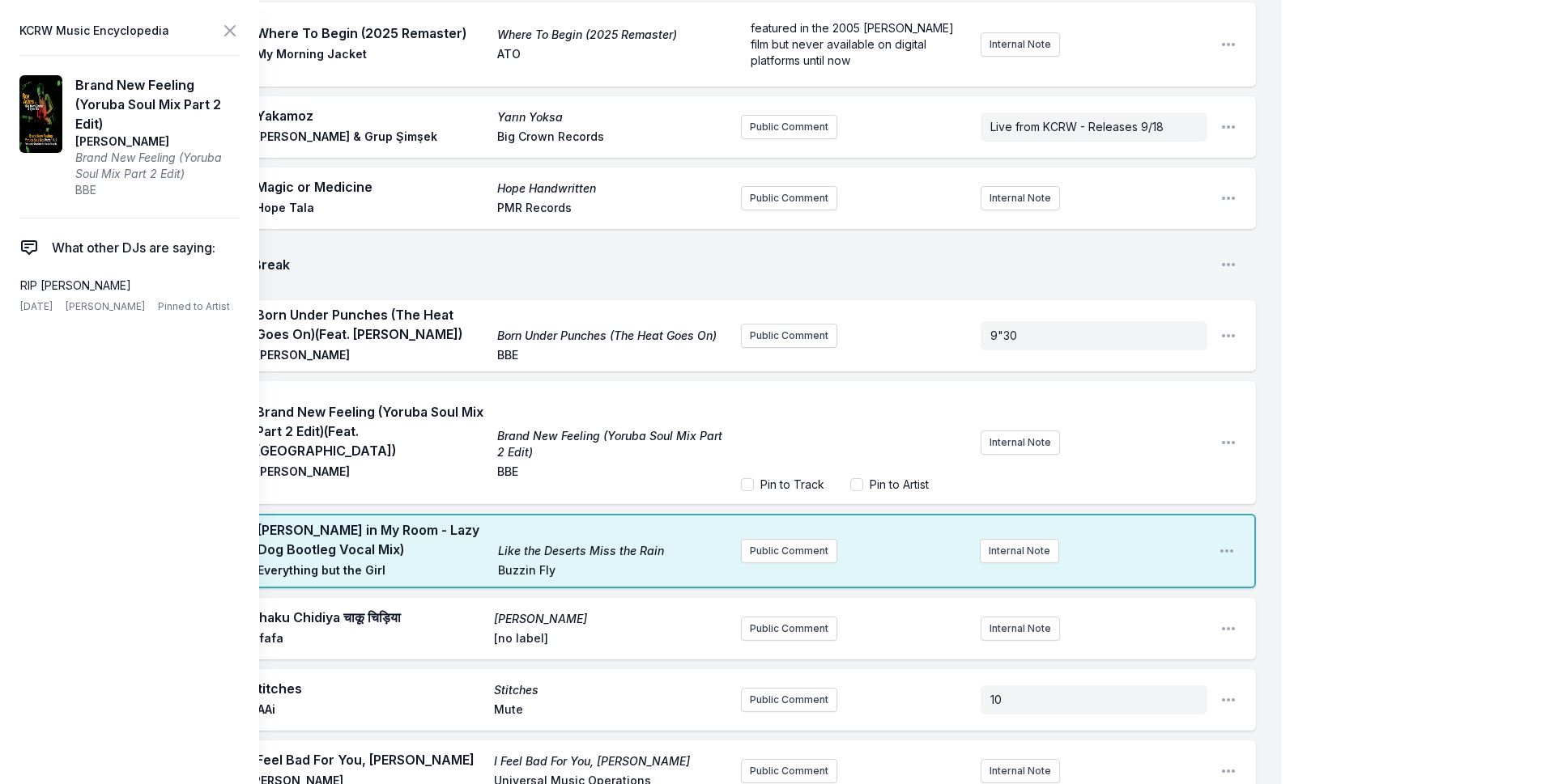
click at [926, 435] on div "﻿" at bounding box center [854, 431] width 227 height 78
click at [805, 414] on span "Roy Ayers birthday today" at bounding box center [840, 406] width 179 height 14
click at [807, 446] on span "Roy Ayers passed away earlier this year and today is his first heavenly birthda…" at bounding box center [854, 423] width 206 height 46
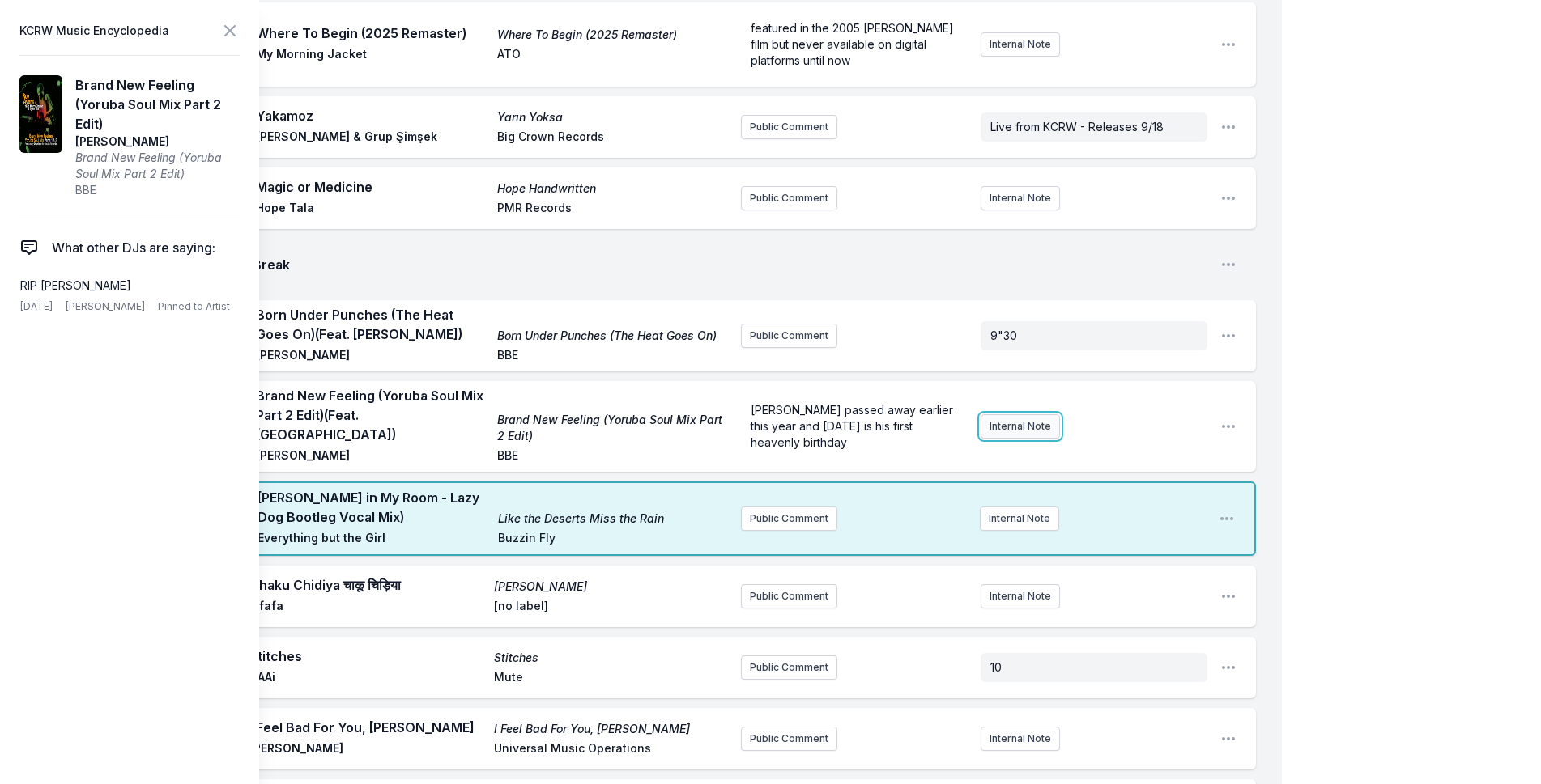
click at [1021, 432] on button "Internal Note" at bounding box center [1021, 427] width 80 height 24
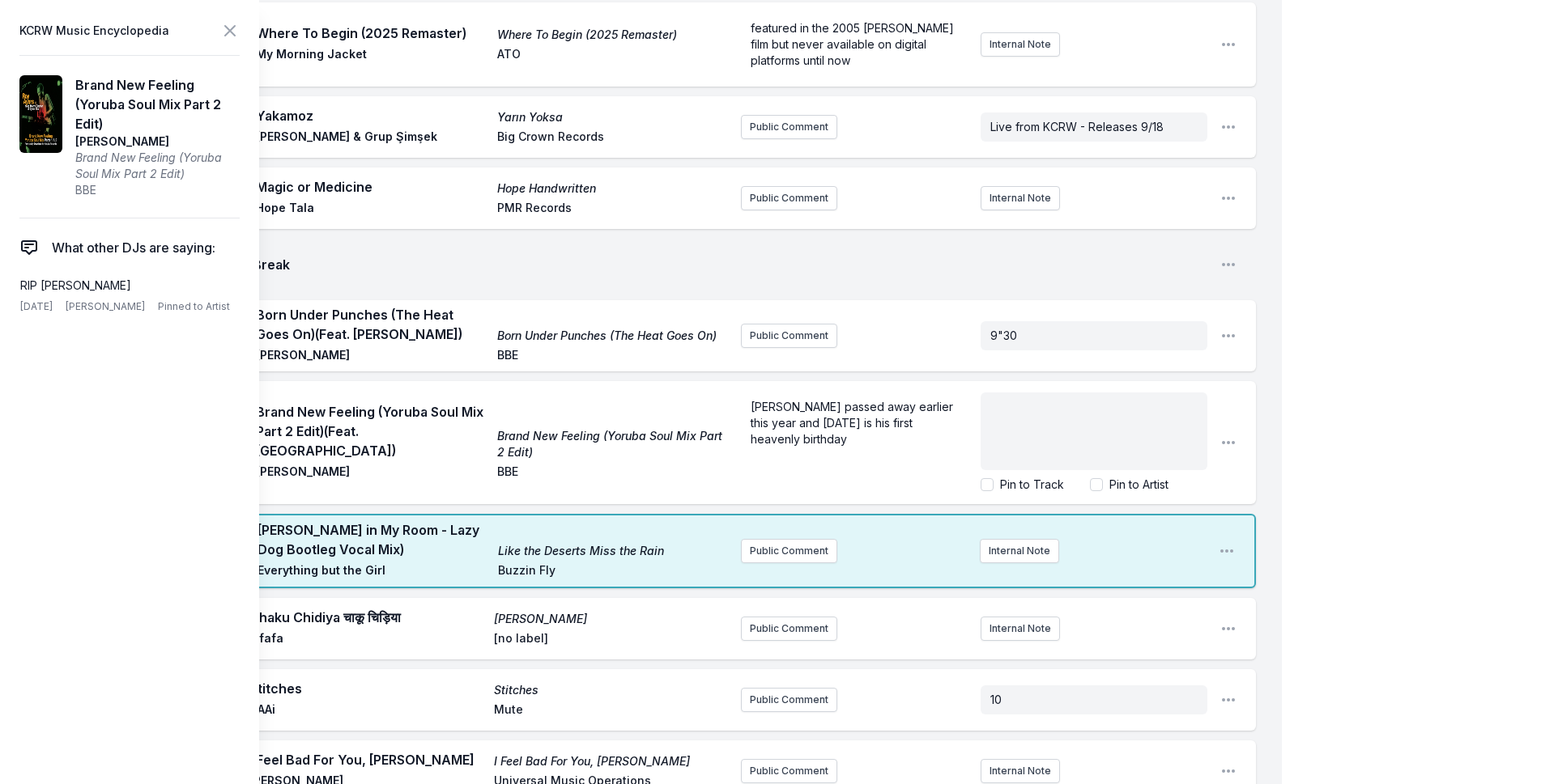
click at [1021, 432] on div "﻿" at bounding box center [1094, 431] width 227 height 78
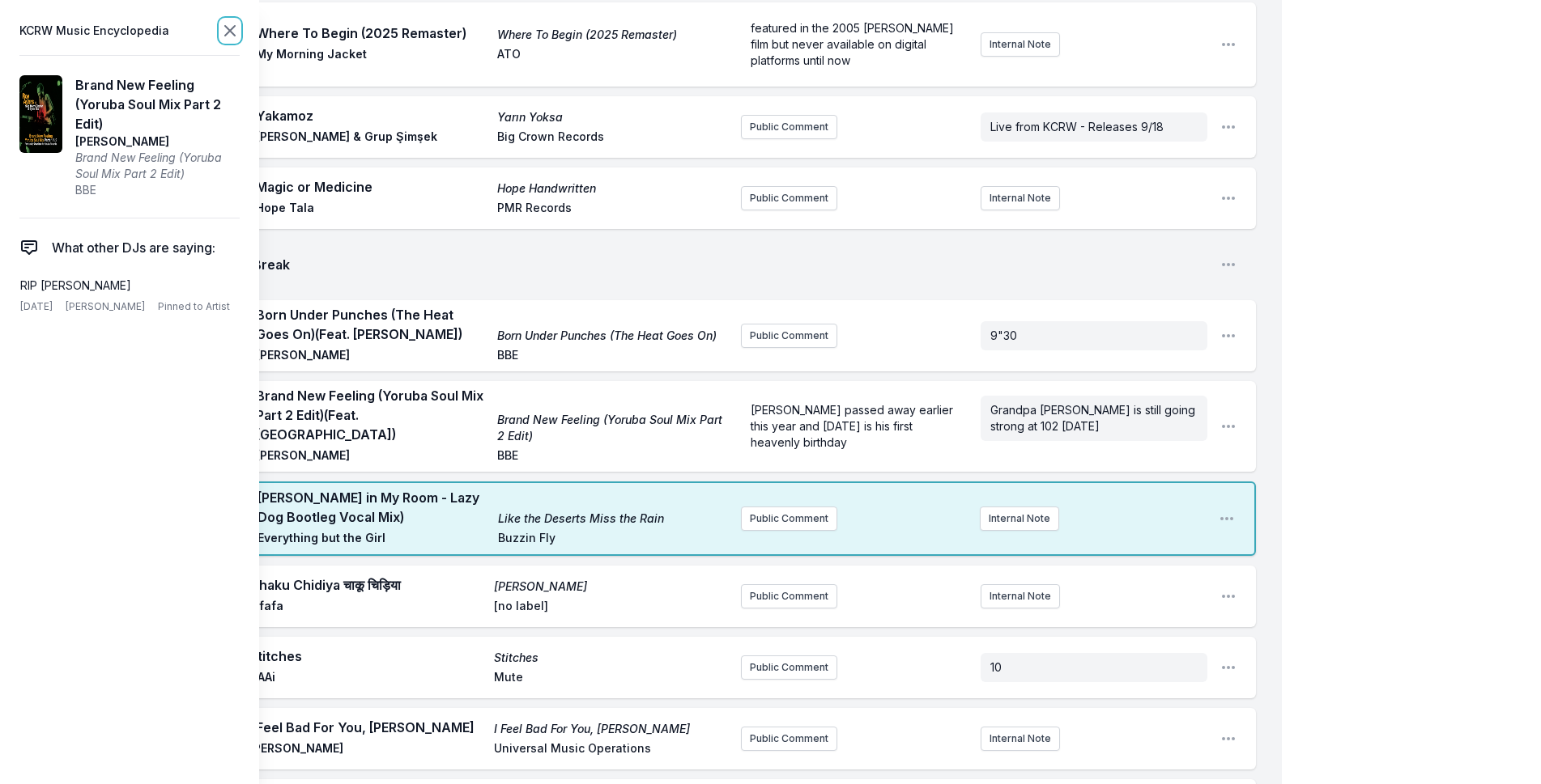
click at [232, 26] on icon at bounding box center [230, 31] width 19 height 19
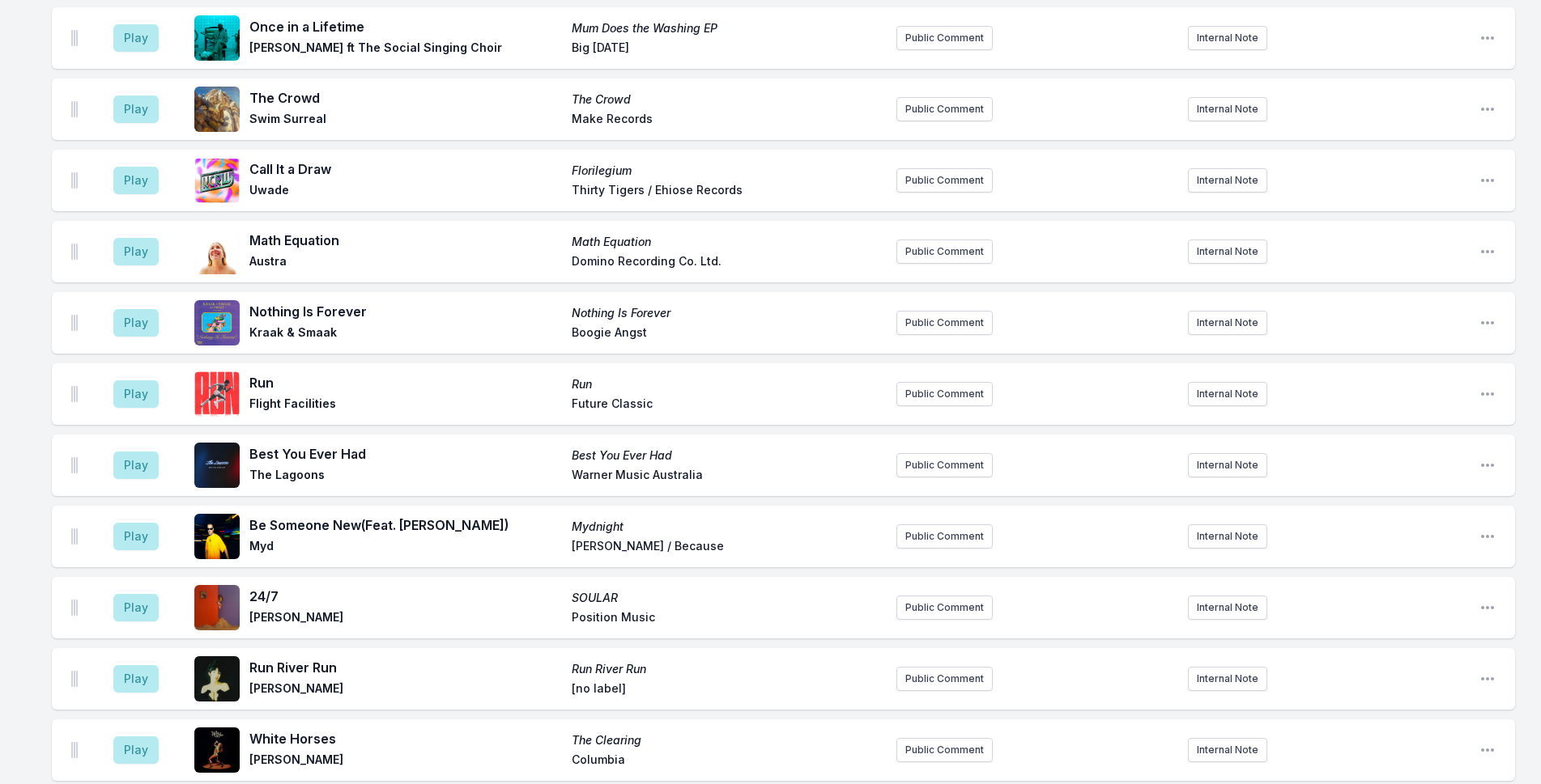
scroll to position [3012, 0]
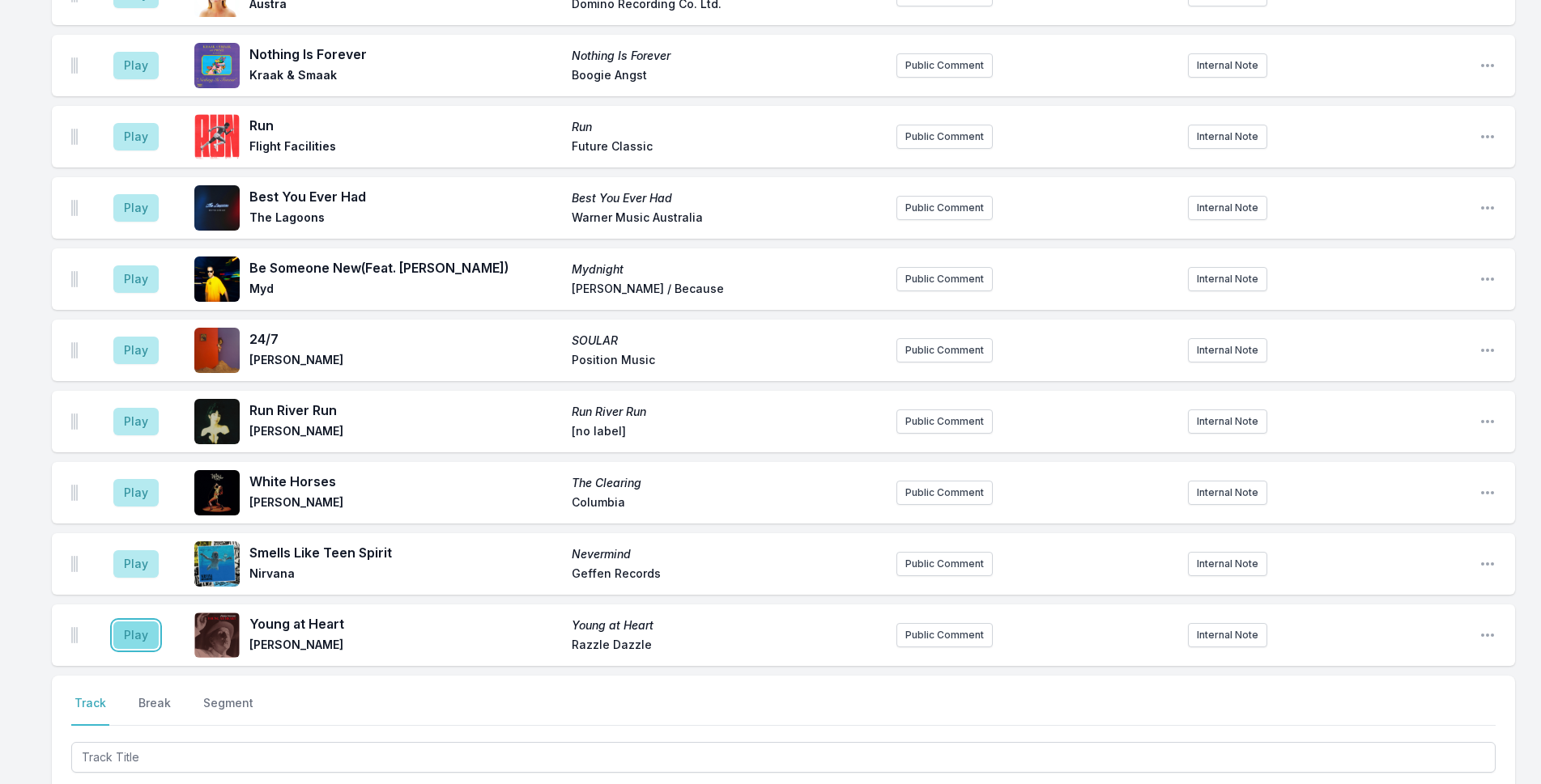
click at [137, 648] on button "Play" at bounding box center [135, 636] width 45 height 28
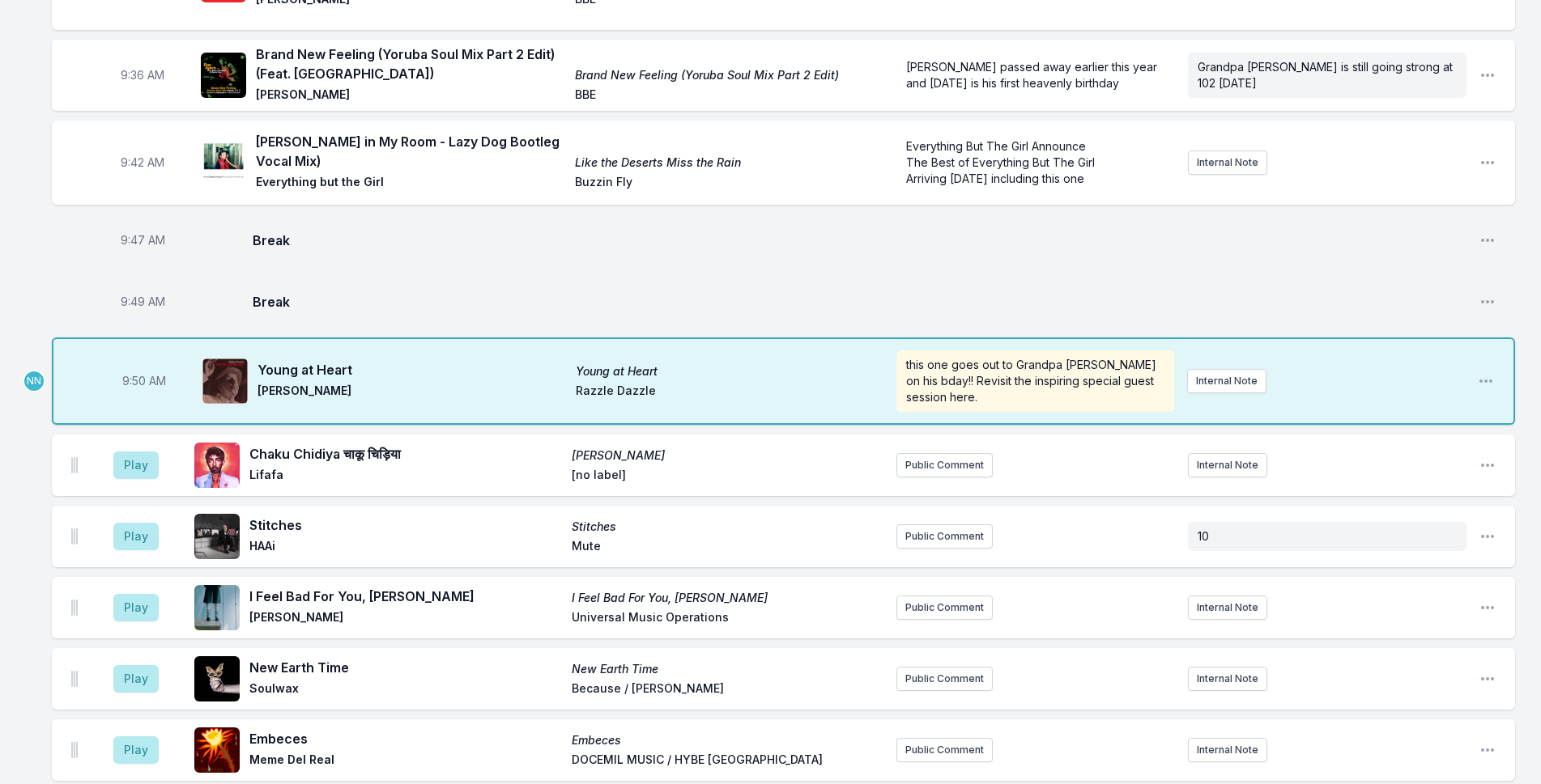
scroll to position [827, 0]
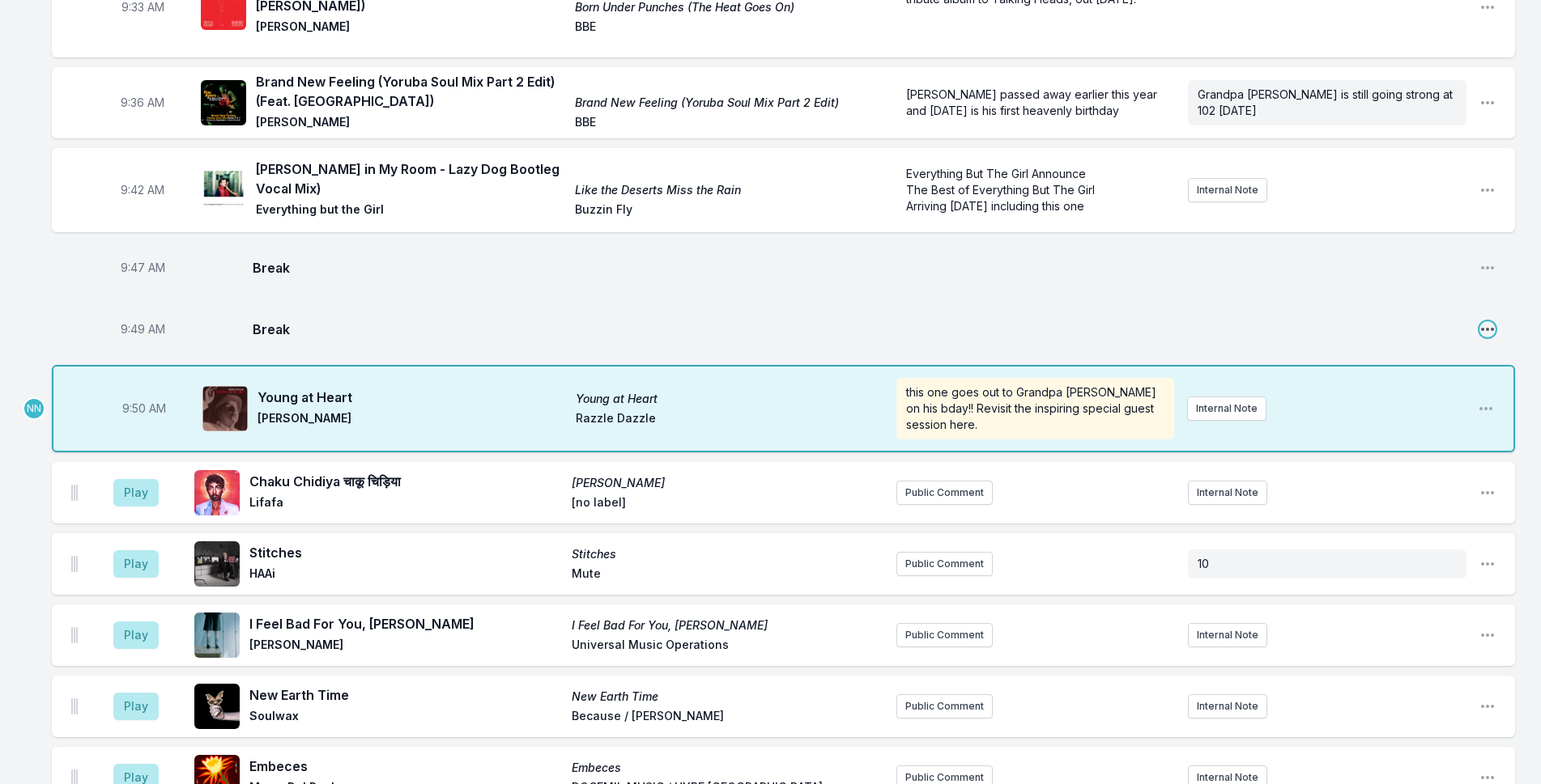
click at [1484, 338] on icon "Open playlist item options" at bounding box center [1487, 329] width 16 height 16
click at [1376, 404] on button "Delete Entry" at bounding box center [1405, 391] width 182 height 29
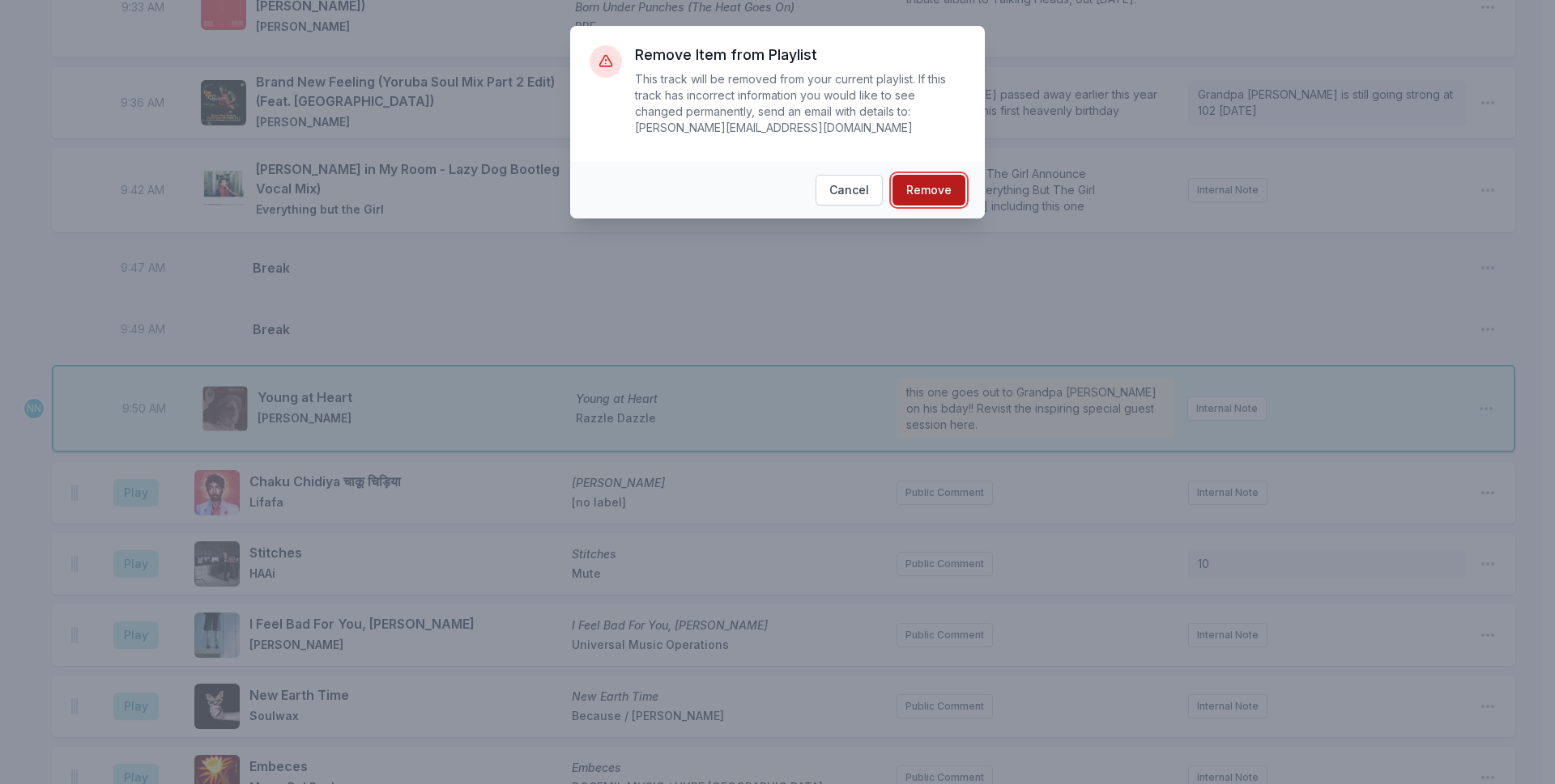
click at [940, 175] on button "Remove" at bounding box center [929, 190] width 73 height 31
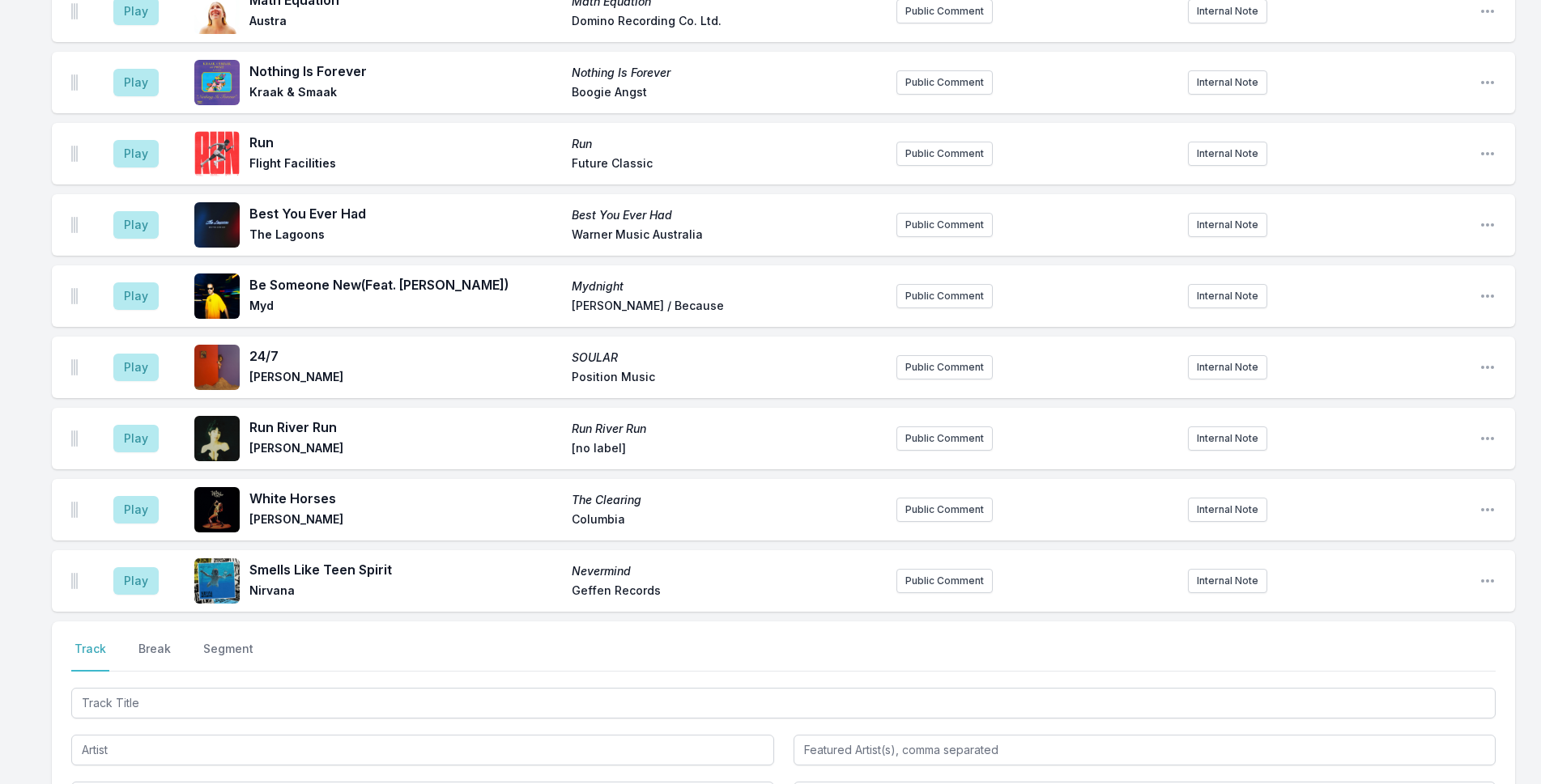
scroll to position [3280, 0]
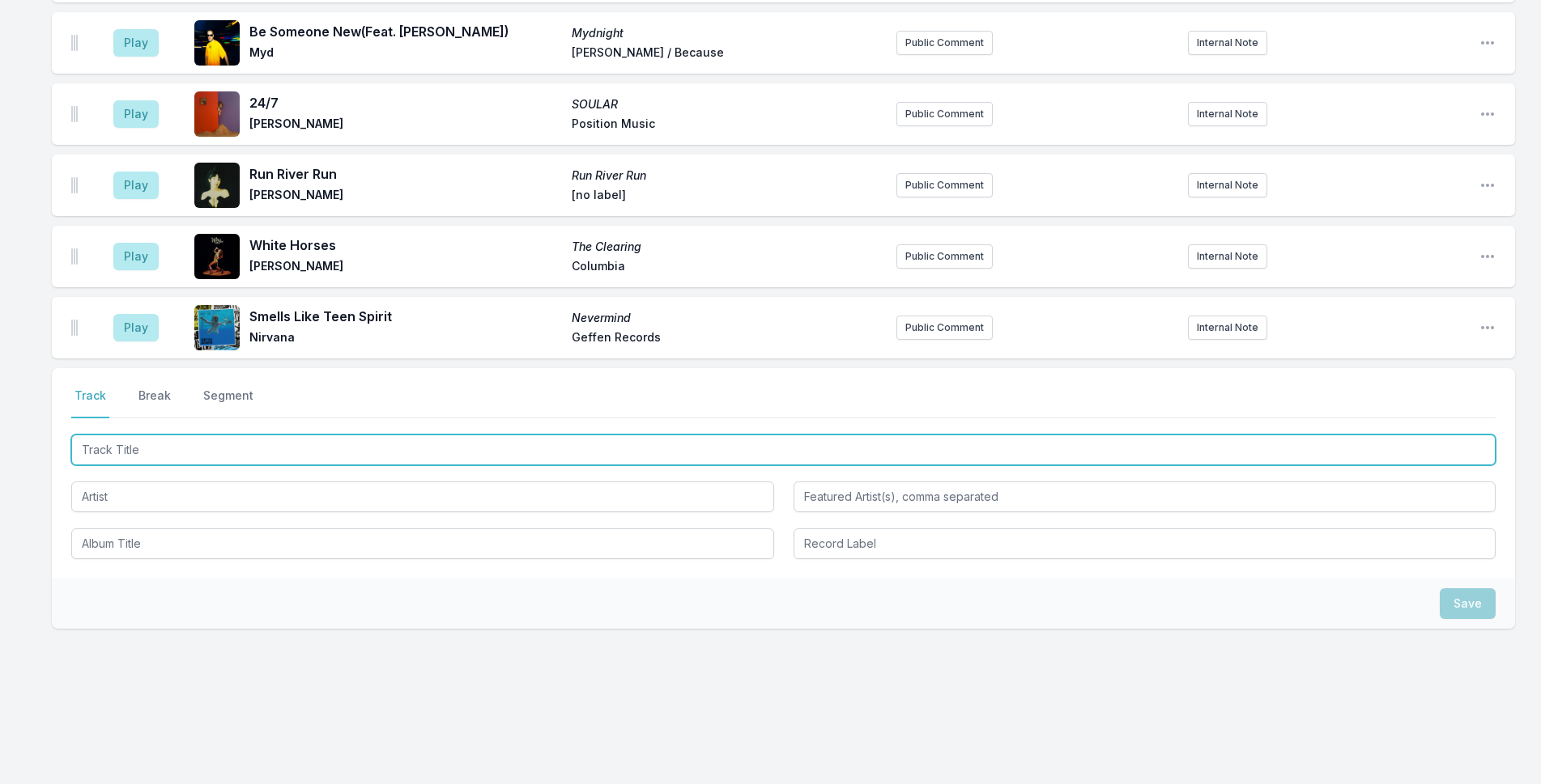
click at [609, 454] on input "Track Title" at bounding box center [783, 450] width 1424 height 31
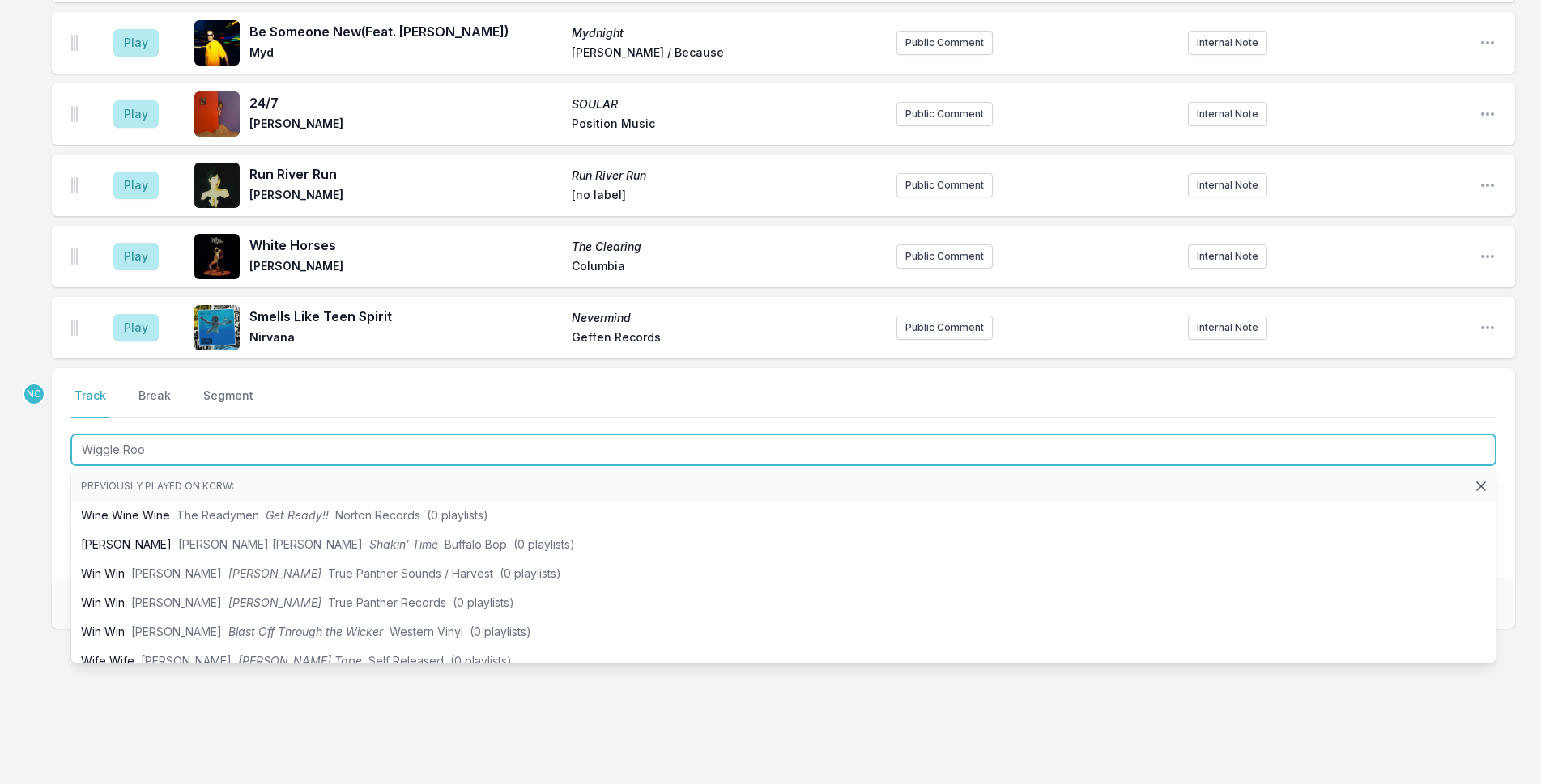
type input "Wiggle Room"
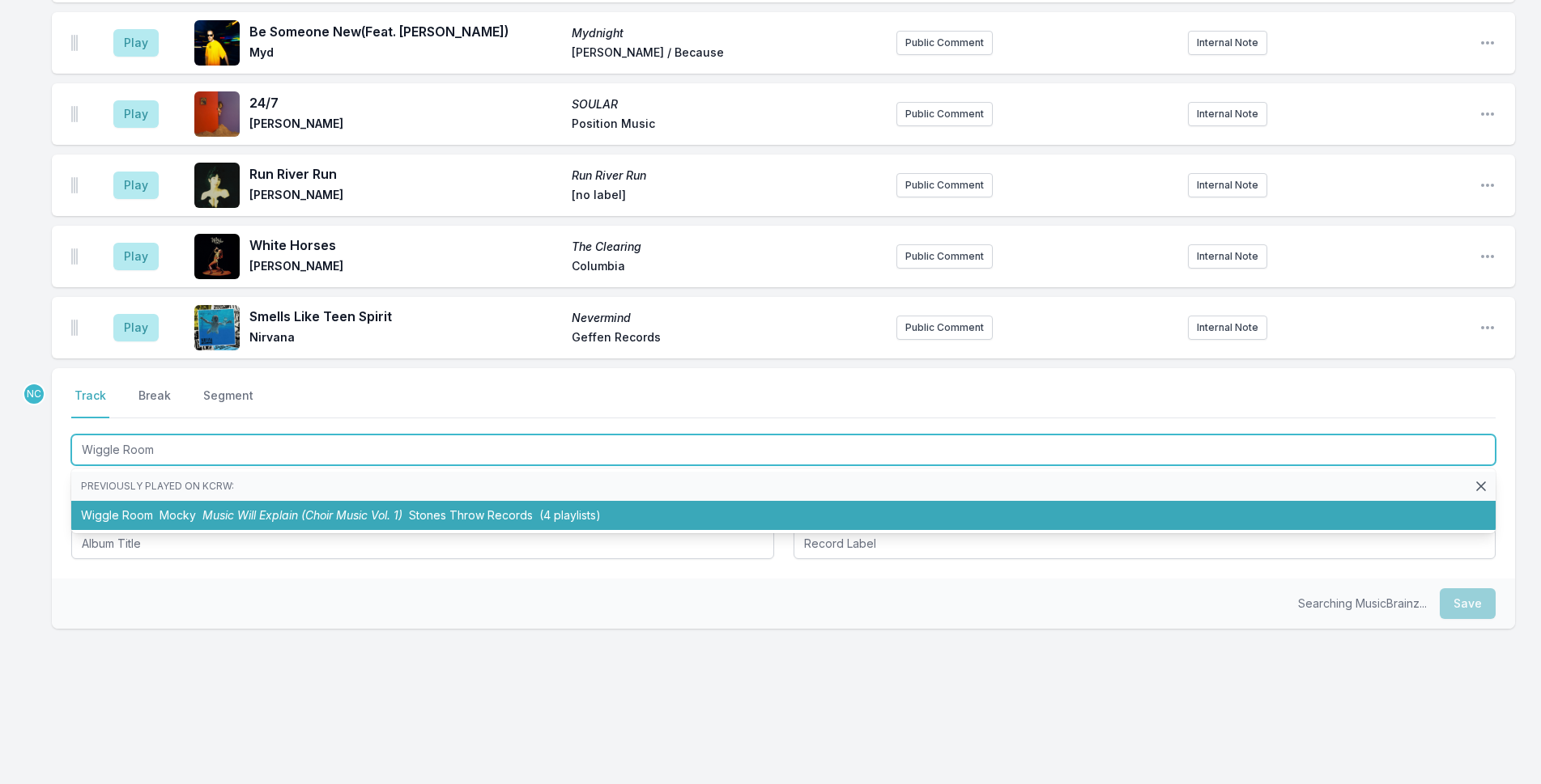
click at [713, 520] on li "Wiggle Room Mocky Music Will Explain (Choir Music Vol. 1) Stones Throw Records …" at bounding box center [783, 515] width 1424 height 29
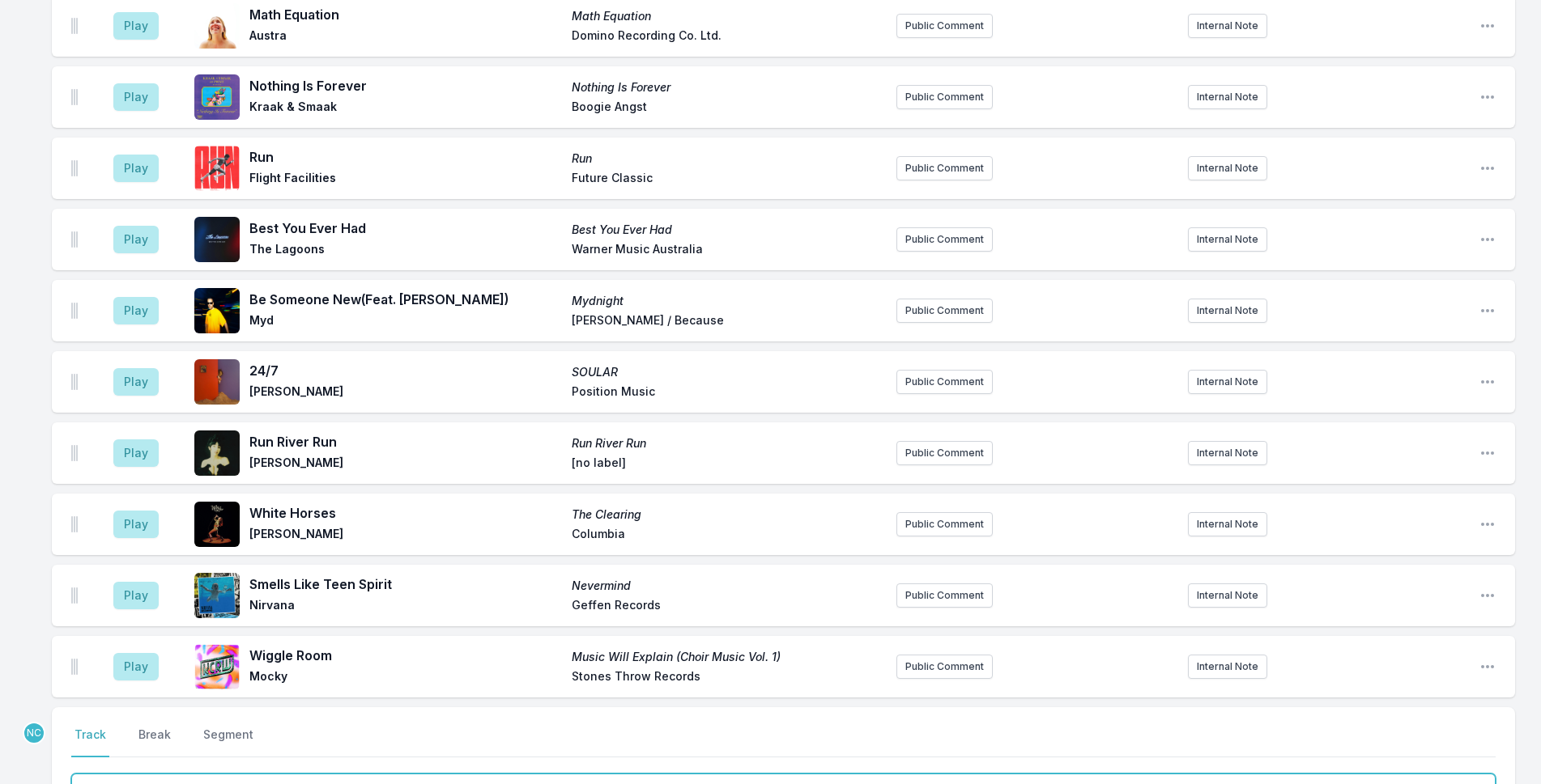
scroll to position [3190, 0]
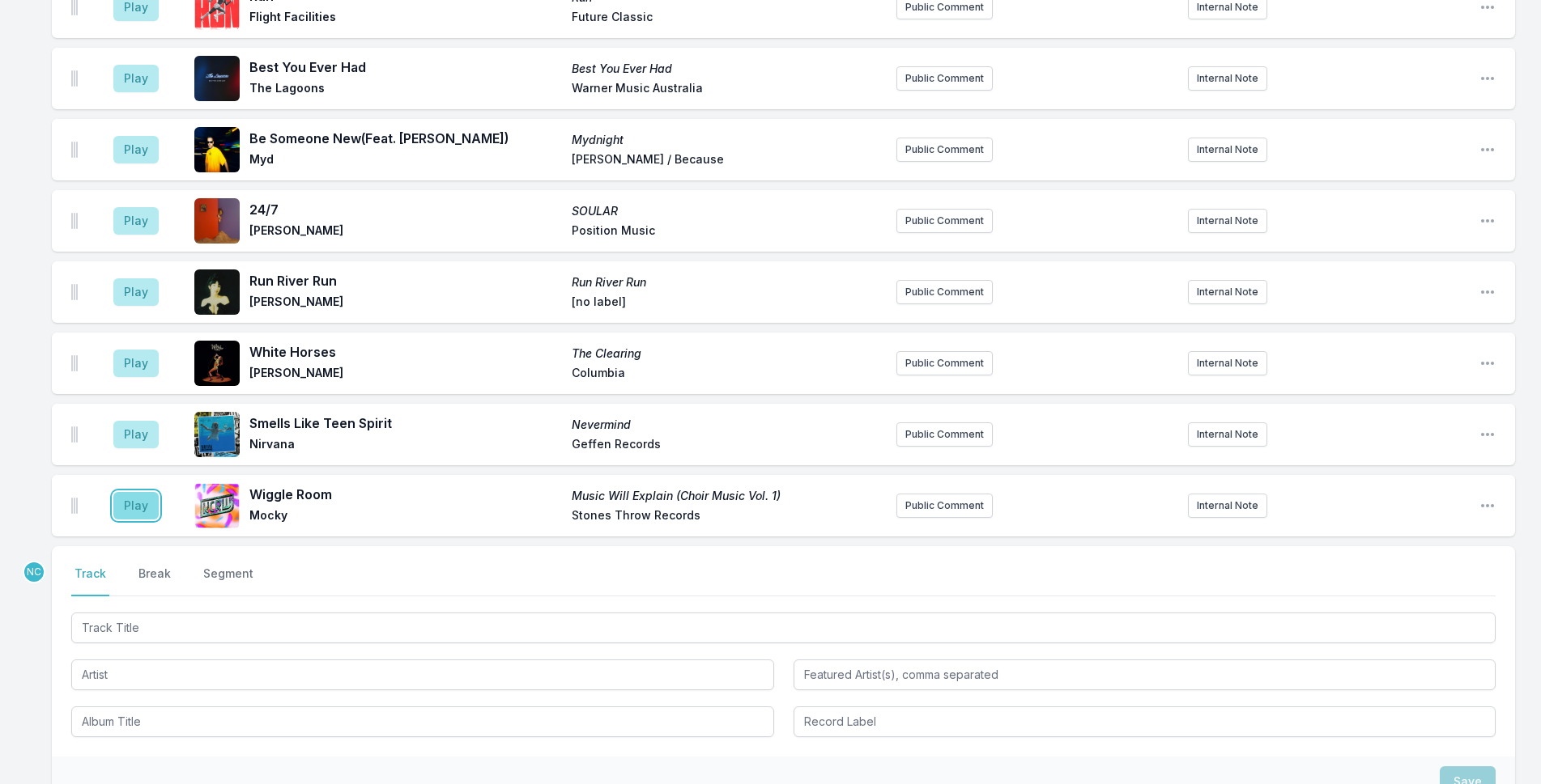
click at [143, 519] on button "Play" at bounding box center [135, 506] width 45 height 28
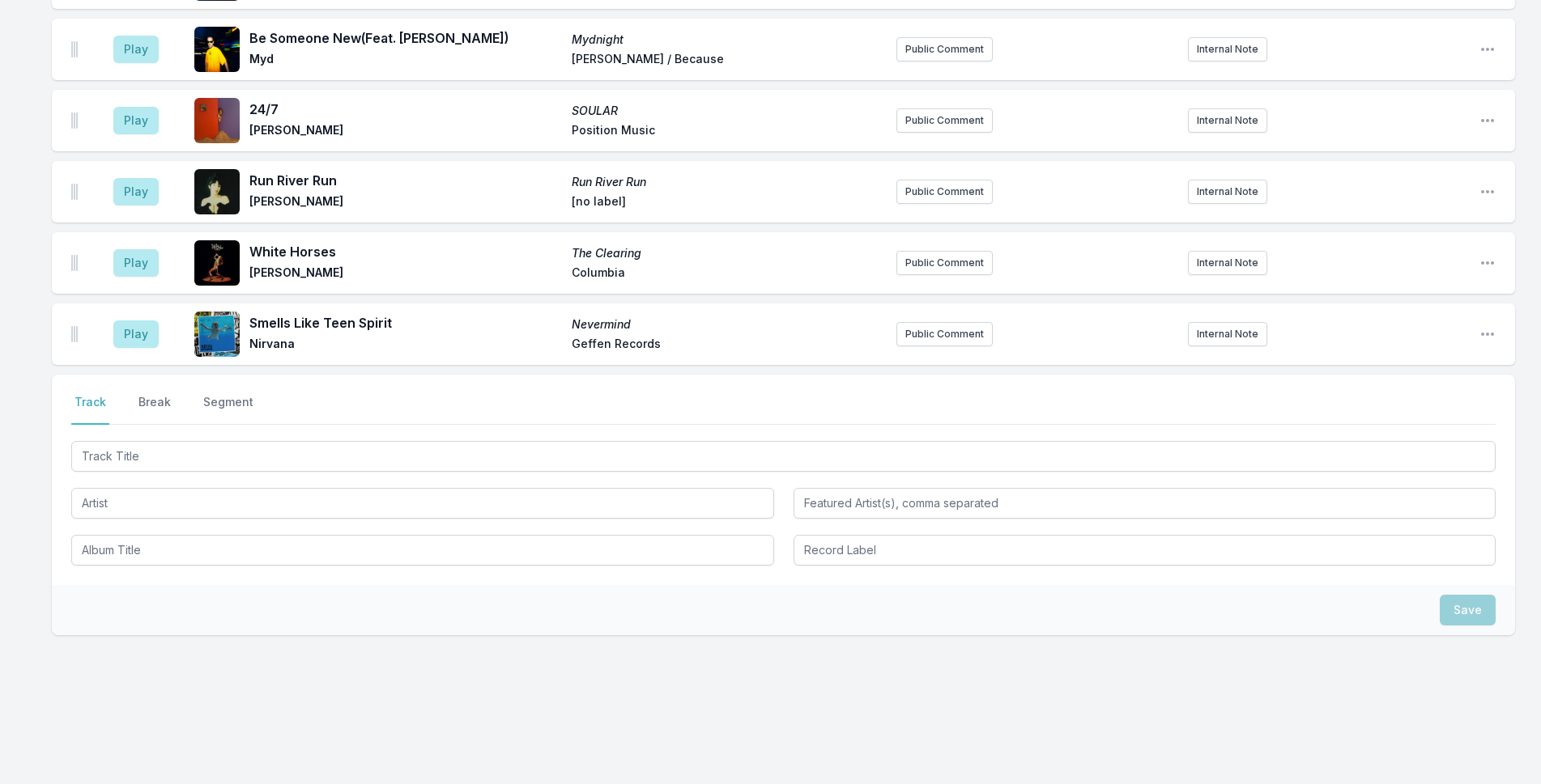
scroll to position [3812, 0]
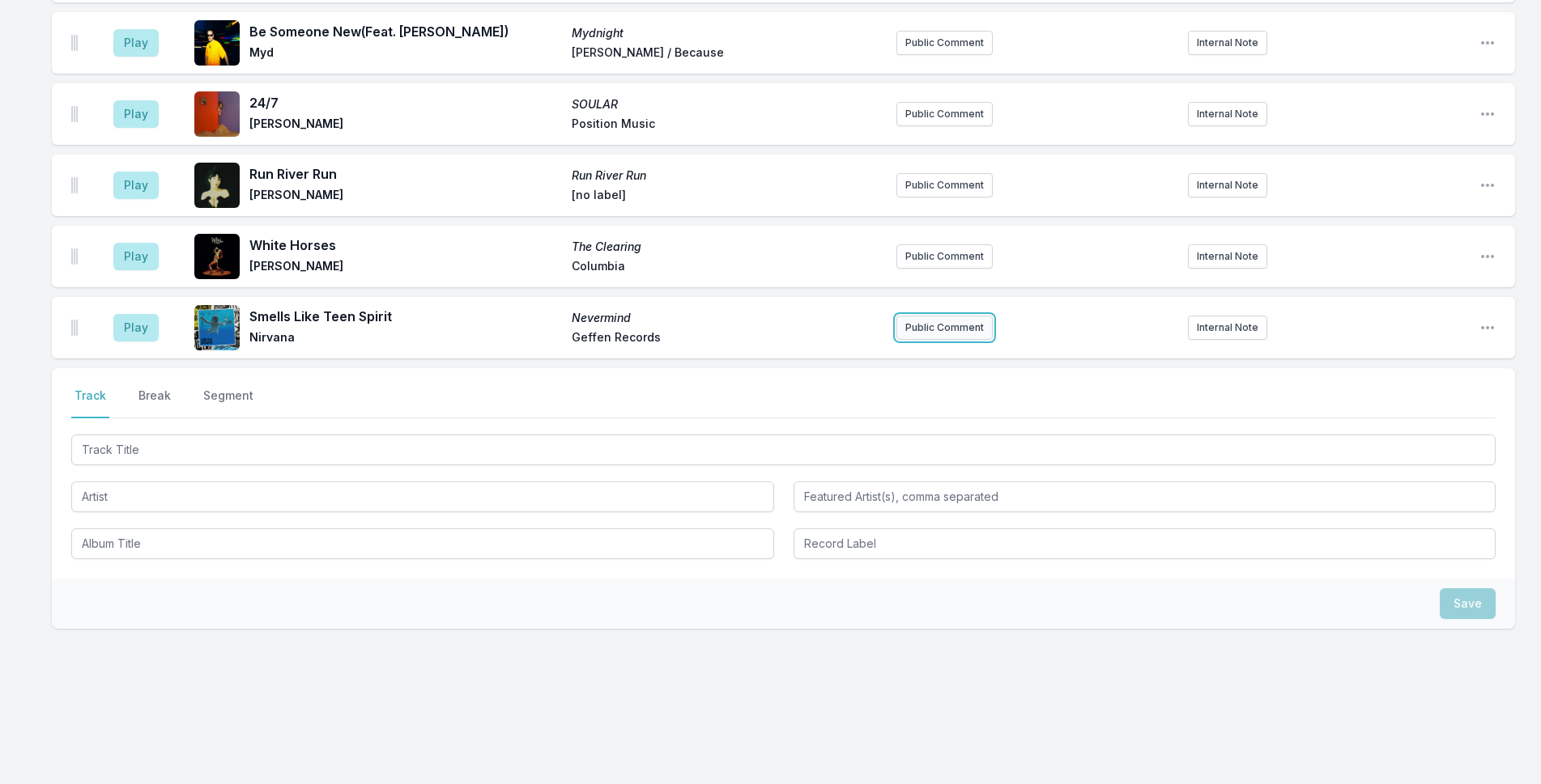
click at [967, 325] on button "Public Comment" at bounding box center [945, 328] width 96 height 24
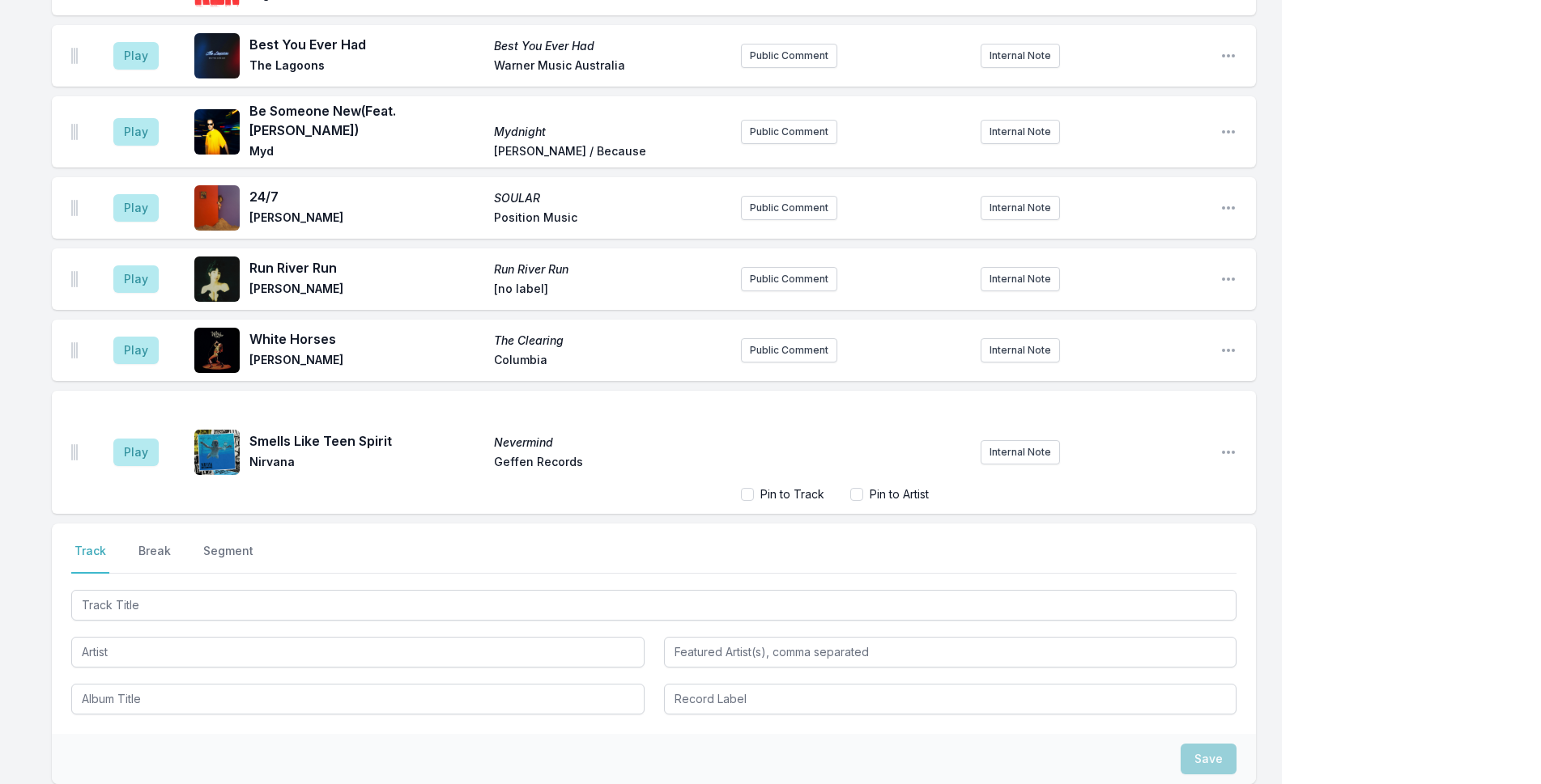
scroll to position [3873, 0]
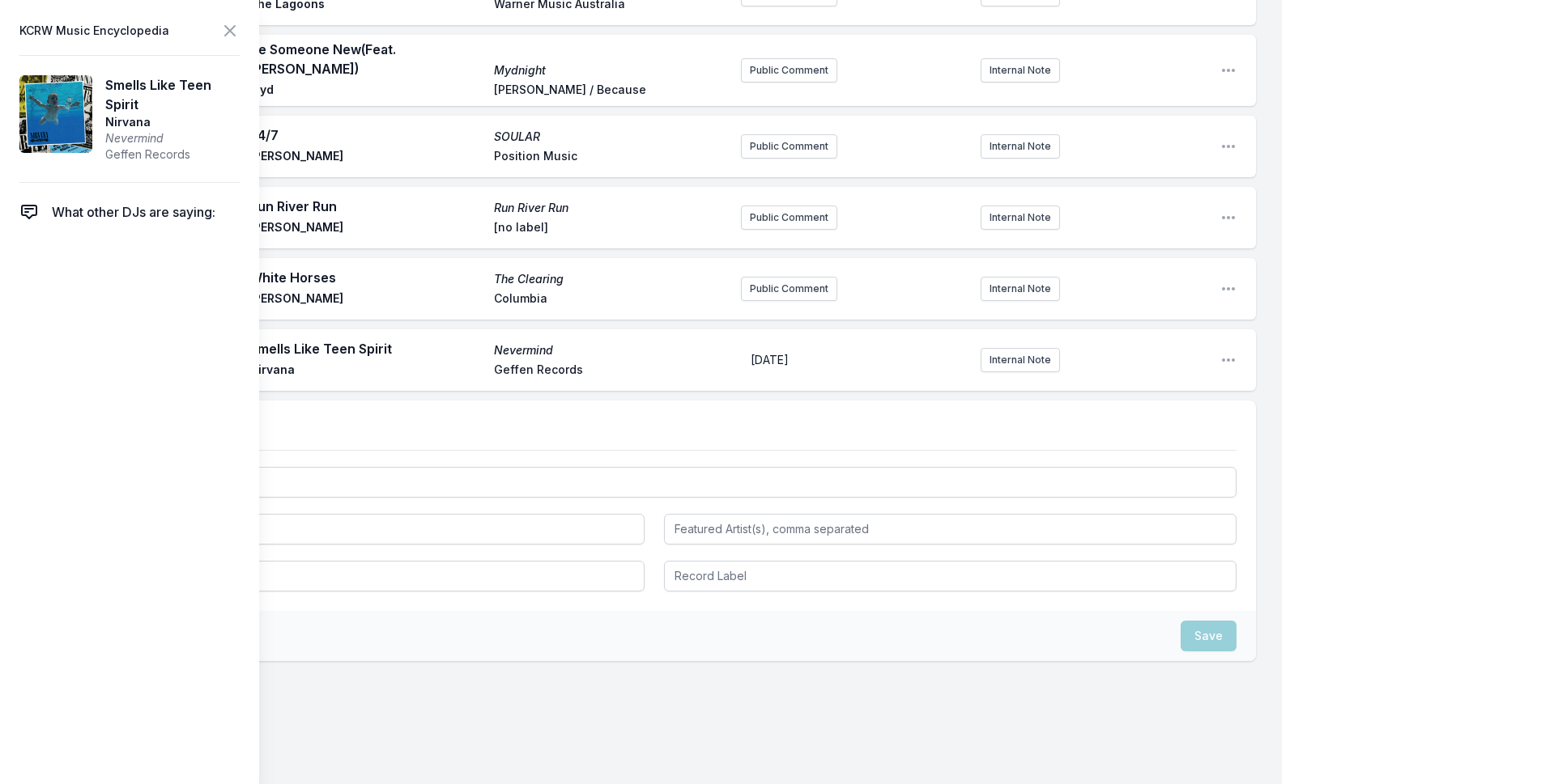
scroll to position [3812, 0]
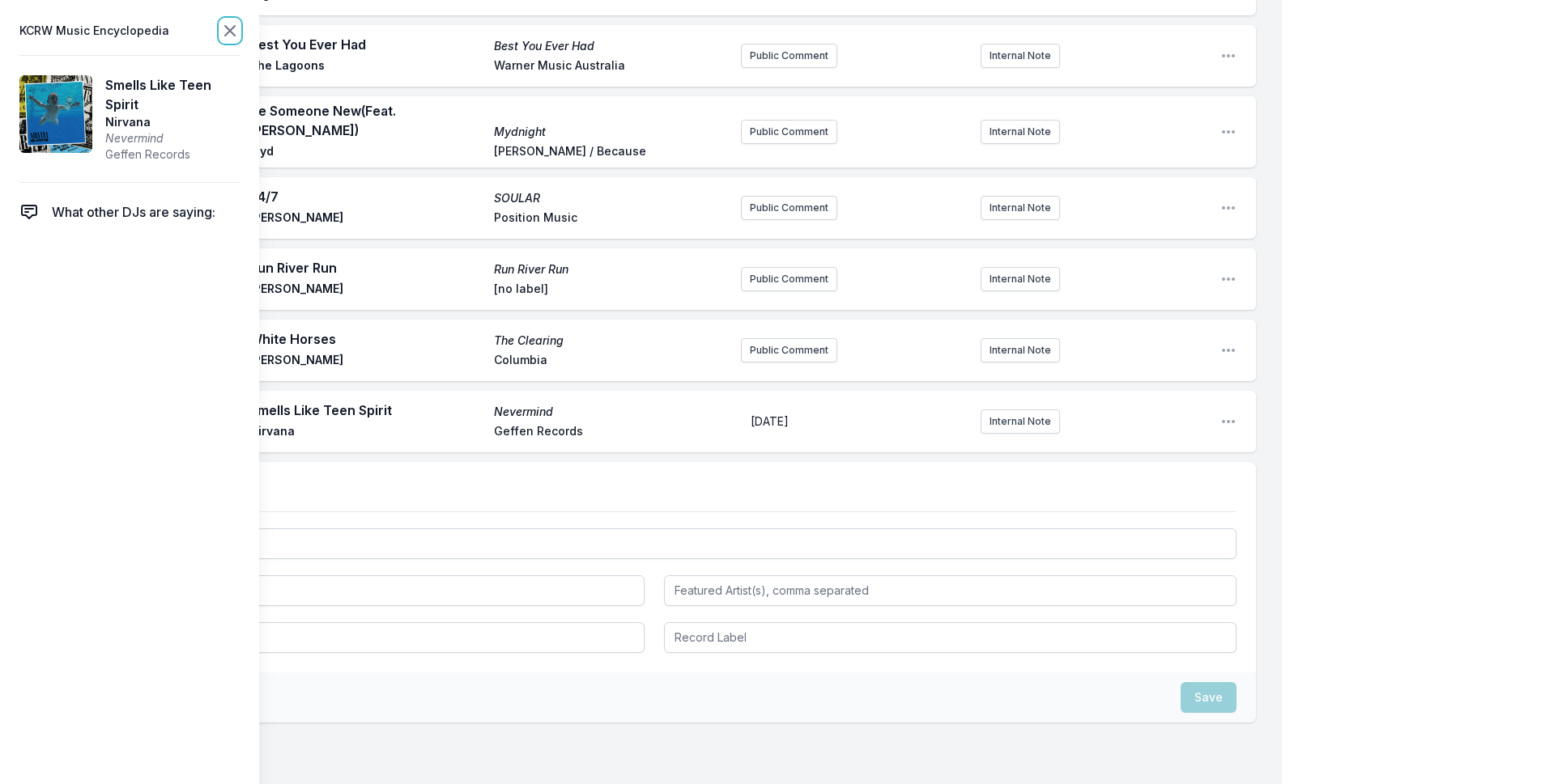
click at [229, 30] on icon at bounding box center [230, 31] width 9 height 9
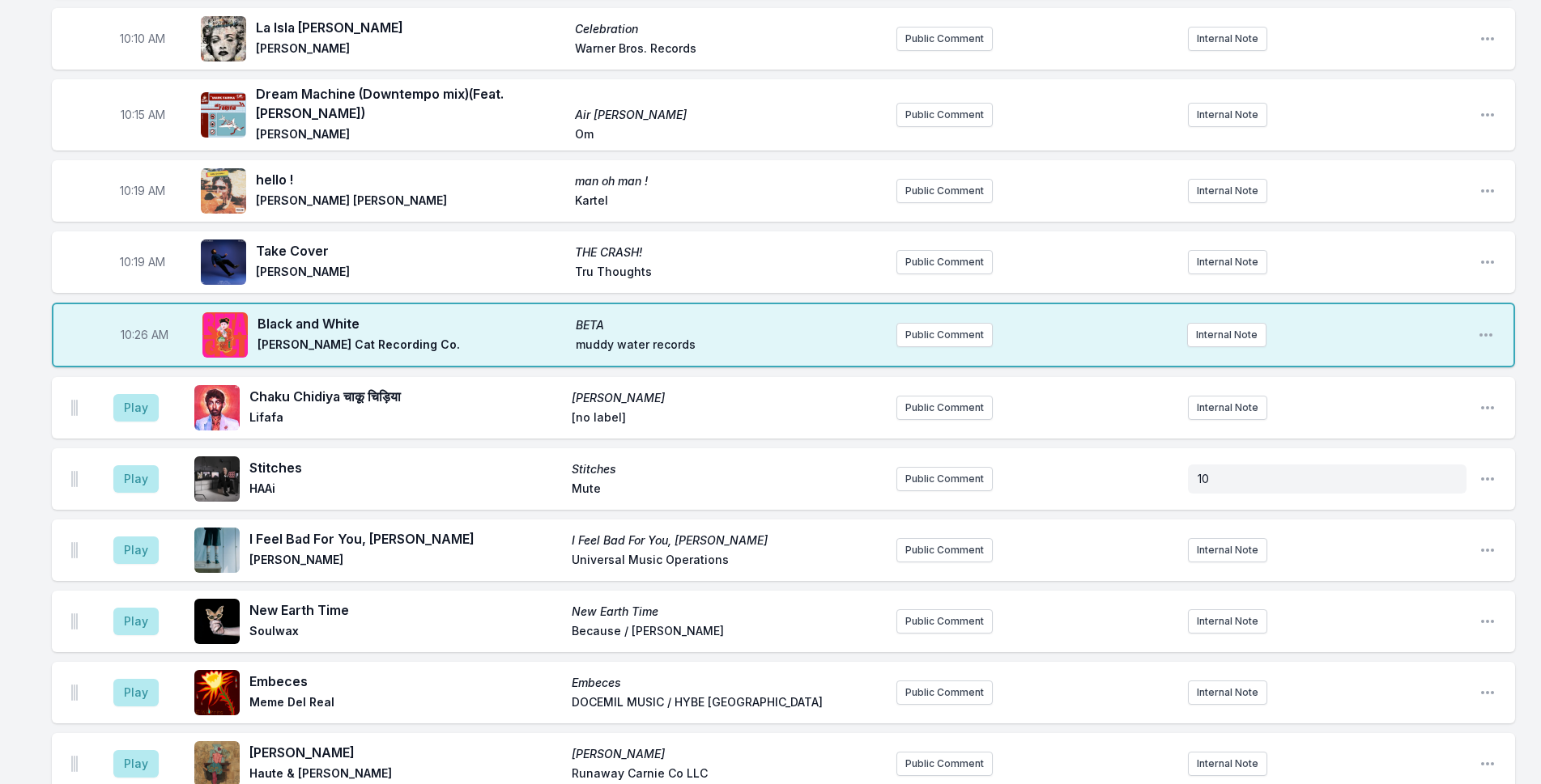
scroll to position [1383, 0]
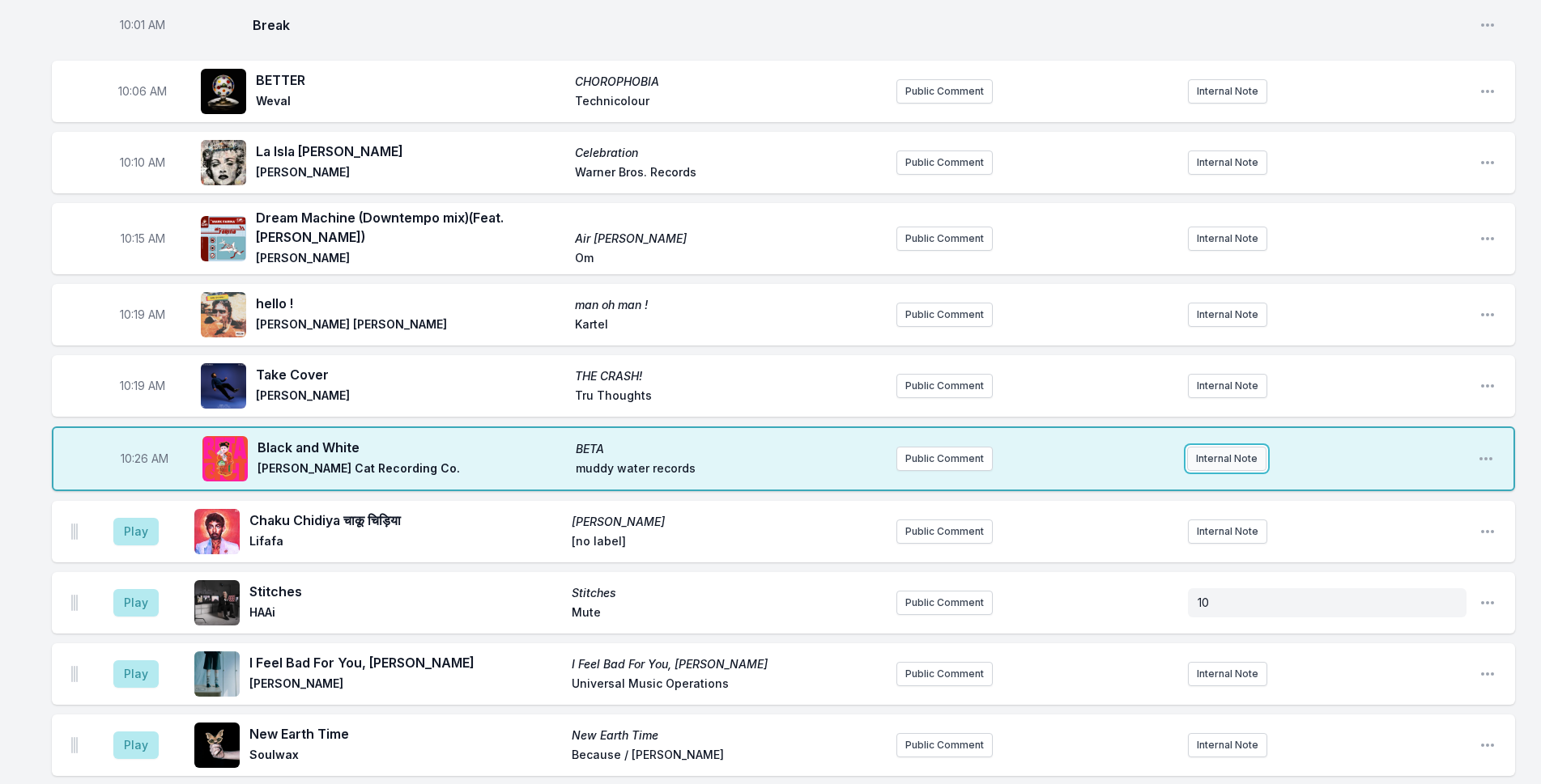
click at [1203, 470] on button "Internal Note" at bounding box center [1227, 459] width 80 height 24
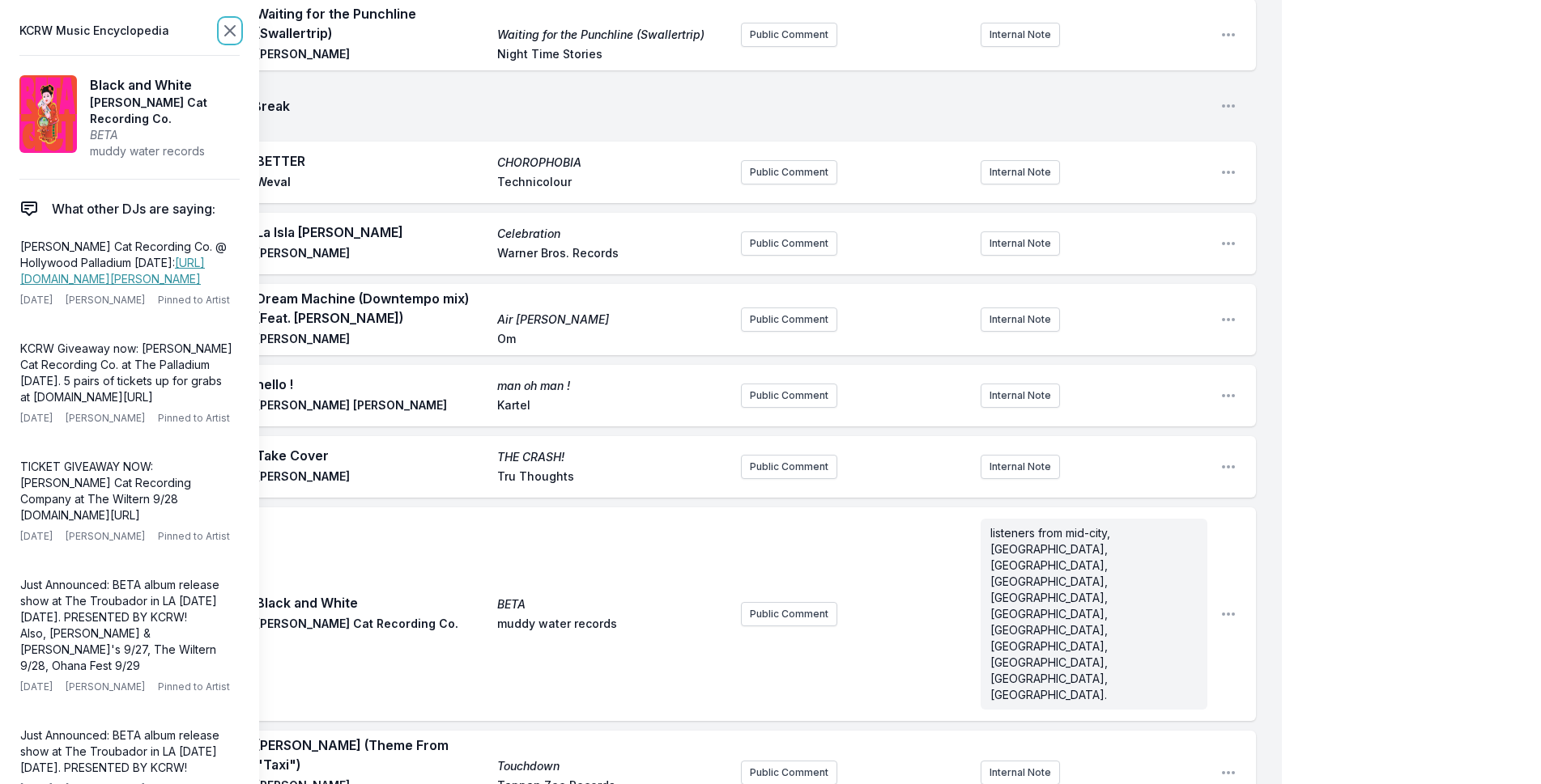
click at [220, 30] on icon at bounding box center [230, 31] width 19 height 19
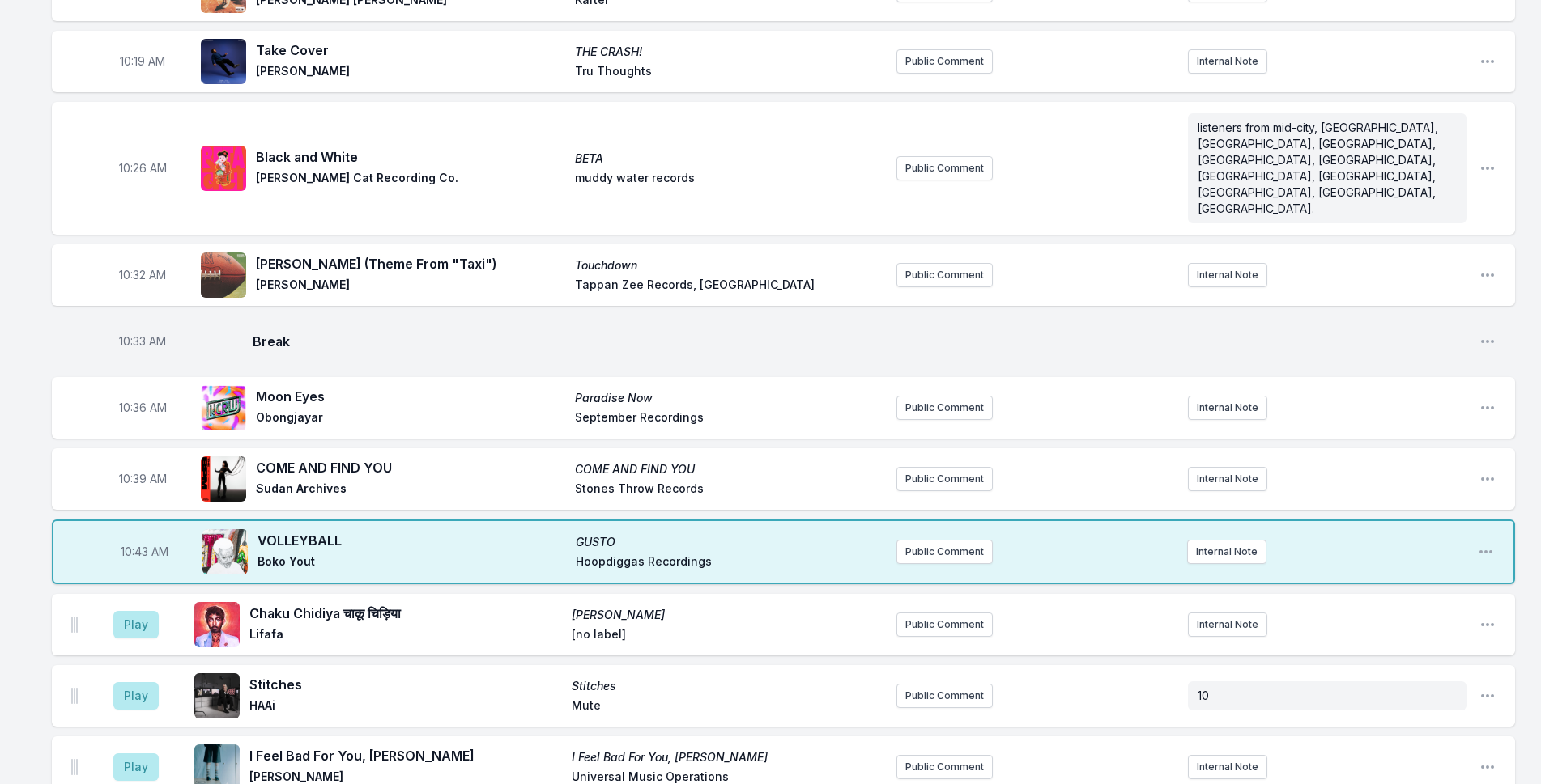
scroll to position [1707, 0]
click at [1234, 520] on div "10:43 AM VOLLEYBALL GUSTO Boko Yout Hoopdiggas Recordings Public Comment Intern…" at bounding box center [783, 553] width 1463 height 65
click at [1234, 541] on button "Internal Note" at bounding box center [1227, 553] width 80 height 24
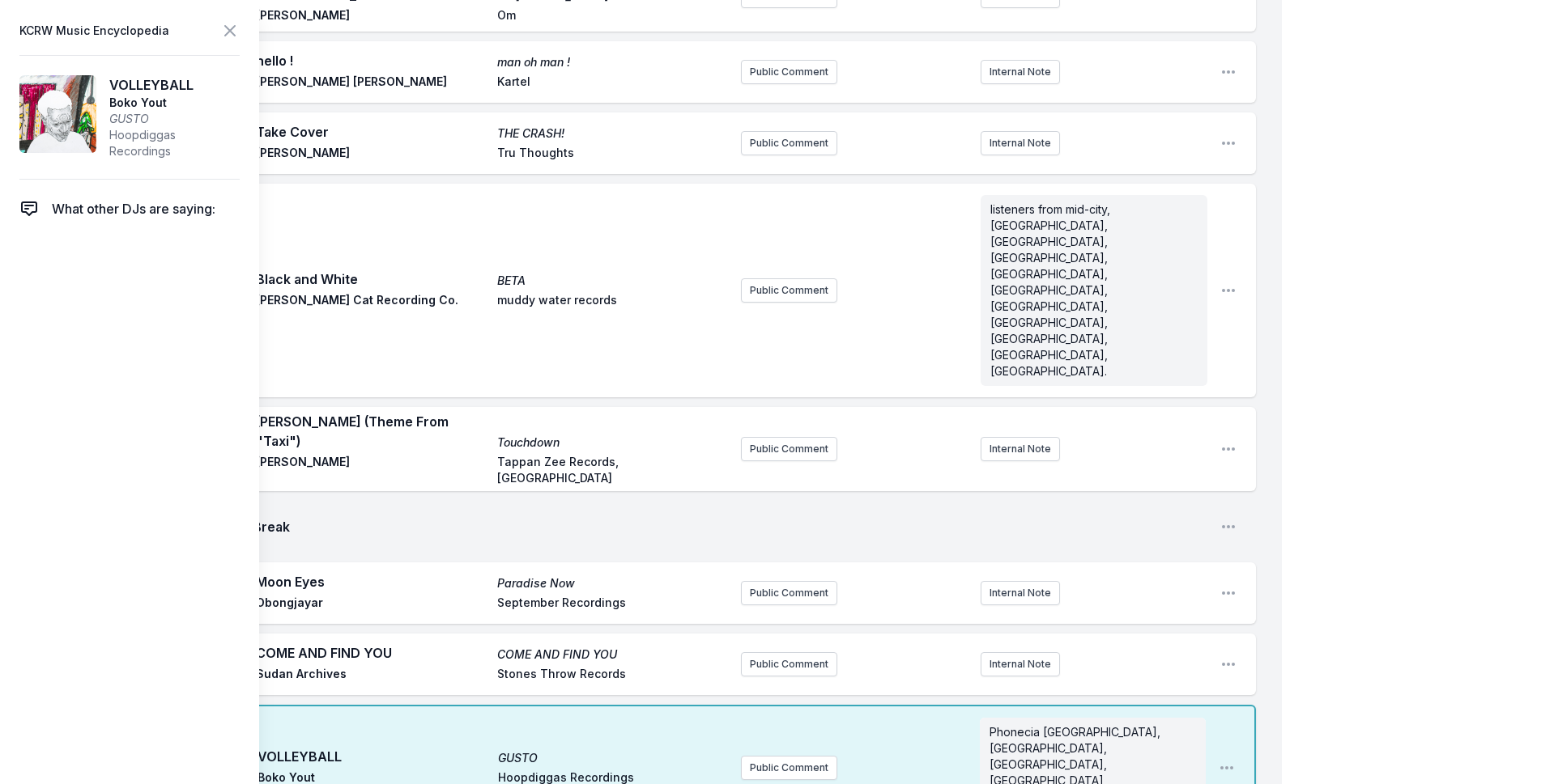
click at [1091, 725] on p "Phonecia NY, Tustin, Pasadena, Palm Springs" at bounding box center [1093, 757] width 207 height 65
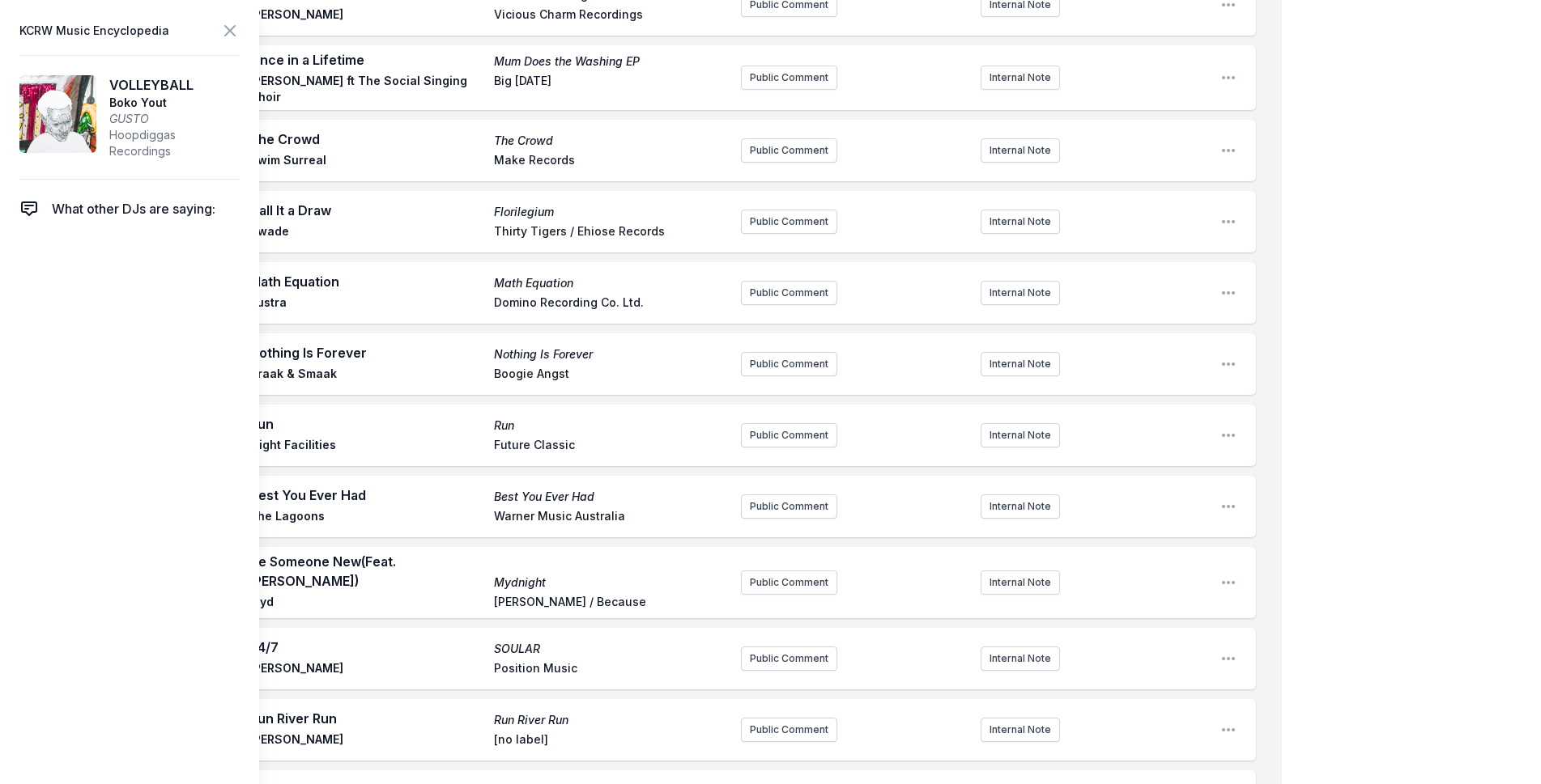
scroll to position [4136, 0]
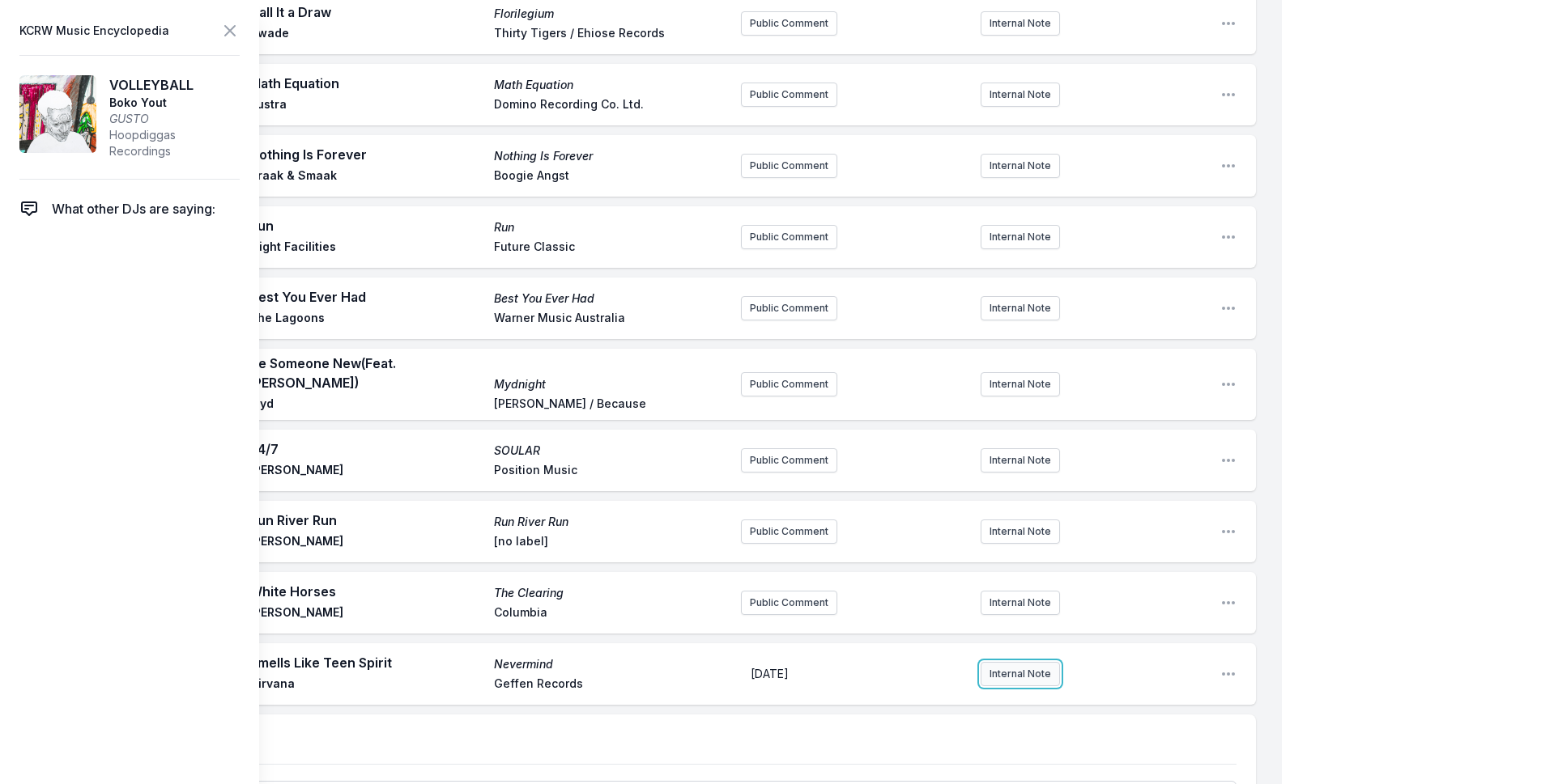
click at [1027, 662] on button "Internal Note" at bounding box center [1021, 674] width 80 height 24
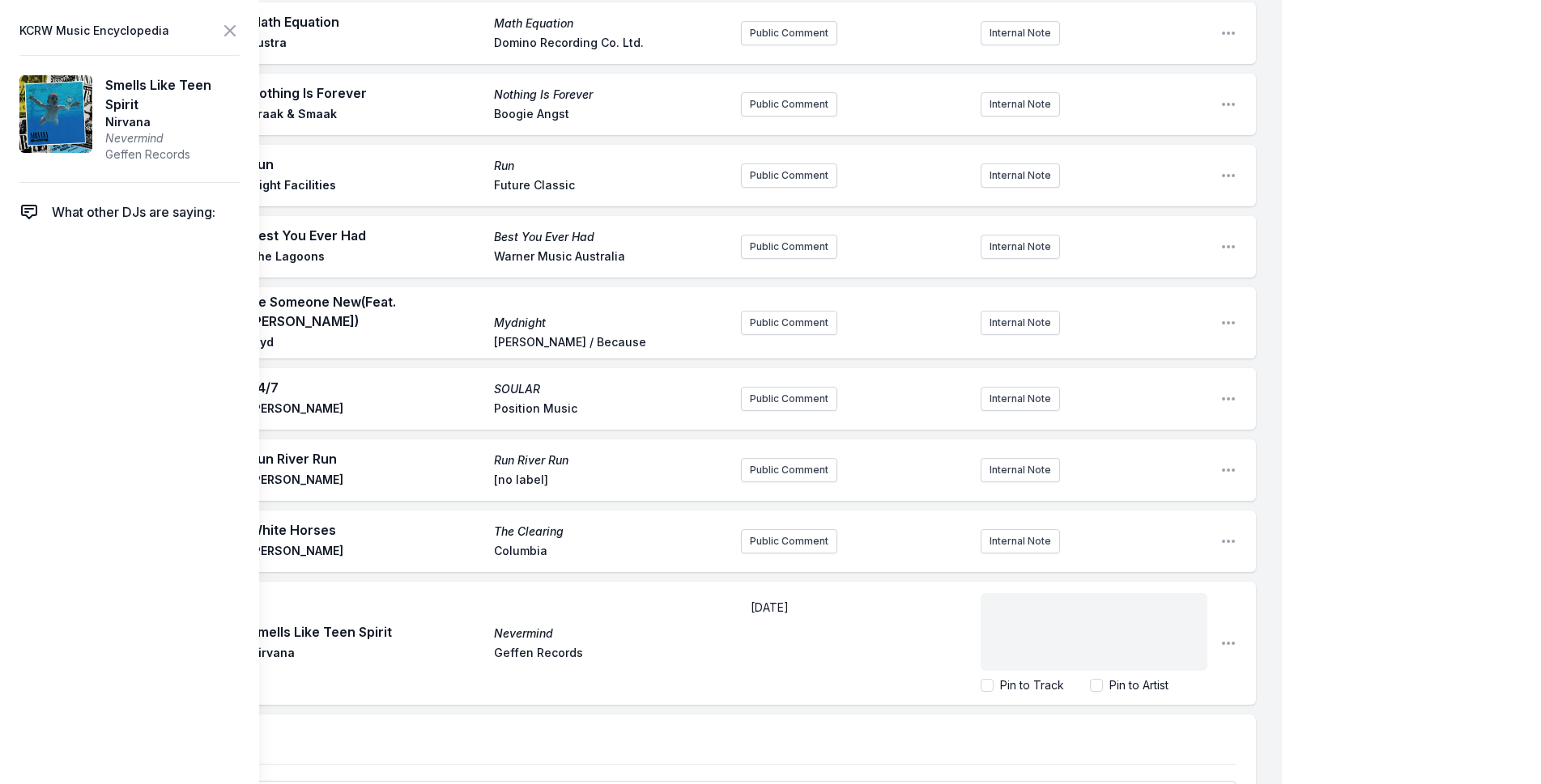
scroll to position [130, 0]
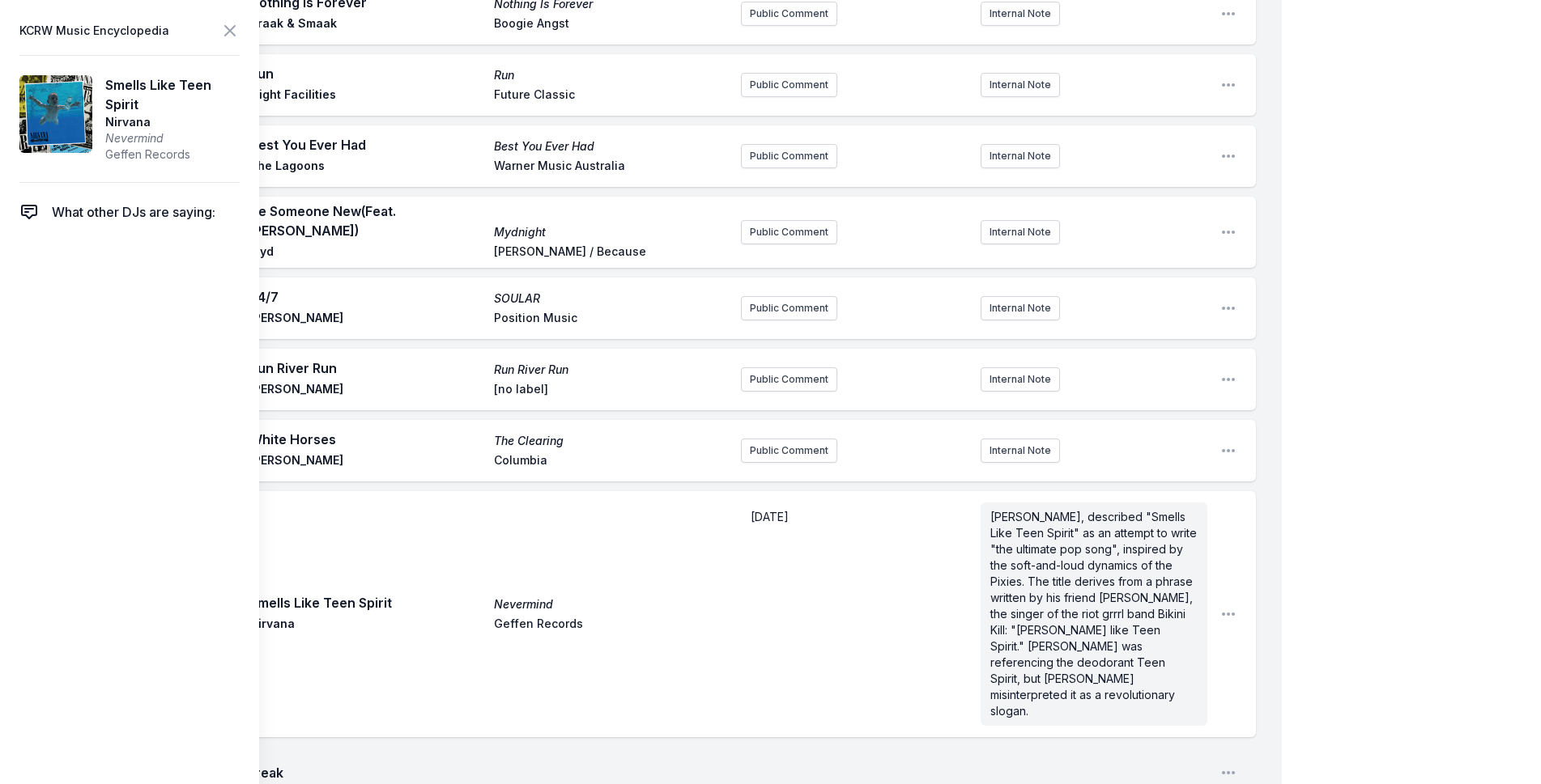
scroll to position [4349, 0]
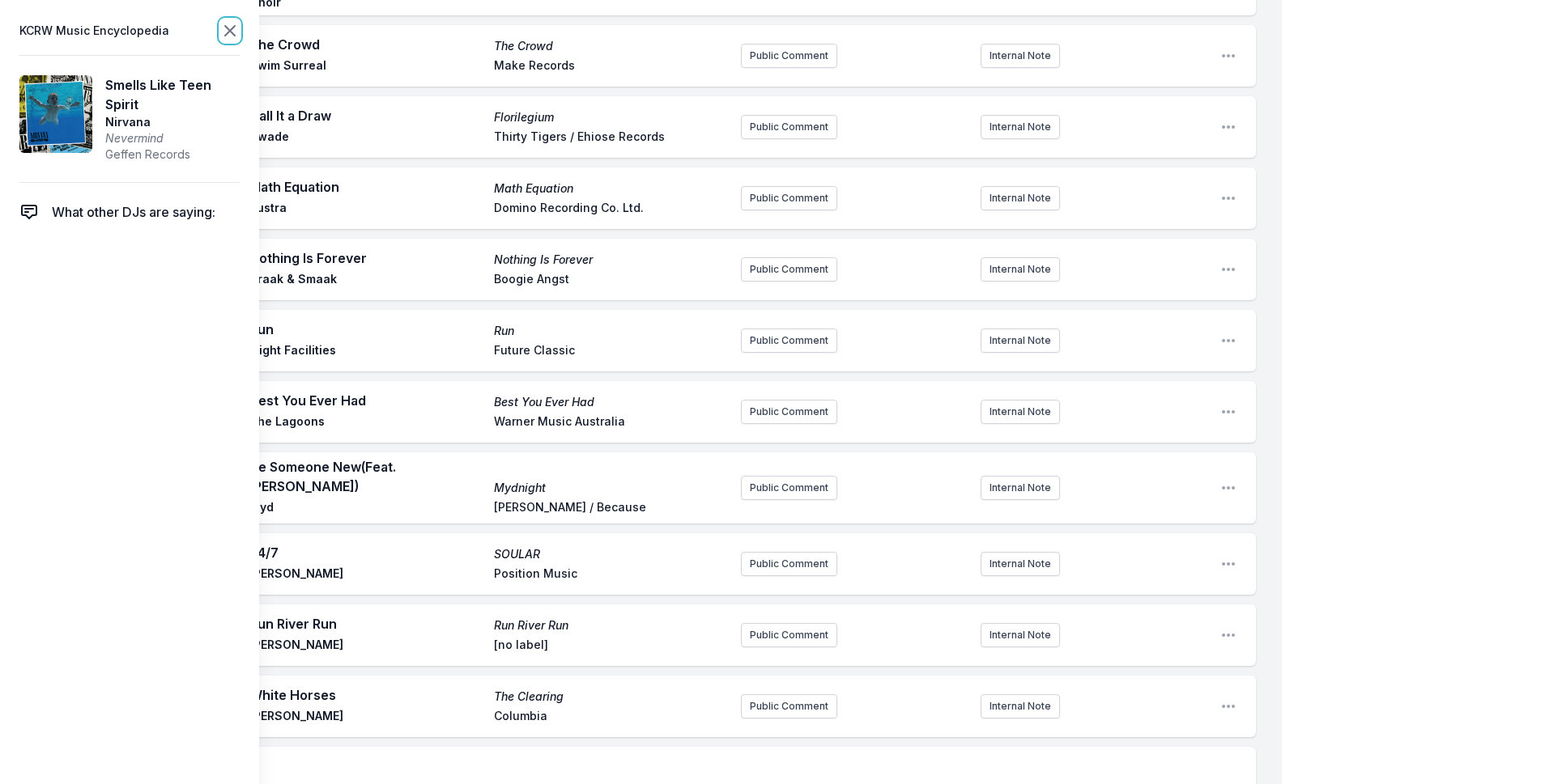
click at [228, 37] on icon at bounding box center [230, 31] width 19 height 19
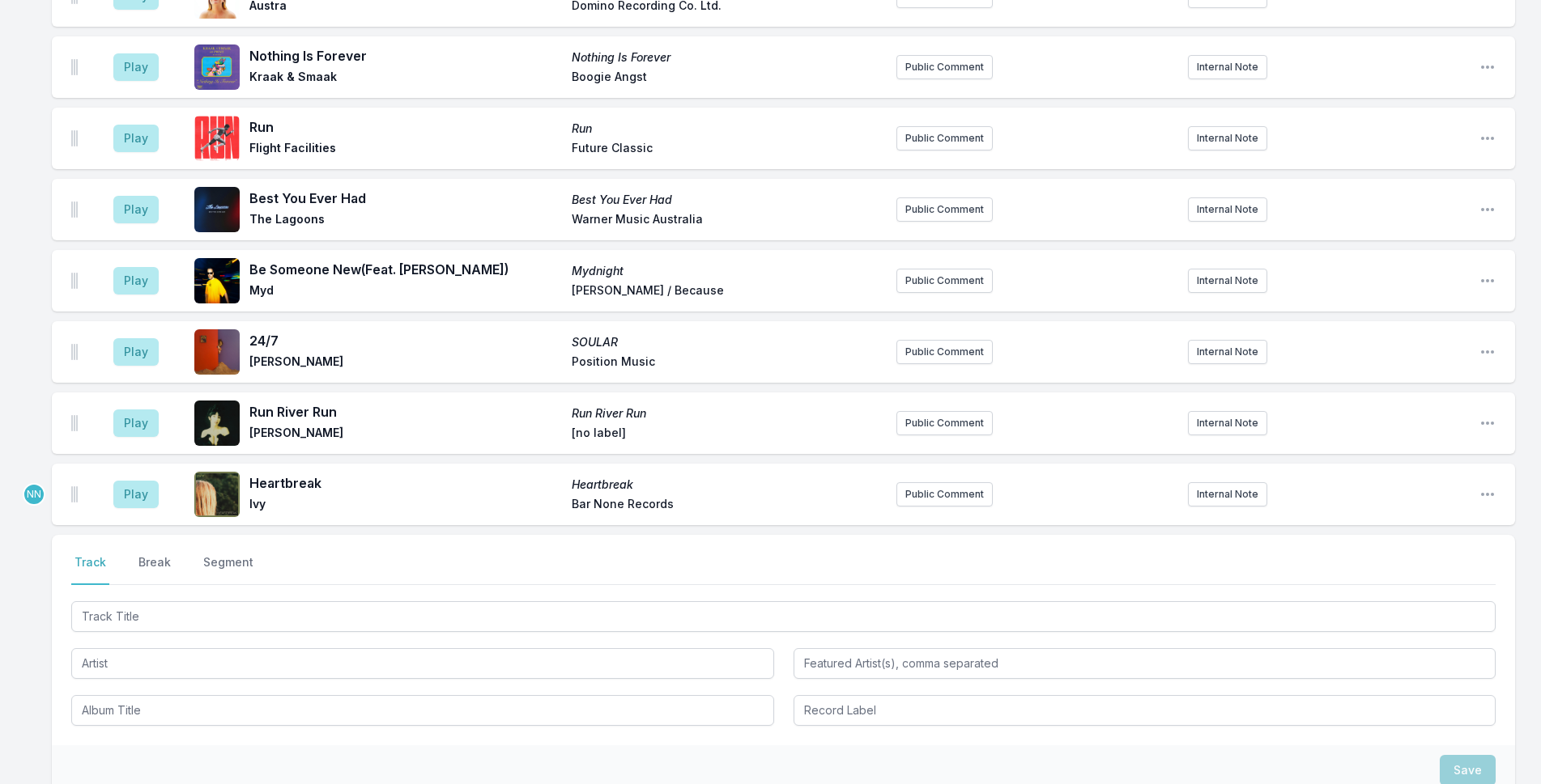
scroll to position [4588, 0]
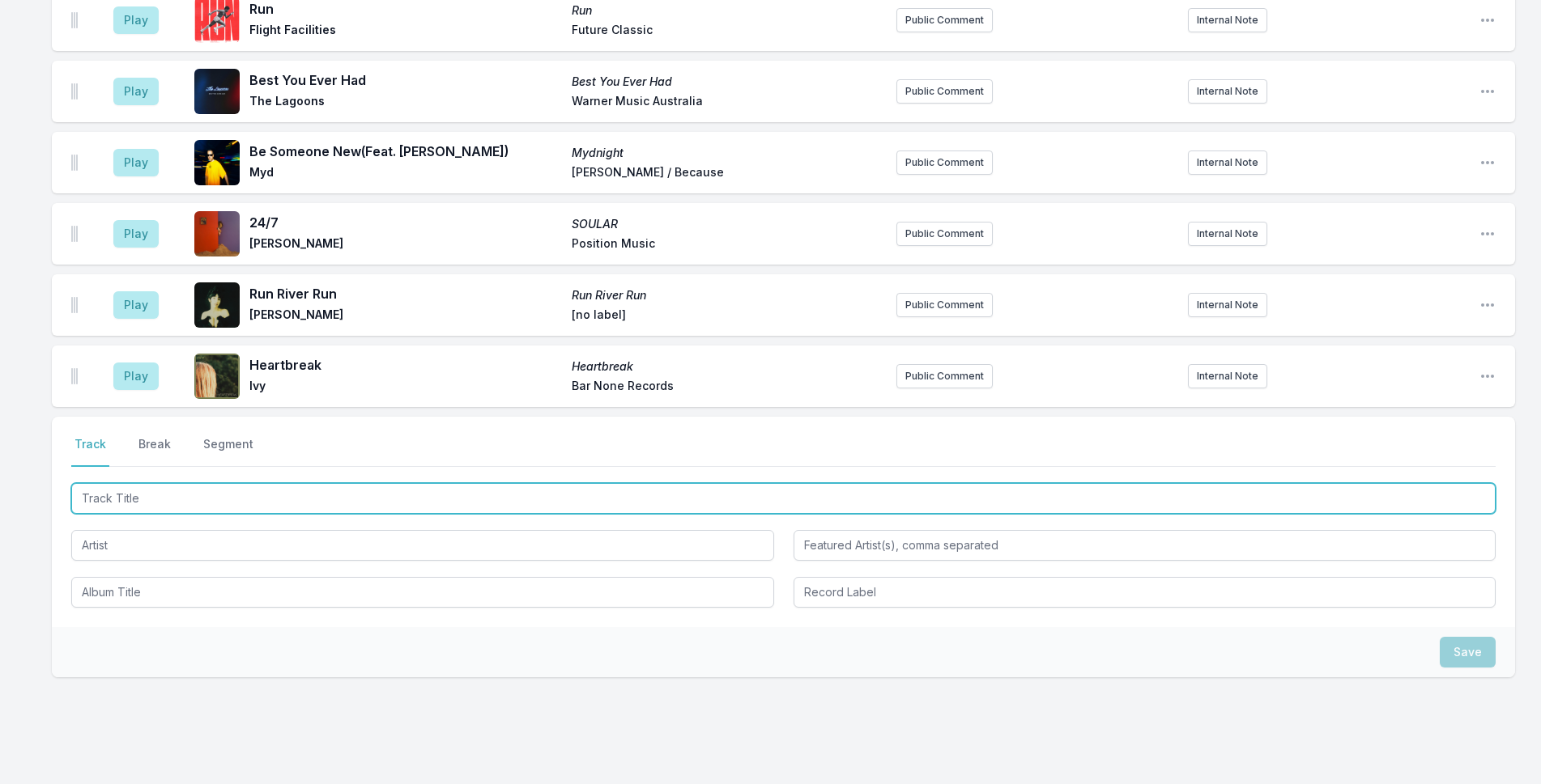
click at [265, 483] on input "Track Title" at bounding box center [783, 498] width 1424 height 31
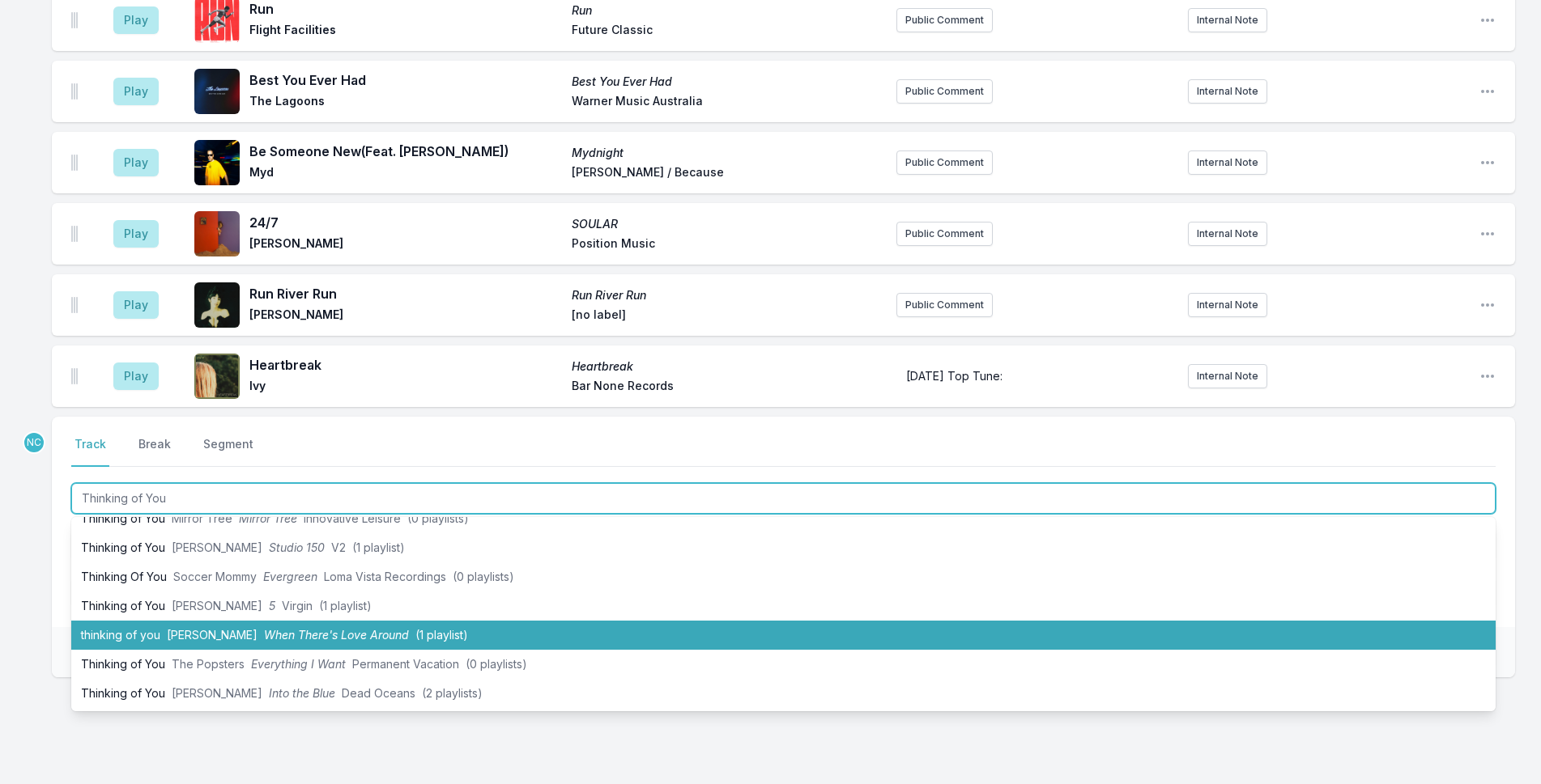
scroll to position [243, 0]
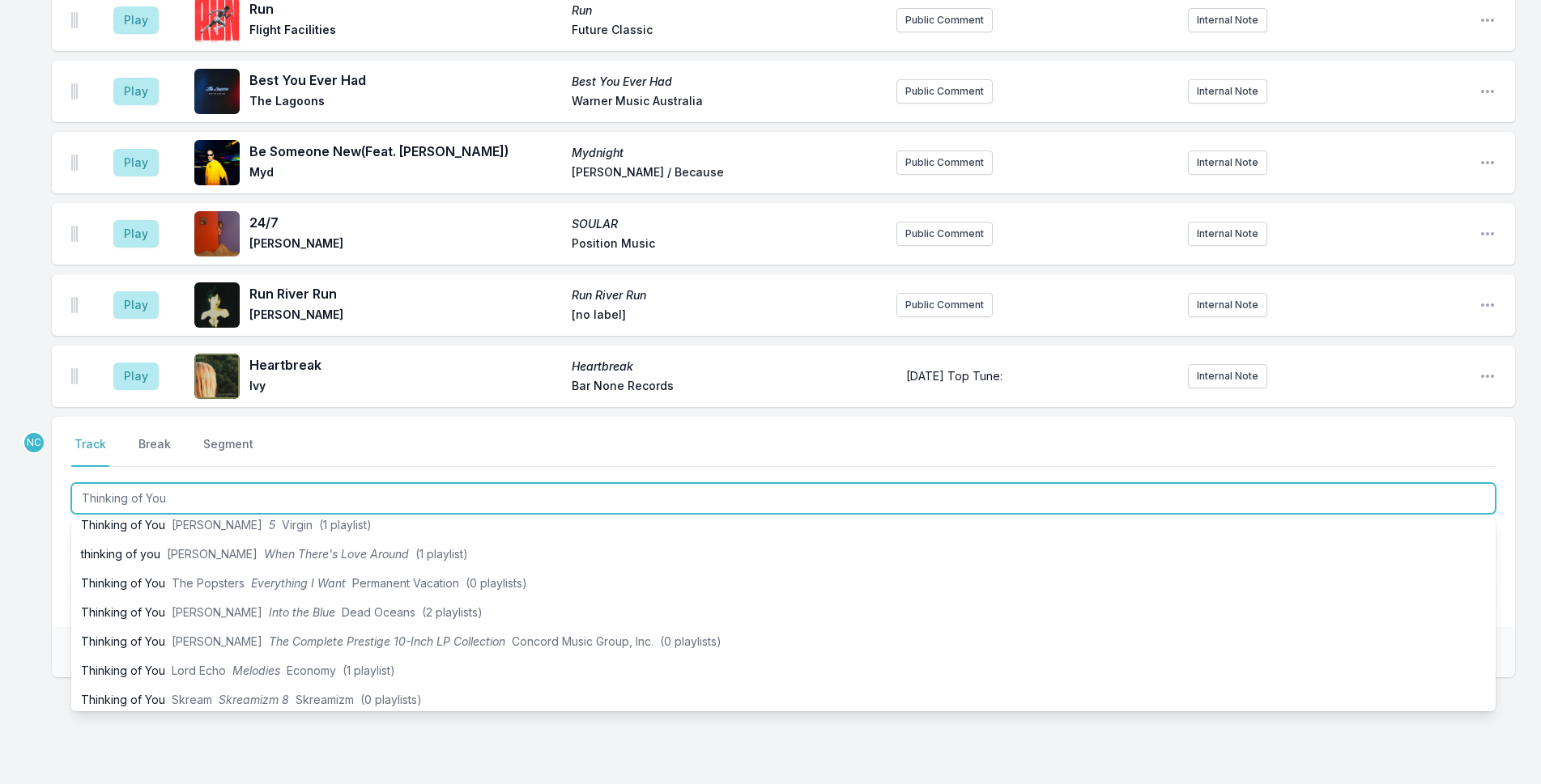
type input "Thinking of You"
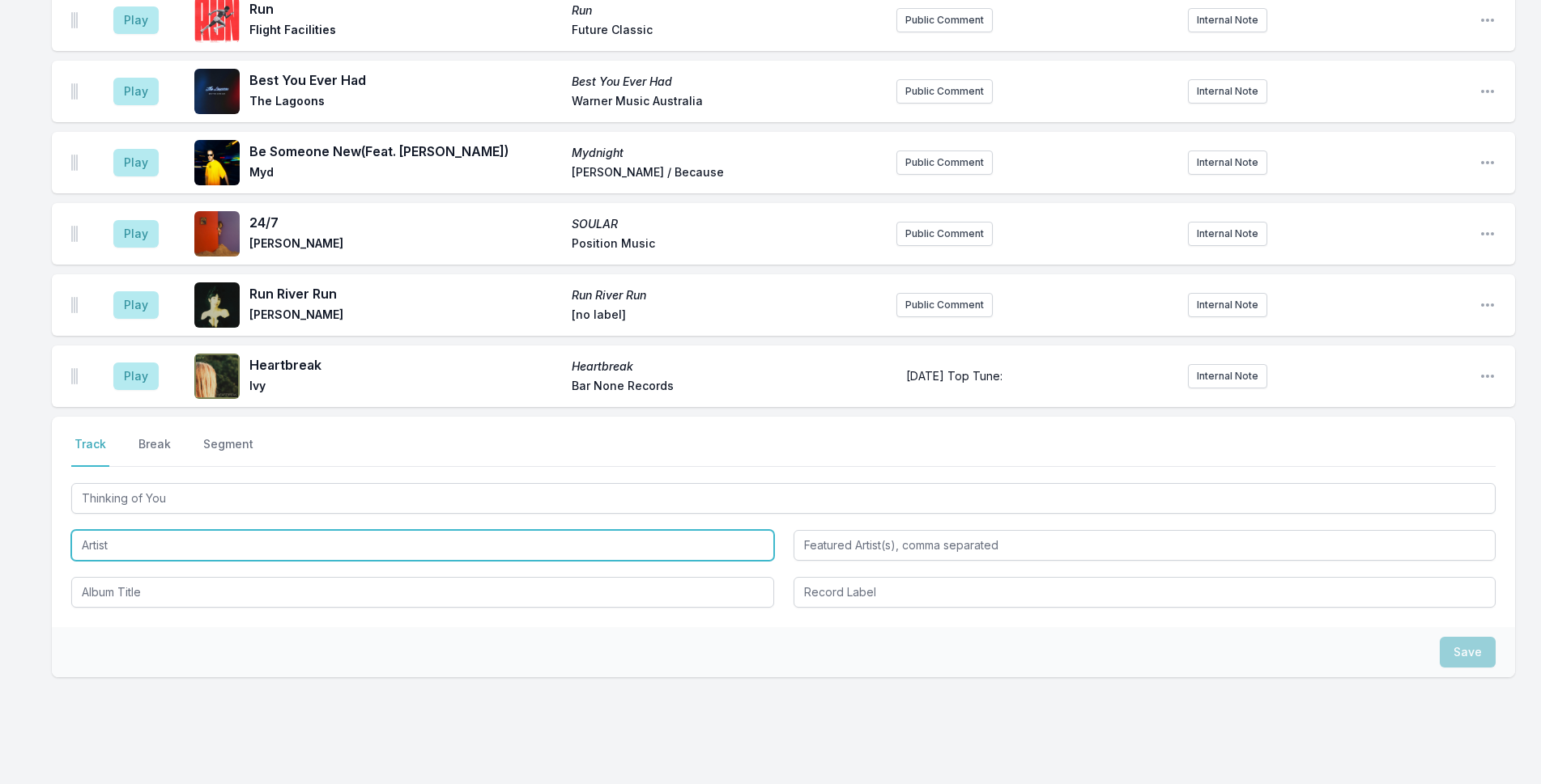
click at [178, 530] on input "Artist" at bounding box center [422, 545] width 703 height 31
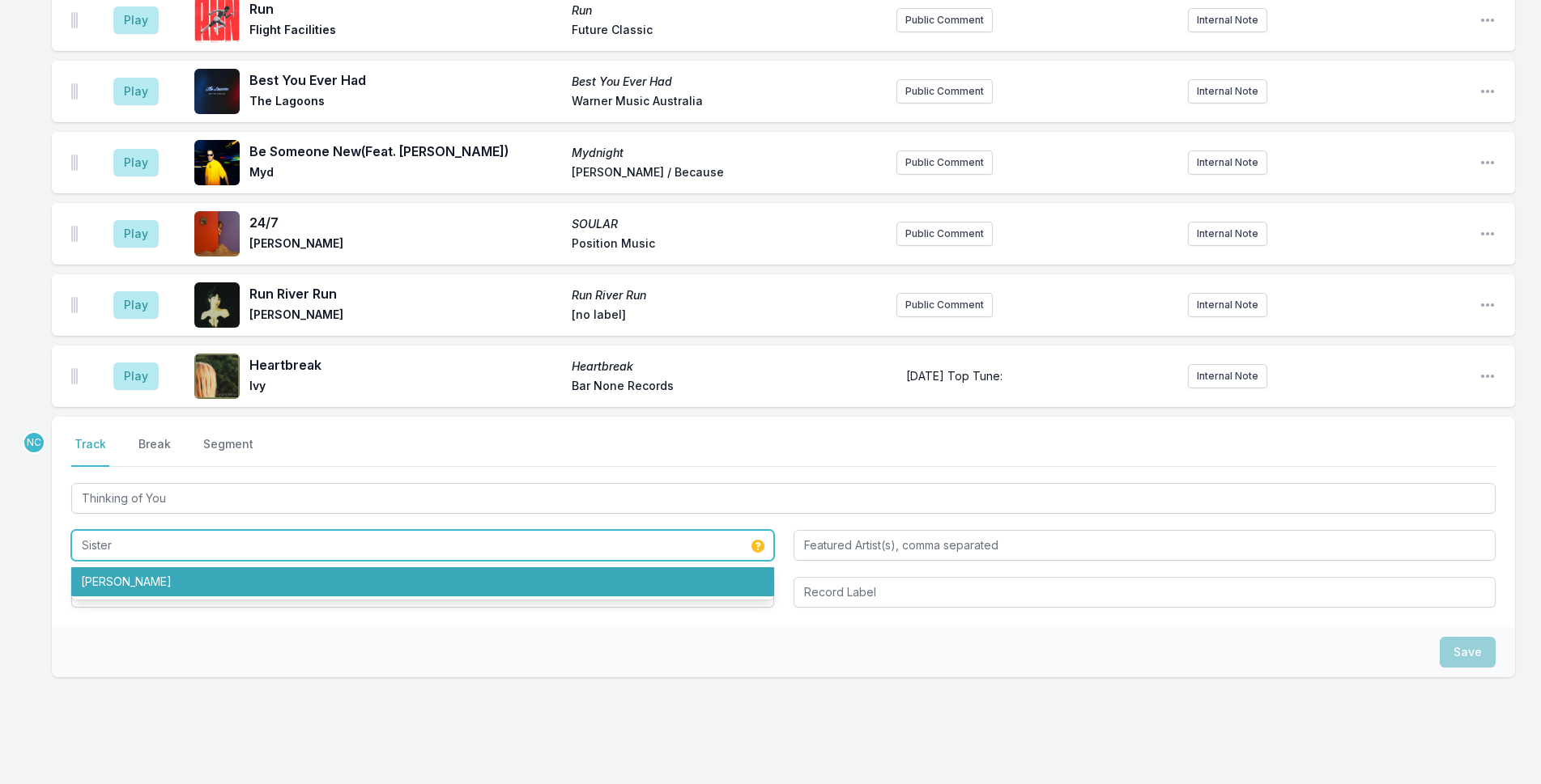
click at [191, 567] on li "Sister Sledge" at bounding box center [422, 581] width 703 height 29
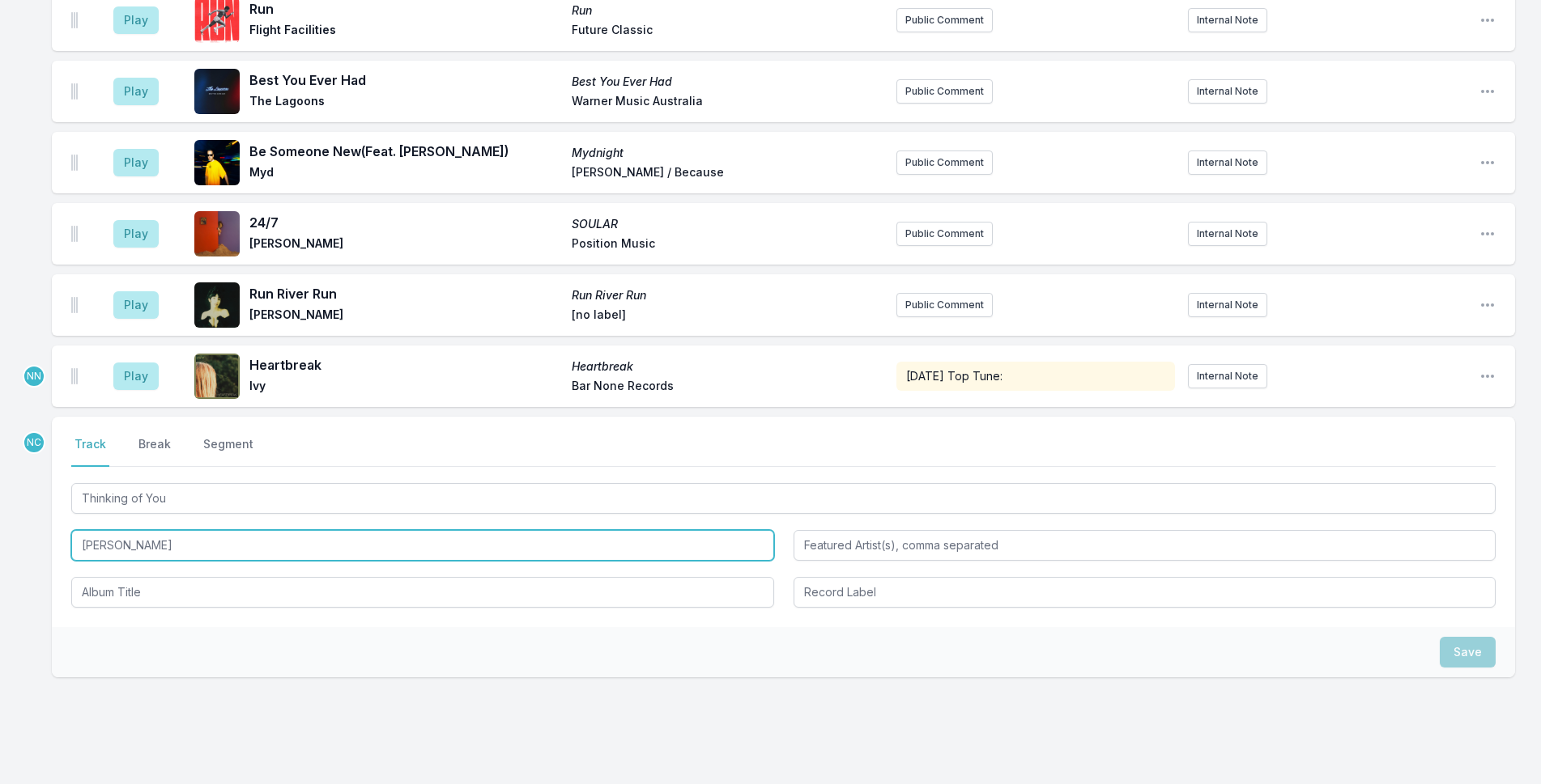
type input "Sister Sledge"
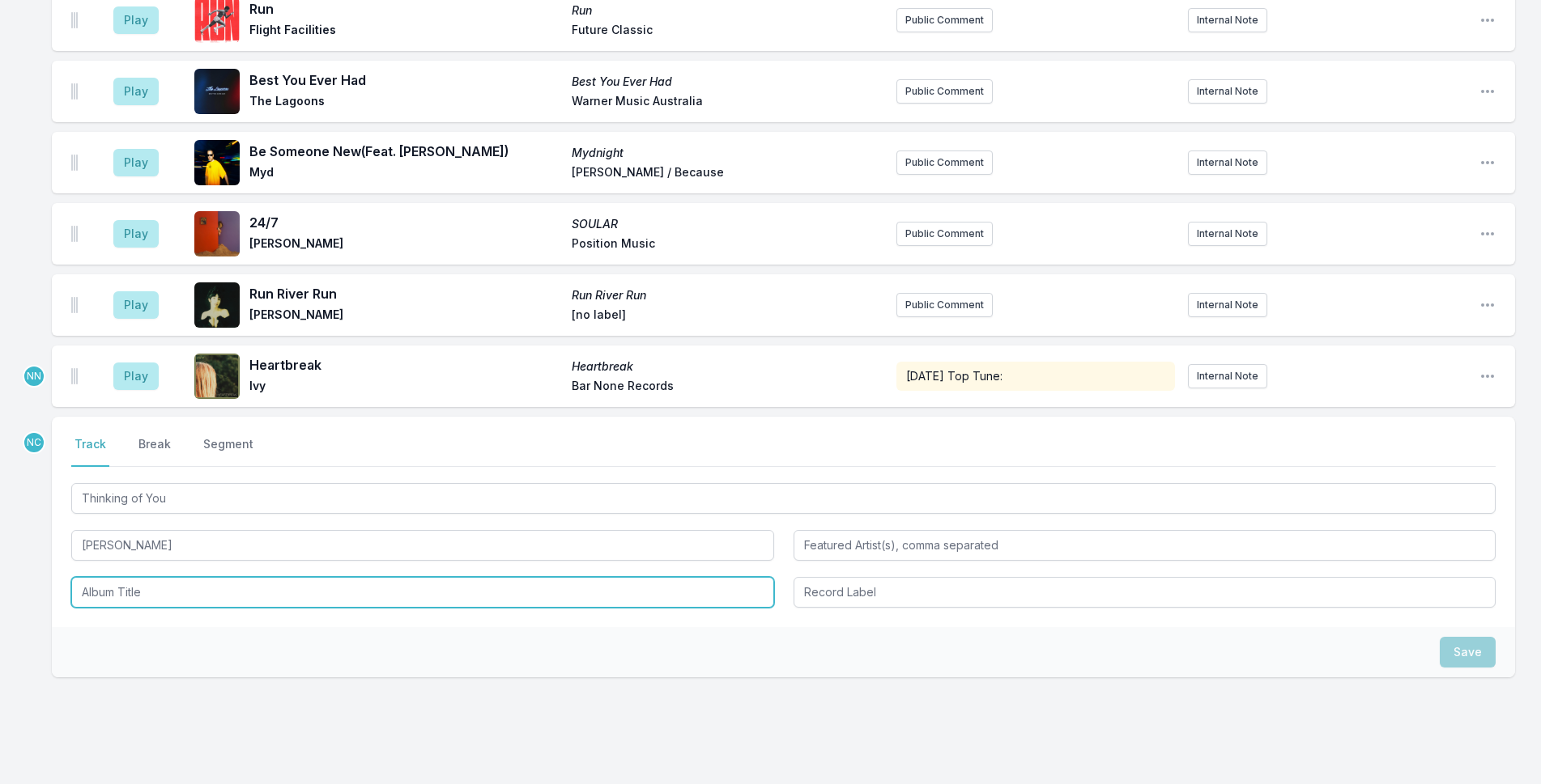
click at [176, 578] on input "Album Title" at bounding box center [422, 592] width 703 height 31
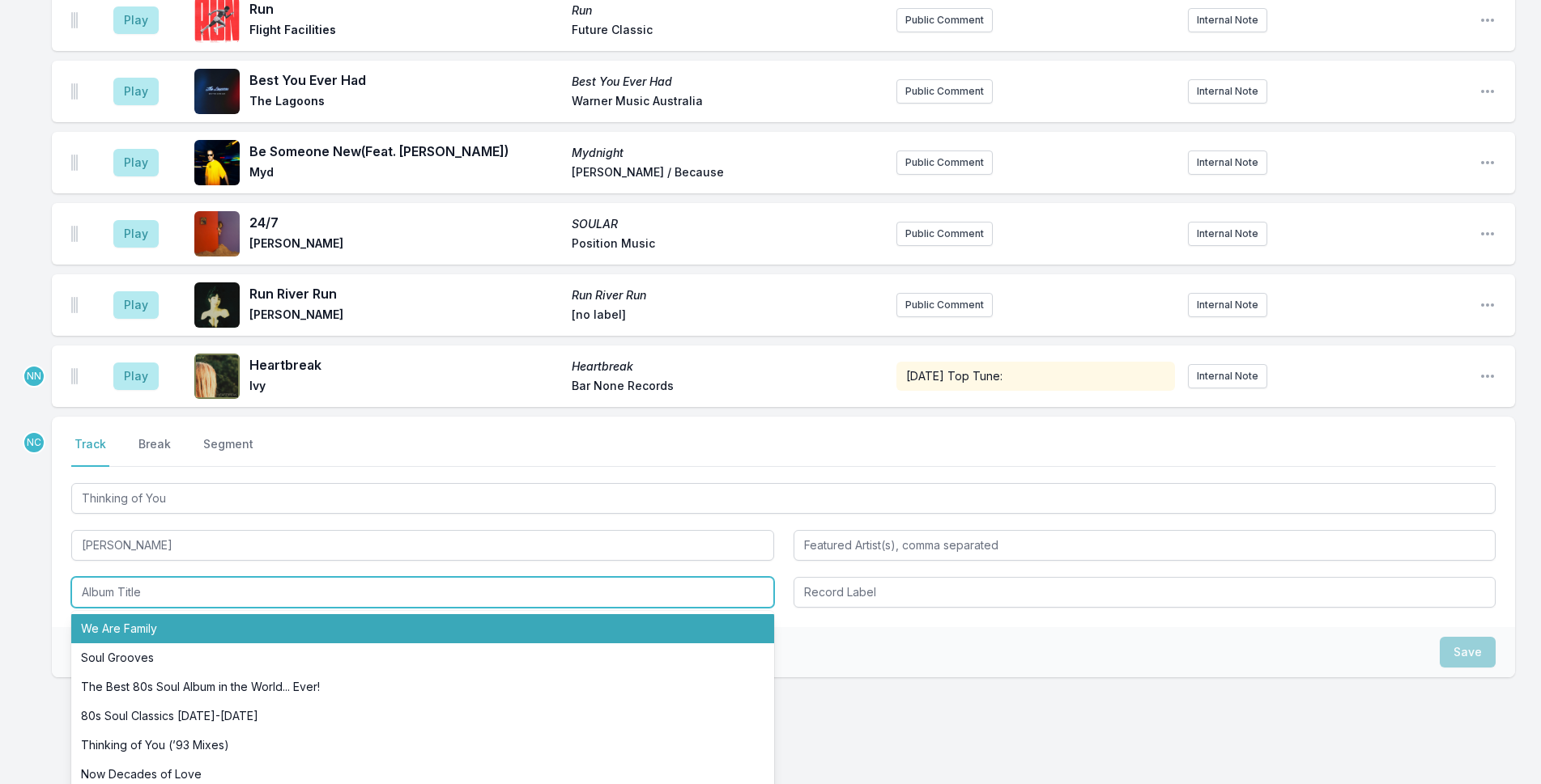
click at [207, 615] on li "We Are Family" at bounding box center [422, 628] width 703 height 29
type input "We Are Family"
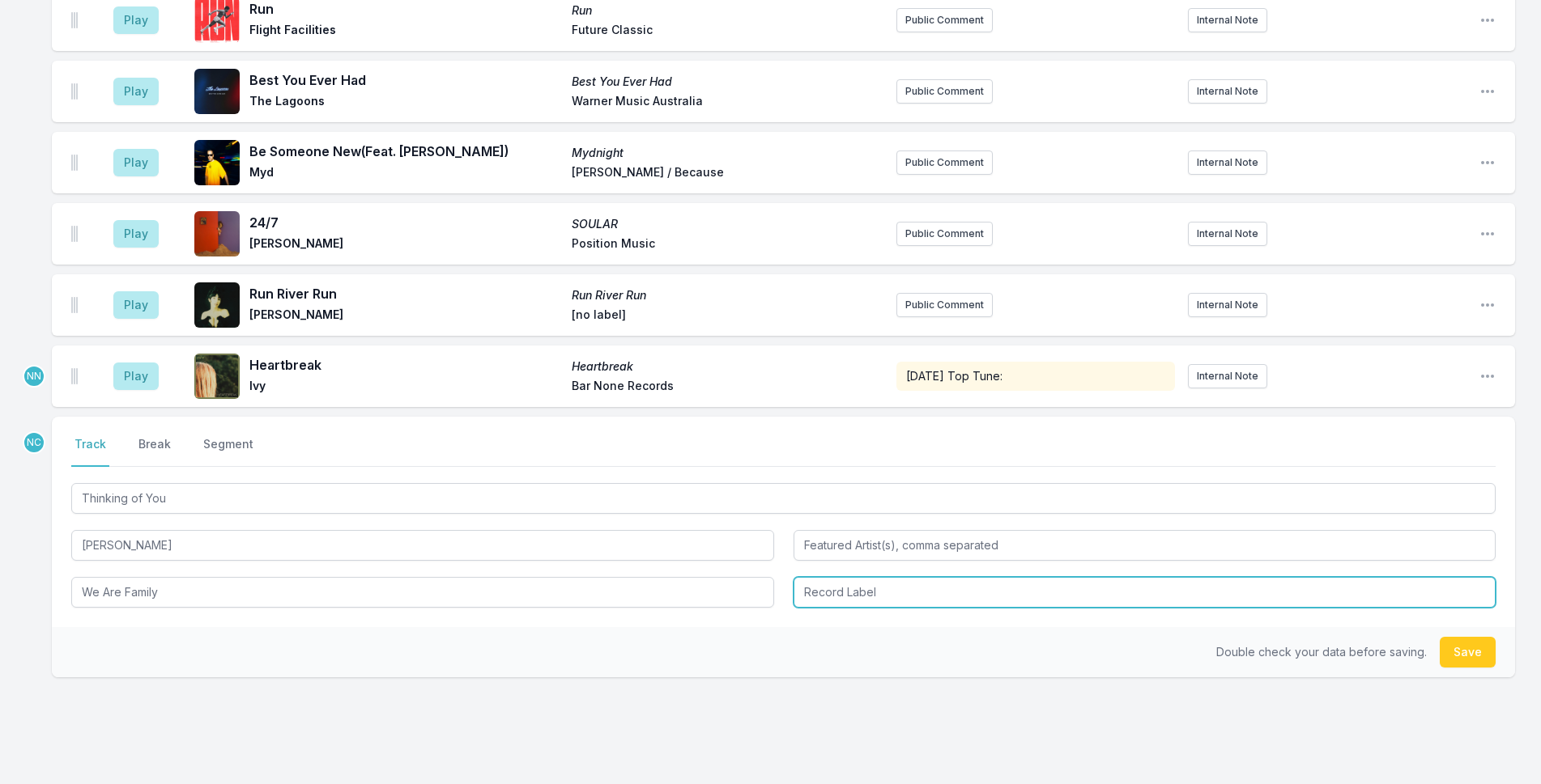
click at [843, 578] on input "Record Label" at bounding box center [1145, 592] width 703 height 31
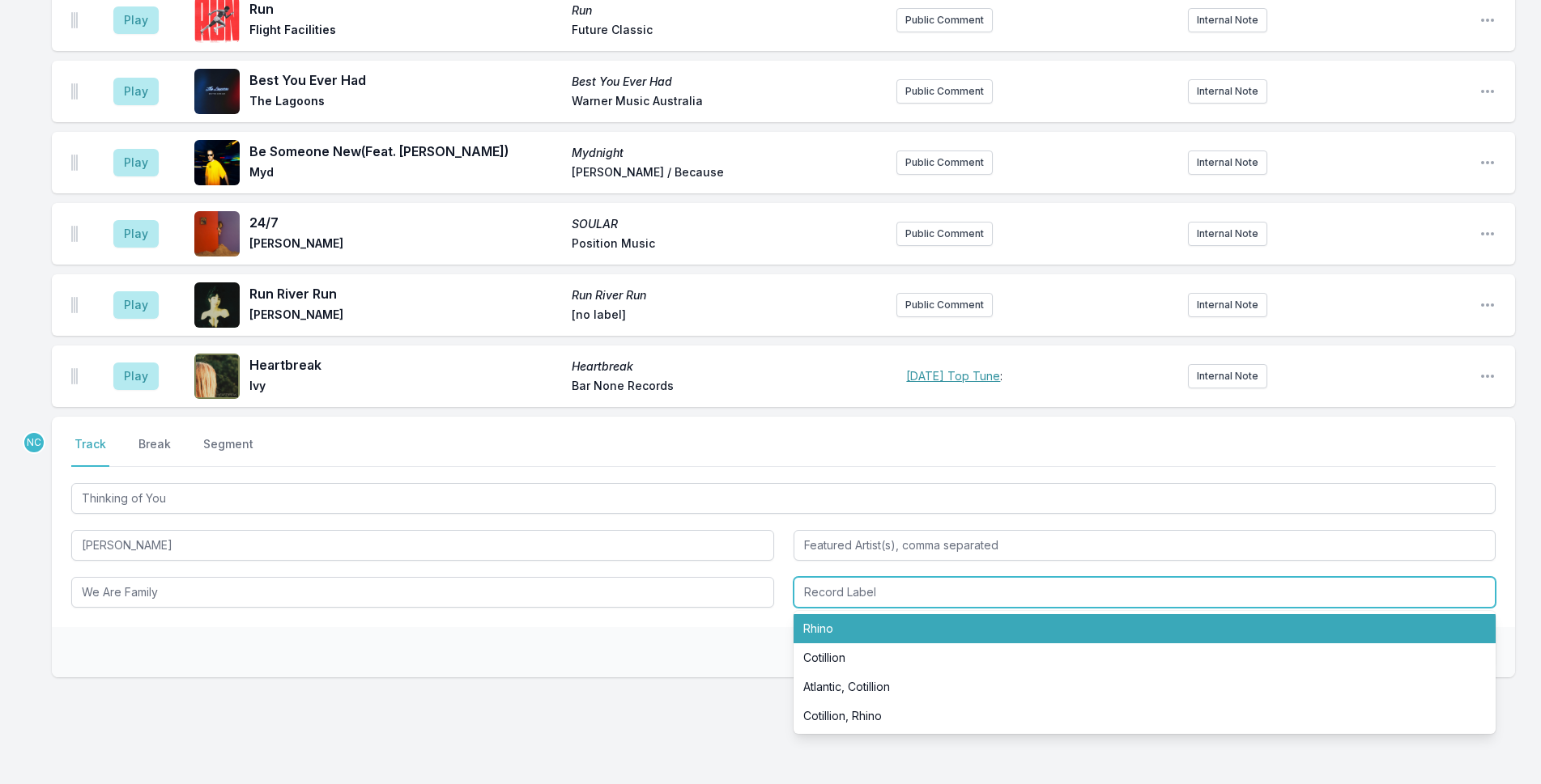
click at [849, 615] on li "Rhino" at bounding box center [1145, 628] width 703 height 29
type input "Rhino"
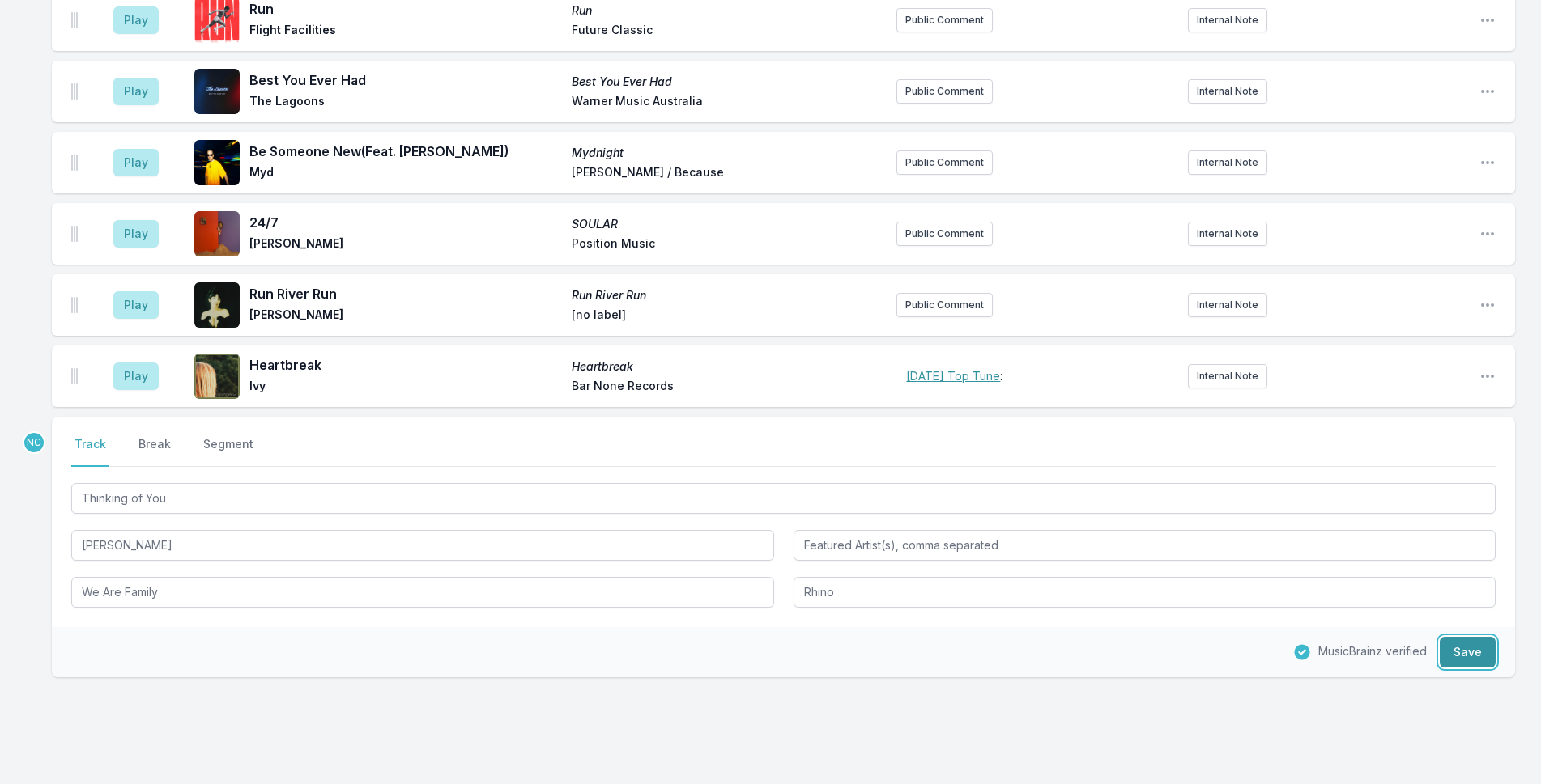
click at [1485, 637] on button "Save" at bounding box center [1468, 652] width 56 height 31
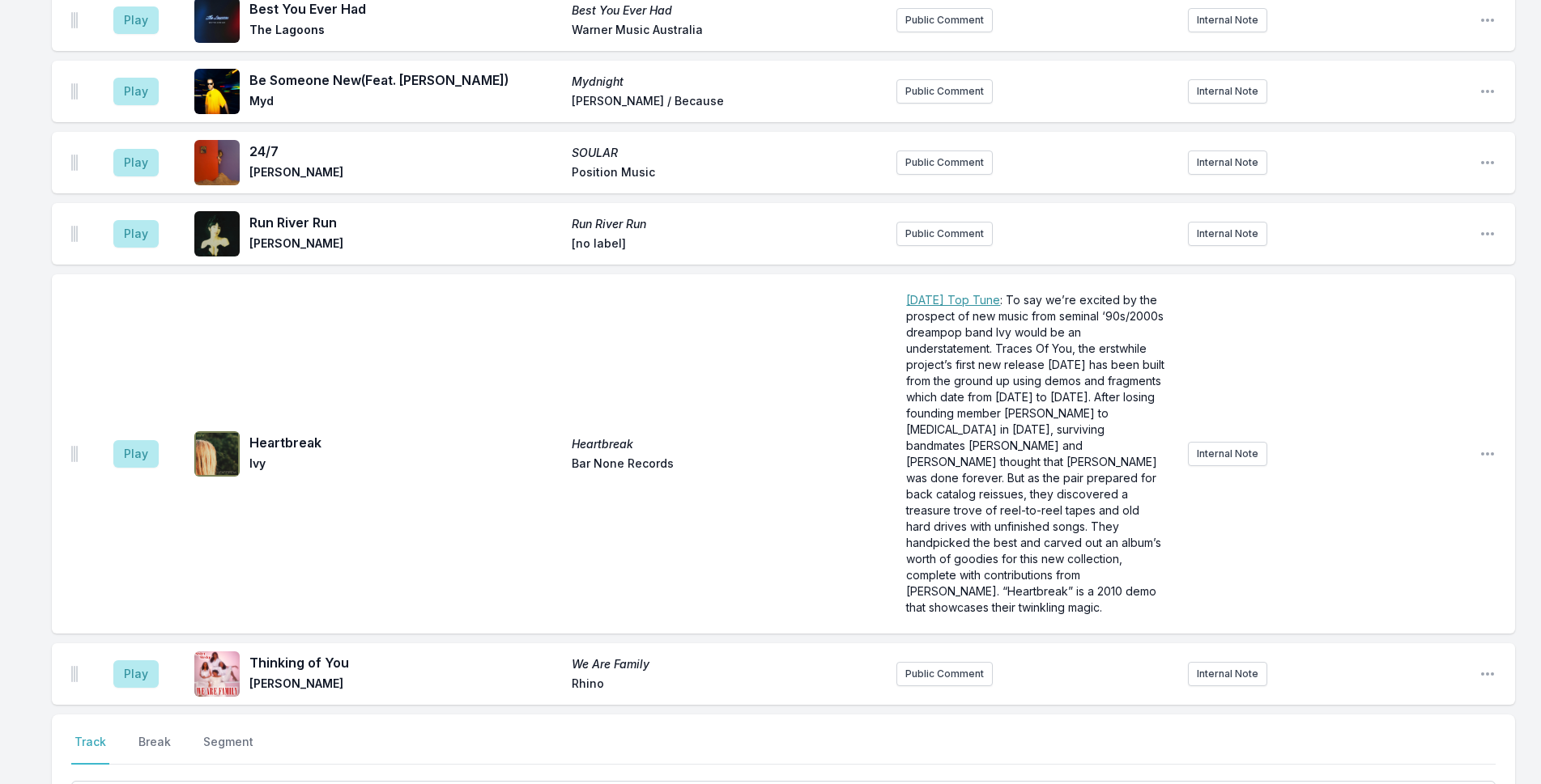
scroll to position [4942, 0]
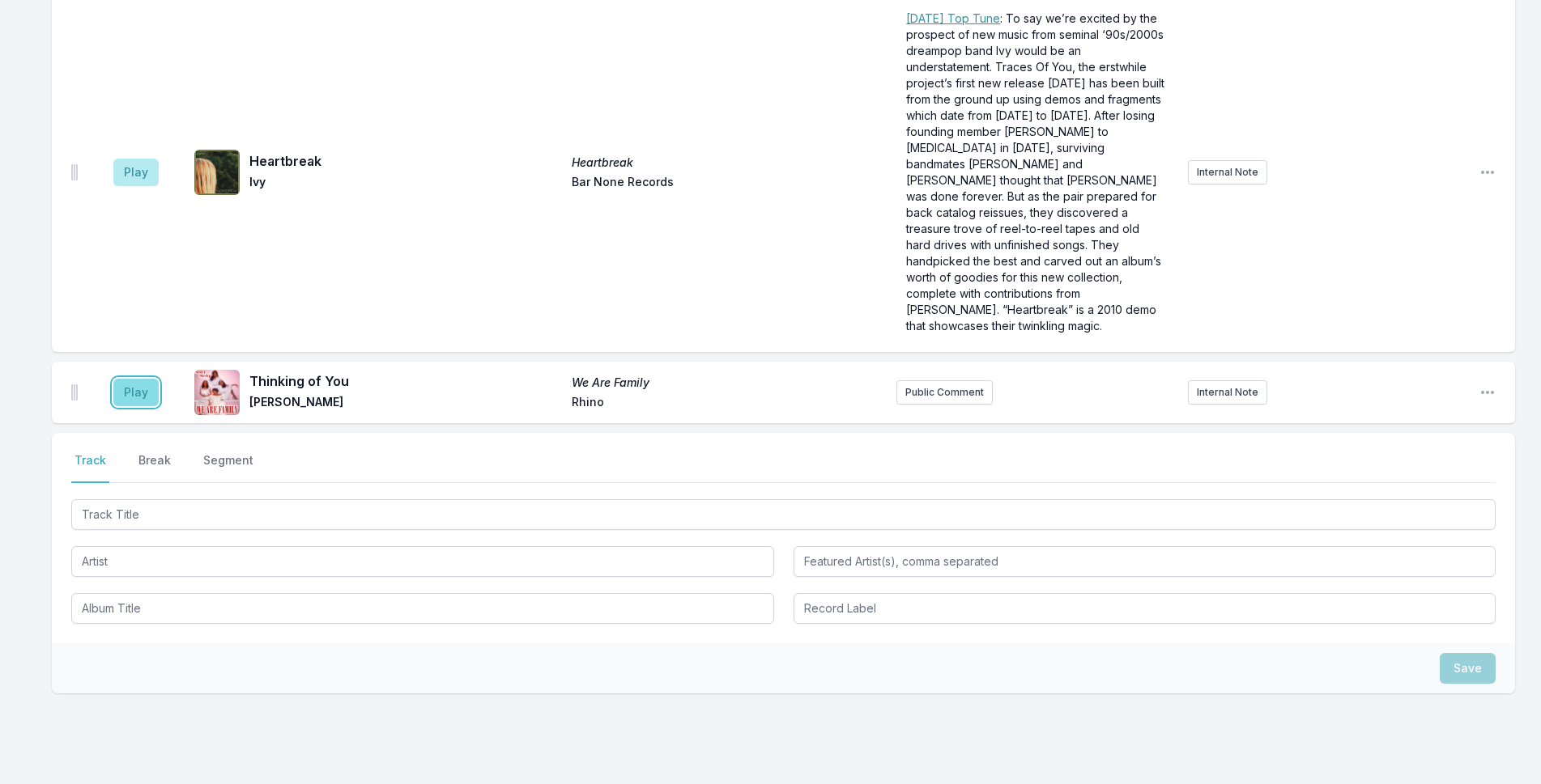
click at [148, 379] on button "Play" at bounding box center [135, 392] width 45 height 28
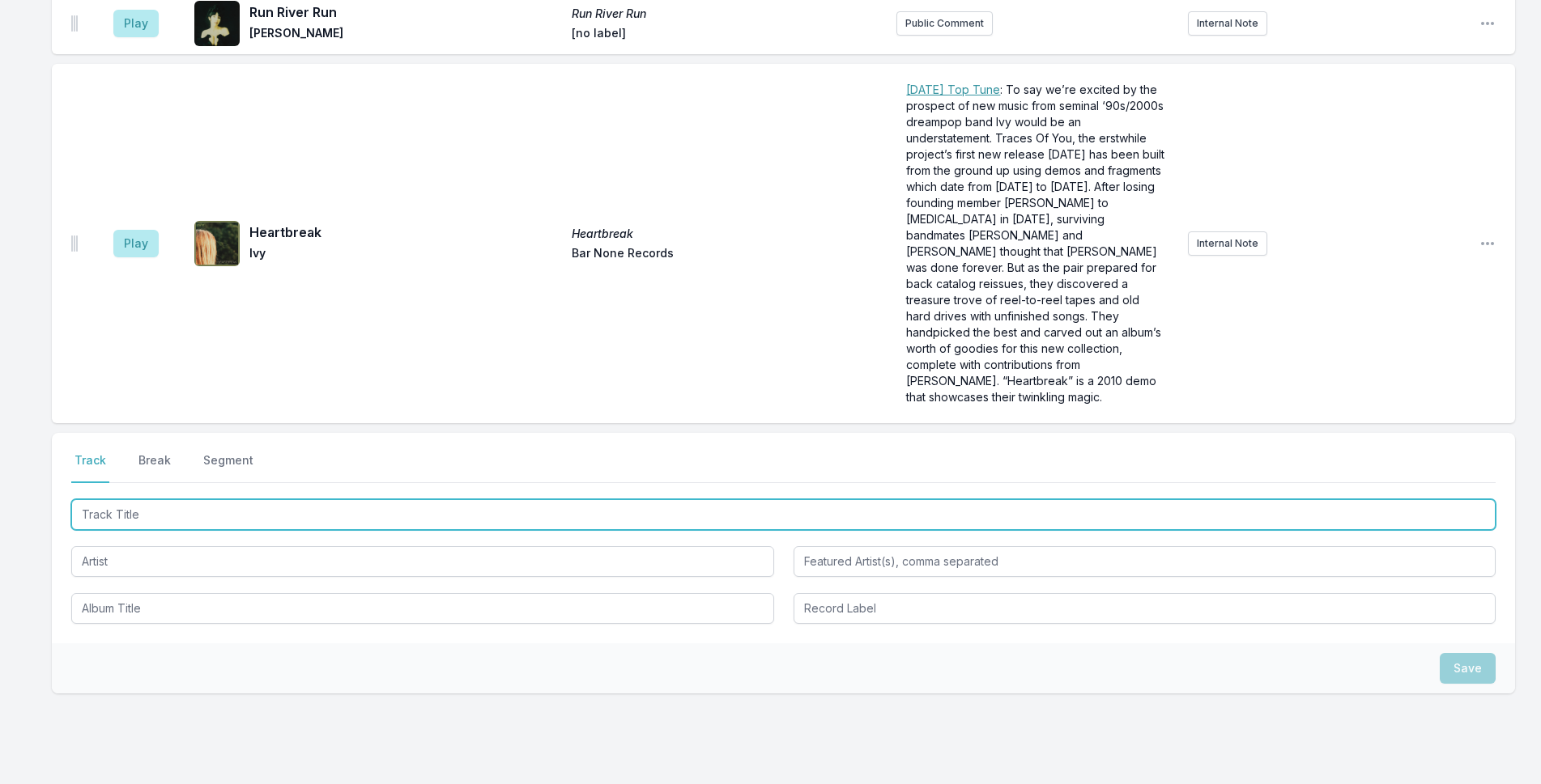
drag, startPoint x: 305, startPoint y: 448, endPoint x: 1015, endPoint y: 374, distance: 713.8
click at [326, 500] on input "Track Title" at bounding box center [783, 515] width 1424 height 31
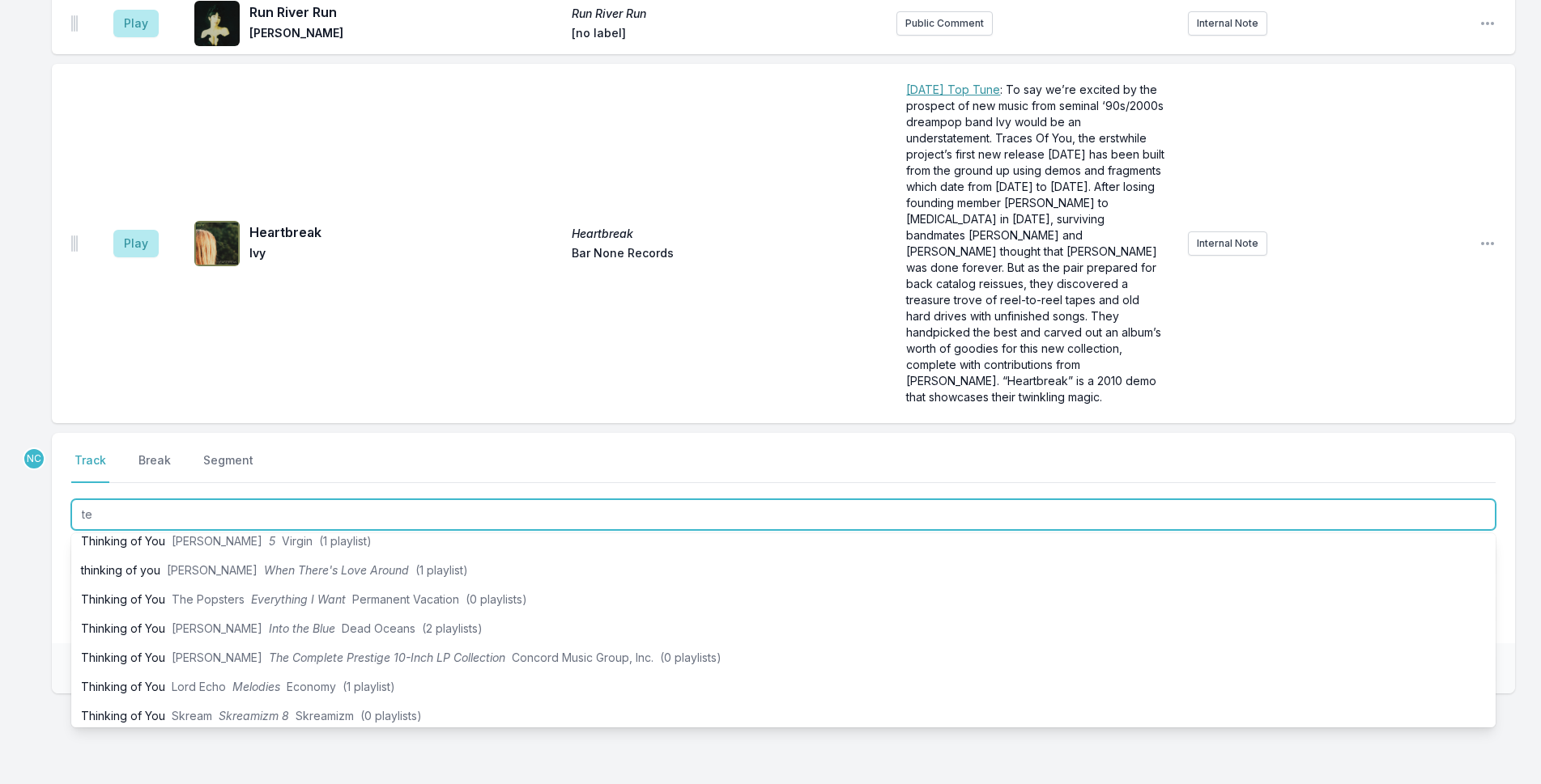
type input "t"
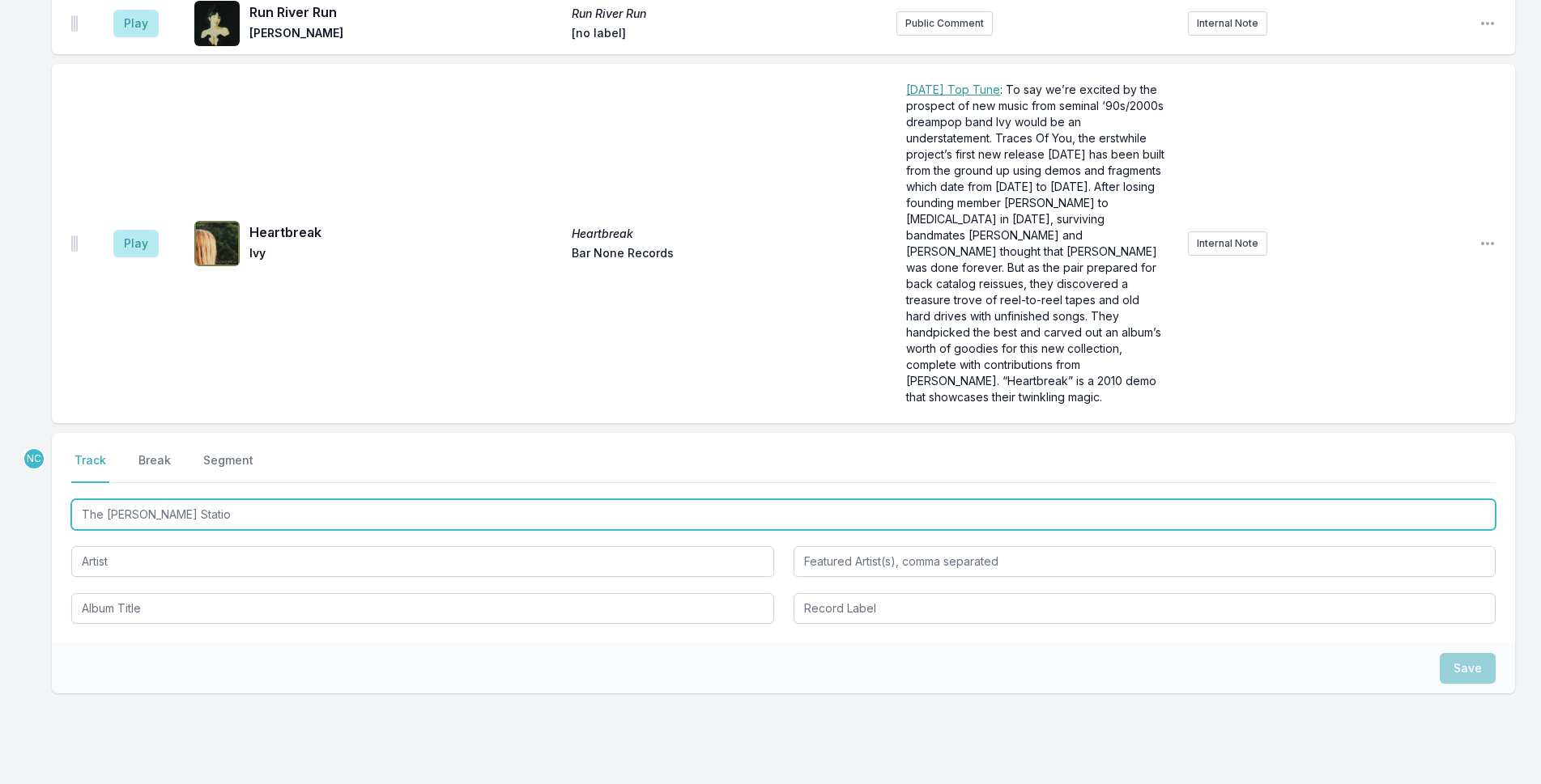
type input "The Jamie Oliver Petrol Station"
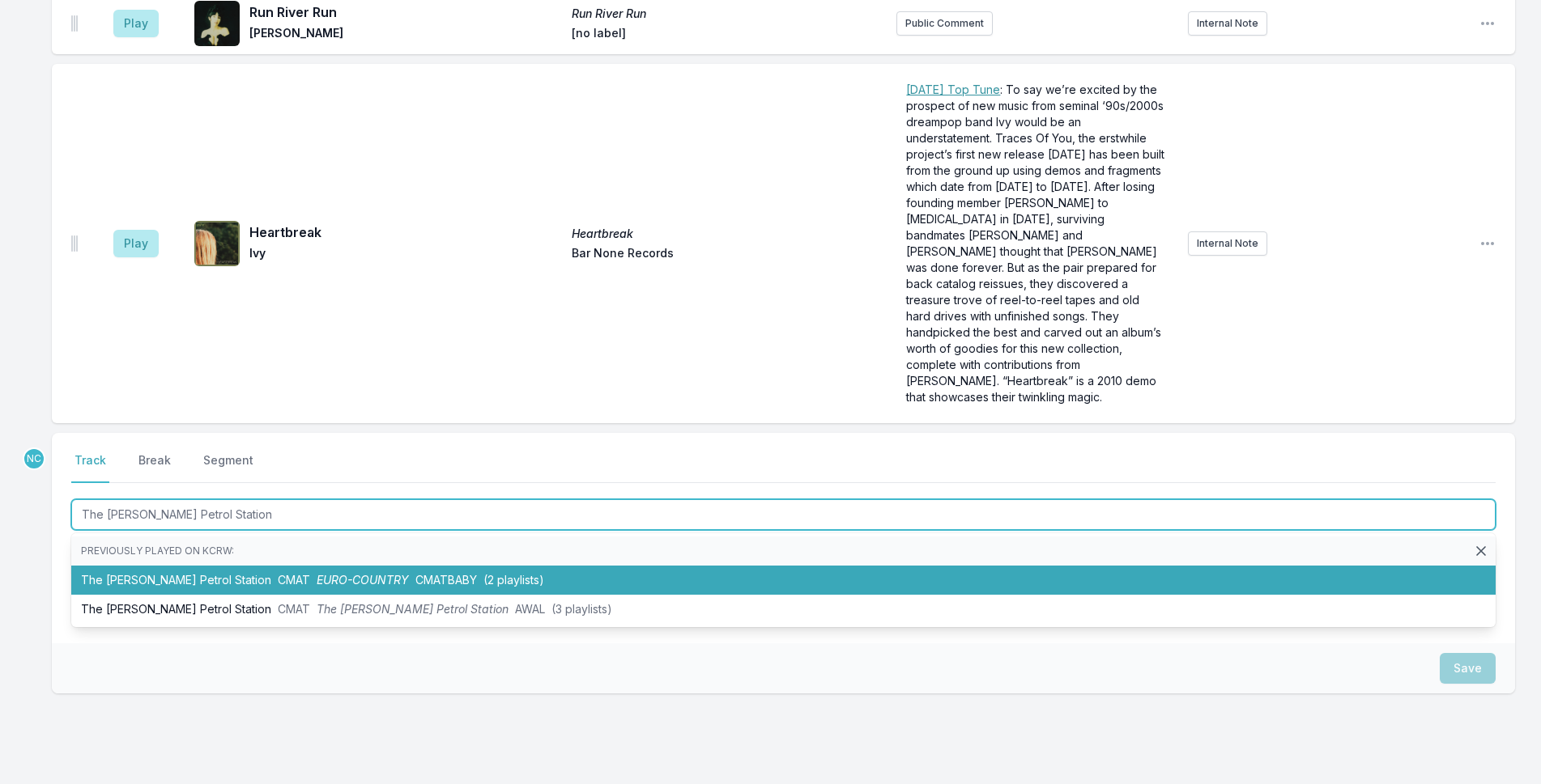
click at [286, 566] on li "The Jamie Oliver Petrol Station CMAT EURO-COUNTRY CMATBABY (2 playlists)" at bounding box center [783, 579] width 1424 height 29
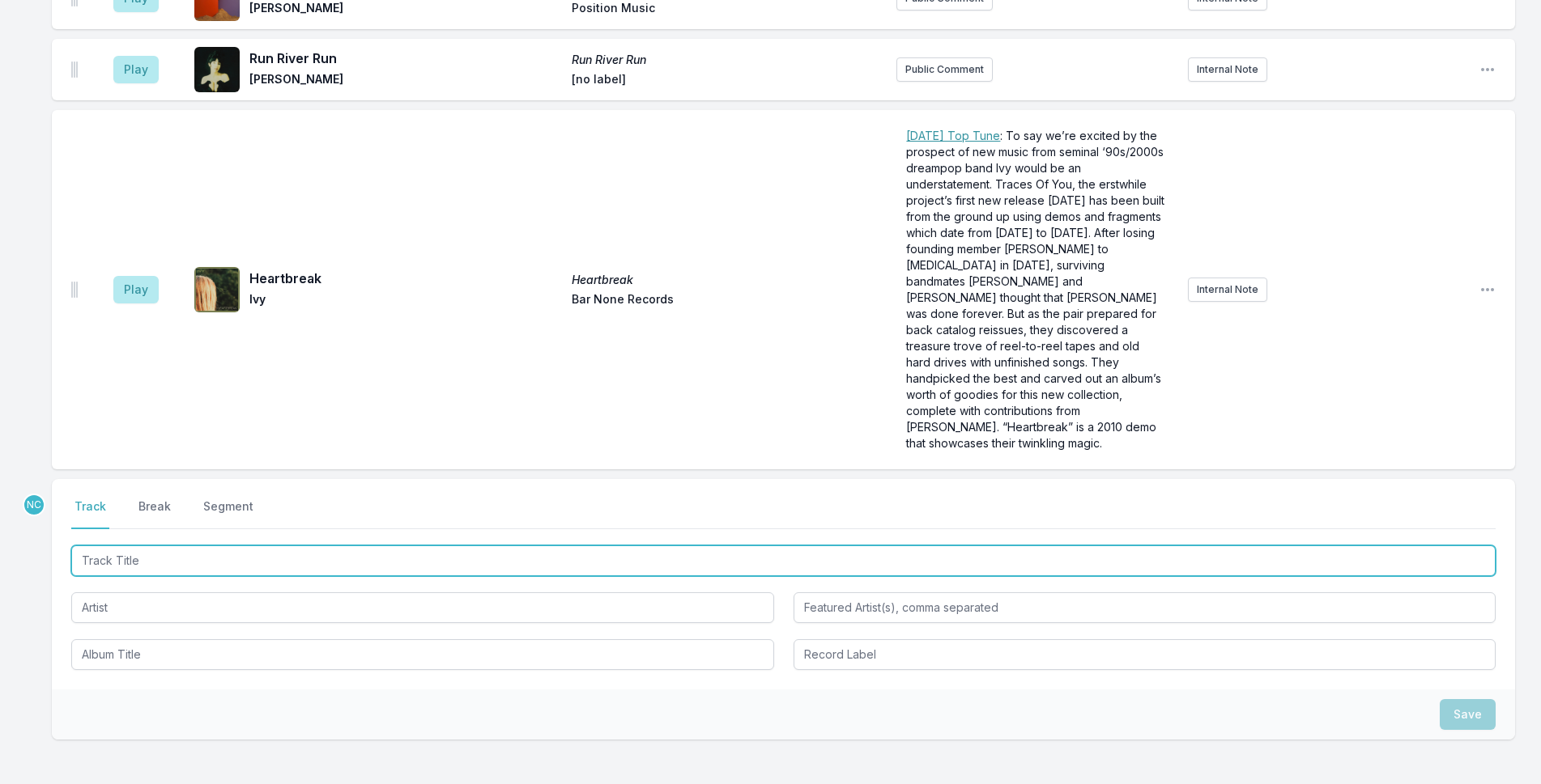
scroll to position [5052, 0]
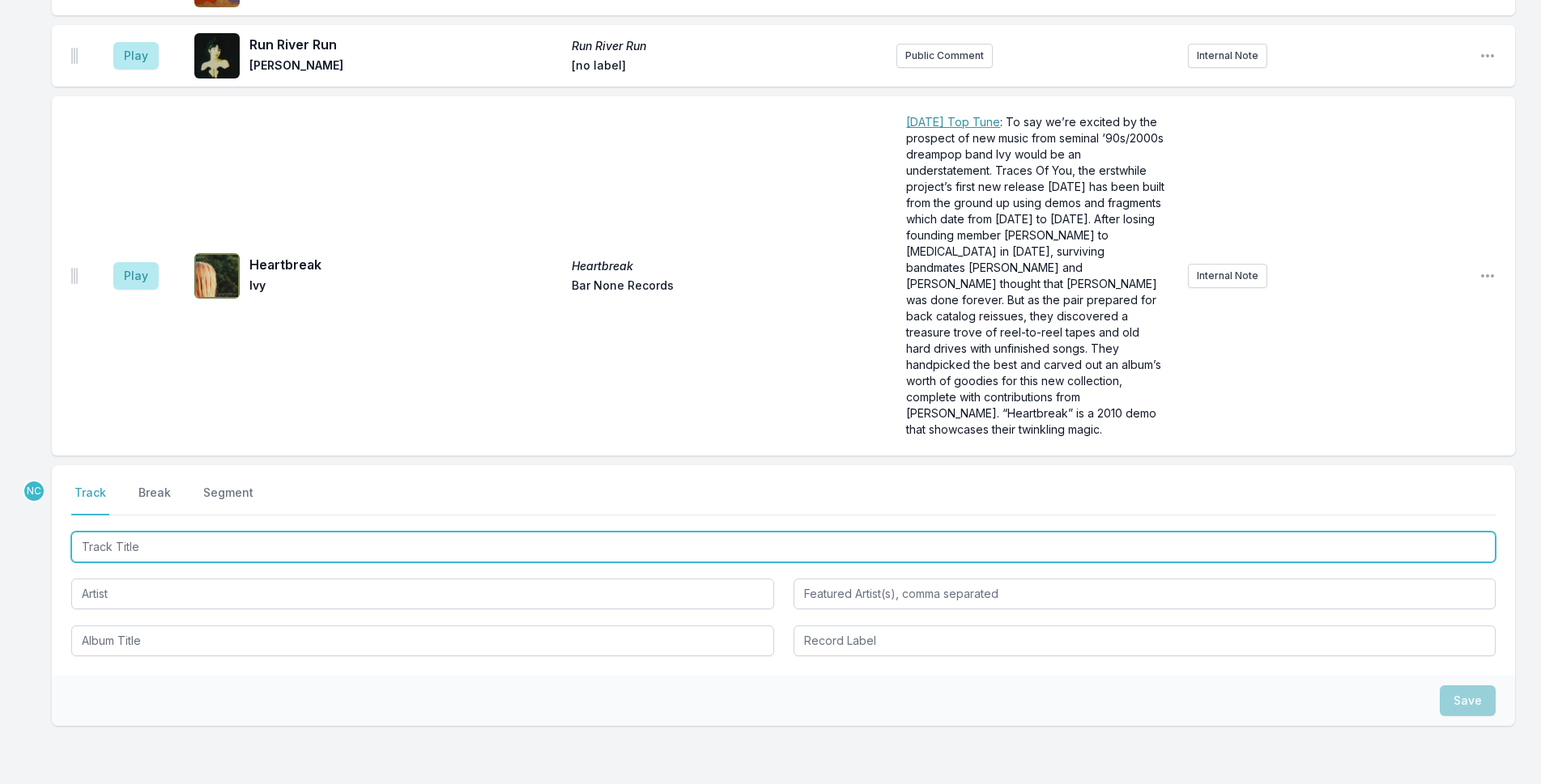
click at [395, 532] on input "Track Title" at bounding box center [783, 547] width 1424 height 31
type input "Jet Stream"
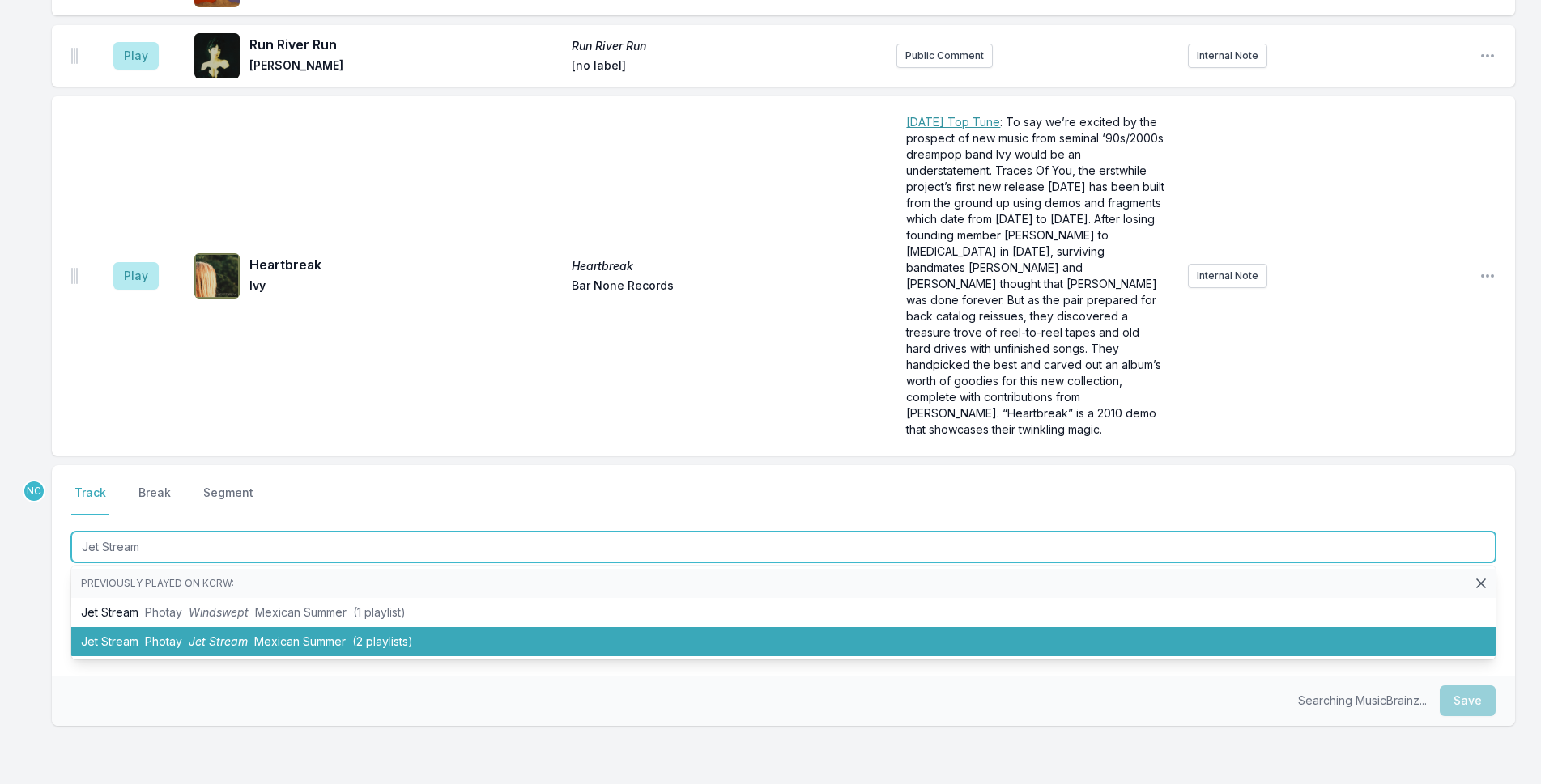
click at [457, 628] on li "Jet Stream Photay Jet Stream Mexican Summer (2 playlists)" at bounding box center [783, 641] width 1424 height 29
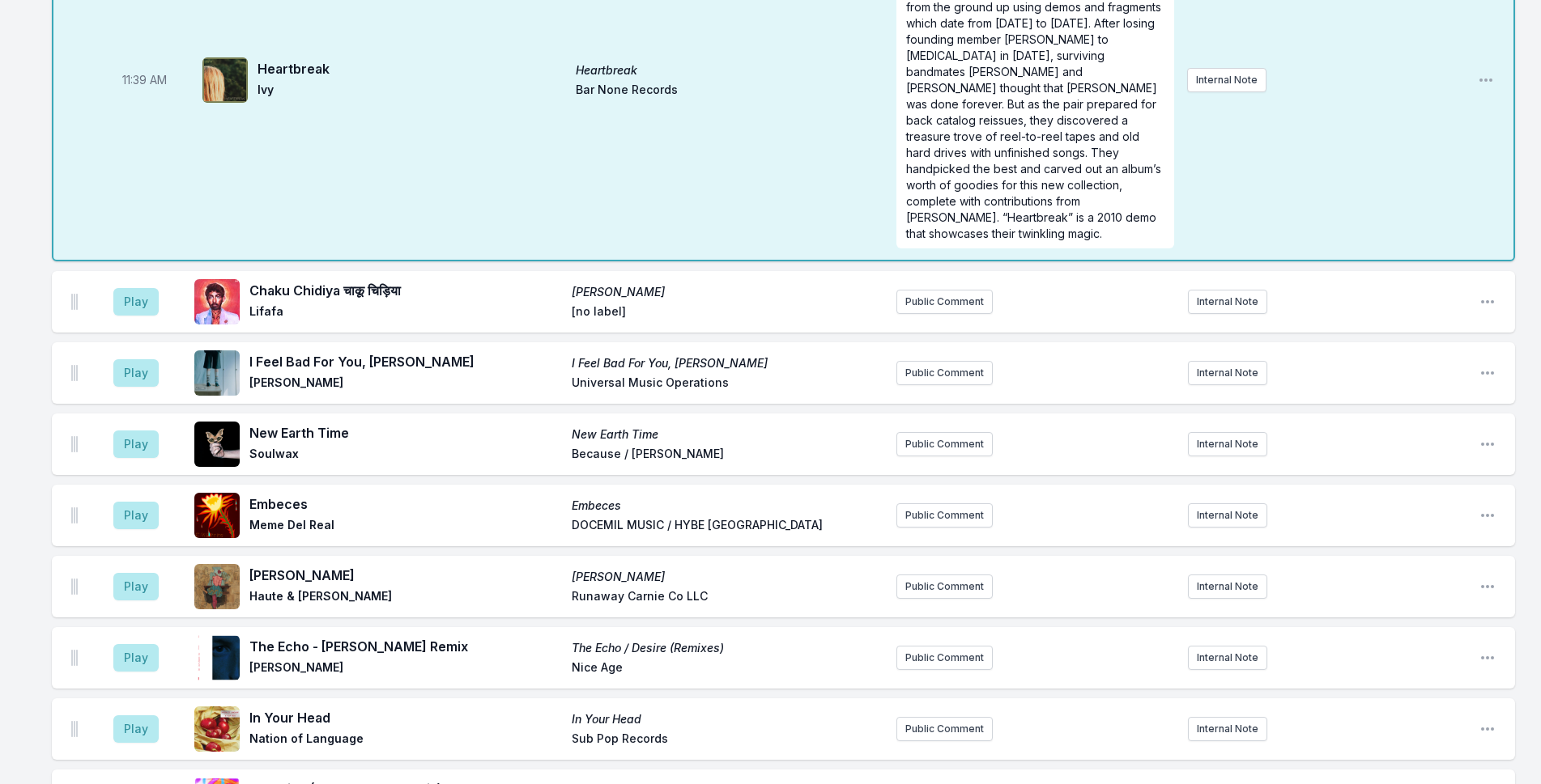
scroll to position [3585, 0]
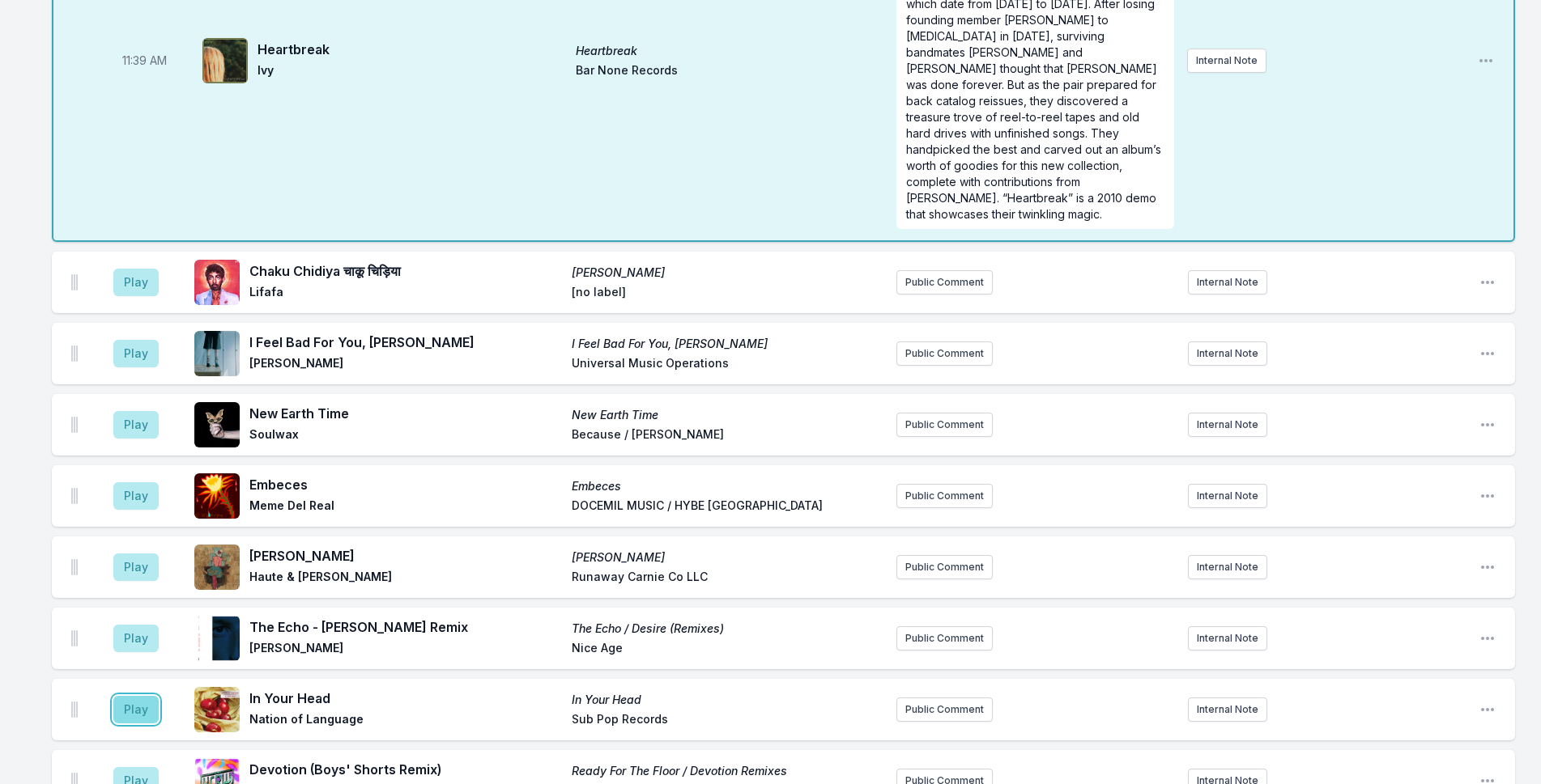
click at [139, 696] on button "Play" at bounding box center [135, 710] width 45 height 28
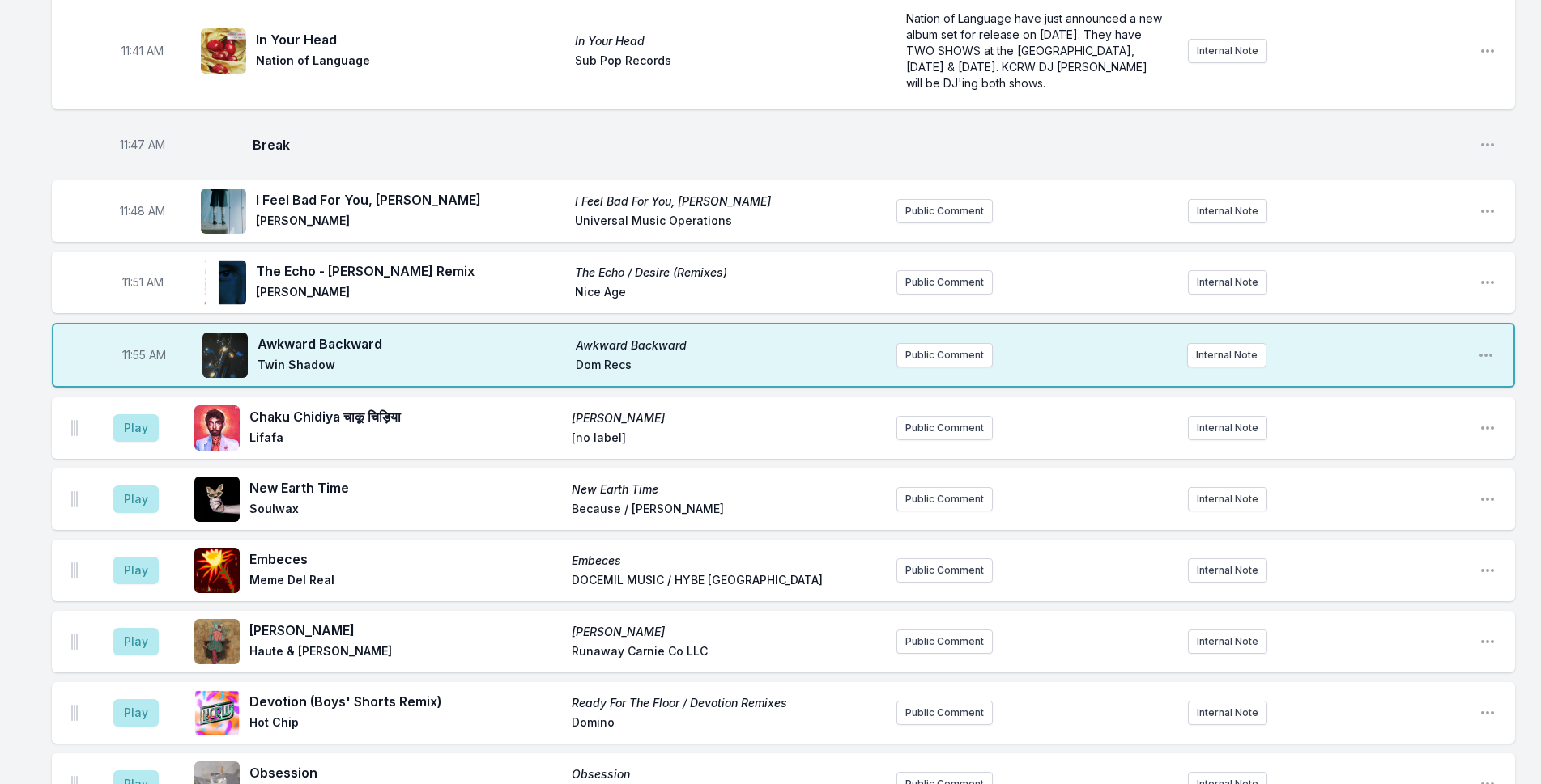
scroll to position [3665, 0]
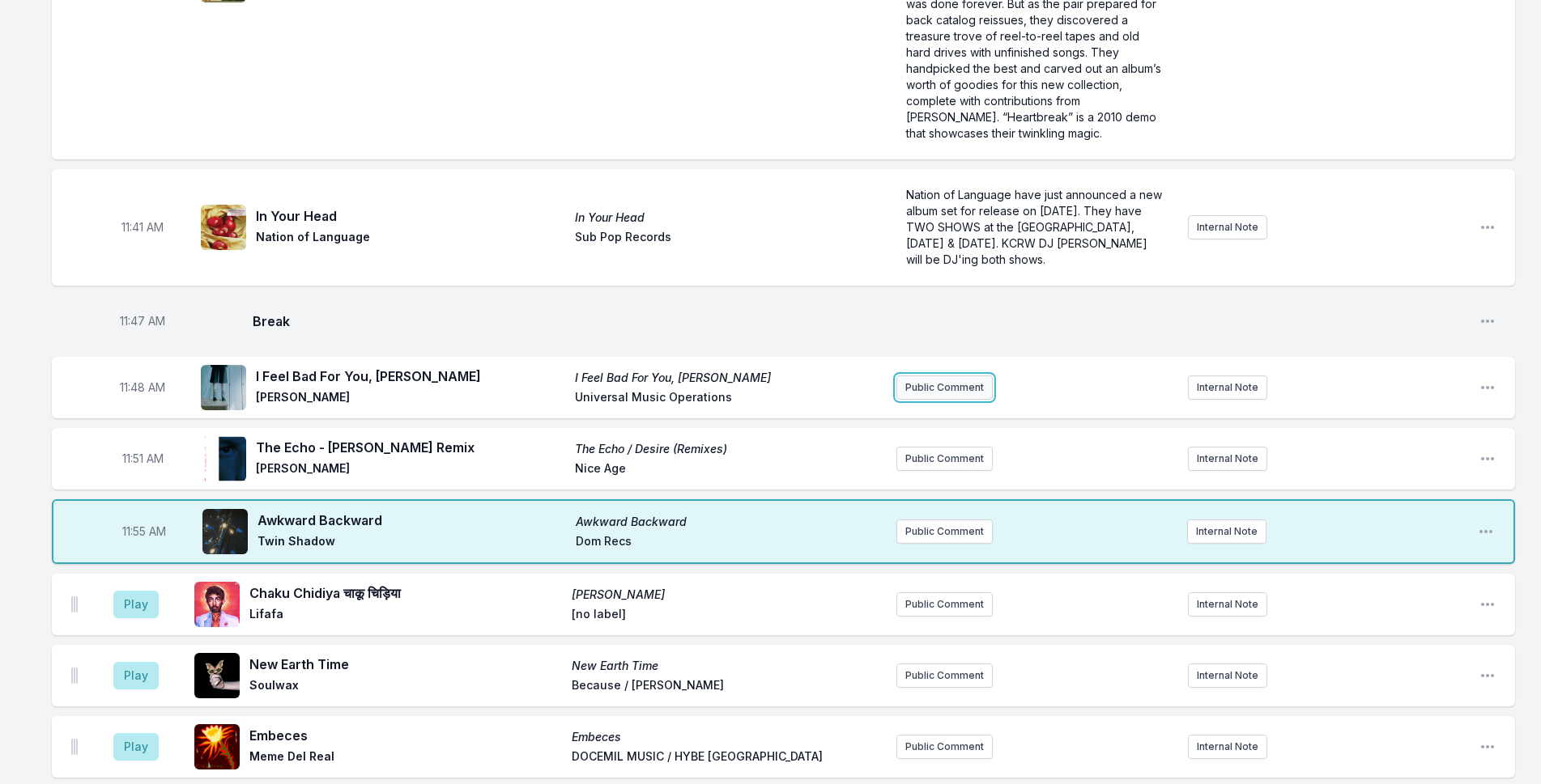
click at [909, 376] on button "Public Comment" at bounding box center [945, 388] width 96 height 24
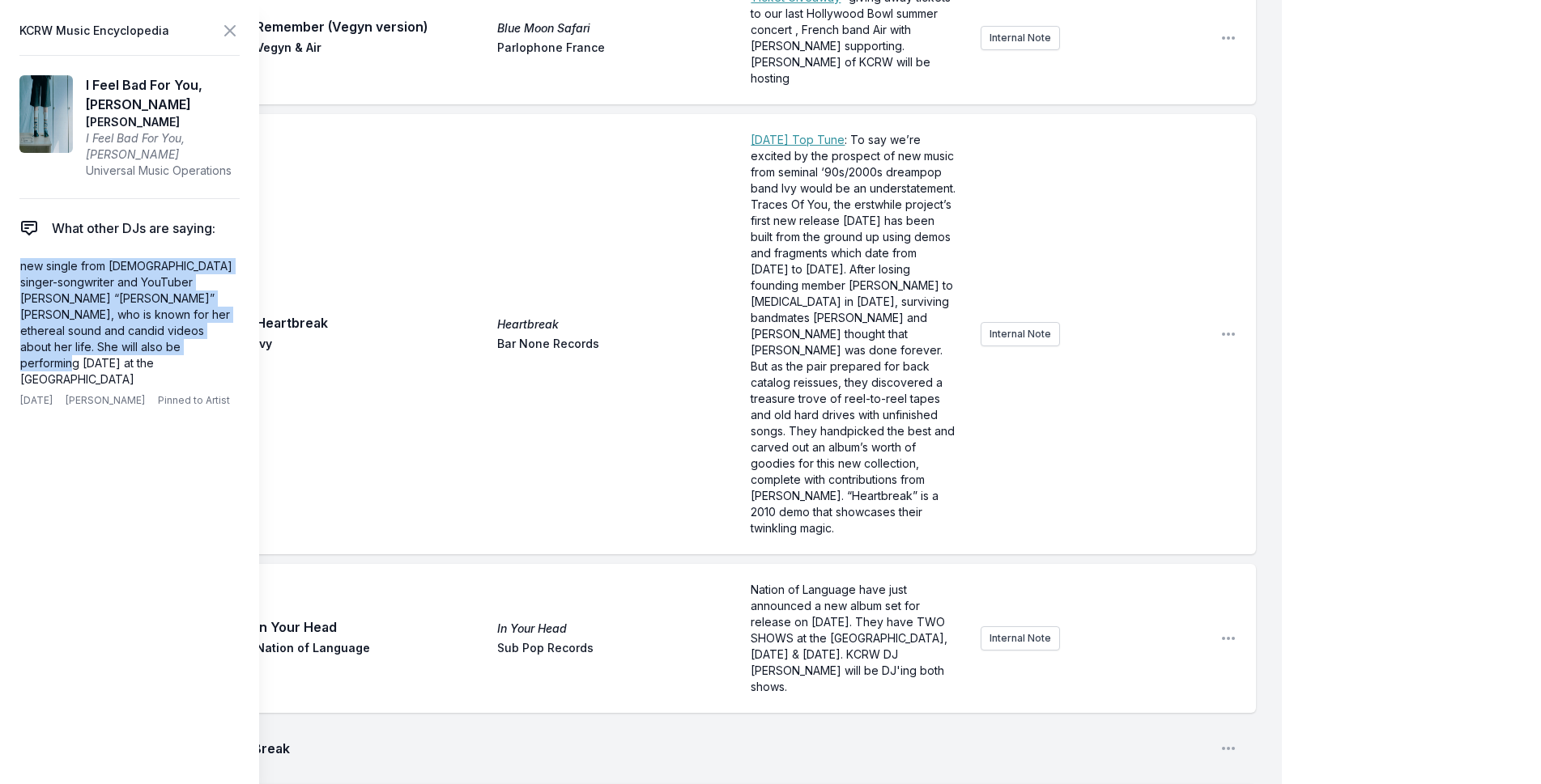
drag, startPoint x: 74, startPoint y: 363, endPoint x: 0, endPoint y: 268, distance: 120.4
click at [0, 268] on aside "KCRW Music Encyclopedia I Feel Bad For You, Dave dodie I Feel Bad For You, Dave…" at bounding box center [130, 392] width 259 height 784
copy p "new single from English singer-songwriter and YouTuber Dorothy “Dodie” Clark, w…"
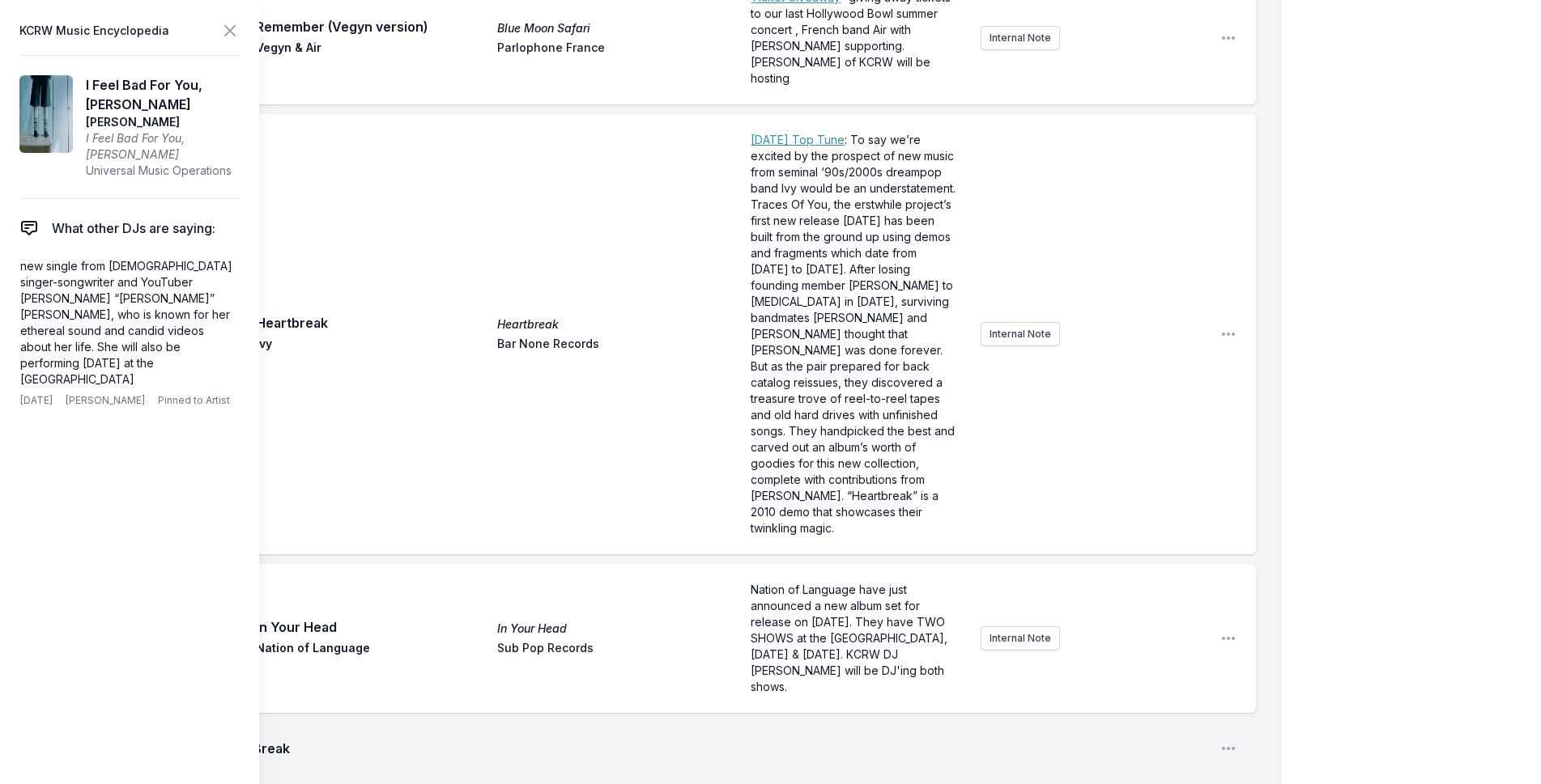
scroll to position [48, 0]
click at [232, 25] on icon at bounding box center [230, 31] width 19 height 19
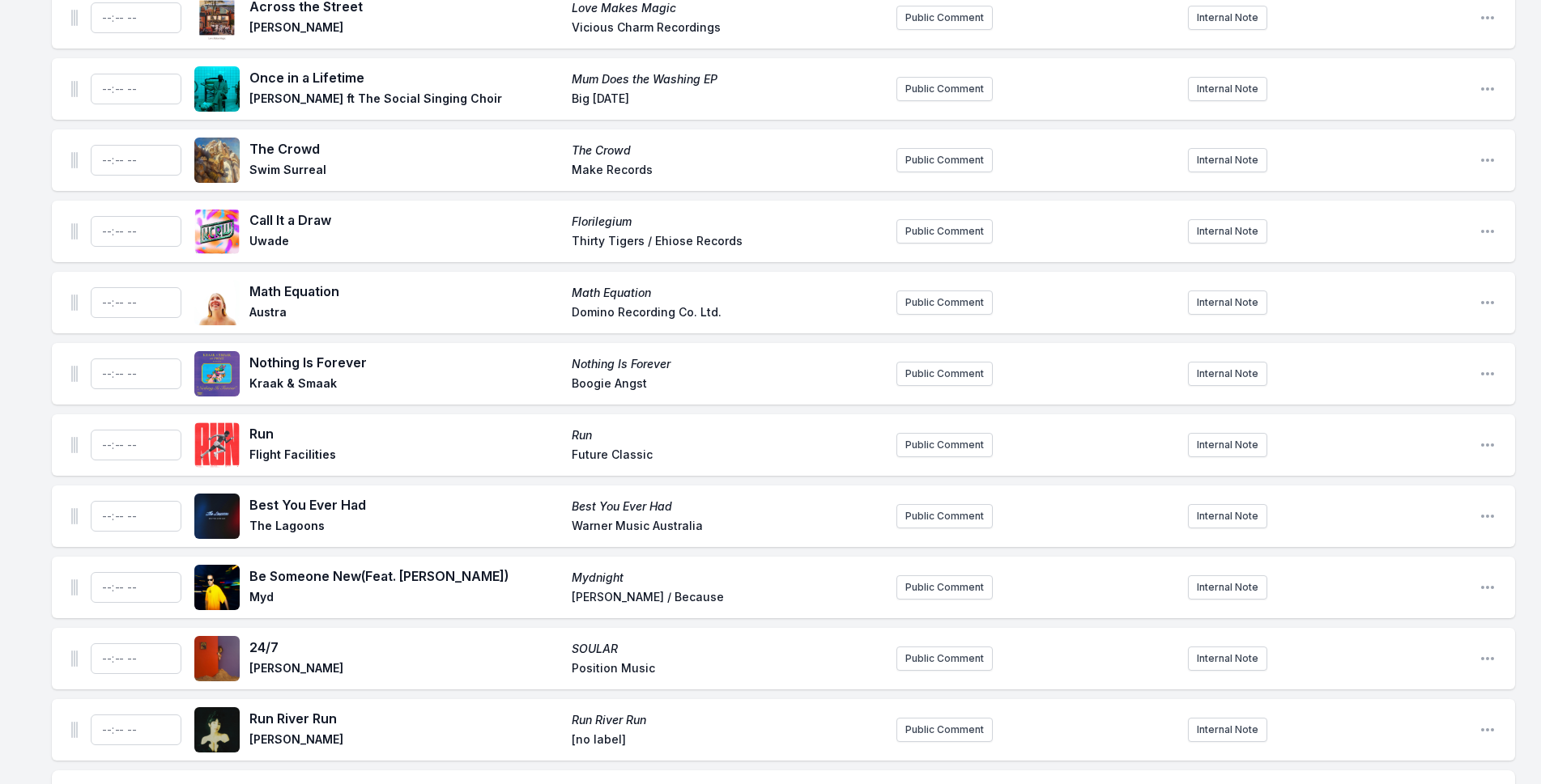
scroll to position [5202, 0]
